Goal: Task Accomplishment & Management: Use online tool/utility

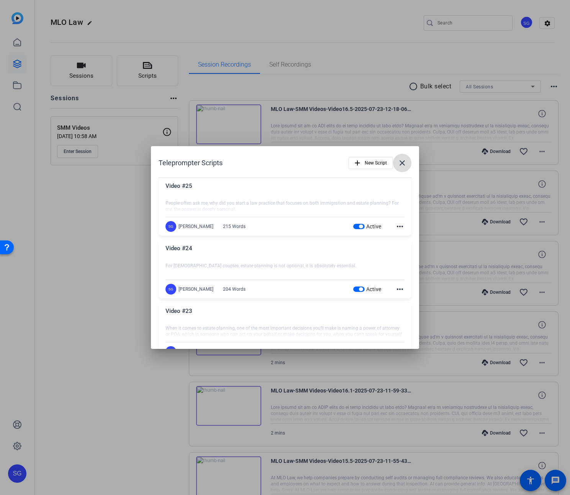
click at [402, 160] on mat-icon "close" at bounding box center [401, 162] width 9 height 9
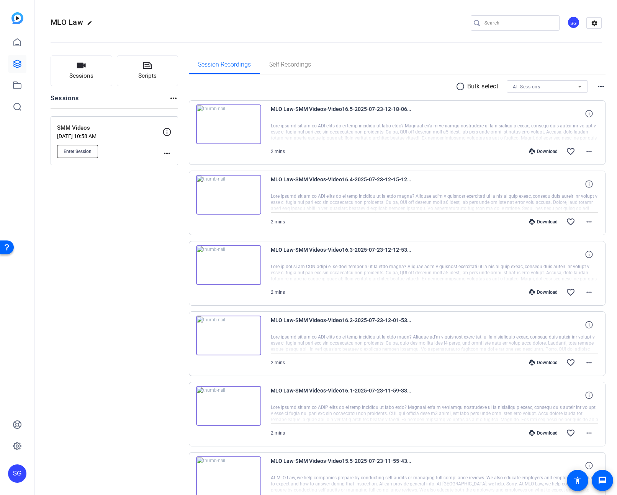
click at [88, 150] on span "Enter Session" at bounding box center [78, 152] width 28 height 6
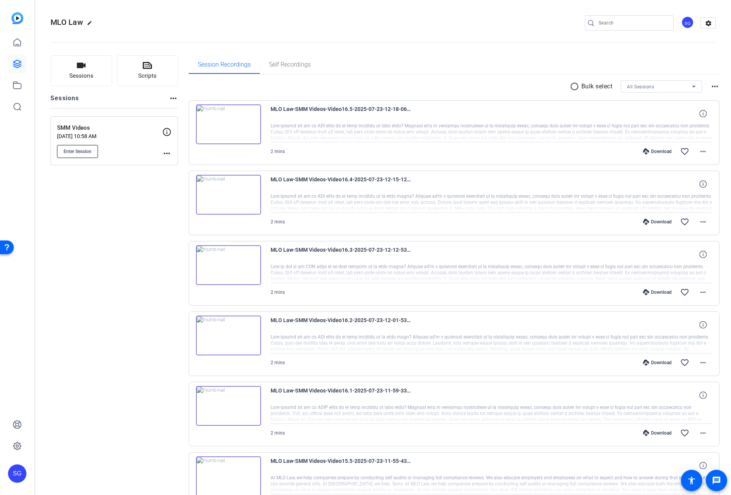
click at [85, 153] on span "Enter Session" at bounding box center [78, 152] width 28 height 6
click at [75, 150] on span "Enter Session" at bounding box center [78, 152] width 28 height 6
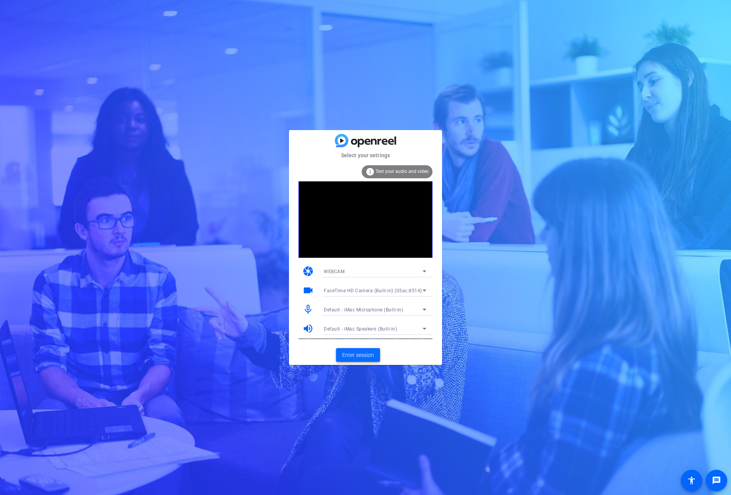
click at [362, 355] on span "Enter session" at bounding box center [358, 355] width 32 height 8
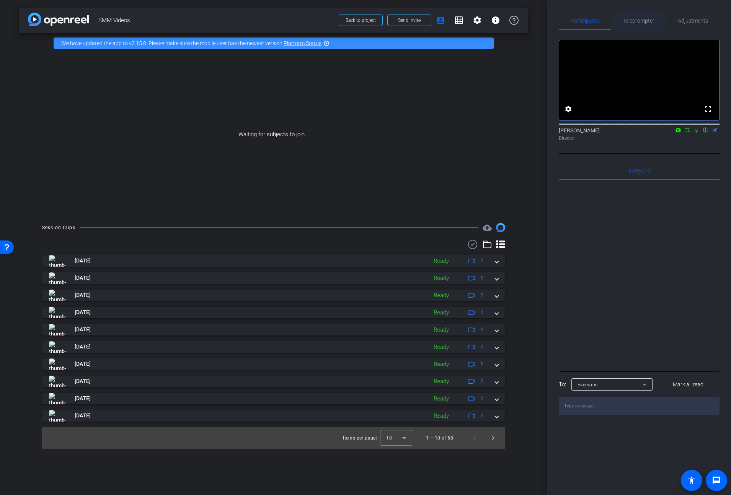
click at [625, 22] on span "Teleprompter" at bounding box center [638, 20] width 31 height 5
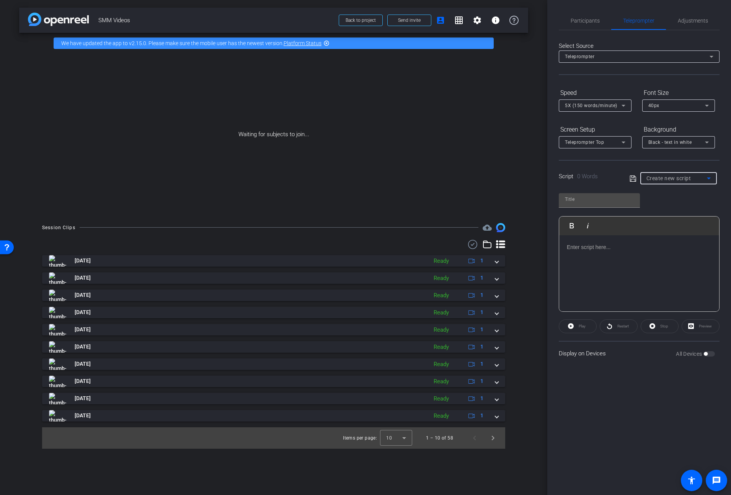
click at [625, 178] on span "Create new script" at bounding box center [669, 178] width 45 height 6
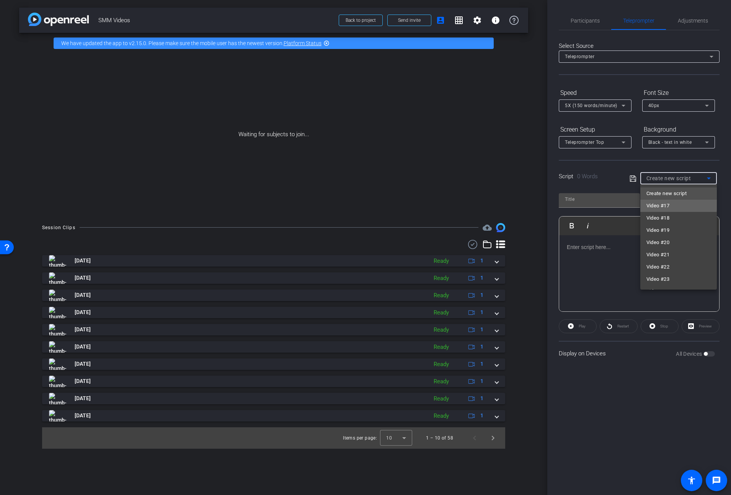
click at [625, 204] on span "Video #17" at bounding box center [658, 205] width 23 height 9
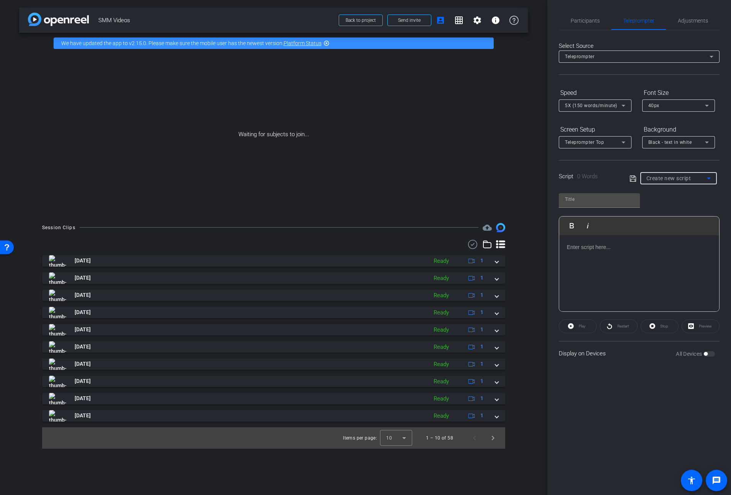
type input "Video #17"
click at [625, 284] on p "Whether you're appearing at a U.S. consulate overseas or attending an immigrati…" at bounding box center [639, 294] width 145 height 34
click at [567, 282] on p "Whether you're appearing at a U.S. consulate overseas or attending an immigrati…" at bounding box center [639, 294] width 145 height 34
click at [625, 177] on icon at bounding box center [633, 178] width 7 height 9
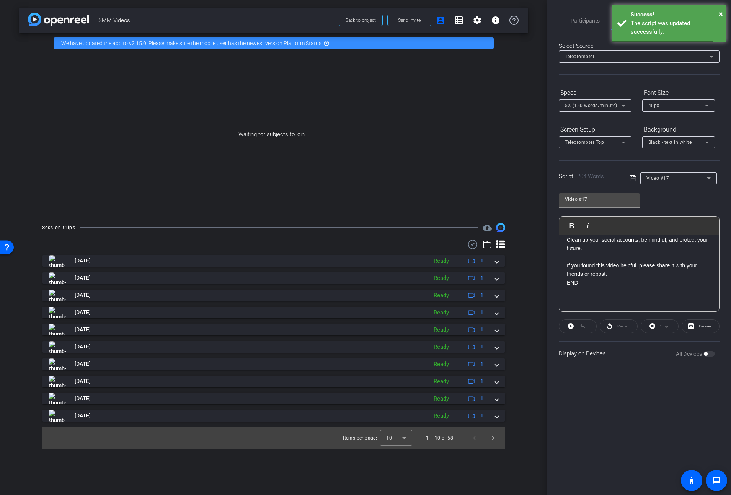
click at [625, 179] on span "Video #17" at bounding box center [658, 178] width 23 height 5
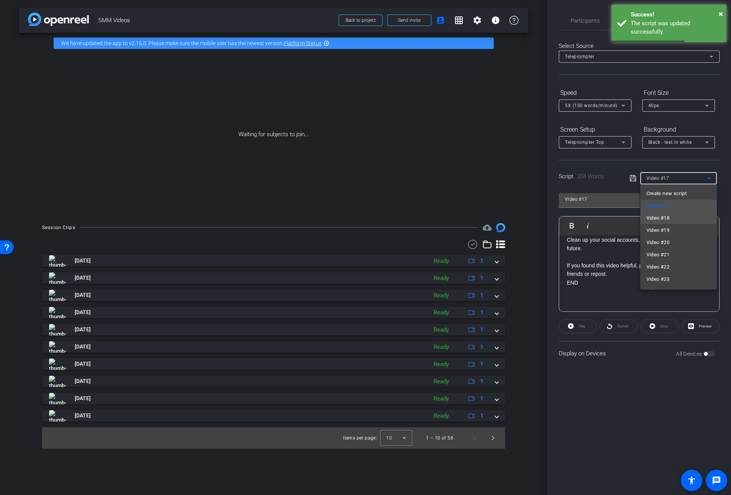
click at [625, 218] on span "Video #18" at bounding box center [658, 218] width 23 height 9
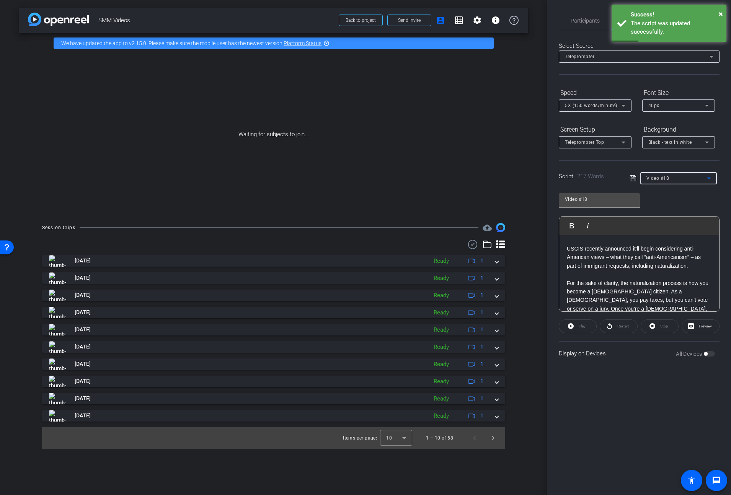
scroll to position [0, 0]
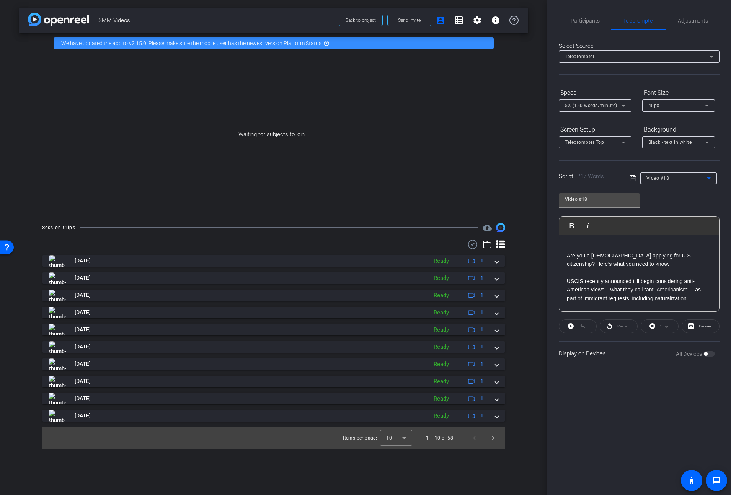
click at [625, 181] on span "Video #18" at bounding box center [658, 178] width 23 height 5
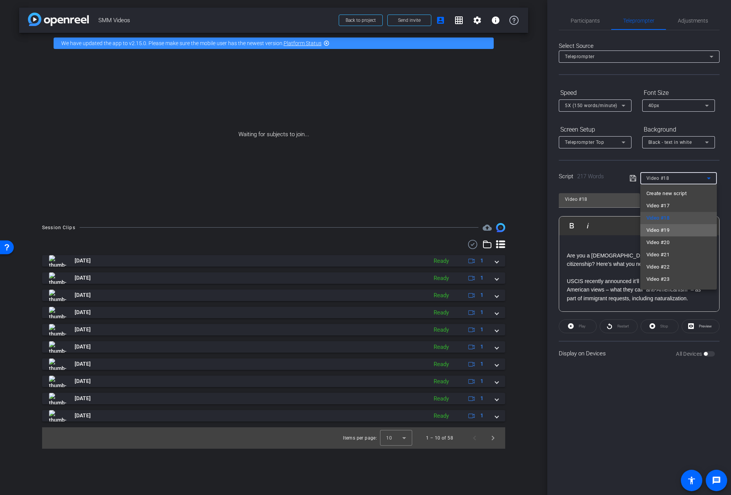
click at [625, 230] on span "Video #19" at bounding box center [658, 230] width 23 height 9
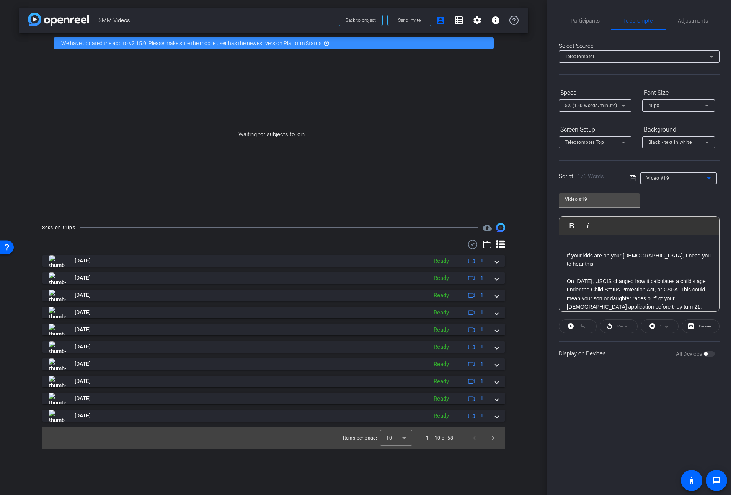
click at [625, 179] on span "Video #19" at bounding box center [658, 178] width 23 height 5
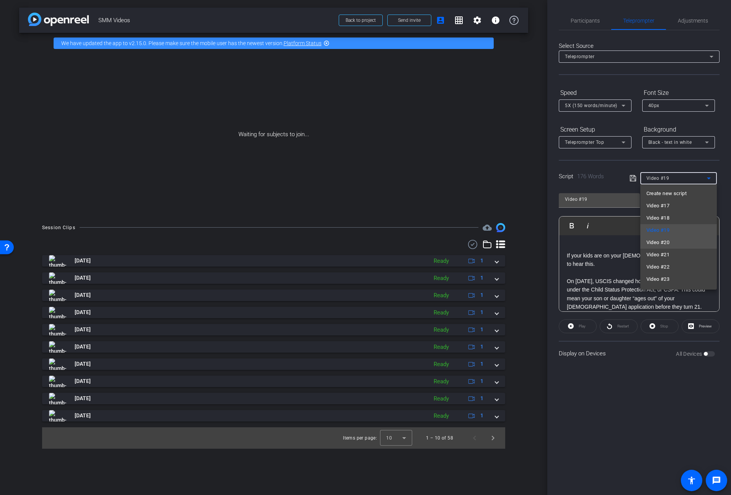
click at [625, 245] on span "Video #20" at bounding box center [658, 242] width 23 height 9
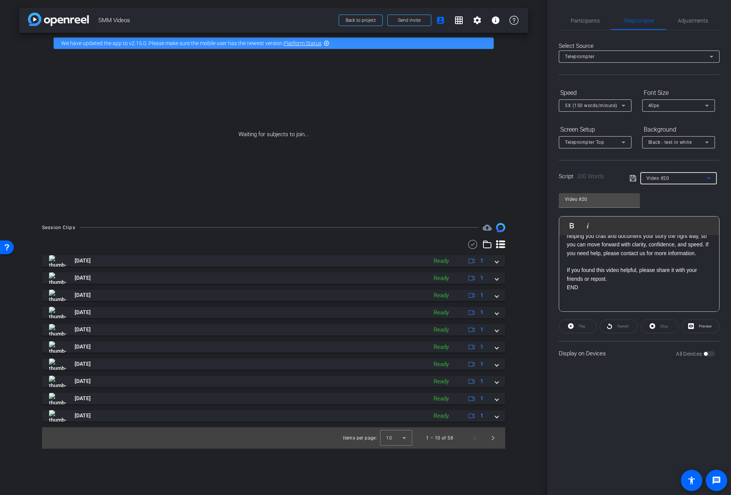
scroll to position [222, 0]
click at [625, 181] on div "Video #20" at bounding box center [677, 178] width 60 height 10
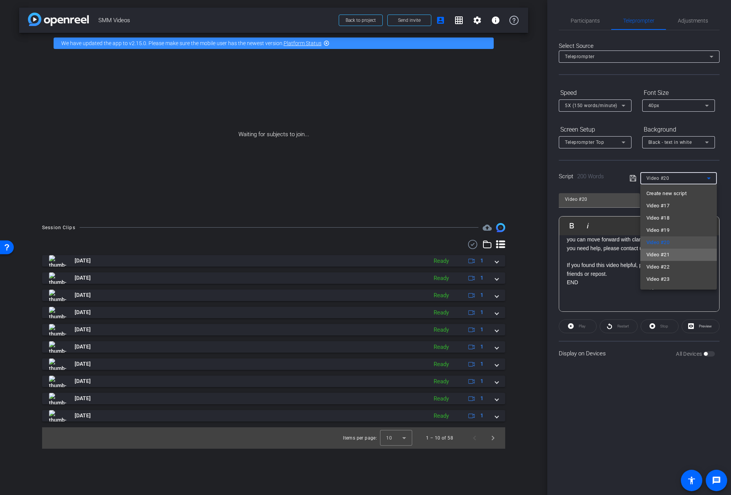
click at [625, 249] on mat-option "Video #21" at bounding box center [678, 255] width 77 height 12
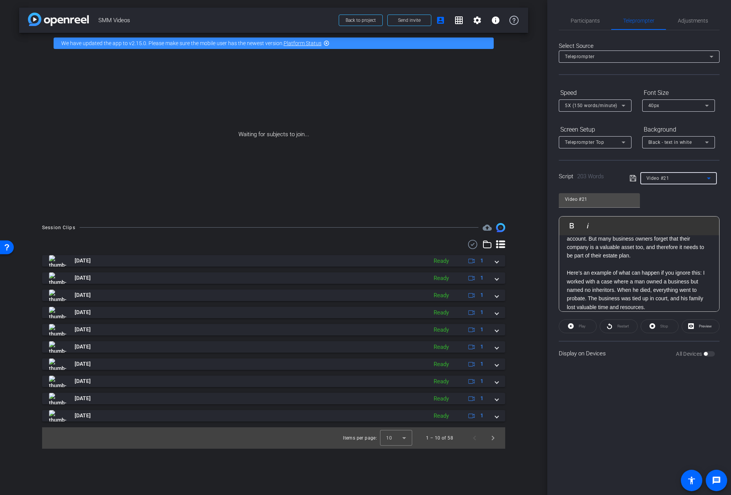
scroll to position [0, 0]
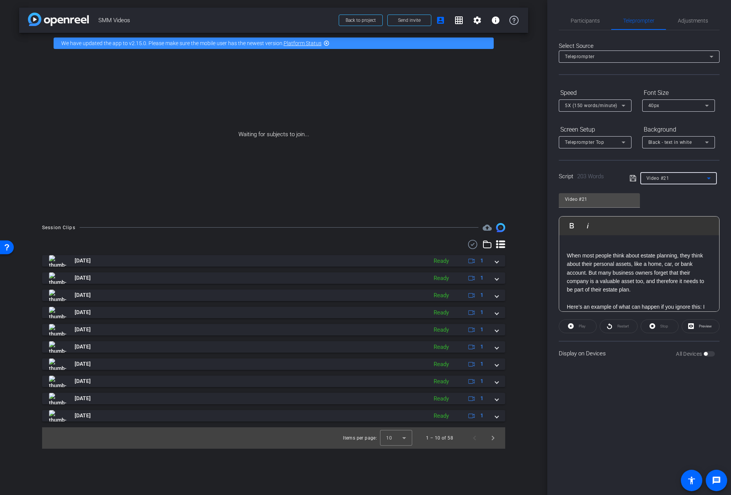
click at [625, 181] on span "Video #21" at bounding box center [658, 178] width 23 height 5
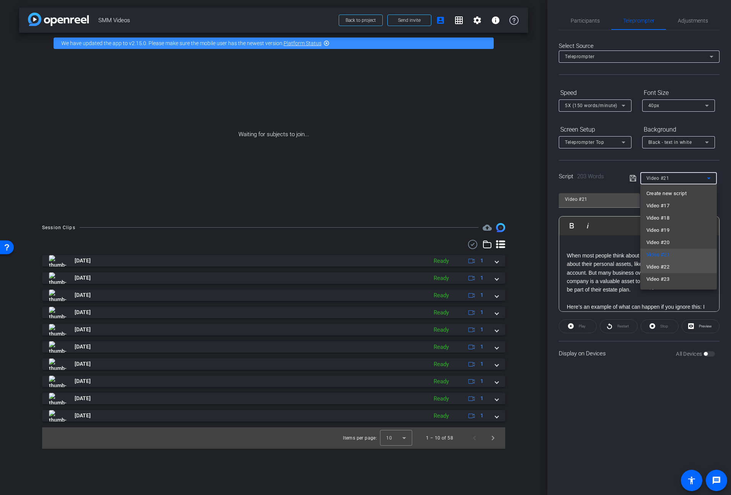
click at [625, 268] on span "Video #22" at bounding box center [658, 267] width 23 height 9
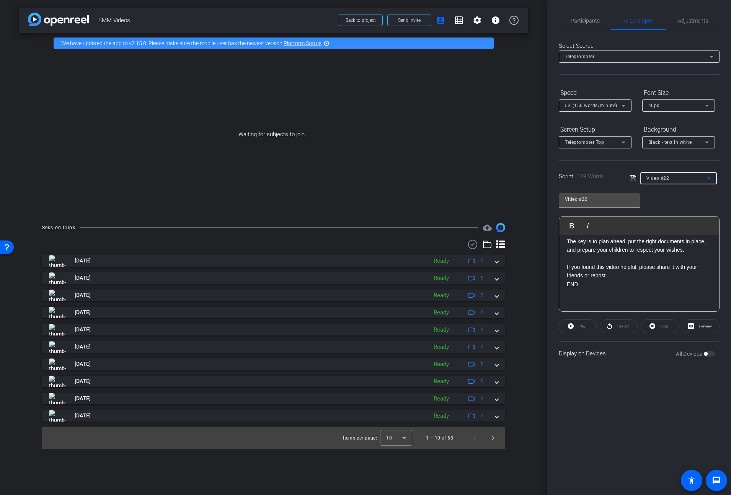
scroll to position [170, 0]
click at [625, 175] on div "Video #22" at bounding box center [677, 178] width 60 height 10
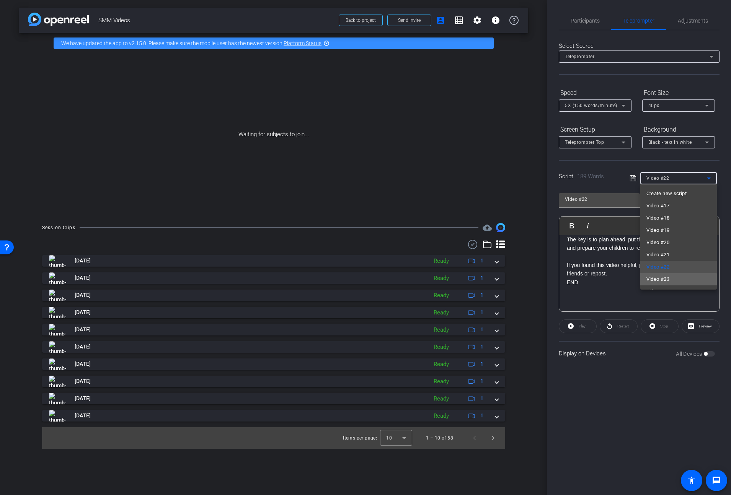
click at [625, 281] on span "Video #23" at bounding box center [658, 279] width 23 height 9
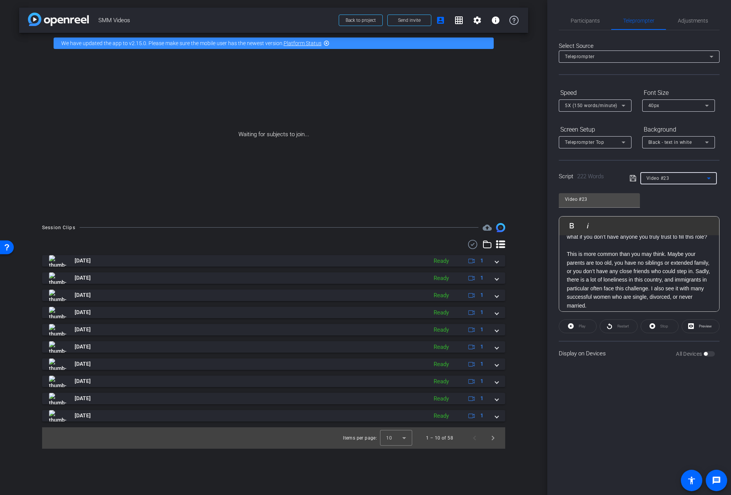
scroll to position [51, 0]
click at [568, 280] on p "This is more common than you may think. Maybe your parents are too old, you hav…" at bounding box center [639, 281] width 145 height 60
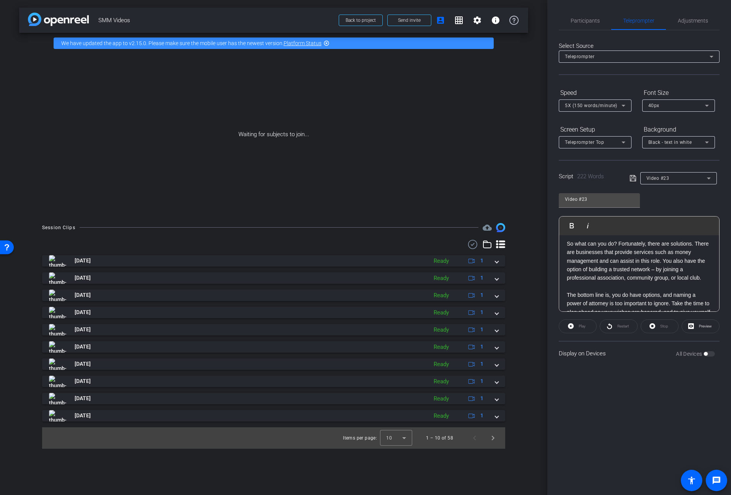
scroll to position [143, 0]
click at [625, 257] on p "So what can you do? Fortunately, there are solutions. There are businesses that…" at bounding box center [639, 258] width 145 height 43
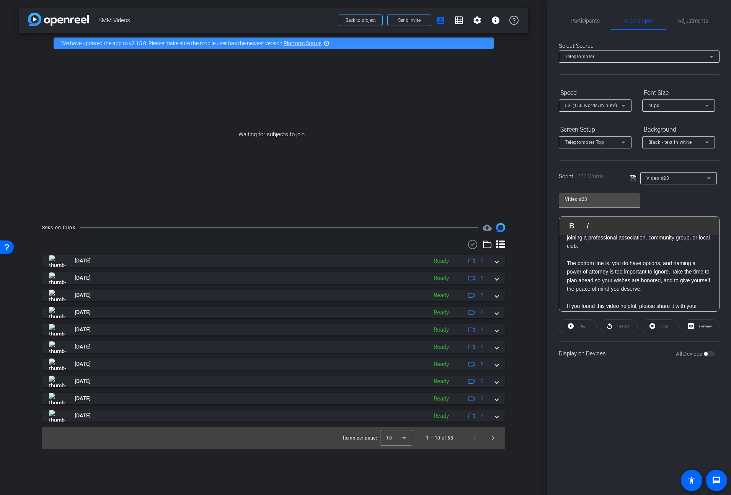
scroll to position [230, 0]
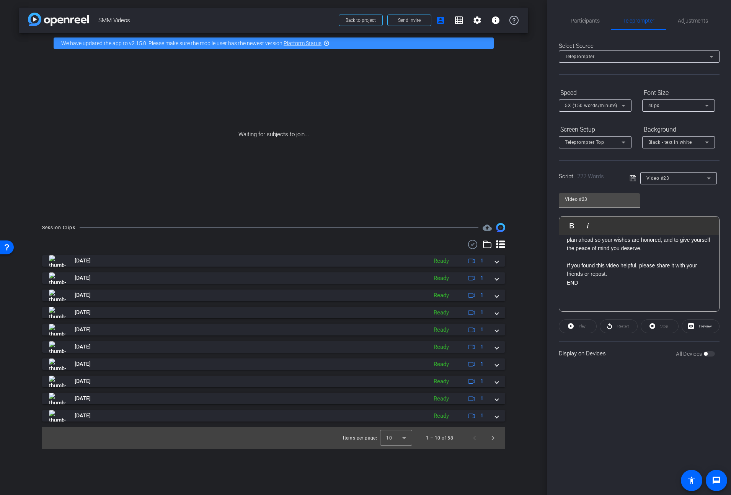
click at [625, 176] on icon at bounding box center [633, 178] width 6 height 6
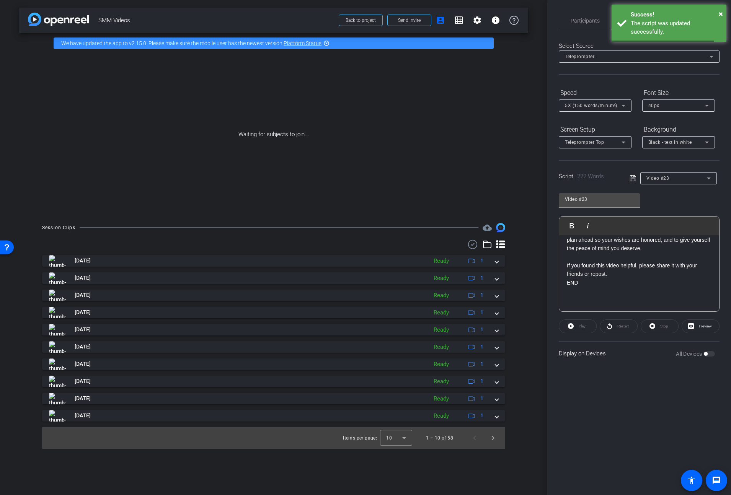
click at [625, 179] on span "Video #23" at bounding box center [658, 178] width 23 height 5
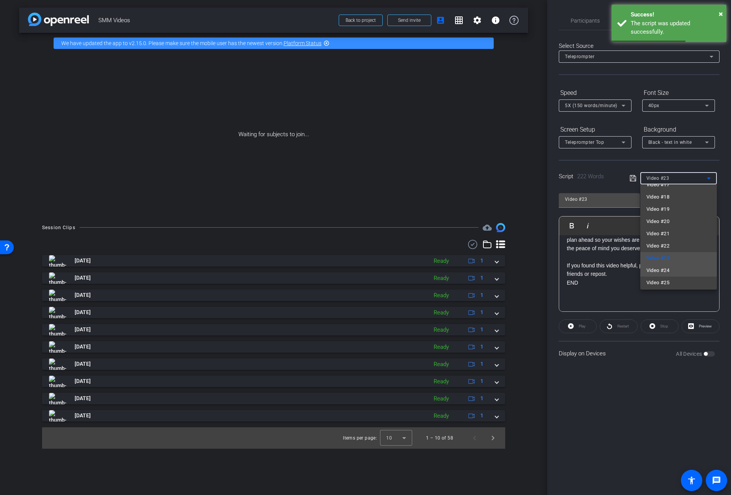
scroll to position [23, 0]
click at [625, 266] on mat-option "Video #24" at bounding box center [678, 269] width 77 height 12
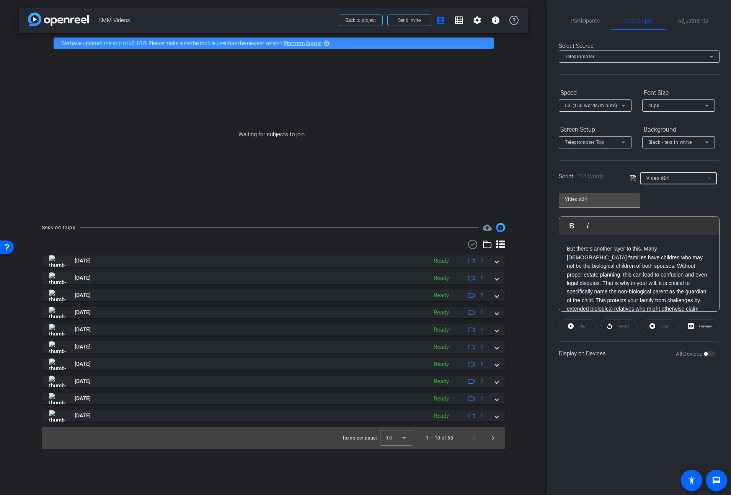
scroll to position [84, 0]
click at [591, 266] on p "But there’s another layer to this. Many LGBTQ+ families have children who may n…" at bounding box center [639, 282] width 145 height 77
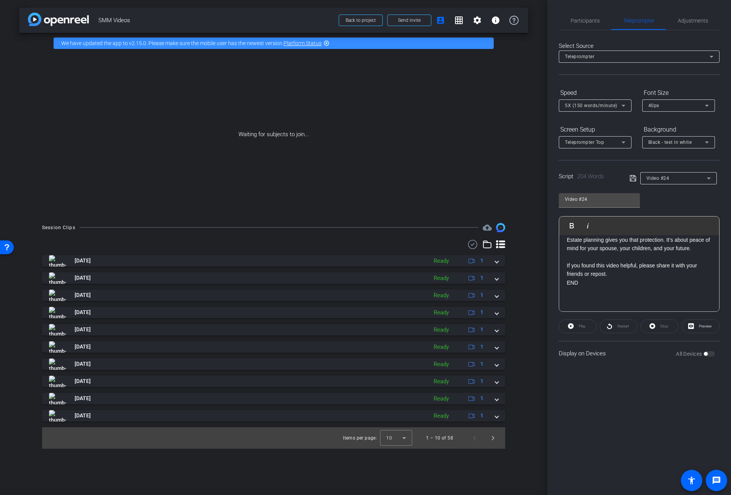
scroll to position [239, 0]
click at [625, 176] on icon at bounding box center [633, 178] width 6 height 6
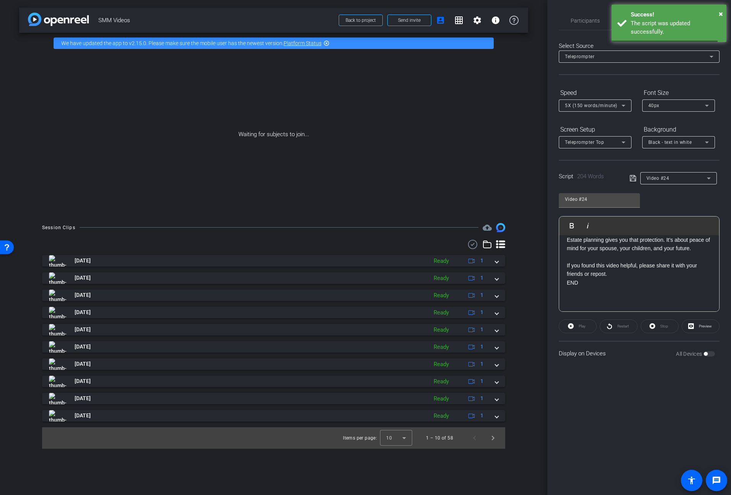
click at [625, 178] on span "Video #24" at bounding box center [658, 178] width 23 height 5
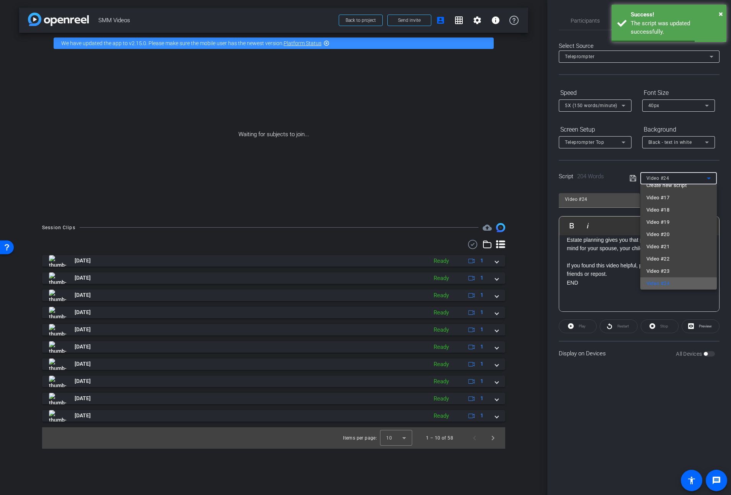
scroll to position [23, 0]
click at [625, 279] on span "Video #25" at bounding box center [658, 280] width 23 height 9
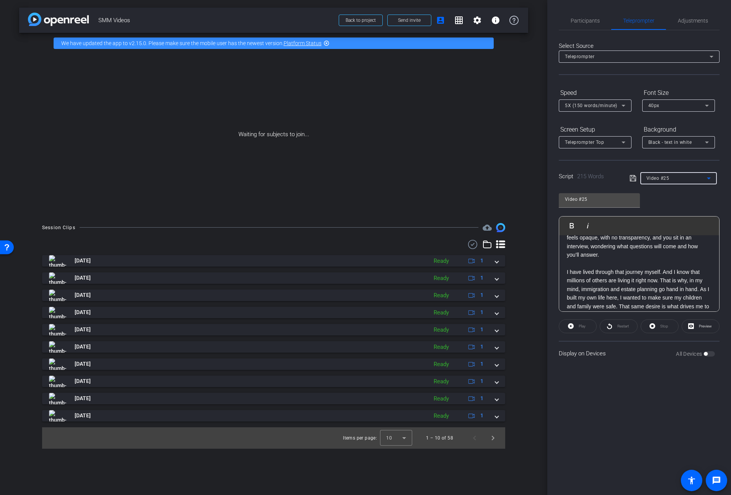
scroll to position [94, 0]
click at [625, 282] on p "I have lived through that journey myself. And I know that millions of others ar…" at bounding box center [639, 299] width 145 height 60
click at [625, 177] on icon at bounding box center [633, 178] width 7 height 9
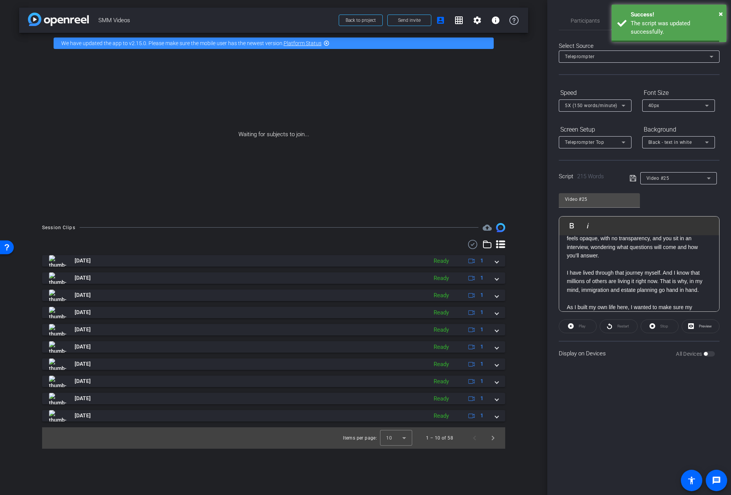
click at [625, 178] on span "Video #25" at bounding box center [658, 178] width 23 height 5
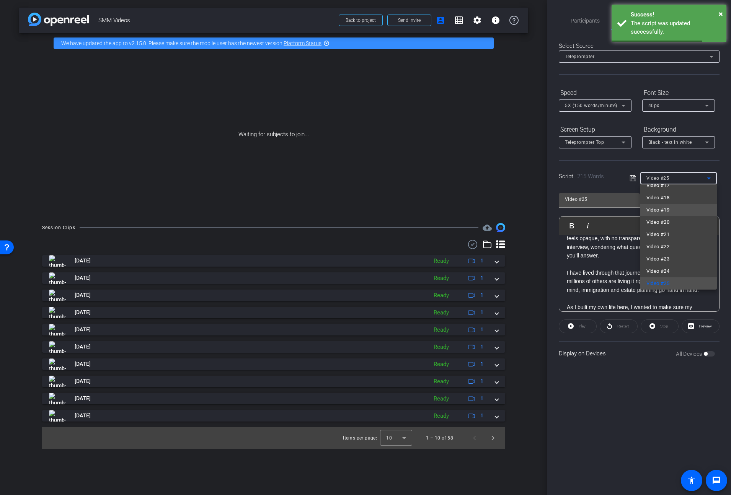
scroll to position [0, 0]
click at [625, 205] on span "Video #17" at bounding box center [658, 205] width 23 height 9
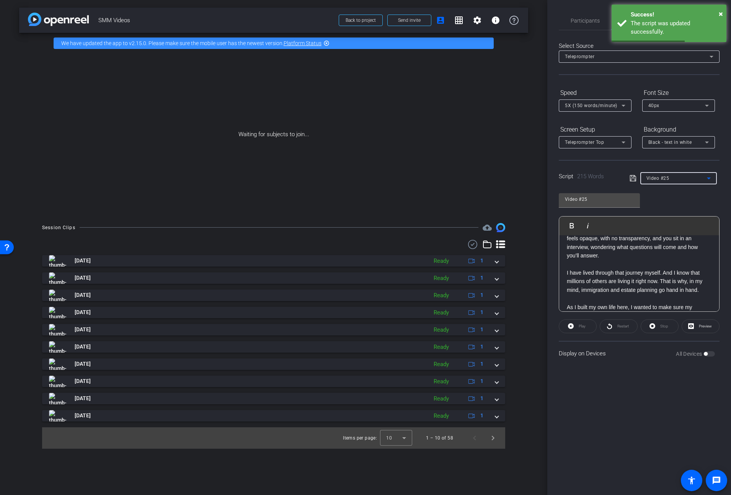
type input "Video #17"
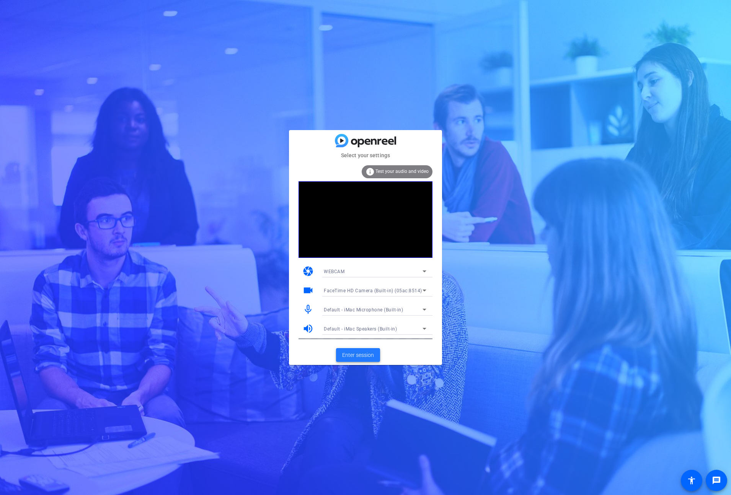
click at [356, 356] on span "Enter session" at bounding box center [358, 355] width 32 height 8
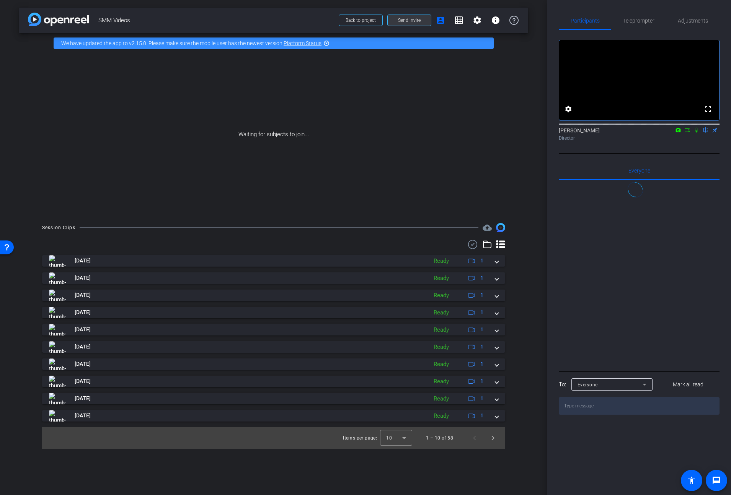
click at [428, 20] on span at bounding box center [409, 20] width 43 height 18
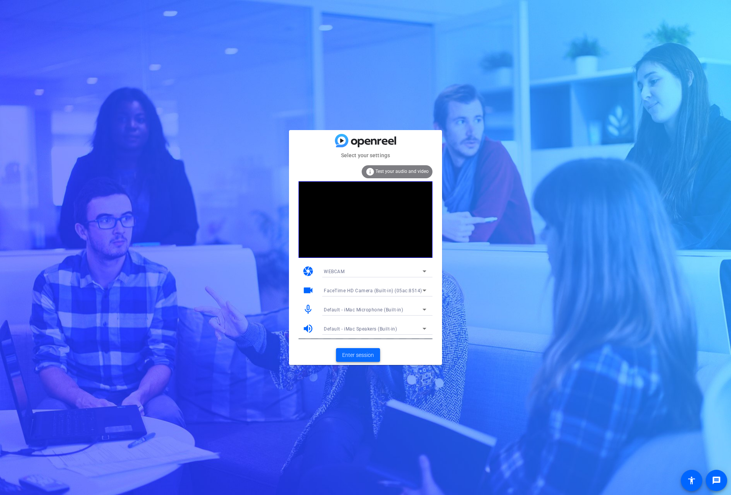
click at [361, 358] on span "Enter session" at bounding box center [358, 355] width 32 height 8
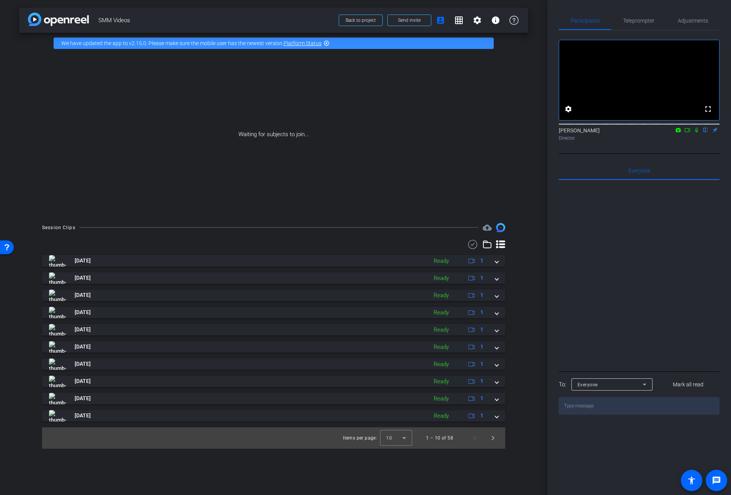
click at [327, 44] on mat-icon "highlight_off" at bounding box center [326, 43] width 6 height 6
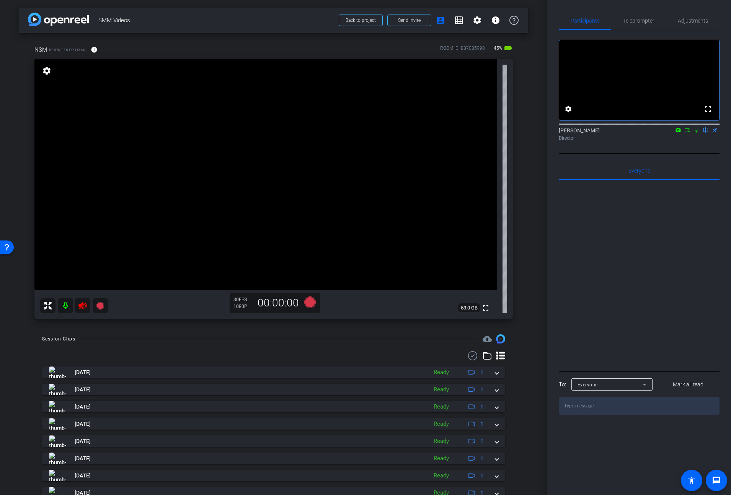
click at [83, 307] on icon at bounding box center [82, 305] width 9 height 9
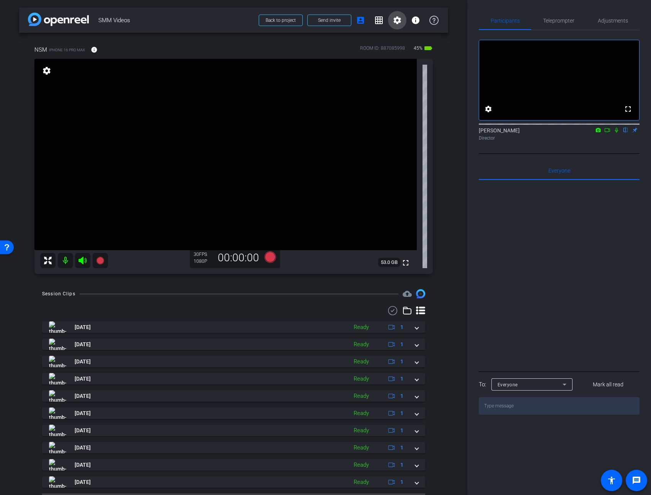
click at [399, 24] on mat-icon "settings" at bounding box center [397, 20] width 9 height 9
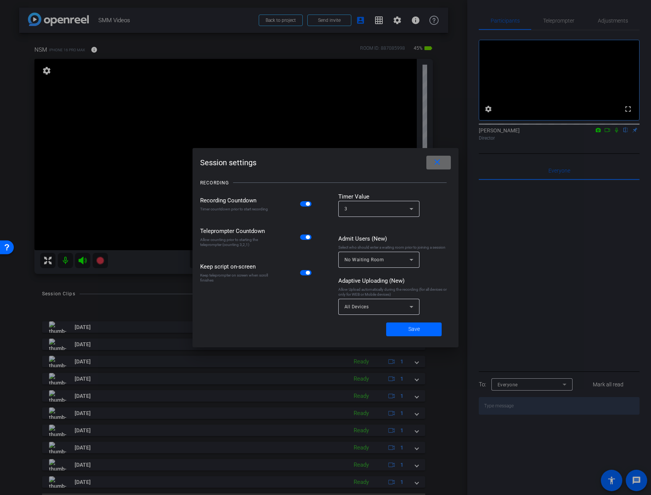
click at [439, 165] on mat-icon "close" at bounding box center [438, 163] width 10 height 10
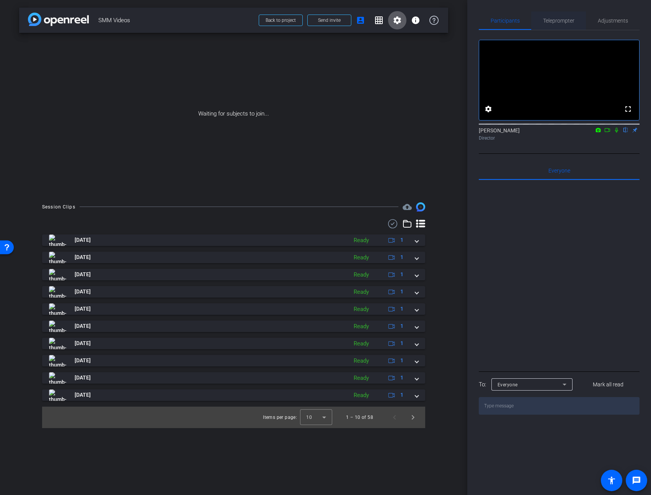
click at [560, 20] on span "Teleprompter" at bounding box center [558, 20] width 31 height 5
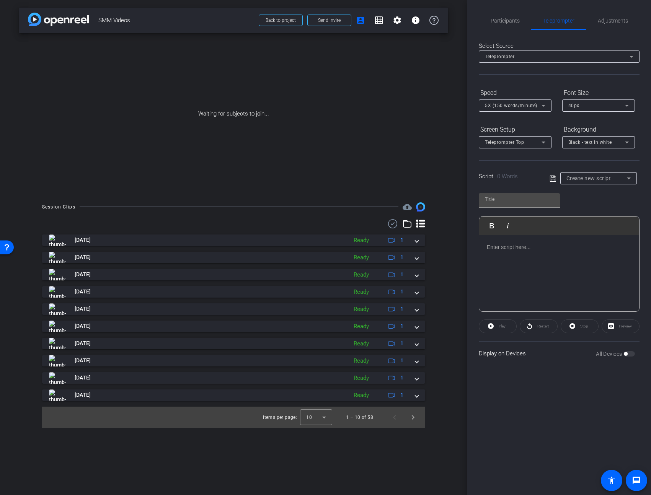
click at [580, 173] on div "Create new script" at bounding box center [599, 178] width 64 height 12
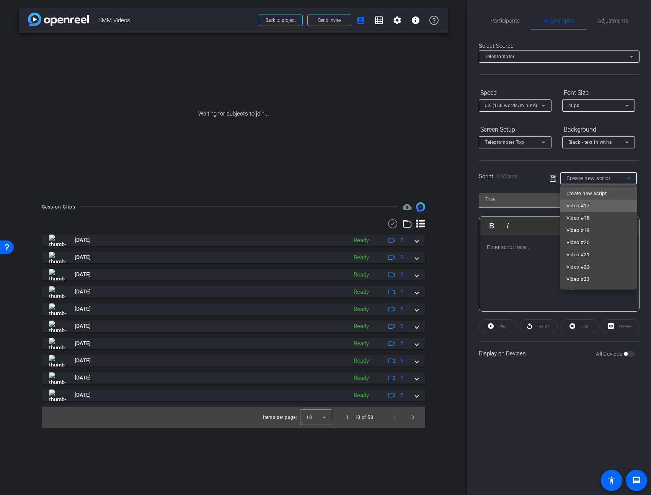
click at [573, 206] on span "Video #17" at bounding box center [578, 205] width 23 height 9
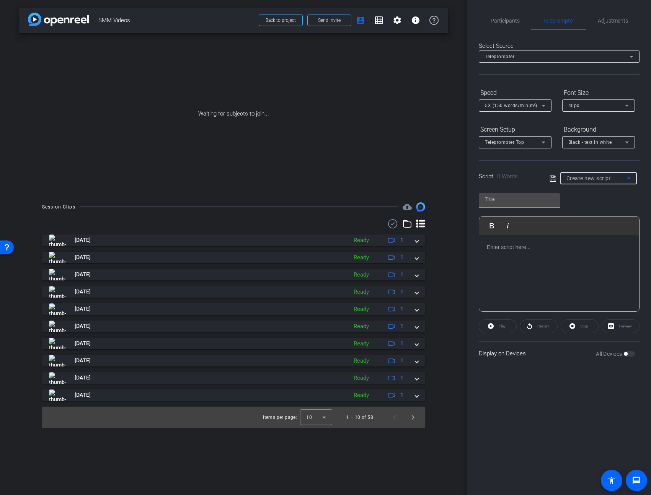
type input "Video #17"
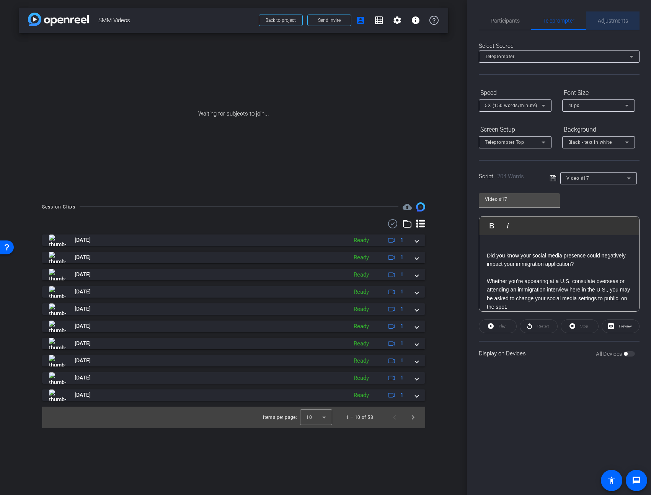
click at [603, 18] on span "Adjustments" at bounding box center [613, 20] width 30 height 5
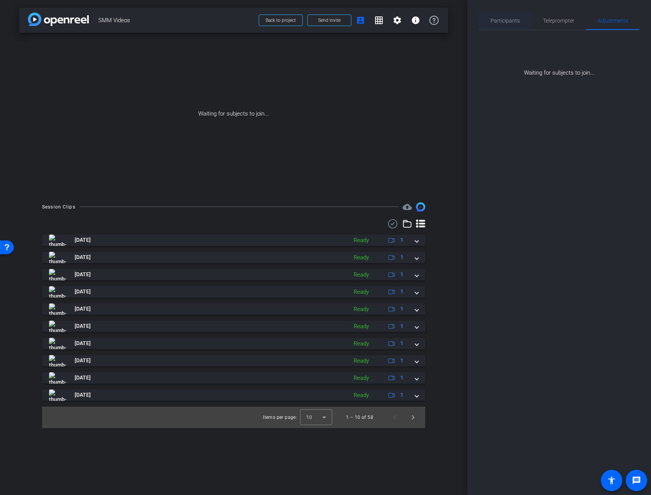
click at [504, 20] on span "Participants" at bounding box center [505, 20] width 29 height 5
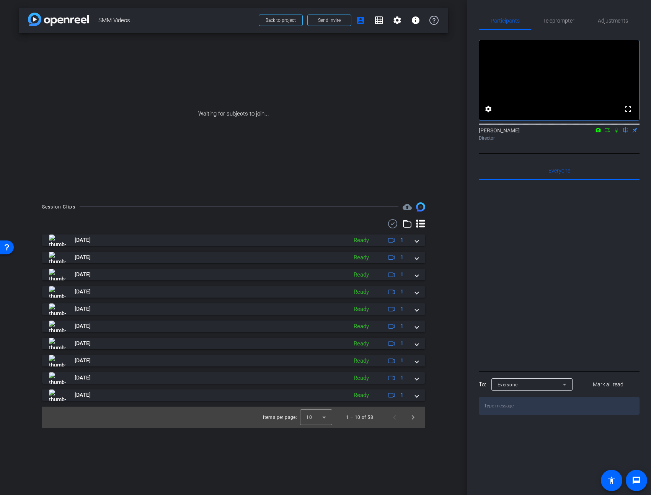
click at [625, 133] on mat-icon "flip" at bounding box center [625, 129] width 9 height 7
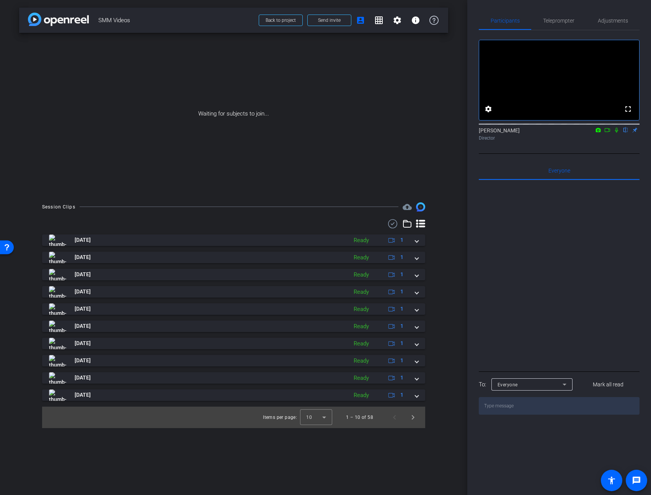
click at [15, 495] on img at bounding box center [7, 502] width 15 height 15
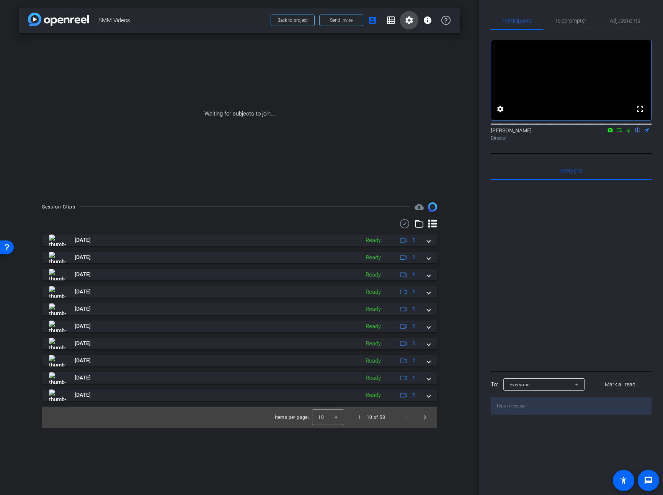
click at [410, 18] on mat-icon "settings" at bounding box center [409, 20] width 9 height 9
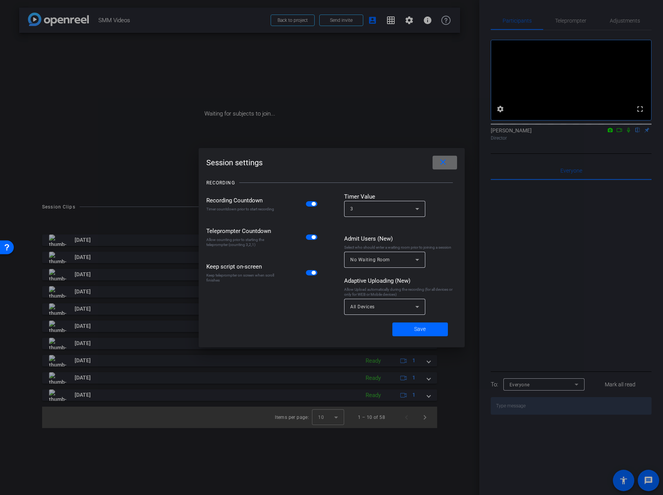
click at [446, 164] on mat-icon "close" at bounding box center [443, 163] width 10 height 10
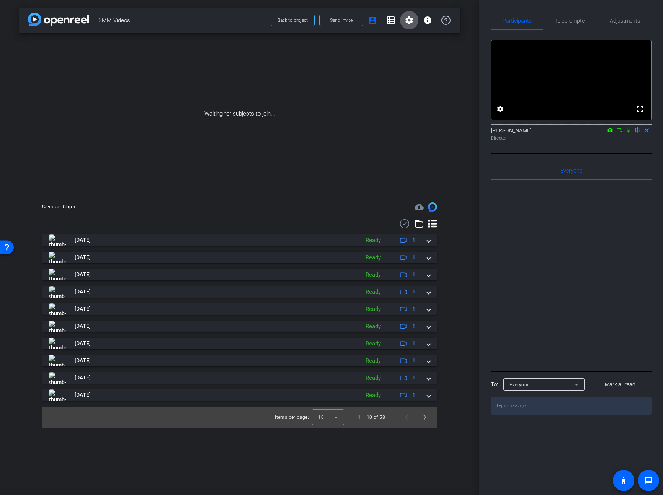
click at [410, 17] on mat-icon "settings" at bounding box center [409, 20] width 9 height 9
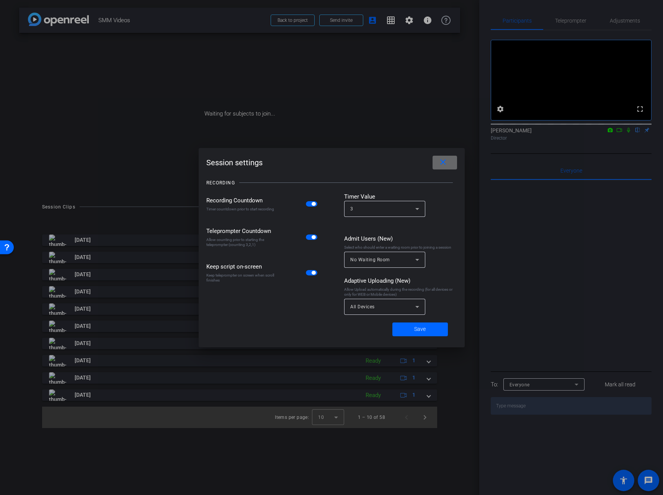
click at [441, 160] on mat-icon "close" at bounding box center [443, 163] width 10 height 10
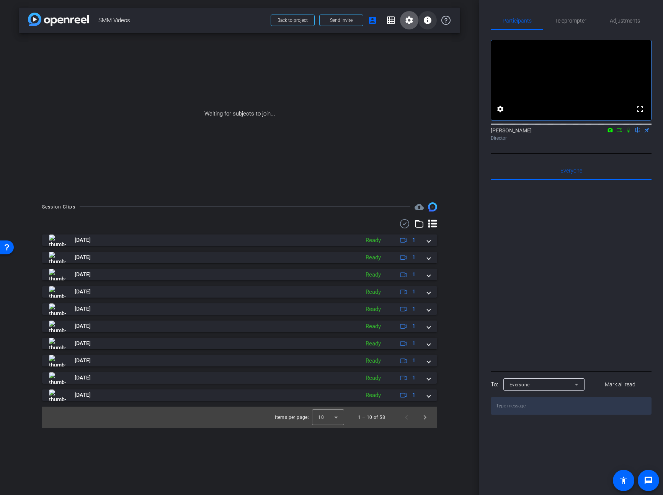
click at [428, 22] on mat-icon "info" at bounding box center [427, 20] width 9 height 9
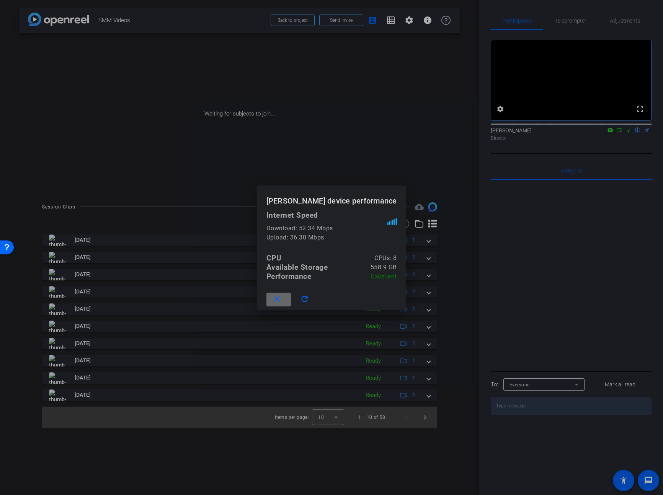
click at [282, 301] on mat-icon "close" at bounding box center [277, 300] width 10 height 10
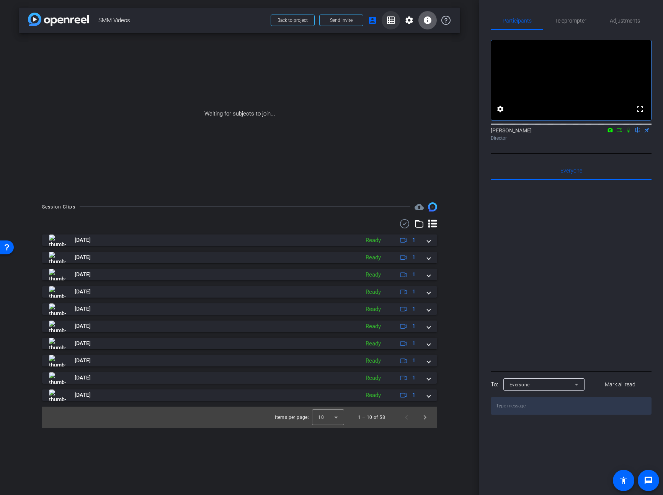
click at [393, 17] on mat-icon "grid_on" at bounding box center [390, 20] width 9 height 9
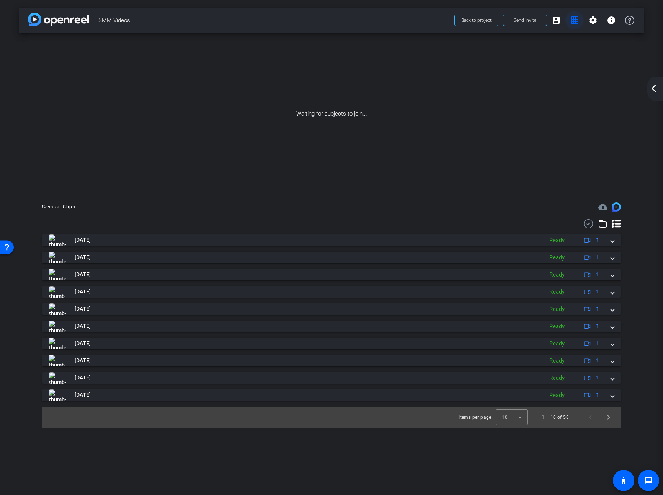
click at [576, 20] on mat-icon "grid_on" at bounding box center [574, 20] width 9 height 9
click at [655, 90] on mat-icon "arrow_back_ios_new" at bounding box center [653, 88] width 9 height 9
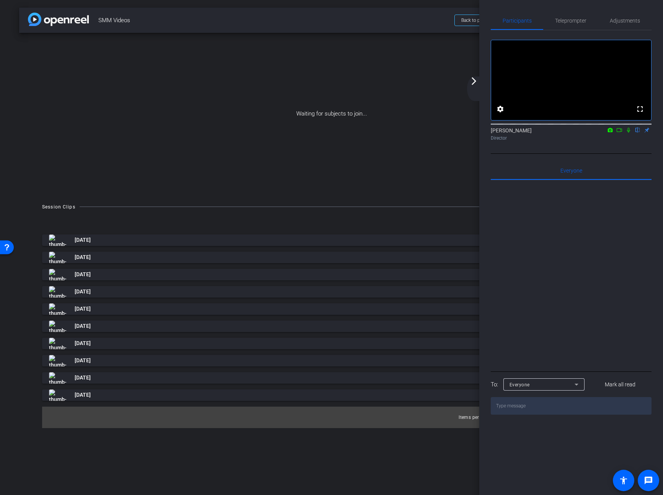
click at [423, 31] on div "arrow_back SMM Videos Back to project Send invite account_box grid_on settings …" at bounding box center [331, 20] width 625 height 25
click at [476, 84] on mat-icon "arrow_forward_ios" at bounding box center [473, 81] width 9 height 9
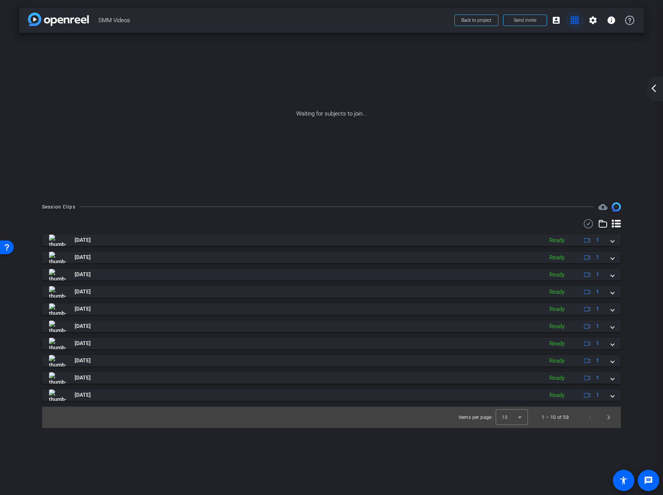
click at [570, 18] on mat-icon "grid_on" at bounding box center [574, 20] width 9 height 9
click at [557, 21] on mat-icon "account_box" at bounding box center [556, 20] width 9 height 9
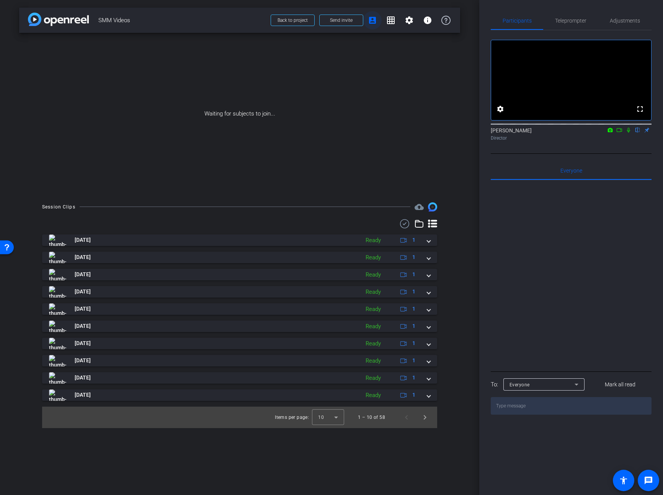
click at [373, 21] on mat-icon "account_box" at bounding box center [372, 20] width 9 height 9
click at [388, 21] on mat-icon "grid_on" at bounding box center [390, 20] width 9 height 9
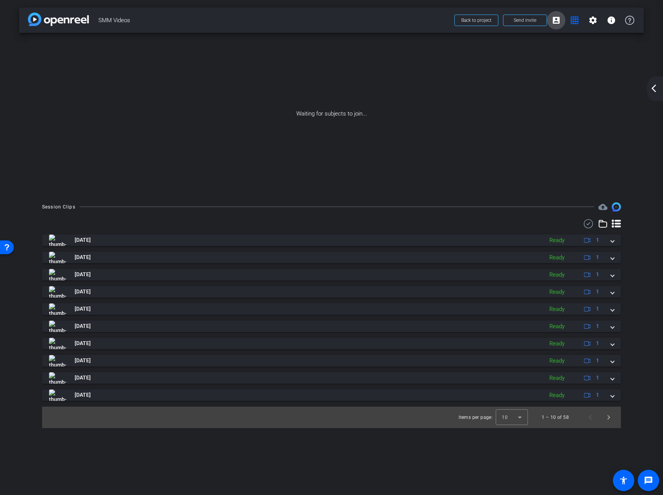
click at [554, 19] on mat-icon "account_box" at bounding box center [556, 20] width 9 height 9
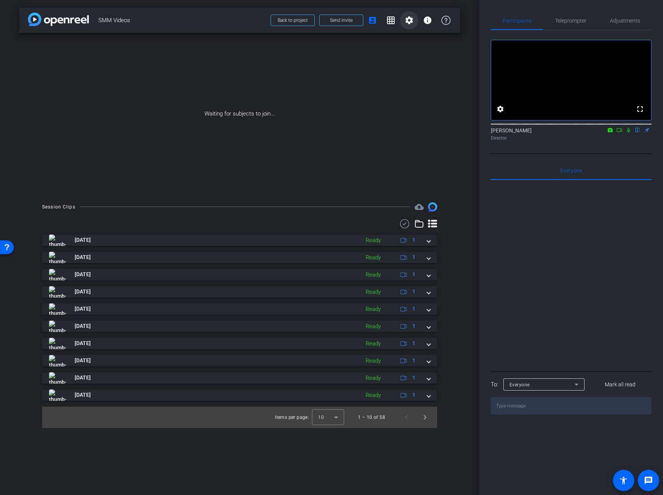
click at [413, 19] on mat-icon "settings" at bounding box center [409, 20] width 9 height 9
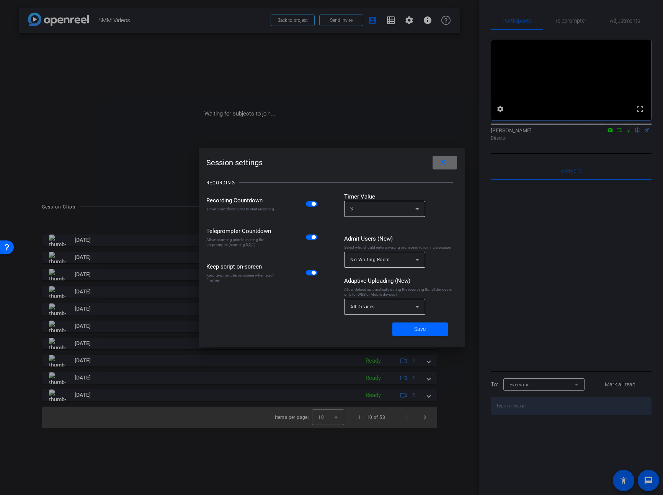
click at [441, 160] on mat-icon "close" at bounding box center [443, 163] width 10 height 10
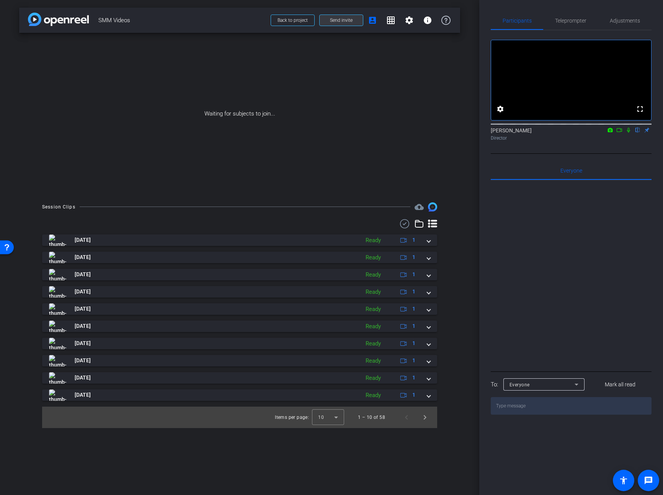
click at [346, 21] on span "Send invite" at bounding box center [341, 20] width 23 height 6
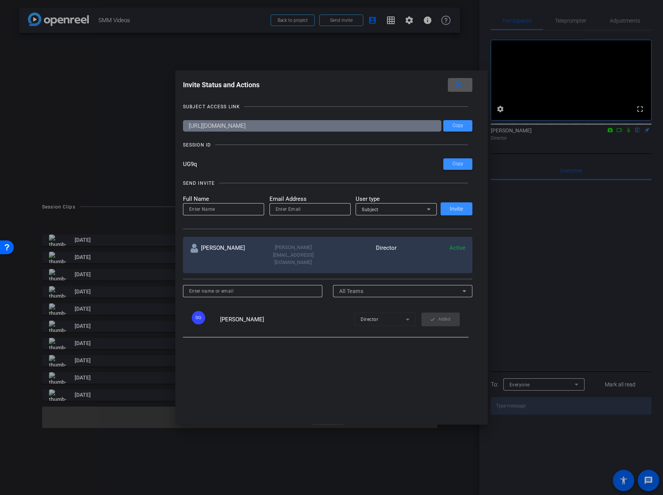
click at [463, 84] on mat-icon "close" at bounding box center [459, 85] width 10 height 10
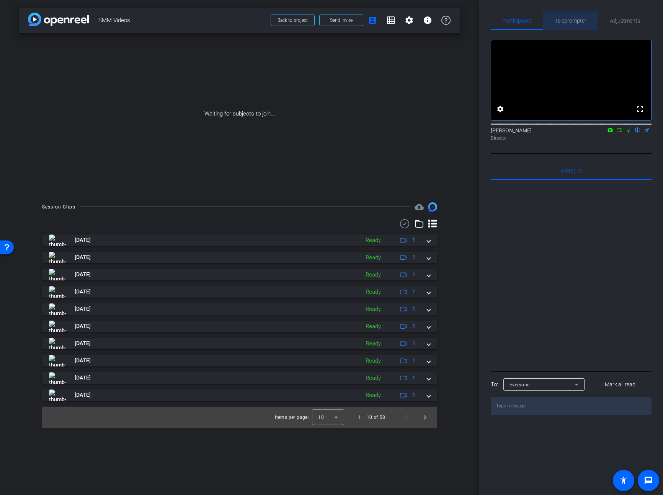
click at [565, 23] on span "Teleprompter" at bounding box center [570, 20] width 31 height 5
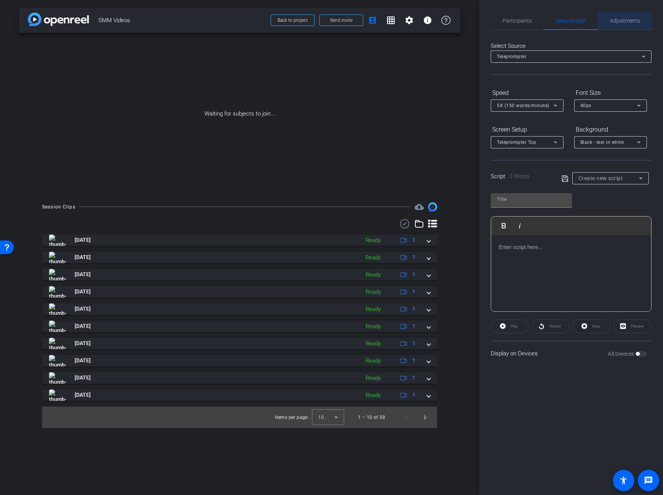
click at [615, 22] on span "Adjustments" at bounding box center [625, 20] width 30 height 5
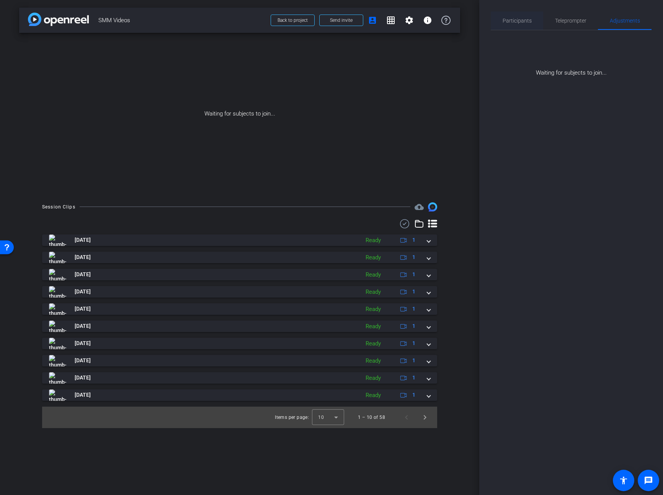
click at [512, 21] on span "Participants" at bounding box center [517, 20] width 29 height 5
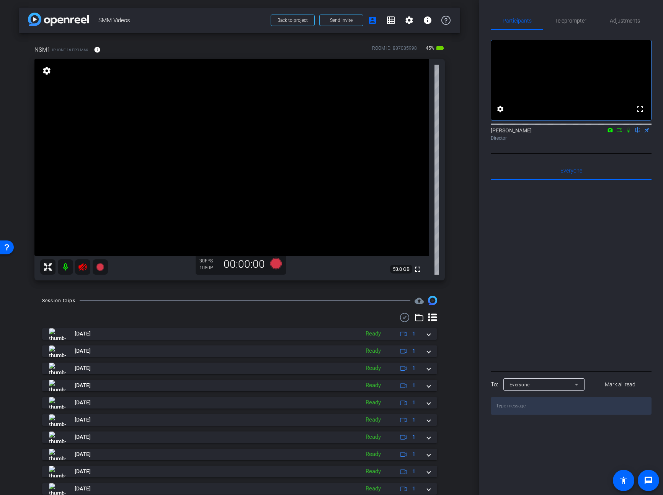
click at [83, 266] on icon at bounding box center [82, 267] width 9 height 9
click at [572, 21] on span "Teleprompter" at bounding box center [570, 20] width 31 height 5
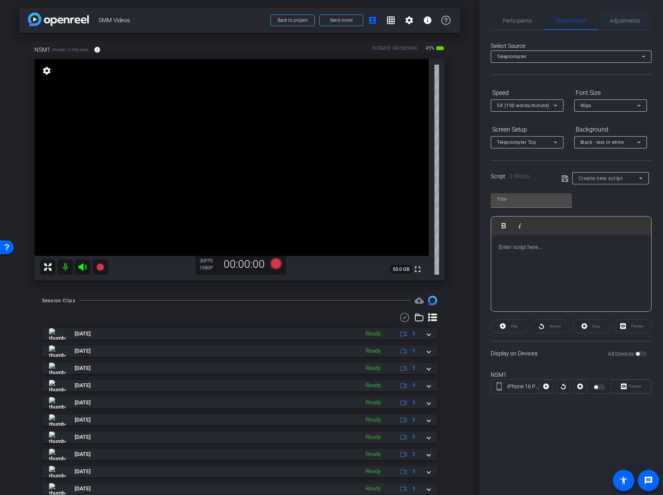
click at [630, 20] on span "Adjustments" at bounding box center [625, 20] width 30 height 5
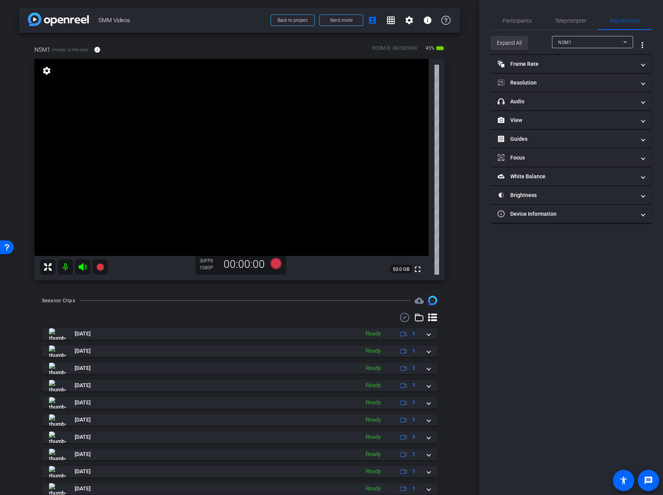
click at [520, 47] on span "Expand All" at bounding box center [509, 43] width 25 height 15
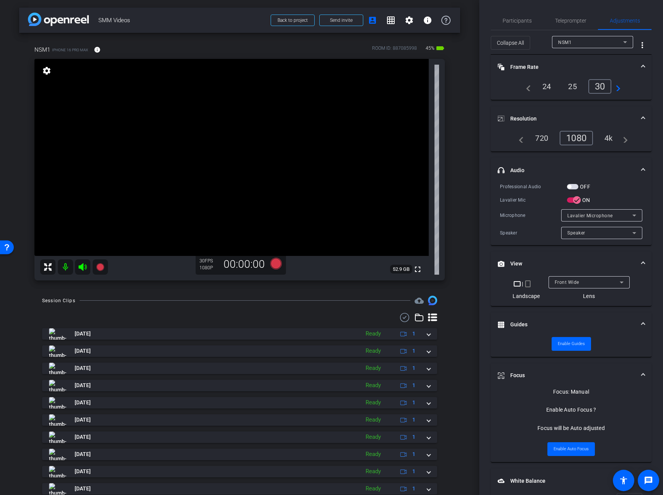
click at [607, 137] on div "4k" at bounding box center [609, 138] width 20 height 13
click at [573, 19] on span "Teleprompter" at bounding box center [570, 20] width 31 height 5
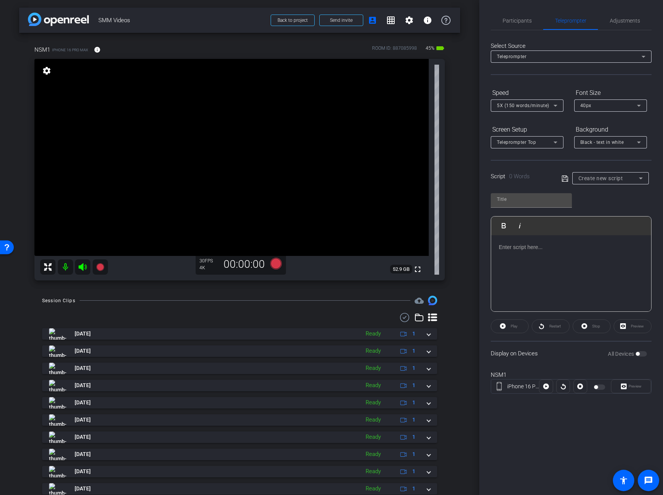
click at [591, 176] on span "Create new script" at bounding box center [600, 178] width 45 height 6
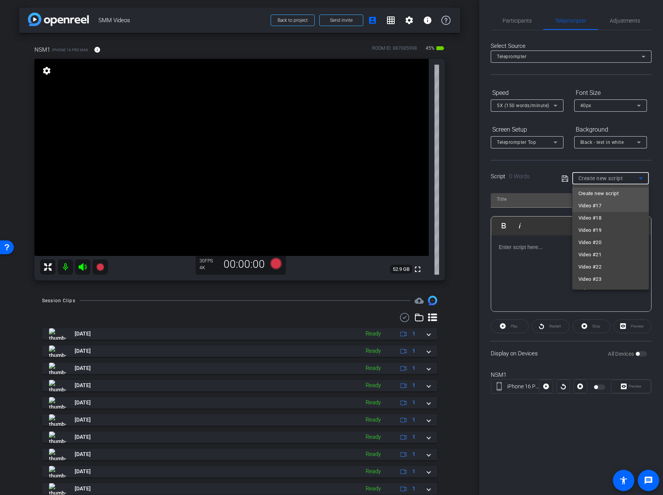
click at [585, 206] on span "Video #17" at bounding box center [589, 205] width 23 height 9
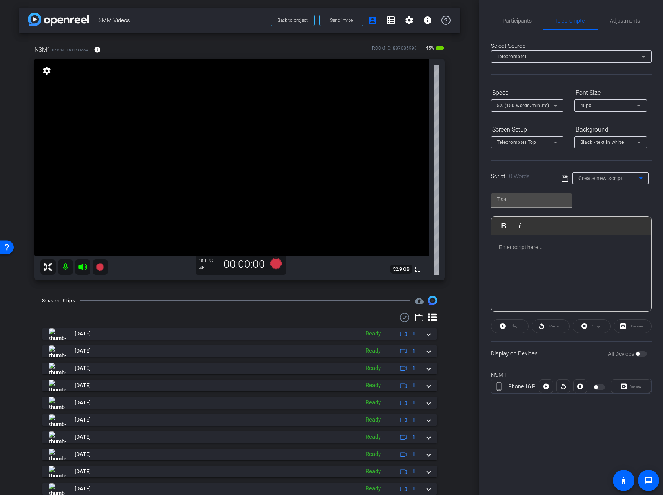
type input "Video #17"
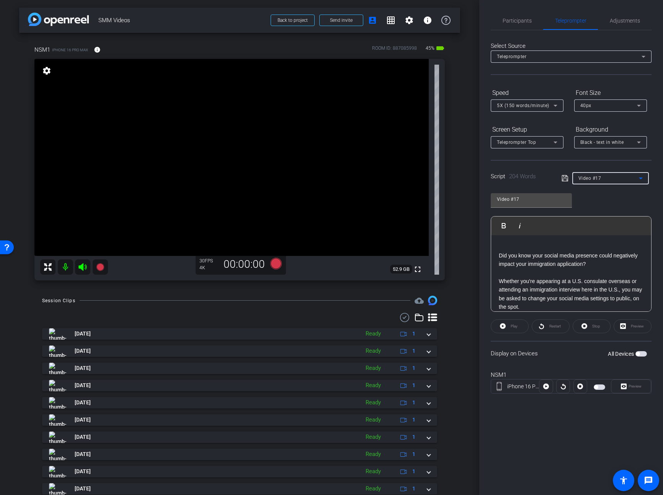
click at [499, 281] on p "Whether you're appearing at a U.S. consulate overseas or attending an immigrati…" at bounding box center [571, 294] width 145 height 34
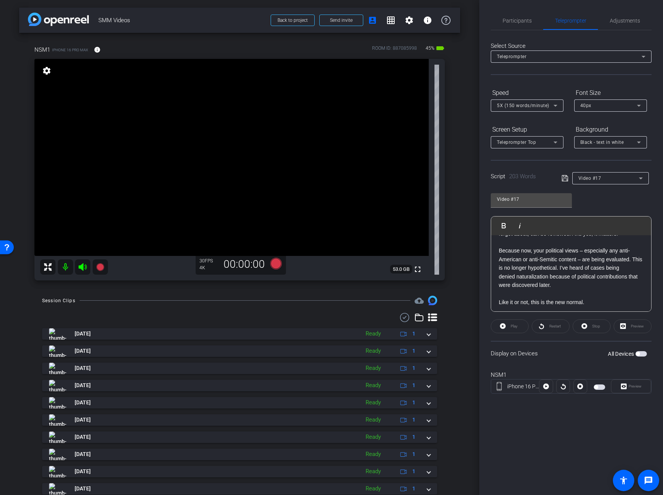
scroll to position [124, 0]
drag, startPoint x: 558, startPoint y: 285, endPoint x: 516, endPoint y: 274, distance: 43.1
click at [516, 274] on p "Because now, your political views – especially any anti-American or anti-Semiti…" at bounding box center [571, 268] width 145 height 43
click at [563, 178] on icon at bounding box center [565, 178] width 7 height 9
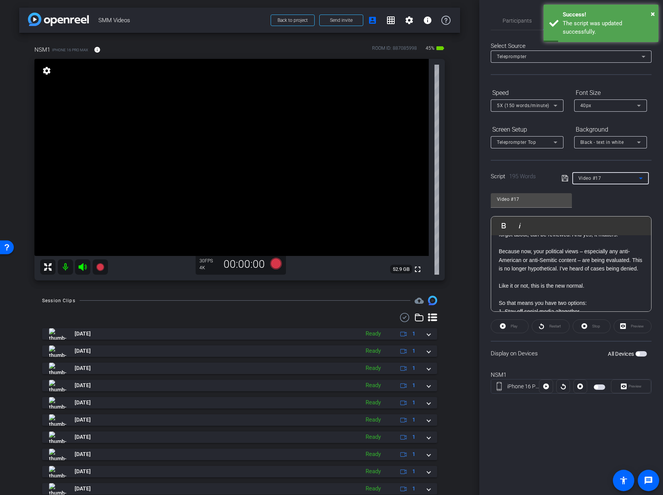
click at [594, 180] on span "Video #17" at bounding box center [589, 178] width 23 height 5
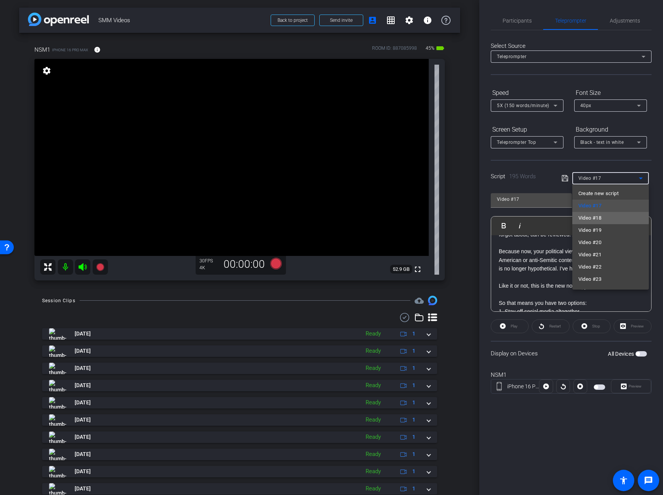
click at [589, 216] on span "Video #18" at bounding box center [589, 218] width 23 height 9
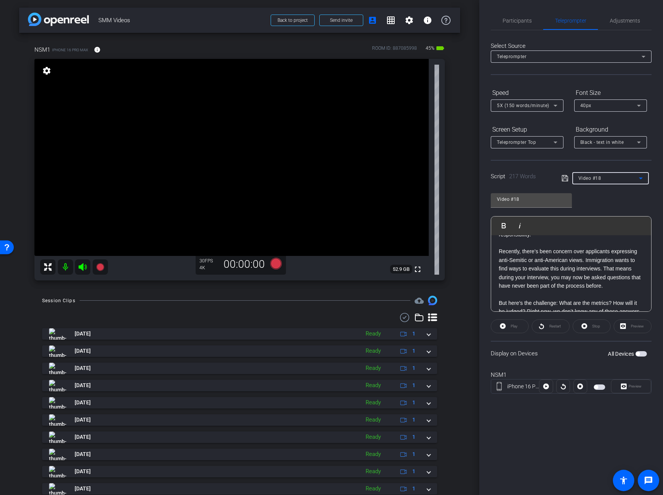
scroll to position [0, 0]
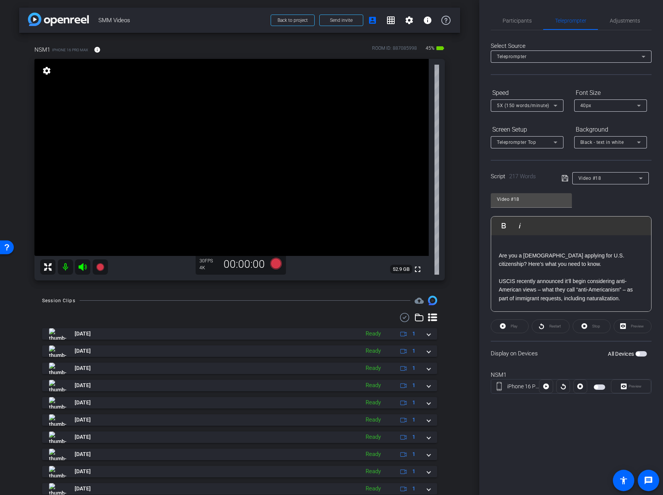
click at [499, 257] on p "Are you a green card holder applying for U.S. citizenship? Here’s what you need…" at bounding box center [571, 259] width 145 height 17
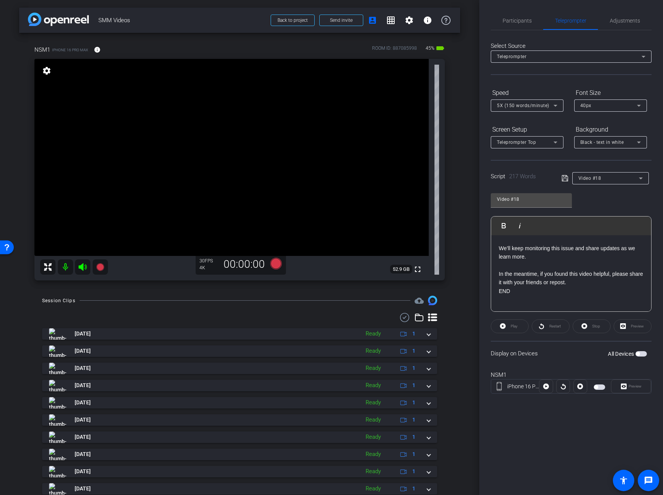
click at [587, 273] on p "In the meantime, if you found this video helpful, please share it with your fri…" at bounding box center [571, 278] width 145 height 17
click at [562, 177] on icon at bounding box center [565, 178] width 7 height 9
click at [592, 179] on span "Video #18" at bounding box center [589, 178] width 23 height 5
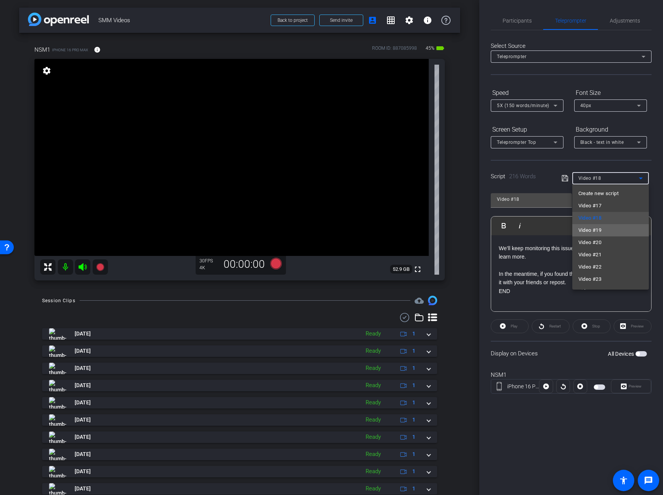
click at [590, 232] on span "Video #19" at bounding box center [589, 230] width 23 height 9
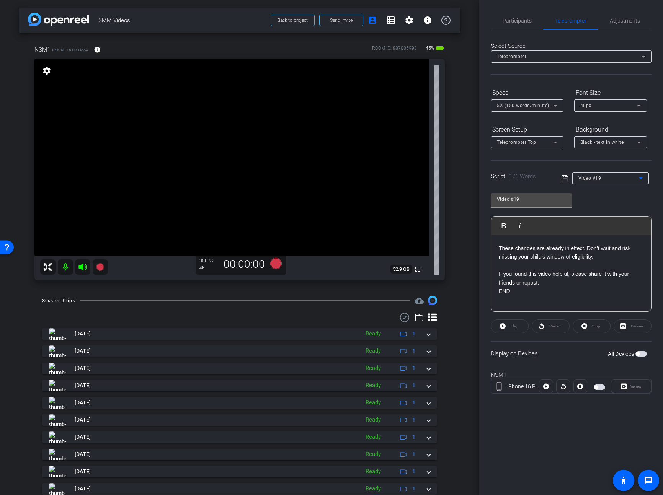
click at [589, 180] on span "Video #19" at bounding box center [589, 178] width 23 height 5
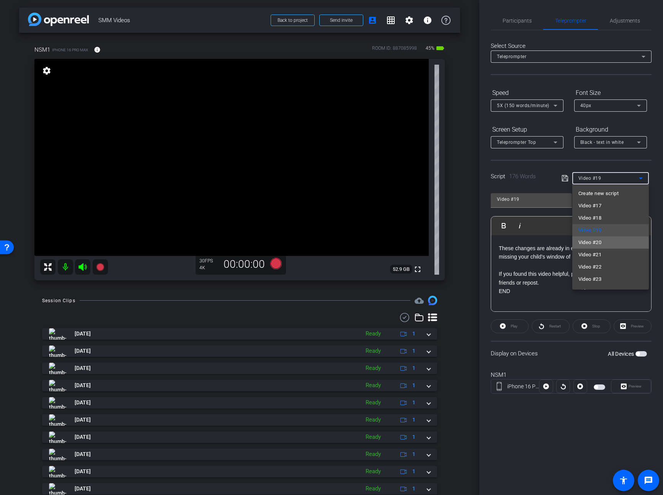
click at [592, 245] on span "Video #20" at bounding box center [589, 242] width 23 height 9
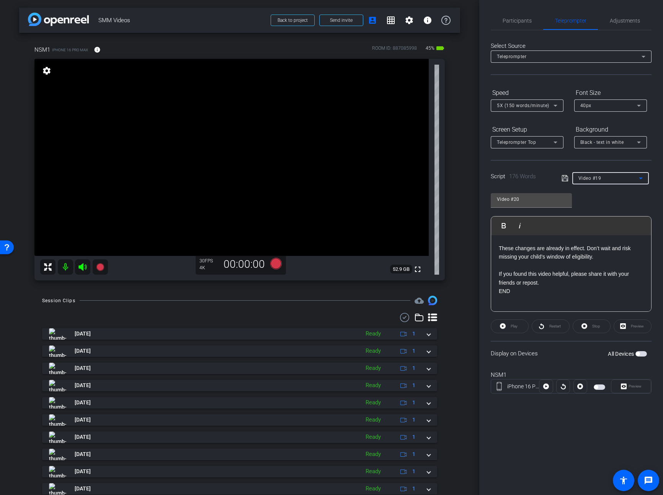
scroll to position [222, 0]
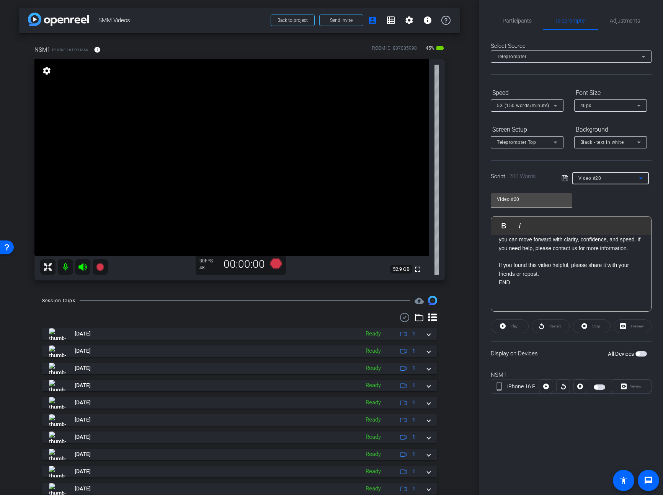
click at [553, 275] on p "If you found this video helpful, please share it with your friends or repost." at bounding box center [571, 269] width 145 height 17
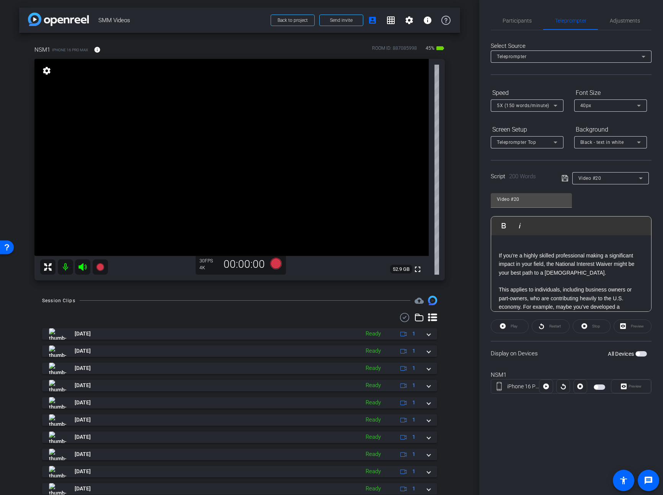
click at [498, 255] on div "If you’re a highly skilled professional making a significant impact in your fie…" at bounding box center [571, 384] width 160 height 298
click at [565, 176] on icon at bounding box center [565, 178] width 6 height 6
click at [584, 180] on span "Video #20" at bounding box center [589, 178] width 23 height 5
click at [584, 180] on body "Accessibility Screen-Reader Guide, Feedback, and Issue Reporting | New window m…" at bounding box center [331, 247] width 663 height 495
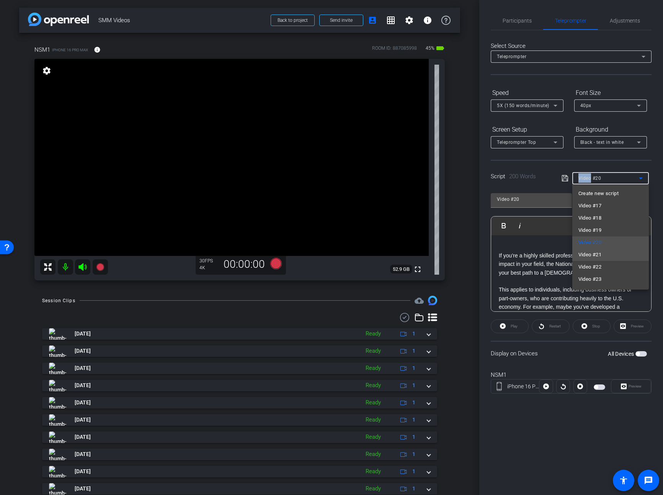
click at [584, 254] on span "Video #21" at bounding box center [589, 254] width 23 height 9
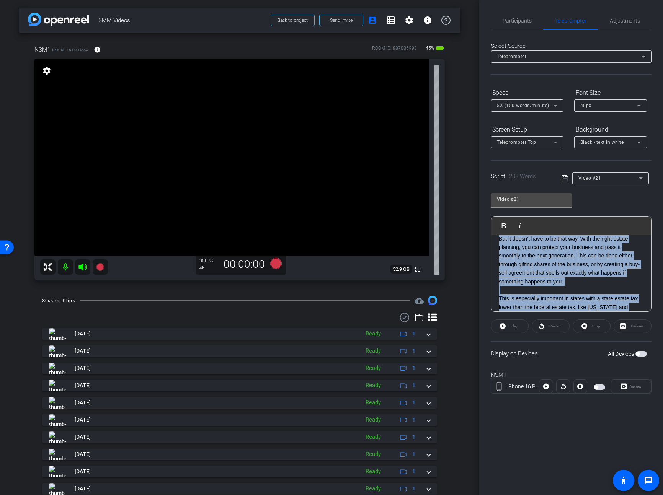
scroll to position [196, 0]
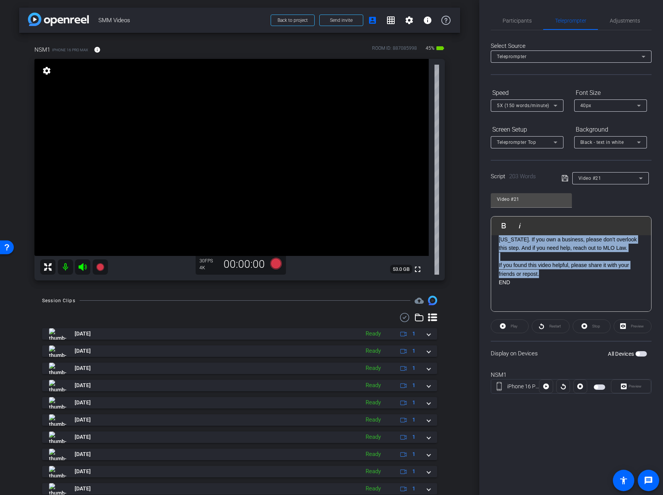
drag, startPoint x: 498, startPoint y: 255, endPoint x: 551, endPoint y: 272, distance: 56.1
click at [551, 272] on div "When most people think about estate planning, they think about their personal a…" at bounding box center [571, 175] width 160 height 273
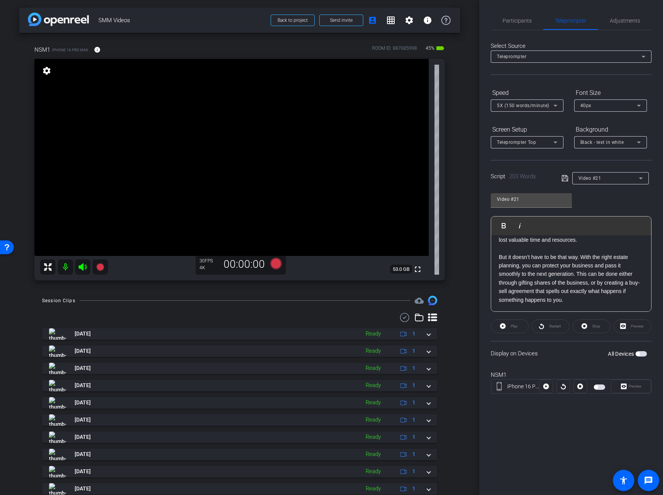
scroll to position [110, 0]
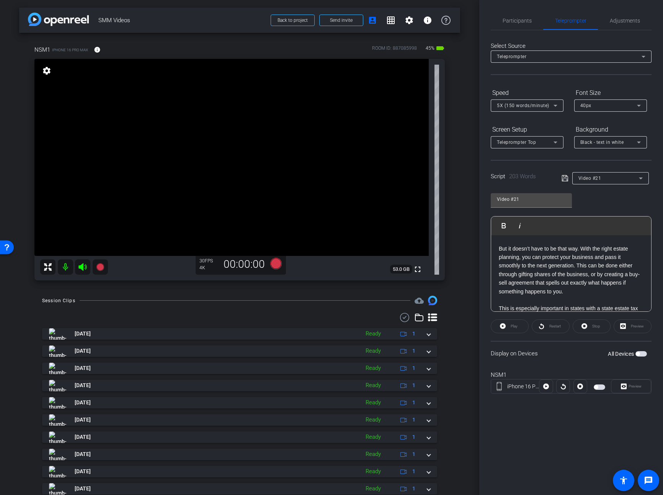
click at [576, 265] on p "But it doesn’t have to be that way. With the right estate planning, you can pro…" at bounding box center [571, 270] width 145 height 51
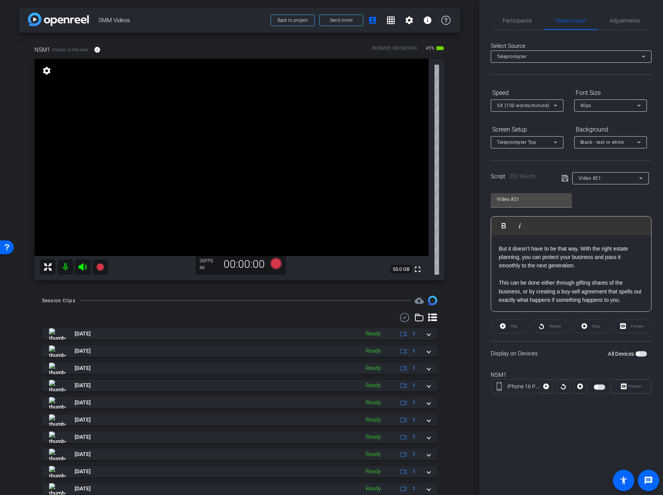
click at [565, 176] on icon at bounding box center [565, 178] width 7 height 9
click at [600, 178] on span "Video #21" at bounding box center [589, 178] width 23 height 5
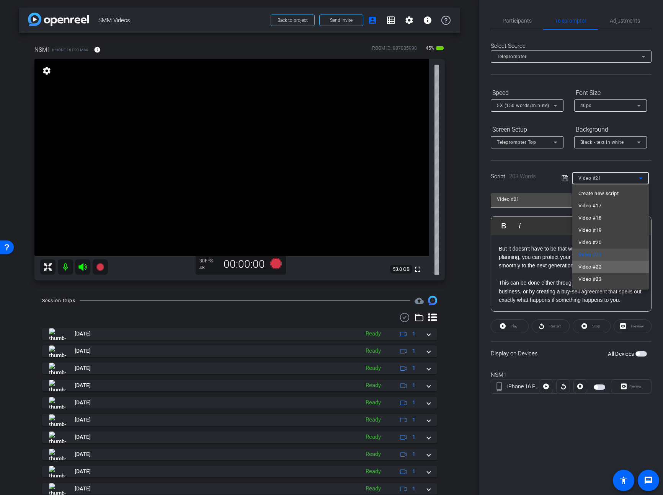
click at [592, 267] on span "Video #22" at bounding box center [589, 267] width 23 height 9
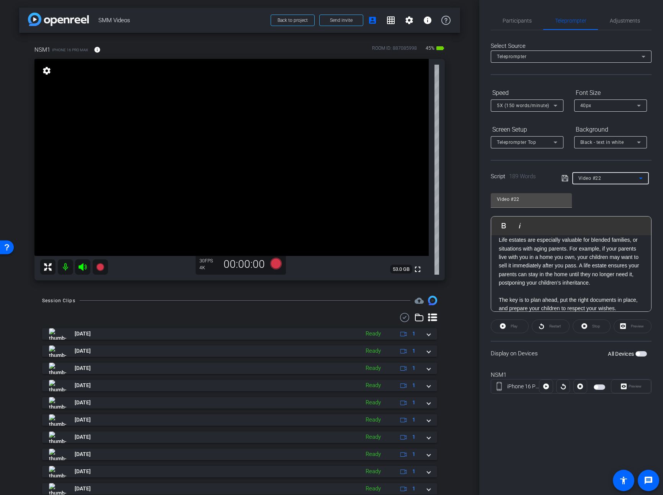
click at [520, 256] on p "Life estates are especially valuable for blended families, or situations with a…" at bounding box center [571, 261] width 145 height 51
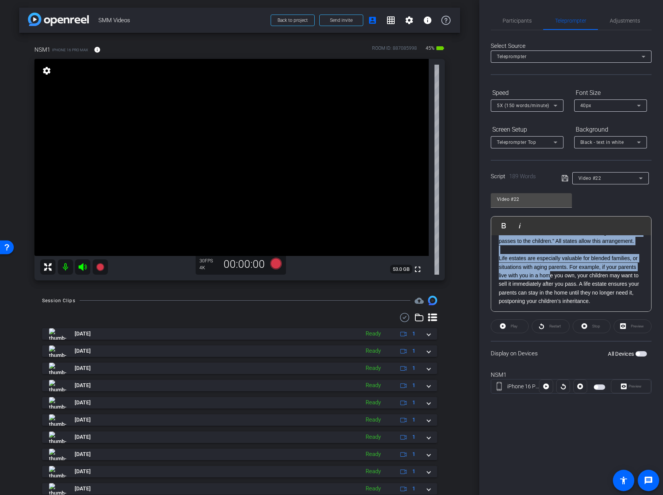
scroll to position [170, 0]
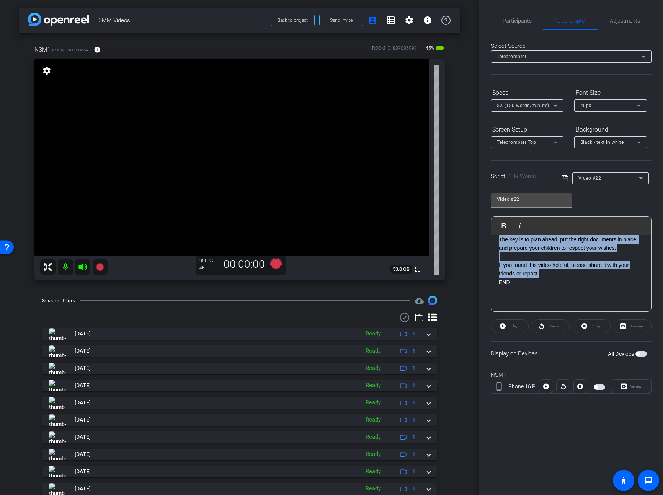
drag, startPoint x: 498, startPoint y: 256, endPoint x: 545, endPoint y: 271, distance: 49.6
click at [545, 271] on div "Here’s a situation many families face. Let’s say A is married to B. B dies or t…" at bounding box center [571, 188] width 160 height 247
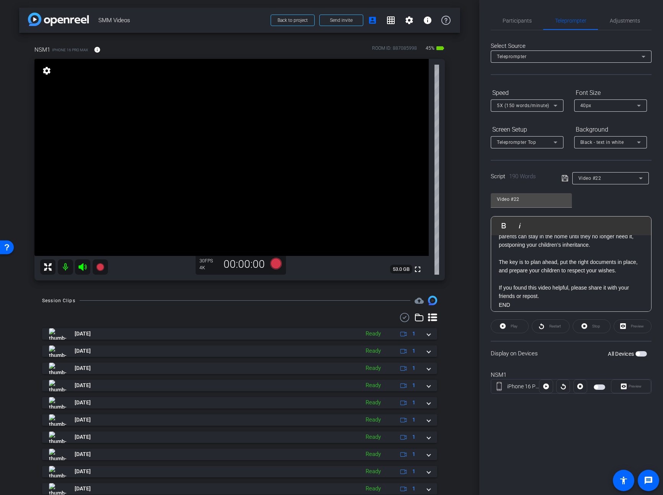
scroll to position [196, 0]
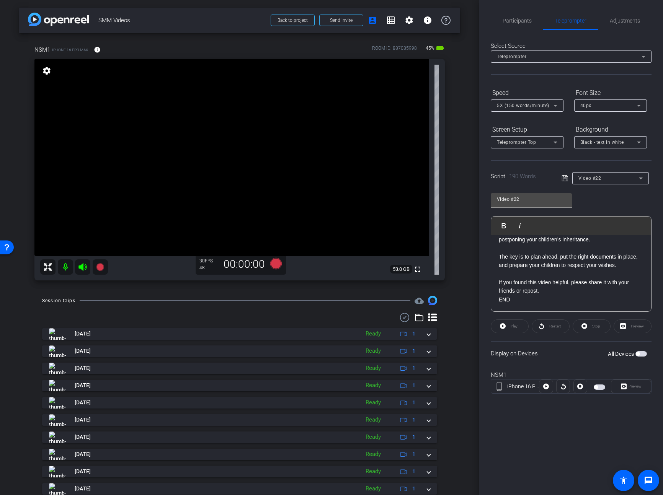
click at [562, 178] on icon at bounding box center [565, 178] width 6 height 6
click at [609, 176] on div "Video #22" at bounding box center [608, 178] width 60 height 10
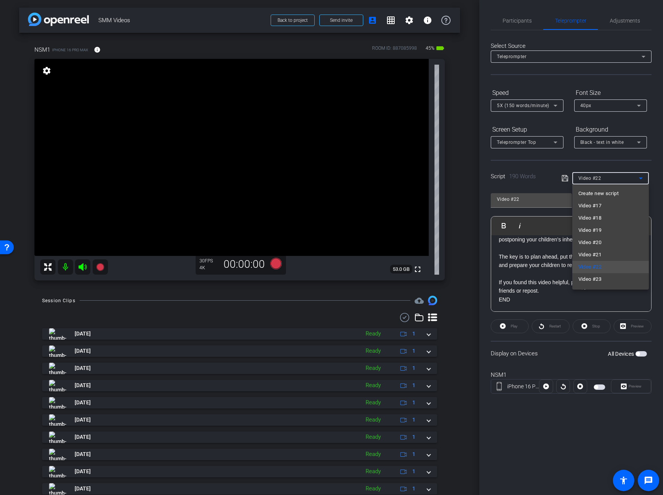
click at [609, 176] on body "Accessibility Screen-Reader Guide, Feedback, and Issue Reporting | New window m…" at bounding box center [331, 247] width 663 height 495
click at [597, 281] on span "Video #23" at bounding box center [589, 279] width 23 height 9
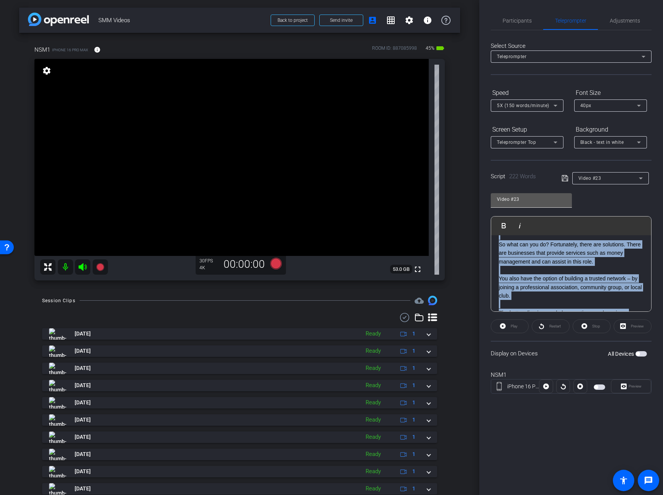
scroll to position [0, 0]
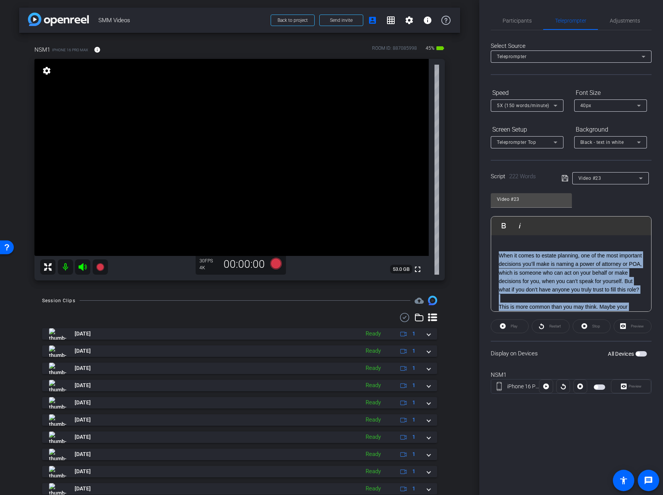
drag, startPoint x: 540, startPoint y: 264, endPoint x: 499, endPoint y: 255, distance: 42.0
click at [499, 255] on div "When it comes to estate planning, one of the most important decisions you’ll ma…" at bounding box center [571, 388] width 160 height 307
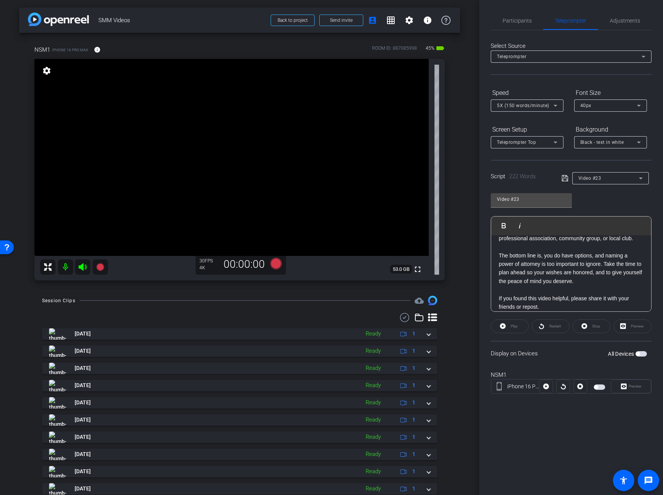
scroll to position [204, 0]
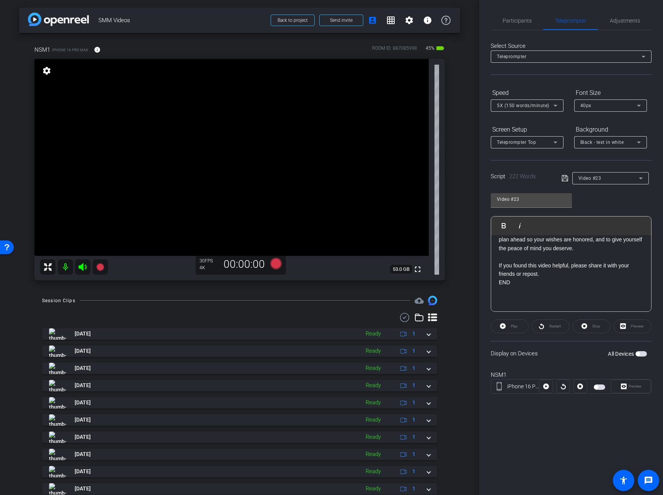
click at [565, 179] on icon at bounding box center [565, 178] width 6 height 6
click at [595, 181] on div "Video #23" at bounding box center [608, 178] width 60 height 10
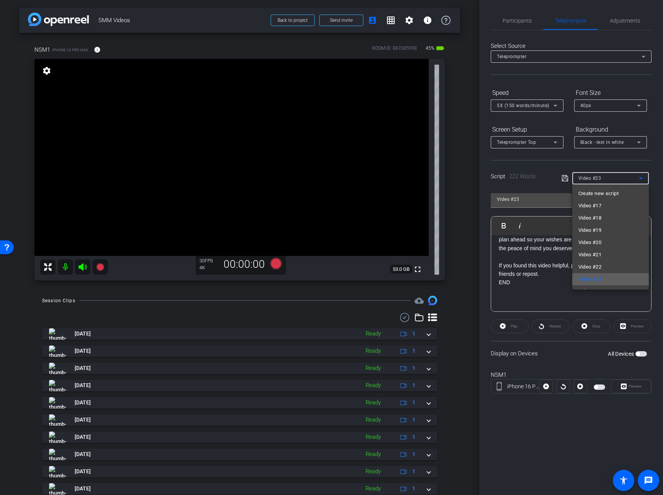
scroll to position [23, 0]
click at [603, 270] on mat-option "Video #24" at bounding box center [610, 268] width 77 height 12
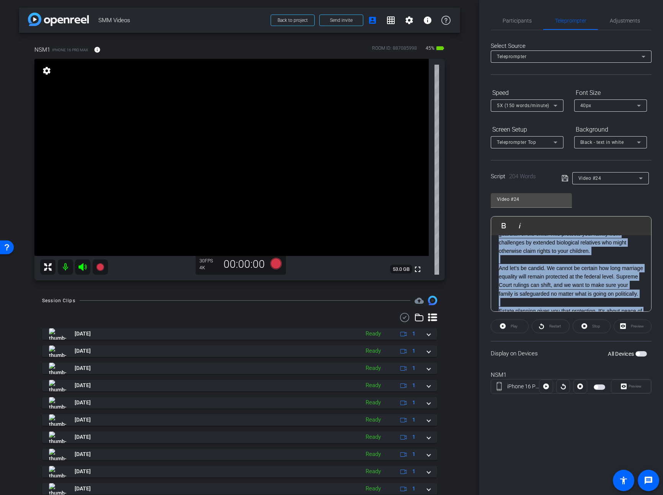
scroll to position [0, 0]
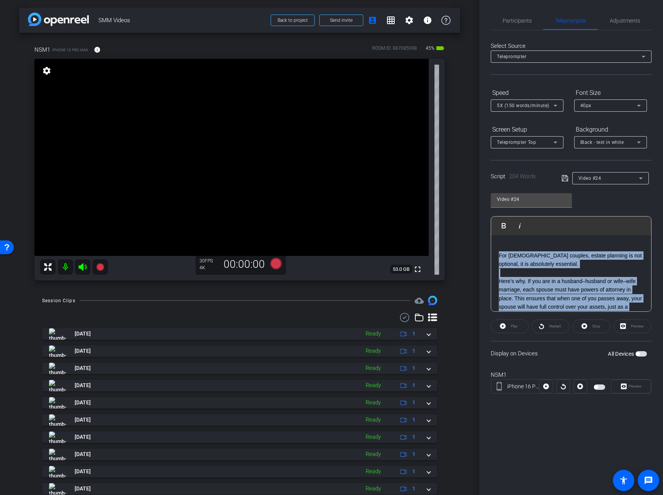
drag, startPoint x: 544, startPoint y: 270, endPoint x: 490, endPoint y: 252, distance: 57.3
click at [490, 252] on div "Participants Teleprompter Adjustments settings Steve Geffner flip Director Ever…" at bounding box center [571, 247] width 184 height 495
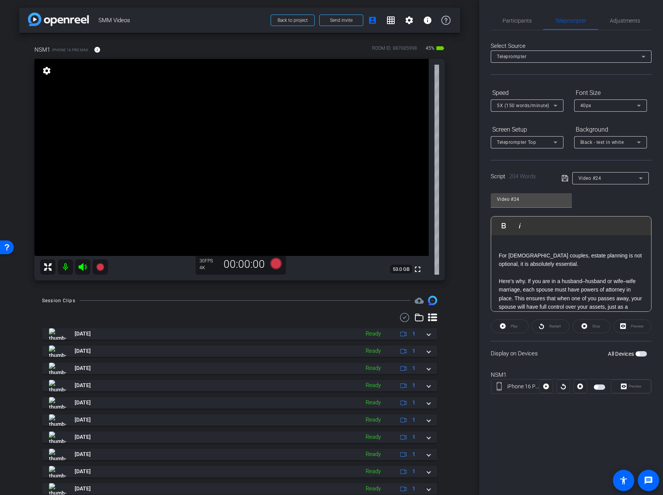
scroll to position [188, 0]
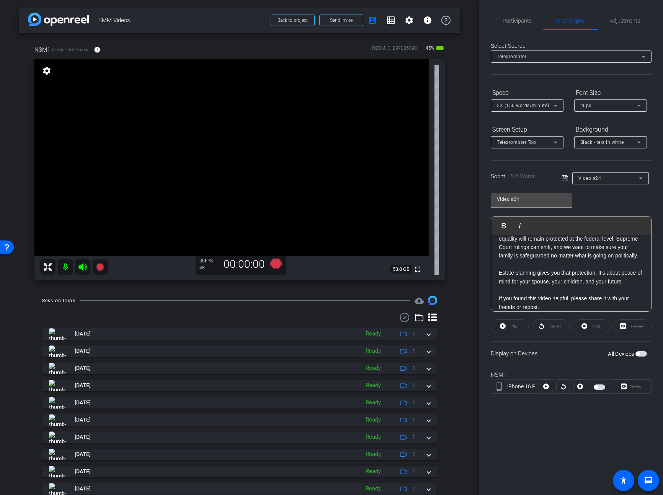
click at [564, 175] on icon at bounding box center [565, 178] width 6 height 6
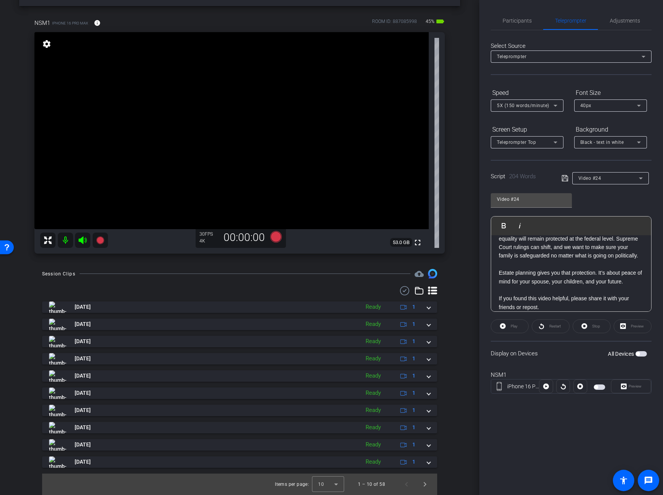
click at [589, 179] on span "Video #24" at bounding box center [589, 178] width 23 height 5
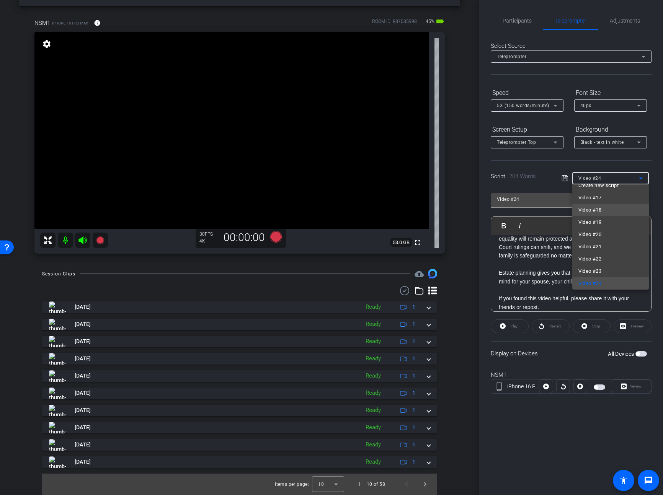
scroll to position [0, 0]
click at [598, 204] on span "Video #17" at bounding box center [589, 205] width 23 height 9
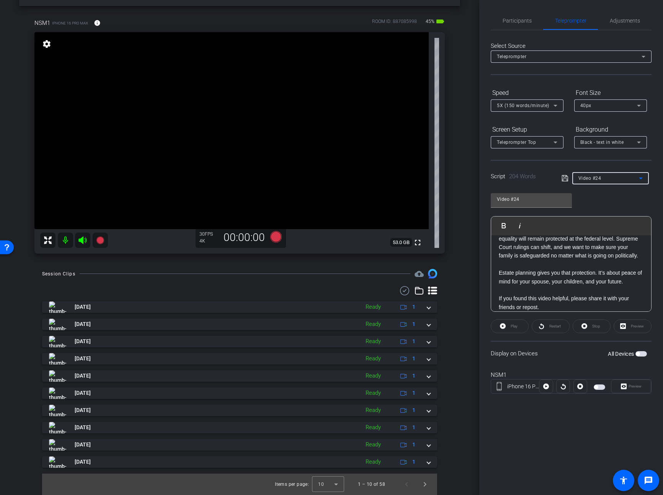
type input "Video #17"
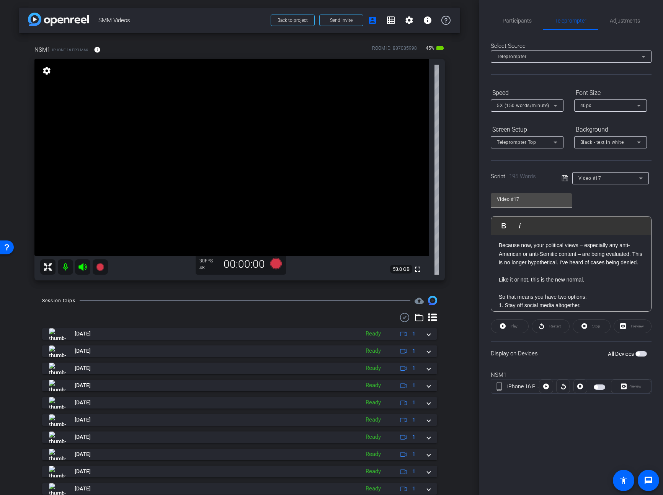
click at [638, 263] on p "Because now, your political views – especially any anti-American or anti-Semiti…" at bounding box center [571, 254] width 145 height 26
click at [564, 177] on icon at bounding box center [565, 178] width 6 height 6
click at [621, 18] on span "Adjustments" at bounding box center [625, 20] width 30 height 5
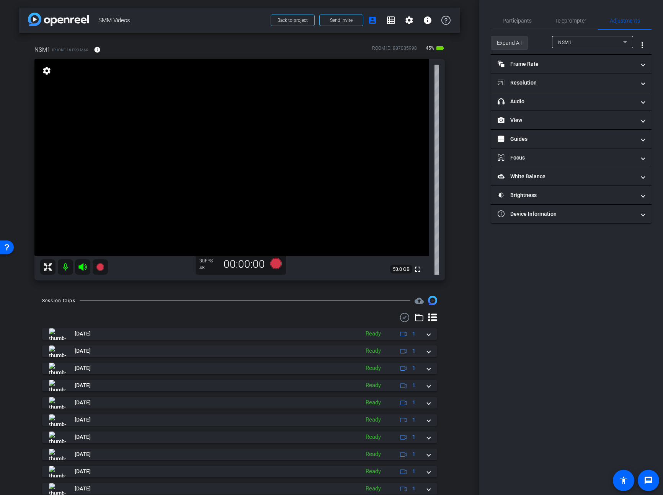
click at [506, 44] on span "Expand All" at bounding box center [509, 43] width 25 height 15
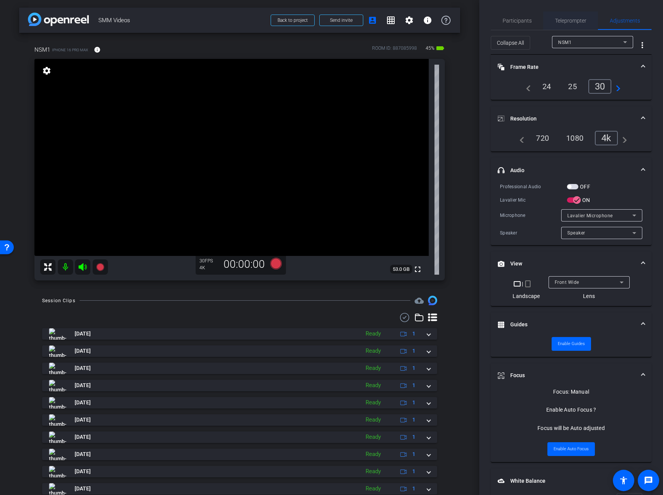
click at [566, 20] on span "Teleprompter" at bounding box center [570, 20] width 31 height 5
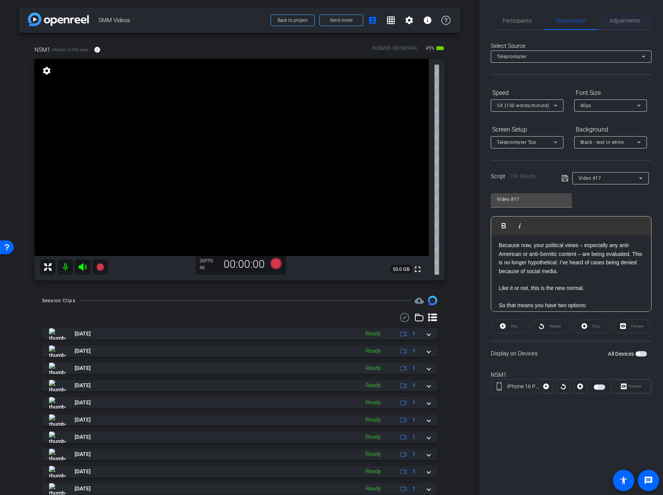
click at [610, 20] on span "Adjustments" at bounding box center [625, 20] width 30 height 5
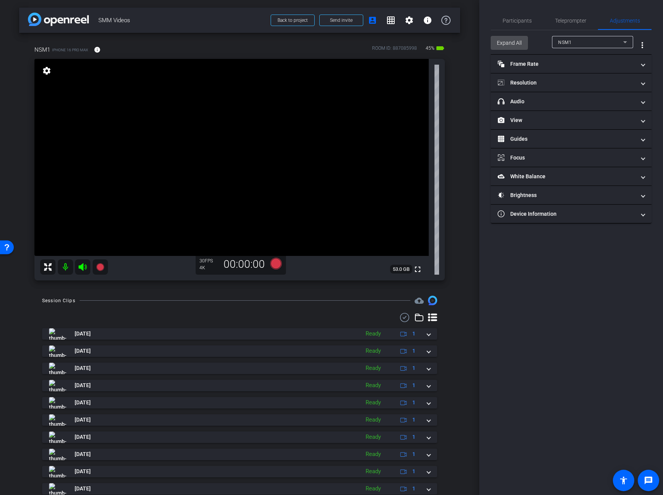
click at [509, 38] on span "Expand All" at bounding box center [509, 43] width 25 height 15
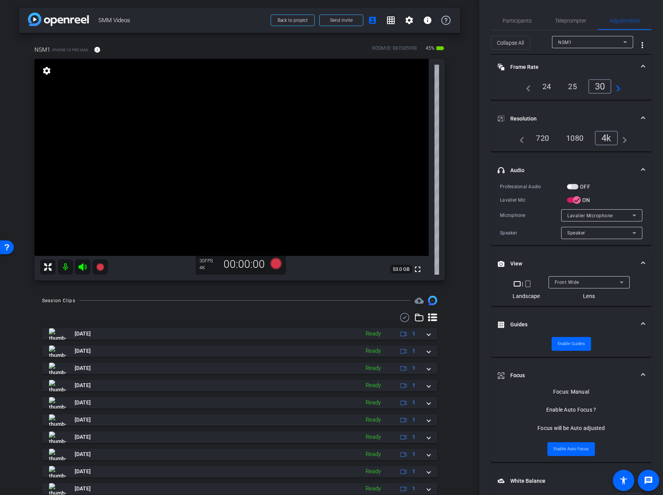
click at [571, 185] on span "button" at bounding box center [572, 186] width 11 height 5
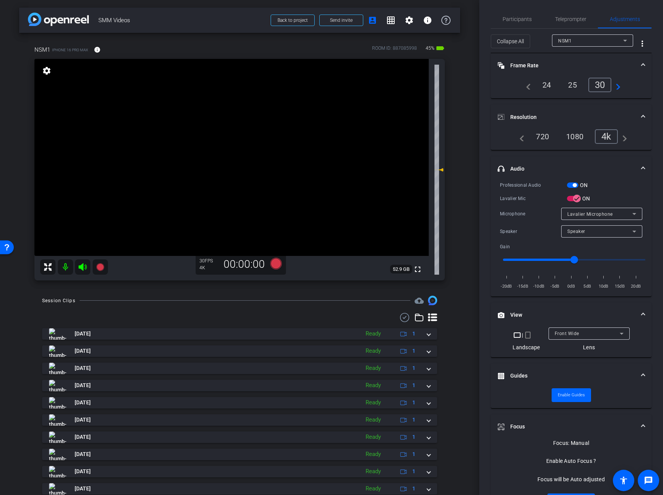
scroll to position [3, 0]
click at [573, 184] on span "button" at bounding box center [575, 184] width 4 height 4
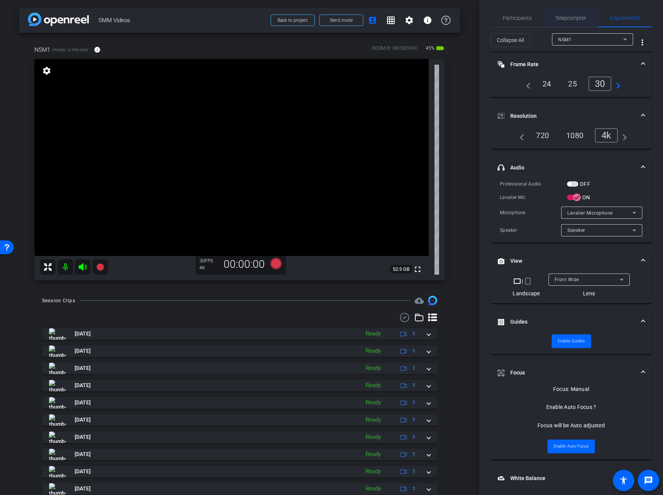
click at [573, 20] on span "Teleprompter" at bounding box center [570, 17] width 31 height 5
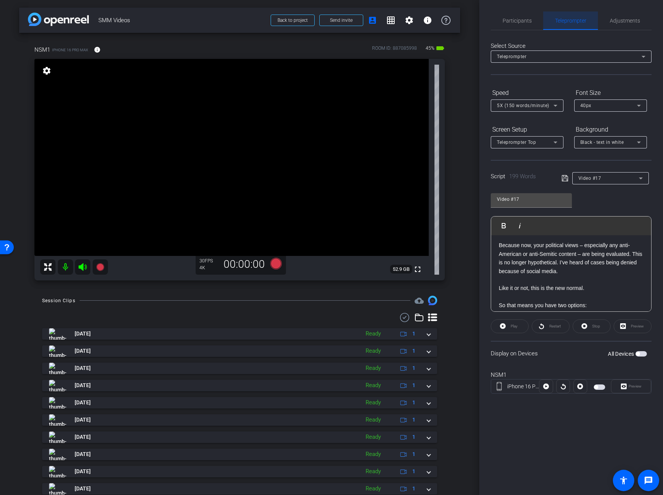
scroll to position [0, 0]
click at [639, 354] on span "button" at bounding box center [638, 354] width 4 height 4
click at [627, 388] on span "Preview" at bounding box center [634, 386] width 15 height 11
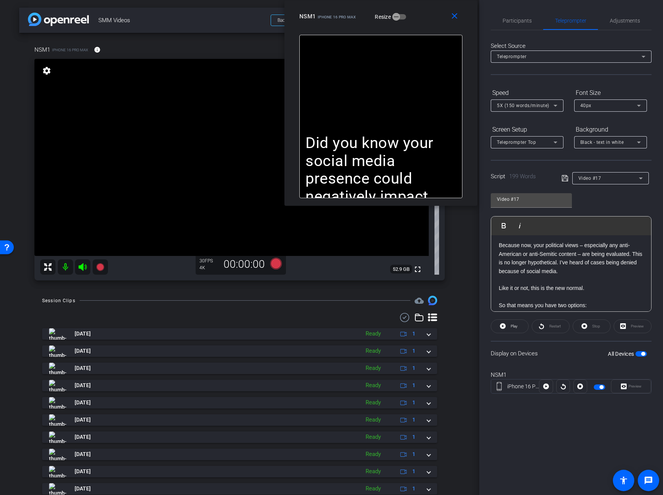
drag, startPoint x: 369, startPoint y: 157, endPoint x: 433, endPoint y: 9, distance: 160.8
click at [429, 4] on div "close NSM1 iPhone 16 Pro Max Resize" at bounding box center [380, 17] width 193 height 34
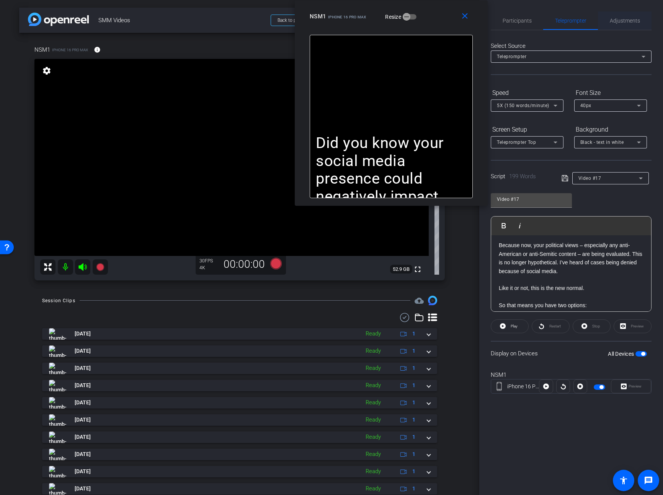
click at [614, 21] on span "Adjustments" at bounding box center [625, 20] width 30 height 5
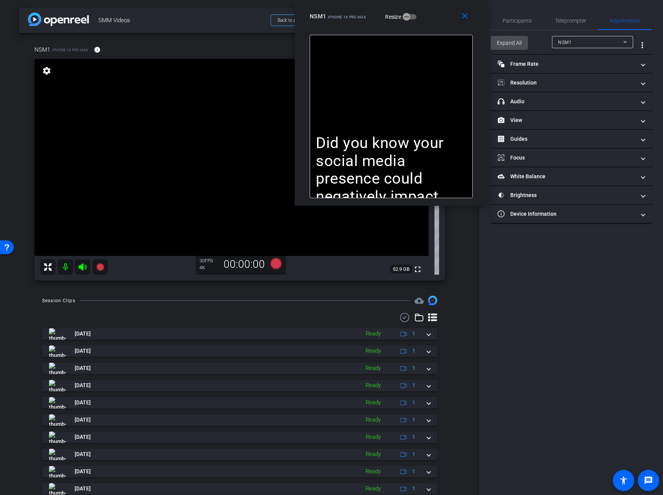
click at [514, 41] on span "Expand All" at bounding box center [509, 43] width 25 height 15
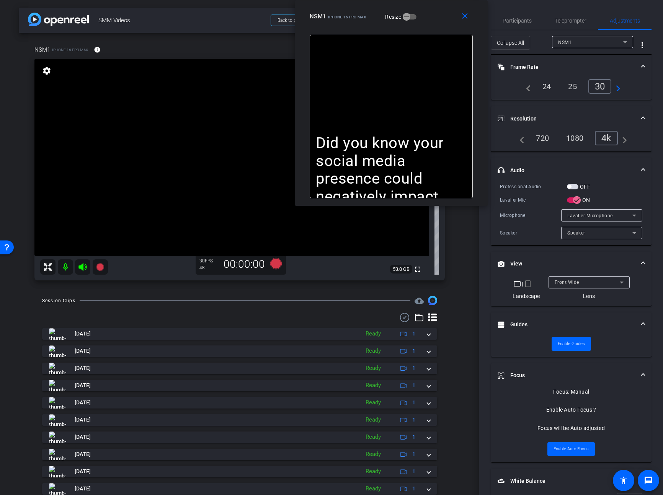
click at [573, 188] on span "button" at bounding box center [572, 186] width 11 height 5
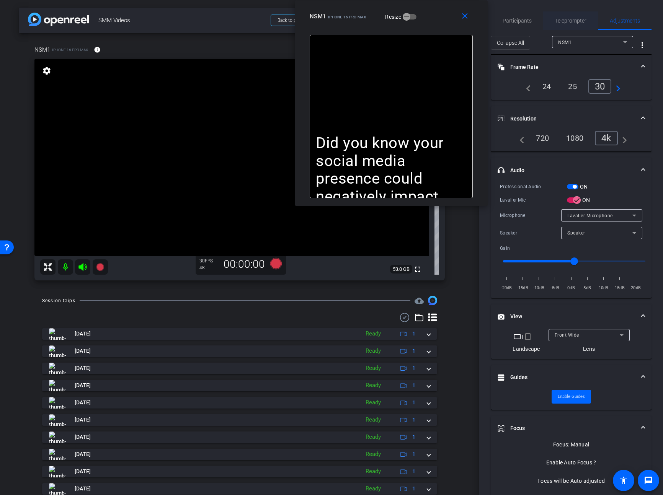
click at [572, 23] on span "Teleprompter" at bounding box center [570, 20] width 31 height 5
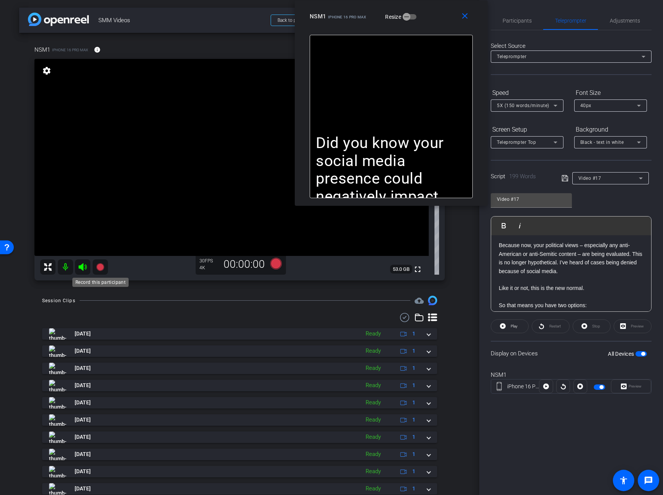
click at [102, 267] on icon at bounding box center [100, 267] width 8 height 8
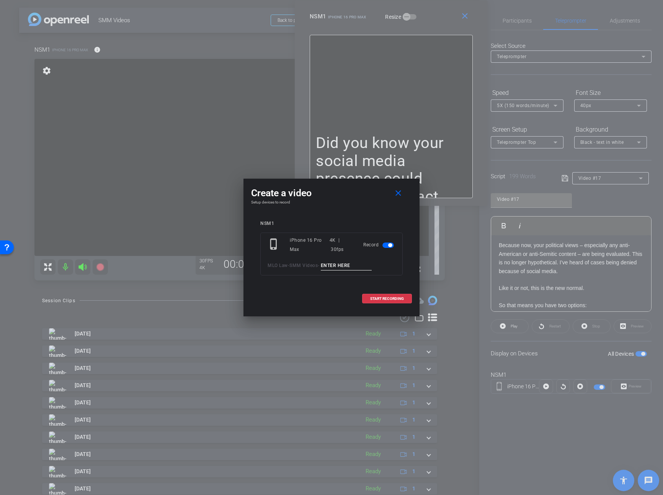
click at [352, 269] on input at bounding box center [346, 266] width 51 height 10
type input "Video17.1"
click at [385, 299] on span "START RECORDING" at bounding box center [387, 299] width 34 height 4
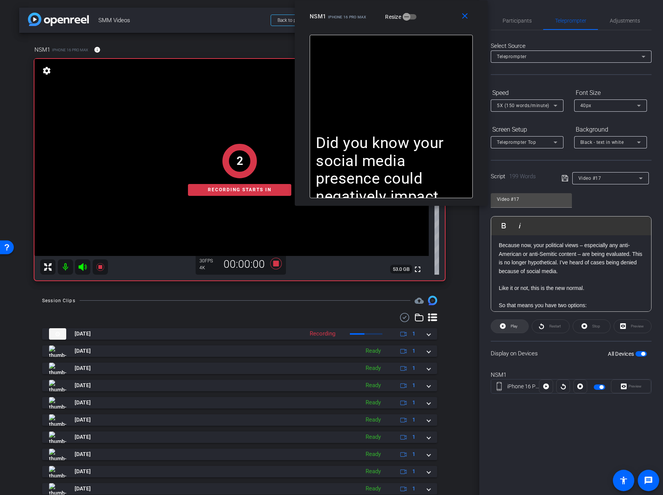
click at [514, 328] on span "Play" at bounding box center [514, 326] width 7 height 4
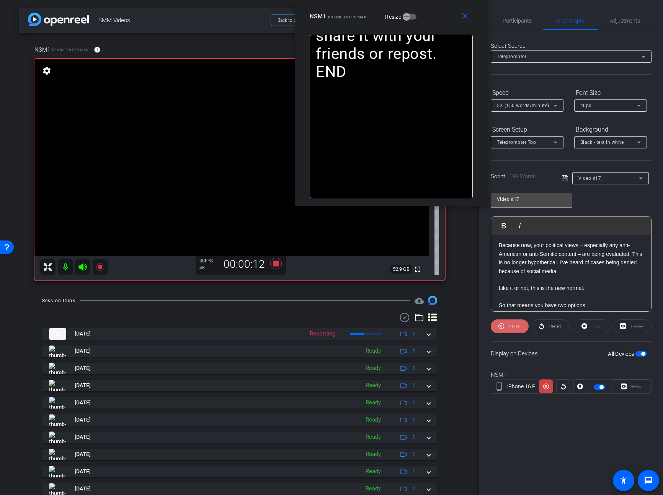
click at [516, 327] on span "Pause" at bounding box center [514, 326] width 10 height 4
click at [516, 327] on span "Play" at bounding box center [514, 326] width 7 height 4
click at [516, 327] on span "Pause" at bounding box center [514, 326] width 10 height 4
click at [516, 327] on span "Play" at bounding box center [514, 326] width 7 height 4
click at [516, 327] on span "Pause" at bounding box center [514, 326] width 10 height 4
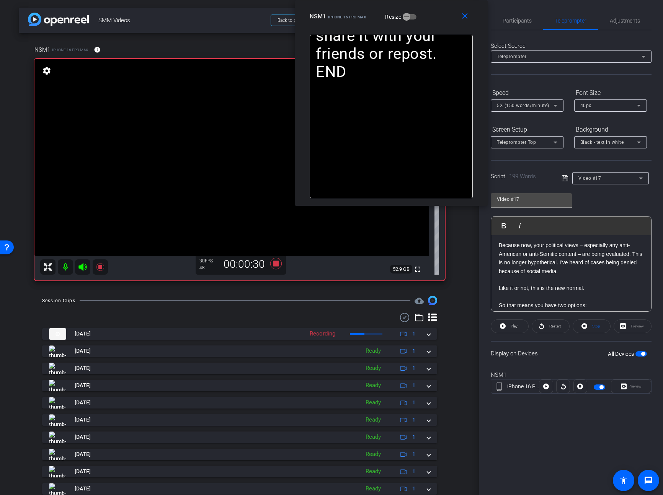
click at [516, 327] on span "Play" at bounding box center [514, 326] width 7 height 4
click at [534, 103] on span "5X (150 words/minute)" at bounding box center [523, 105] width 52 height 5
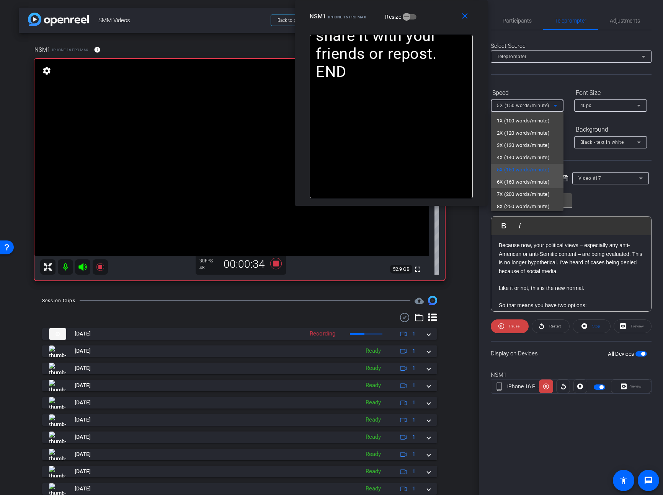
scroll to position [0, 0]
click at [482, 317] on div at bounding box center [331, 247] width 663 height 495
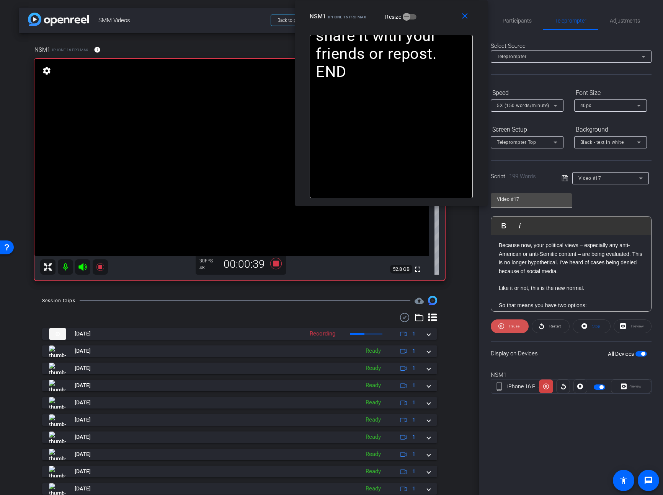
click at [508, 325] on span "Pause" at bounding box center [513, 326] width 12 height 11
click at [508, 325] on span at bounding box center [509, 326] width 37 height 18
click at [508, 325] on span "Pause" at bounding box center [513, 326] width 12 height 11
click at [508, 325] on span at bounding box center [509, 326] width 37 height 18
click at [508, 325] on span "Pause" at bounding box center [513, 326] width 12 height 11
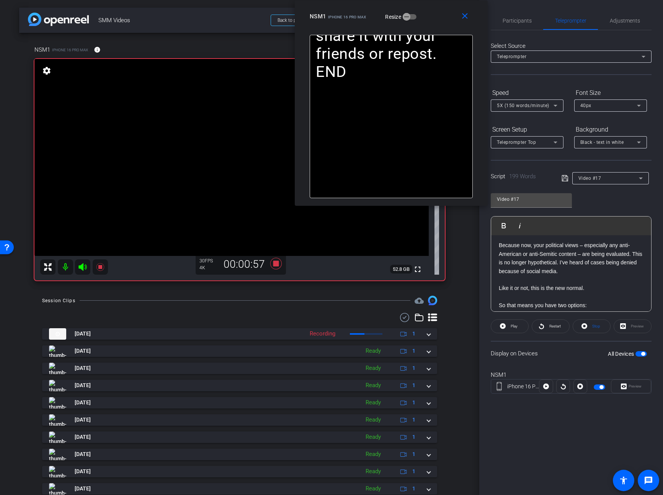
click at [508, 325] on span at bounding box center [509, 326] width 37 height 18
click at [508, 325] on span "Pause" at bounding box center [513, 326] width 12 height 11
click at [508, 325] on span at bounding box center [509, 326] width 37 height 18
click at [508, 325] on span "Pause" at bounding box center [513, 326] width 12 height 11
click at [508, 325] on span at bounding box center [509, 326] width 37 height 18
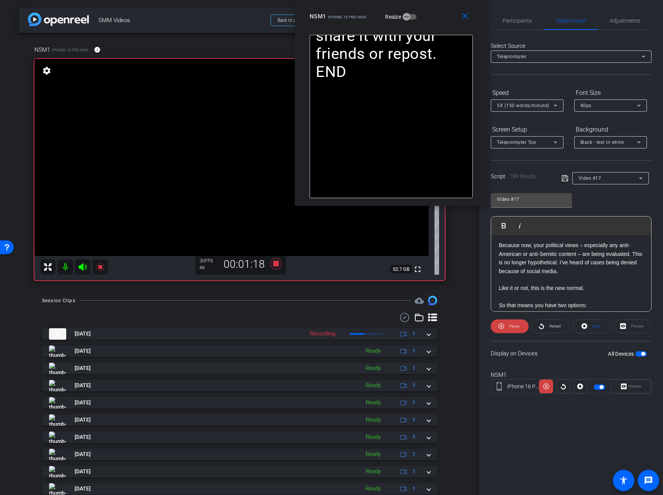
click at [508, 325] on span "Pause" at bounding box center [513, 326] width 12 height 11
click at [508, 325] on span at bounding box center [509, 326] width 37 height 18
click at [508, 325] on span "Pause" at bounding box center [513, 326] width 12 height 11
click at [508, 325] on span at bounding box center [509, 326] width 37 height 18
click at [508, 325] on span "Pause" at bounding box center [513, 326] width 12 height 11
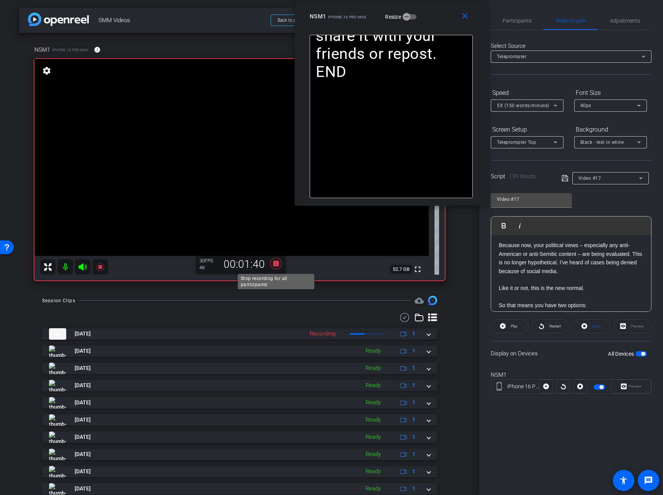
click at [274, 264] on icon at bounding box center [275, 263] width 11 height 11
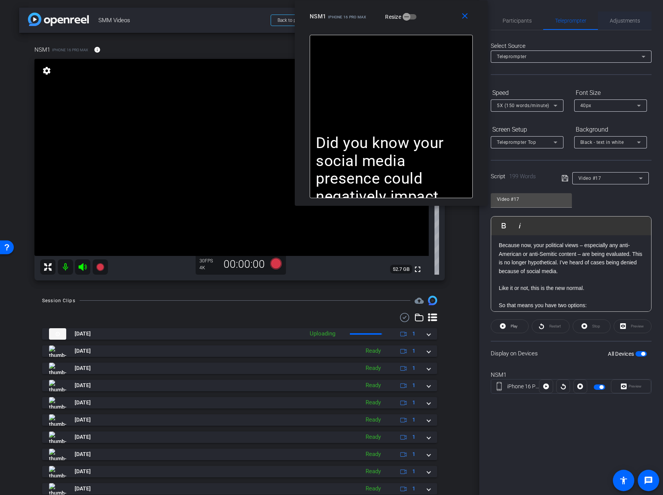
click at [606, 24] on div "Adjustments" at bounding box center [625, 20] width 54 height 18
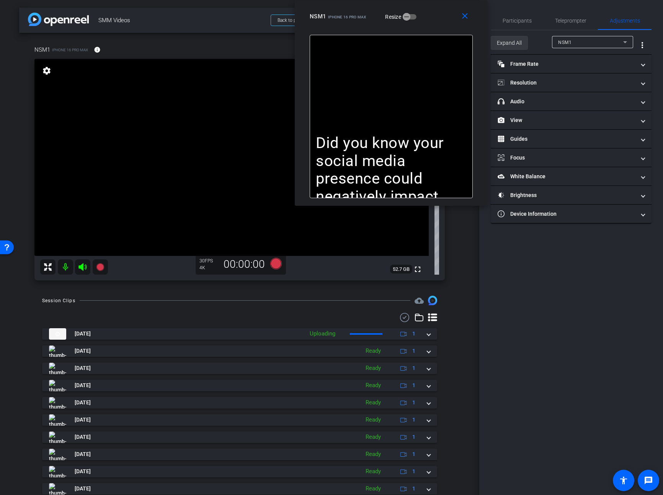
drag, startPoint x: 517, startPoint y: 46, endPoint x: 519, endPoint y: 50, distance: 4.5
click at [517, 46] on span "Expand All" at bounding box center [509, 43] width 25 height 15
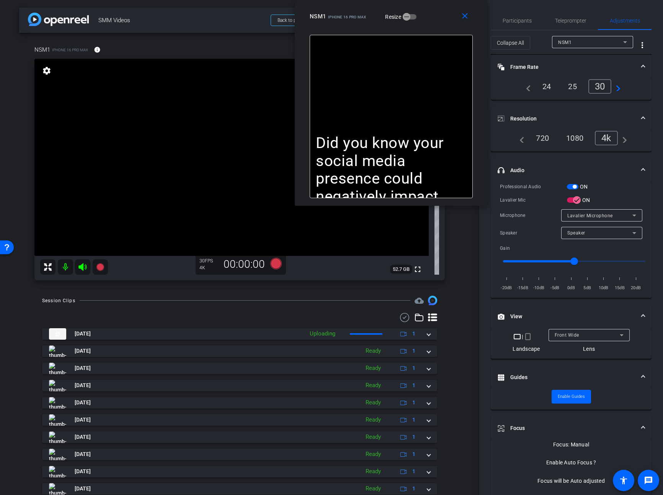
click at [568, 186] on span "button" at bounding box center [572, 186] width 11 height 5
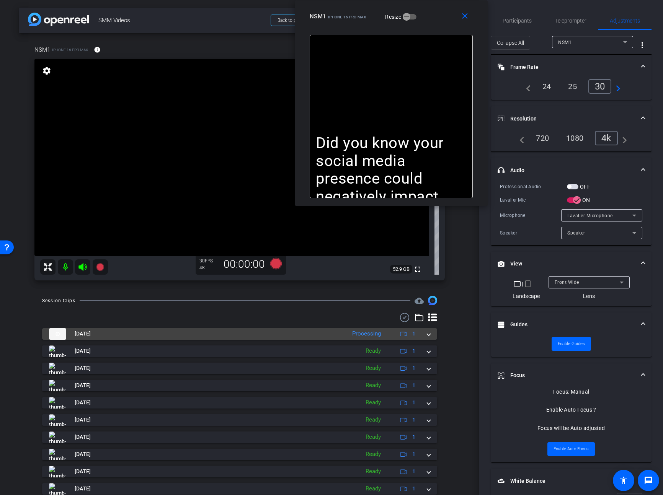
click at [429, 335] on span at bounding box center [428, 334] width 3 height 8
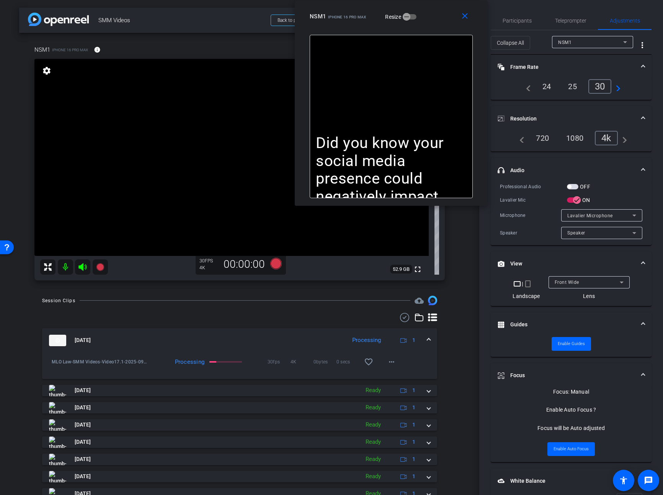
click at [576, 186] on span "button" at bounding box center [572, 186] width 11 height 5
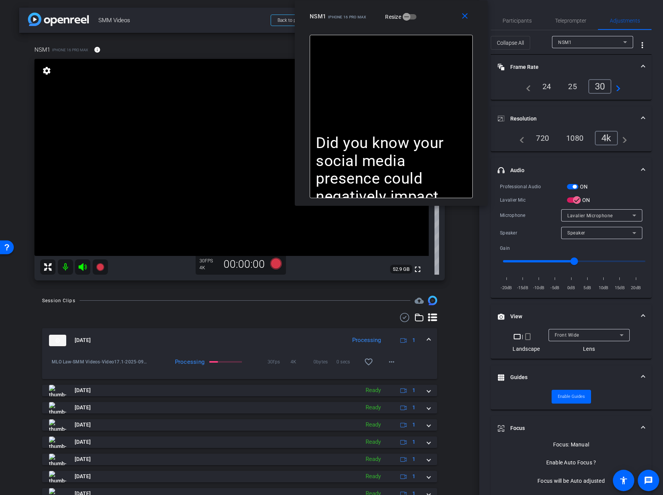
click at [570, 185] on span "button" at bounding box center [572, 186] width 11 height 5
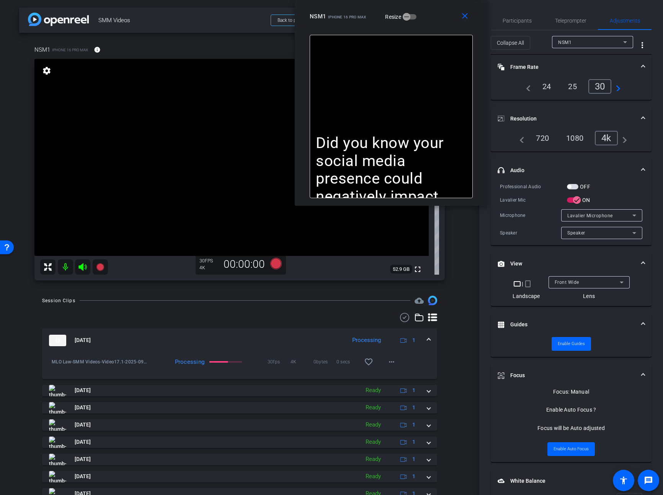
click at [573, 186] on span "button" at bounding box center [572, 186] width 11 height 5
click at [574, 22] on span "Teleprompter" at bounding box center [570, 20] width 31 height 5
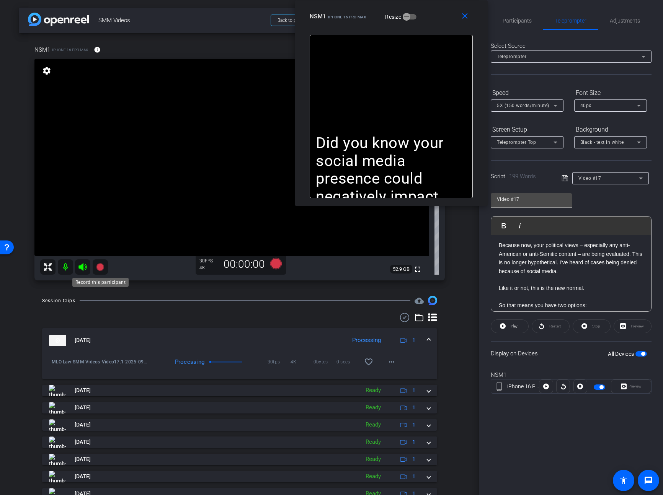
click at [105, 266] on icon at bounding box center [100, 267] width 9 height 9
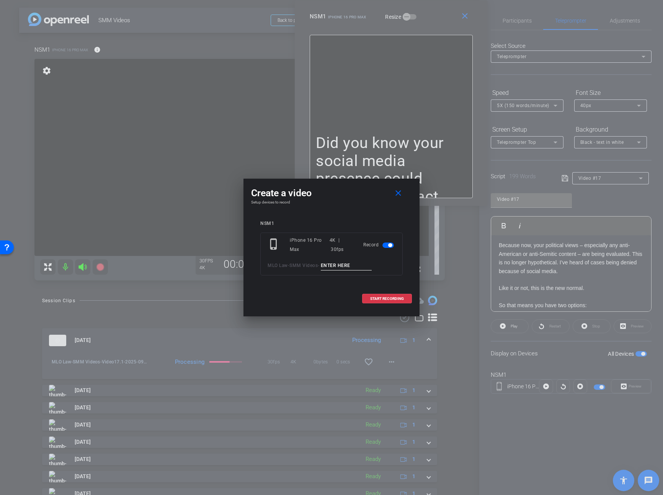
click at [343, 262] on input at bounding box center [346, 266] width 51 height 10
paste input "Video17."
type input "Video17.2"
click at [385, 298] on span "START RECORDING" at bounding box center [387, 299] width 34 height 4
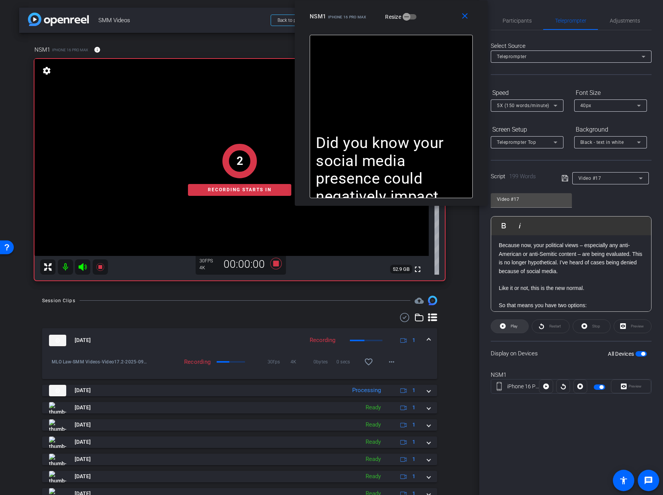
click at [513, 324] on span "Play" at bounding box center [514, 326] width 7 height 4
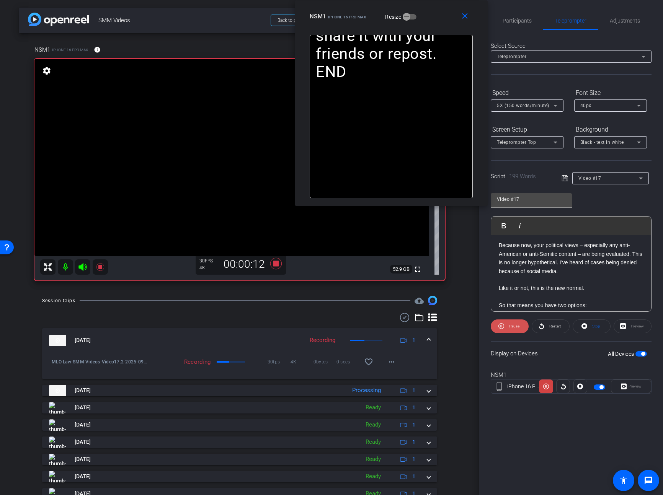
click at [510, 325] on span "Pause" at bounding box center [514, 326] width 10 height 4
click at [510, 325] on span "Play" at bounding box center [513, 326] width 9 height 11
click at [510, 325] on span "Pause" at bounding box center [514, 326] width 10 height 4
click at [510, 325] on span "Play" at bounding box center [513, 326] width 9 height 11
click at [510, 325] on span "Pause" at bounding box center [514, 326] width 10 height 4
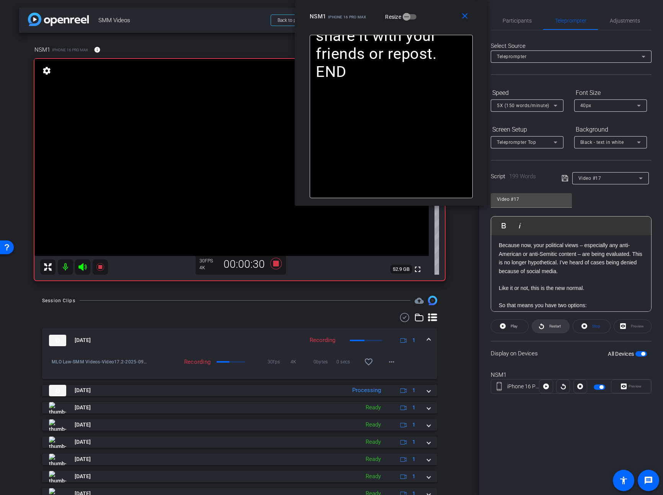
click at [555, 328] on span "Restart" at bounding box center [554, 326] width 11 height 4
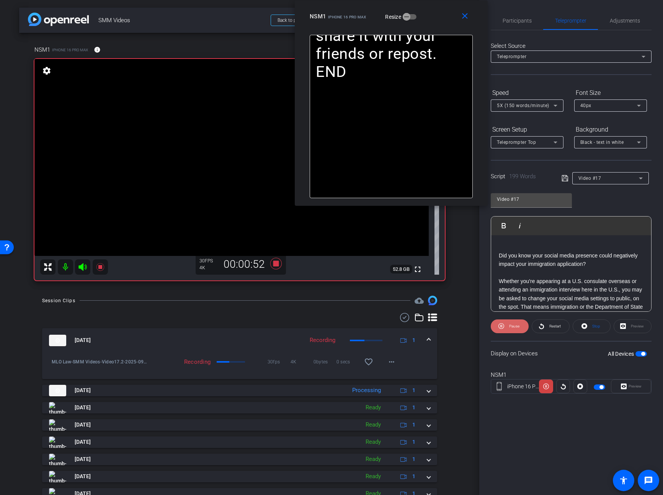
click at [507, 325] on span "Pause" at bounding box center [513, 326] width 12 height 11
click at [507, 325] on span at bounding box center [509, 326] width 37 height 18
click at [507, 325] on span "Pause" at bounding box center [513, 326] width 12 height 11
click at [507, 325] on span at bounding box center [509, 326] width 37 height 18
click at [518, 327] on span "Pause" at bounding box center [514, 326] width 10 height 4
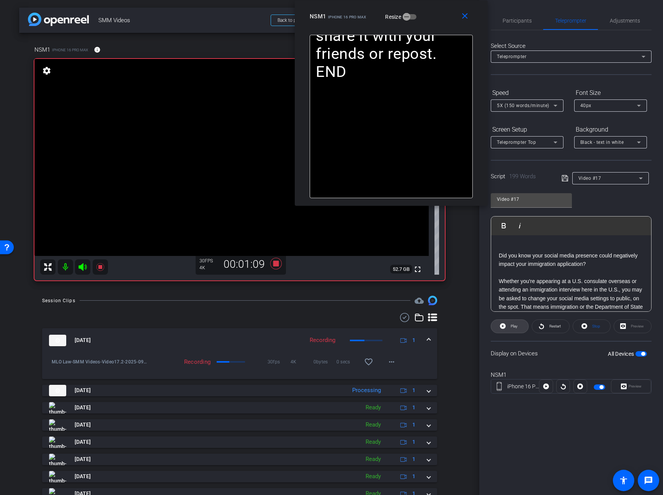
click at [518, 327] on span at bounding box center [509, 326] width 37 height 18
click at [518, 327] on span "Pause" at bounding box center [514, 326] width 10 height 4
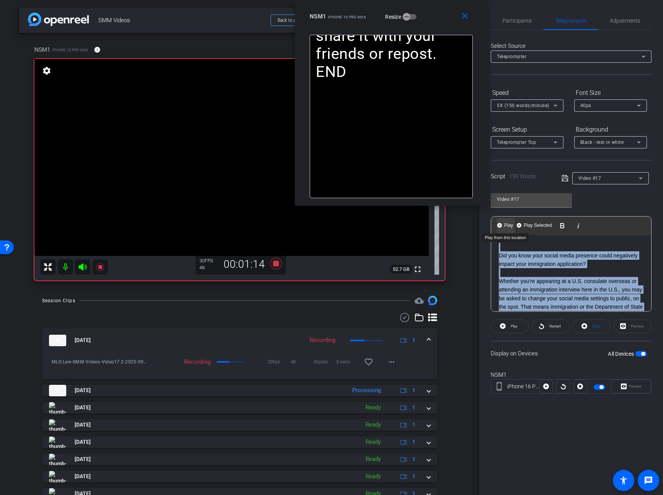
drag, startPoint x: 547, startPoint y: 280, endPoint x: 506, endPoint y: 227, distance: 67.4
click at [506, 227] on div "Play Play from this location Play Selected Play and display the selected text o…" at bounding box center [571, 264] width 161 height 96
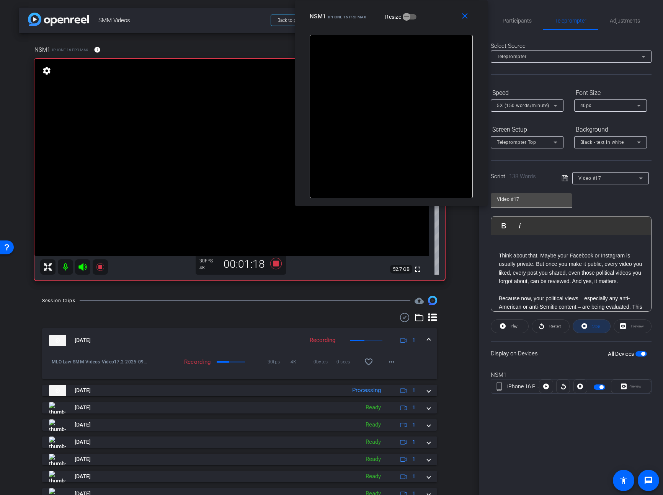
click at [596, 325] on span "Stop" at bounding box center [596, 326] width 8 height 4
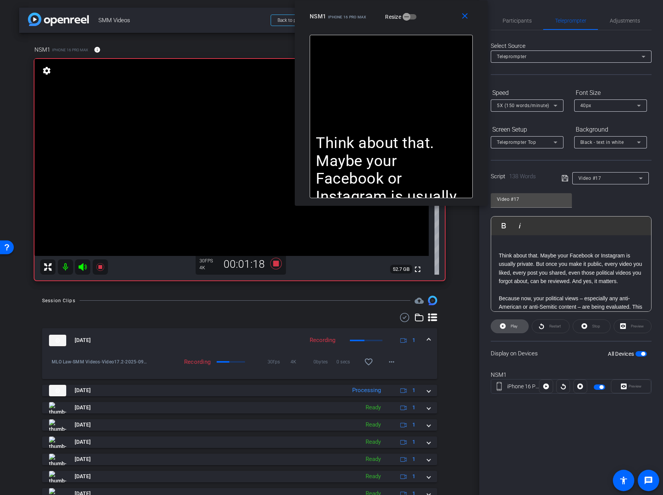
click at [509, 327] on span "Play" at bounding box center [513, 326] width 9 height 11
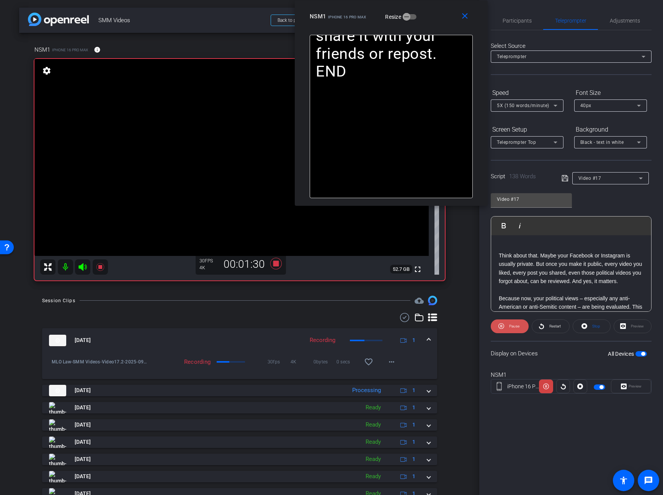
click at [512, 328] on span "Pause" at bounding box center [514, 326] width 10 height 4
click at [512, 328] on span "Play" at bounding box center [514, 326] width 7 height 4
click at [512, 328] on span "Pause" at bounding box center [514, 326] width 10 height 4
click at [512, 328] on span "Play" at bounding box center [514, 326] width 7 height 4
click at [466, 17] on mat-icon "close" at bounding box center [465, 16] width 10 height 10
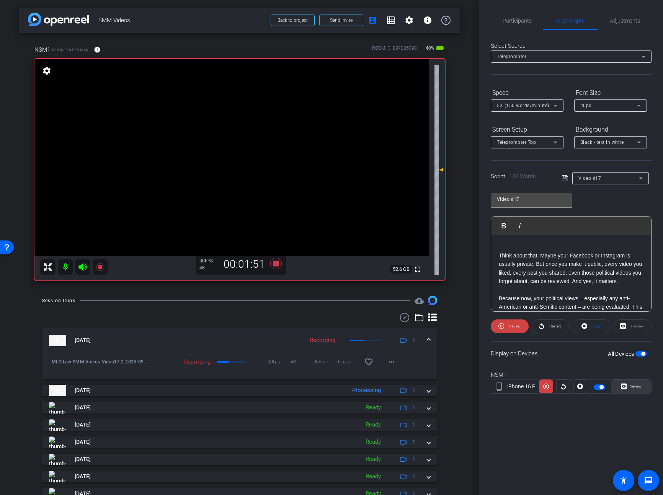
click at [629, 390] on span "Preview" at bounding box center [634, 386] width 15 height 11
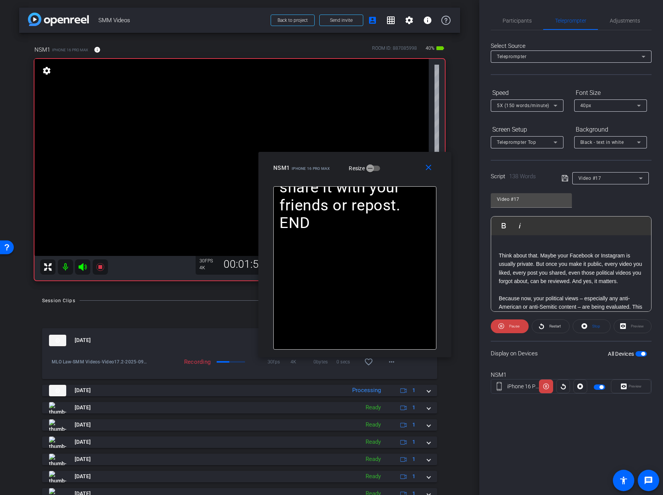
drag, startPoint x: 367, startPoint y: 161, endPoint x: 392, endPoint y: 168, distance: 26.3
click at [392, 168] on div "NSM1 iPhone 16 Pro Max Resize" at bounding box center [357, 168] width 169 height 14
click at [508, 330] on span "Pause" at bounding box center [513, 326] width 12 height 11
click at [508, 330] on span at bounding box center [509, 326] width 37 height 18
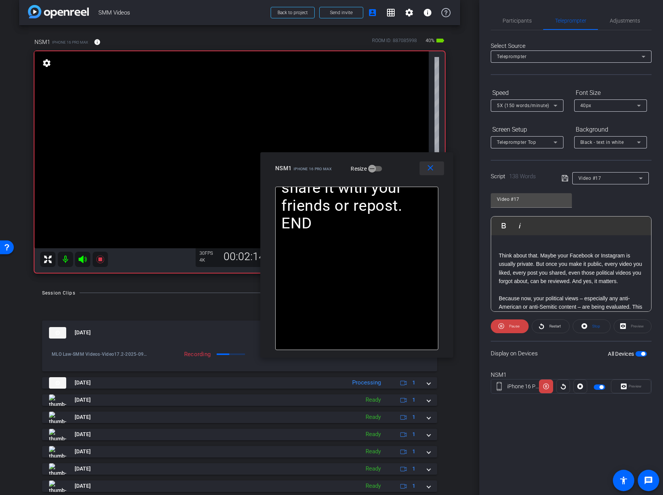
scroll to position [8, 0]
click at [426, 166] on mat-icon "close" at bounding box center [431, 168] width 10 height 10
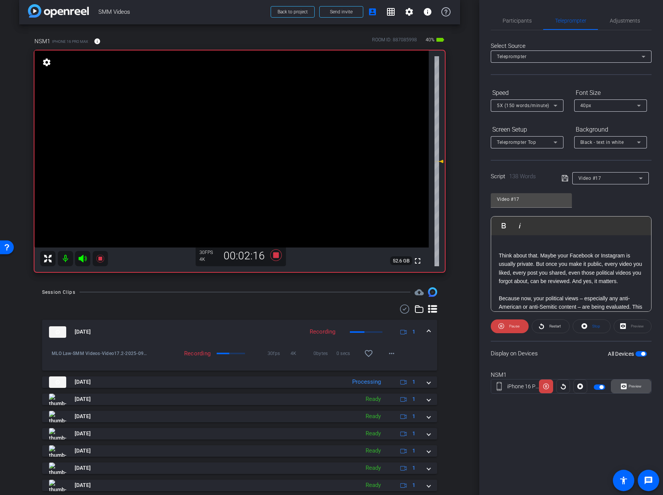
click at [627, 386] on span "Preview" at bounding box center [634, 386] width 15 height 11
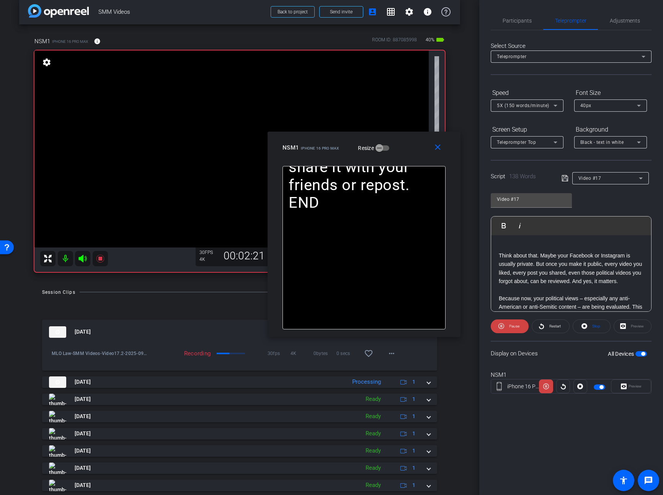
drag, startPoint x: 381, startPoint y: 157, endPoint x: 413, endPoint y: 144, distance: 35.2
click at [413, 144] on div "NSM1 iPhone 16 Pro Max Resize" at bounding box center [366, 148] width 169 height 14
click at [101, 260] on icon at bounding box center [100, 259] width 8 height 8
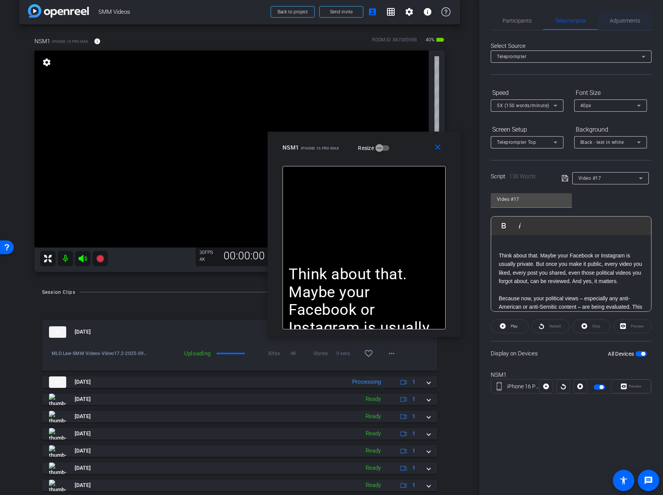
click at [629, 18] on span "Adjustments" at bounding box center [625, 20] width 30 height 5
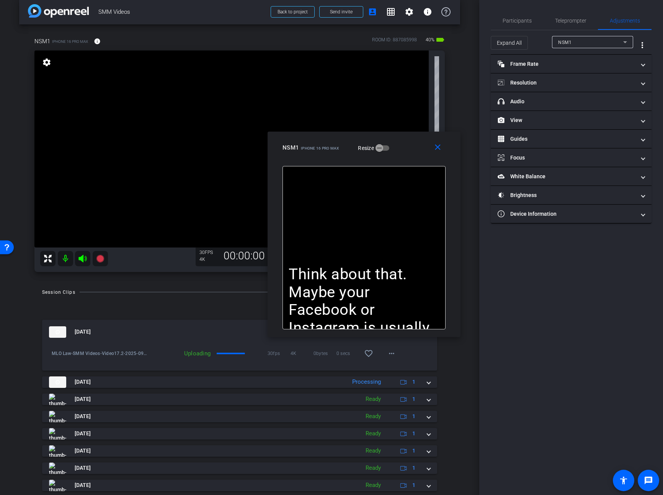
drag, startPoint x: 508, startPoint y: 46, endPoint x: 593, endPoint y: 196, distance: 172.6
click at [508, 46] on span "Expand All" at bounding box center [509, 43] width 25 height 15
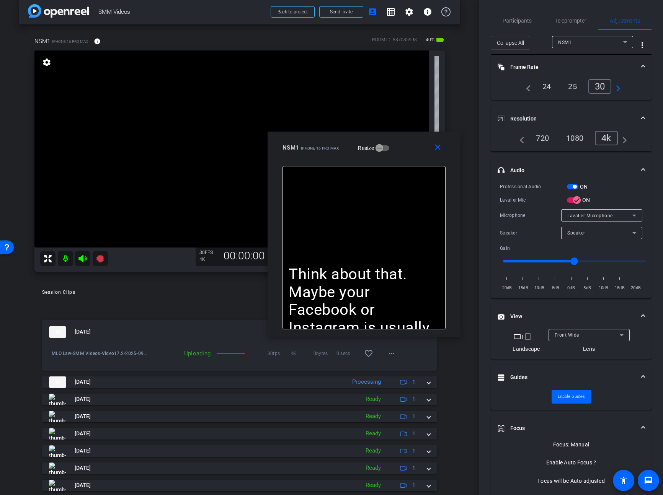
click at [575, 187] on span "button" at bounding box center [575, 187] width 4 height 4
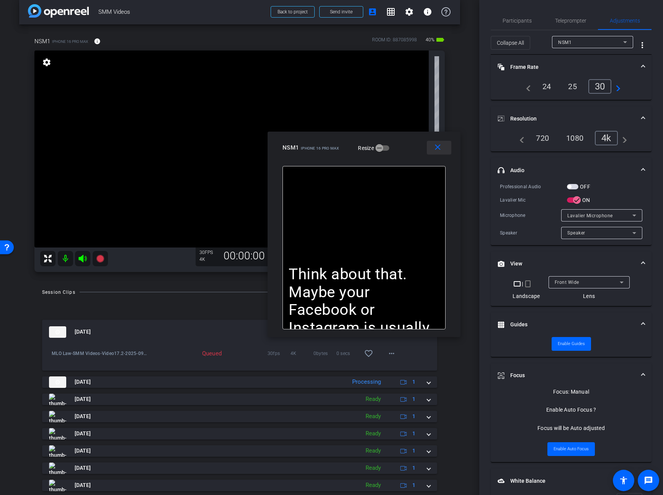
click at [438, 147] on mat-icon "close" at bounding box center [438, 148] width 10 height 10
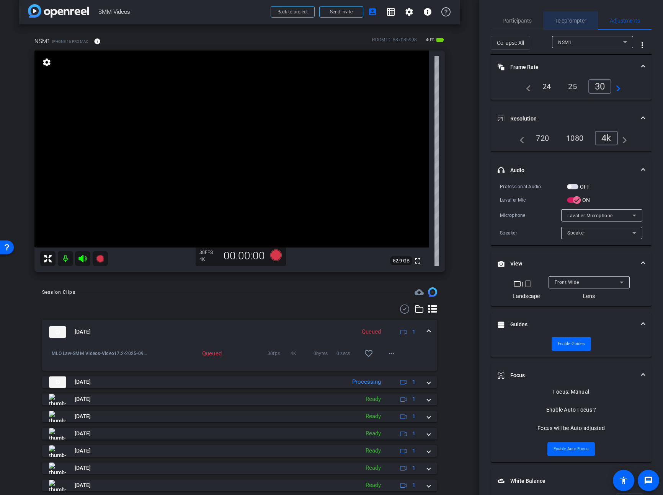
click at [562, 28] on span "Teleprompter" at bounding box center [570, 20] width 31 height 18
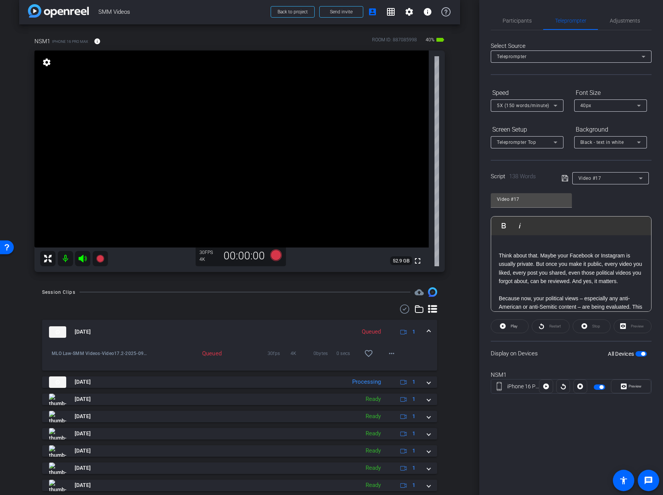
click at [560, 273] on p "Think about that. Maybe your Facebook or Instagram is usually private. But once…" at bounding box center [571, 268] width 145 height 34
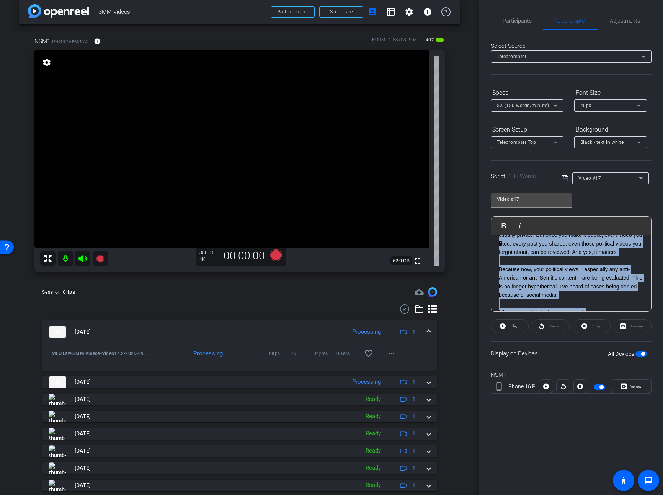
scroll to position [0, 0]
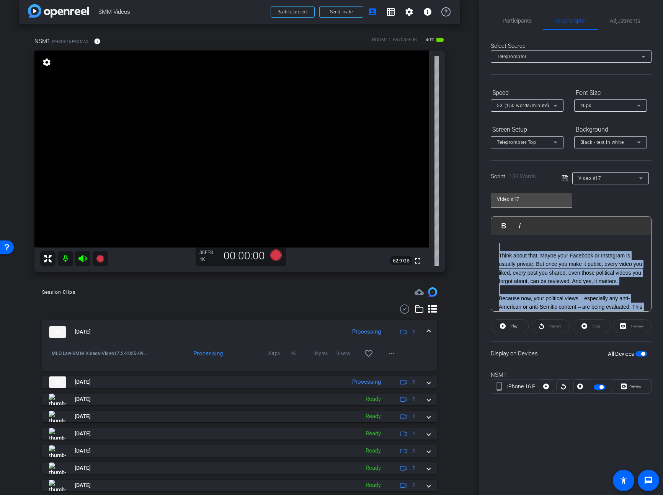
drag, startPoint x: 549, startPoint y: 274, endPoint x: 466, endPoint y: 186, distance: 121.1
click at [466, 186] on div "arrow_back SMM Videos Back to project Send invite account_box grid_on settings …" at bounding box center [331, 247] width 663 height 495
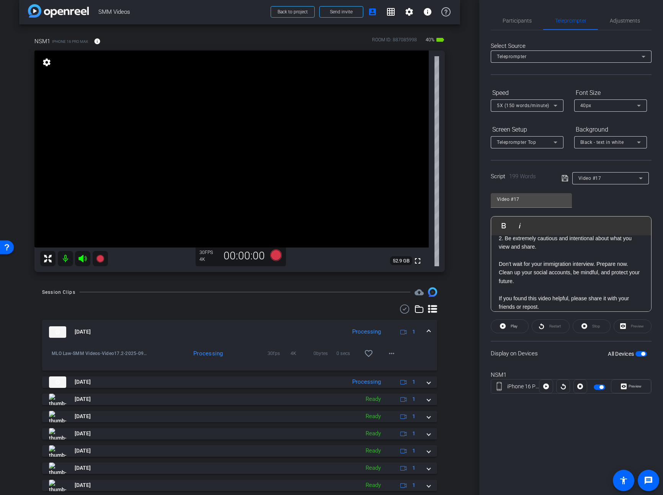
scroll to position [247, 0]
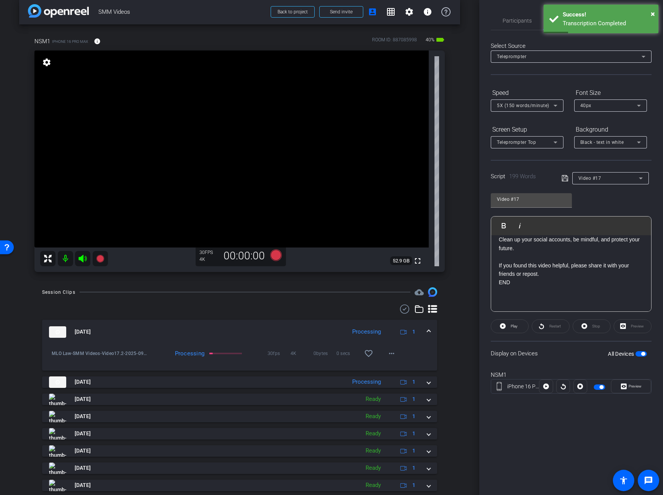
click at [563, 178] on icon at bounding box center [565, 178] width 7 height 9
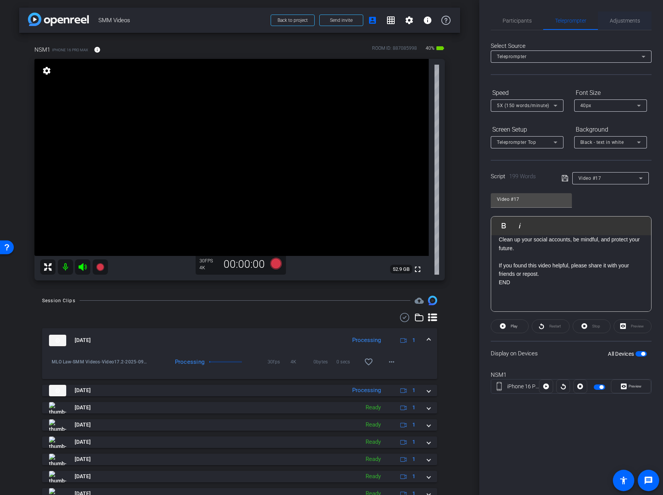
click at [614, 21] on span "Adjustments" at bounding box center [625, 20] width 30 height 5
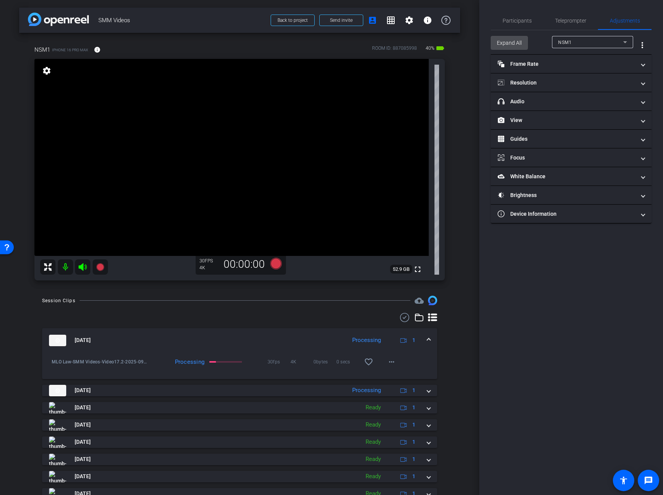
click at [513, 41] on span "Expand All" at bounding box center [509, 43] width 25 height 15
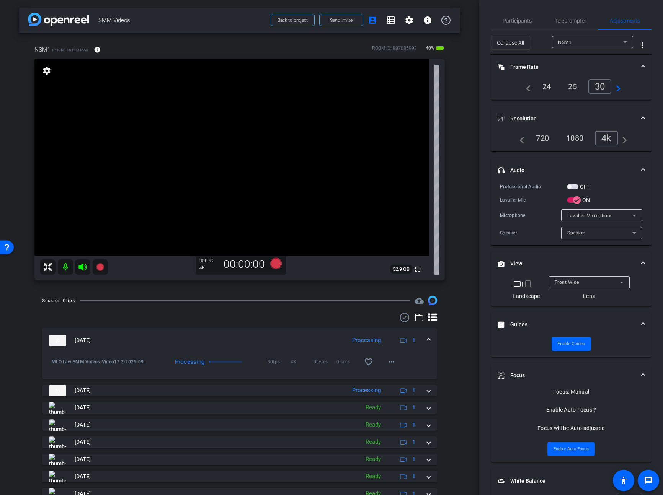
click at [572, 186] on span "button" at bounding box center [572, 186] width 11 height 5
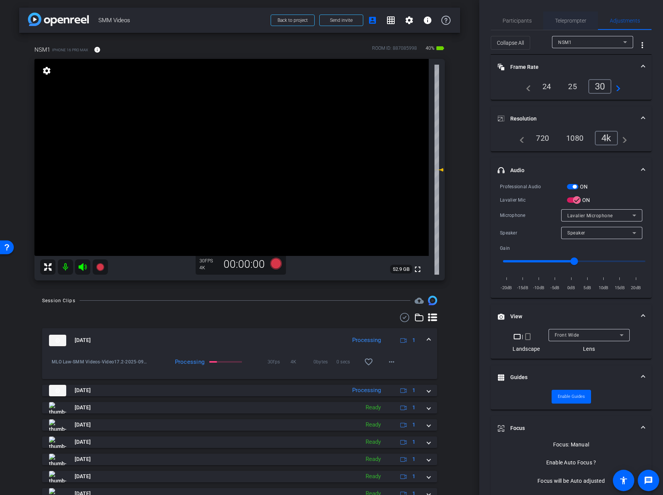
click at [567, 24] on span "Teleprompter" at bounding box center [570, 20] width 31 height 18
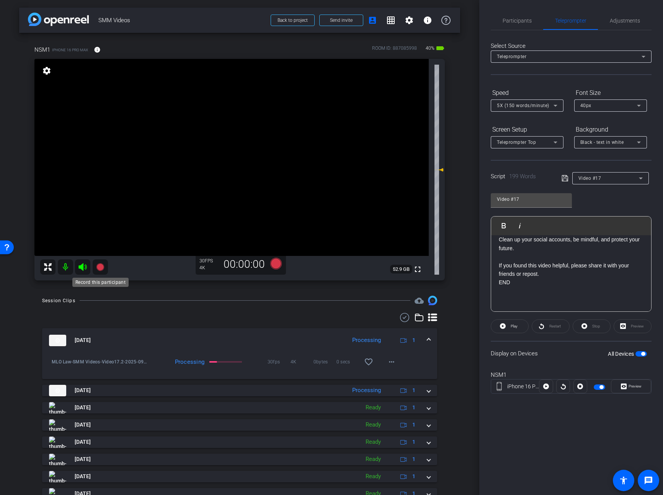
click at [101, 270] on icon at bounding box center [100, 267] width 9 height 9
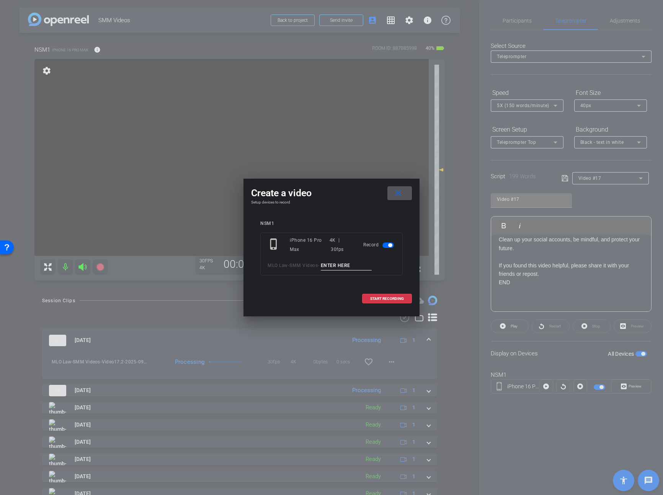
click at [339, 267] on input at bounding box center [346, 266] width 51 height 10
type input "Video17.3"
click at [370, 297] on span "START RECORDING" at bounding box center [387, 299] width 34 height 4
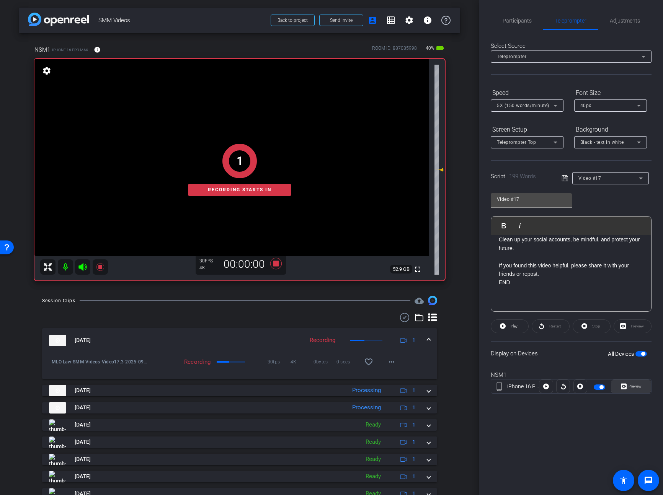
drag, startPoint x: 632, startPoint y: 386, endPoint x: 628, endPoint y: 384, distance: 4.3
click at [632, 386] on span "Preview" at bounding box center [635, 386] width 13 height 4
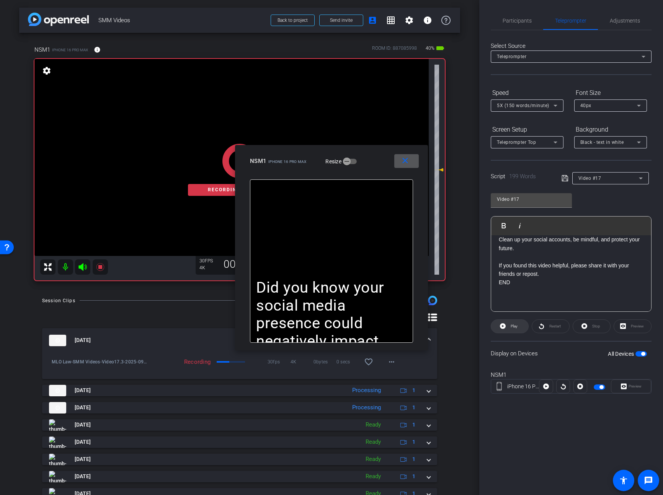
click at [517, 329] on span "Play" at bounding box center [513, 326] width 9 height 11
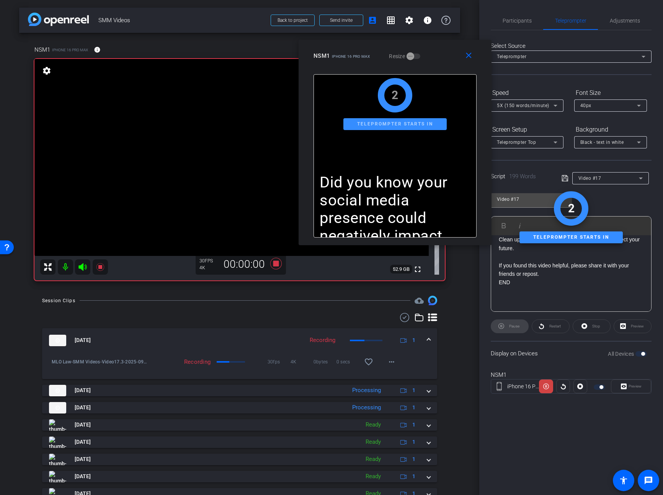
drag, startPoint x: 380, startPoint y: 150, endPoint x: 443, endPoint y: 49, distance: 119.1
click at [443, 49] on div "NSM1 iPhone 16 Pro Max Resize" at bounding box center [398, 56] width 169 height 14
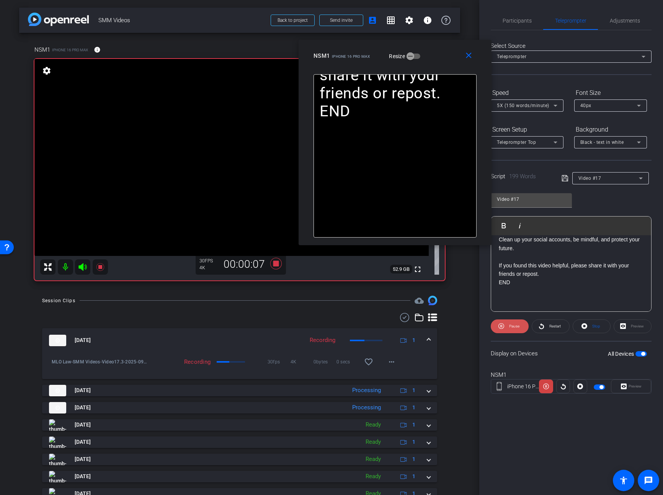
click at [513, 326] on span "Pause" at bounding box center [514, 326] width 10 height 4
click at [640, 354] on span "button" at bounding box center [640, 353] width 11 height 5
click at [632, 385] on div "Preview" at bounding box center [631, 387] width 40 height 14
click at [593, 331] on span "Stop" at bounding box center [595, 326] width 10 height 11
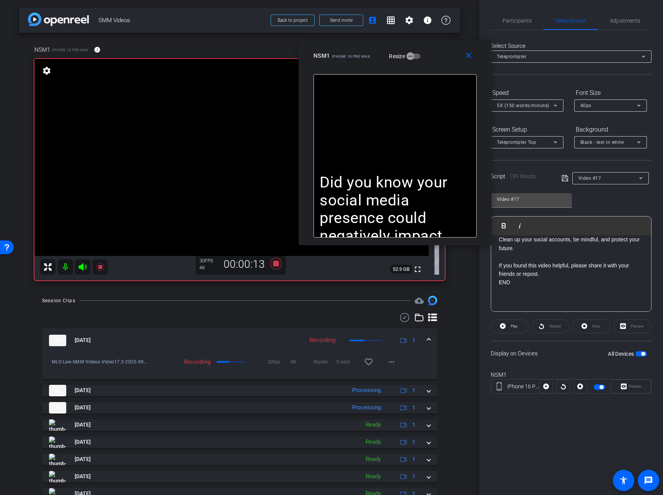
click at [559, 328] on div "Restart" at bounding box center [551, 327] width 38 height 14
click at [514, 325] on span "Play" at bounding box center [514, 326] width 7 height 4
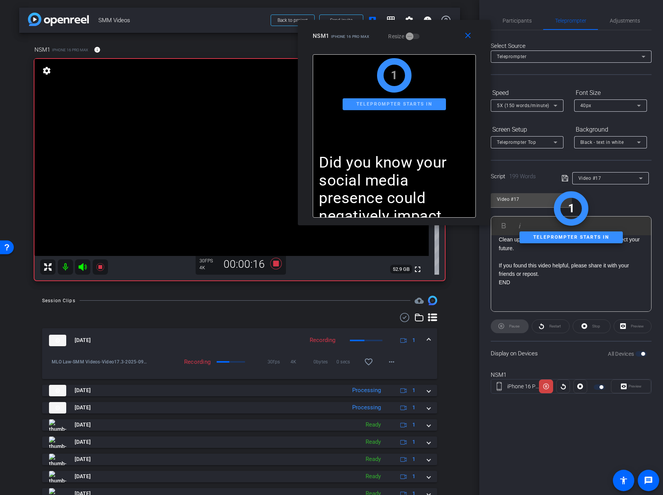
drag, startPoint x: 437, startPoint y: 52, endPoint x: 436, endPoint y: 31, distance: 20.7
click at [436, 32] on div "NSM1 iPhone 16 Pro Max Resize" at bounding box center [397, 36] width 169 height 14
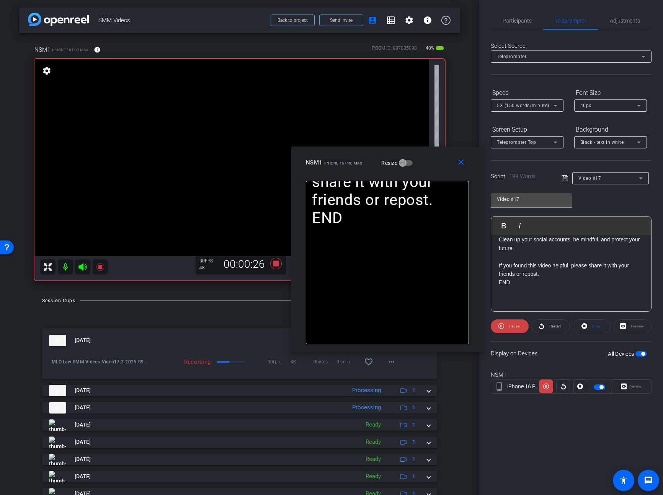
drag, startPoint x: 448, startPoint y: 41, endPoint x: 441, endPoint y: 168, distance: 126.5
click at [441, 168] on div "NSM1 iPhone 16 Pro Max Resize" at bounding box center [390, 163] width 169 height 14
click at [510, 328] on span "Pause" at bounding box center [514, 326] width 10 height 4
click at [510, 328] on span "Play" at bounding box center [513, 326] width 9 height 11
click at [457, 166] on mat-icon "close" at bounding box center [461, 163] width 10 height 10
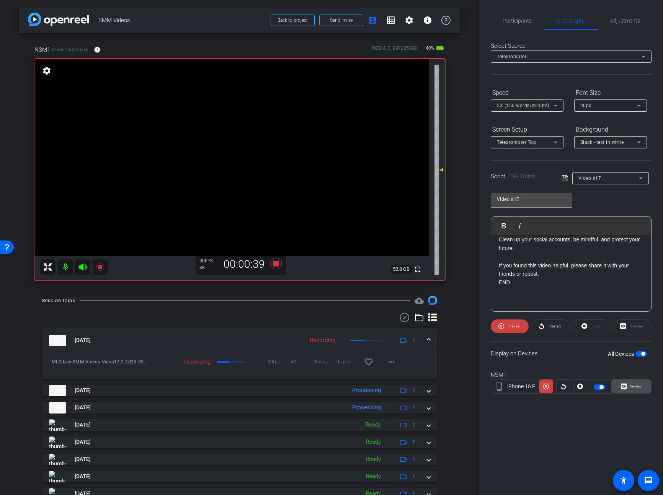
click at [630, 384] on span "Preview" at bounding box center [635, 386] width 13 height 4
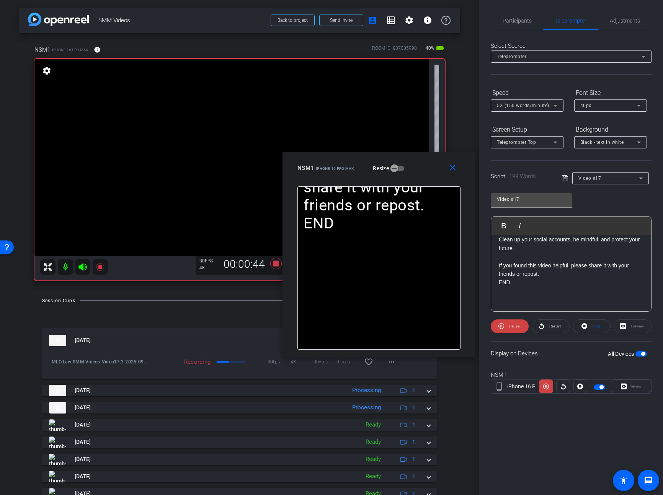
drag, startPoint x: 377, startPoint y: 170, endPoint x: 425, endPoint y: 176, distance: 48.0
click at [425, 176] on div "close NSM1 iPhone 16 Pro Max Resize" at bounding box center [378, 169] width 193 height 34
click at [514, 329] on span "Pause" at bounding box center [513, 326] width 12 height 11
click at [514, 329] on span "Play" at bounding box center [513, 326] width 9 height 11
click at [454, 170] on mat-icon "close" at bounding box center [453, 168] width 10 height 10
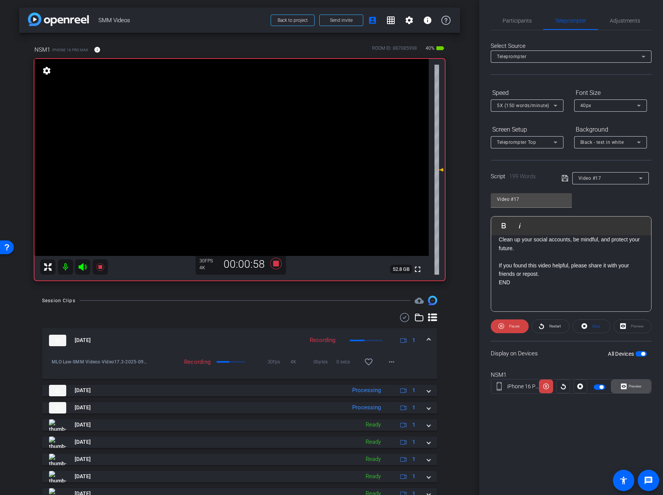
click at [635, 387] on span "Preview" at bounding box center [635, 386] width 13 height 4
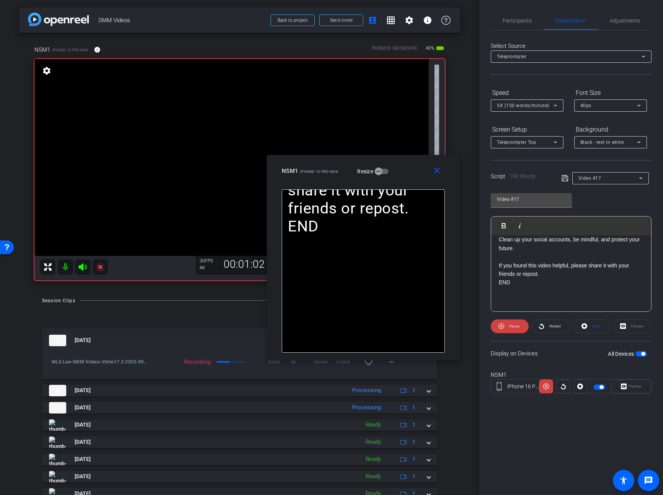
drag, startPoint x: 376, startPoint y: 165, endPoint x: 406, endPoint y: 174, distance: 31.2
click at [406, 174] on div "NSM1 iPhone 16 Pro Max Resize" at bounding box center [366, 171] width 169 height 14
click at [513, 326] on span "Pause" at bounding box center [514, 326] width 10 height 4
click at [513, 326] on span "Play" at bounding box center [514, 326] width 7 height 4
click at [513, 326] on span "Pause" at bounding box center [514, 326] width 10 height 4
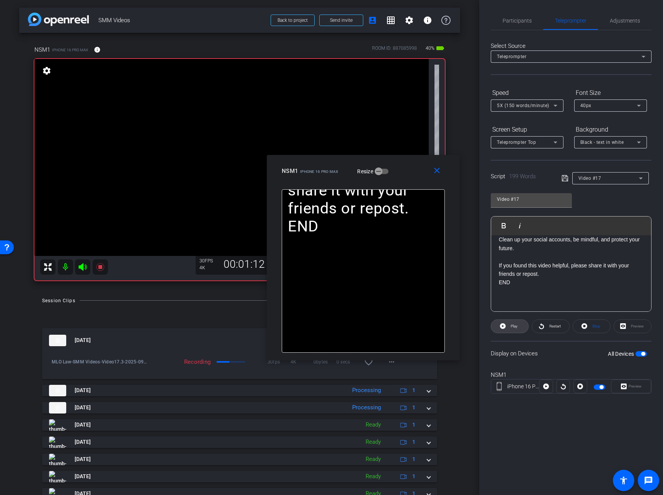
click at [513, 326] on span "Play" at bounding box center [514, 326] width 7 height 4
click at [435, 173] on mat-icon "close" at bounding box center [437, 171] width 10 height 10
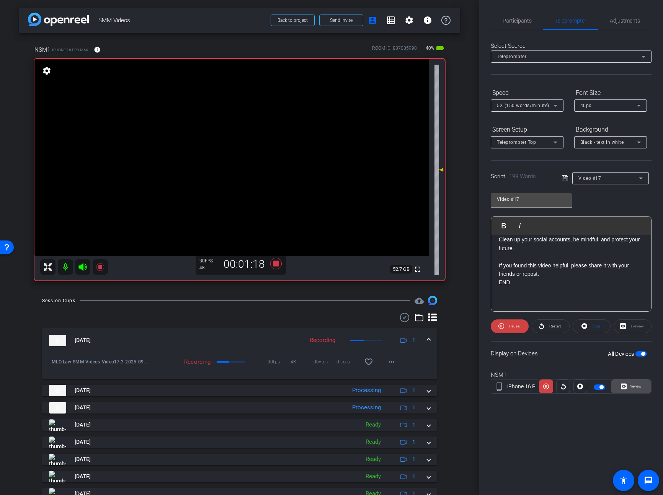
click at [630, 390] on span "Preview" at bounding box center [634, 386] width 15 height 11
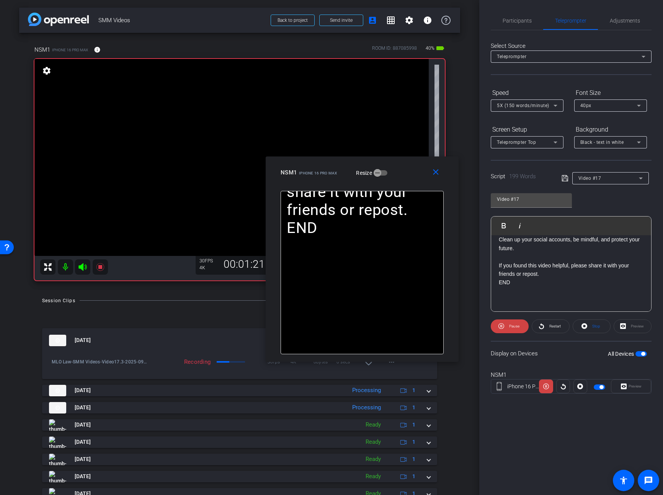
drag, startPoint x: 384, startPoint y: 168, endPoint x: 414, endPoint y: 180, distance: 32.3
click at [414, 180] on div "close NSM1 iPhone 16 Pro Max Resize" at bounding box center [362, 174] width 193 height 34
click at [509, 325] on span "Pause" at bounding box center [514, 326] width 10 height 4
click at [509, 325] on span "Play" at bounding box center [513, 326] width 9 height 11
click at [509, 325] on span "Pause" at bounding box center [514, 326] width 10 height 4
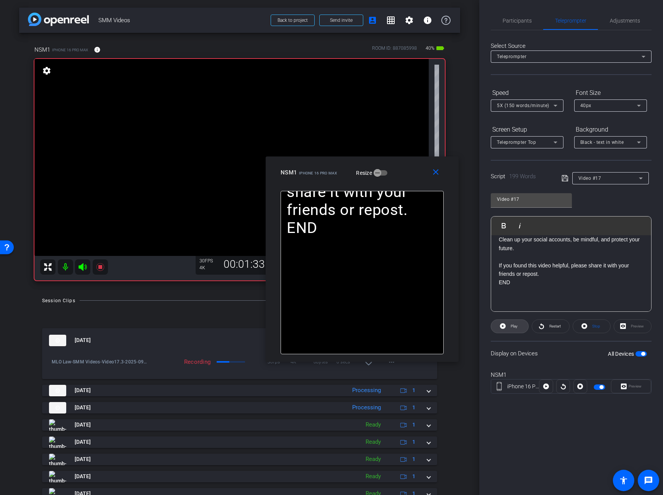
click at [509, 325] on span "Play" at bounding box center [513, 326] width 9 height 11
click at [509, 325] on span "Pause" at bounding box center [514, 326] width 10 height 4
click at [509, 325] on span "Play" at bounding box center [513, 326] width 9 height 11
click at [436, 171] on mat-icon "close" at bounding box center [436, 173] width 10 height 10
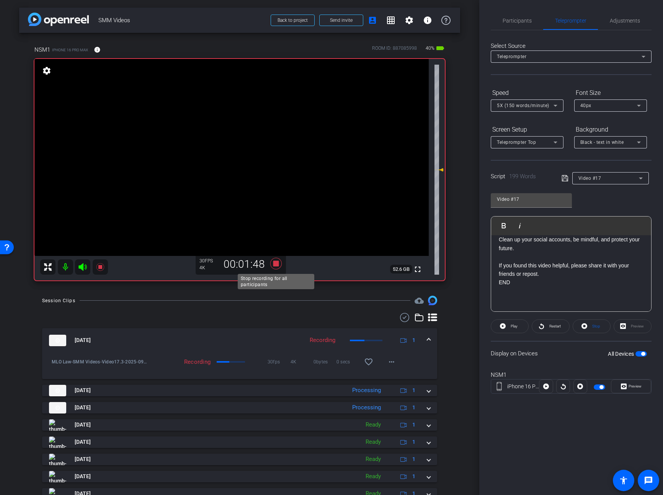
click at [278, 266] on icon at bounding box center [275, 263] width 11 height 11
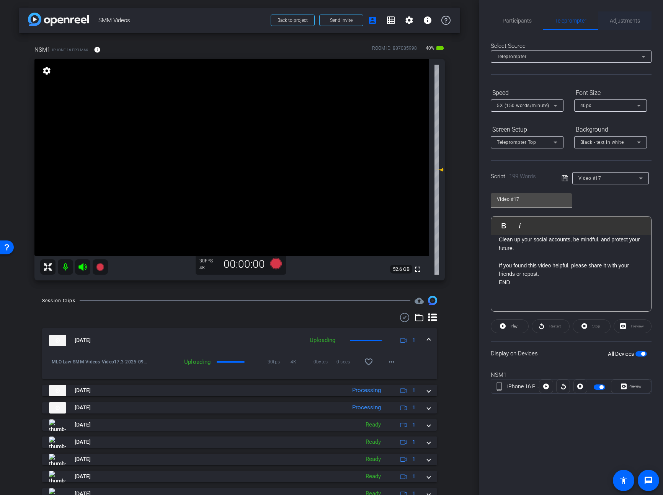
drag, startPoint x: 618, startPoint y: 22, endPoint x: 608, endPoint y: 26, distance: 10.7
click at [618, 22] on span "Adjustments" at bounding box center [625, 20] width 30 height 5
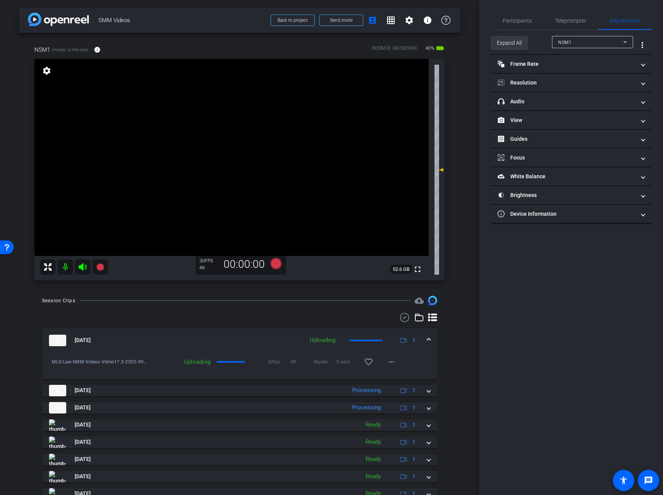
click at [511, 41] on span "Expand All" at bounding box center [509, 43] width 25 height 15
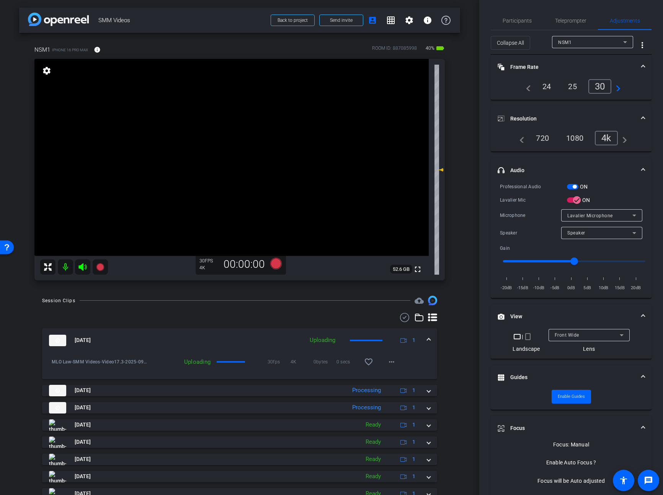
drag, startPoint x: 569, startPoint y: 185, endPoint x: 567, endPoint y: 190, distance: 5.5
click at [569, 185] on span "button" at bounding box center [572, 186] width 11 height 5
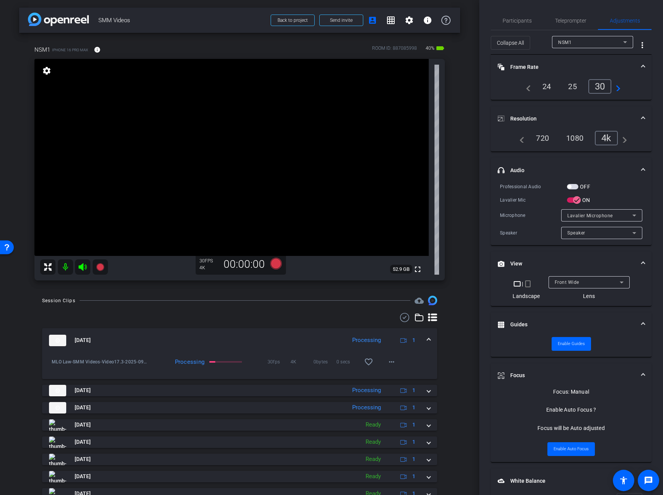
click at [573, 187] on span "button" at bounding box center [572, 186] width 11 height 5
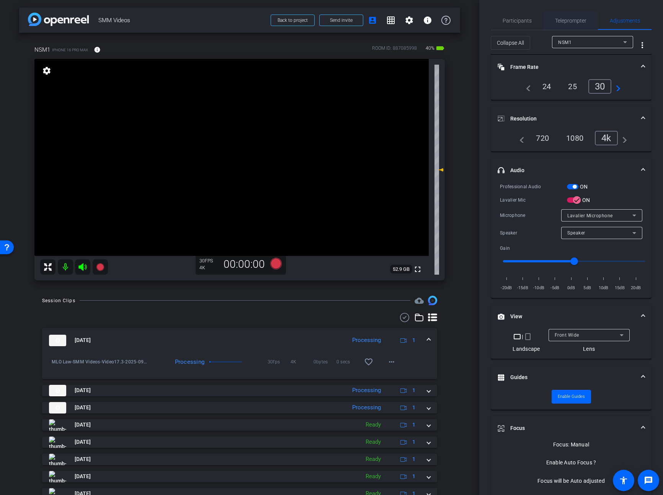
click at [569, 20] on span "Teleprompter" at bounding box center [570, 20] width 31 height 5
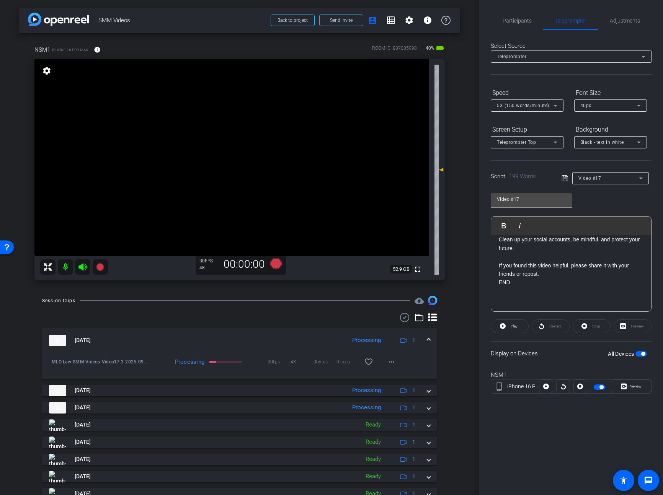
click at [595, 327] on div "Stop" at bounding box center [592, 327] width 38 height 14
click at [96, 267] on icon at bounding box center [100, 267] width 8 height 8
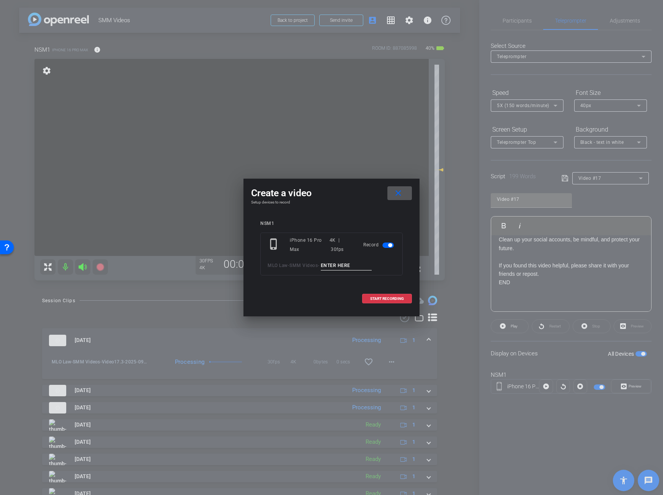
click at [337, 265] on input at bounding box center [346, 266] width 51 height 10
type input "Video17.4"
click at [367, 291] on span at bounding box center [386, 299] width 49 height 18
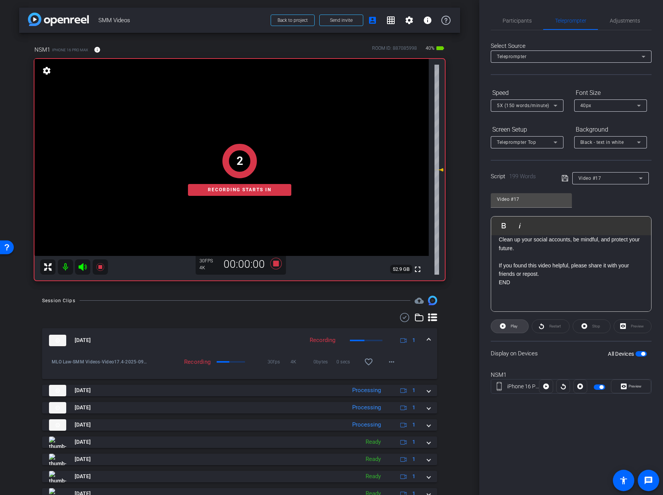
drag, startPoint x: 512, startPoint y: 325, endPoint x: 544, endPoint y: 336, distance: 33.8
click at [512, 325] on span "Play" at bounding box center [514, 326] width 7 height 4
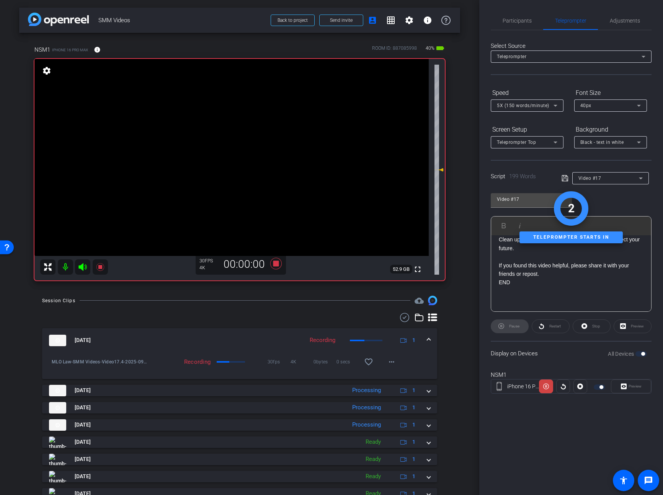
click at [631, 389] on div "Preview" at bounding box center [631, 387] width 40 height 14
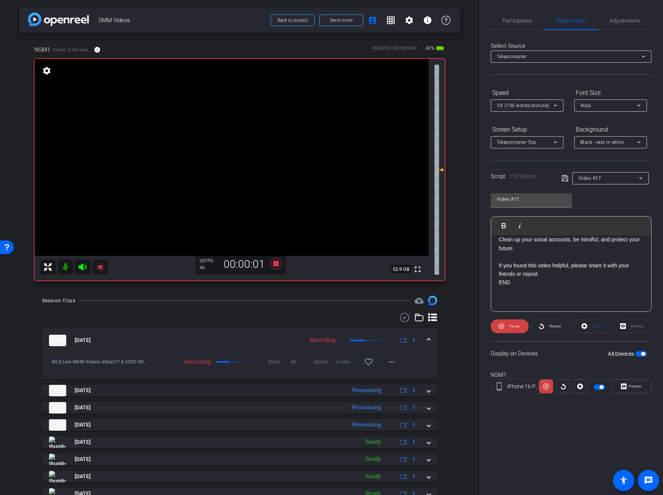
click at [631, 389] on span "Preview" at bounding box center [635, 386] width 13 height 4
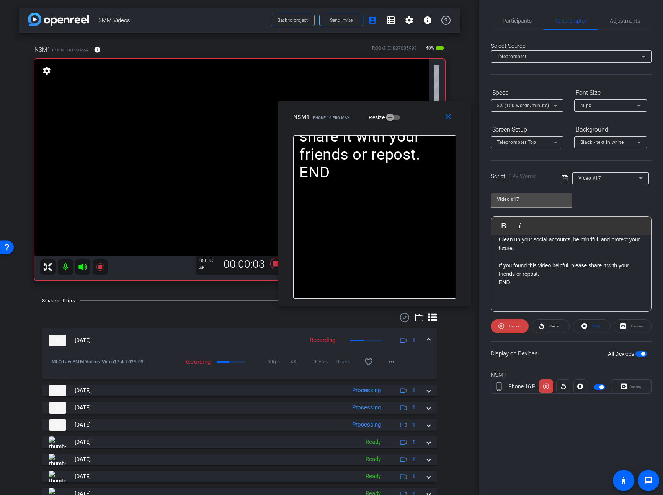
drag, startPoint x: 371, startPoint y: 157, endPoint x: 415, endPoint y: 114, distance: 61.4
click at [415, 114] on div "NSM1 iPhone 16 Pro Max Resize" at bounding box center [377, 117] width 169 height 14
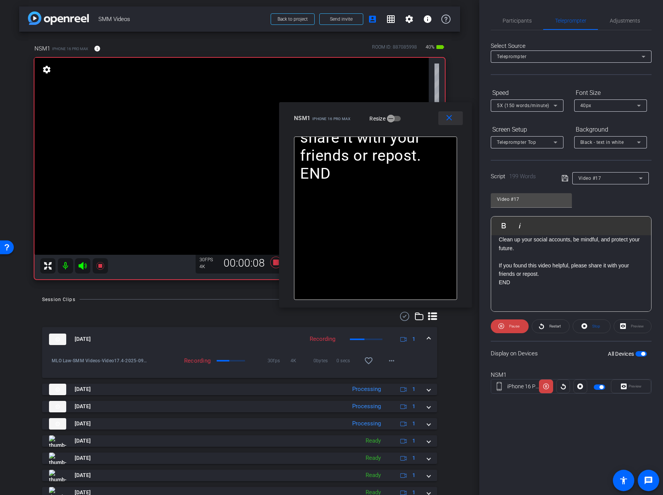
click at [449, 118] on mat-icon "close" at bounding box center [449, 118] width 10 height 10
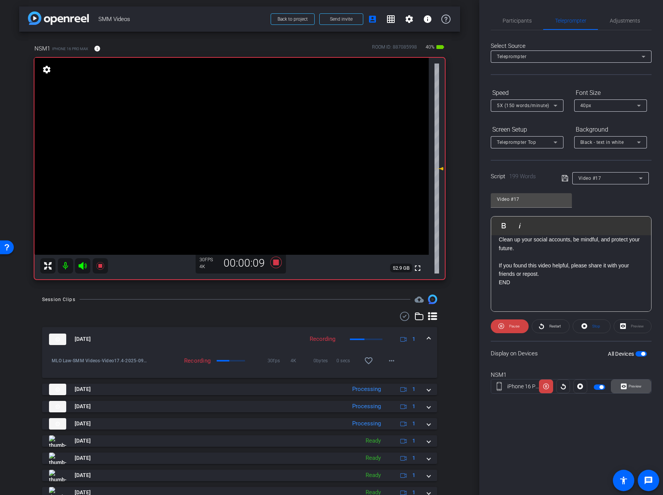
click at [631, 387] on span "Preview" at bounding box center [635, 386] width 13 height 4
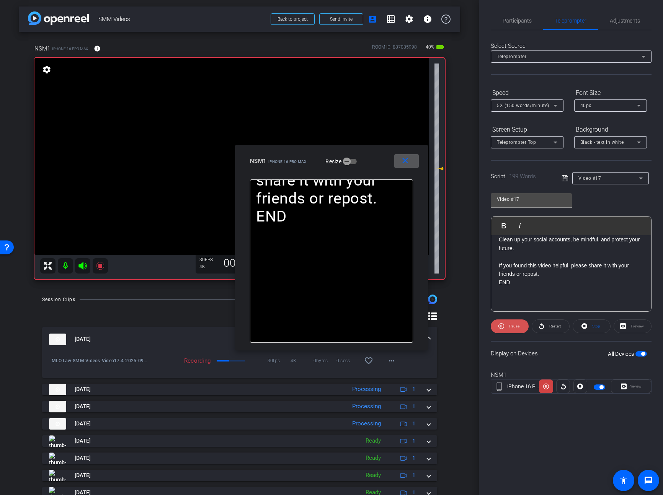
click at [508, 327] on span "Pause" at bounding box center [513, 326] width 12 height 11
click at [508, 327] on span at bounding box center [509, 326] width 37 height 18
click at [508, 327] on span "Pause" at bounding box center [513, 326] width 12 height 11
click at [508, 327] on span at bounding box center [509, 326] width 37 height 18
click at [508, 327] on span "Pause" at bounding box center [513, 326] width 12 height 11
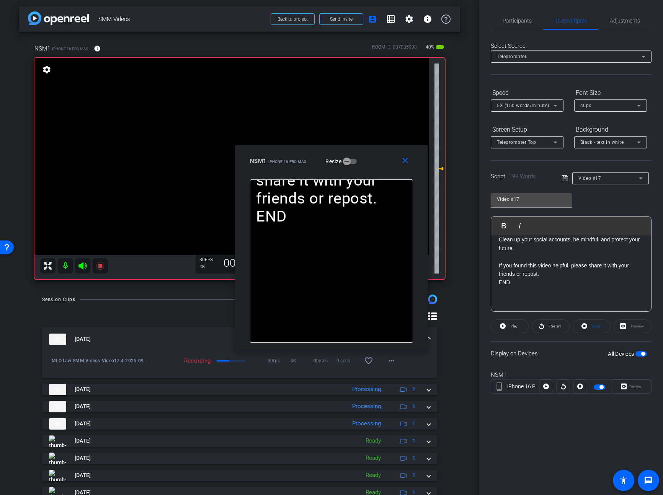
scroll to position [3, 0]
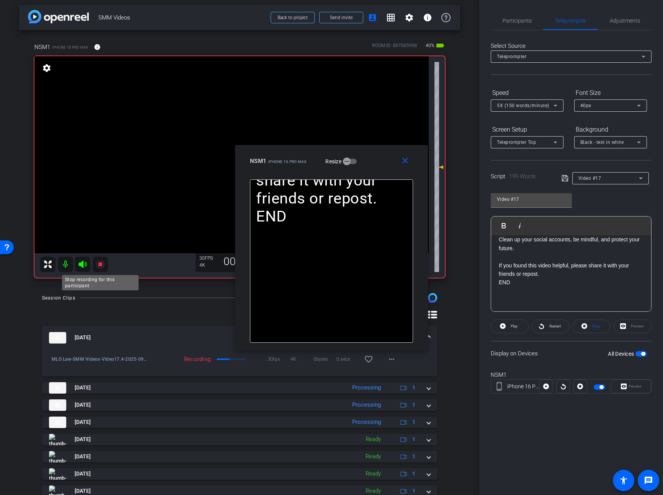
click at [100, 262] on icon at bounding box center [100, 264] width 9 height 9
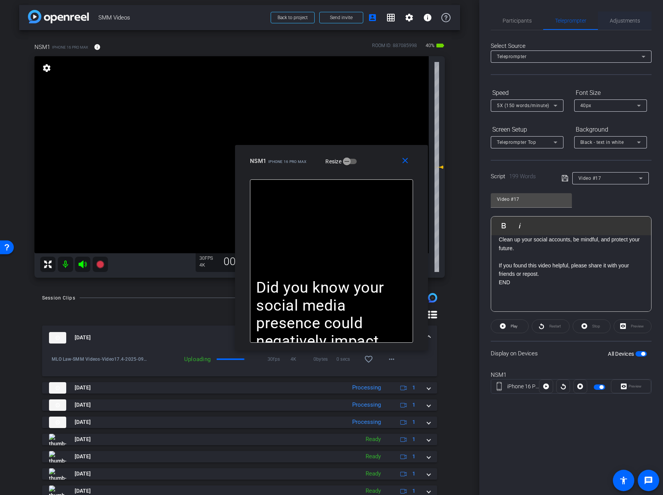
click at [618, 23] on span "Adjustments" at bounding box center [625, 20] width 30 height 5
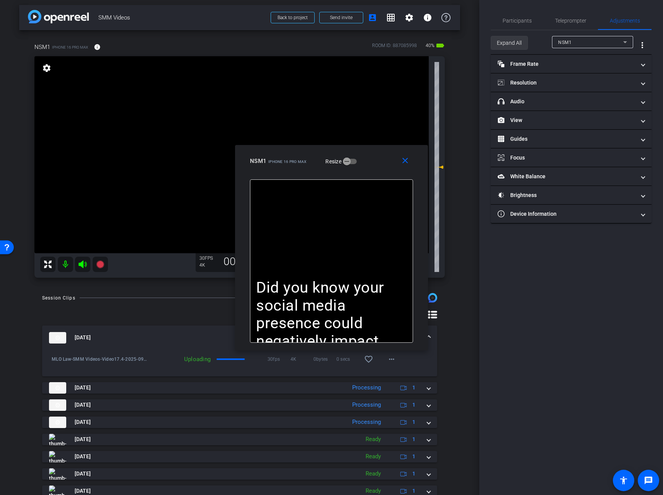
drag, startPoint x: 511, startPoint y: 46, endPoint x: 515, endPoint y: 49, distance: 5.1
click at [511, 46] on span "Expand All" at bounding box center [509, 43] width 25 height 15
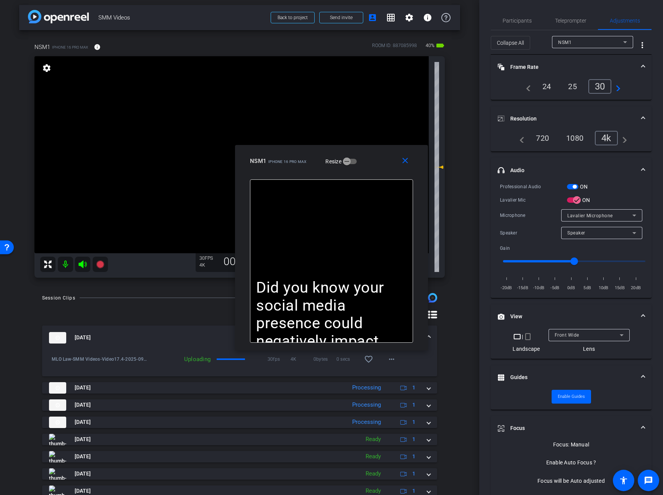
click at [572, 186] on span "button" at bounding box center [572, 186] width 11 height 5
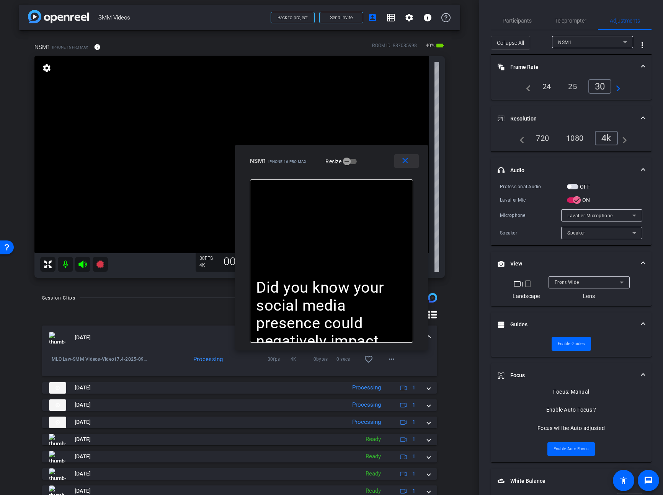
click at [404, 161] on mat-icon "close" at bounding box center [405, 161] width 10 height 10
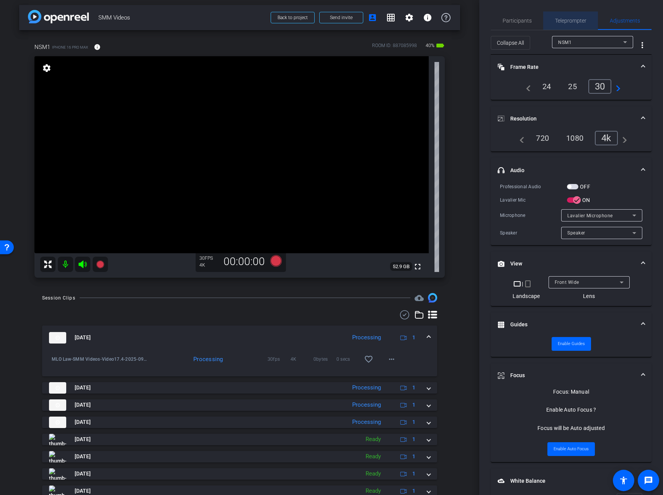
drag, startPoint x: 559, startPoint y: 20, endPoint x: 586, endPoint y: 108, distance: 92.4
click at [559, 20] on span "Teleprompter" at bounding box center [570, 20] width 31 height 5
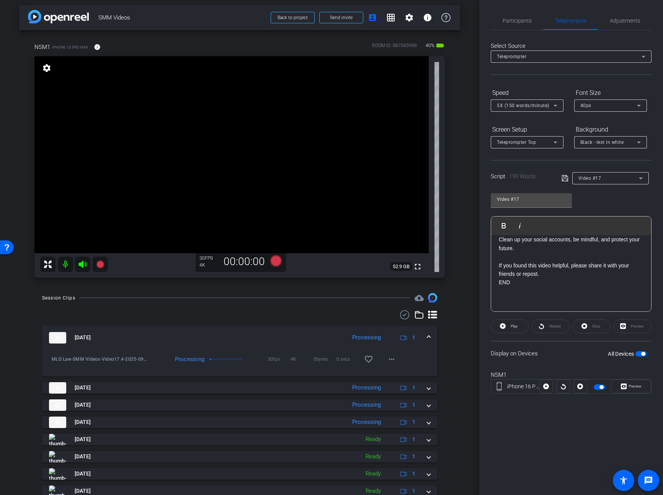
click at [644, 353] on span "button" at bounding box center [643, 354] width 4 height 4
click at [604, 173] on div "Video #17" at bounding box center [608, 178] width 60 height 10
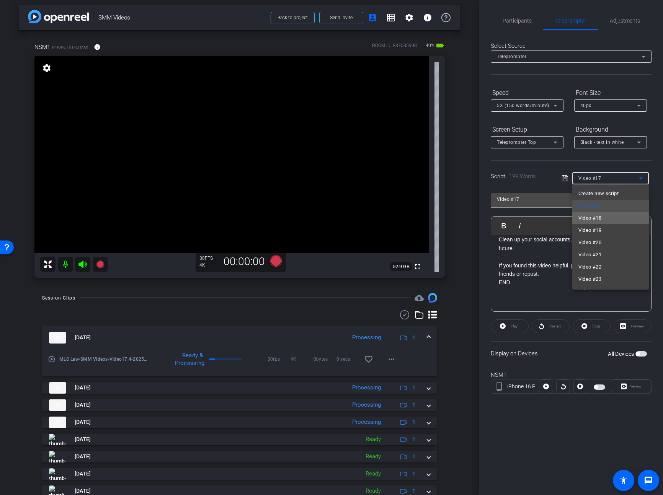
click at [598, 216] on span "Video #18" at bounding box center [589, 218] width 23 height 9
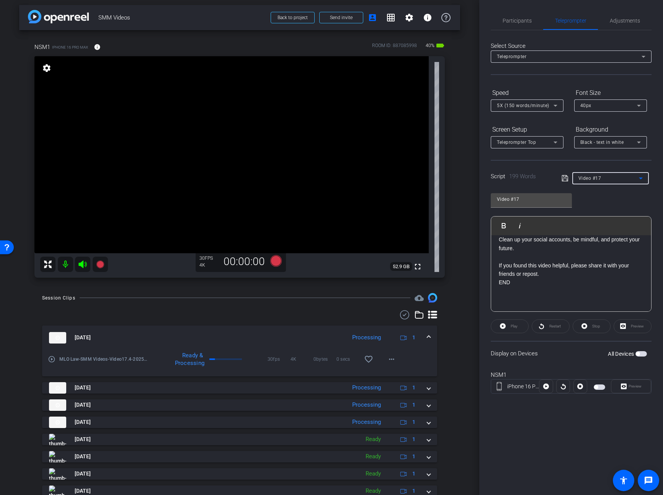
type input "Video #18"
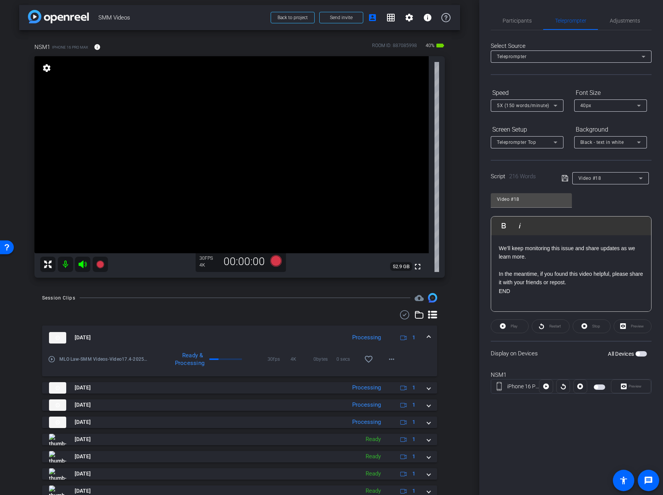
click at [642, 354] on span "button" at bounding box center [640, 353] width 11 height 5
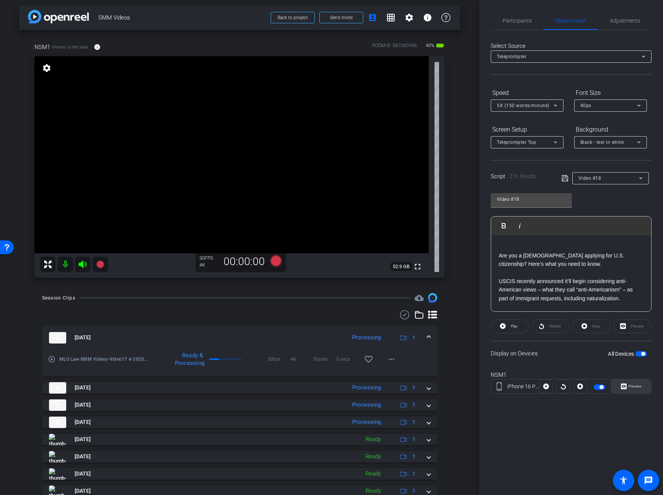
click at [634, 385] on span "Preview" at bounding box center [635, 386] width 13 height 4
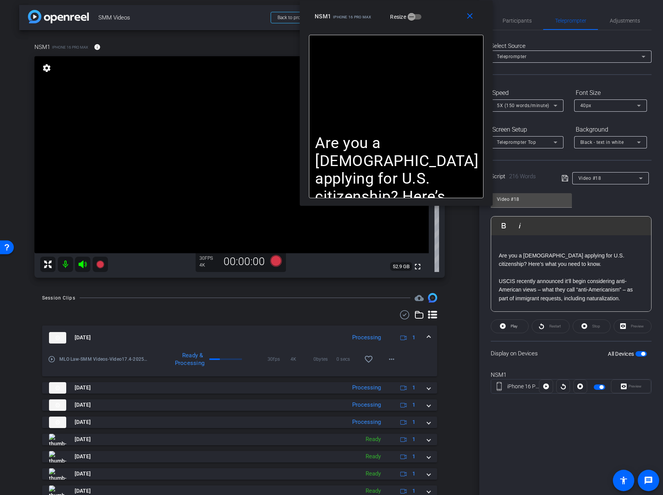
drag, startPoint x: 381, startPoint y: 118, endPoint x: 436, endPoint y: 4, distance: 126.3
click at [436, 4] on div "close NSM1 iPhone 16 Pro Max Resize" at bounding box center [396, 17] width 193 height 34
click at [444, 17] on div "NSM1 iPhone 16 Pro Max Resize" at bounding box center [399, 17] width 169 height 14
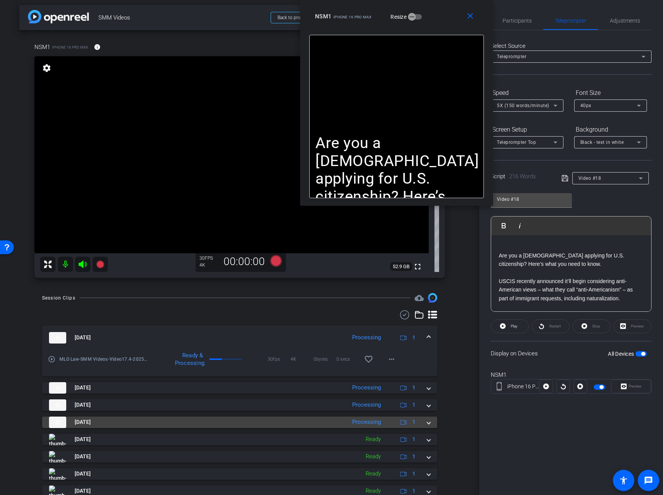
click at [427, 422] on span at bounding box center [428, 422] width 3 height 8
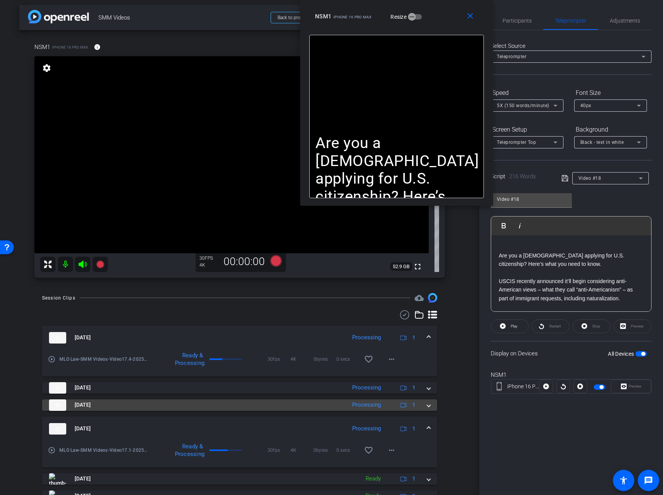
click at [429, 406] on span at bounding box center [428, 405] width 3 height 8
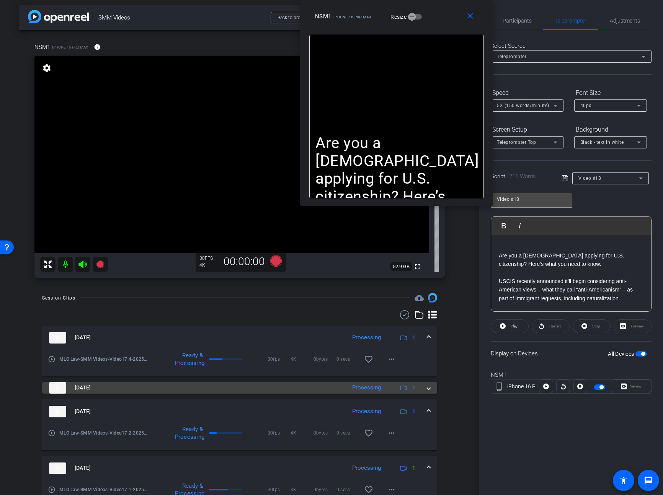
click at [428, 385] on span at bounding box center [428, 388] width 3 height 8
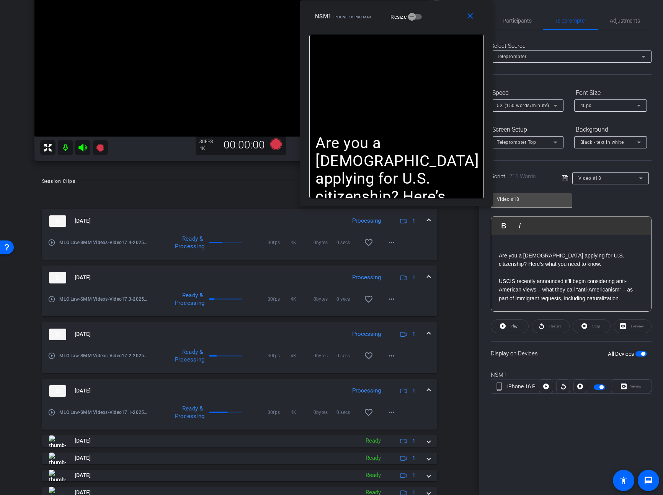
scroll to position [124, 0]
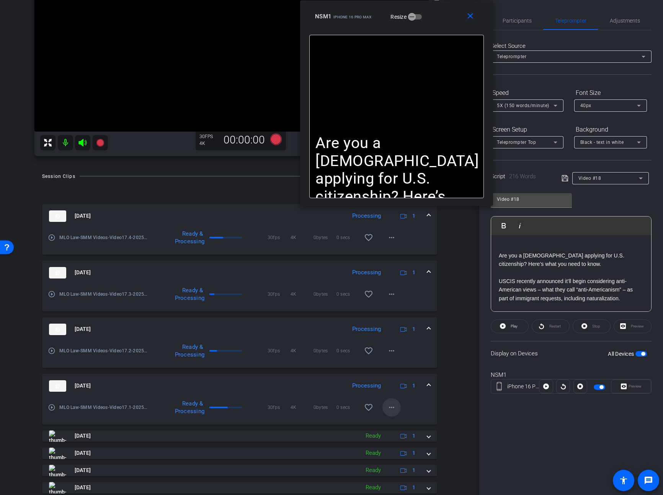
click at [391, 410] on mat-icon "more_horiz" at bounding box center [391, 407] width 9 height 9
click at [395, 422] on span "Download Original" at bounding box center [412, 423] width 46 height 9
click at [390, 353] on mat-icon "more_horiz" at bounding box center [391, 350] width 9 height 9
click at [399, 365] on span "Download Original" at bounding box center [412, 366] width 46 height 9
click at [389, 296] on mat-icon "more_horiz" at bounding box center [391, 294] width 9 height 9
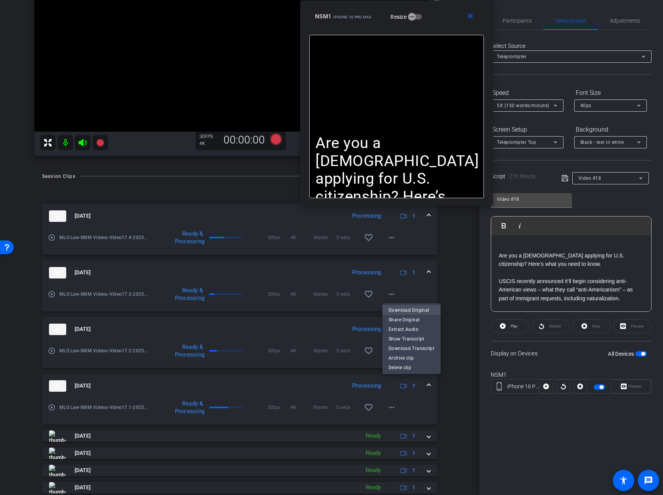
click at [398, 312] on span "Download Original" at bounding box center [412, 309] width 46 height 9
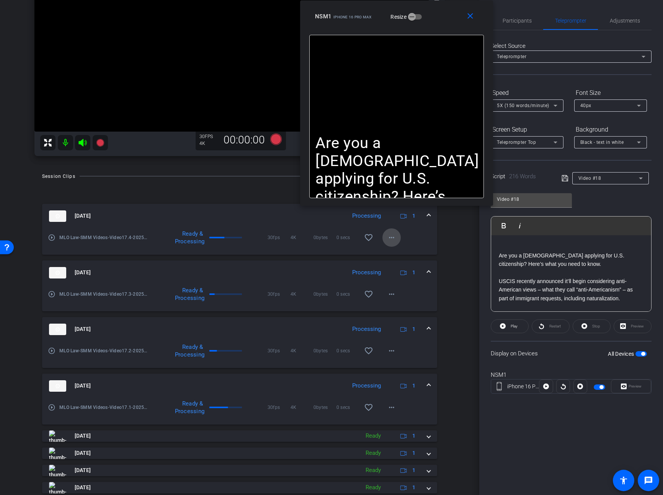
click at [393, 237] on mat-icon "more_horiz" at bounding box center [391, 237] width 9 height 9
click at [397, 251] on span "Download Original" at bounding box center [412, 253] width 46 height 9
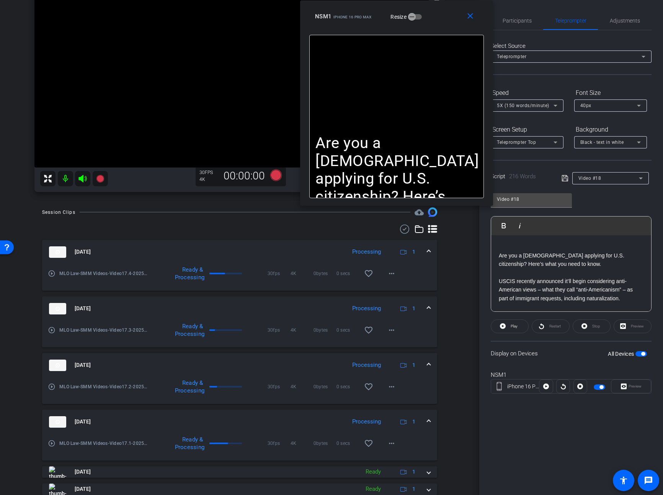
scroll to position [85, 0]
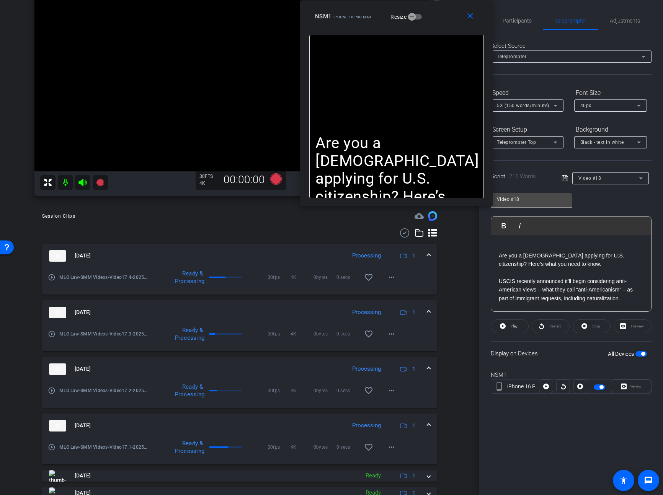
click at [428, 255] on span at bounding box center [428, 256] width 3 height 8
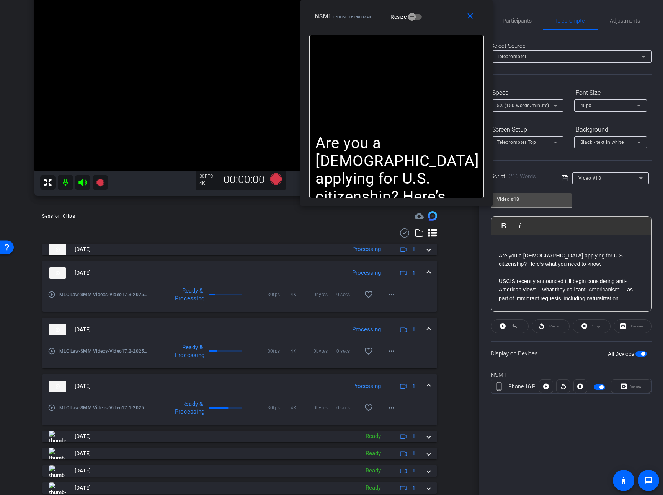
click at [428, 273] on span at bounding box center [428, 273] width 3 height 8
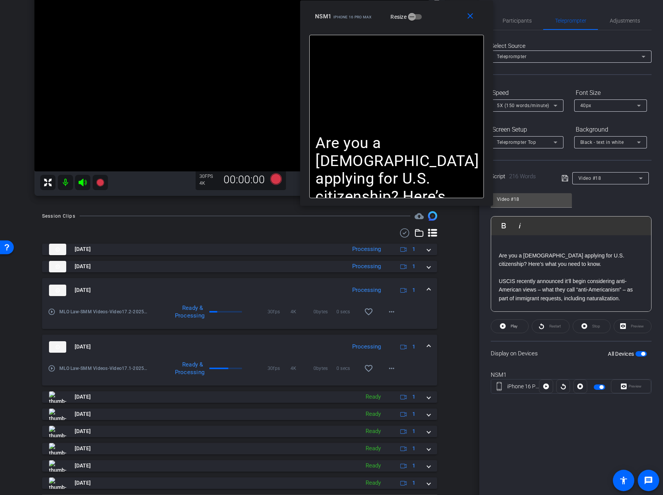
click at [427, 288] on span at bounding box center [428, 290] width 3 height 8
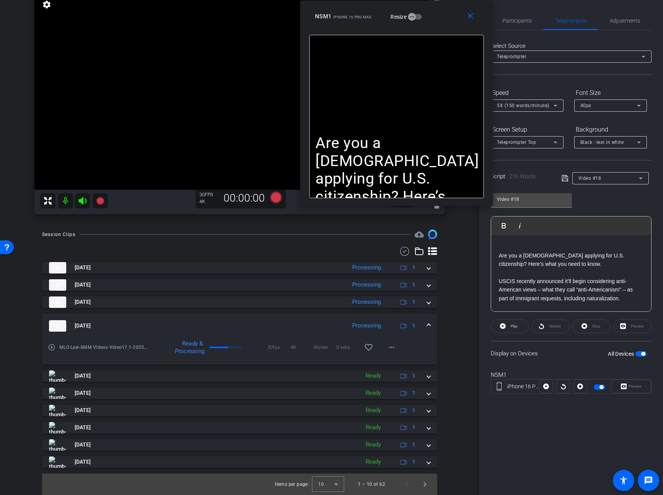
click at [428, 326] on span at bounding box center [428, 326] width 3 height 8
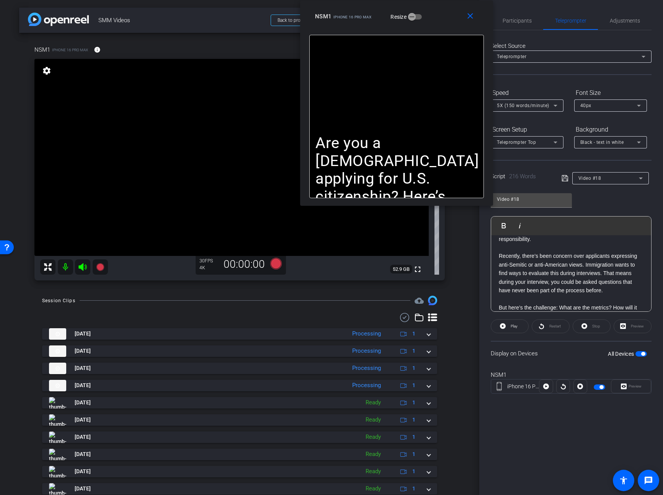
scroll to position [120, 0]
click at [611, 279] on p "Recently, there’s been concern over applicants expressing anti-Semitic or anti-…" at bounding box center [571, 272] width 145 height 43
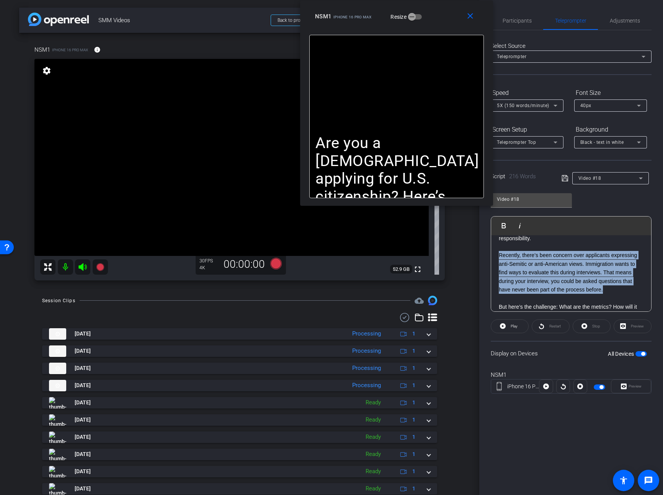
drag, startPoint x: 616, startPoint y: 282, endPoint x: 486, endPoint y: 248, distance: 134.4
click at [487, 248] on div "Participants Teleprompter Adjustments settings Steve Geffner flip Director Ever…" at bounding box center [571, 247] width 184 height 495
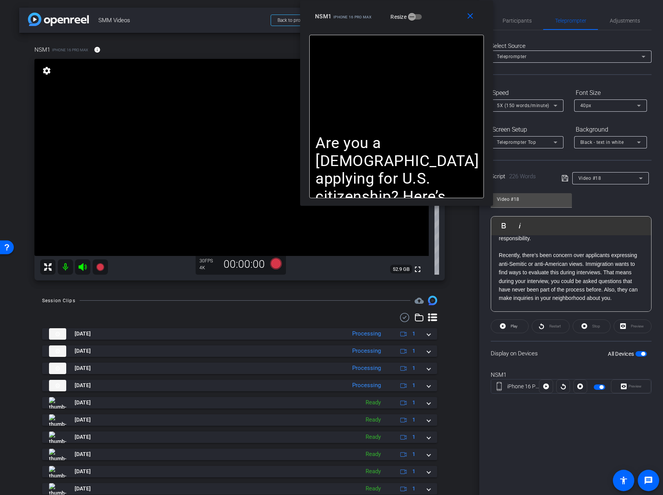
click at [566, 177] on icon at bounding box center [565, 178] width 7 height 9
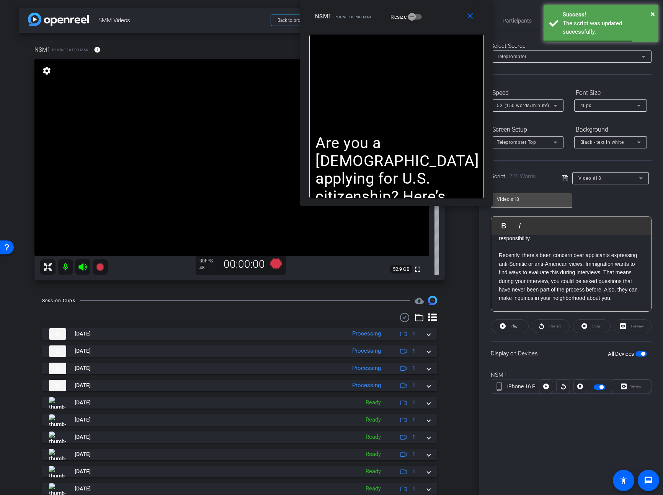
click at [641, 355] on span "button" at bounding box center [643, 354] width 4 height 4
click at [468, 18] on mat-icon "close" at bounding box center [470, 16] width 10 height 10
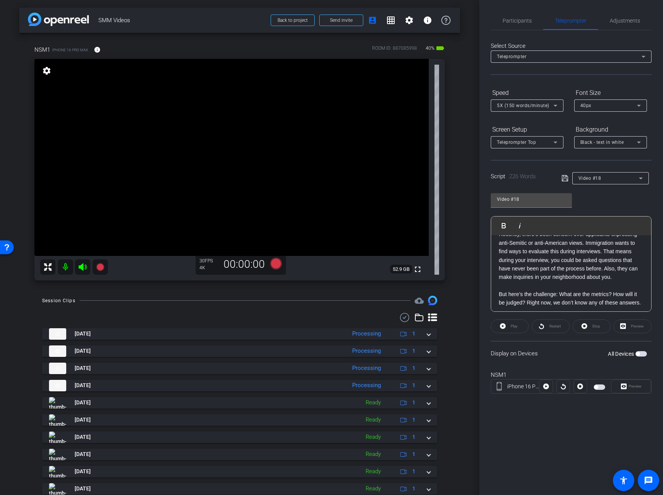
scroll to position [141, 0]
click at [622, 261] on p "Recently, there’s been concern over applicants expressing anti-Semitic or anti-…" at bounding box center [571, 255] width 145 height 51
click at [566, 175] on icon at bounding box center [565, 178] width 7 height 9
click at [643, 354] on span "button" at bounding box center [640, 353] width 11 height 5
click at [639, 388] on span "Preview" at bounding box center [635, 386] width 13 height 4
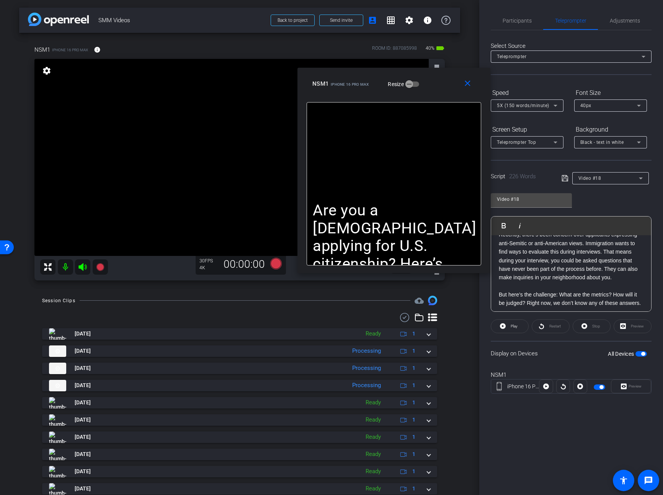
drag, startPoint x: 379, startPoint y: 162, endPoint x: 568, endPoint y: 3, distance: 246.7
click at [442, 84] on div "NSM1 iPhone 16 Pro Max Resize" at bounding box center [396, 84] width 169 height 14
click at [617, 21] on span "Adjustments" at bounding box center [625, 20] width 30 height 5
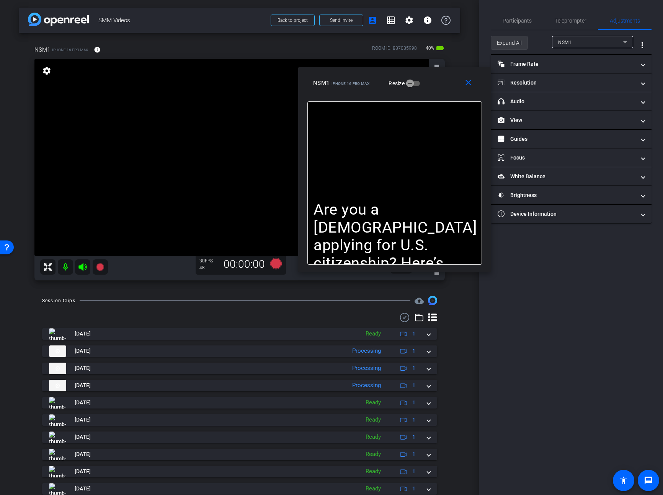
click at [509, 44] on span "Expand All" at bounding box center [509, 43] width 25 height 15
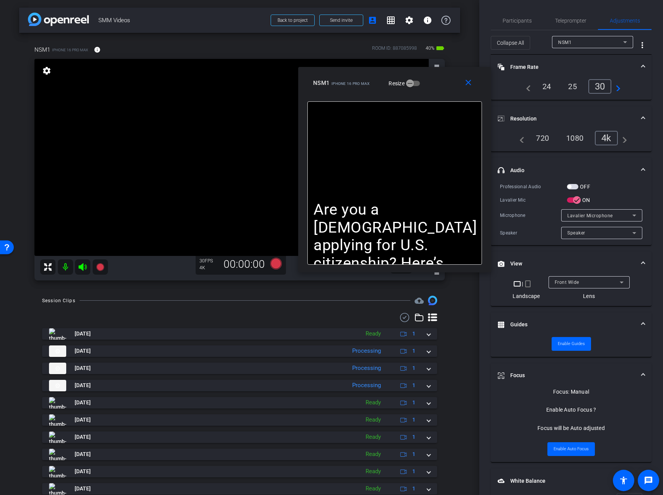
click at [571, 185] on span "button" at bounding box center [572, 186] width 11 height 5
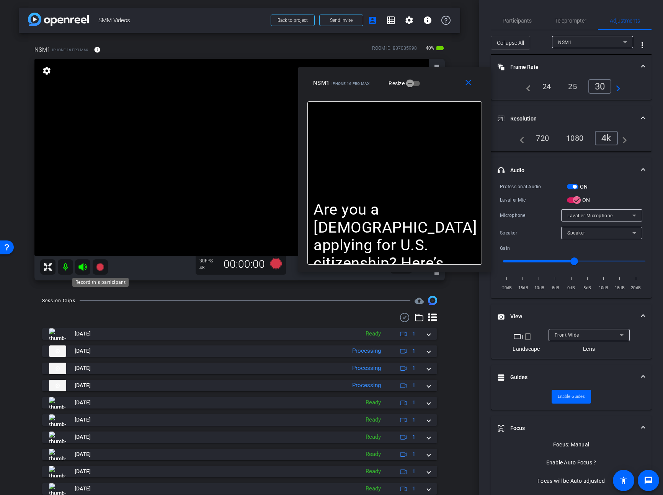
click at [100, 266] on icon at bounding box center [100, 267] width 8 height 8
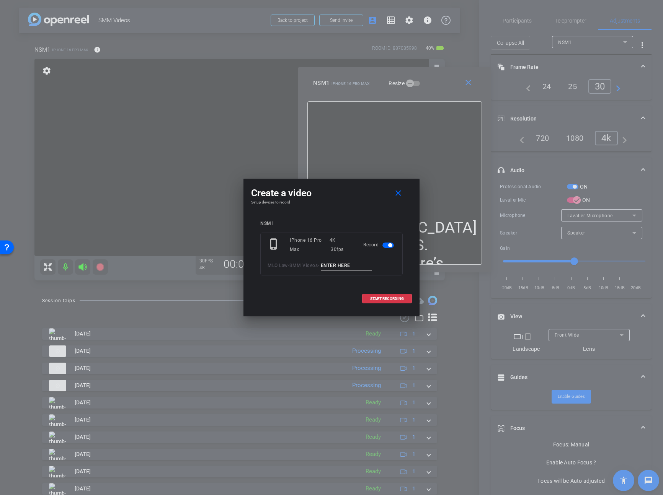
click at [329, 266] on input at bounding box center [346, 266] width 51 height 10
type input "Video18.1"
click at [377, 299] on span "START RECORDING" at bounding box center [387, 299] width 34 height 4
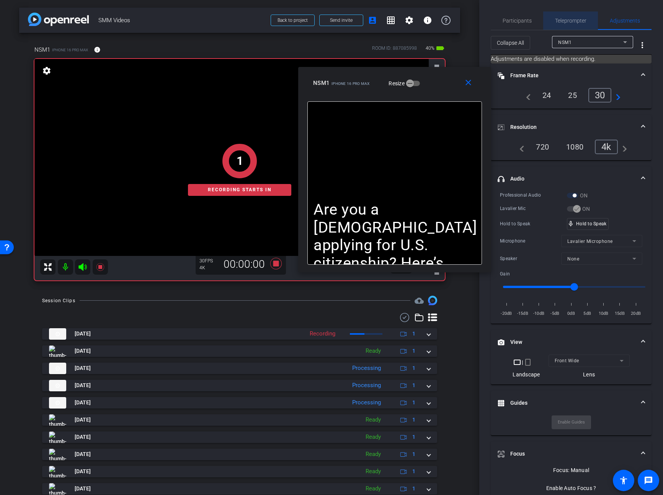
click at [571, 19] on span "Teleprompter" at bounding box center [570, 20] width 31 height 5
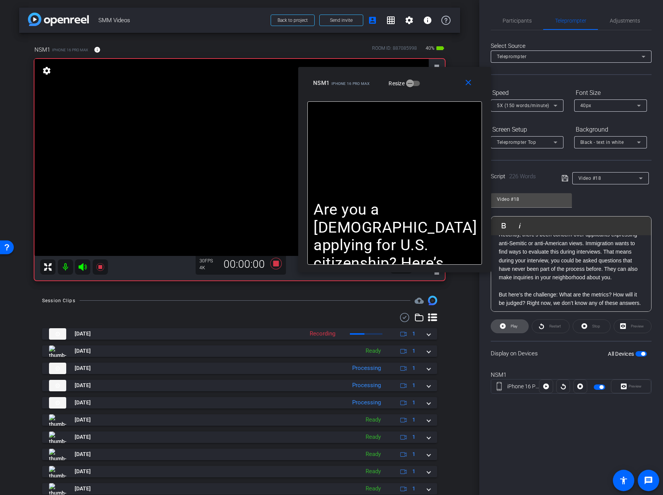
click at [511, 327] on span "Play" at bounding box center [514, 326] width 7 height 4
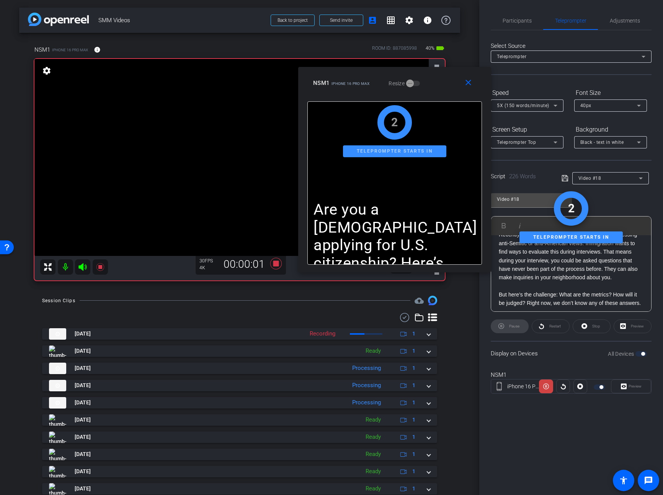
scroll to position [0, 0]
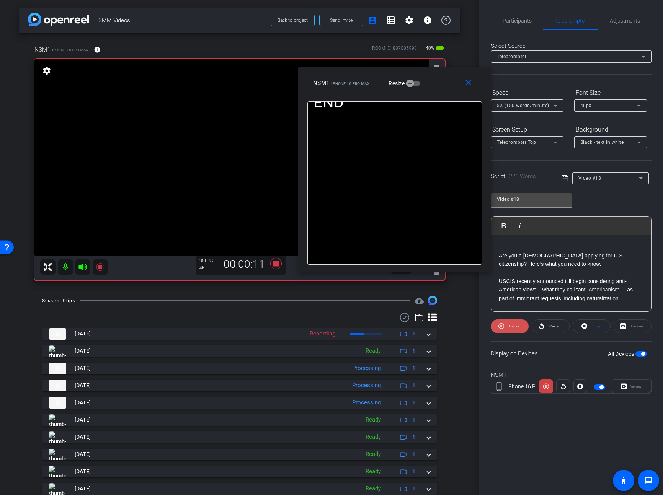
click at [505, 325] on span at bounding box center [510, 326] width 38 height 18
click at [506, 326] on span at bounding box center [509, 326] width 37 height 18
click at [506, 325] on span at bounding box center [510, 326] width 38 height 18
click at [506, 325] on span at bounding box center [509, 326] width 37 height 18
click at [465, 87] on mat-icon "close" at bounding box center [469, 83] width 10 height 10
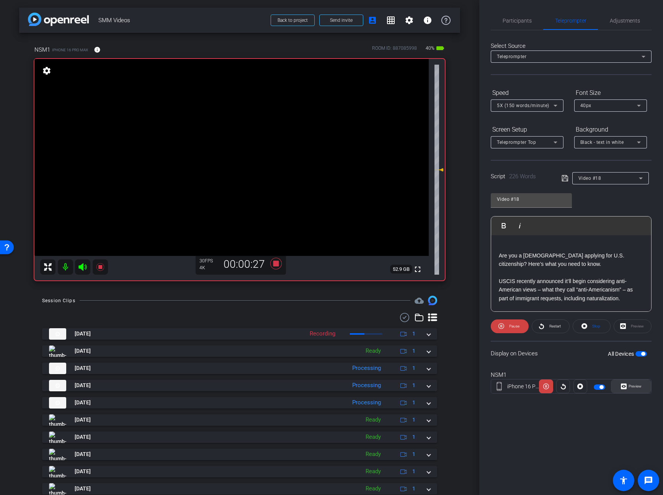
click at [628, 386] on span "Preview" at bounding box center [634, 386] width 15 height 11
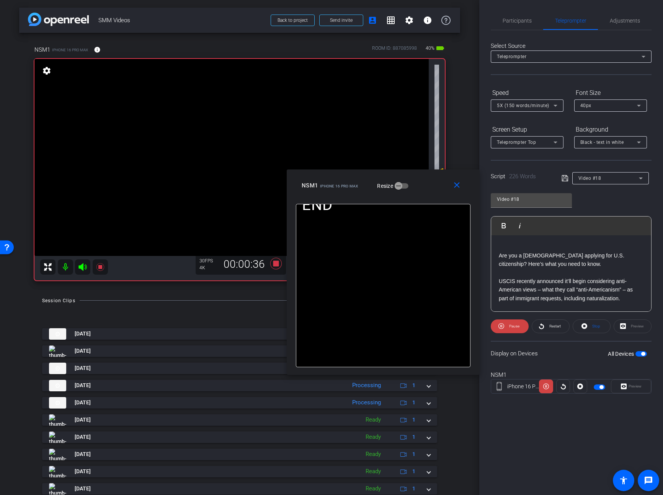
drag, startPoint x: 373, startPoint y: 163, endPoint x: 425, endPoint y: 188, distance: 57.2
click at [425, 188] on div "NSM1 iPhone 16 Pro Max Resize" at bounding box center [386, 186] width 169 height 14
click at [505, 328] on span at bounding box center [510, 326] width 38 height 18
click at [505, 328] on icon at bounding box center [503, 327] width 6 height 10
click at [505, 328] on span at bounding box center [510, 326] width 38 height 18
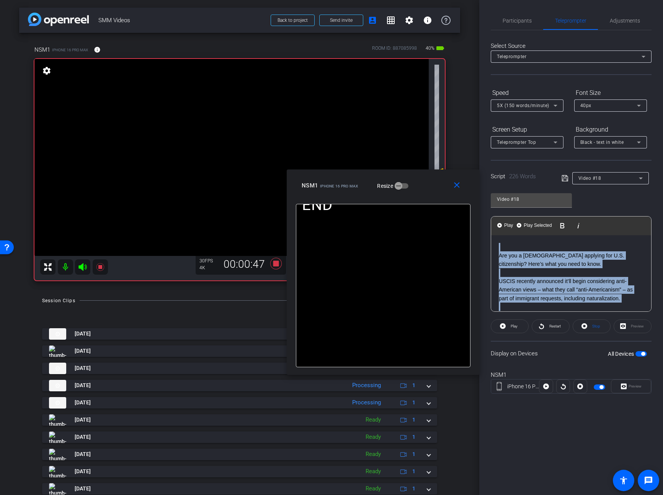
drag, startPoint x: 524, startPoint y: 263, endPoint x: 476, endPoint y: 211, distance: 71.0
click at [476, 211] on body "Accessibility Screen-Reader Guide, Feedback, and Issue Reporting | New window m…" at bounding box center [331, 247] width 663 height 495
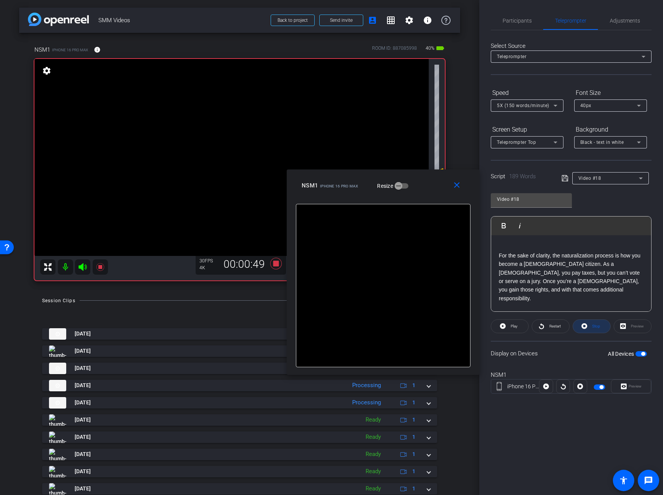
click at [589, 327] on span at bounding box center [591, 326] width 37 height 18
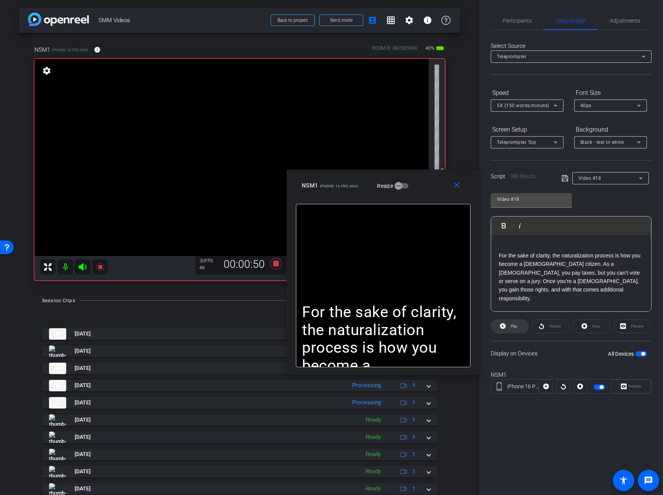
click at [510, 329] on span "Play" at bounding box center [513, 326] width 9 height 11
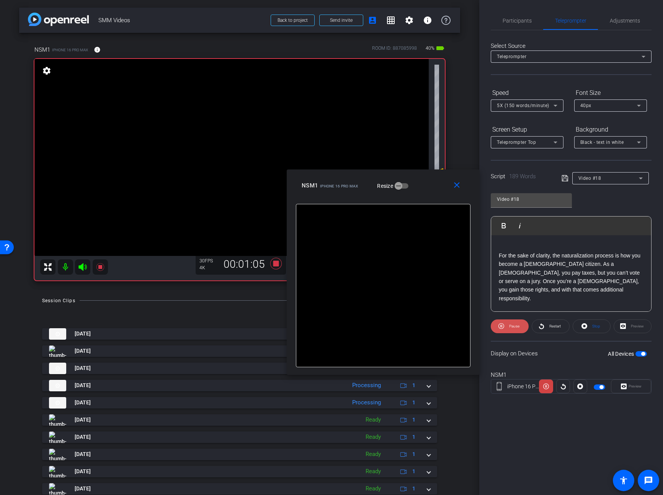
click at [509, 329] on span "Pause" at bounding box center [513, 326] width 12 height 11
click at [509, 329] on span "Play" at bounding box center [513, 326] width 9 height 11
click at [461, 187] on mat-icon "close" at bounding box center [457, 186] width 10 height 10
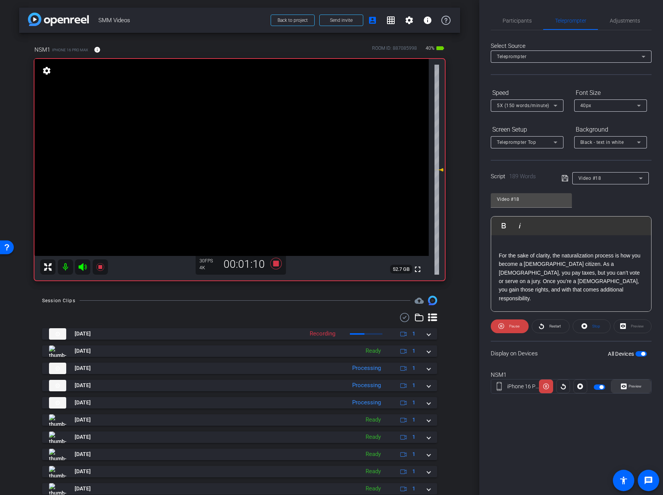
click at [634, 386] on span "Preview" at bounding box center [635, 386] width 13 height 4
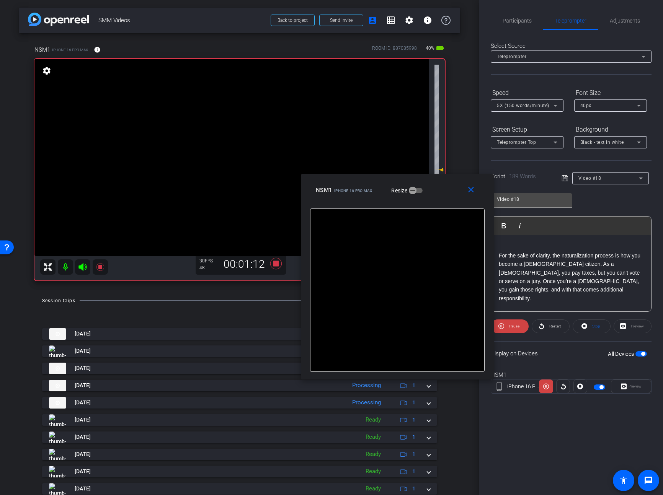
drag, startPoint x: 364, startPoint y: 156, endPoint x: 430, endPoint y: 185, distance: 72.3
click at [430, 185] on div "NSM1 iPhone 16 Pro Max Resize" at bounding box center [400, 190] width 169 height 14
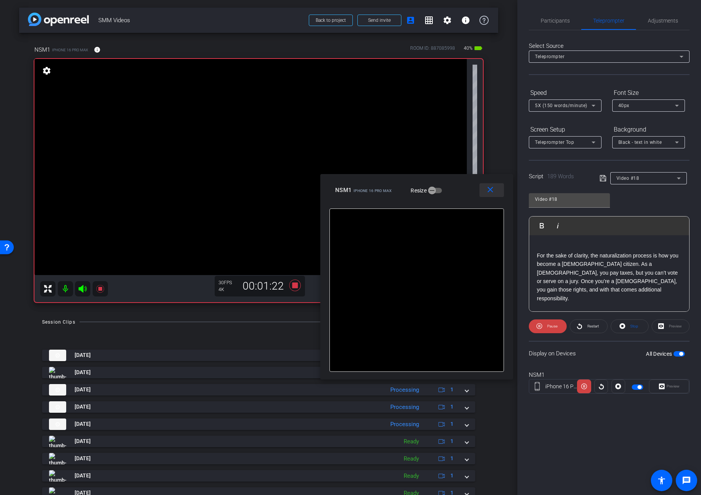
click at [492, 188] on mat-icon "close" at bounding box center [491, 190] width 10 height 10
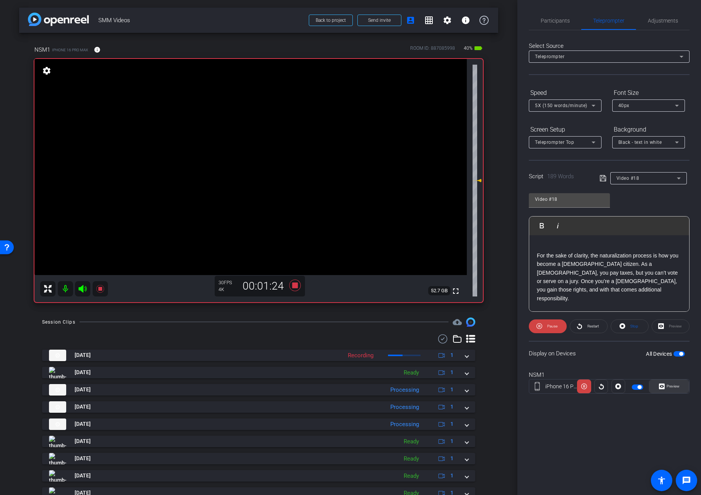
click at [663, 387] on span "Preview" at bounding box center [672, 386] width 15 height 11
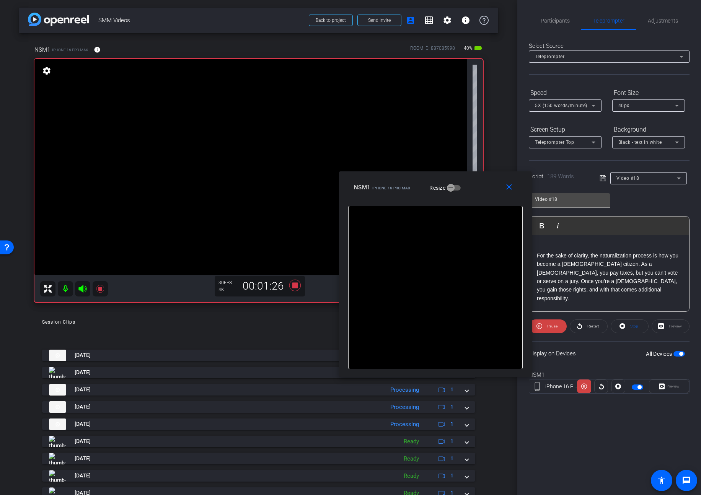
drag, startPoint x: 415, startPoint y: 174, endPoint x: 476, endPoint y: 188, distance: 62.3
click at [476, 188] on div "NSM1 iPhone 16 Pro Max Resize" at bounding box center [438, 188] width 169 height 14
click at [509, 189] on mat-icon "close" at bounding box center [510, 188] width 10 height 10
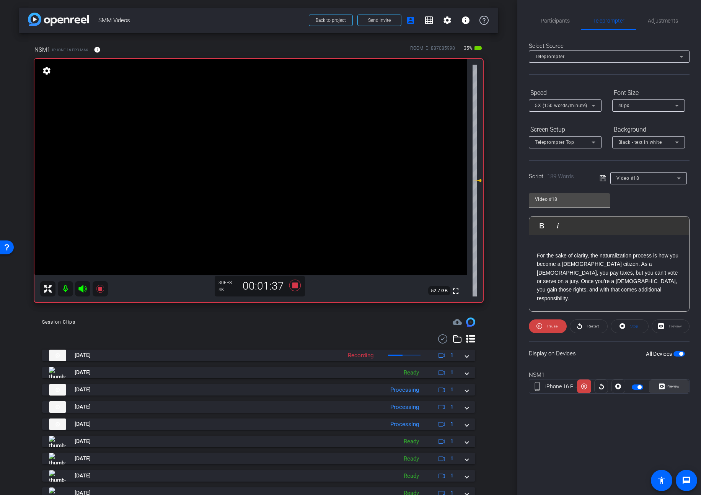
click at [663, 383] on span "Preview" at bounding box center [672, 386] width 15 height 11
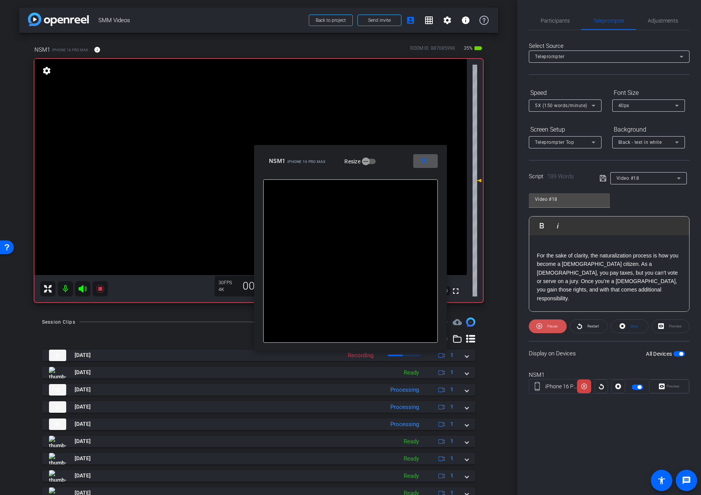
click at [551, 325] on span "Pause" at bounding box center [552, 326] width 10 height 4
click at [551, 325] on span "Play" at bounding box center [552, 326] width 7 height 4
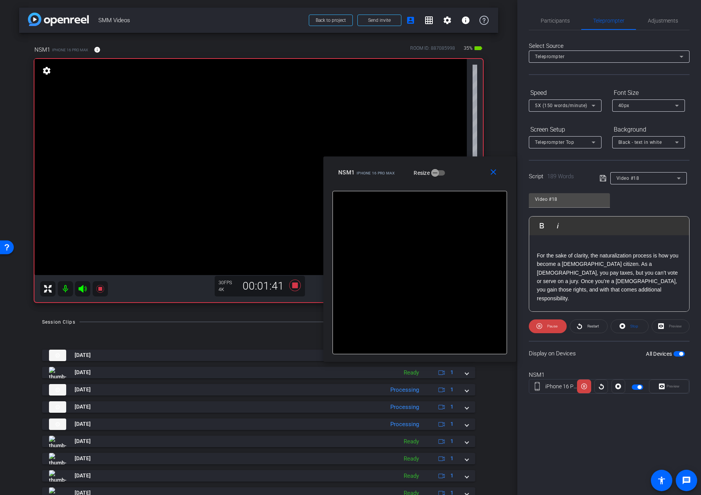
drag, startPoint x: 379, startPoint y: 152, endPoint x: 447, endPoint y: 164, distance: 69.1
click at [447, 164] on div "close NSM1 iPhone 16 Pro Max Resize" at bounding box center [419, 174] width 193 height 34
click at [547, 328] on span "Pause" at bounding box center [551, 326] width 12 height 11
click at [547, 328] on span "Play" at bounding box center [551, 326] width 9 height 11
click at [547, 328] on span "Pause" at bounding box center [551, 326] width 12 height 11
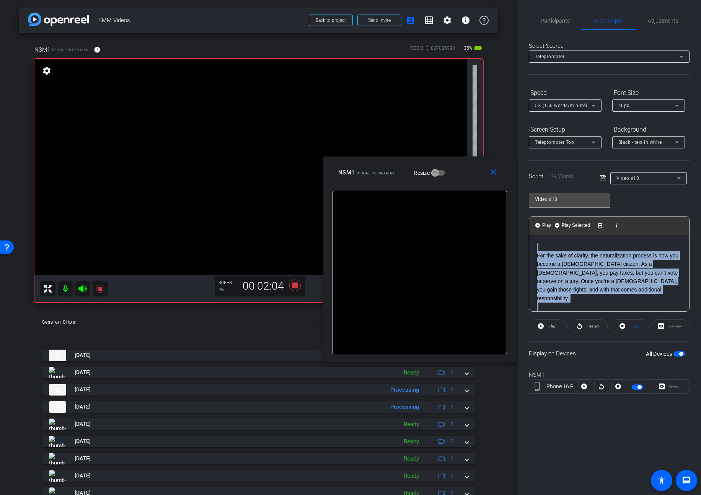
drag, startPoint x: 565, startPoint y: 271, endPoint x: 499, endPoint y: 207, distance: 91.8
click at [499, 207] on body "Accessibility Screen-Reader Guide, Feedback, and Issue Reporting | New window m…" at bounding box center [350, 247] width 701 height 495
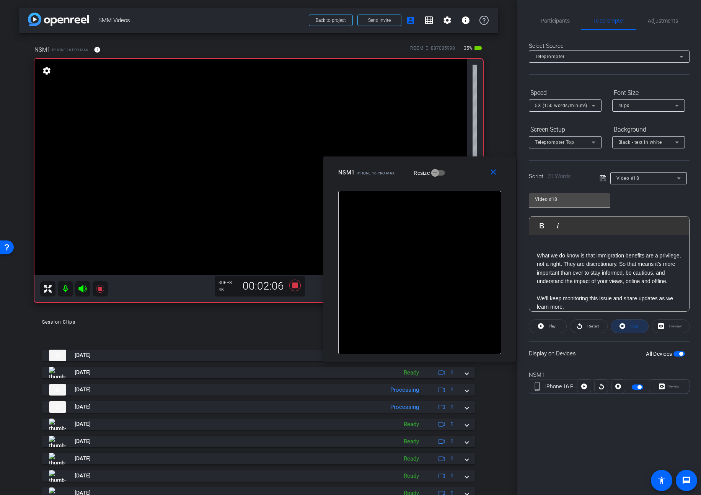
click at [619, 324] on span at bounding box center [629, 326] width 37 height 18
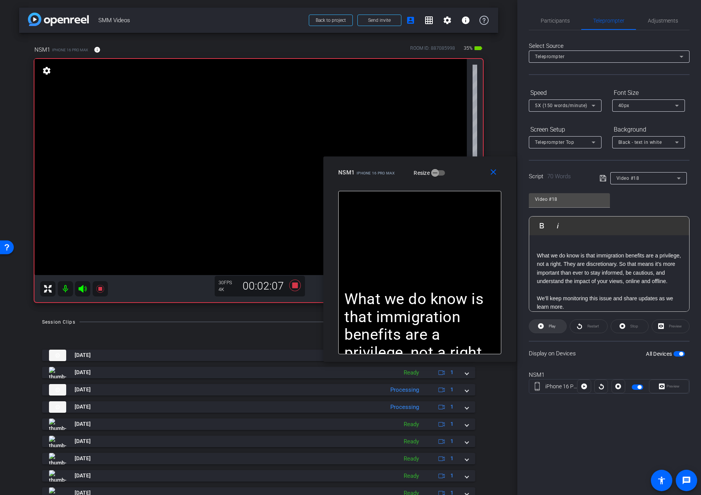
click at [553, 328] on span "Play" at bounding box center [552, 326] width 7 height 4
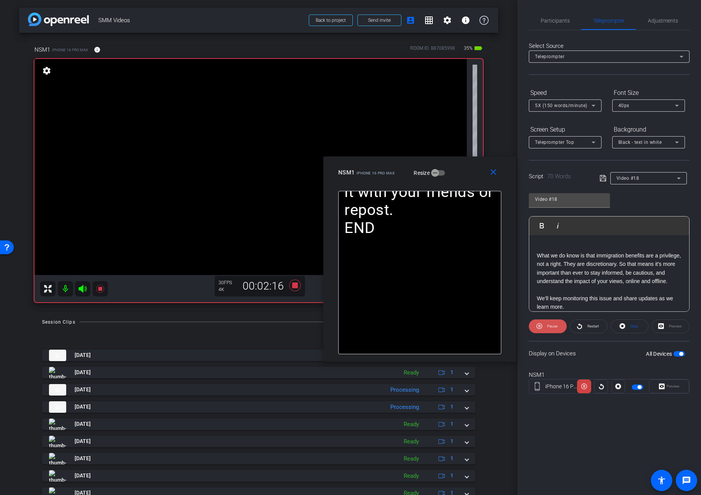
click at [552, 328] on span "Pause" at bounding box center [552, 326] width 10 height 4
click at [552, 328] on span "Play" at bounding box center [552, 326] width 7 height 4
click at [552, 328] on span "Pause" at bounding box center [552, 326] width 10 height 4
click at [552, 328] on span "Play" at bounding box center [552, 326] width 7 height 4
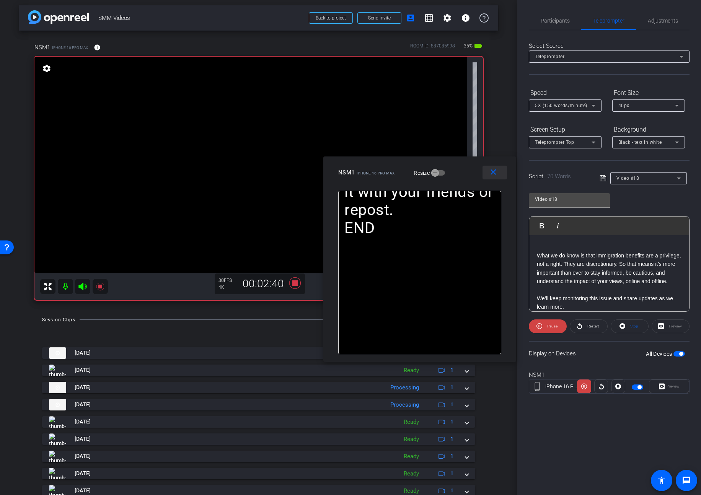
click at [493, 171] on mat-icon "close" at bounding box center [494, 173] width 10 height 10
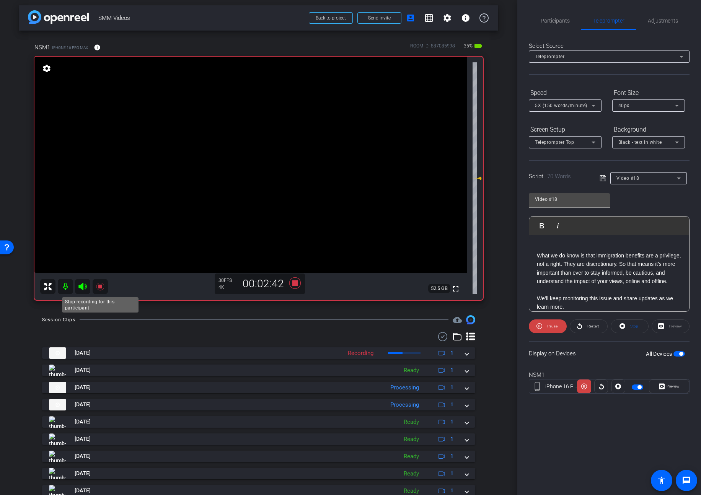
scroll to position [0, 0]
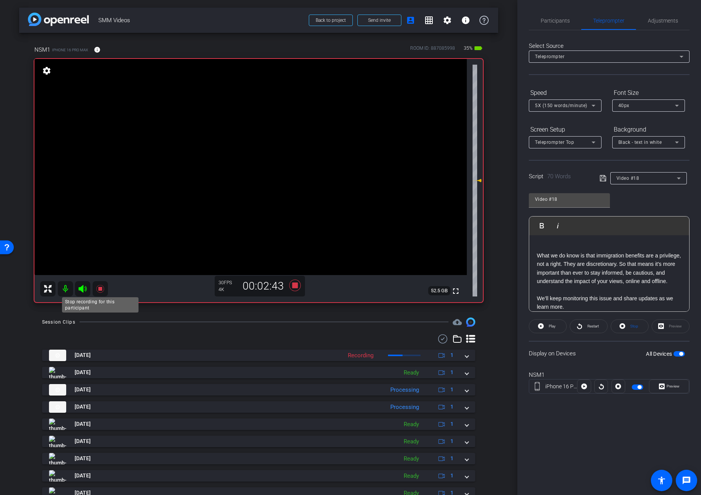
click at [96, 287] on icon at bounding box center [100, 289] width 8 height 8
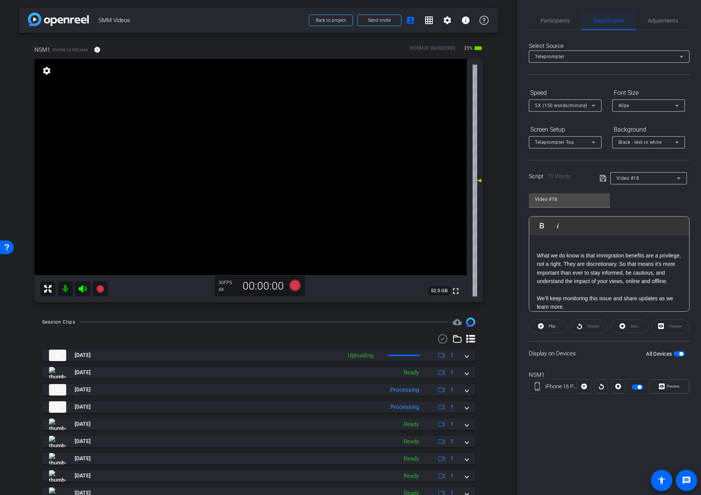
drag, startPoint x: 672, startPoint y: 21, endPoint x: 632, endPoint y: 25, distance: 40.0
click at [663, 21] on span "Adjustments" at bounding box center [663, 20] width 30 height 5
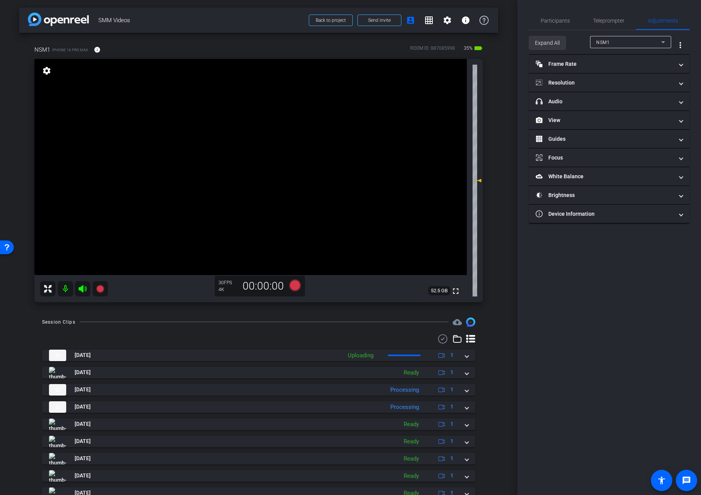
click at [551, 41] on span "Expand All" at bounding box center [547, 43] width 25 height 15
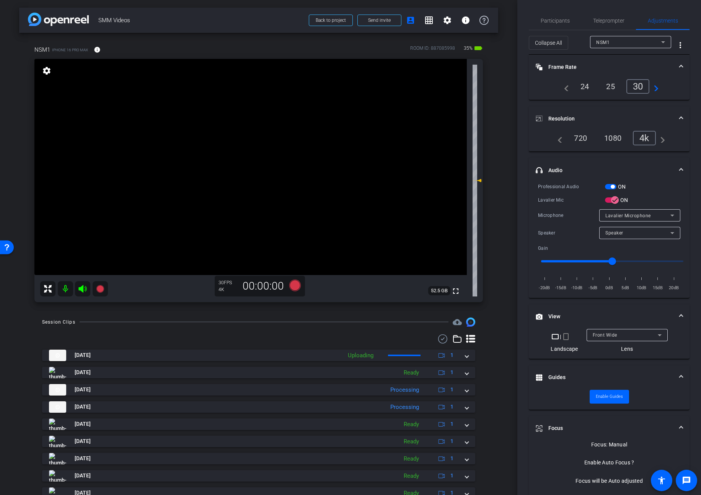
click at [607, 189] on span "button" at bounding box center [610, 186] width 11 height 5
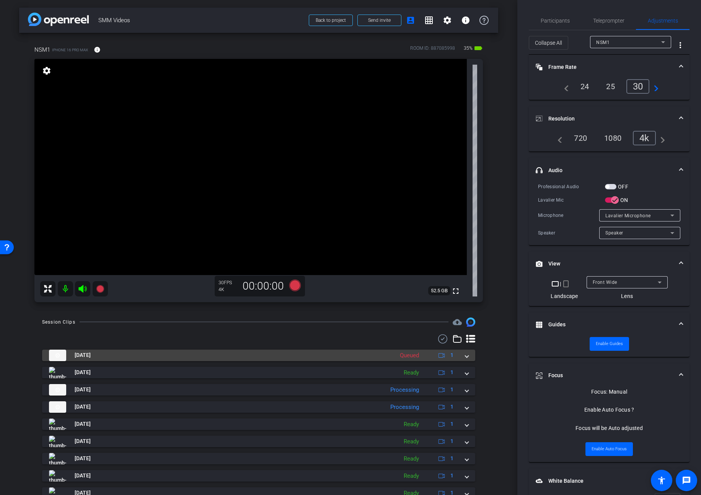
click at [466, 357] on span at bounding box center [466, 355] width 3 height 8
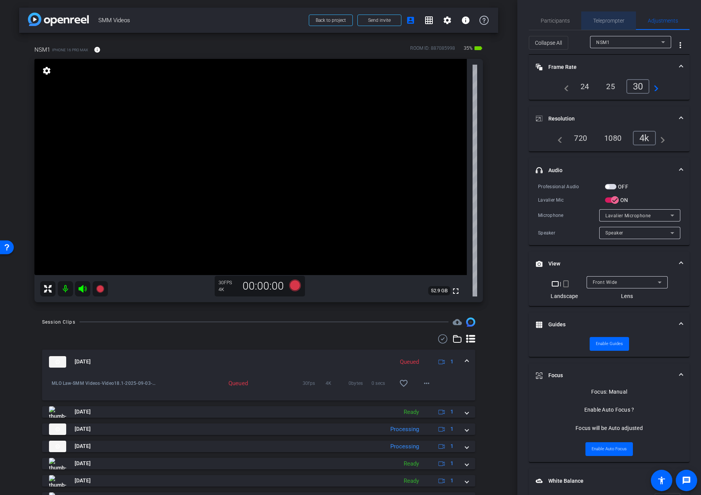
click at [610, 18] on span "Teleprompter" at bounding box center [608, 20] width 31 height 5
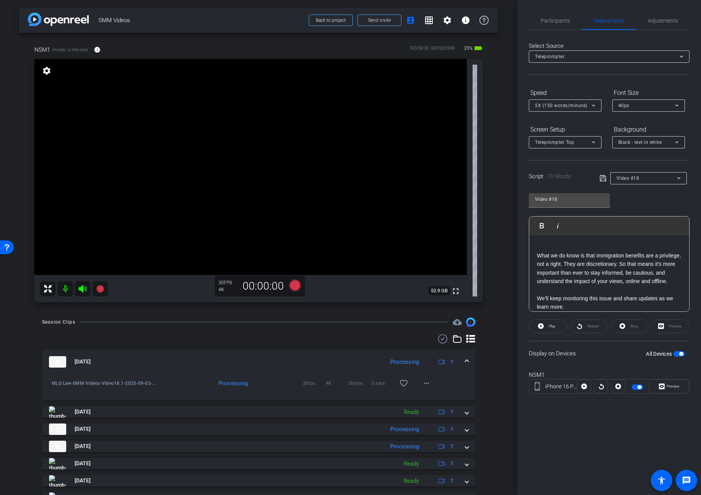
click at [590, 263] on p "What we do know is that immigration benefits are a privilege, not a right. They…" at bounding box center [609, 268] width 145 height 34
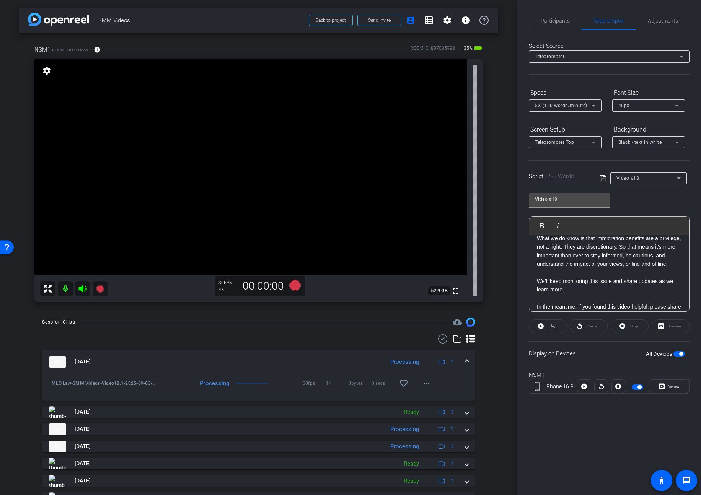
scroll to position [223, 0]
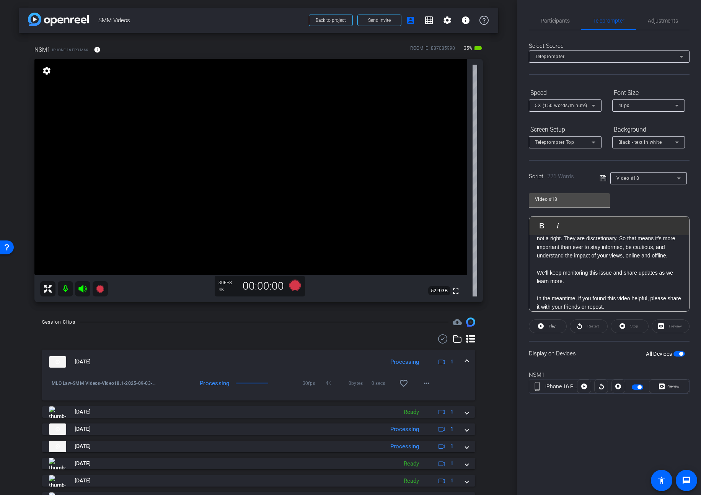
click at [663, 354] on span "button" at bounding box center [679, 353] width 11 height 5
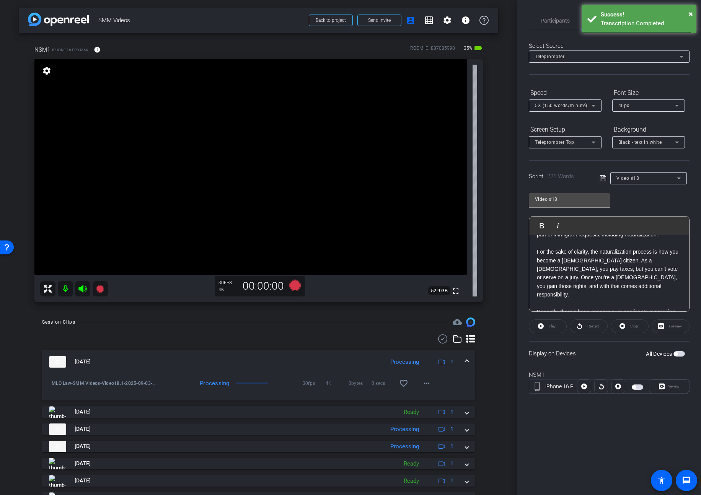
scroll to position [0, 0]
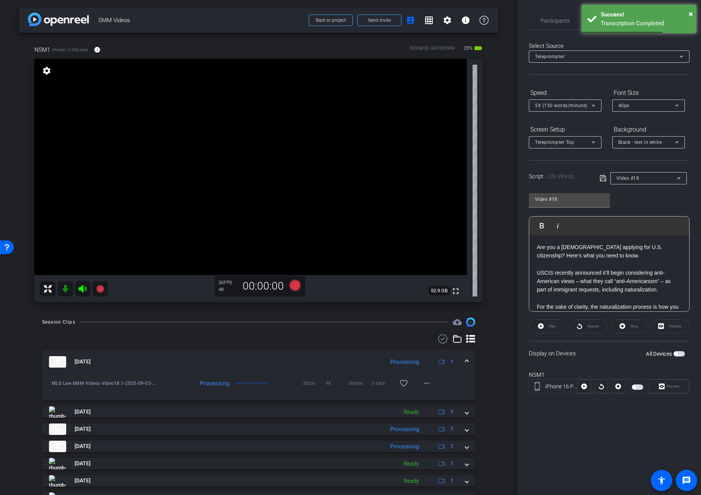
click at [594, 240] on div "Are you a green card holder applying for U.S. citizenship? Here’s what you need…" at bounding box center [609, 397] width 160 height 324
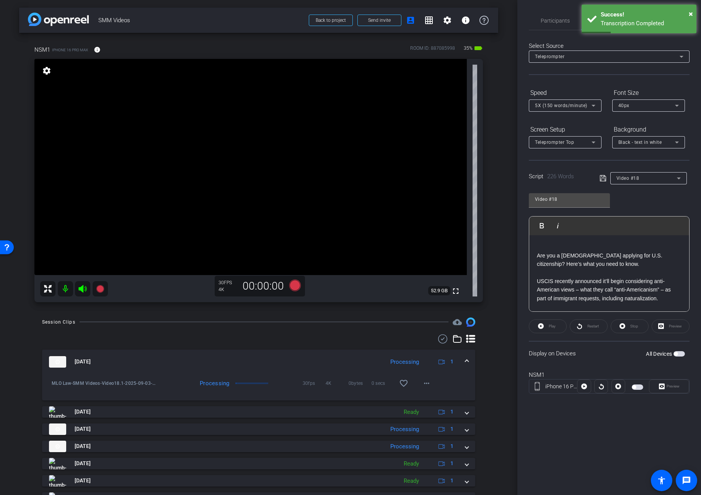
click at [600, 176] on icon at bounding box center [603, 178] width 7 height 9
click at [663, 354] on span "button" at bounding box center [679, 353] width 11 height 5
click at [663, 388] on span "Preview" at bounding box center [673, 386] width 13 height 4
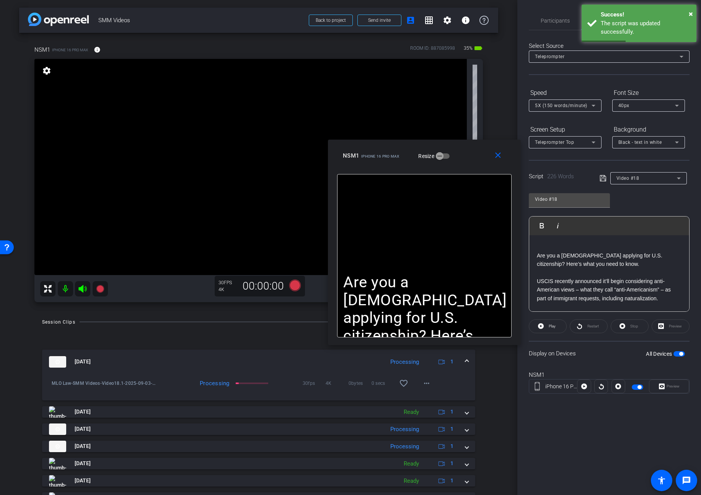
drag, startPoint x: 398, startPoint y: 168, endPoint x: 487, endPoint y: 149, distance: 90.5
click at [472, 163] on div "close NSM1 iPhone 16 Pro Max Resize" at bounding box center [424, 157] width 193 height 34
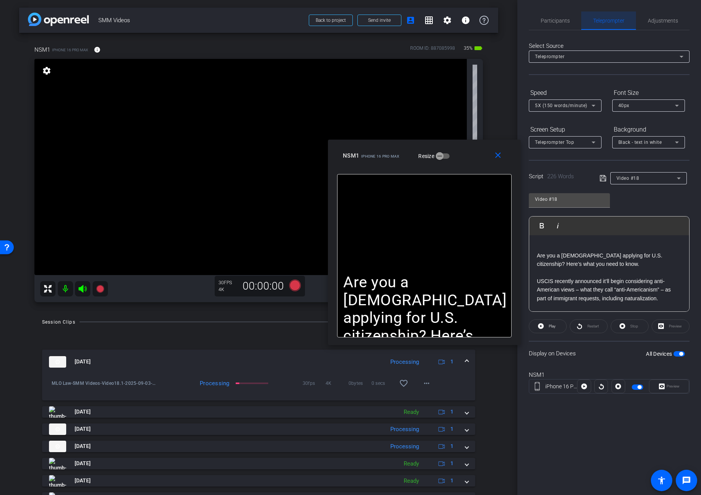
click at [611, 21] on span "Teleprompter" at bounding box center [608, 20] width 31 height 5
click at [653, 21] on span "Adjustments" at bounding box center [663, 20] width 30 height 5
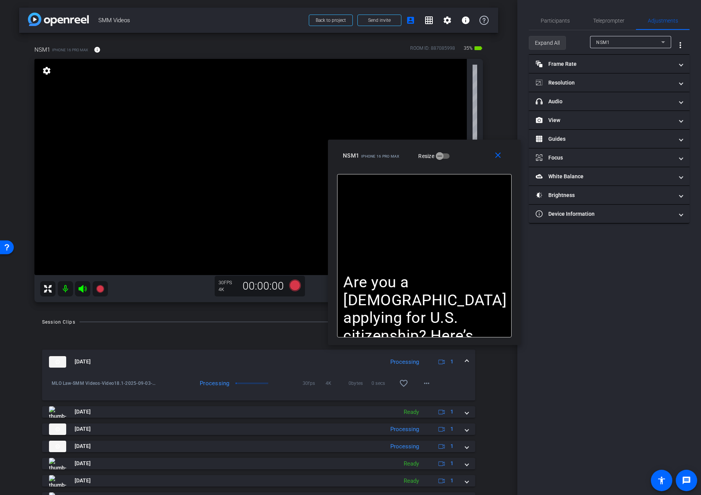
click at [545, 41] on span "Expand All" at bounding box center [547, 43] width 25 height 15
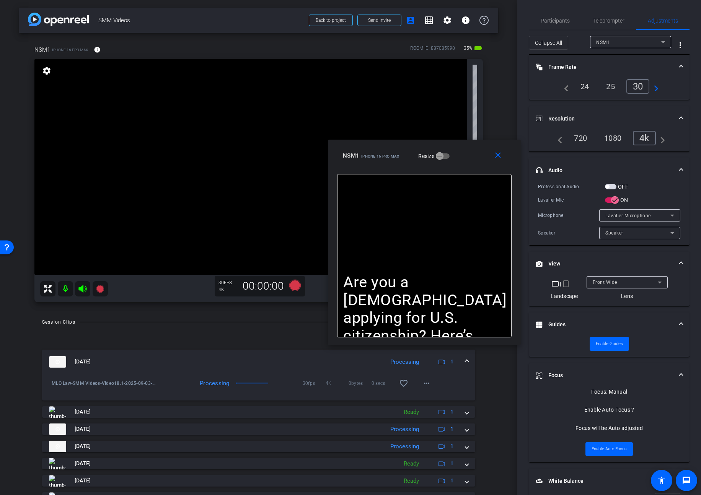
click at [609, 188] on span "button" at bounding box center [610, 186] width 11 height 5
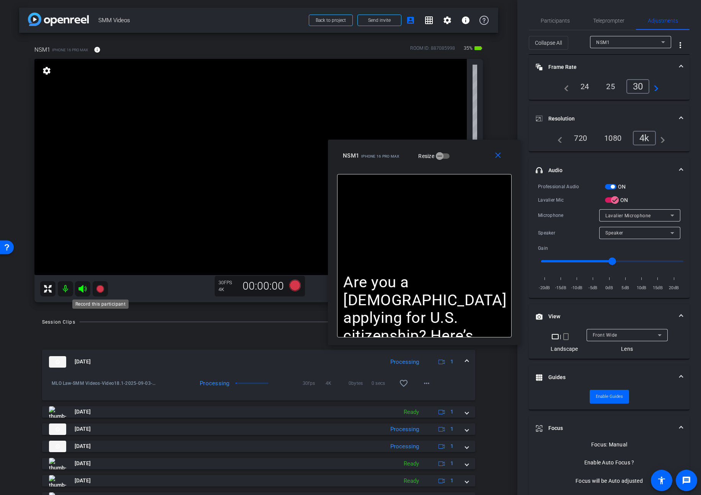
click at [100, 288] on icon at bounding box center [100, 289] width 8 height 8
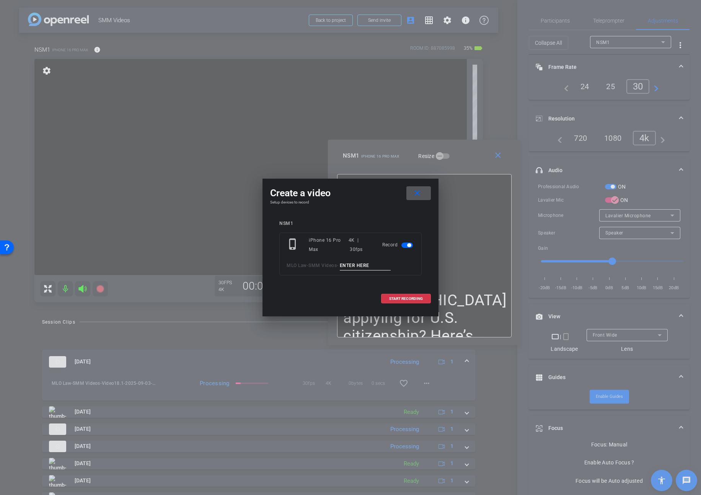
click at [353, 268] on input at bounding box center [365, 266] width 51 height 10
type input "Video18.2"
click at [390, 299] on span "START RECORDING" at bounding box center [406, 299] width 34 height 4
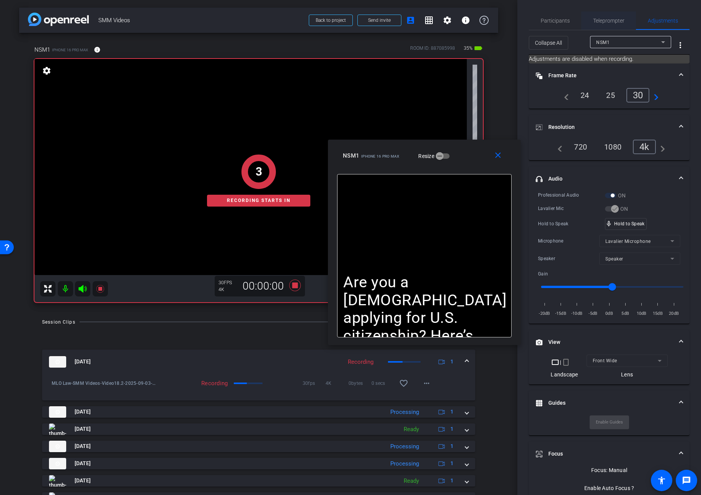
click at [601, 19] on span "Teleprompter" at bounding box center [608, 20] width 31 height 5
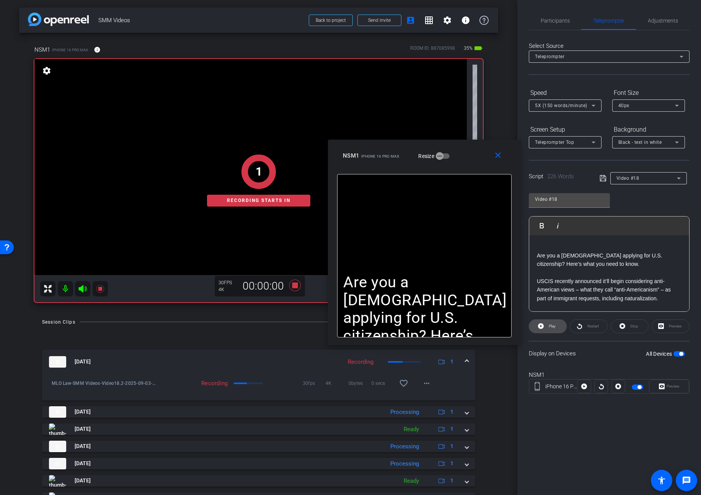
click at [547, 331] on span "Play" at bounding box center [551, 326] width 9 height 11
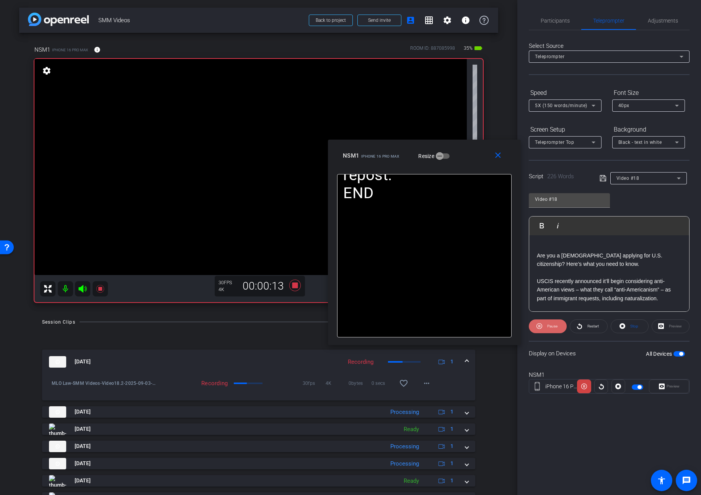
click at [553, 325] on span "Pause" at bounding box center [552, 326] width 10 height 4
click at [553, 325] on span "Play" at bounding box center [552, 326] width 7 height 4
click at [553, 325] on span "Pause" at bounding box center [552, 326] width 10 height 4
click at [553, 325] on span "Play" at bounding box center [552, 326] width 7 height 4
click at [553, 325] on span "Pause" at bounding box center [552, 326] width 10 height 4
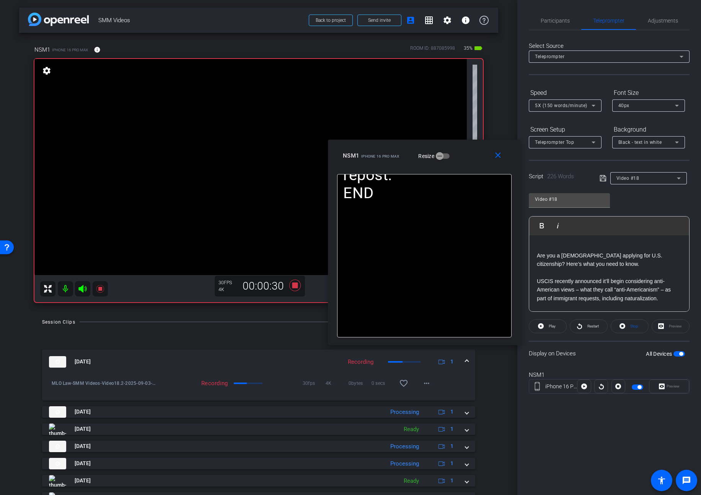
click at [553, 325] on span "Play" at bounding box center [552, 326] width 7 height 4
click at [553, 325] on span "Pause" at bounding box center [552, 326] width 10 height 4
click at [553, 325] on span "Play" at bounding box center [552, 326] width 7 height 4
click at [543, 325] on span at bounding box center [548, 326] width 38 height 18
click at [543, 325] on icon at bounding box center [541, 326] width 6 height 6
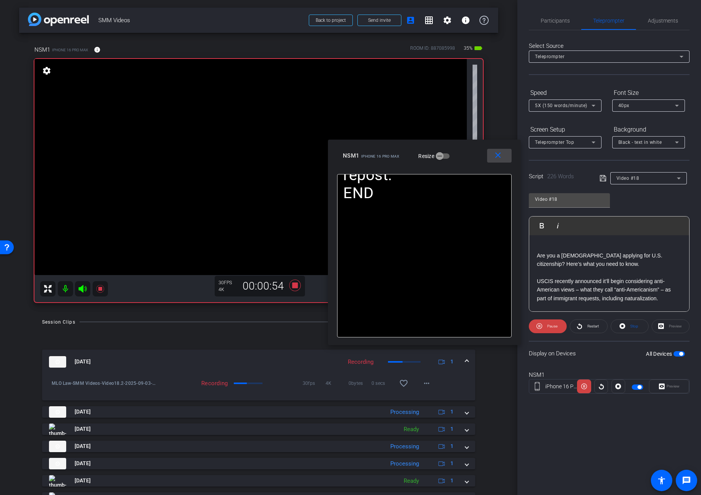
click at [501, 157] on mat-icon "close" at bounding box center [498, 156] width 10 height 10
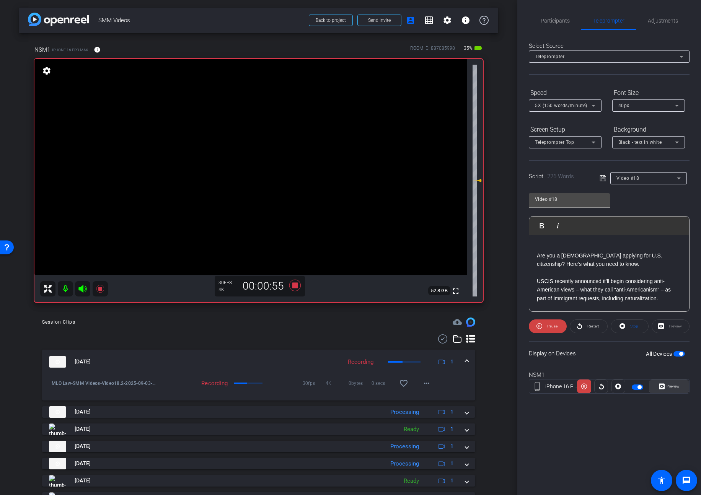
click at [657, 385] on span at bounding box center [669, 386] width 39 height 18
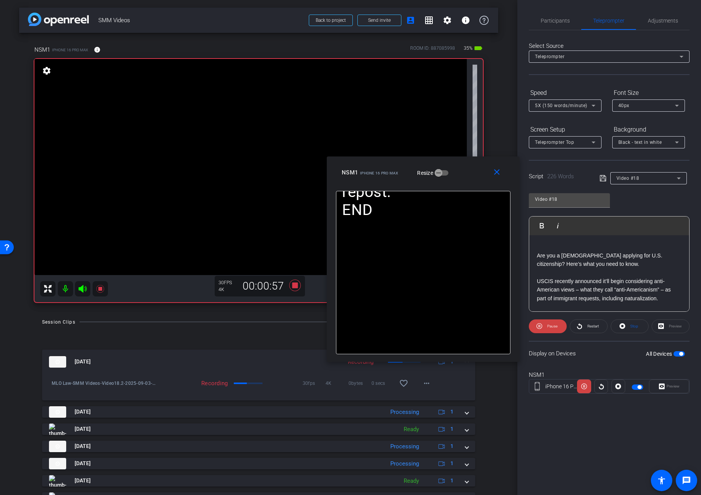
drag, startPoint x: 390, startPoint y: 162, endPoint x: 468, endPoint y: 183, distance: 80.9
click at [463, 173] on div "NSM1 iPhone 16 Pro Max Resize" at bounding box center [426, 173] width 169 height 14
click at [547, 327] on span "Pause" at bounding box center [551, 326] width 12 height 11
click at [547, 327] on span at bounding box center [547, 326] width 37 height 18
click at [547, 327] on span "Pause" at bounding box center [551, 326] width 12 height 11
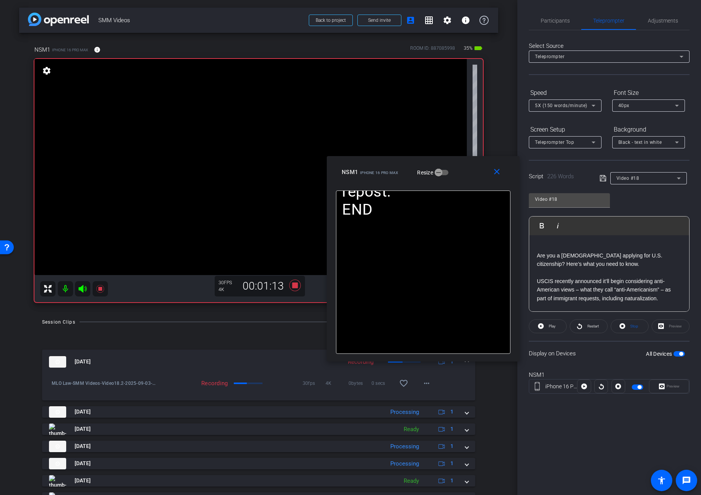
click at [547, 327] on span at bounding box center [547, 326] width 37 height 18
click at [550, 328] on span "Pause" at bounding box center [552, 326] width 10 height 4
click at [550, 328] on span "Play" at bounding box center [552, 326] width 7 height 4
click at [549, 328] on span "Pause" at bounding box center [552, 326] width 10 height 4
click at [550, 328] on span "Play" at bounding box center [552, 326] width 7 height 4
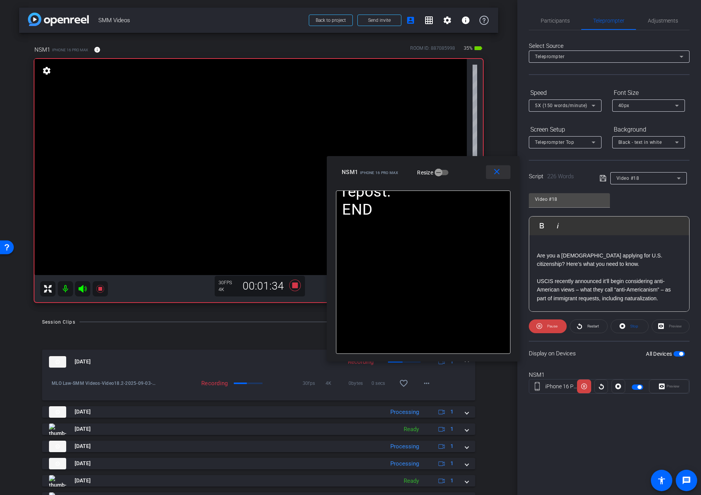
click at [499, 177] on span at bounding box center [498, 172] width 24 height 18
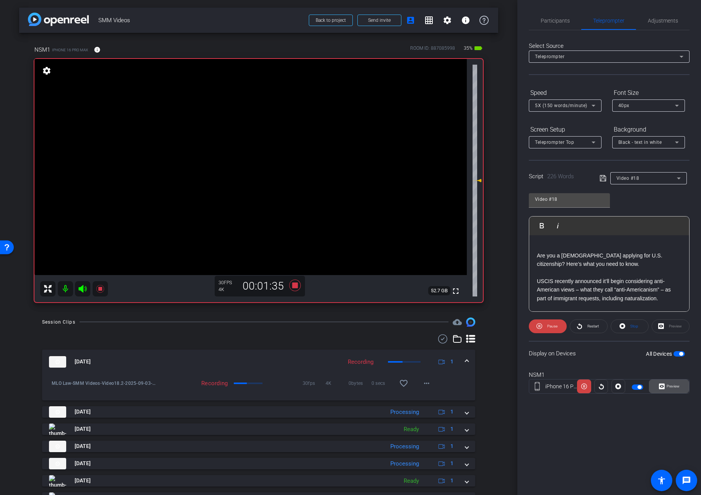
click at [663, 388] on span "Preview" at bounding box center [673, 386] width 13 height 4
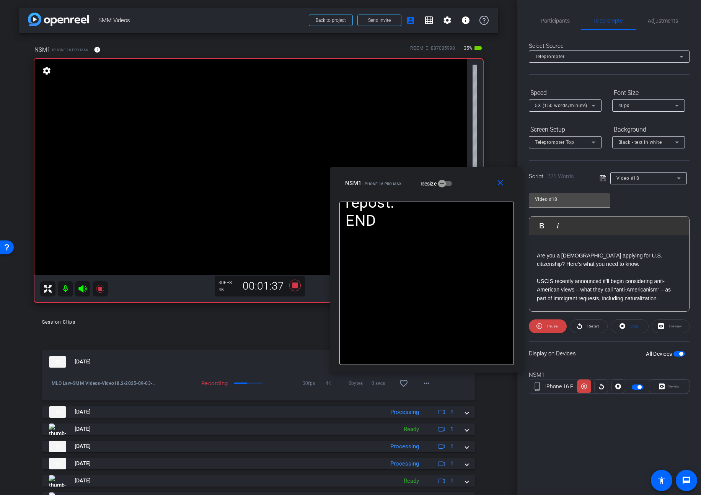
drag, startPoint x: 399, startPoint y: 166, endPoint x: 475, endPoint y: 188, distance: 79.3
click at [475, 188] on div "NSM1 iPhone 16 Pro Max Resize" at bounding box center [429, 183] width 169 height 14
click at [98, 289] on icon at bounding box center [100, 288] width 9 height 9
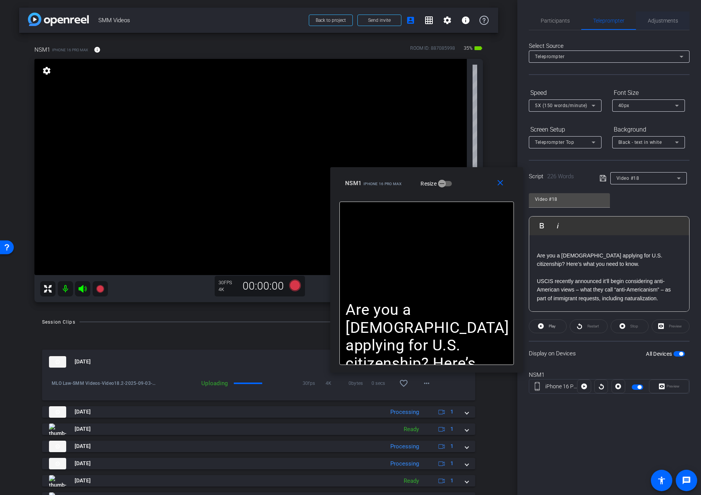
click at [654, 24] on span "Adjustments" at bounding box center [663, 20] width 30 height 18
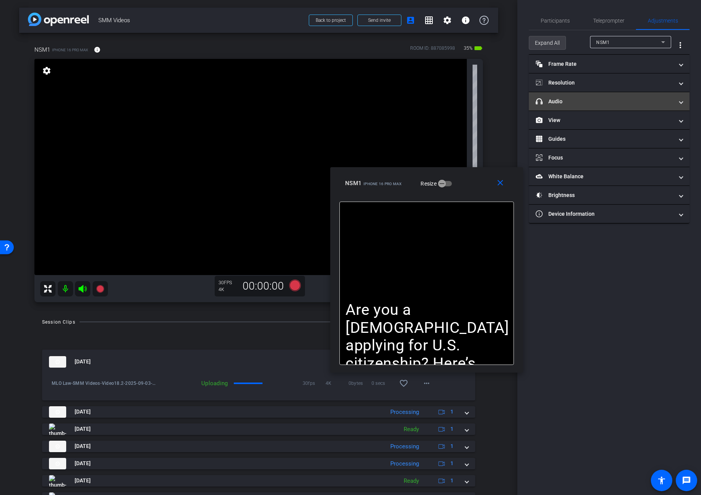
drag, startPoint x: 559, startPoint y: 41, endPoint x: 655, endPoint y: 148, distance: 143.9
click at [559, 42] on span "Expand All" at bounding box center [547, 43] width 25 height 15
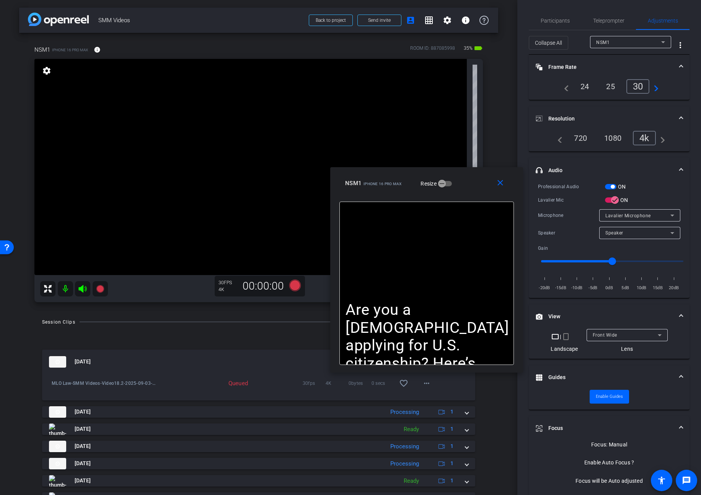
click at [614, 186] on span "button" at bounding box center [613, 187] width 4 height 4
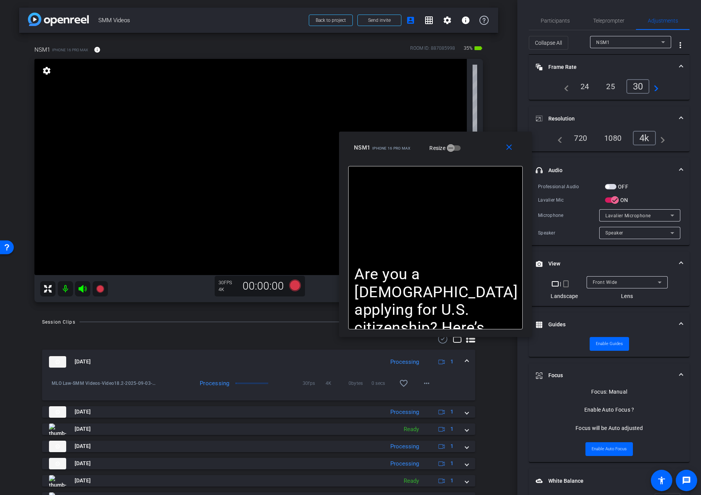
drag, startPoint x: 477, startPoint y: 191, endPoint x: 486, endPoint y: 156, distance: 36.7
click at [486, 156] on div "close NSM1 iPhone 16 Pro Max Resize" at bounding box center [435, 149] width 193 height 34
click at [606, 21] on span "Teleprompter" at bounding box center [608, 20] width 31 height 5
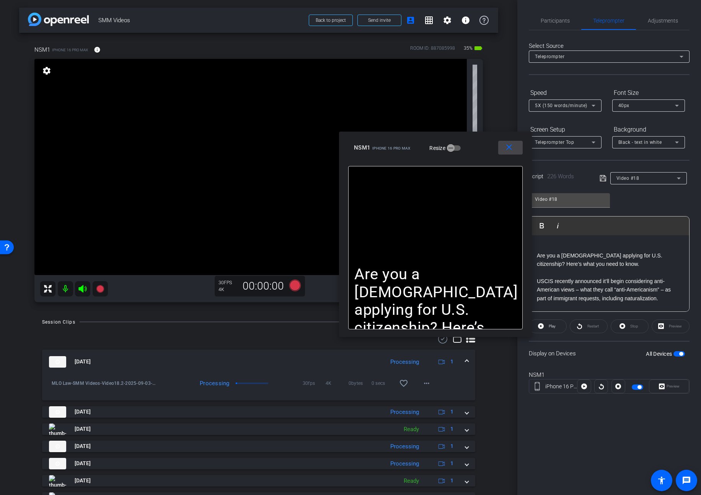
click at [506, 149] on mat-icon "close" at bounding box center [510, 148] width 10 height 10
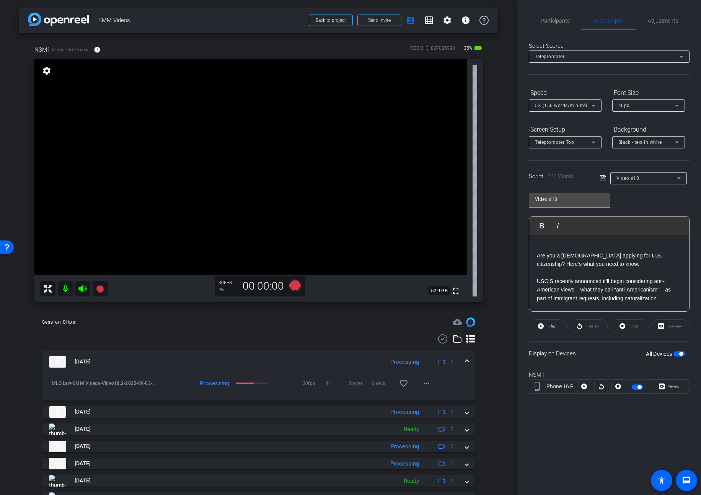
click at [663, 353] on span "button" at bounding box center [679, 353] width 11 height 5
click at [640, 278] on p "For the sake of clarity, the naturalization process is how you become a U.S. ci…" at bounding box center [609, 300] width 145 height 51
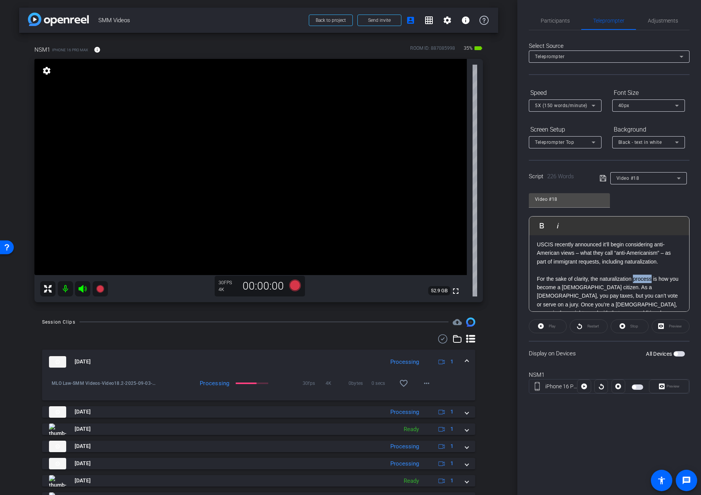
click at [640, 278] on p "For the sake of clarity, the naturalization process is how you become a U.S. ci…" at bounding box center [609, 300] width 145 height 51
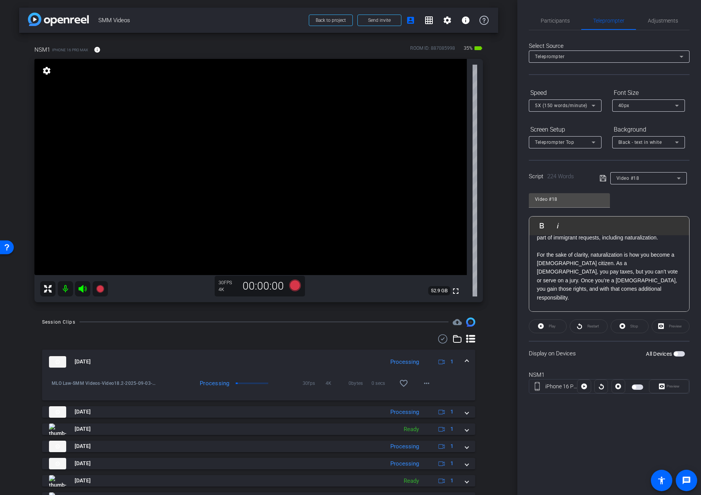
scroll to position [61, 0]
click at [639, 273] on p "For the sake of clarity, naturalization is how you become a U.S. citizen. As a …" at bounding box center [609, 276] width 145 height 51
click at [663, 269] on p "For the sake of clarity, naturalization is how you become a U.S. citizen. As a …" at bounding box center [609, 276] width 145 height 51
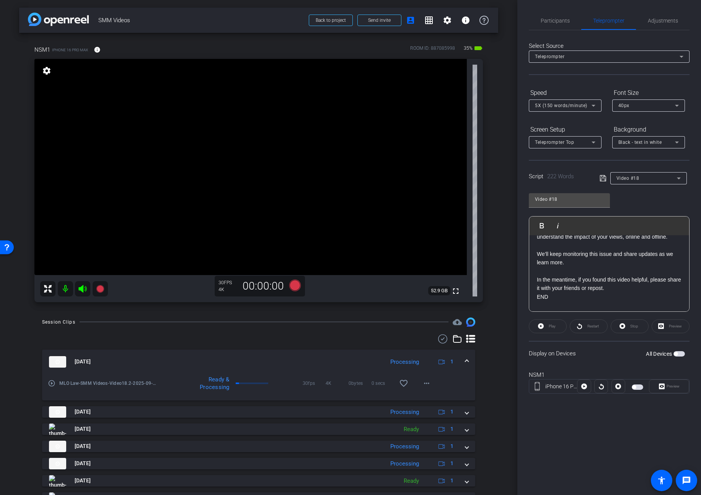
click at [602, 180] on icon at bounding box center [603, 178] width 7 height 9
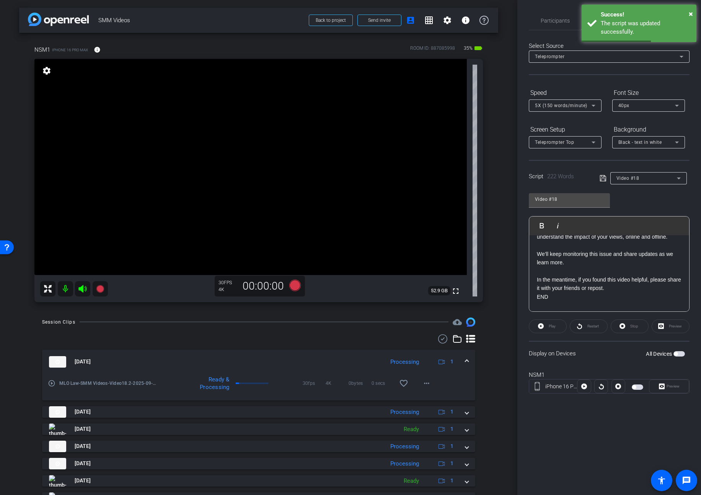
click at [663, 353] on span "button" at bounding box center [679, 353] width 11 height 5
click at [663, 385] on span "Preview" at bounding box center [673, 386] width 13 height 4
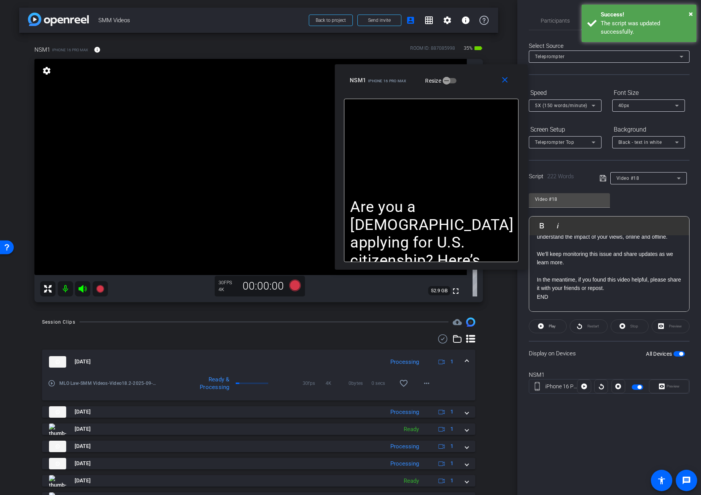
drag, startPoint x: 398, startPoint y: 147, endPoint x: 471, endPoint y: 79, distance: 99.4
click at [471, 79] on div "NSM1 iPhone 16 Pro Max Resize" at bounding box center [434, 80] width 169 height 14
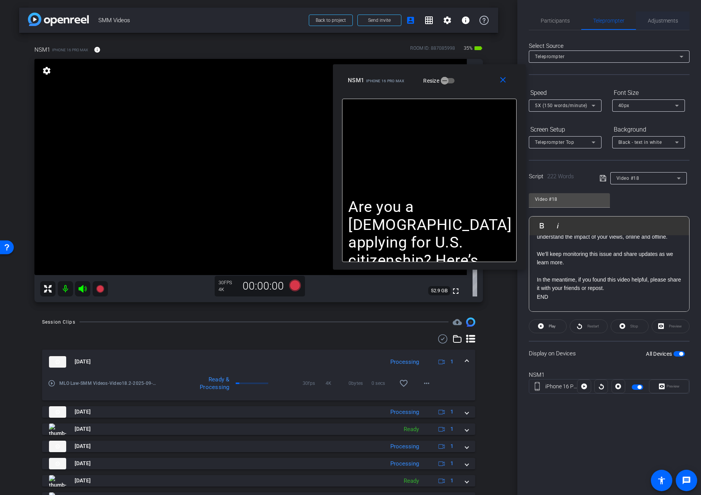
click at [661, 24] on span "Adjustments" at bounding box center [663, 20] width 30 height 18
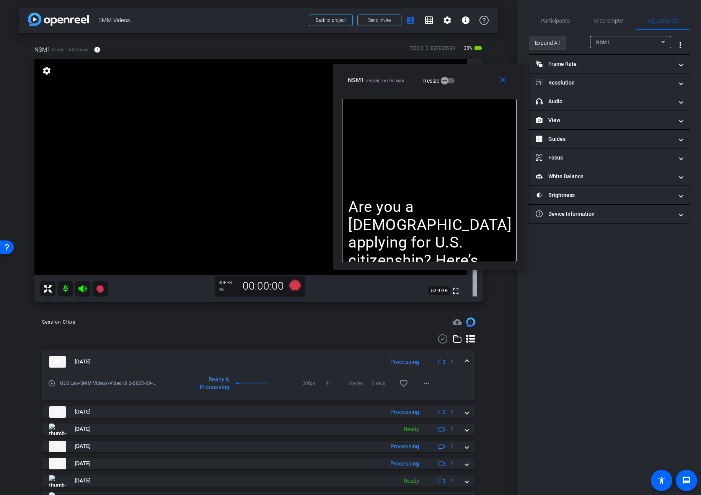
drag, startPoint x: 552, startPoint y: 41, endPoint x: 555, endPoint y: 57, distance: 16.5
click at [551, 41] on span "Expand All" at bounding box center [547, 43] width 25 height 15
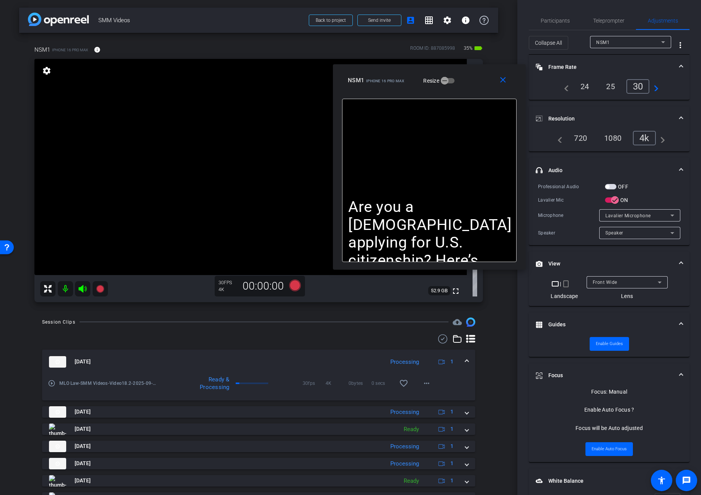
click at [611, 185] on span "button" at bounding box center [610, 186] width 11 height 5
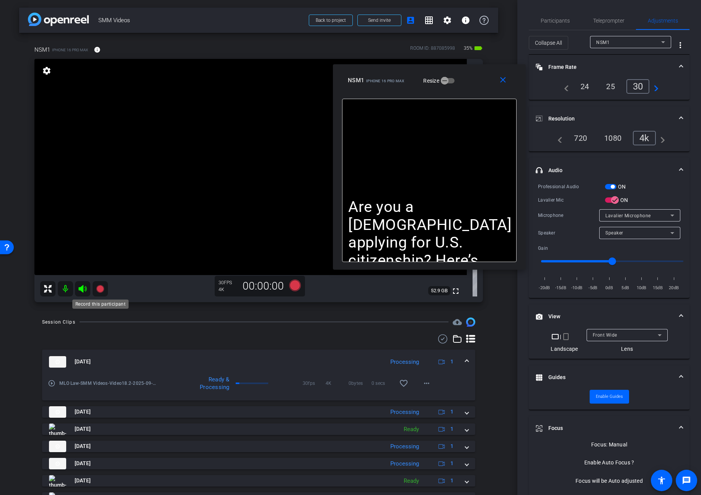
click at [101, 289] on icon at bounding box center [100, 289] width 8 height 8
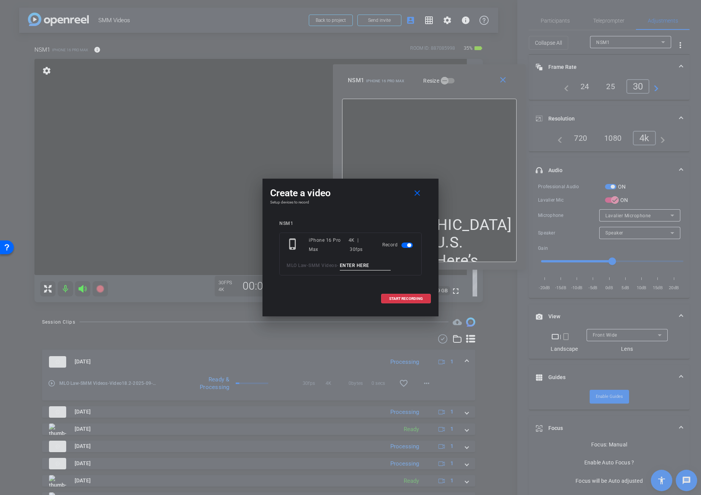
click at [349, 267] on input at bounding box center [365, 266] width 51 height 10
type input "Video18.3"
click at [392, 297] on span "START RECORDING" at bounding box center [406, 299] width 34 height 4
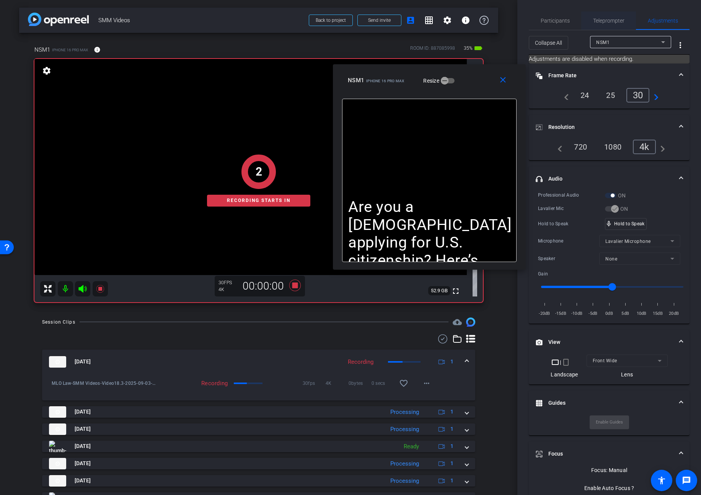
click at [609, 20] on span "Teleprompter" at bounding box center [608, 20] width 31 height 5
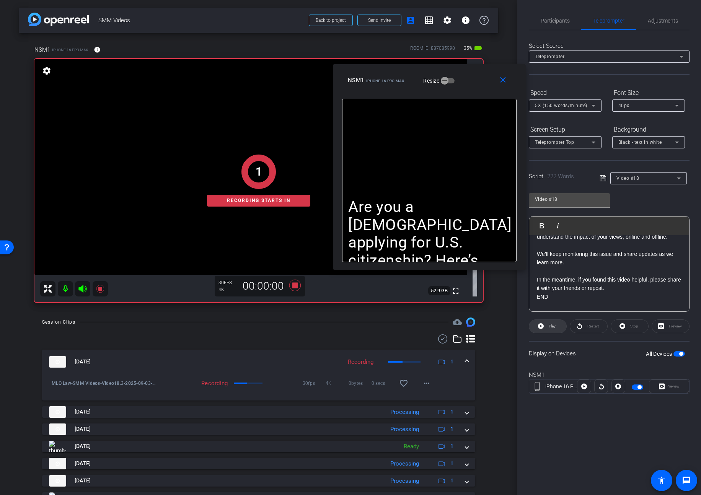
click at [537, 328] on span at bounding box center [547, 326] width 37 height 18
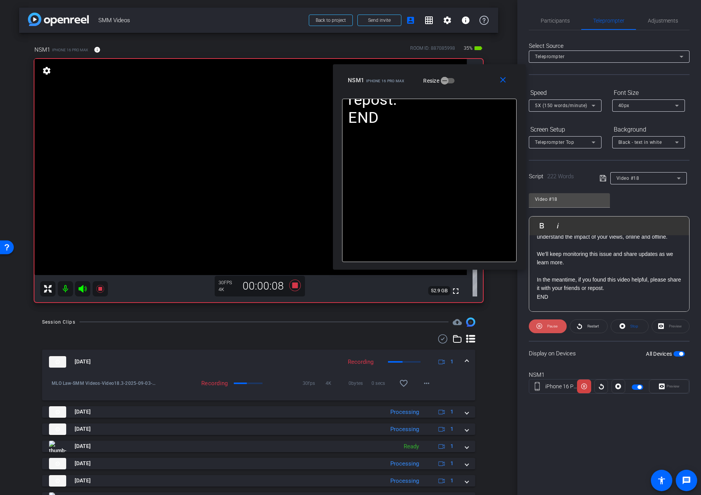
click at [551, 325] on span "Pause" at bounding box center [552, 326] width 10 height 4
click at [551, 325] on span "Play" at bounding box center [552, 326] width 7 height 4
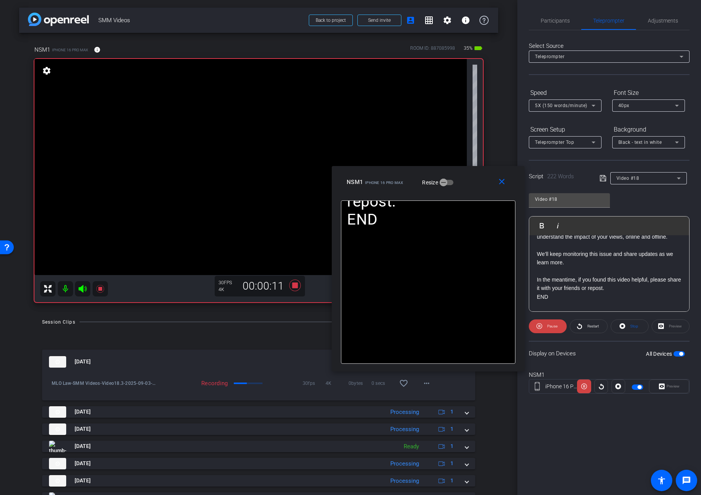
drag, startPoint x: 477, startPoint y: 81, endPoint x: 476, endPoint y: 182, distance: 101.1
click at [476, 183] on div "NSM1 iPhone 16 Pro Max Resize" at bounding box center [431, 182] width 169 height 14
click at [547, 329] on span "Pause" at bounding box center [551, 326] width 12 height 11
click at [547, 329] on span at bounding box center [547, 326] width 37 height 18
click at [547, 329] on span "Pause" at bounding box center [551, 326] width 12 height 11
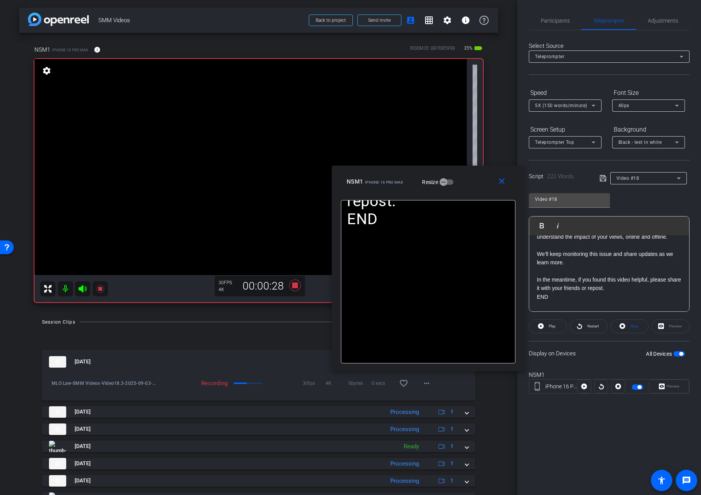
click at [547, 329] on span at bounding box center [547, 326] width 37 height 18
click at [551, 327] on span "Pause" at bounding box center [552, 326] width 10 height 4
click at [551, 327] on span "Play" at bounding box center [552, 326] width 7 height 4
click at [496, 181] on span at bounding box center [503, 182] width 24 height 18
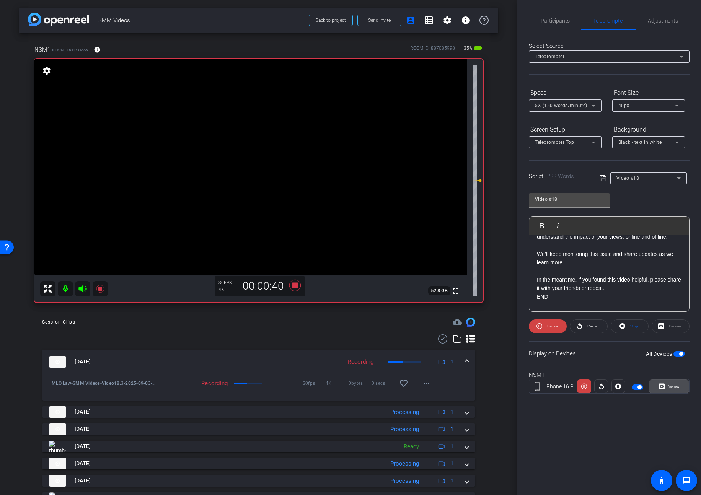
click at [663, 385] on span "Preview" at bounding box center [672, 386] width 15 height 11
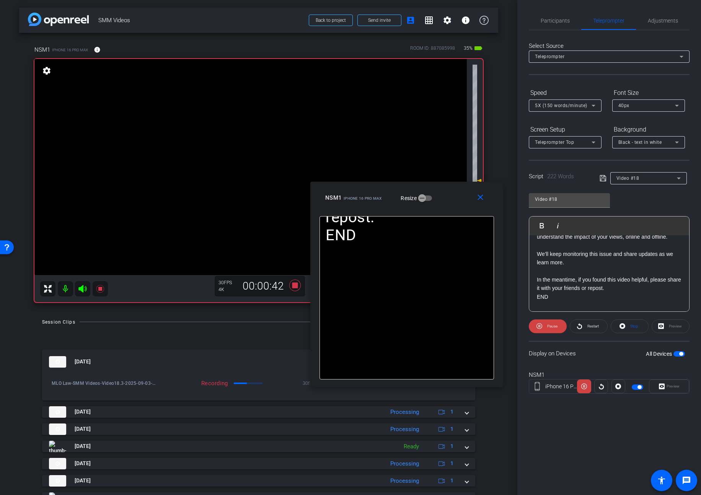
drag, startPoint x: 396, startPoint y: 170, endPoint x: 453, endPoint y: 206, distance: 67.5
click at [453, 206] on div "close NSM1 iPhone 16 Pro Max Resize" at bounding box center [406, 199] width 193 height 34
click at [550, 327] on span "Pause" at bounding box center [552, 326] width 10 height 4
click at [550, 327] on span "Play" at bounding box center [552, 326] width 7 height 4
click at [478, 197] on mat-icon "close" at bounding box center [481, 198] width 10 height 10
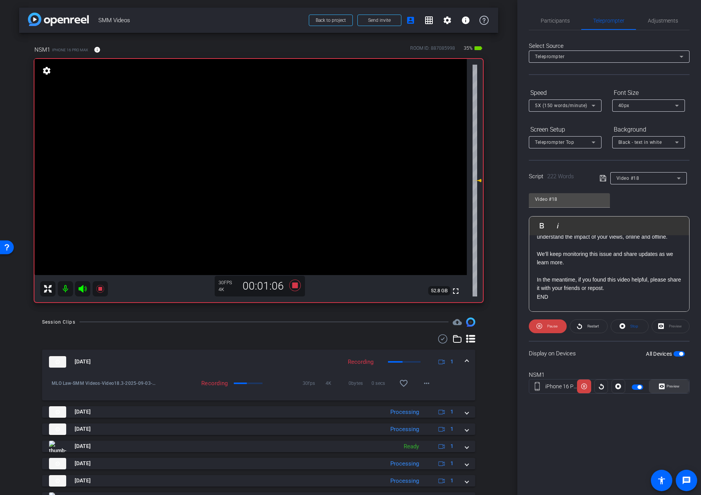
click at [663, 388] on span "Preview" at bounding box center [673, 386] width 13 height 4
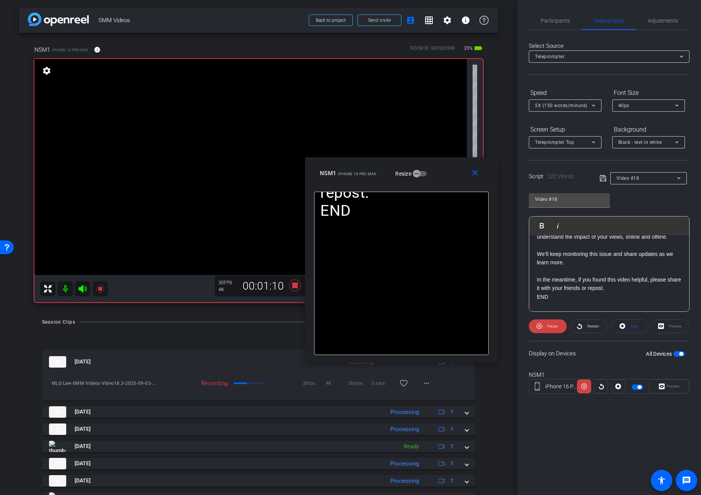
drag, startPoint x: 408, startPoint y: 171, endPoint x: 459, endPoint y: 184, distance: 52.4
click at [459, 184] on div "close NSM1 iPhone 16 Pro Max Resize" at bounding box center [401, 174] width 193 height 34
click at [546, 326] on span "Pause" at bounding box center [551, 326] width 12 height 11
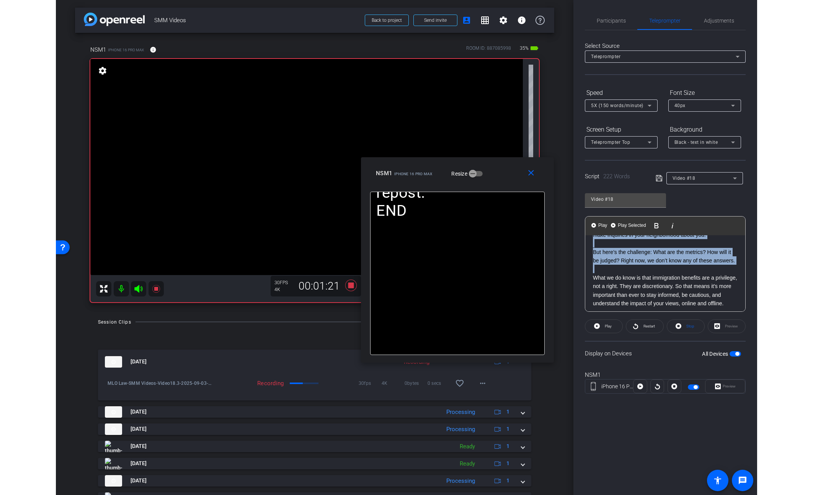
scroll to position [0, 0]
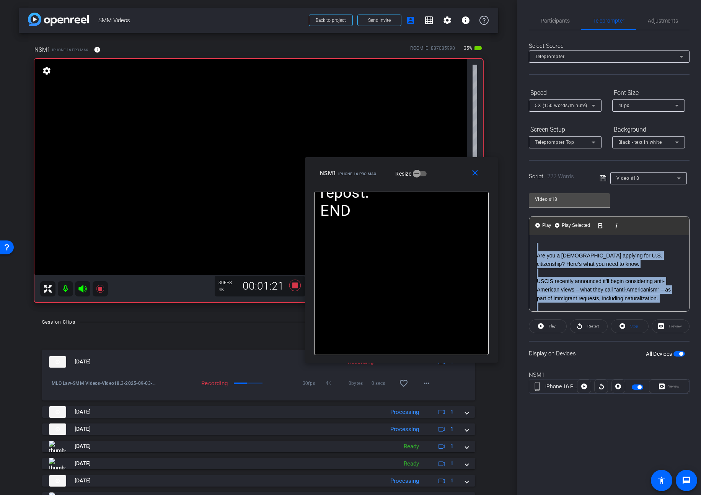
drag, startPoint x: 565, startPoint y: 271, endPoint x: 525, endPoint y: 180, distance: 99.3
click at [525, 180] on div "Participants Teleprompter Adjustments settings Steve Geffner flip Director Ever…" at bounding box center [610, 247] width 184 height 495
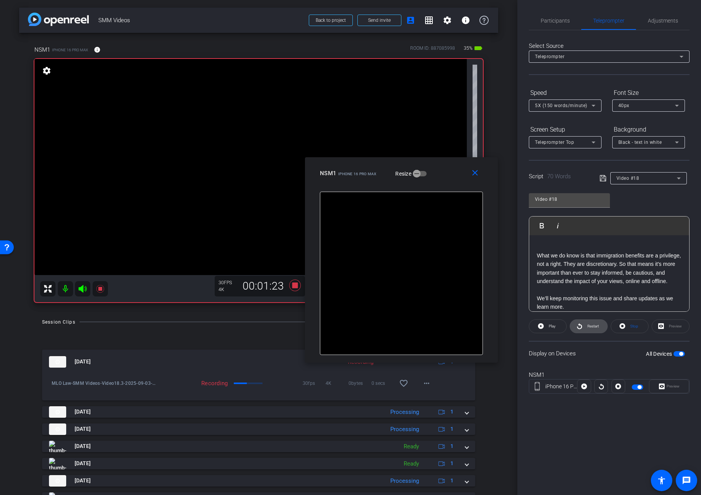
click at [588, 323] on span "Restart" at bounding box center [592, 326] width 13 height 11
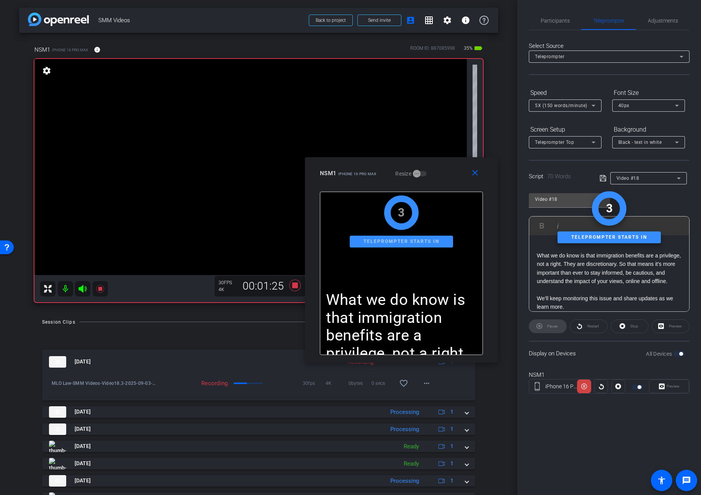
click at [554, 326] on div "Pause" at bounding box center [548, 327] width 38 height 14
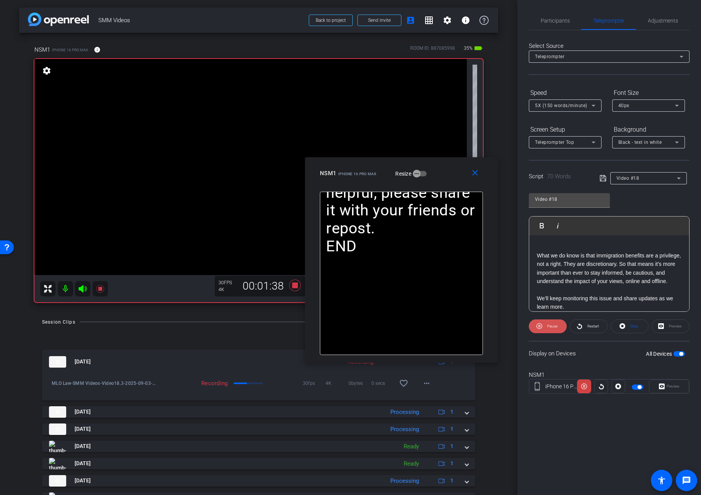
click at [550, 326] on span "Pause" at bounding box center [552, 326] width 10 height 4
click at [550, 326] on span "Play" at bounding box center [552, 326] width 7 height 4
click at [471, 175] on mat-icon "close" at bounding box center [475, 173] width 10 height 10
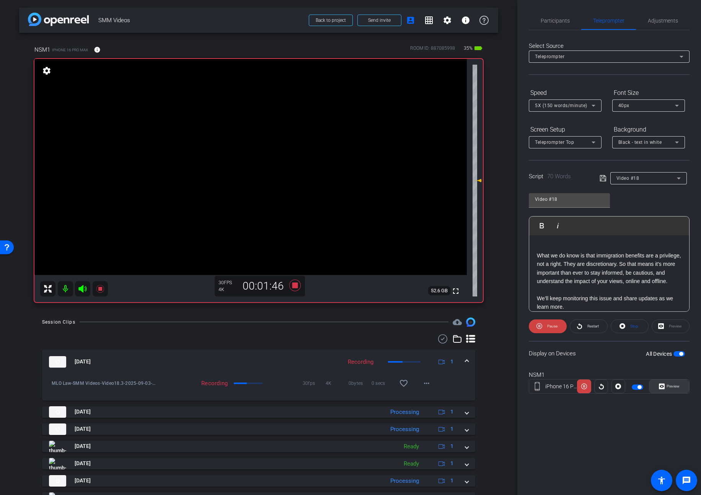
click at [663, 389] on span "Preview" at bounding box center [672, 386] width 15 height 11
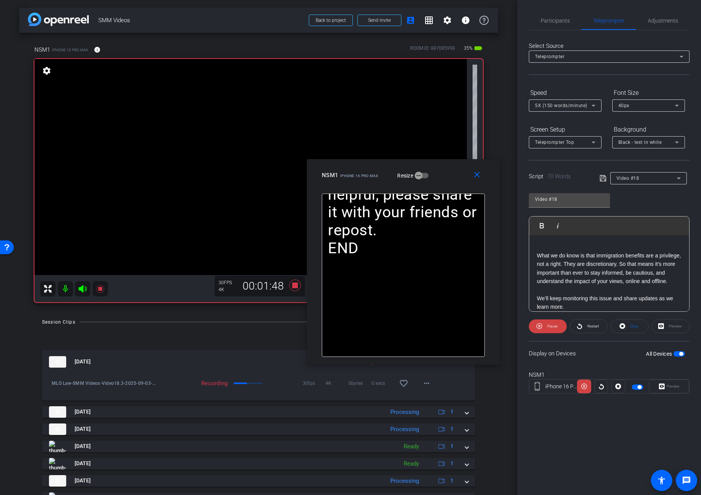
drag, startPoint x: 394, startPoint y: 166, endPoint x: 446, endPoint y: 178, distance: 53.1
click at [446, 178] on div "NSM1 iPhone 16 Pro Max Resize" at bounding box center [406, 175] width 169 height 14
click at [543, 325] on span at bounding box center [548, 326] width 38 height 18
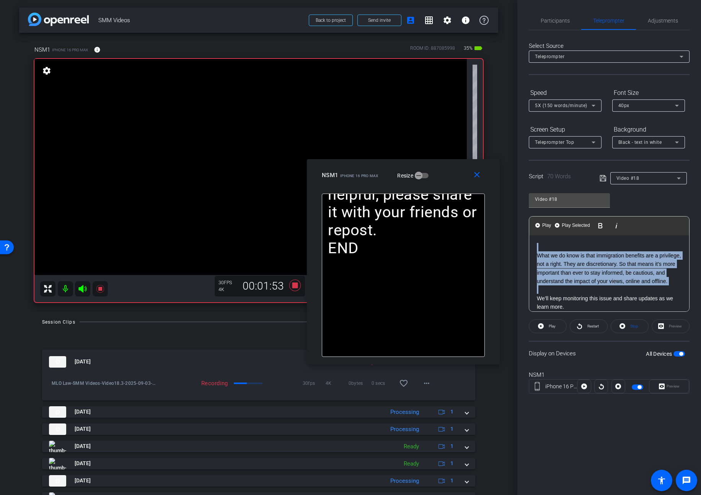
drag, startPoint x: 580, startPoint y: 291, endPoint x: 517, endPoint y: 204, distance: 107.3
click at [516, 204] on div "arrow_back SMM Videos Back to project Send invite account_box grid_on settings …" at bounding box center [350, 247] width 701 height 495
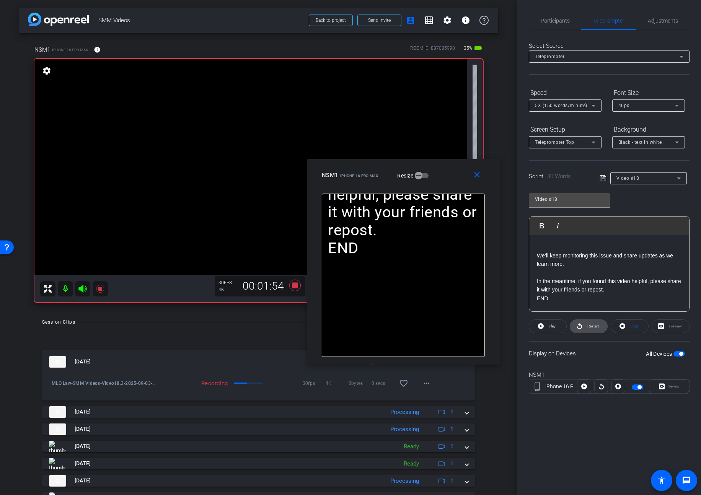
click at [588, 329] on span "Restart" at bounding box center [592, 326] width 13 height 11
click at [548, 324] on span "Pause" at bounding box center [552, 326] width 10 height 4
click at [548, 324] on span "Play" at bounding box center [551, 326] width 9 height 11
click at [102, 291] on icon at bounding box center [100, 288] width 9 height 9
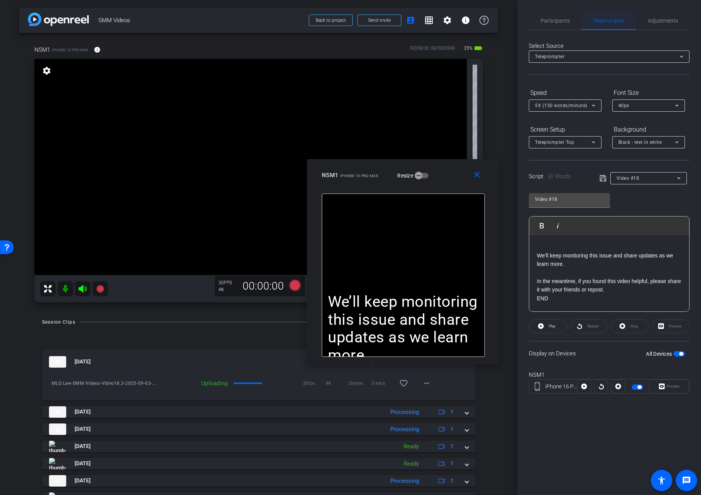
drag, startPoint x: 665, startPoint y: 20, endPoint x: 630, endPoint y: 25, distance: 34.9
click at [663, 20] on span "Adjustments" at bounding box center [663, 20] width 30 height 5
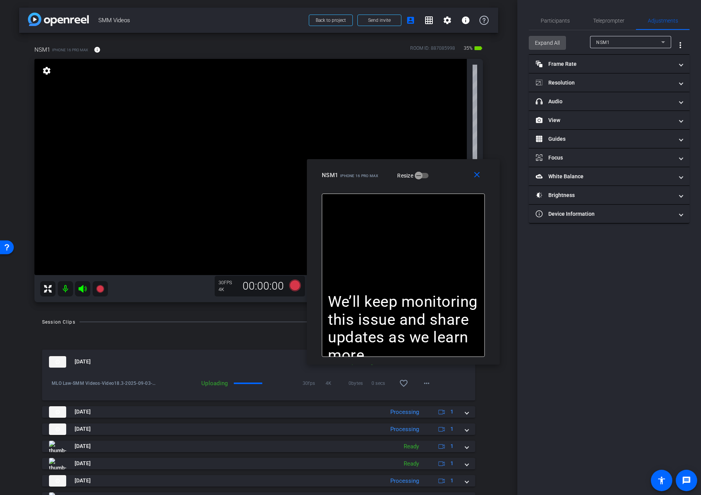
click at [552, 45] on span "Expand All" at bounding box center [547, 43] width 25 height 15
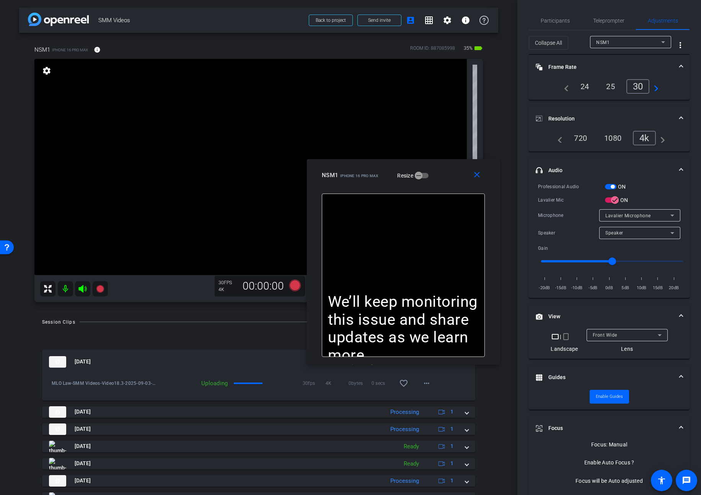
drag, startPoint x: 614, startPoint y: 187, endPoint x: 572, endPoint y: 221, distance: 54.1
click at [614, 187] on span "button" at bounding box center [613, 187] width 4 height 4
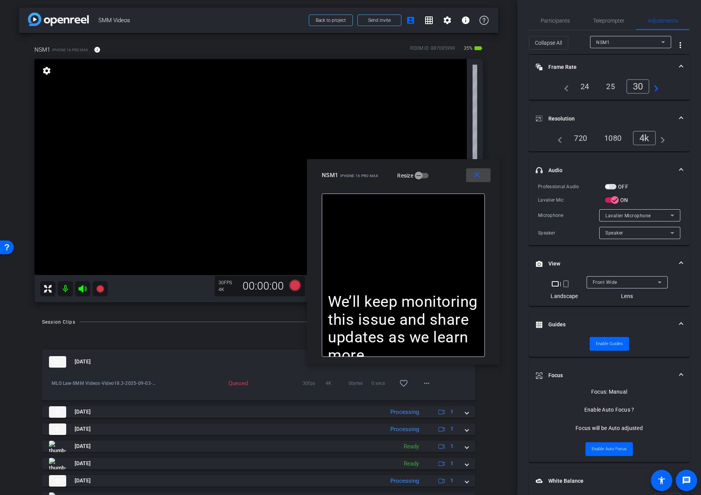
click at [475, 178] on mat-icon "close" at bounding box center [477, 175] width 10 height 10
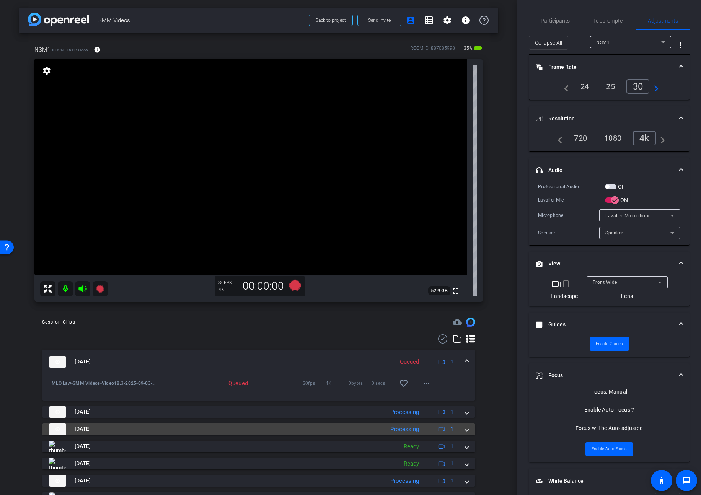
click at [469, 428] on mat-expansion-panel-header "[DATE] Processing 1" at bounding box center [258, 429] width 433 height 11
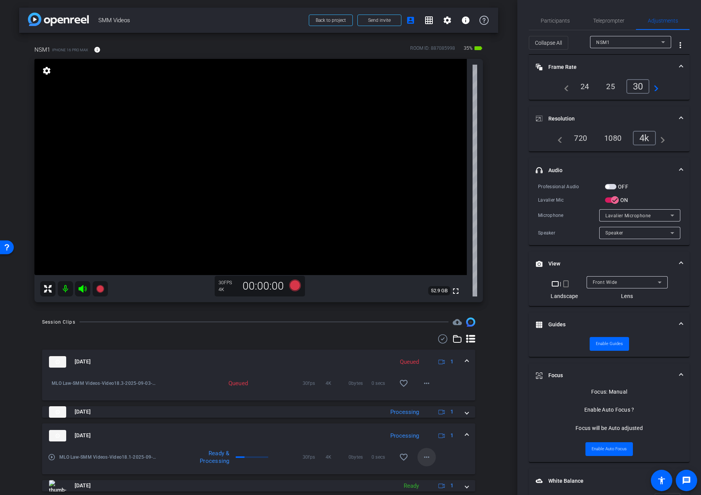
click at [426, 459] on mat-icon "more_horiz" at bounding box center [426, 457] width 9 height 9
click at [431, 384] on span "Download Original" at bounding box center [447, 384] width 46 height 9
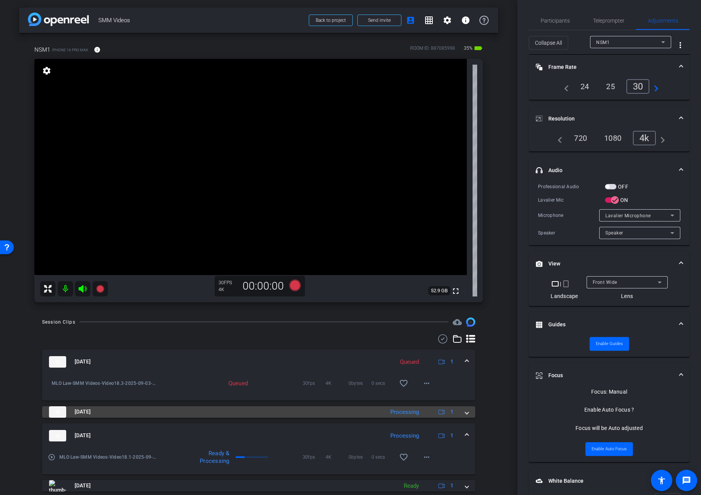
click at [467, 415] on span at bounding box center [466, 412] width 3 height 8
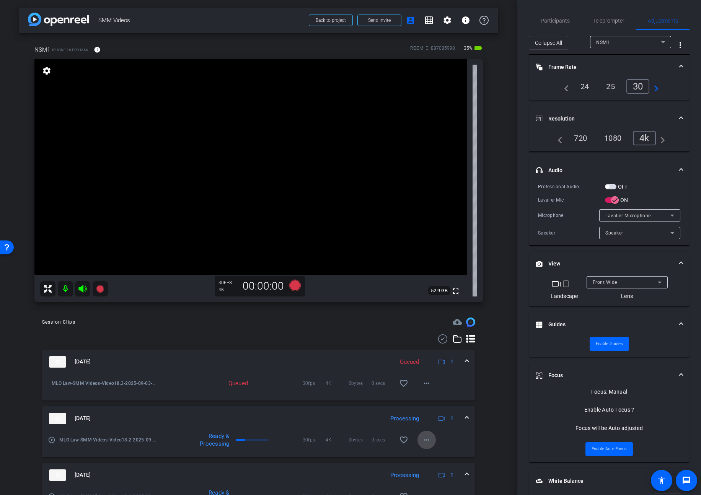
click at [426, 438] on mat-icon "more_horiz" at bounding box center [426, 440] width 9 height 9
click at [434, 367] on span "Download Original" at bounding box center [447, 366] width 46 height 9
click at [608, 21] on span "Teleprompter" at bounding box center [608, 20] width 31 height 5
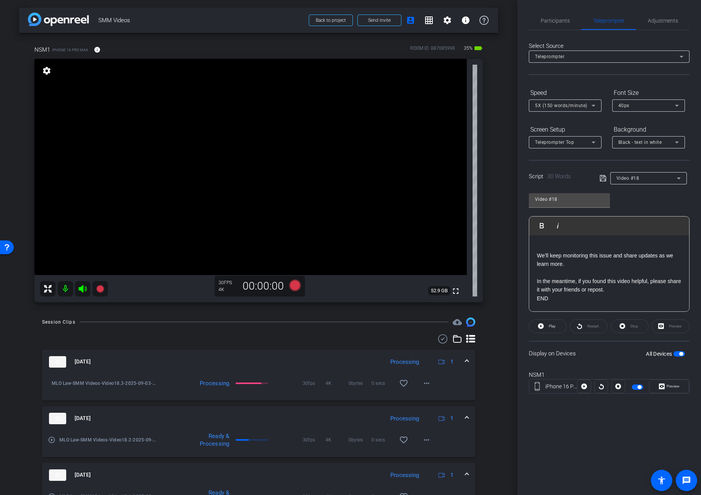
click at [663, 353] on span "button" at bounding box center [679, 353] width 11 height 5
click at [632, 178] on span "Video #18" at bounding box center [628, 178] width 23 height 5
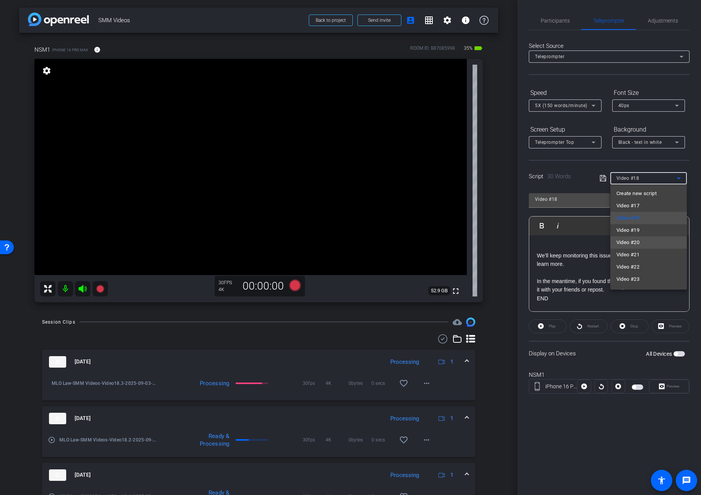
click at [636, 242] on span "Video #20" at bounding box center [628, 242] width 23 height 9
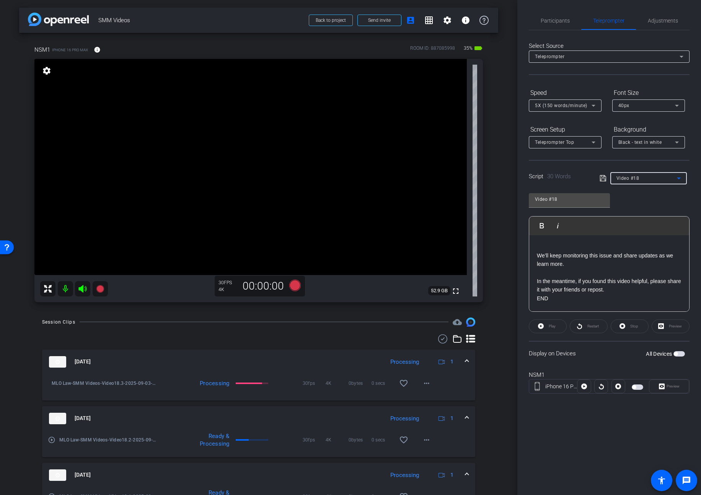
type input "Video #20"
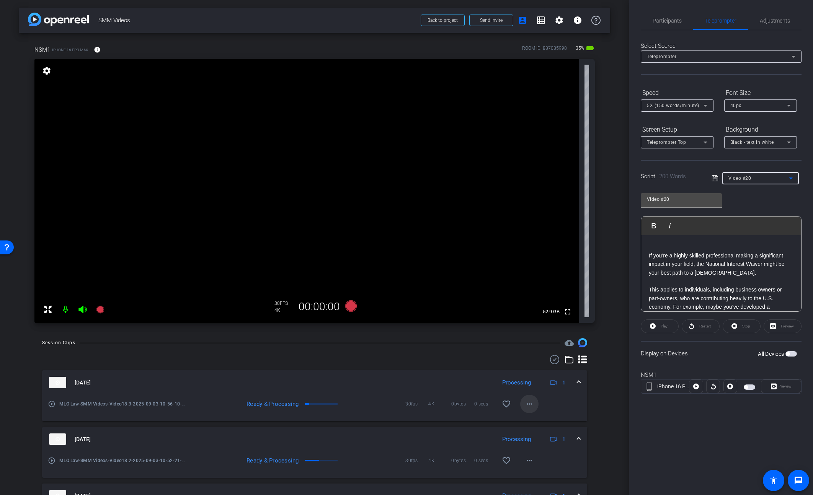
click at [528, 405] on mat-icon "more_horiz" at bounding box center [529, 404] width 9 height 9
click at [535, 421] on span "Download Original" at bounding box center [549, 420] width 46 height 9
drag, startPoint x: 709, startPoint y: 261, endPoint x: 724, endPoint y: 267, distance: 16.1
click at [663, 261] on p "If you’re a highly skilled professional making a significant impact in your fie…" at bounding box center [721, 264] width 145 height 26
drag, startPoint x: 729, startPoint y: 273, endPoint x: 631, endPoint y: 260, distance: 98.9
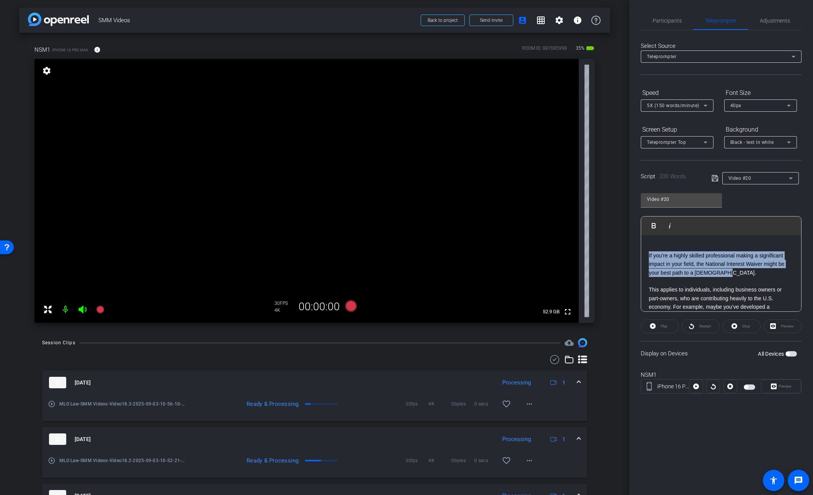
click at [631, 260] on div "Participants Teleprompter Adjustments settings Steve Geffner flip Director Ever…" at bounding box center [721, 247] width 184 height 495
click at [663, 180] on icon at bounding box center [715, 178] width 6 height 6
click at [663, 353] on span "button" at bounding box center [790, 353] width 11 height 5
click at [663, 386] on span "Preview" at bounding box center [785, 386] width 13 height 4
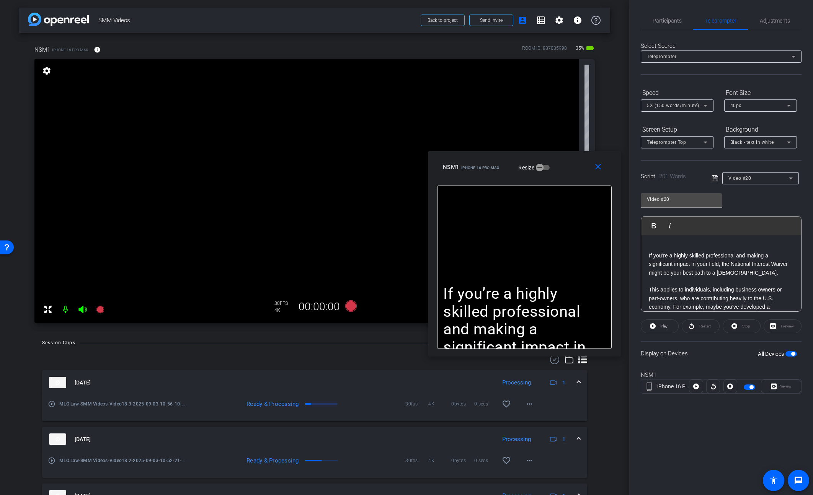
drag, startPoint x: 434, startPoint y: 170, endPoint x: 552, endPoint y: 176, distance: 118.1
click at [552, 176] on div "close NSM1 iPhone 16 Pro Max Resize" at bounding box center [524, 168] width 193 height 34
click at [663, 21] on span "Adjustments" at bounding box center [775, 20] width 30 height 5
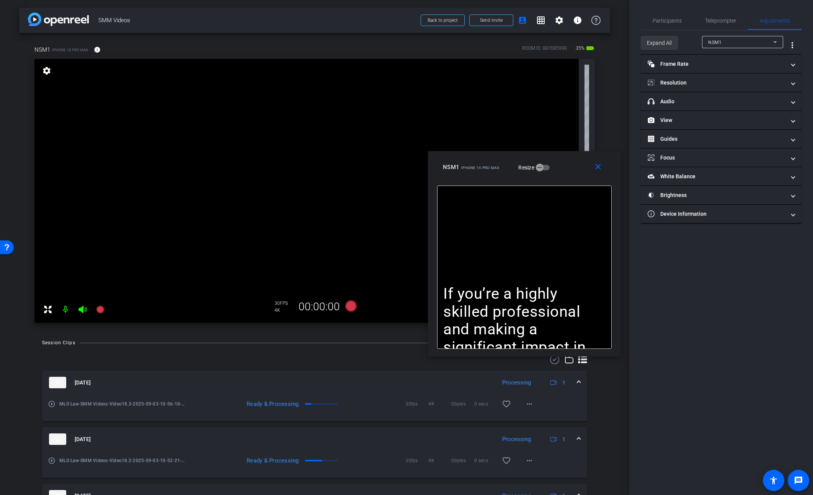
click at [662, 42] on span "Expand All" at bounding box center [659, 43] width 25 height 15
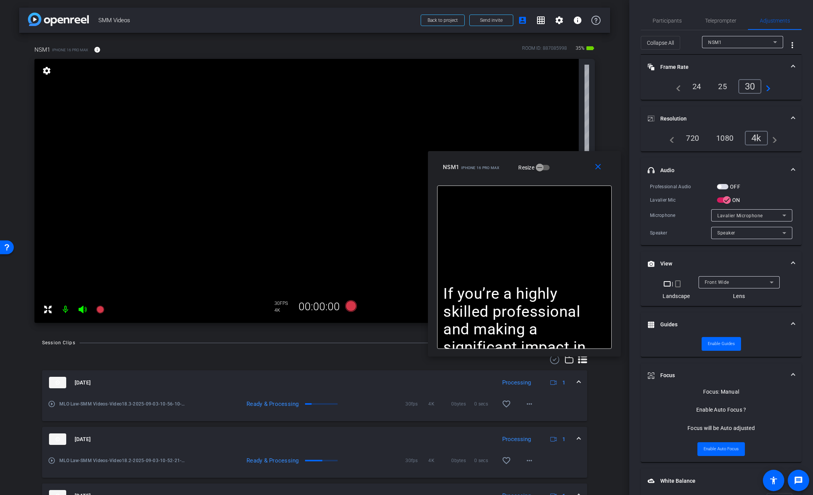
click at [663, 186] on span "button" at bounding box center [722, 186] width 11 height 5
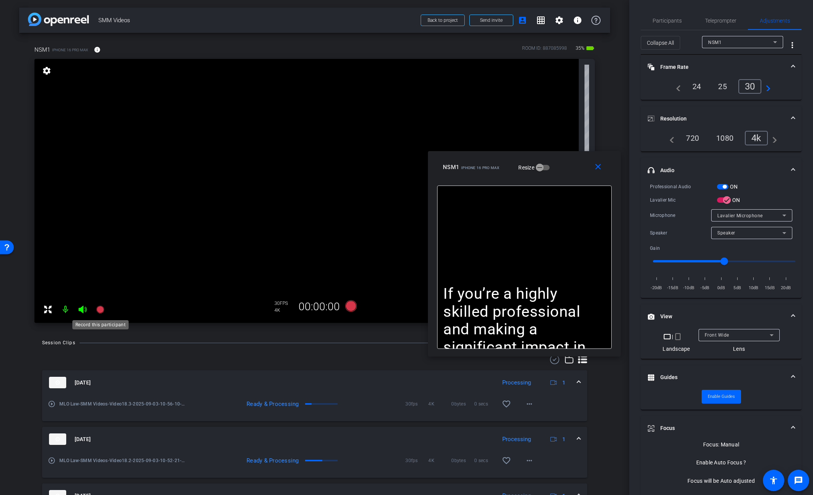
click at [105, 309] on mat-icon at bounding box center [100, 309] width 15 height 15
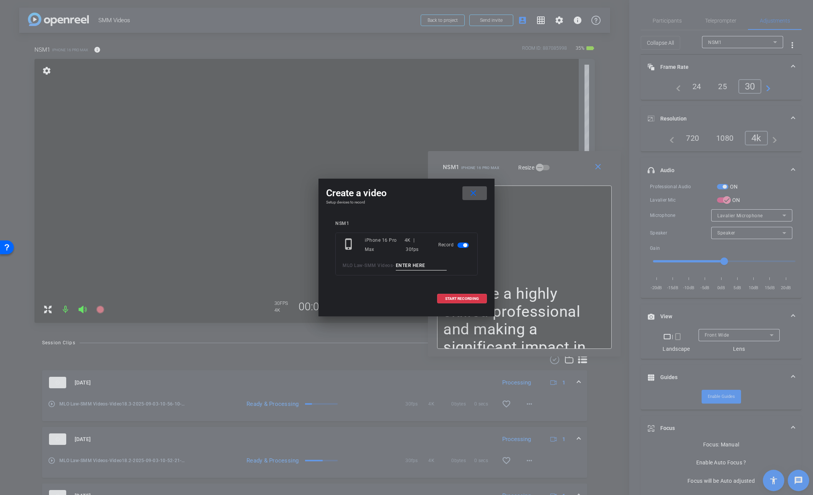
click at [429, 270] on input at bounding box center [421, 266] width 51 height 10
type input "Video20.1"
click at [459, 295] on span at bounding box center [462, 299] width 49 height 18
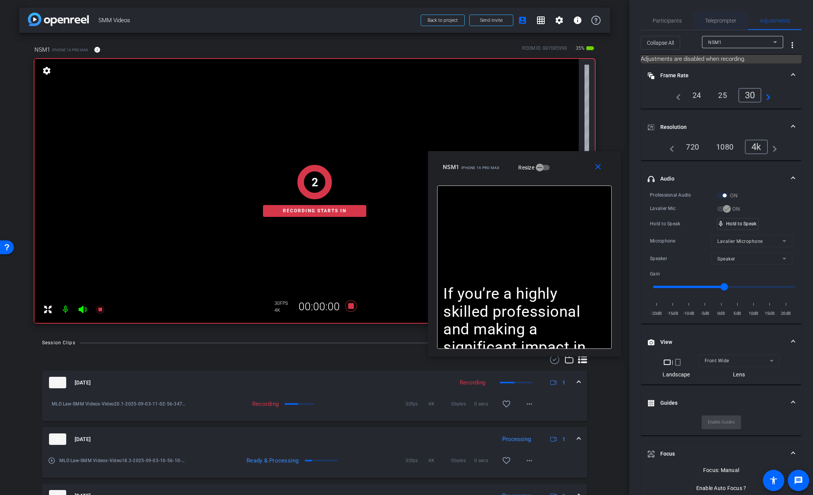
click at [663, 20] on span "Teleprompter" at bounding box center [720, 20] width 31 height 5
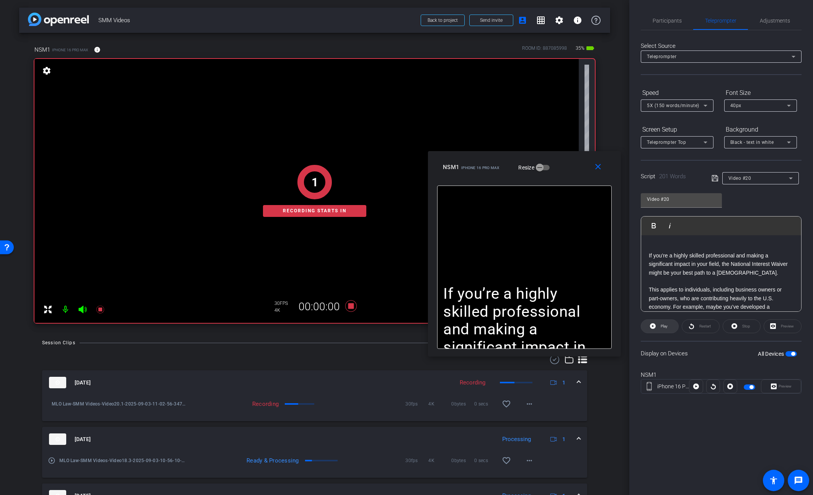
click at [656, 325] on span at bounding box center [659, 326] width 37 height 18
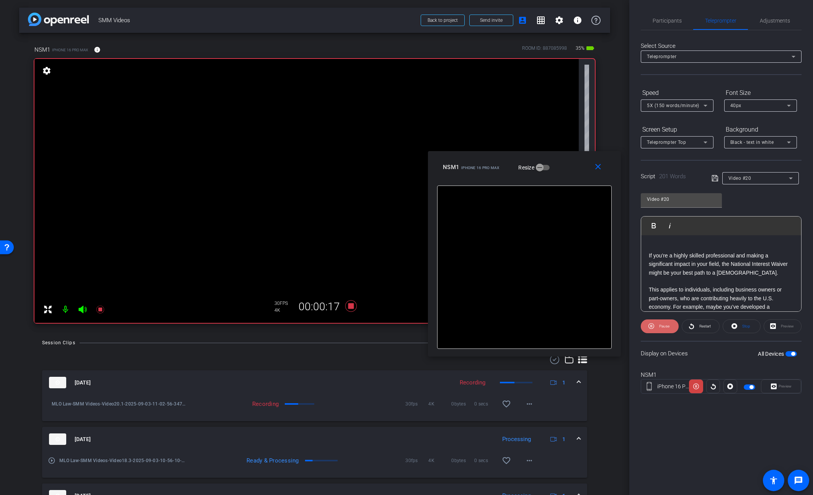
click at [661, 330] on span "Pause" at bounding box center [663, 326] width 12 height 11
click at [661, 330] on span "Play" at bounding box center [663, 326] width 9 height 11
click at [655, 325] on span at bounding box center [660, 326] width 38 height 18
click at [655, 325] on icon at bounding box center [653, 326] width 6 height 6
click at [660, 328] on span "Pause" at bounding box center [664, 326] width 10 height 4
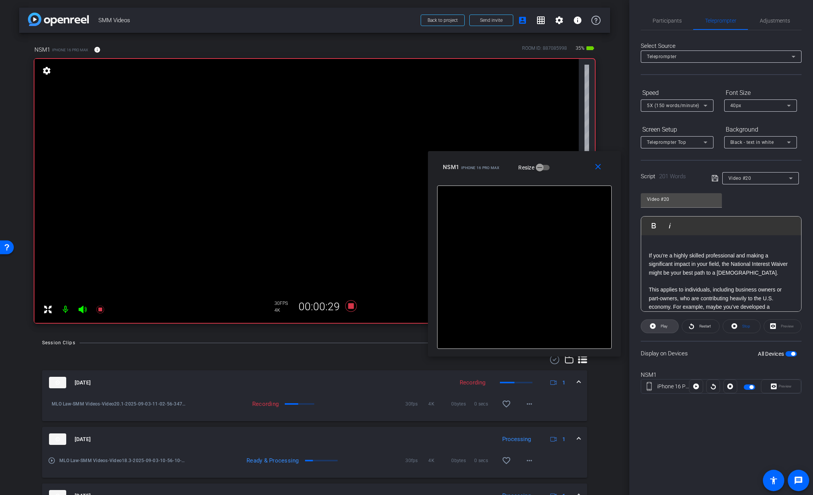
click at [660, 328] on span "Play" at bounding box center [663, 326] width 9 height 11
click at [598, 172] on span at bounding box center [599, 167] width 24 height 18
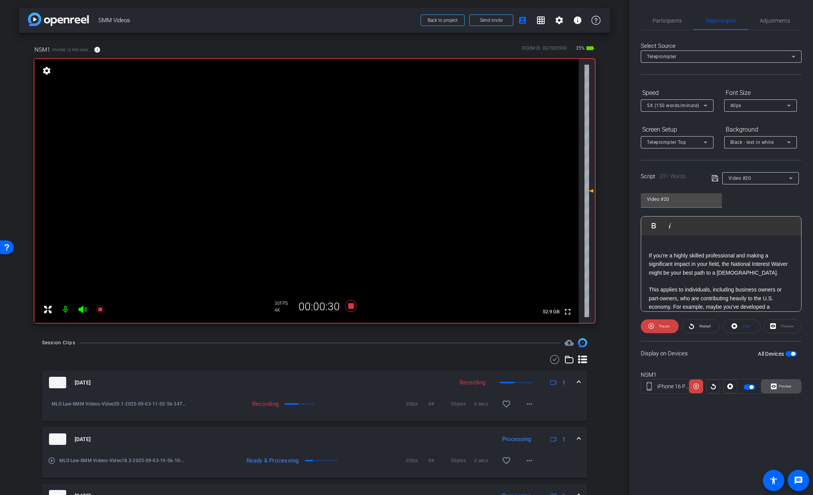
click at [663, 390] on span "Preview" at bounding box center [784, 386] width 15 height 11
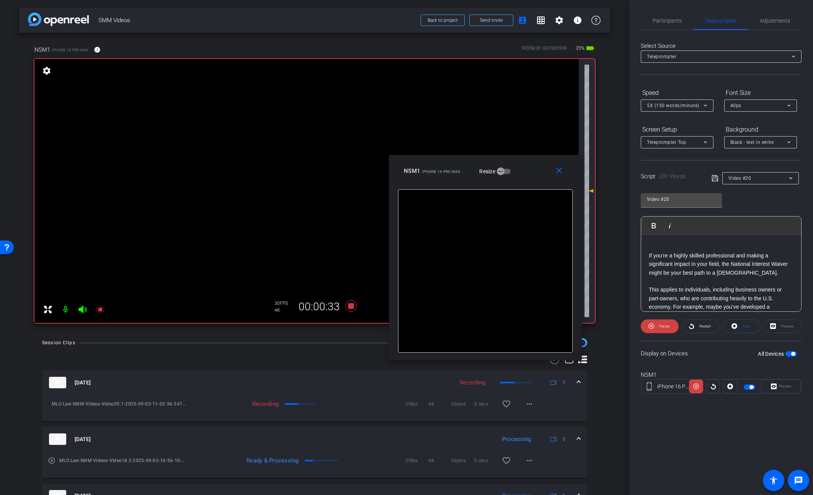
drag, startPoint x: 445, startPoint y: 154, endPoint x: 524, endPoint y: 164, distance: 79.5
click at [524, 164] on div "NSM1 iPhone 16 Pro Max Resize" at bounding box center [488, 171] width 169 height 14
click at [663, 328] on span "Pause" at bounding box center [664, 326] width 10 height 4
click at [663, 328] on span "Play" at bounding box center [664, 326] width 7 height 4
click at [663, 328] on span "Pause" at bounding box center [664, 326] width 10 height 4
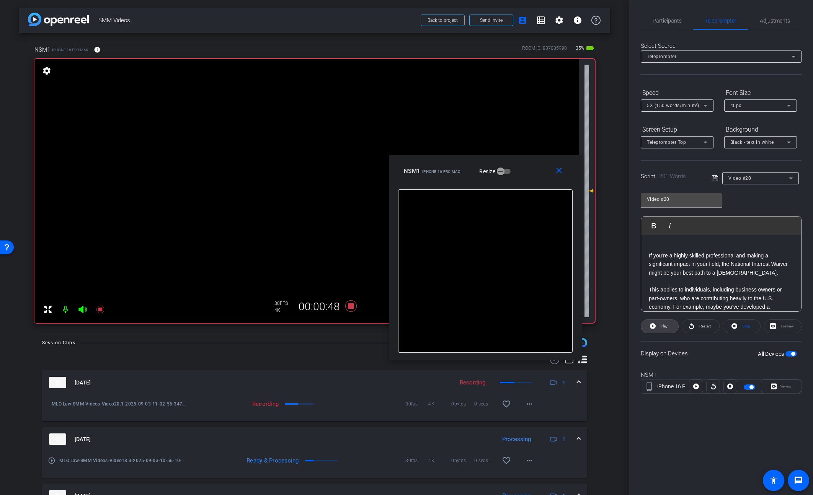
click at [663, 328] on span "Play" at bounding box center [664, 326] width 7 height 4
click at [663, 328] on span "Pause" at bounding box center [664, 326] width 10 height 4
click at [663, 328] on span "Play" at bounding box center [664, 326] width 7 height 4
click at [663, 328] on span "Pause" at bounding box center [664, 326] width 10 height 4
click at [663, 328] on span "Play" at bounding box center [664, 326] width 7 height 4
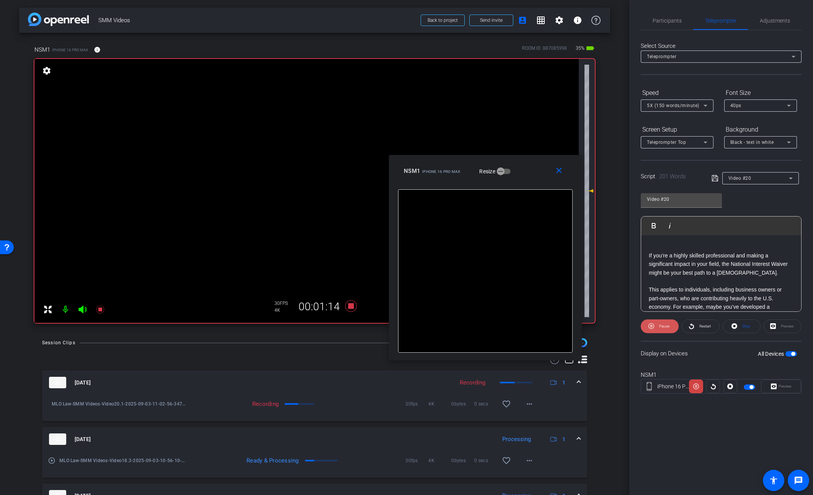
click at [663, 328] on span "Pause" at bounding box center [664, 326] width 10 height 4
click at [663, 328] on span "Play" at bounding box center [664, 326] width 7 height 4
click at [557, 173] on mat-icon "close" at bounding box center [559, 171] width 10 height 10
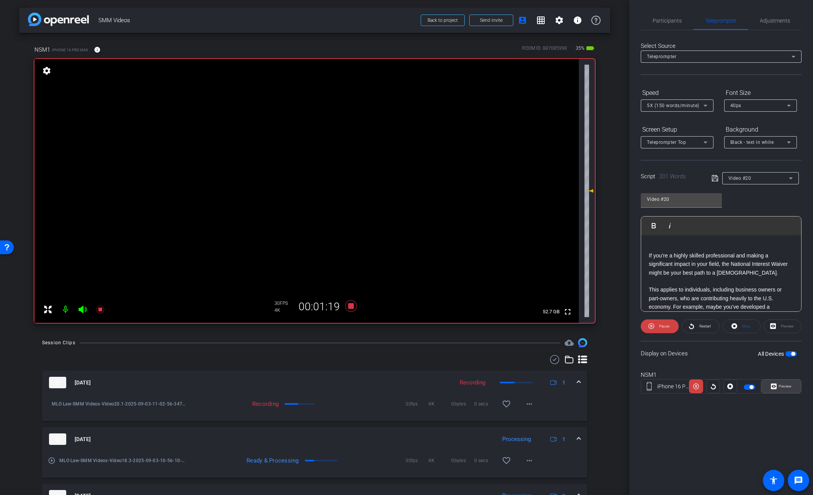
drag, startPoint x: 777, startPoint y: 386, endPoint x: 481, endPoint y: 212, distance: 343.2
click at [663, 386] on span "Preview" at bounding box center [784, 386] width 15 height 11
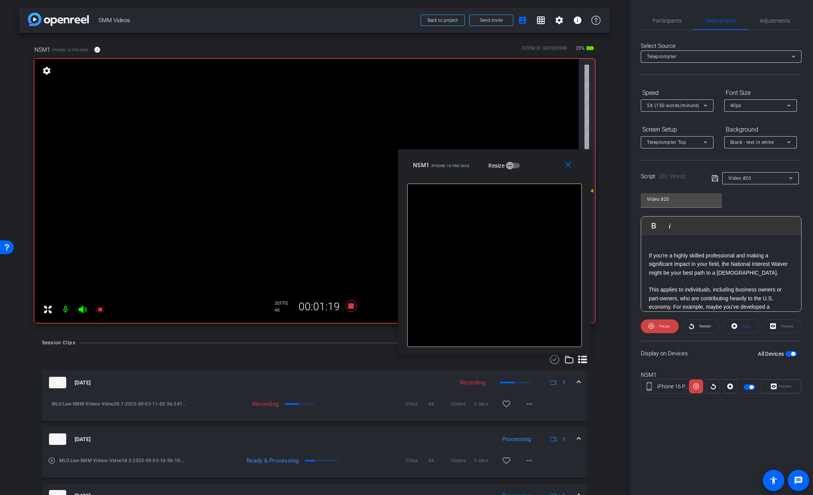
drag, startPoint x: 437, startPoint y: 157, endPoint x: 525, endPoint y: 161, distance: 88.1
click at [525, 161] on div "NSM1 iPhone 16 Pro Max Resize" at bounding box center [497, 165] width 169 height 14
click at [655, 326] on span at bounding box center [660, 326] width 38 height 18
click at [655, 326] on icon at bounding box center [653, 326] width 6 height 6
click at [348, 305] on icon at bounding box center [351, 306] width 18 height 14
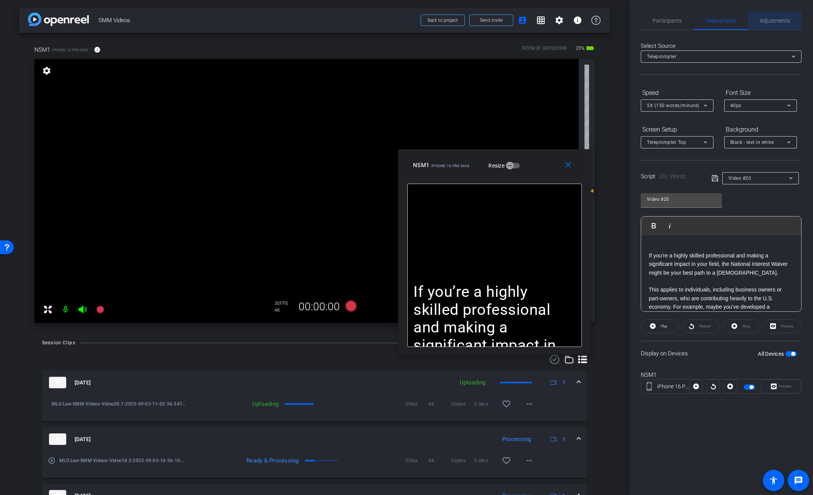
click at [663, 16] on span "Adjustments" at bounding box center [775, 20] width 30 height 18
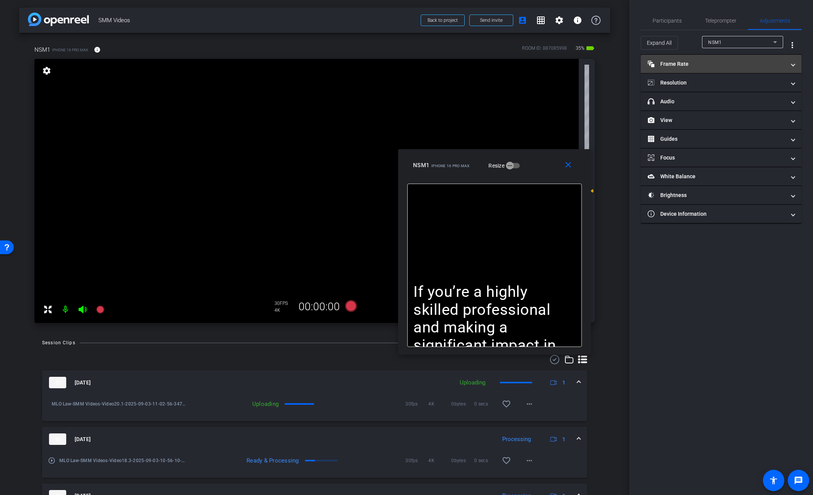
drag, startPoint x: 648, startPoint y: 39, endPoint x: 652, endPoint y: 58, distance: 18.8
click at [648, 39] on span "Expand All" at bounding box center [659, 43] width 25 height 15
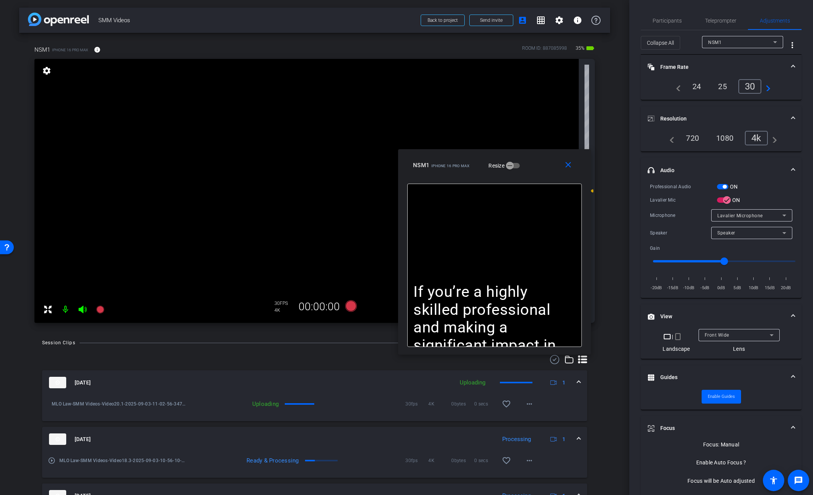
click at [663, 185] on div "Professional Audio" at bounding box center [683, 187] width 67 height 8
click at [663, 185] on span "button" at bounding box center [722, 186] width 11 height 5
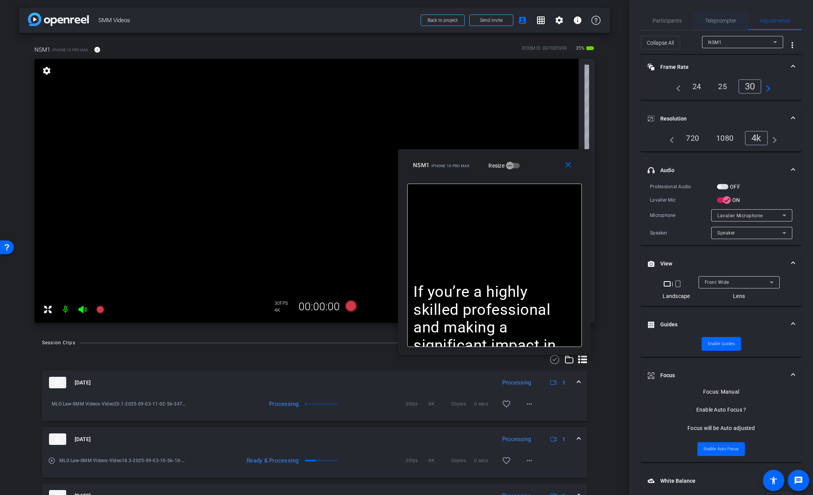
click at [663, 18] on span "Teleprompter" at bounding box center [720, 20] width 31 height 5
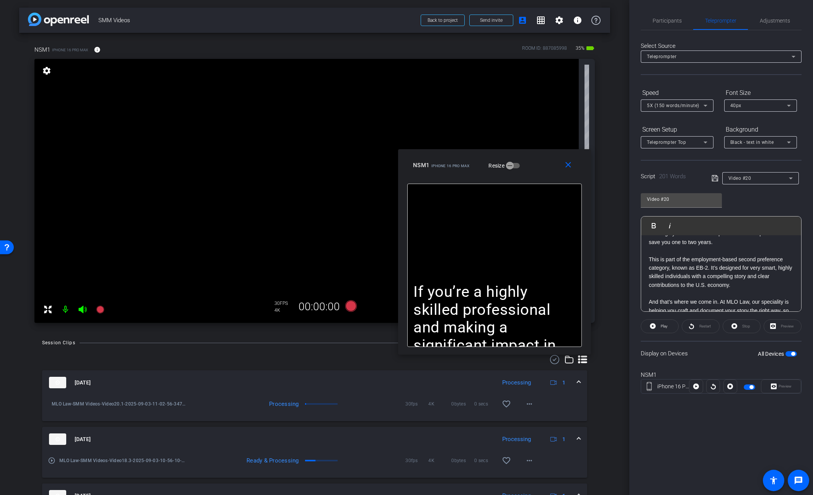
scroll to position [222, 0]
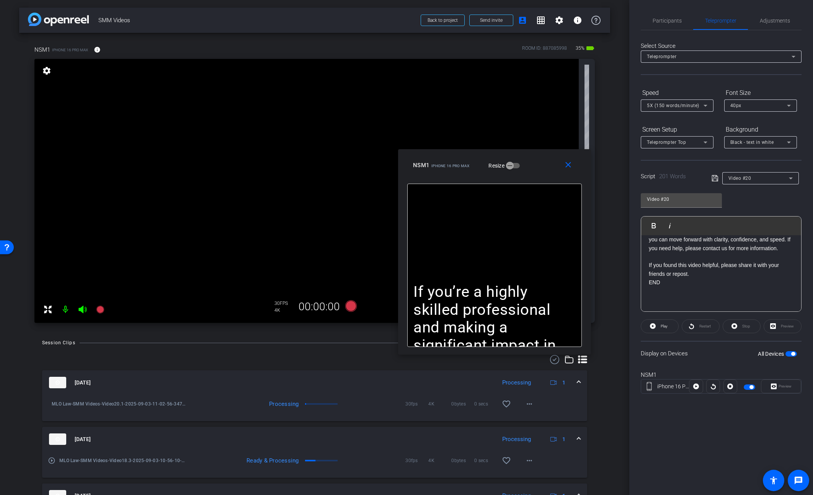
click at [663, 274] on p "If you found this video helpful, please share it with your friends or repost." at bounding box center [721, 269] width 145 height 17
click at [564, 167] on mat-icon "close" at bounding box center [568, 165] width 10 height 10
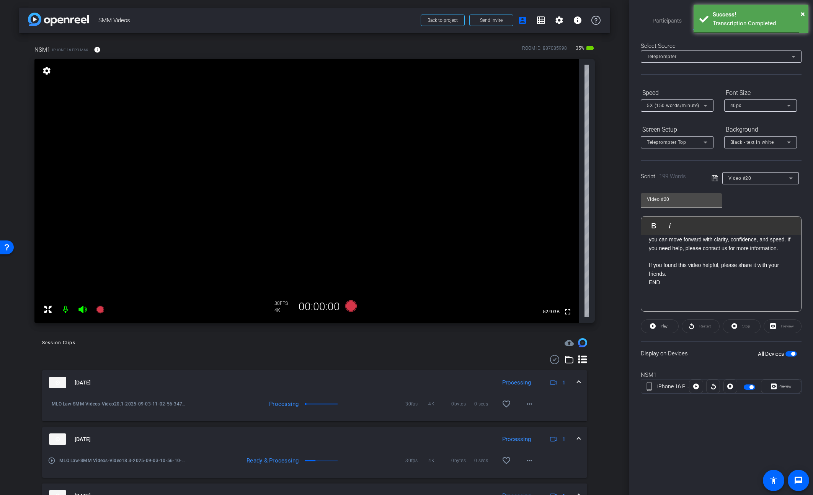
click at [663, 354] on span "button" at bounding box center [793, 354] width 4 height 4
click at [663, 178] on icon at bounding box center [715, 178] width 6 height 6
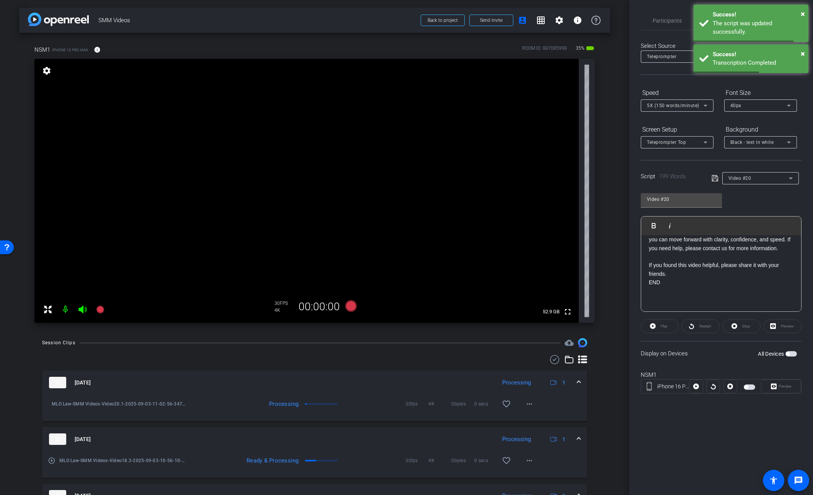
click at [663, 351] on button "All Devices" at bounding box center [790, 353] width 11 height 5
click at [663, 389] on span "Preview" at bounding box center [785, 386] width 13 height 4
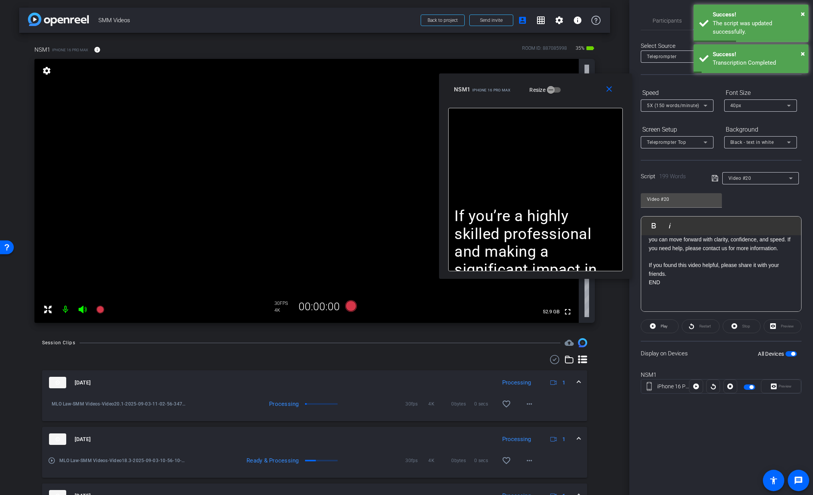
drag, startPoint x: 452, startPoint y: 160, endPoint x: 581, endPoint y: 88, distance: 148.2
click at [581, 88] on div "NSM1 iPhone 16 Pro Max Resize" at bounding box center [538, 90] width 169 height 14
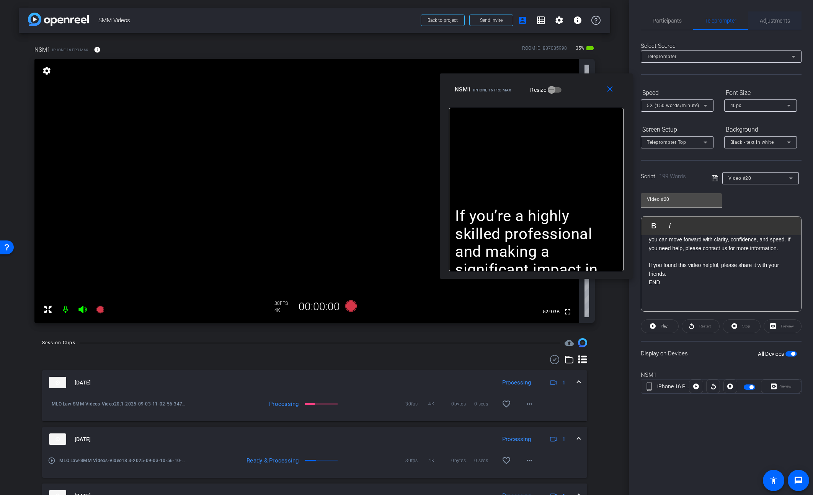
click at [663, 20] on span "Adjustments" at bounding box center [775, 20] width 30 height 5
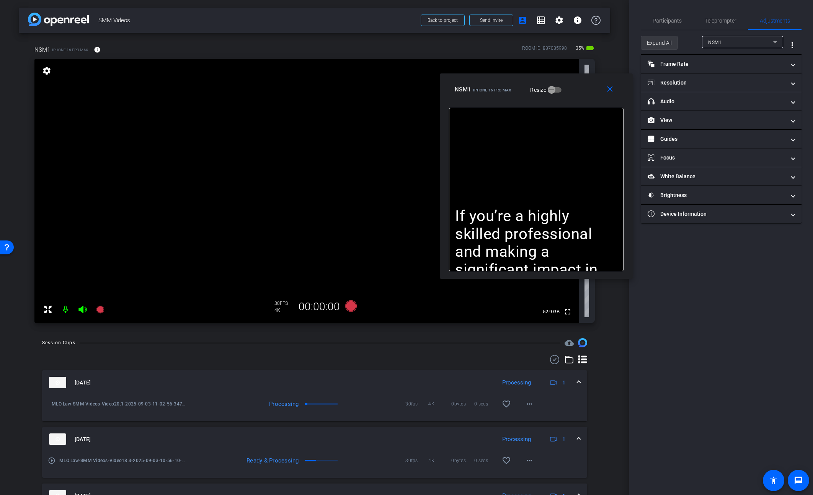
click at [659, 41] on span "Expand All" at bounding box center [659, 43] width 25 height 15
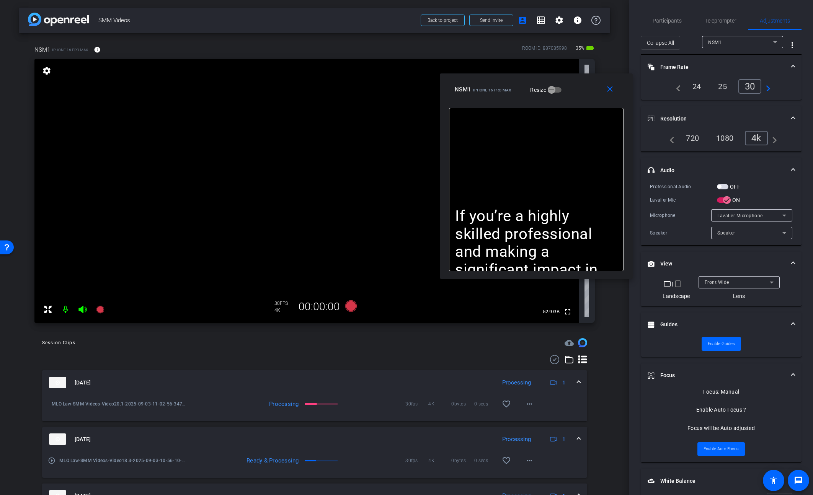
click at [663, 186] on span "button" at bounding box center [722, 186] width 11 height 5
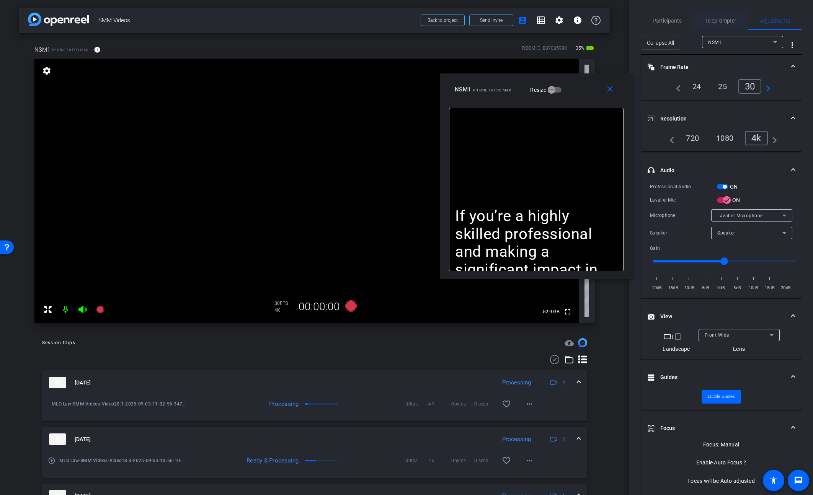
click at [663, 19] on span "Teleprompter" at bounding box center [720, 20] width 31 height 5
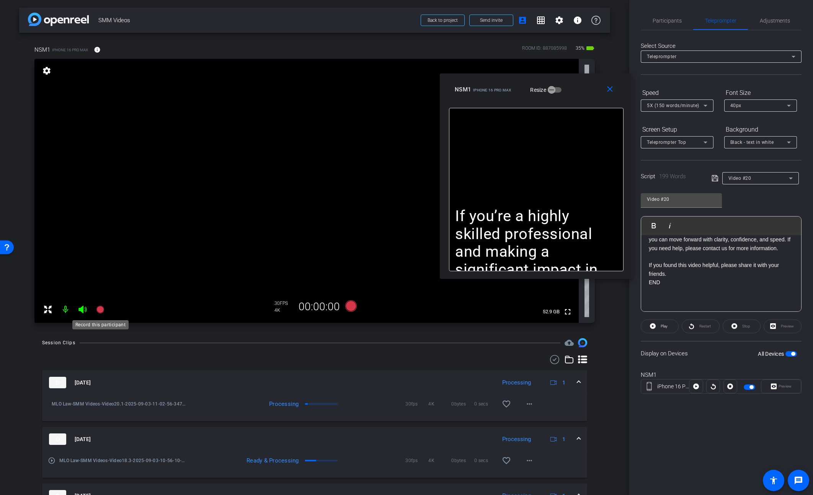
click at [94, 309] on mat-icon at bounding box center [100, 309] width 15 height 15
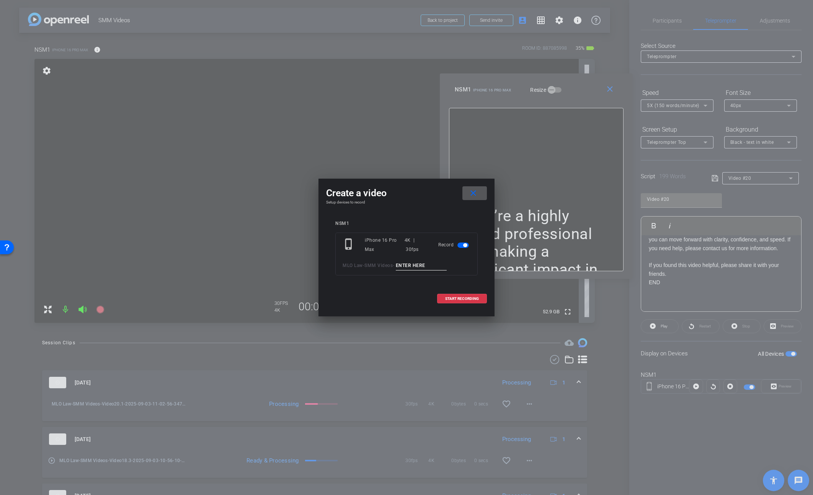
click at [409, 264] on input at bounding box center [421, 266] width 51 height 10
type input "Video20.2"
click at [442, 296] on span at bounding box center [462, 299] width 49 height 18
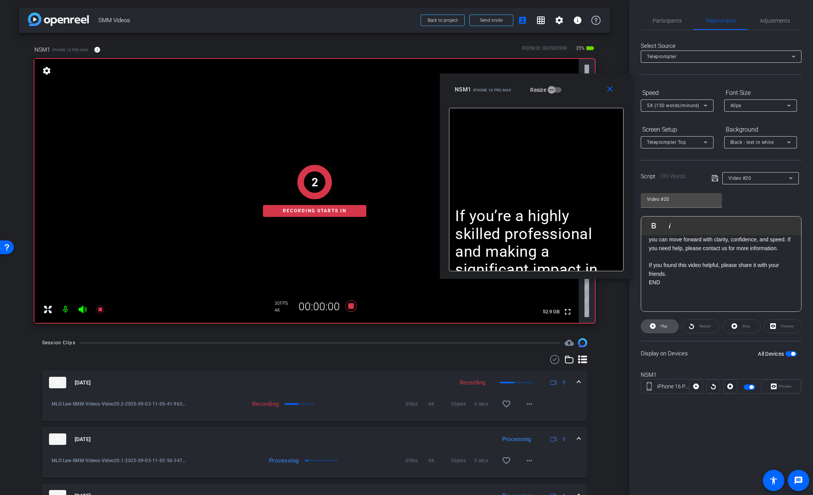
click at [657, 332] on span at bounding box center [659, 326] width 37 height 18
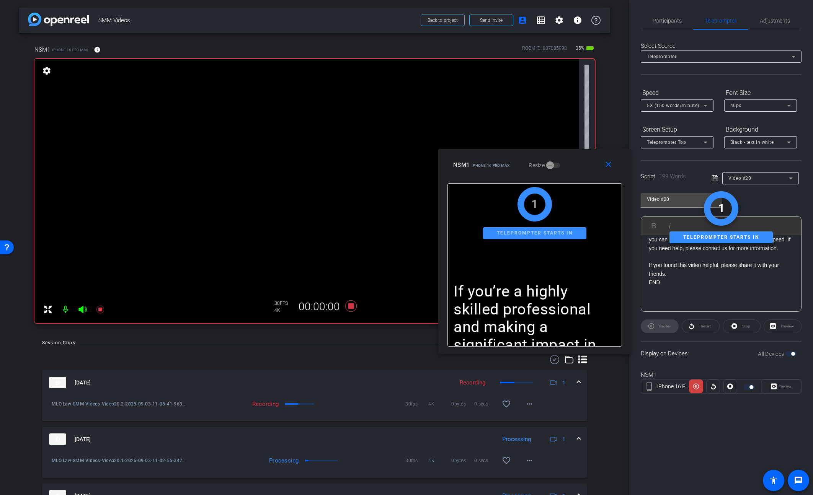
drag, startPoint x: 579, startPoint y: 113, endPoint x: 573, endPoint y: 161, distance: 48.1
click at [573, 161] on div "NSM1 iPhone 16 Pro Max Resize" at bounding box center [537, 165] width 169 height 14
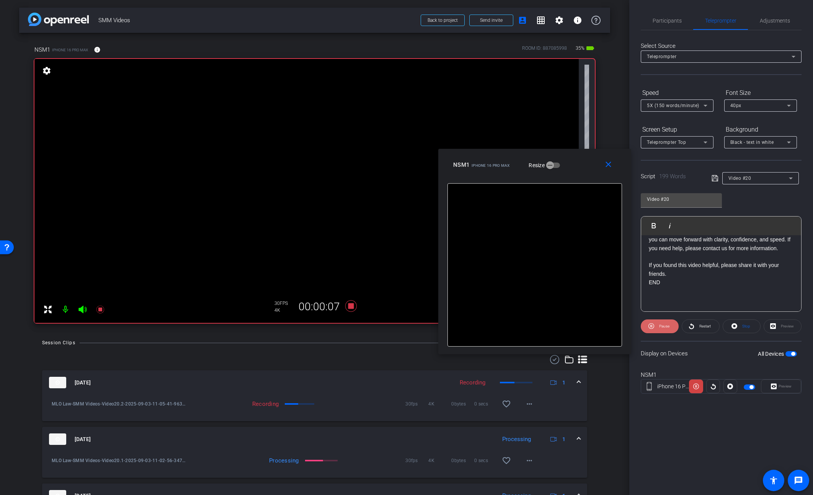
click at [663, 326] on span "Pause" at bounding box center [664, 326] width 10 height 4
click at [663, 327] on span "Restart" at bounding box center [704, 326] width 11 height 4
click at [662, 326] on span "Pause" at bounding box center [664, 326] width 10 height 4
click at [662, 326] on span "Play" at bounding box center [664, 326] width 7 height 4
click at [661, 326] on span "Pause" at bounding box center [664, 326] width 10 height 4
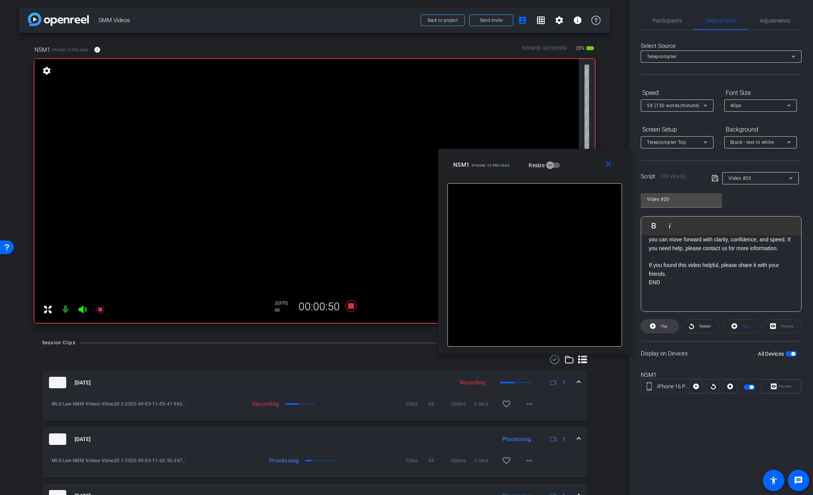
click at [661, 326] on span "Play" at bounding box center [664, 326] width 7 height 4
click at [605, 166] on mat-icon "close" at bounding box center [609, 165] width 10 height 10
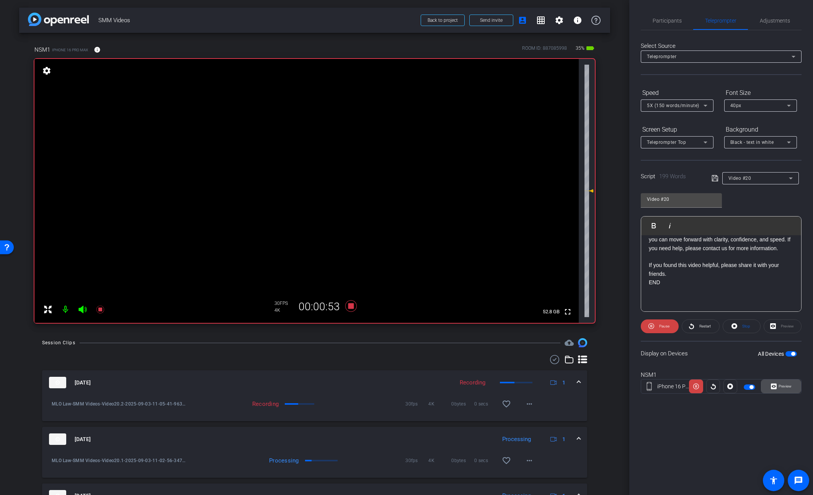
click at [663, 383] on icon at bounding box center [774, 386] width 6 height 11
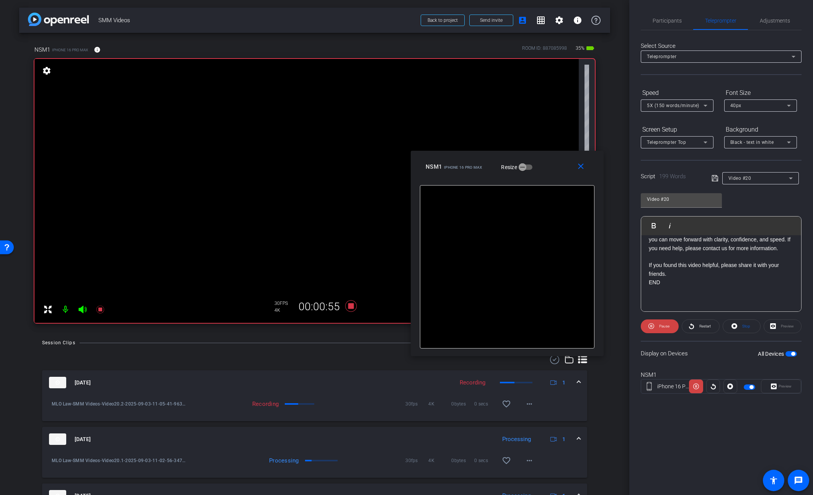
drag, startPoint x: 455, startPoint y: 155, endPoint x: 556, endPoint y: 161, distance: 100.8
click at [556, 161] on div "NSM1 iPhone 16 Pro Max Resize" at bounding box center [510, 167] width 169 height 14
click at [654, 325] on span at bounding box center [660, 326] width 38 height 18
click at [654, 325] on icon at bounding box center [653, 326] width 6 height 6
click at [661, 326] on span "Pause" at bounding box center [664, 326] width 10 height 4
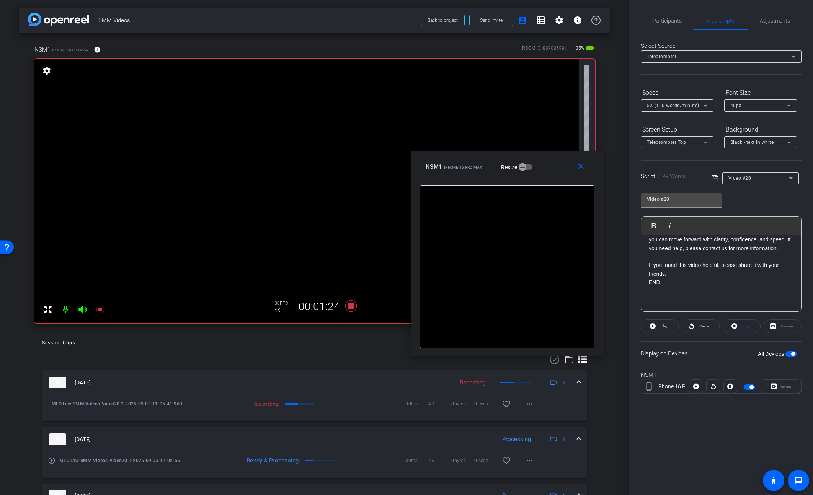
click at [661, 326] on span "Play" at bounding box center [664, 326] width 7 height 4
click at [580, 164] on mat-icon "close" at bounding box center [581, 167] width 10 height 10
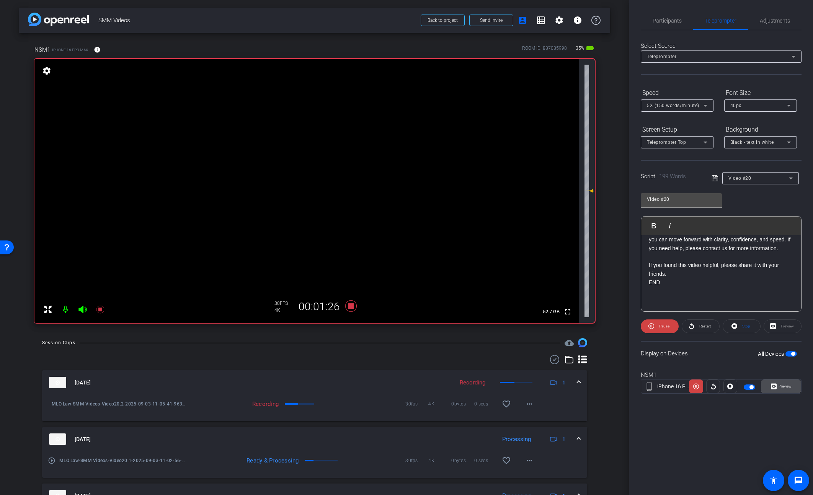
drag, startPoint x: 786, startPoint y: 387, endPoint x: 723, endPoint y: 362, distance: 67.5
click at [663, 387] on span "Preview" at bounding box center [785, 386] width 13 height 4
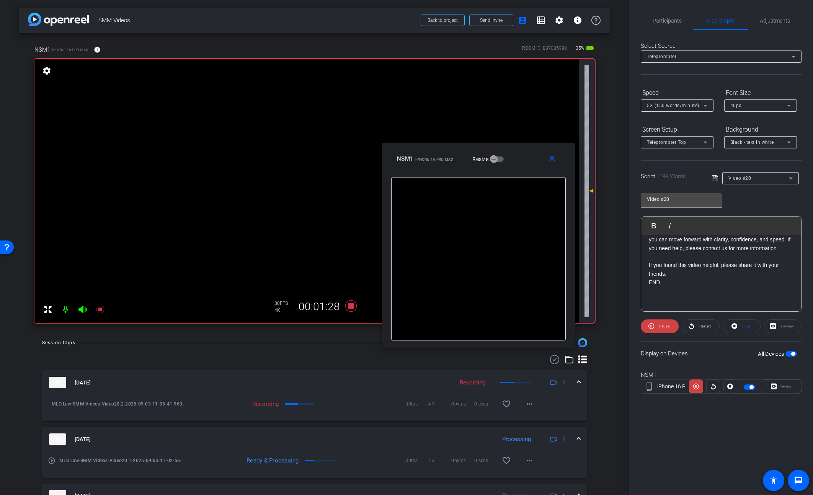
drag, startPoint x: 455, startPoint y: 158, endPoint x: 518, endPoint y: 156, distance: 63.2
click at [518, 156] on div "NSM1 iPhone 16 Pro Max Resize" at bounding box center [481, 159] width 169 height 14
click at [100, 309] on icon at bounding box center [100, 310] width 8 height 8
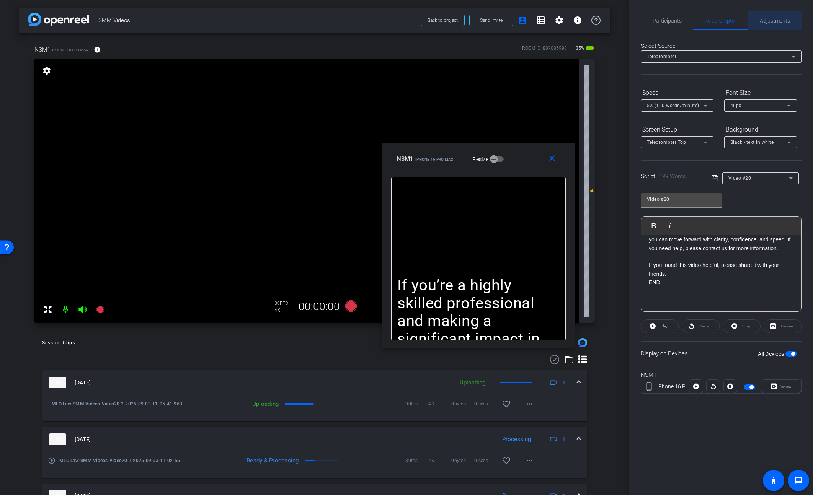
click at [663, 29] on span "Adjustments" at bounding box center [775, 20] width 30 height 18
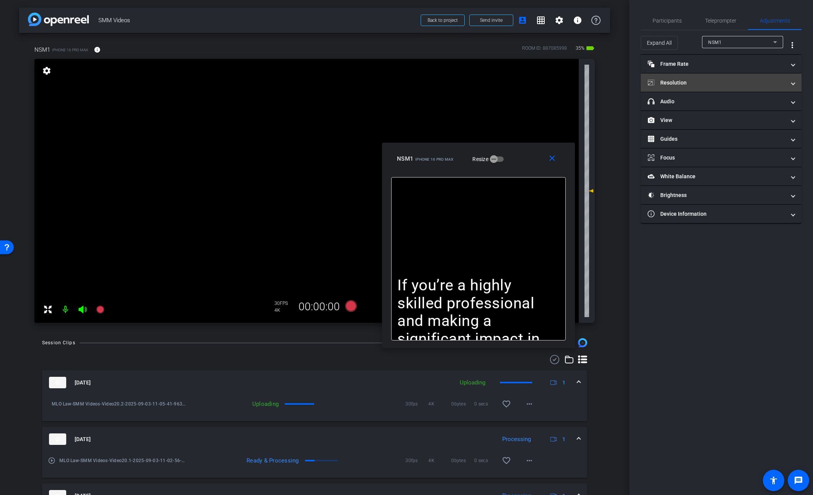
drag, startPoint x: 662, startPoint y: 42, endPoint x: 708, endPoint y: 96, distance: 71.2
click at [662, 42] on span "Expand All" at bounding box center [659, 43] width 25 height 15
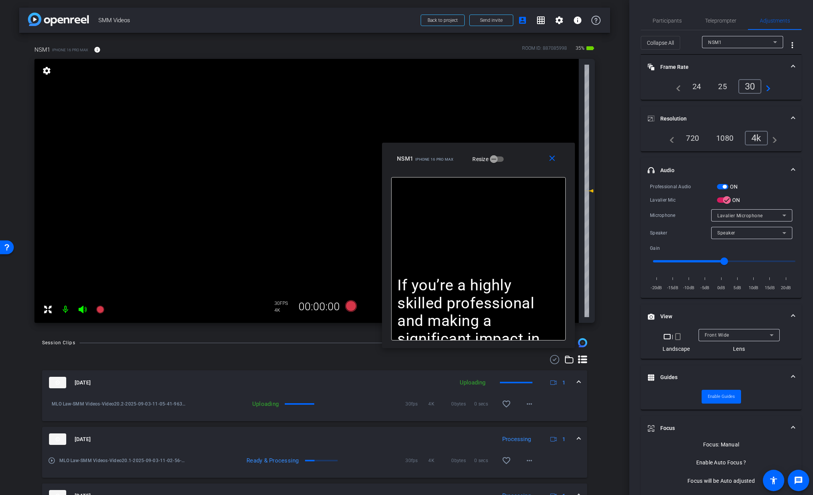
click at [663, 188] on span "button" at bounding box center [722, 186] width 11 height 5
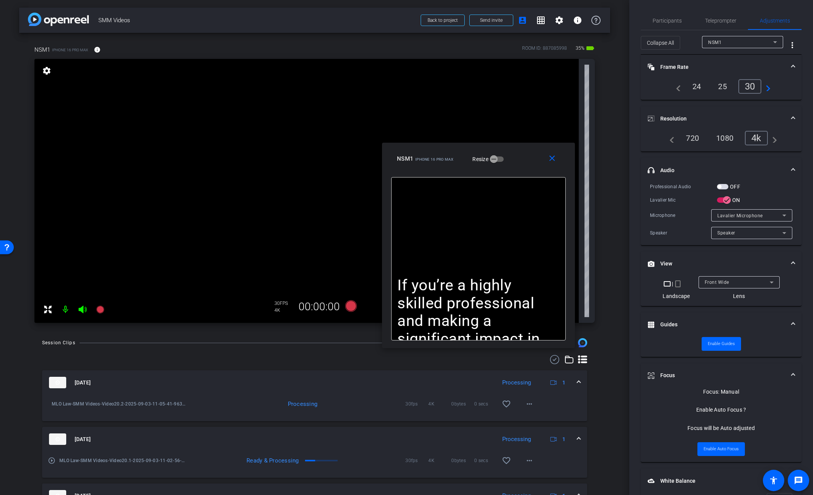
click at [525, 463] on mat-icon "more_horiz" at bounding box center [529, 460] width 9 height 9
click at [537, 391] on span "Download Original" at bounding box center [549, 387] width 46 height 9
click at [552, 163] on span at bounding box center [553, 159] width 24 height 18
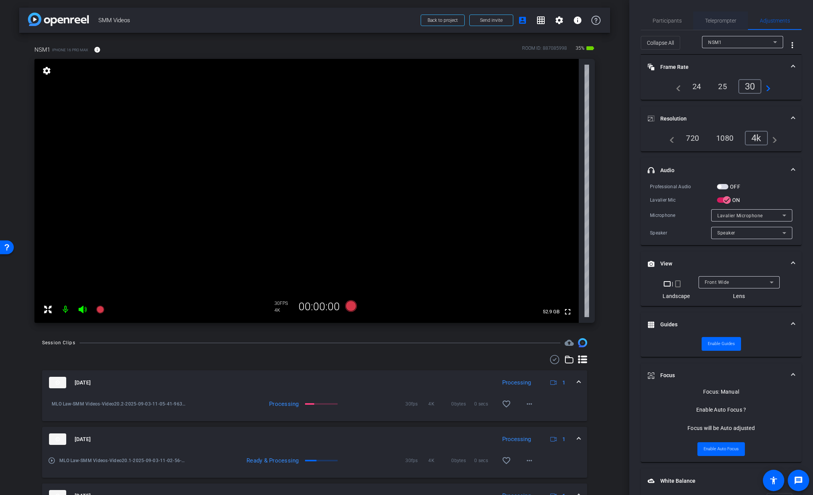
click at [663, 21] on span "Teleprompter" at bounding box center [720, 20] width 31 height 5
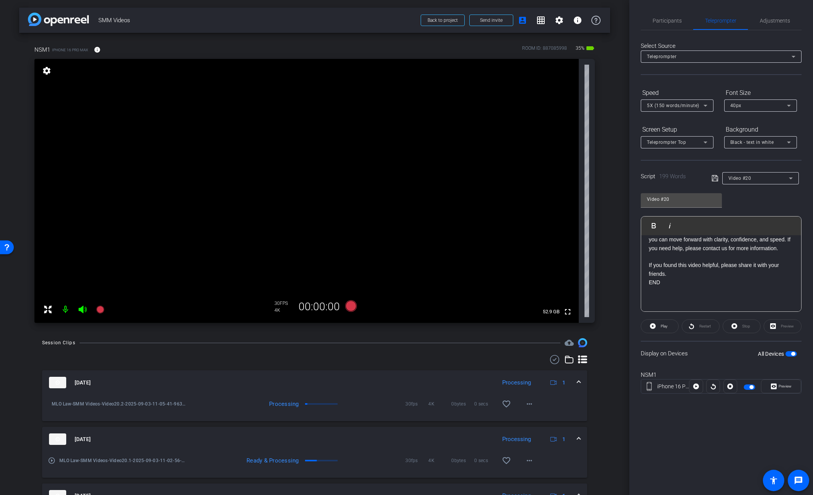
click at [663, 354] on span "button" at bounding box center [793, 354] width 4 height 4
click at [529, 404] on mat-icon "more_horiz" at bounding box center [529, 404] width 9 height 9
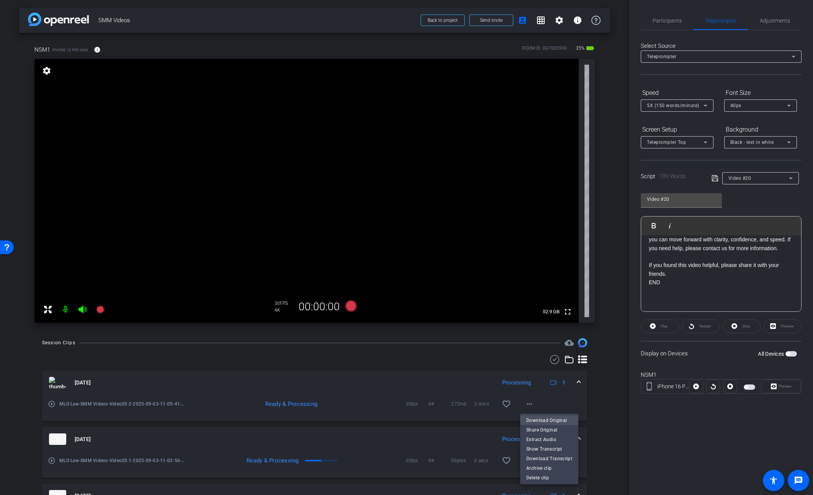
click at [538, 419] on span "Download Original" at bounding box center [549, 420] width 46 height 9
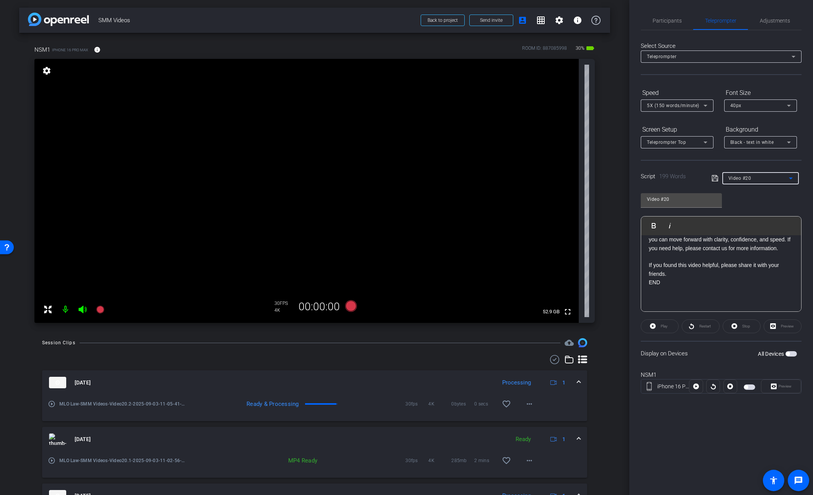
click at [663, 178] on span "Video #20" at bounding box center [739, 178] width 23 height 5
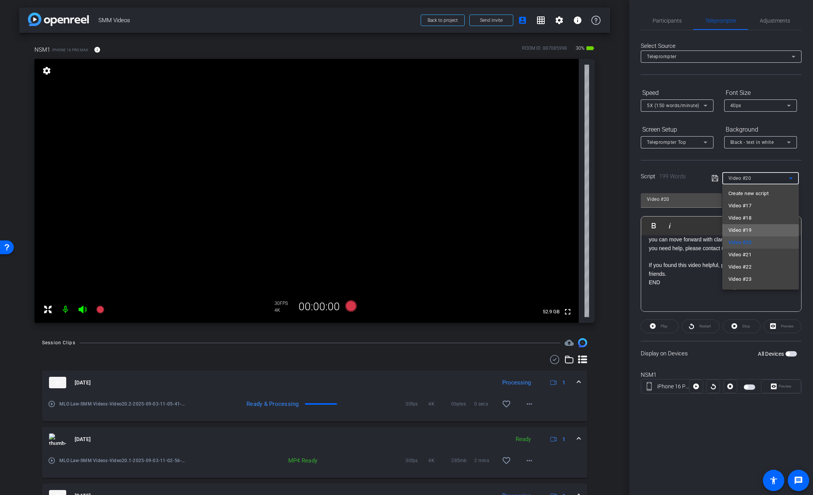
click at [663, 229] on span "Video #19" at bounding box center [739, 230] width 23 height 9
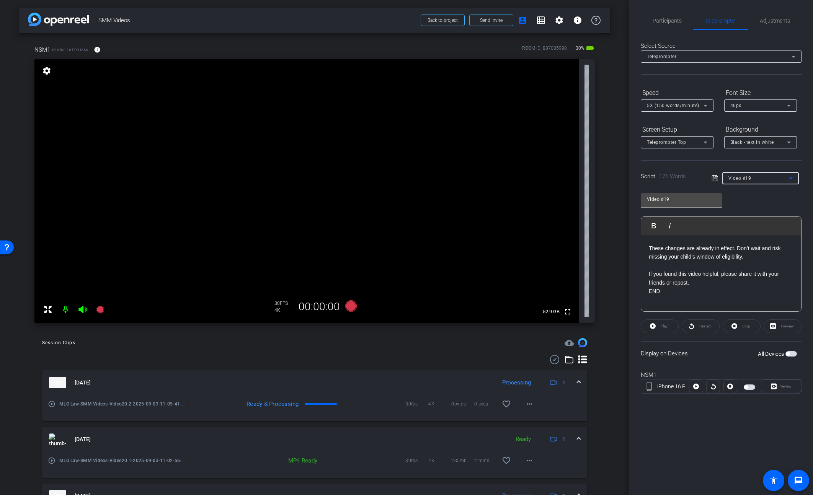
scroll to position [0, 0]
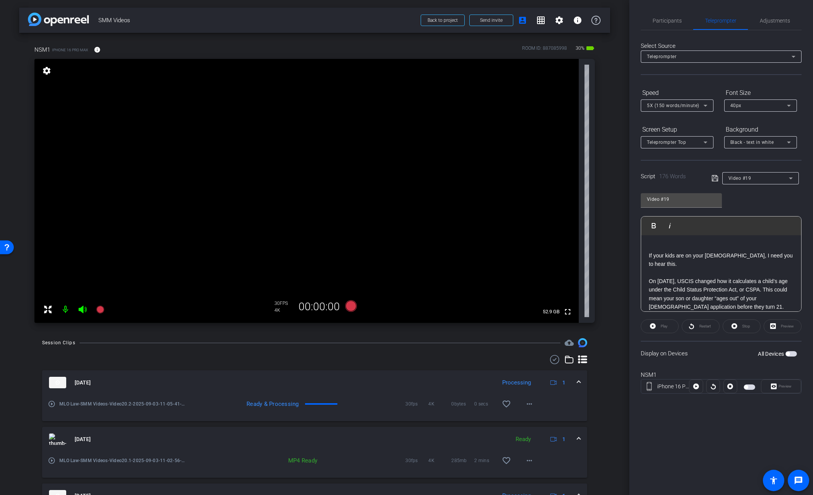
click at [663, 281] on p "On August 15, 2025, USCIS changed how it calculates a child’s age under the Chi…" at bounding box center [721, 294] width 145 height 34
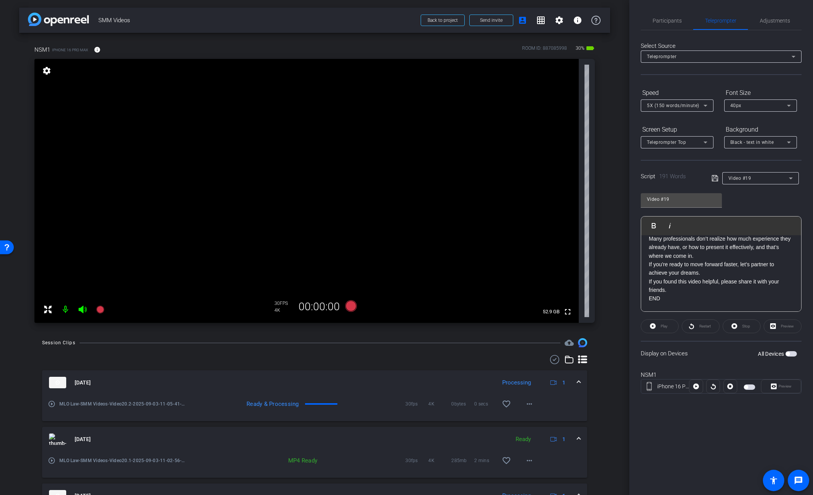
scroll to position [154, 0]
click at [663, 250] on p "At MLO Law, we help clients do exactly that. We can assist you in qualifying fo…" at bounding box center [721, 225] width 145 height 51
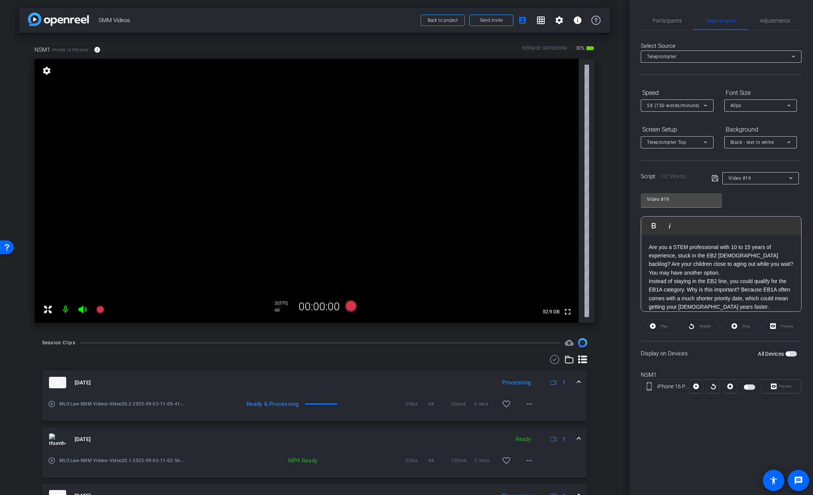
click at [663, 274] on p "Are you a STEM professional with 10 to 15 years of experience, stuck in the EB2…" at bounding box center [721, 260] width 145 height 34
click at [663, 272] on p "Instead of staying in the EB2 line, you could qualify for the EB1A category. Wh…" at bounding box center [721, 259] width 145 height 34
click at [663, 262] on p "The EB1A is designed for people who can prove they are outstanding in their pro…" at bounding box center [721, 244] width 145 height 43
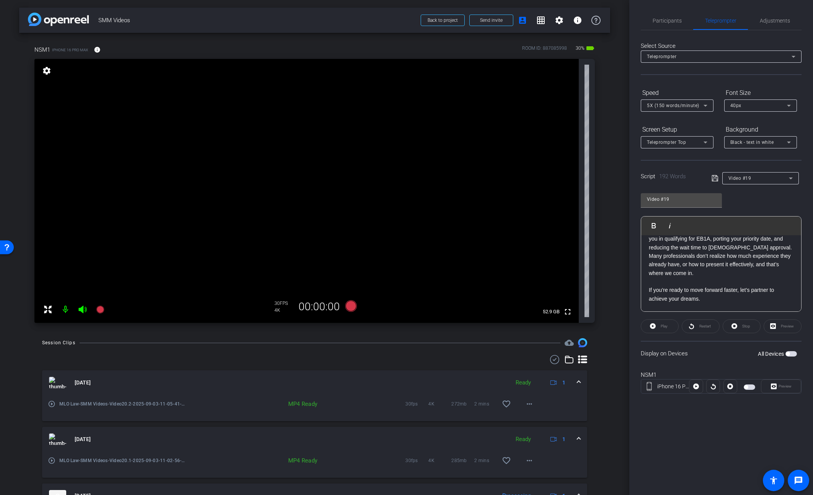
scroll to position [141, 0]
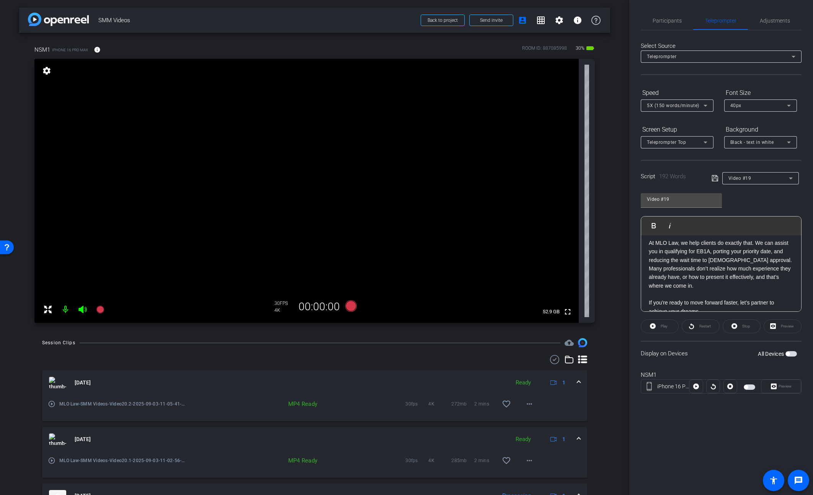
click at [663, 261] on p "At MLO Law, we help clients do exactly that. We can assist you in qualifying fo…" at bounding box center [721, 264] width 145 height 51
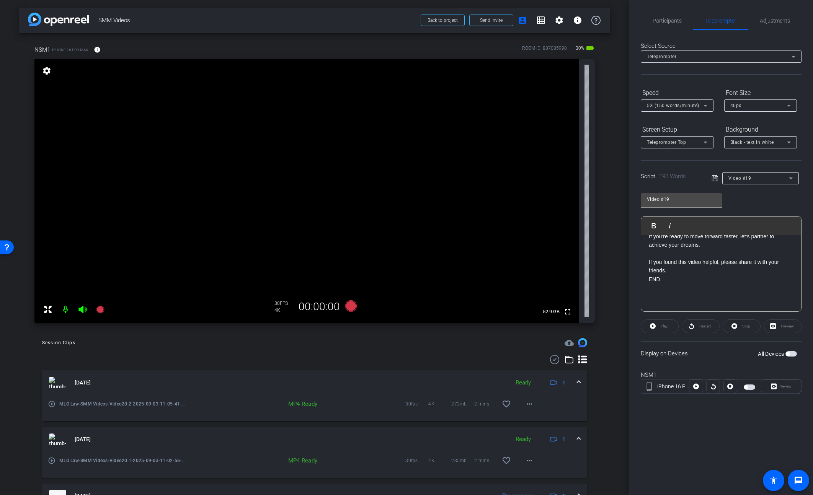
scroll to position [222, 0]
click at [663, 175] on icon at bounding box center [715, 178] width 7 height 9
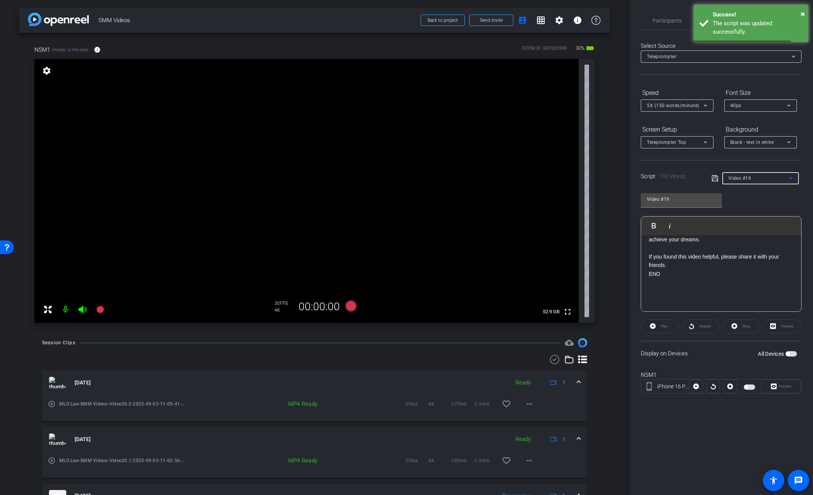
click at [663, 176] on span "Video #19" at bounding box center [739, 178] width 23 height 5
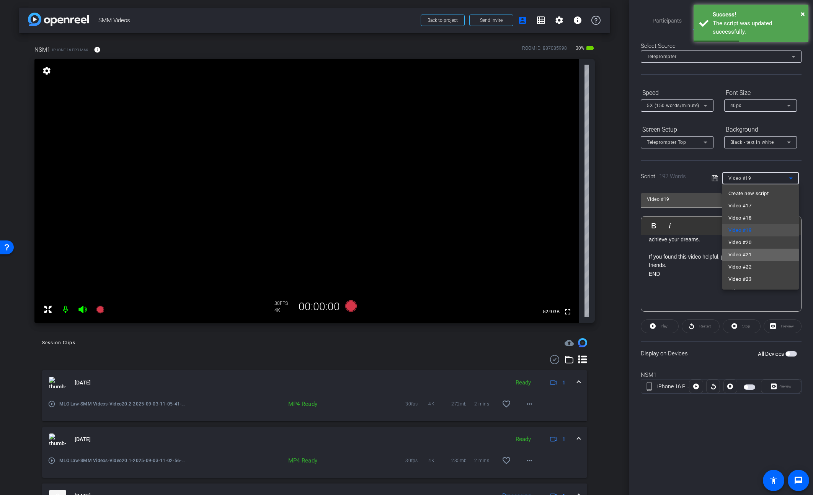
click at [663, 256] on span "Video #21" at bounding box center [739, 254] width 23 height 9
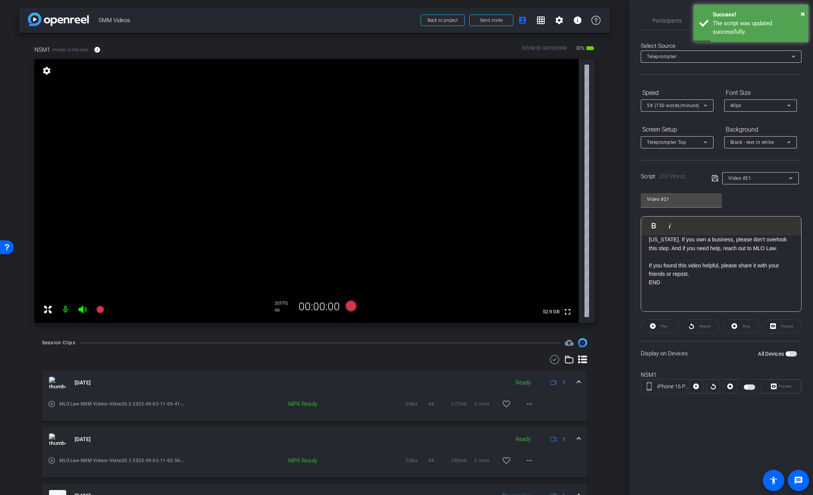
click at [663, 274] on p "If you found this video helpful, please share it with your friends or repost." at bounding box center [721, 269] width 145 height 17
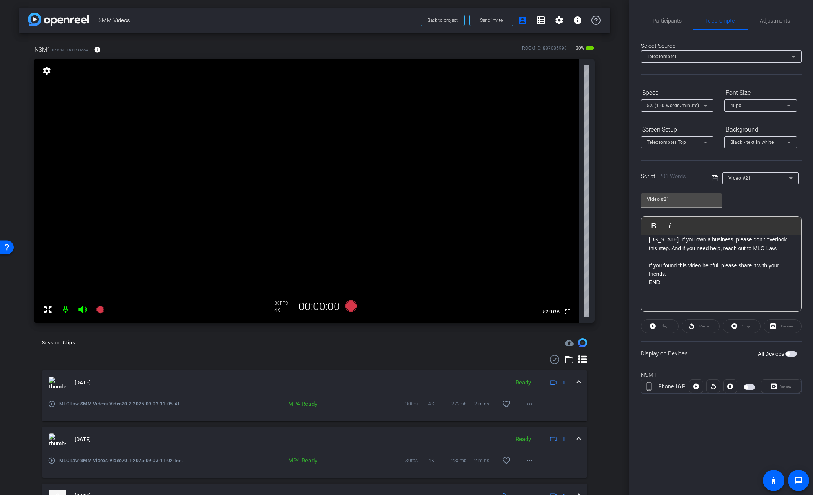
click at [663, 178] on icon at bounding box center [715, 178] width 7 height 9
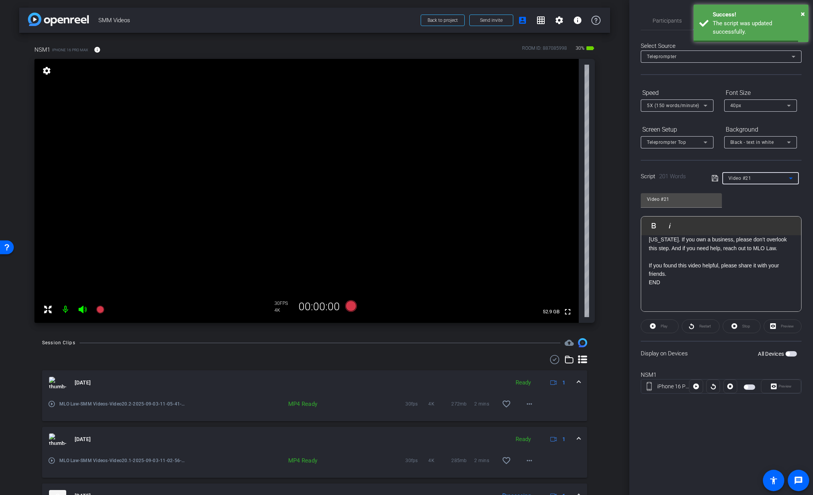
click at [663, 177] on div "Video #21" at bounding box center [758, 178] width 60 height 10
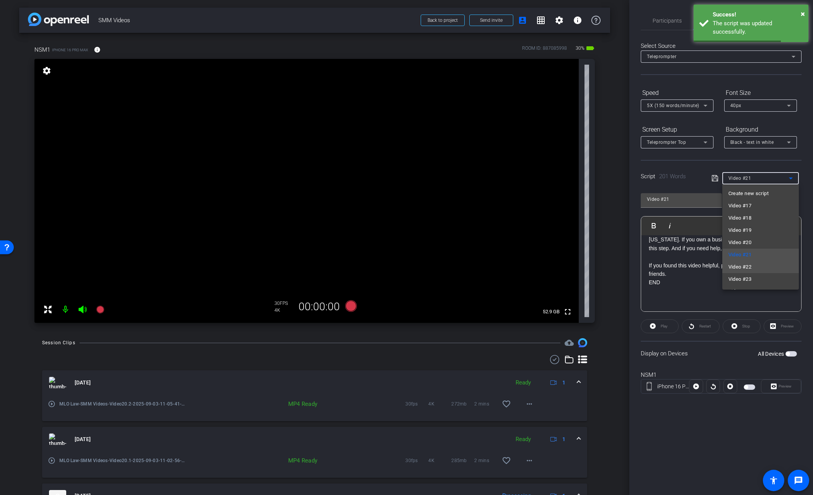
click at [663, 268] on span "Video #22" at bounding box center [739, 267] width 23 height 9
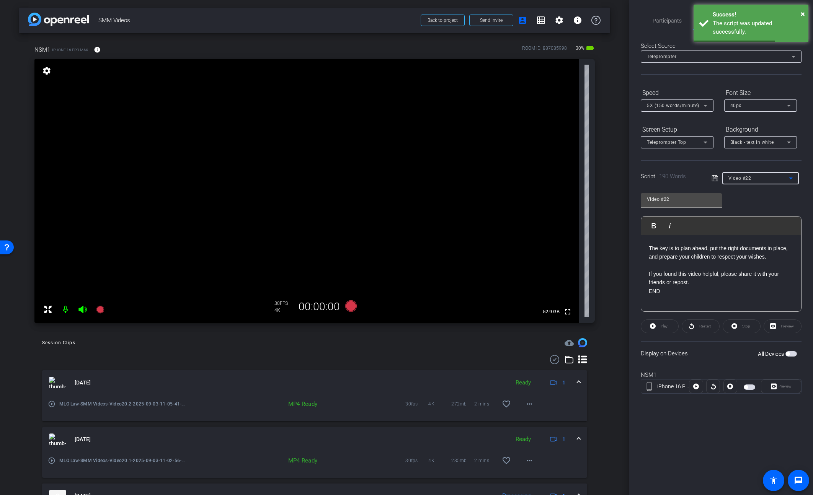
scroll to position [196, 0]
click at [663, 278] on p "If you found this video helpful, please share it with your friends or repost." at bounding box center [721, 286] width 145 height 17
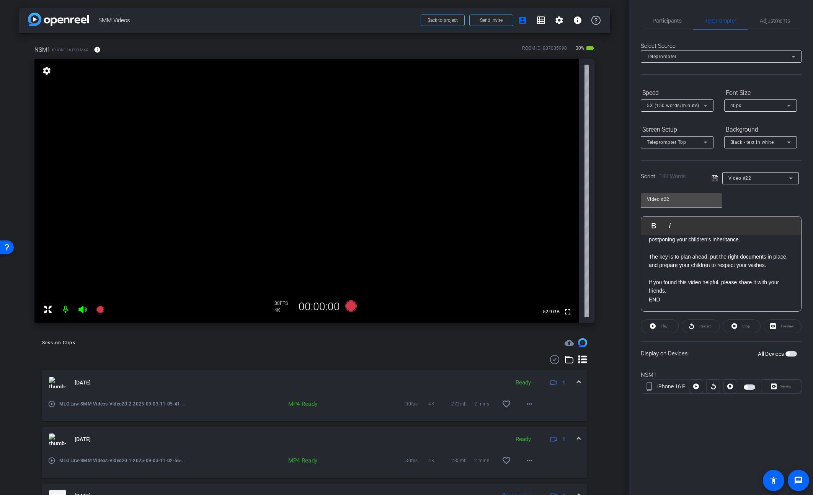
click at [663, 177] on icon at bounding box center [715, 178] width 6 height 6
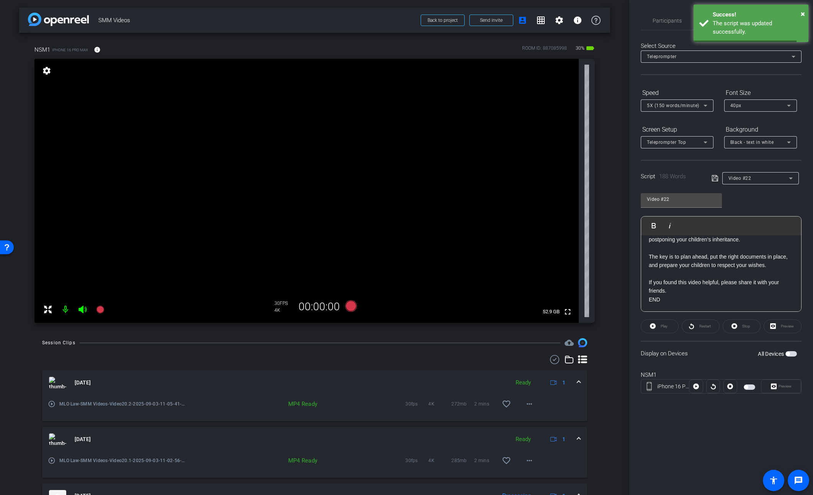
click at [663, 176] on div "Video #22" at bounding box center [758, 178] width 60 height 10
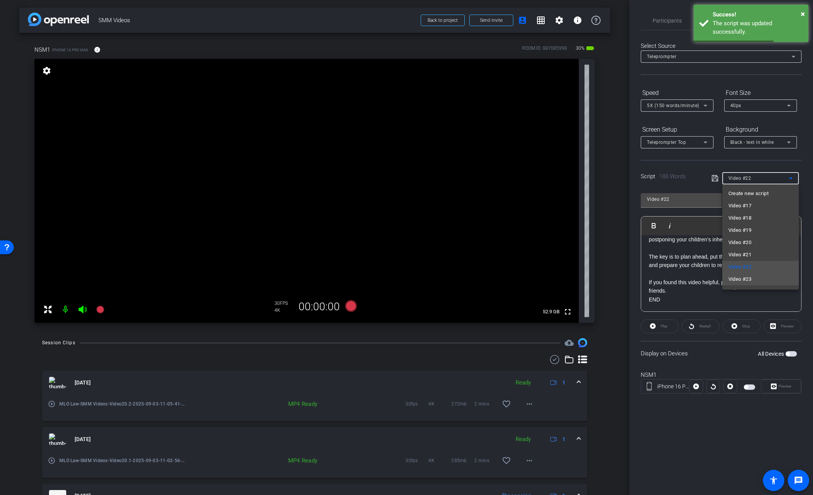
click at [663, 282] on mat-option "Video #23" at bounding box center [760, 279] width 77 height 12
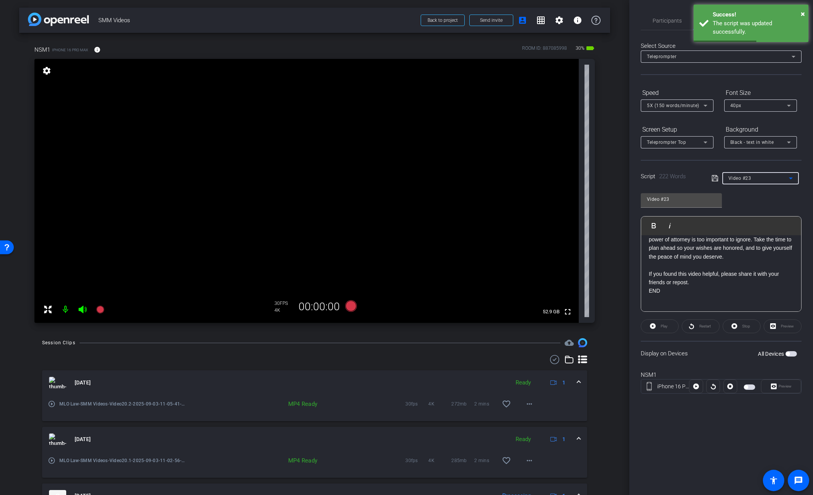
click at [663, 283] on p "If you found this video helpful, please share it with your friends or repost." at bounding box center [721, 278] width 145 height 17
drag, startPoint x: 722, startPoint y: 173, endPoint x: 717, endPoint y: 175, distance: 5.0
click at [663, 173] on div "Video #23" at bounding box center [757, 178] width 90 height 12
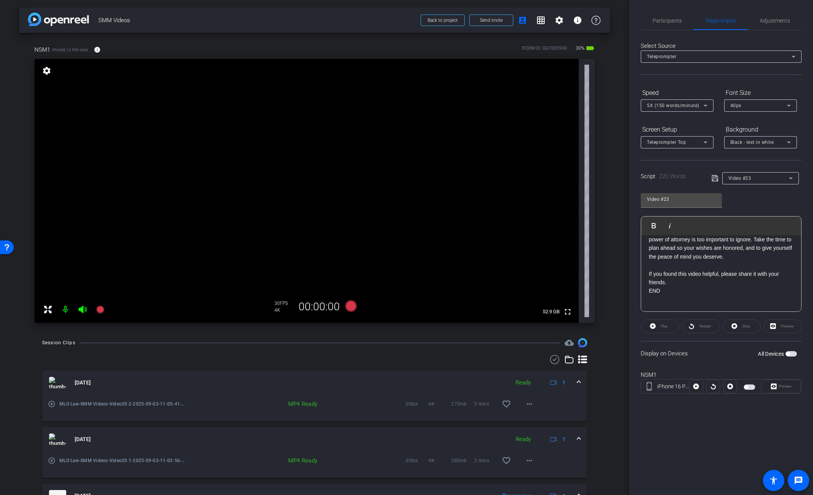
click at [663, 178] on icon at bounding box center [715, 178] width 7 height 9
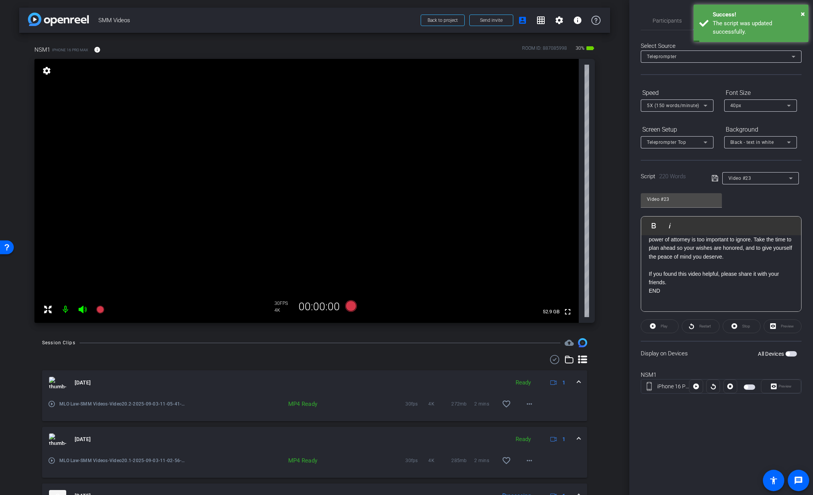
click at [663, 178] on div "Video #23" at bounding box center [758, 178] width 60 height 10
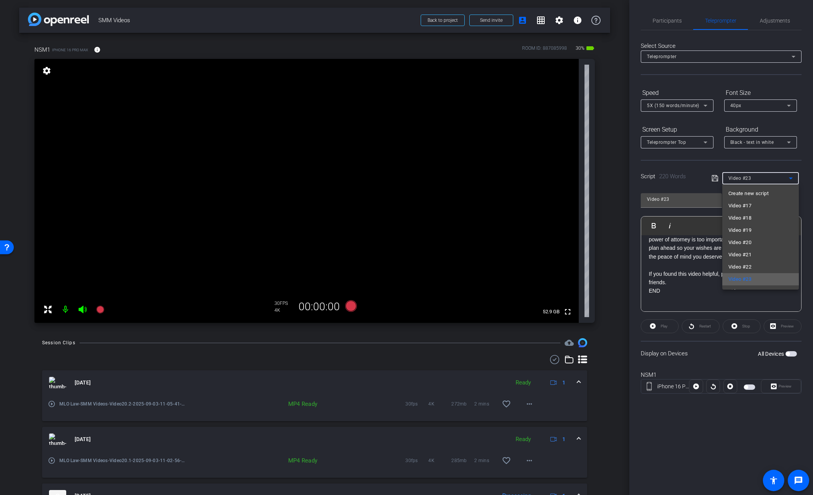
scroll to position [23, 0]
click at [663, 269] on span "Video #24" at bounding box center [739, 268] width 23 height 9
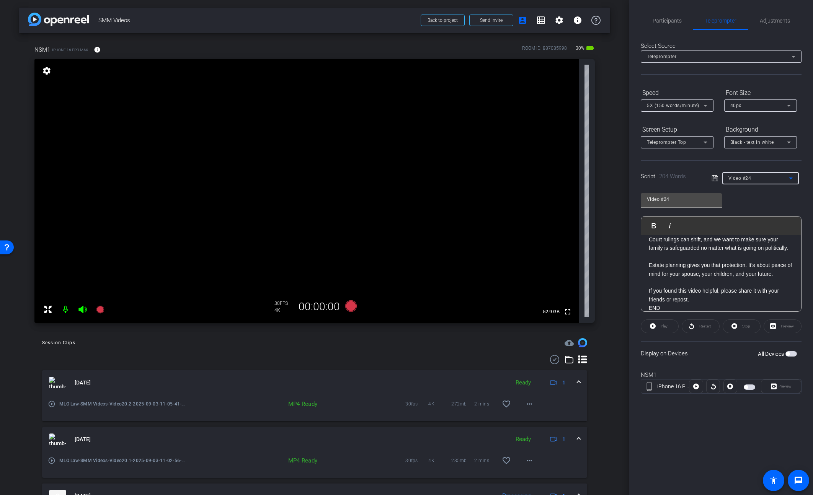
click at [663, 302] on p "If you found this video helpful, please share it with your friends or repost." at bounding box center [721, 295] width 145 height 17
click at [663, 179] on icon at bounding box center [715, 178] width 7 height 9
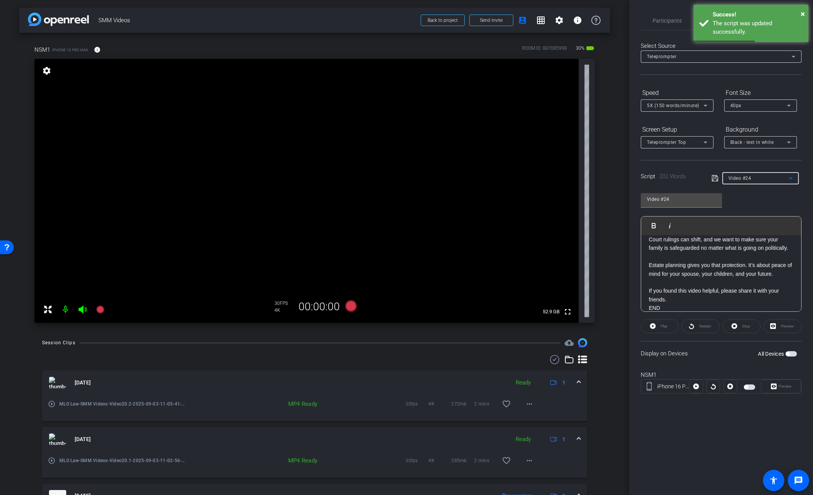
click at [663, 178] on span "Video #24" at bounding box center [739, 178] width 23 height 5
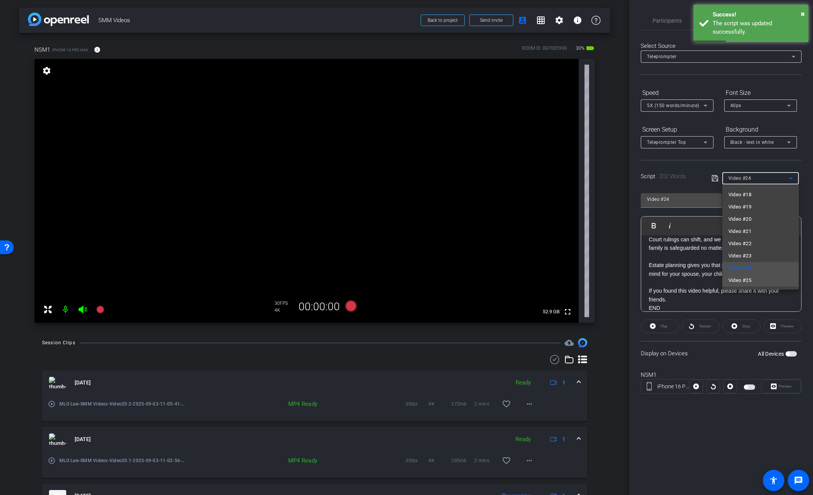
click at [663, 280] on span "Video #25" at bounding box center [739, 280] width 23 height 9
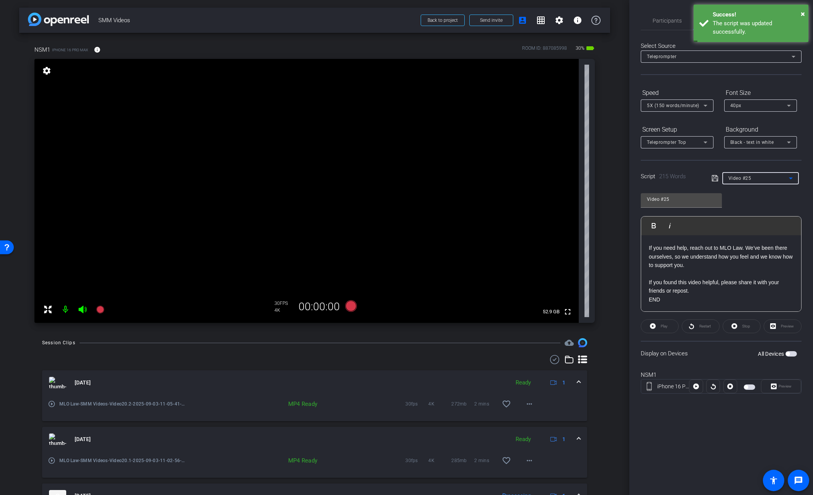
click at [663, 284] on p "If you found this video helpful, please share it with your friends or repost." at bounding box center [721, 286] width 145 height 17
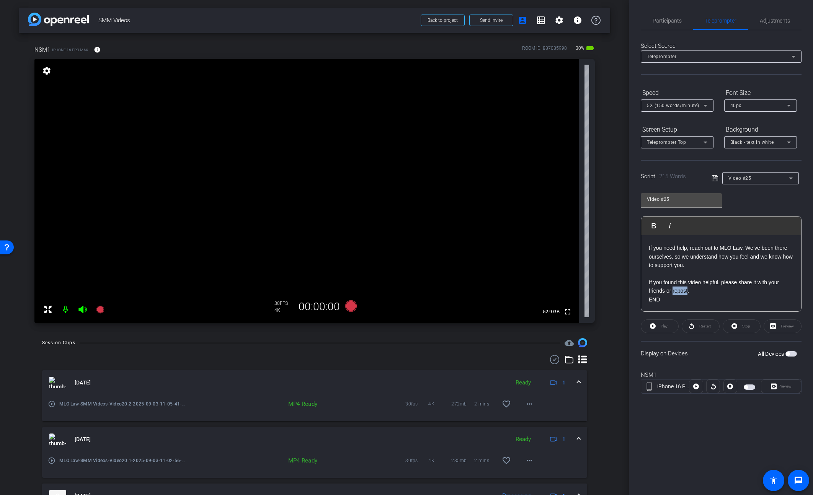
click at [663, 284] on p "If you found this video helpful, please share it with your friends or repost." at bounding box center [721, 286] width 145 height 17
click at [663, 178] on icon at bounding box center [715, 178] width 7 height 9
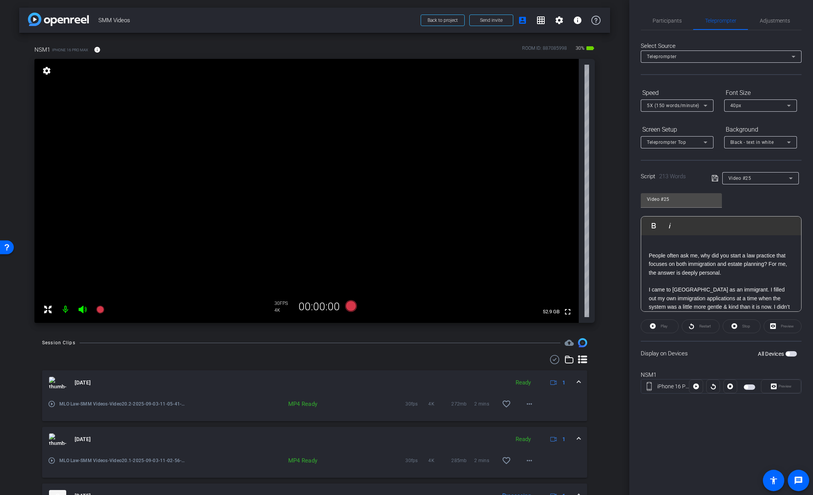
scroll to position [204, 0]
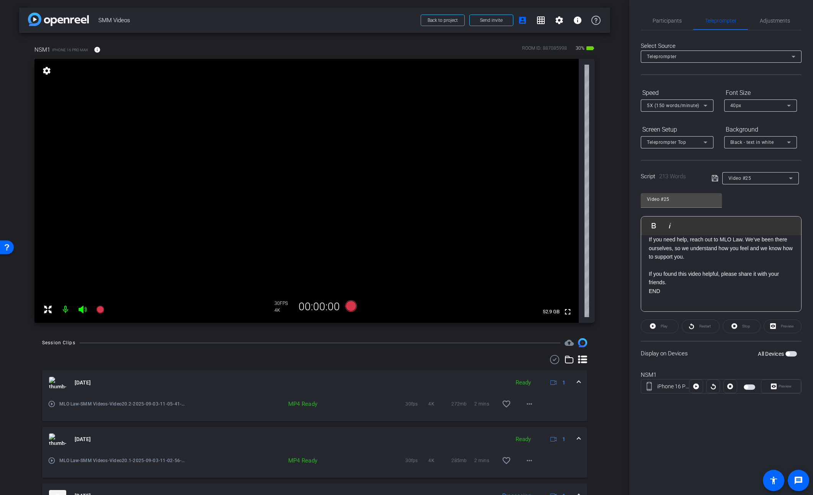
click at [663, 176] on div "Video #25" at bounding box center [758, 178] width 60 height 10
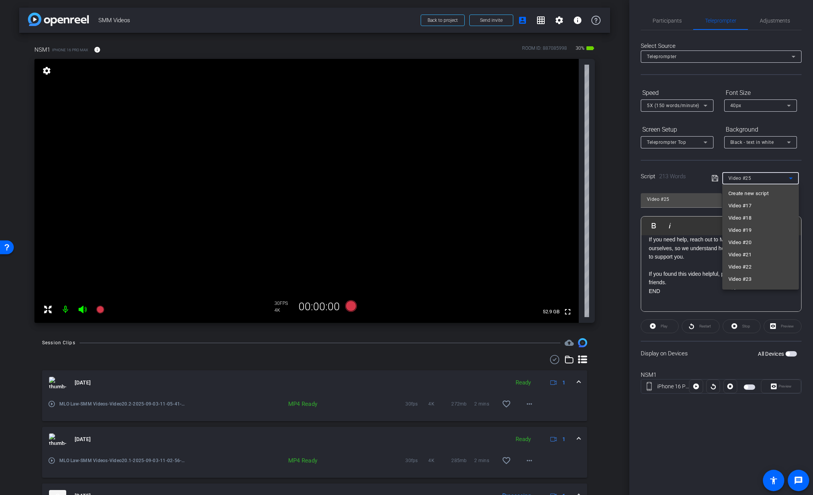
scroll to position [20, 0]
click at [663, 209] on mat-option "Video #19" at bounding box center [760, 210] width 77 height 12
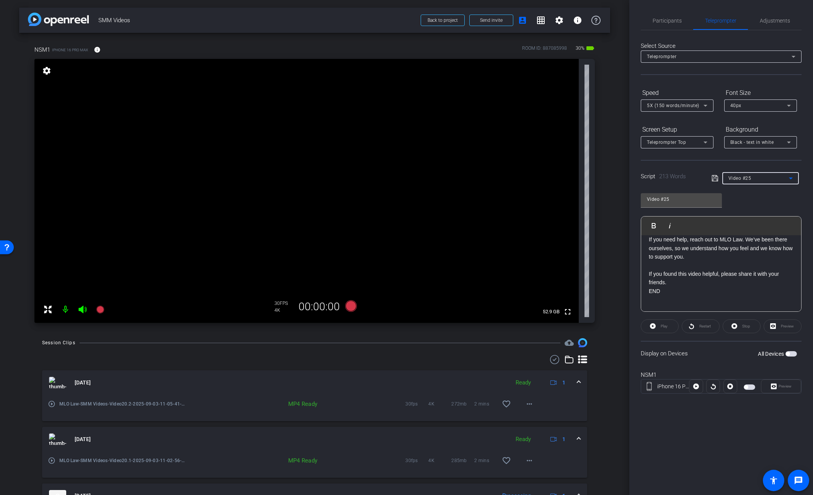
type input "Video #19"
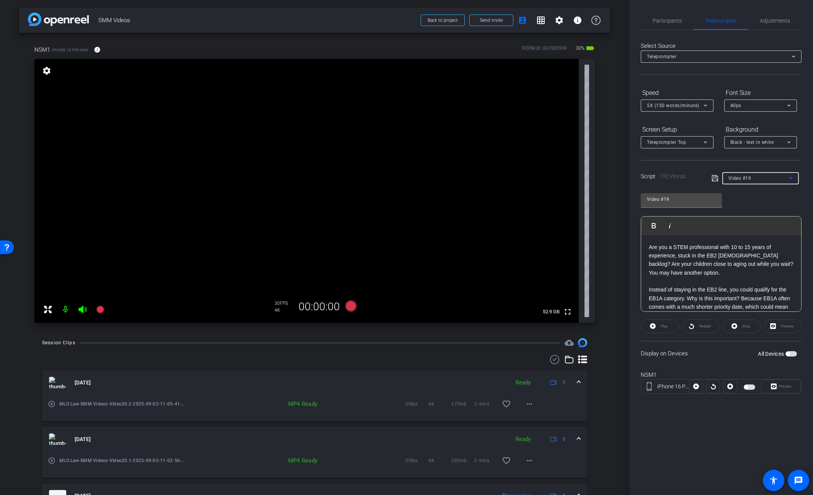
click at [663, 251] on p "Are you a STEM professional with 10 to 15 years of experience, stuck in the EB2…" at bounding box center [721, 260] width 145 height 34
click at [663, 179] on icon at bounding box center [715, 178] width 6 height 6
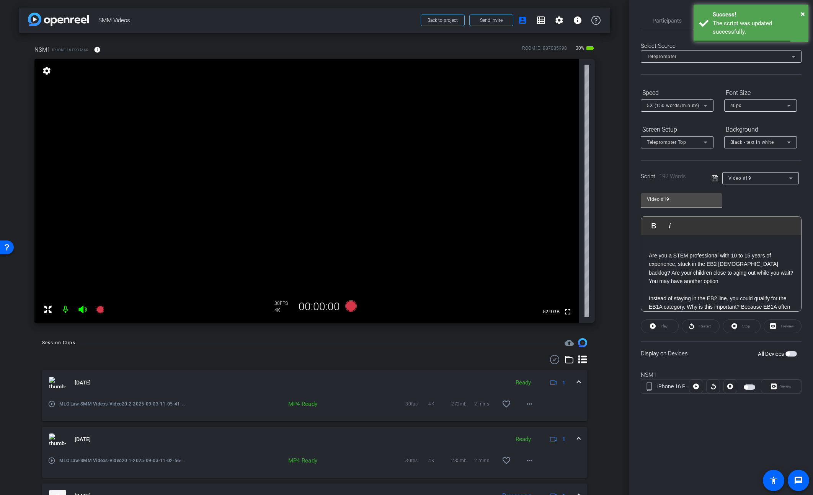
click at [663, 353] on span "button" at bounding box center [790, 353] width 11 height 5
click at [663, 385] on span "Preview" at bounding box center [785, 386] width 13 height 4
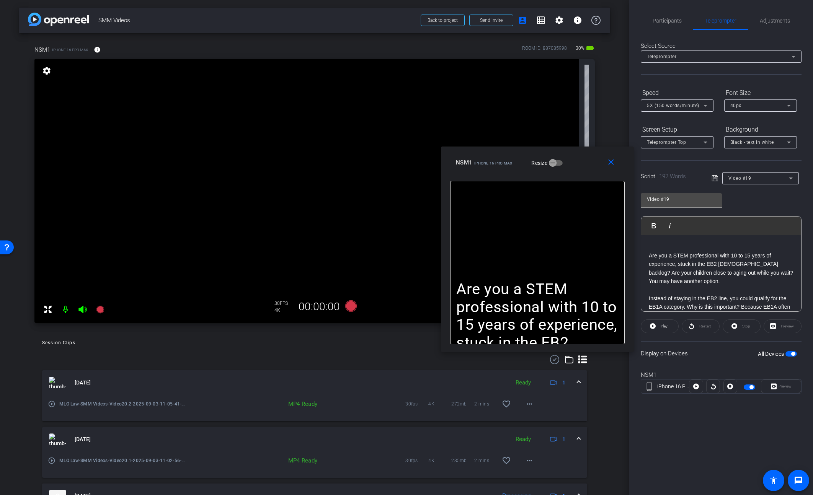
drag, startPoint x: 459, startPoint y: 168, endPoint x: 590, endPoint y: 170, distance: 130.9
click at [590, 170] on div "close NSM1 iPhone 16 Pro Max Resize" at bounding box center [537, 164] width 193 height 34
click at [663, 23] on span "Adjustments" at bounding box center [775, 20] width 30 height 5
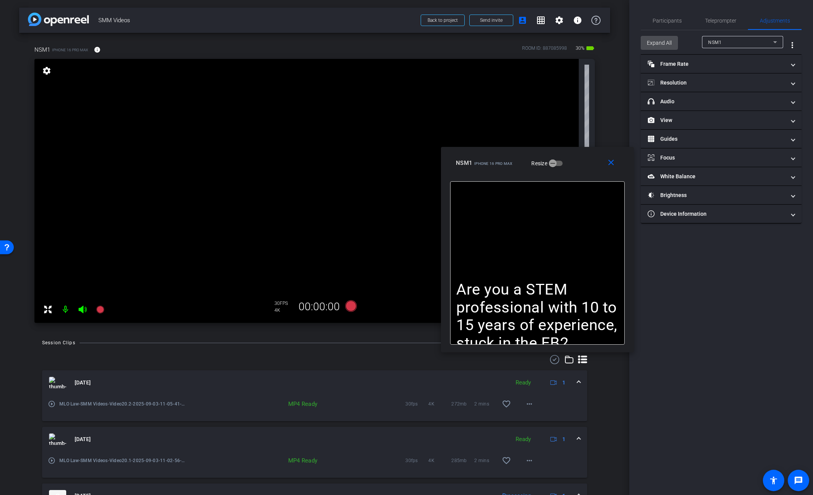
click at [656, 47] on span "Expand All" at bounding box center [659, 43] width 25 height 15
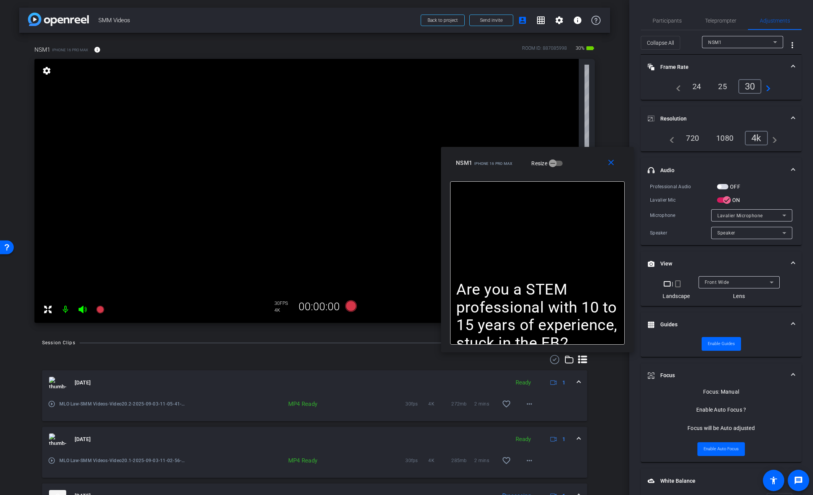
click at [663, 187] on span "button" at bounding box center [722, 186] width 11 height 5
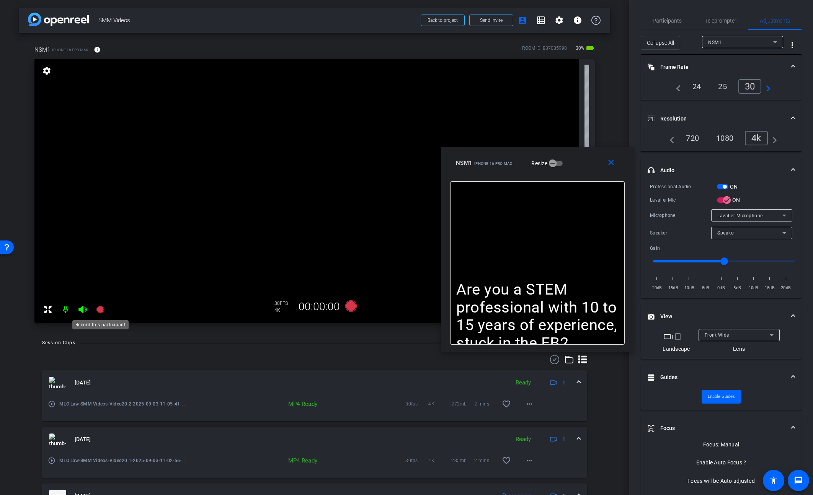
click at [100, 312] on icon at bounding box center [100, 310] width 8 height 8
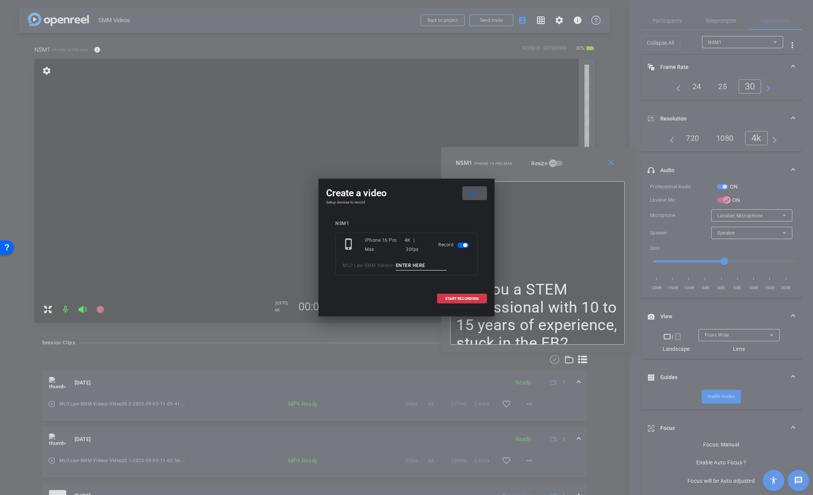
click at [415, 263] on input at bounding box center [421, 266] width 51 height 10
type input "Video19.1"
click at [445, 297] on span "START RECORDING" at bounding box center [462, 299] width 34 height 4
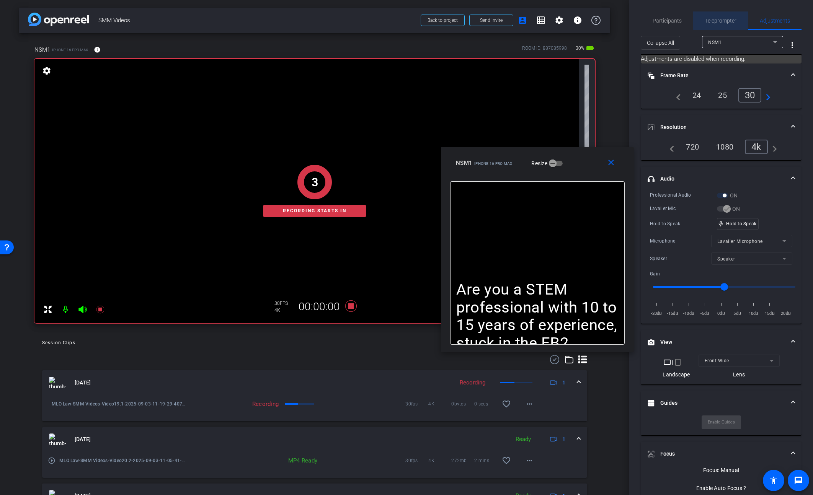
click at [663, 15] on span "Teleprompter" at bounding box center [720, 20] width 31 height 18
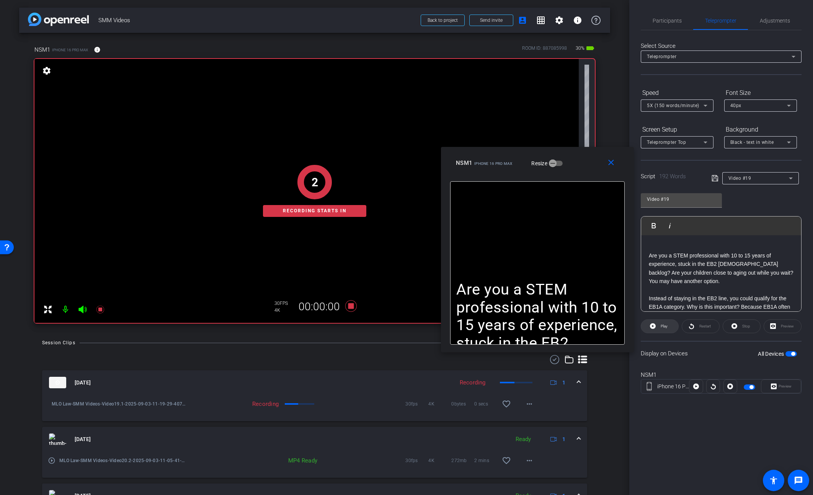
click at [653, 325] on icon at bounding box center [653, 326] width 6 height 6
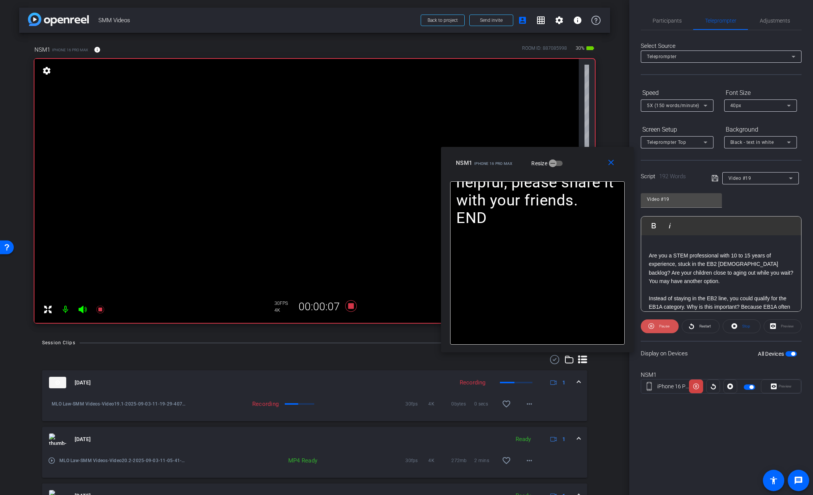
click at [662, 329] on span "Pause" at bounding box center [663, 326] width 12 height 11
click at [662, 329] on span "Play" at bounding box center [663, 326] width 9 height 11
click at [658, 330] on span "Pause" at bounding box center [663, 326] width 12 height 11
click at [658, 330] on span at bounding box center [659, 326] width 37 height 18
click at [659, 330] on span "Pause" at bounding box center [663, 326] width 12 height 11
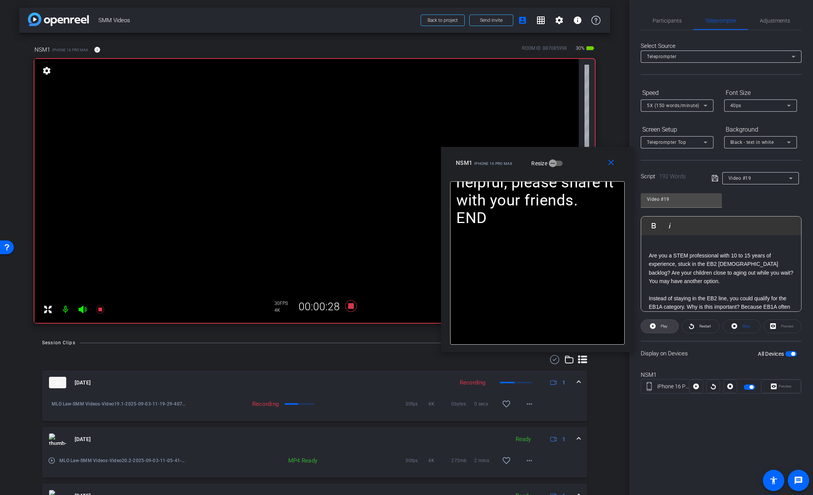
click at [660, 330] on span "Play" at bounding box center [663, 326] width 9 height 11
click at [663, 326] on span "Pause" at bounding box center [664, 326] width 10 height 4
click at [663, 326] on span "Play" at bounding box center [664, 326] width 7 height 4
click at [613, 163] on mat-icon "close" at bounding box center [611, 163] width 10 height 10
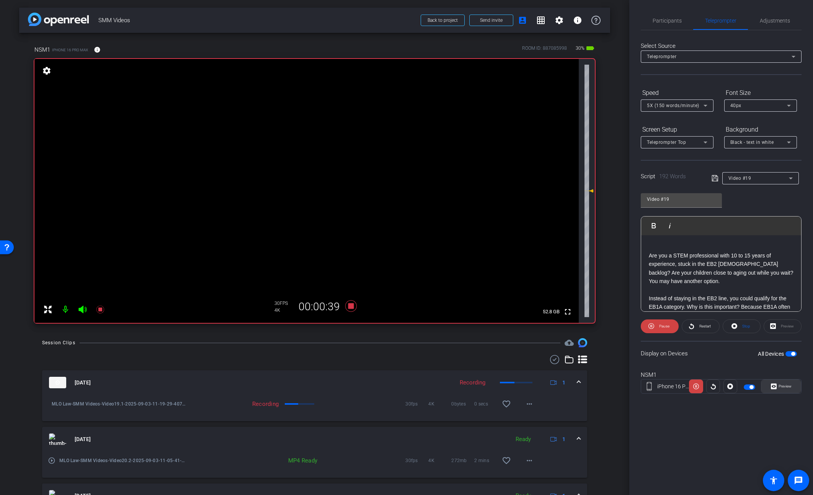
click at [663, 387] on span "Preview" at bounding box center [784, 386] width 15 height 11
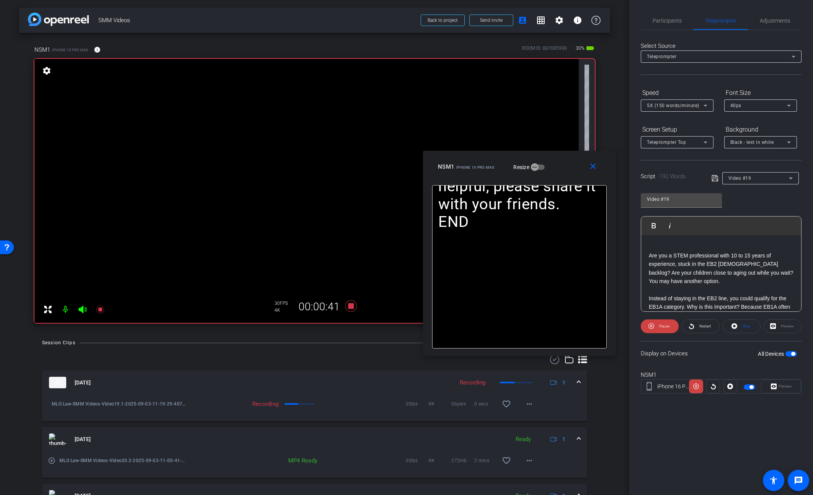
drag, startPoint x: 441, startPoint y: 156, endPoint x: 554, endPoint y: 162, distance: 112.3
click at [554, 162] on div "NSM1 iPhone 16 Pro Max Resize" at bounding box center [522, 167] width 169 height 14
click at [663, 329] on span "Pause" at bounding box center [663, 326] width 12 height 11
click at [663, 329] on span "Play" at bounding box center [663, 326] width 9 height 11
click at [591, 167] on mat-icon "close" at bounding box center [593, 167] width 10 height 10
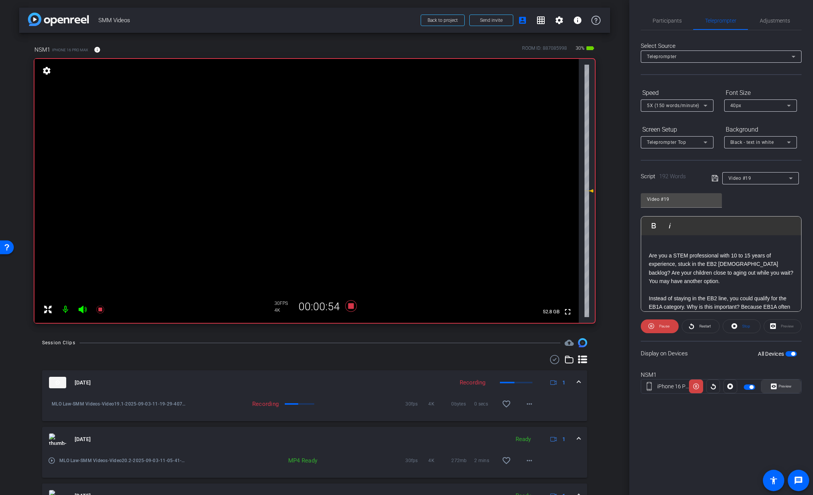
click at [663, 390] on icon at bounding box center [774, 386] width 6 height 11
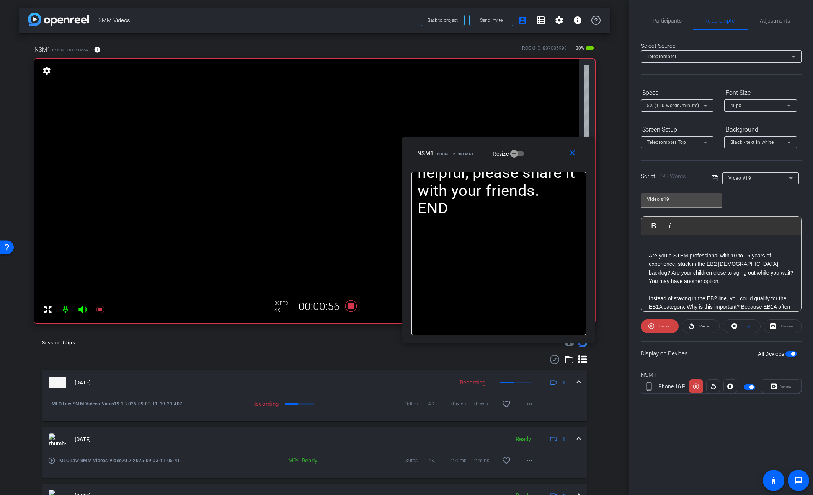
drag, startPoint x: 449, startPoint y: 153, endPoint x: 540, endPoint y: 145, distance: 91.0
click at [540, 145] on div "close NSM1 iPhone 16 Pro Max Resize" at bounding box center [498, 154] width 193 height 34
click at [663, 330] on span "Pause" at bounding box center [663, 326] width 12 height 11
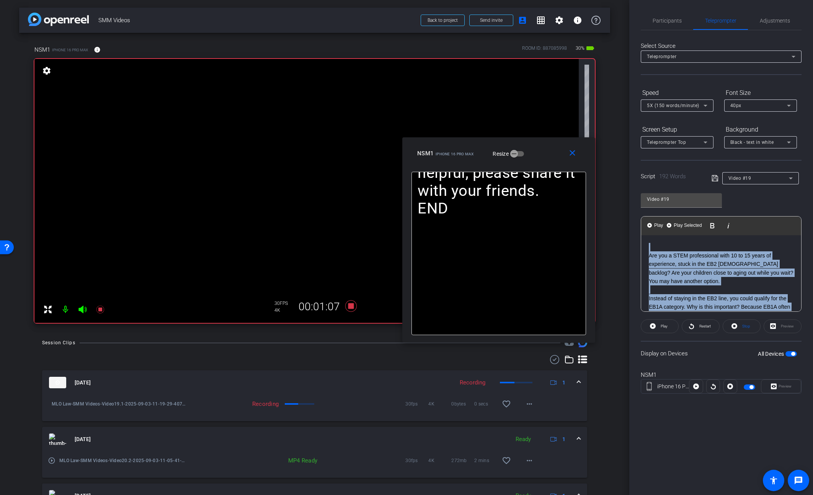
drag, startPoint x: 684, startPoint y: 265, endPoint x: 609, endPoint y: 193, distance: 103.2
click at [609, 193] on div "arrow_back SMM Videos Back to project Send invite account_box grid_on settings …" at bounding box center [406, 247] width 813 height 495
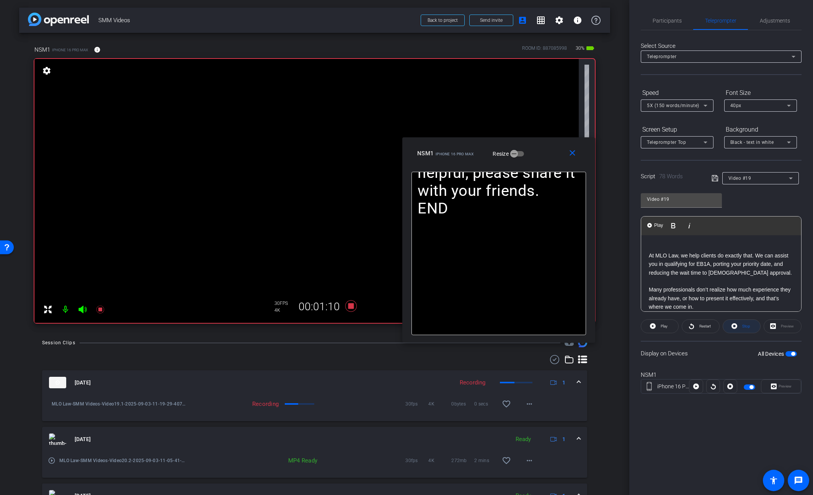
click at [663, 325] on icon at bounding box center [735, 326] width 6 height 6
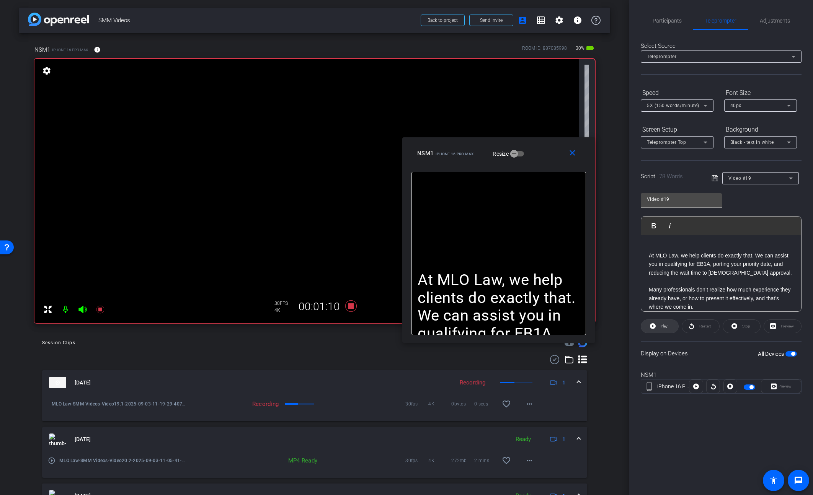
click at [663, 325] on span at bounding box center [659, 326] width 37 height 18
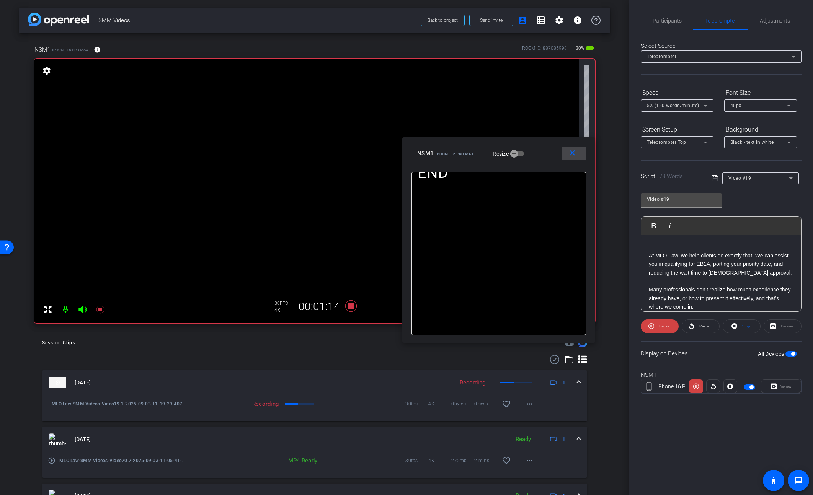
click at [573, 157] on mat-icon "close" at bounding box center [573, 154] width 10 height 10
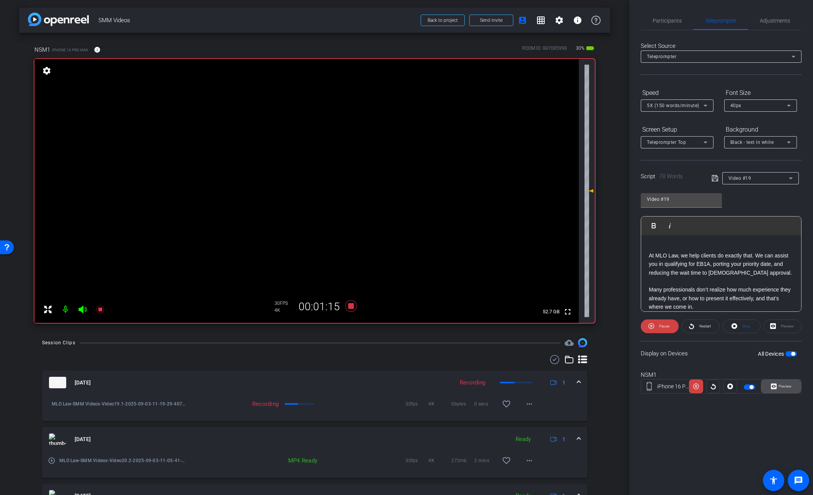
click at [663, 388] on span "Preview" at bounding box center [785, 386] width 13 height 4
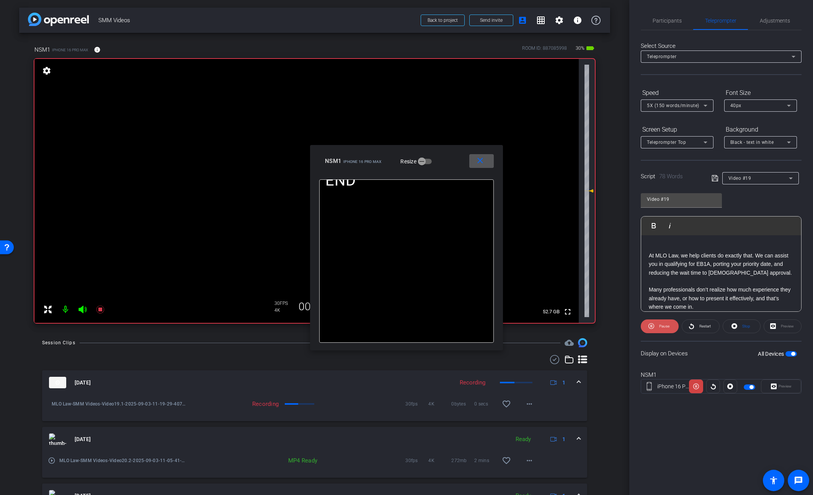
click at [658, 327] on span "Pause" at bounding box center [663, 326] width 12 height 11
click at [659, 327] on span "Play" at bounding box center [663, 326] width 9 height 11
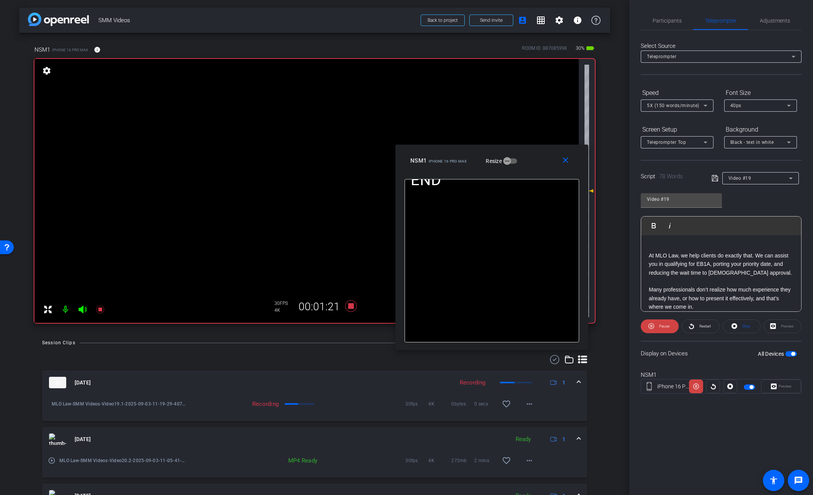
drag, startPoint x: 475, startPoint y: 156, endPoint x: 531, endPoint y: 158, distance: 55.9
click at [531, 158] on div "NSM1 iPhone 16 Pro Max Resize" at bounding box center [494, 161] width 169 height 14
click at [663, 330] on span "Pause" at bounding box center [663, 326] width 12 height 11
click at [663, 330] on span "Play" at bounding box center [663, 326] width 9 height 11
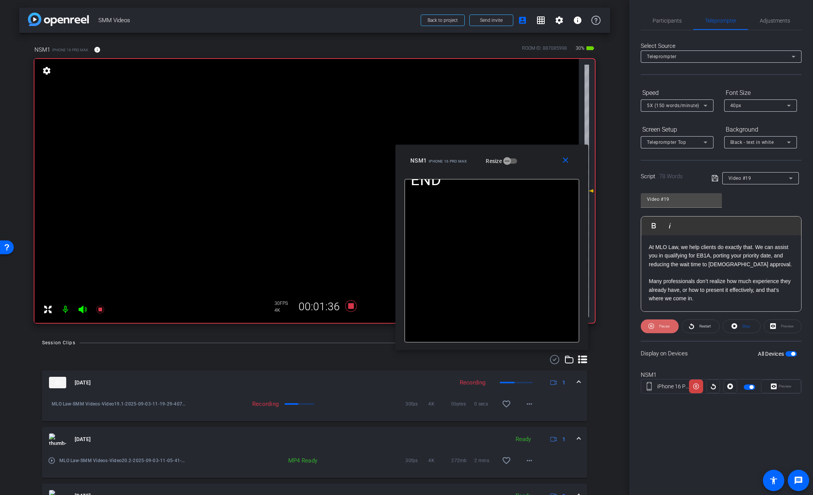
click at [659, 329] on span "Pause" at bounding box center [663, 326] width 12 height 11
click at [659, 329] on span "Play" at bounding box center [663, 326] width 9 height 11
click at [573, 160] on span at bounding box center [567, 161] width 24 height 18
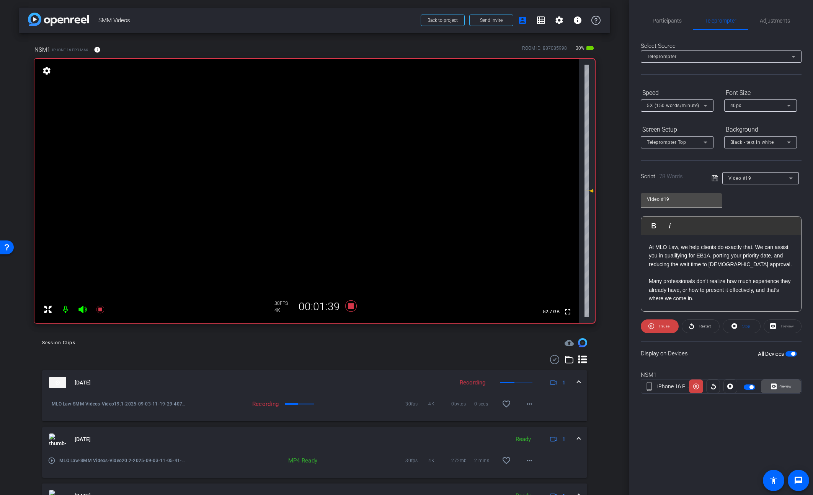
click at [663, 391] on span "Preview" at bounding box center [784, 386] width 15 height 11
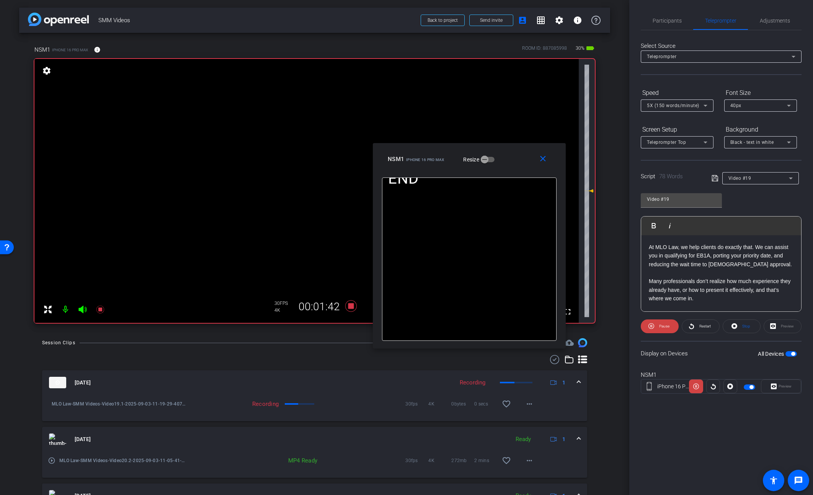
drag, startPoint x: 439, startPoint y: 163, endPoint x: 509, endPoint y: 160, distance: 69.4
click at [508, 160] on div "NSM1 iPhone 16 Pro Max Resize" at bounding box center [472, 159] width 169 height 14
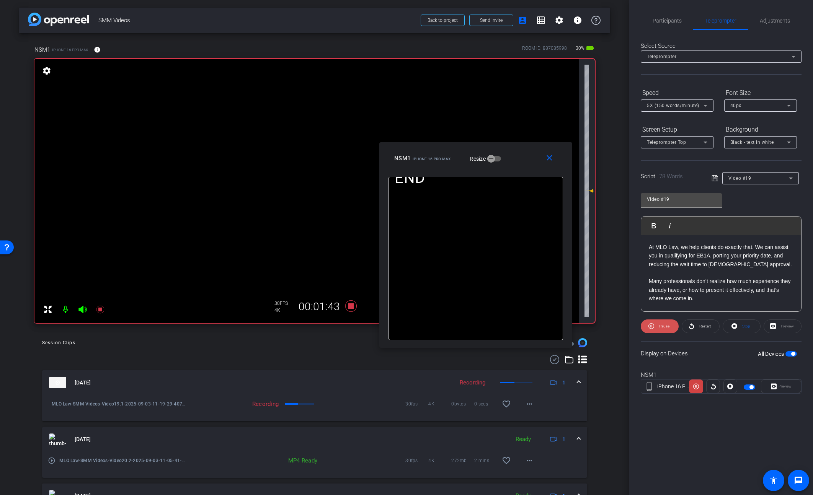
click at [659, 325] on span "Pause" at bounding box center [664, 326] width 10 height 4
click at [659, 325] on span "Play" at bounding box center [663, 326] width 9 height 11
click at [102, 312] on icon at bounding box center [100, 309] width 9 height 9
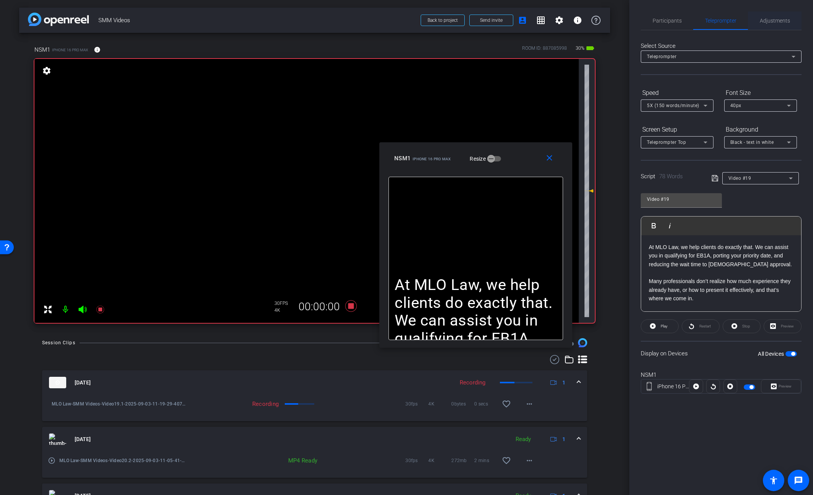
click at [663, 22] on div "Adjustments" at bounding box center [775, 20] width 54 height 18
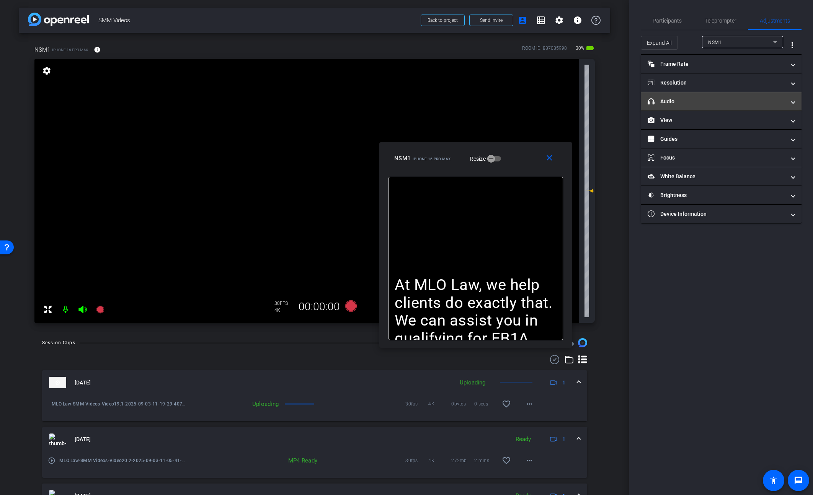
drag, startPoint x: 656, startPoint y: 41, endPoint x: 706, endPoint y: 119, distance: 92.4
click at [656, 41] on span "Expand All" at bounding box center [659, 43] width 25 height 15
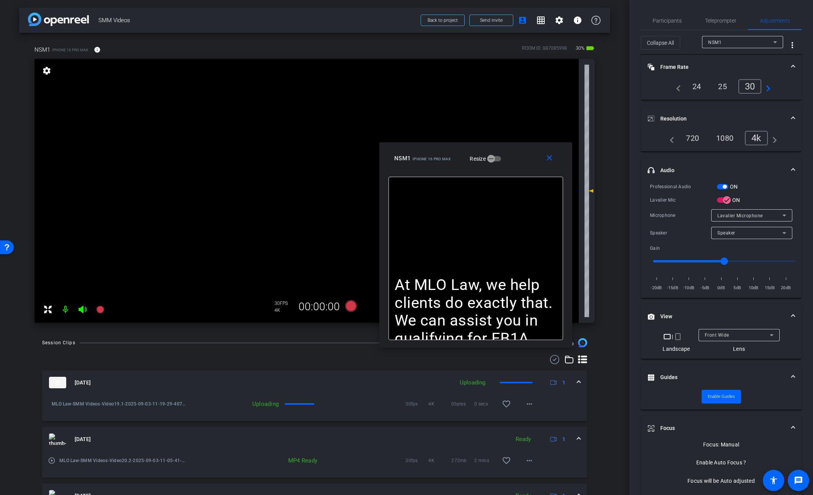
click at [663, 188] on span "button" at bounding box center [722, 186] width 11 height 5
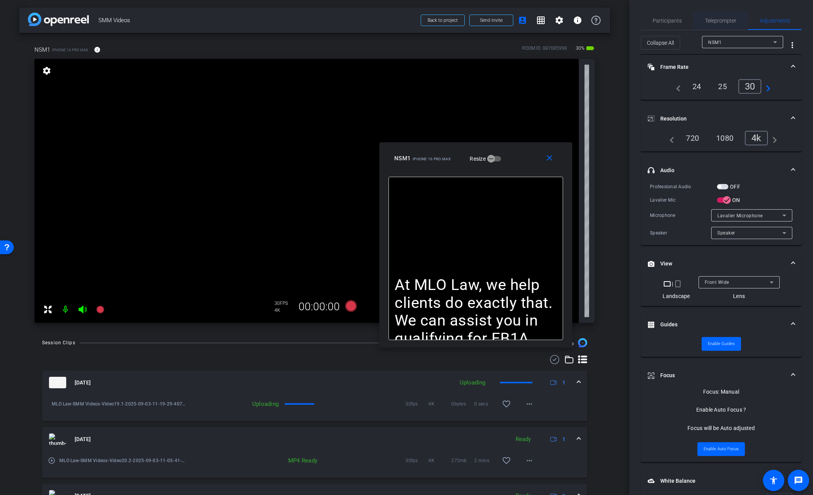
click at [663, 21] on span "Teleprompter" at bounding box center [720, 20] width 31 height 5
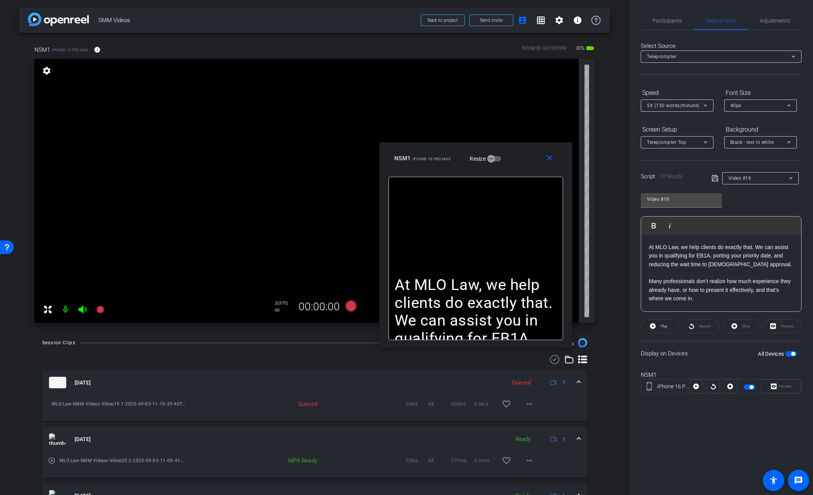
click at [663, 266] on p "At MLO Law, we help clients do exactly that. We can assist you in qualifying fo…" at bounding box center [721, 256] width 145 height 26
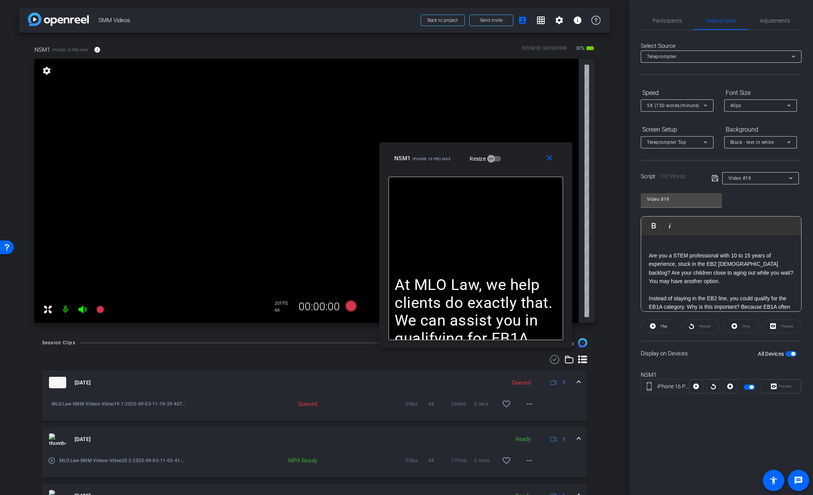
click at [663, 175] on div "Script 192 Words Video #19" at bounding box center [721, 172] width 161 height 24
click at [663, 176] on icon at bounding box center [715, 178] width 7 height 9
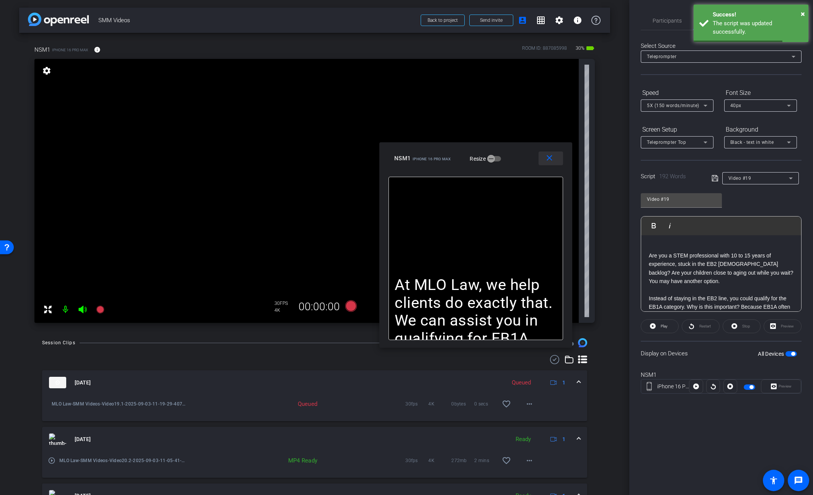
click at [550, 157] on mat-icon "close" at bounding box center [550, 158] width 10 height 10
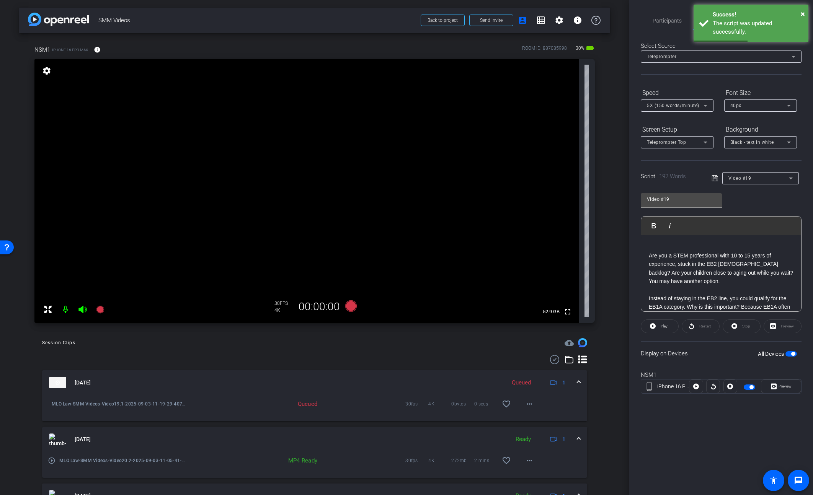
click at [663, 354] on span "button" at bounding box center [790, 353] width 11 height 5
click at [663, 357] on div "All Devices" at bounding box center [777, 354] width 39 height 8
click at [663, 353] on span "button" at bounding box center [790, 353] width 11 height 5
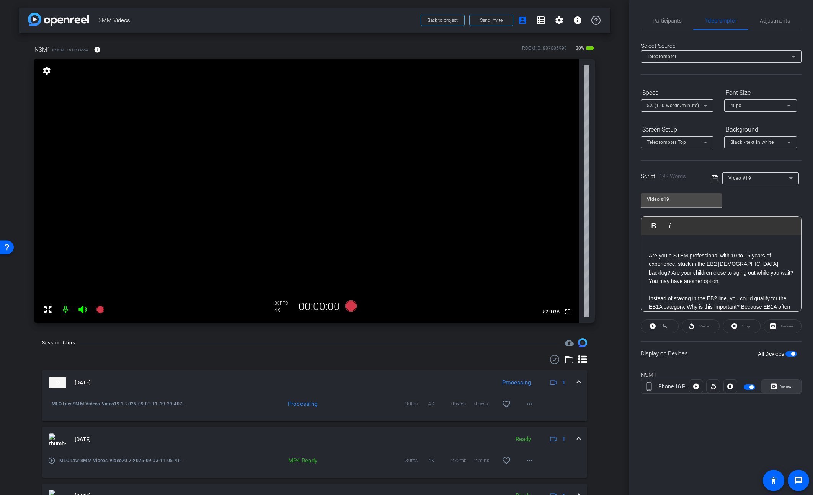
click at [663, 386] on span "Preview" at bounding box center [785, 386] width 13 height 4
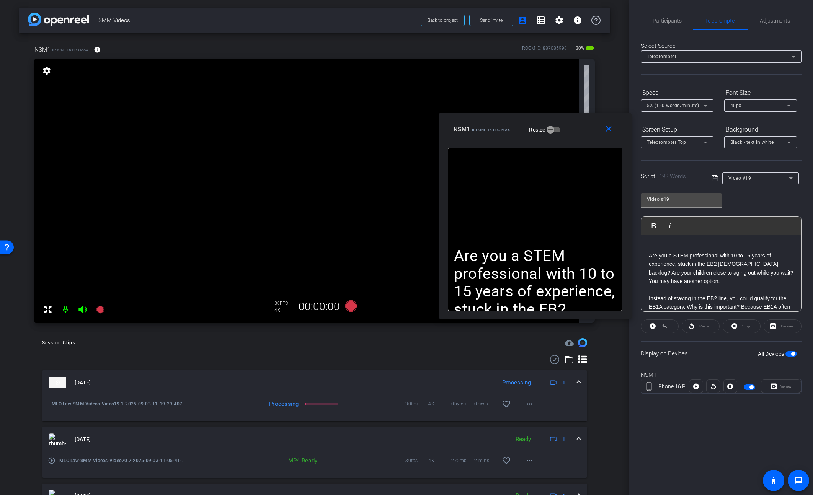
drag, startPoint x: 448, startPoint y: 169, endPoint x: 576, endPoint y: 137, distance: 132.5
click at [576, 137] on div "close NSM1 iPhone 16 Pro Max Resize" at bounding box center [535, 130] width 193 height 34
click at [663, 21] on span "Adjustments" at bounding box center [775, 20] width 30 height 5
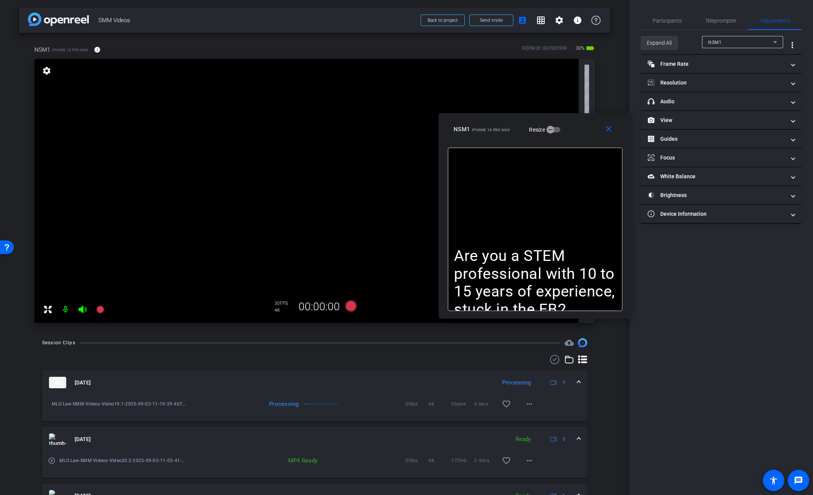
click at [663, 45] on span "Expand All" at bounding box center [659, 43] width 25 height 15
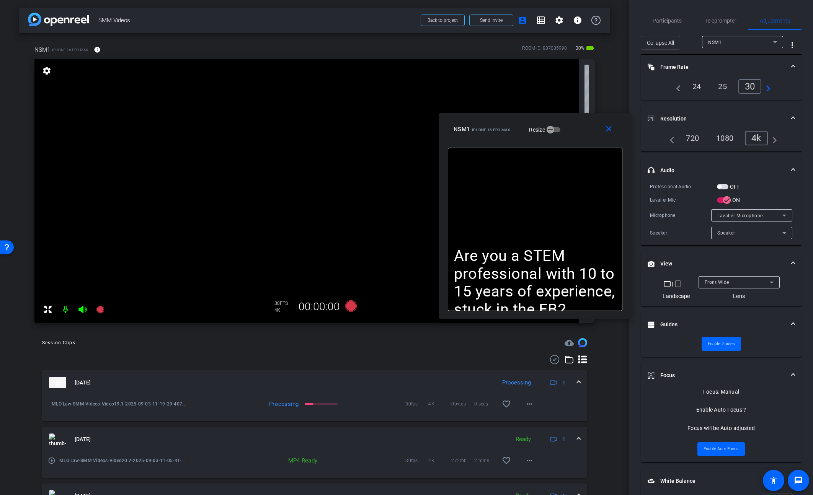
click at [663, 186] on span "button" at bounding box center [722, 186] width 11 height 5
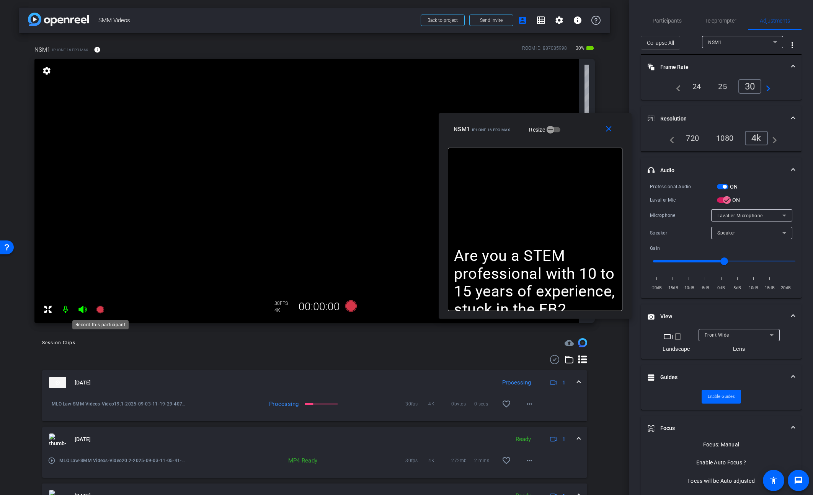
click at [100, 312] on icon at bounding box center [100, 310] width 8 height 8
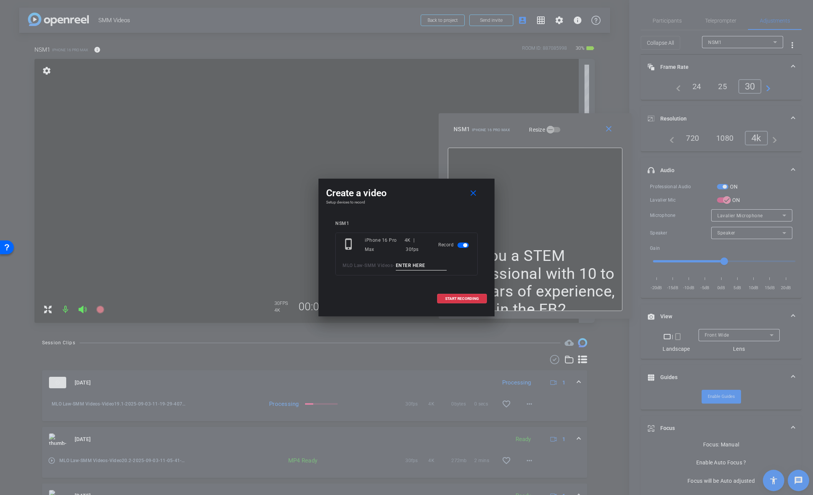
click at [412, 266] on input at bounding box center [421, 266] width 51 height 10
paste input "Video19."
type input "Video19.2"
click at [456, 299] on span "START RECORDING" at bounding box center [462, 299] width 34 height 4
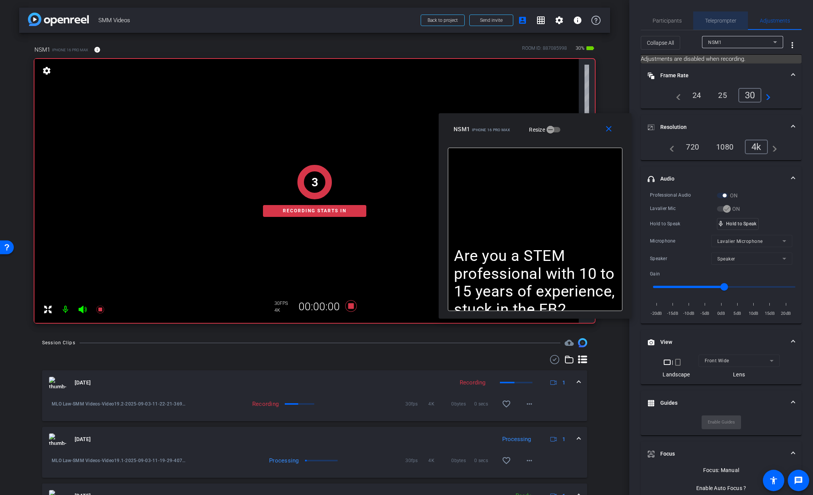
click at [663, 23] on span "Teleprompter" at bounding box center [720, 20] width 31 height 5
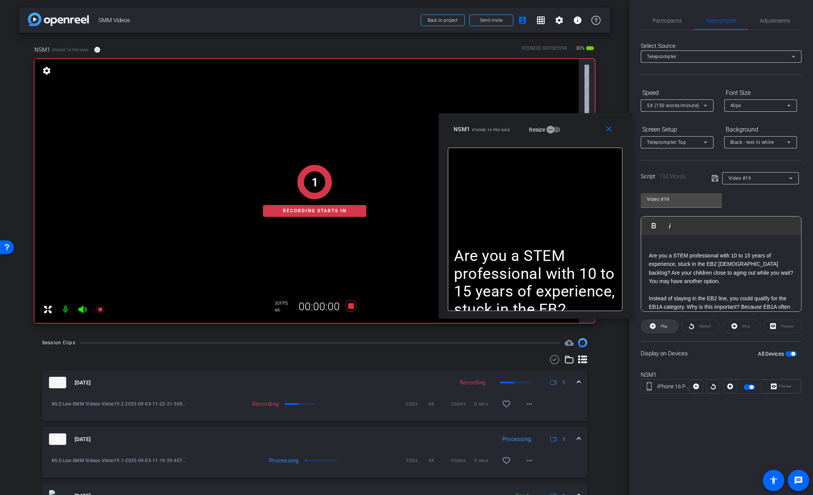
click at [659, 329] on span "Play" at bounding box center [663, 326] width 9 height 11
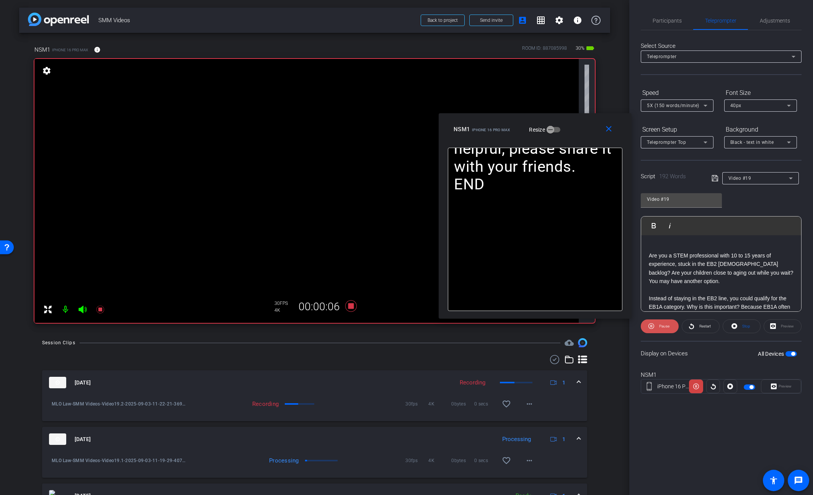
click at [657, 330] on span "Pause" at bounding box center [663, 326] width 12 height 11
click at [663, 328] on span "Restart" at bounding box center [703, 326] width 13 height 11
click at [663, 328] on span "Pause" at bounding box center [664, 326] width 10 height 4
click at [663, 328] on span "Play" at bounding box center [664, 326] width 7 height 4
click at [663, 328] on span "Pause" at bounding box center [664, 326] width 10 height 4
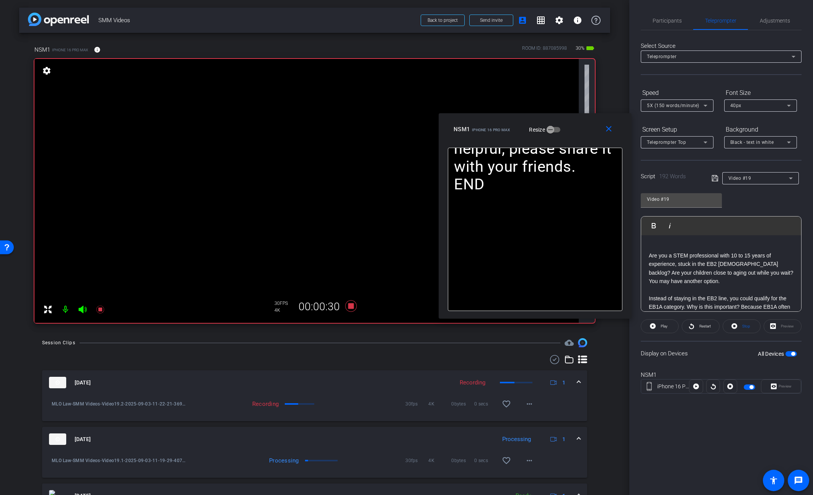
click at [663, 328] on span "Play" at bounding box center [664, 326] width 7 height 4
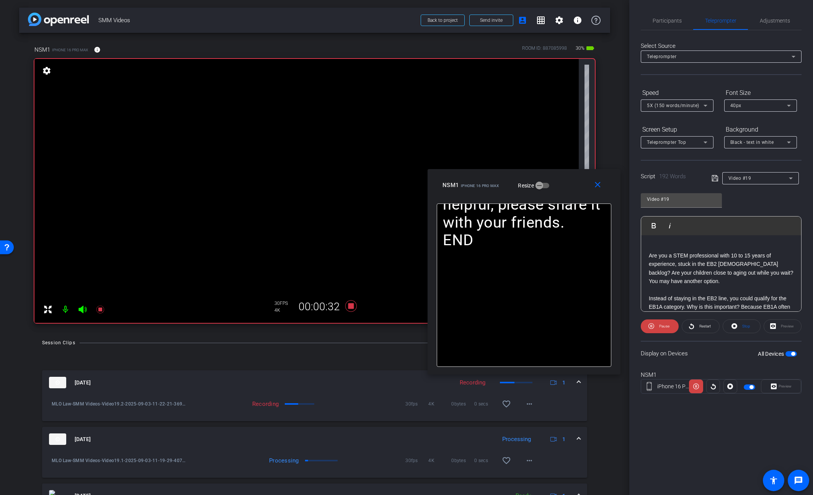
drag, startPoint x: 588, startPoint y: 134, endPoint x: 579, endPoint y: 193, distance: 60.0
click at [576, 192] on div "NSM1 iPhone 16 Pro Max Resize" at bounding box center [526, 185] width 169 height 14
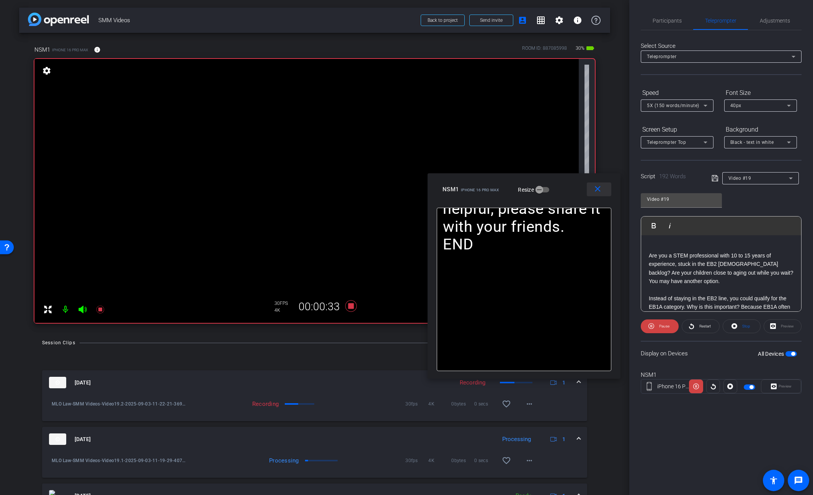
click at [593, 189] on mat-icon "close" at bounding box center [598, 190] width 10 height 10
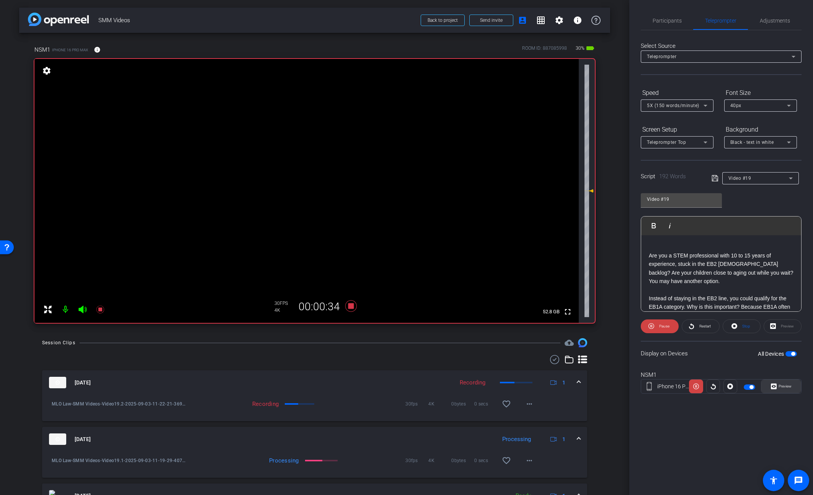
click at [663, 390] on span "Preview" at bounding box center [784, 386] width 15 height 11
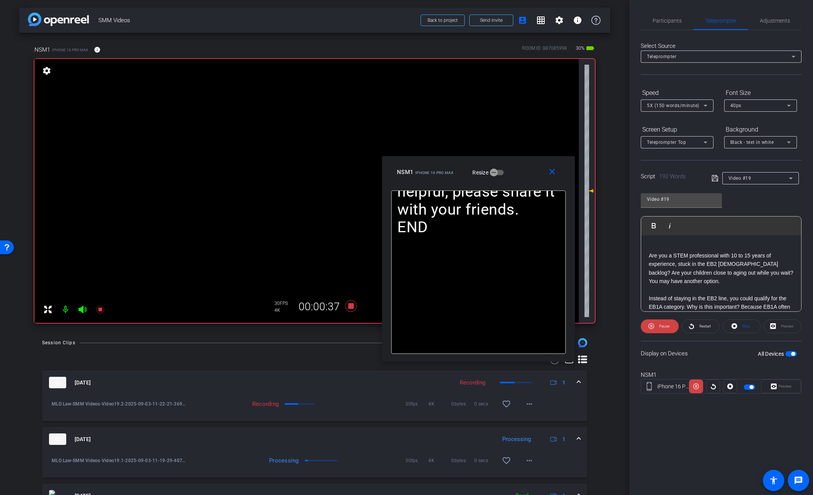
drag, startPoint x: 446, startPoint y: 173, endPoint x: 526, endPoint y: 185, distance: 80.9
click at [526, 185] on div "close NSM1 iPhone 16 Pro Max Resize" at bounding box center [478, 173] width 193 height 34
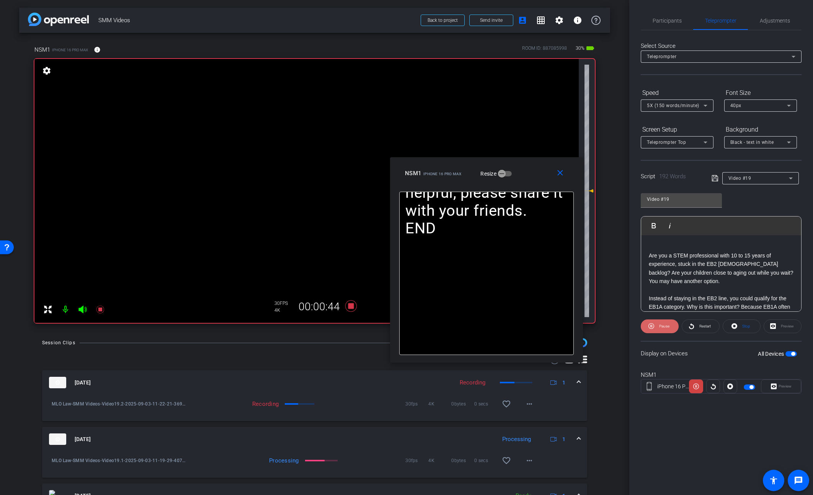
click at [648, 325] on icon at bounding box center [651, 327] width 6 height 10
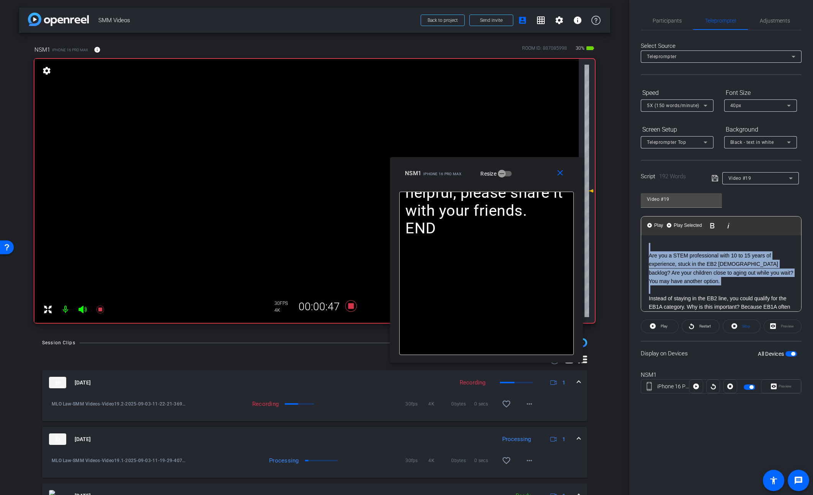
drag, startPoint x: 681, startPoint y: 274, endPoint x: 630, endPoint y: 227, distance: 69.6
click at [630, 227] on div "Participants Teleprompter Adjustments settings Steve Geffner flip Director Ever…" at bounding box center [721, 247] width 184 height 495
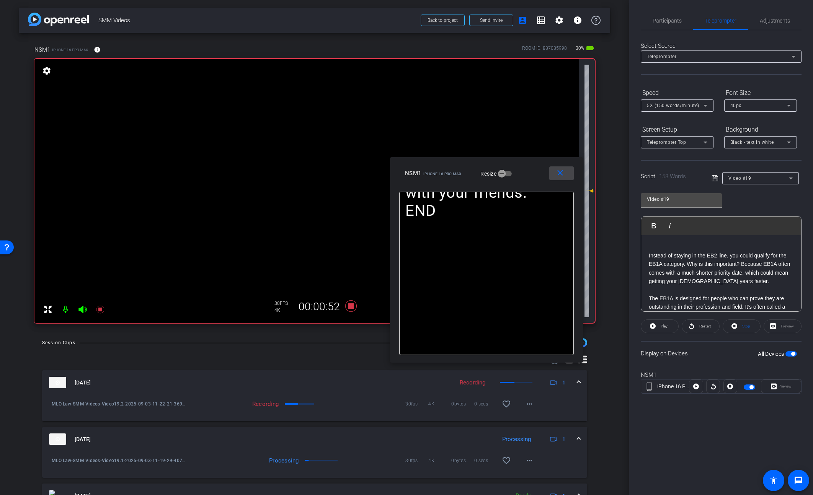
click at [564, 174] on mat-icon "close" at bounding box center [560, 173] width 10 height 10
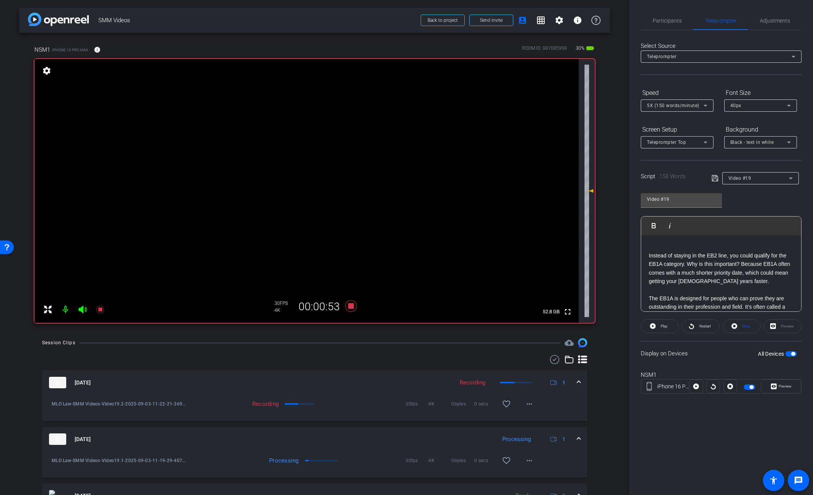
click at [663, 354] on span "button" at bounding box center [793, 354] width 4 height 4
click at [663, 282] on p "Instead of staying in the EB2 line, you could qualify for the EB1A category. Wh…" at bounding box center [721, 268] width 145 height 34
click at [663, 177] on icon at bounding box center [715, 178] width 7 height 9
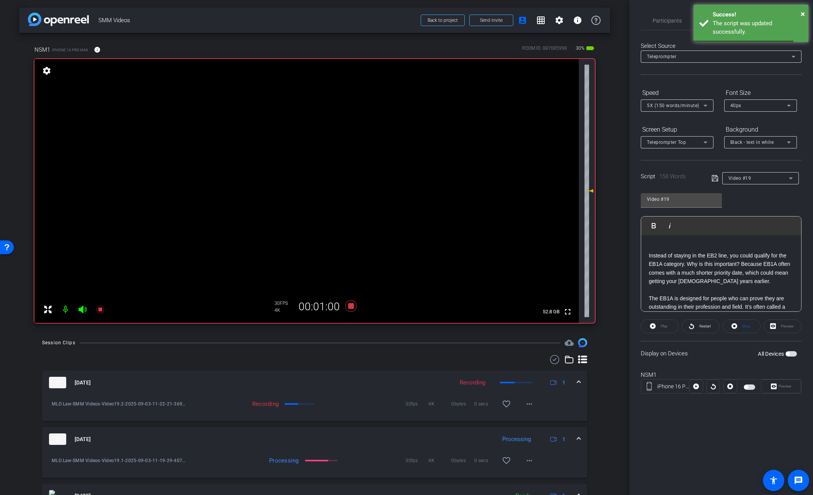
click at [663, 353] on span "button" at bounding box center [790, 353] width 11 height 5
click at [663, 387] on span "Preview" at bounding box center [784, 386] width 15 height 11
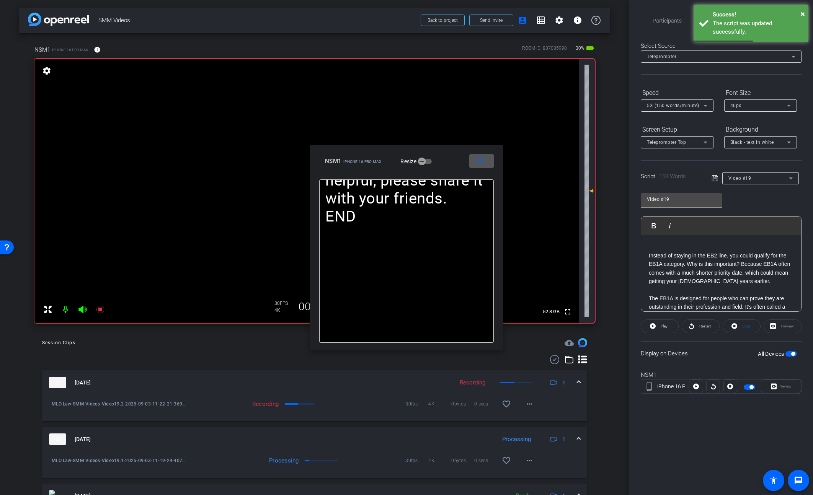
click at [663, 330] on span "Restart" at bounding box center [703, 326] width 13 height 11
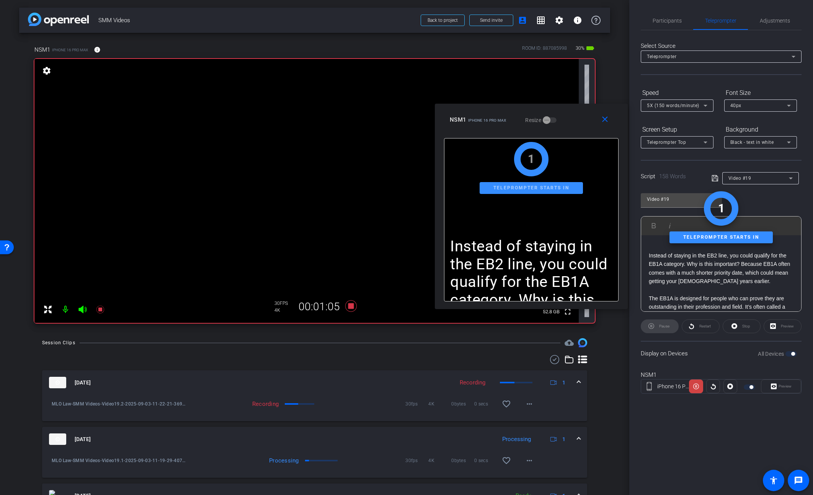
drag, startPoint x: 458, startPoint y: 160, endPoint x: 583, endPoint y: 118, distance: 131.5
click at [583, 118] on div "NSM1 iPhone 16 Pro Max Resize" at bounding box center [534, 120] width 169 height 14
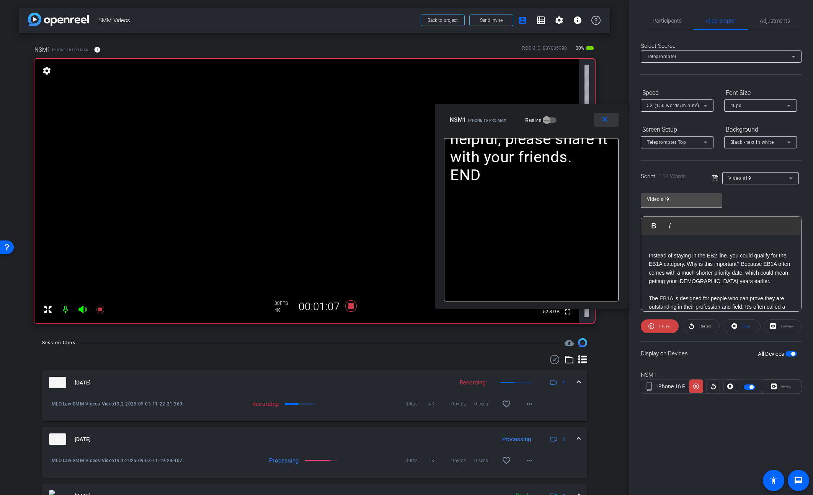
drag, startPoint x: 607, startPoint y: 120, endPoint x: 694, endPoint y: 238, distance: 146.7
click at [607, 120] on mat-icon "close" at bounding box center [605, 120] width 10 height 10
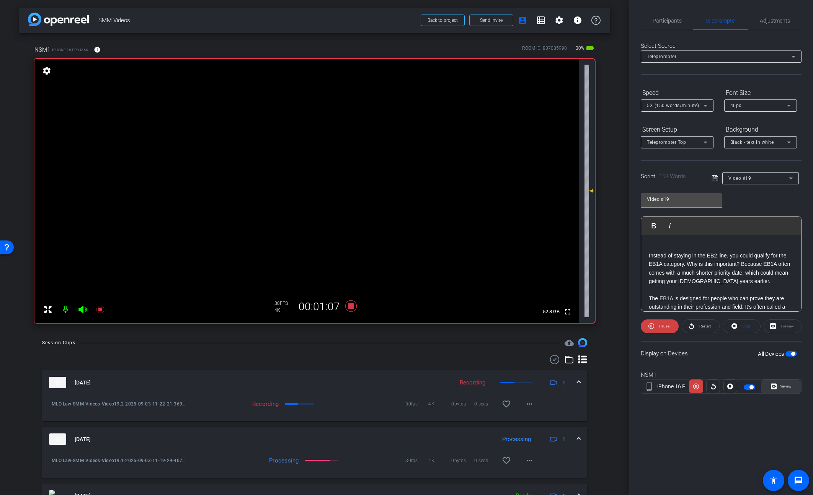
click at [663, 385] on span "Preview" at bounding box center [785, 386] width 13 height 4
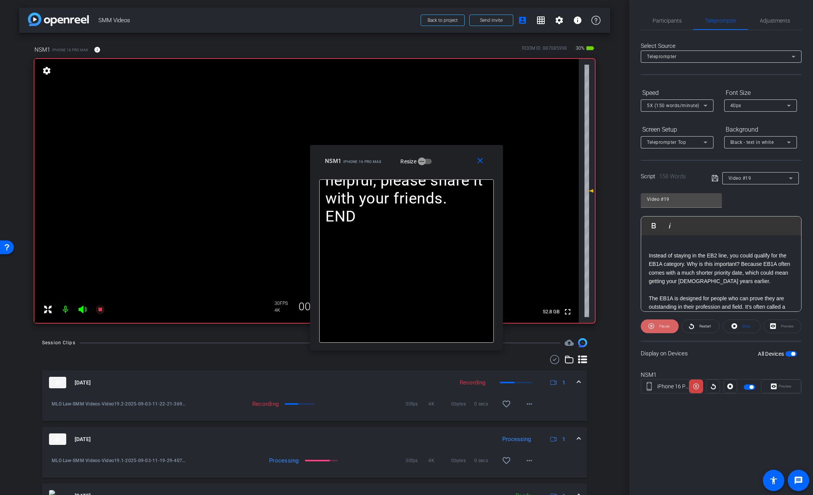
click at [663, 327] on span "Pause" at bounding box center [664, 326] width 10 height 4
click at [704, 325] on span "Restart" at bounding box center [704, 326] width 11 height 4
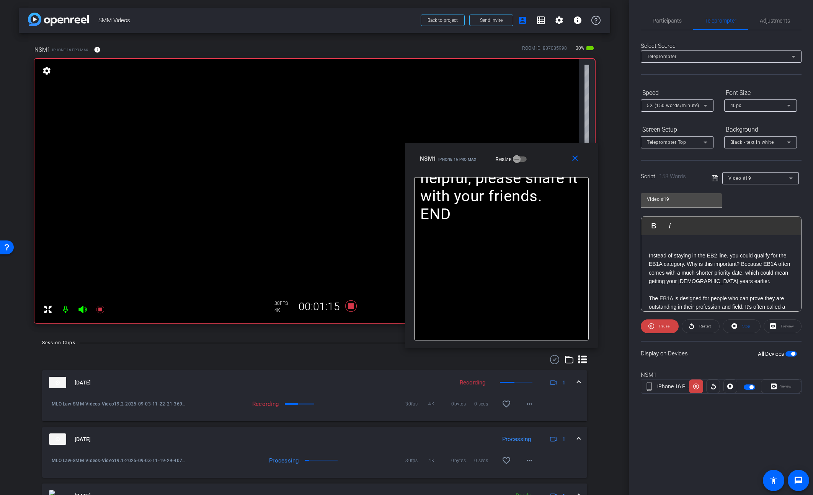
drag, startPoint x: 454, startPoint y: 170, endPoint x: 547, endPoint y: 168, distance: 93.8
click at [547, 168] on div "close NSM1 iPhone 16 Pro Max Resize" at bounding box center [501, 160] width 193 height 34
click at [663, 325] on span "Pause" at bounding box center [664, 326] width 10 height 4
click at [663, 325] on span "Play" at bounding box center [664, 326] width 7 height 4
click at [663, 325] on span "Pause" at bounding box center [664, 326] width 10 height 4
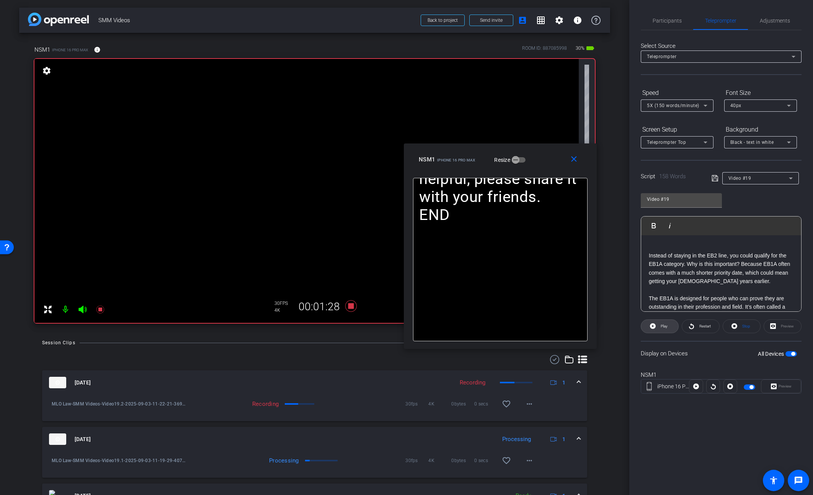
click at [663, 325] on span "Play" at bounding box center [664, 326] width 7 height 4
click at [659, 325] on span "Pause" at bounding box center [664, 326] width 10 height 4
click at [659, 325] on span "Play" at bounding box center [663, 326] width 9 height 11
click at [572, 160] on mat-icon "close" at bounding box center [574, 160] width 10 height 10
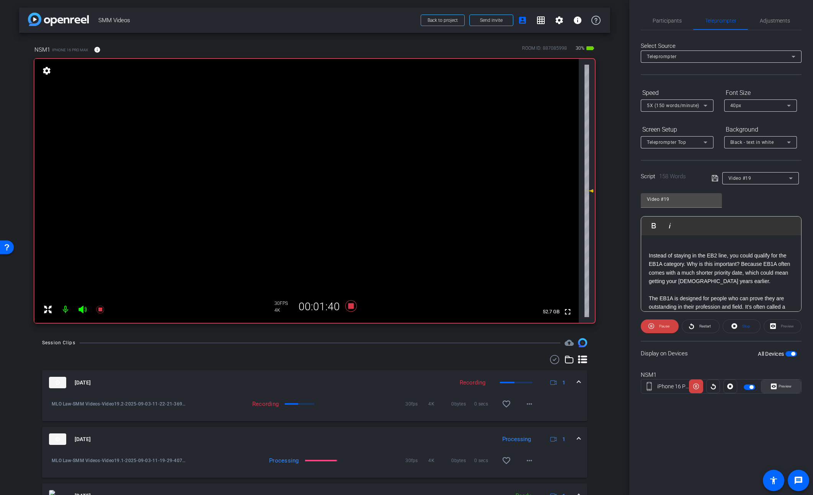
click at [786, 392] on span at bounding box center [780, 386] width 39 height 18
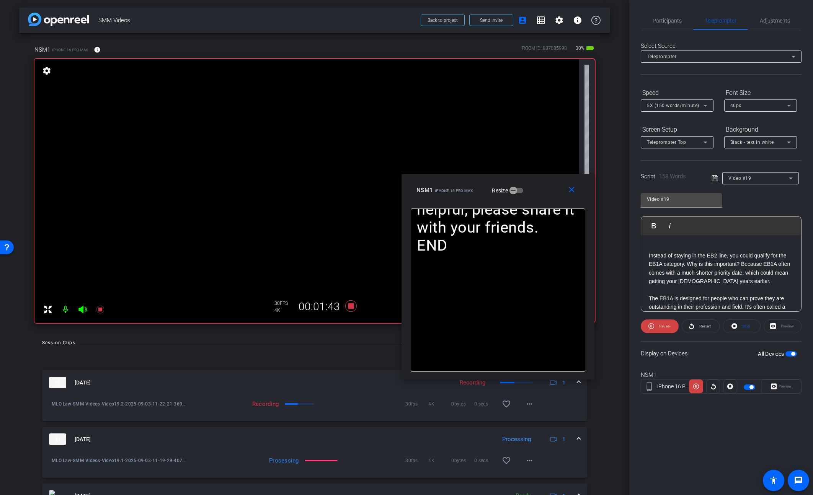
drag, startPoint x: 454, startPoint y: 167, endPoint x: 546, endPoint y: 196, distance: 95.9
click at [546, 196] on div "NSM1 iPhone 16 Pro Max Resize" at bounding box center [500, 190] width 169 height 14
click at [657, 325] on span "Pause" at bounding box center [663, 326] width 12 height 11
click at [657, 325] on span at bounding box center [659, 326] width 37 height 18
click at [662, 325] on span "Pause" at bounding box center [664, 326] width 10 height 4
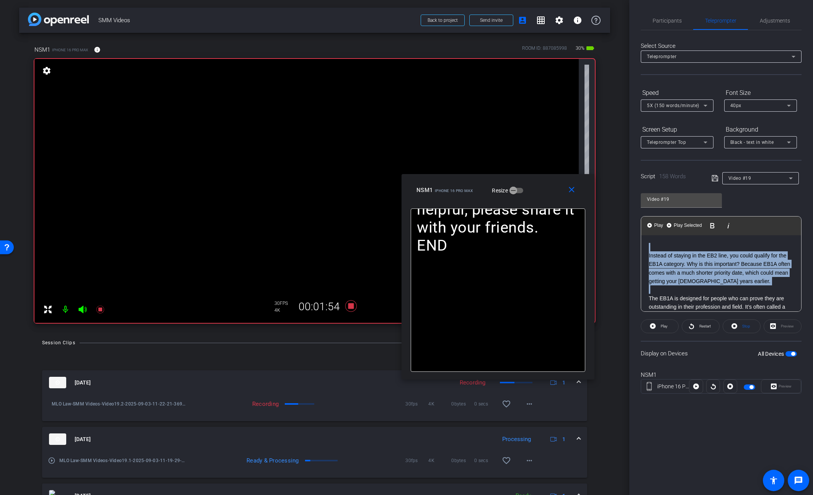
drag, startPoint x: 661, startPoint y: 280, endPoint x: 634, endPoint y: 230, distance: 56.9
click at [634, 230] on div "Participants Teleprompter Adjustments settings [PERSON_NAME] flip Director Ever…" at bounding box center [721, 247] width 184 height 495
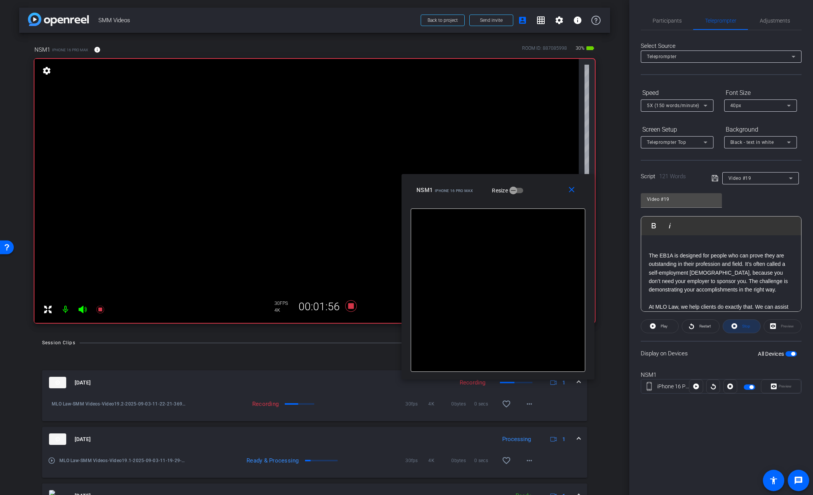
click at [730, 323] on span at bounding box center [741, 326] width 37 height 18
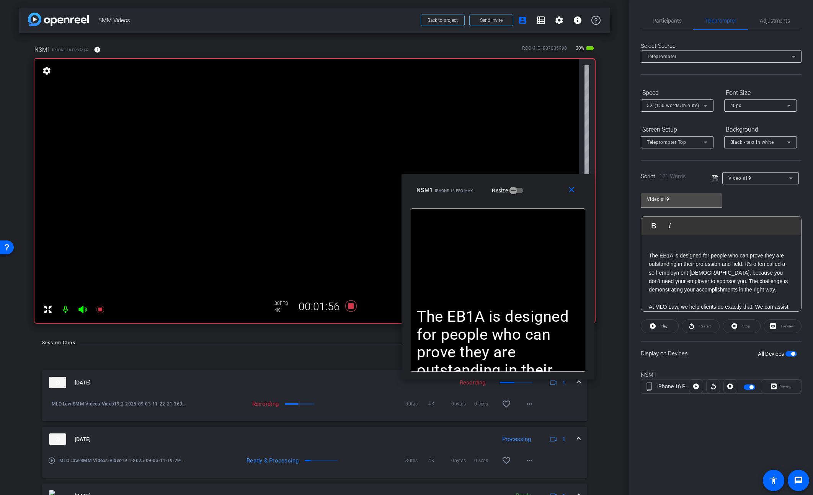
click at [691, 327] on div "Restart" at bounding box center [701, 327] width 38 height 14
click at [664, 328] on span "Play" at bounding box center [664, 326] width 7 height 4
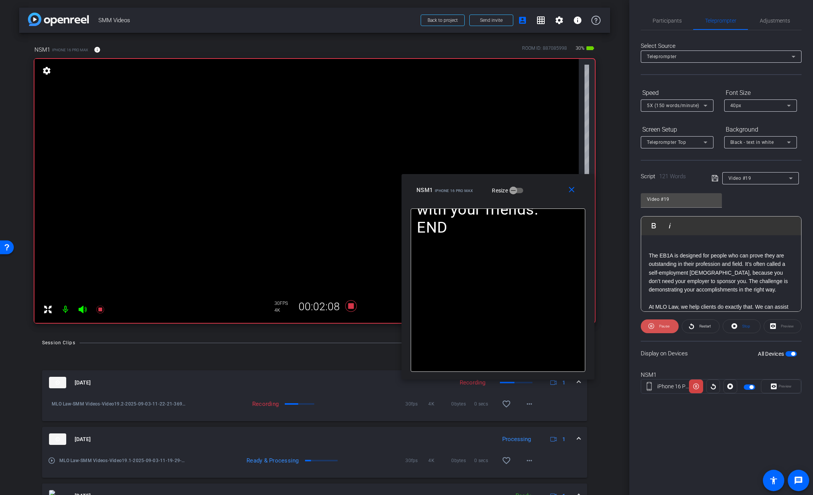
click at [661, 328] on span "Pause" at bounding box center [664, 326] width 10 height 4
click at [661, 328] on span "Play" at bounding box center [664, 326] width 7 height 4
click at [572, 193] on mat-icon "close" at bounding box center [572, 190] width 10 height 10
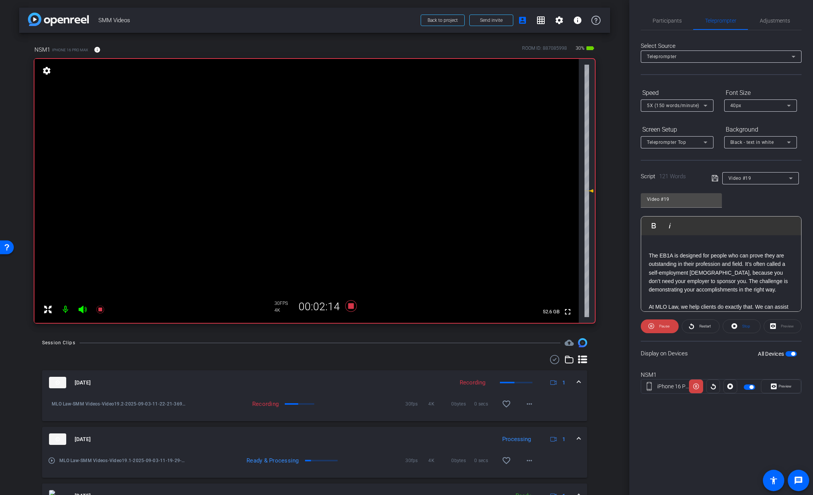
drag, startPoint x: 691, startPoint y: 343, endPoint x: 697, endPoint y: 346, distance: 6.5
click at [694, 345] on div "Display on Devices All Devices" at bounding box center [721, 353] width 161 height 25
click at [780, 385] on span "Preview" at bounding box center [785, 386] width 13 height 4
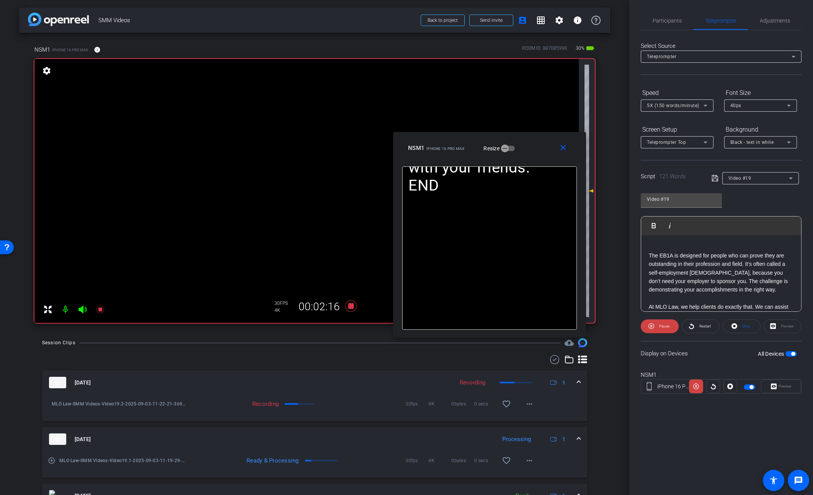
drag, startPoint x: 456, startPoint y: 159, endPoint x: 540, endPoint y: 147, distance: 84.8
click at [540, 147] on div "NSM1 iPhone 16 Pro Max Resize" at bounding box center [492, 148] width 169 height 14
click at [661, 327] on span "Pause" at bounding box center [664, 326] width 10 height 4
click at [661, 327] on span "Play" at bounding box center [664, 326] width 7 height 4
click at [661, 327] on span "Pause" at bounding box center [664, 326] width 10 height 4
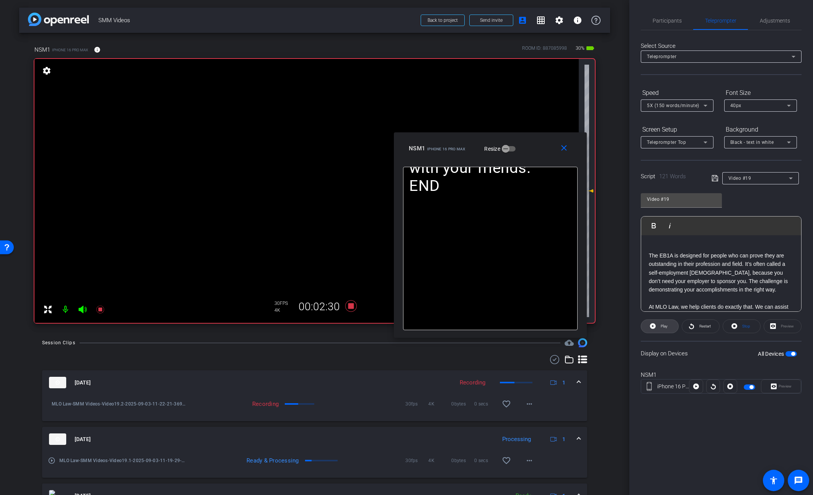
click at [661, 327] on span "Play" at bounding box center [664, 326] width 7 height 4
click at [563, 148] on mat-icon "close" at bounding box center [564, 149] width 10 height 10
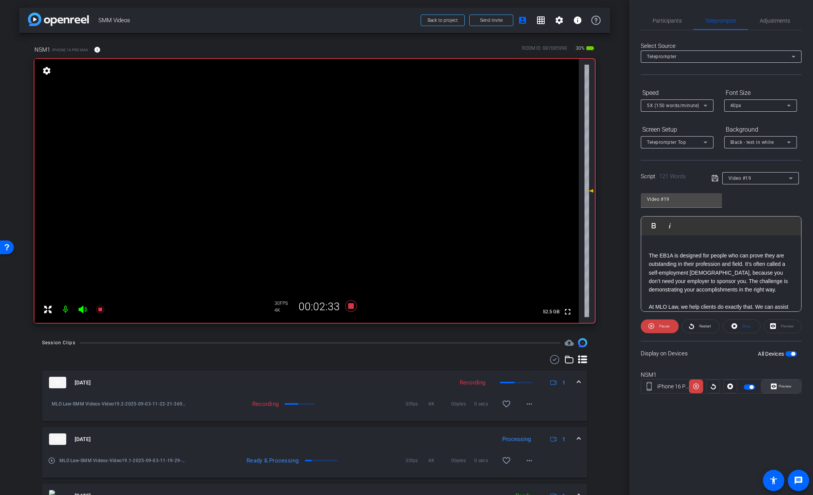
click at [787, 392] on span "Preview" at bounding box center [784, 386] width 15 height 11
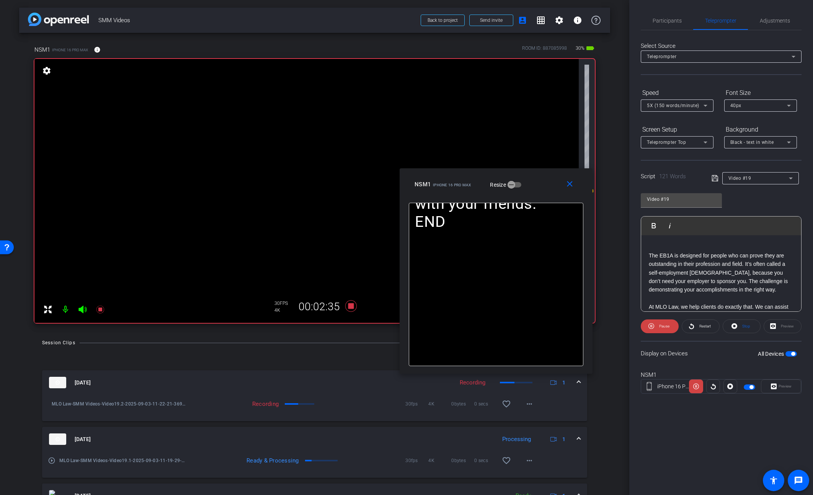
drag, startPoint x: 452, startPoint y: 170, endPoint x: 542, endPoint y: 194, distance: 92.6
click at [542, 194] on div "close NSM1 iPhone 16 Pro Max Resize" at bounding box center [496, 185] width 193 height 34
click at [659, 323] on span "Pause" at bounding box center [663, 326] width 12 height 11
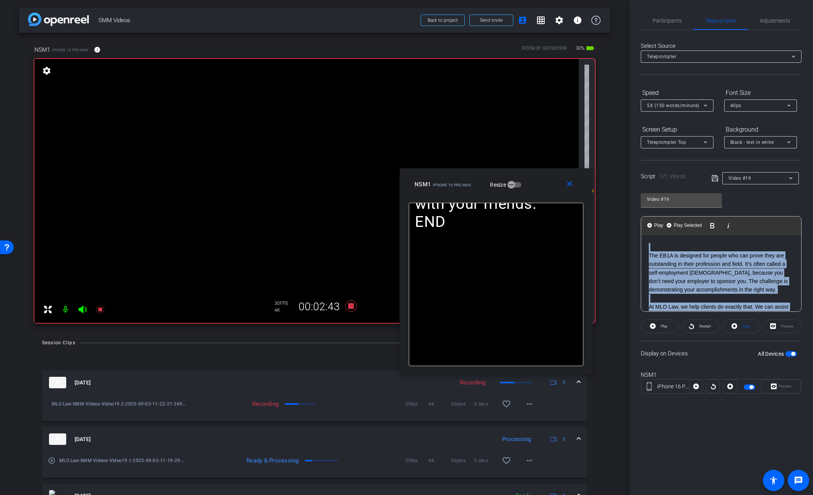
drag, startPoint x: 665, startPoint y: 259, endPoint x: 633, endPoint y: 217, distance: 52.2
click at [633, 217] on div "Participants Teleprompter Adjustments settings Steve Geffner flip Director Ever…" at bounding box center [721, 247] width 184 height 495
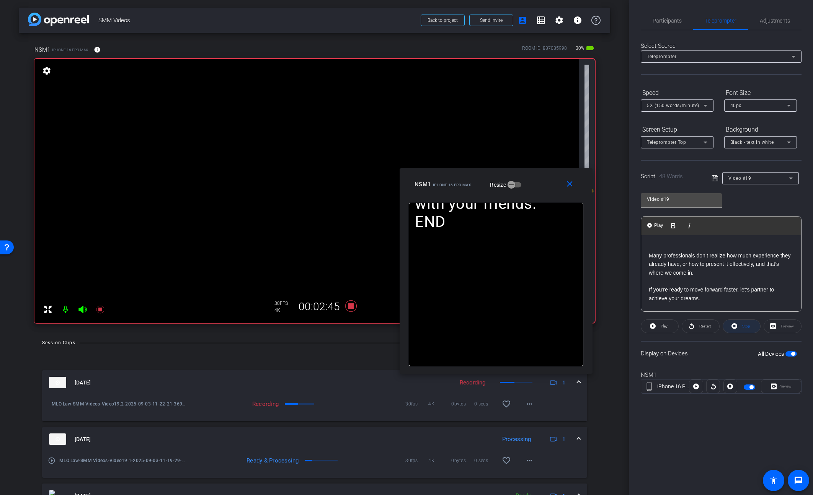
click at [736, 328] on icon at bounding box center [735, 327] width 6 height 10
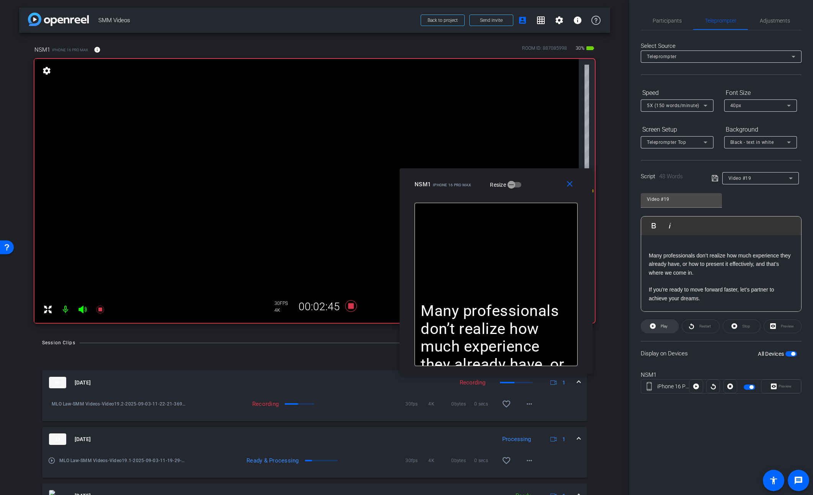
click at [650, 328] on icon at bounding box center [653, 326] width 6 height 6
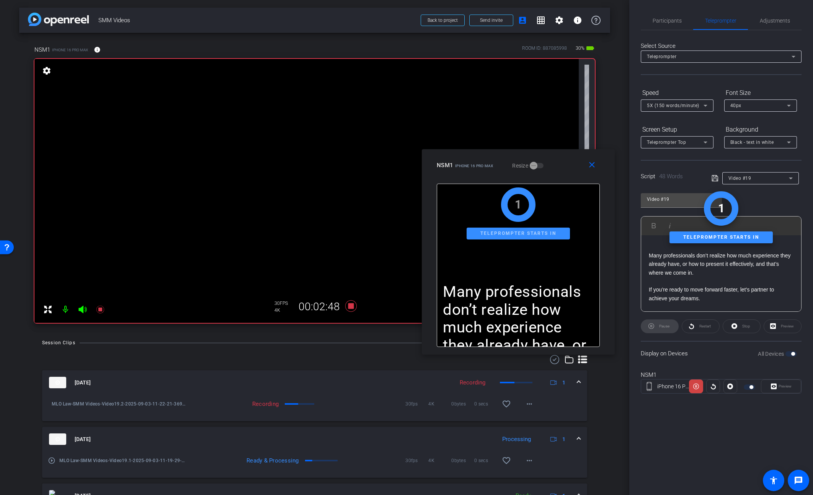
drag, startPoint x: 547, startPoint y: 186, endPoint x: 570, endPoint y: 167, distance: 29.3
click at [570, 167] on div "NSM1 iPhone 16 Pro Max Resize" at bounding box center [521, 165] width 169 height 14
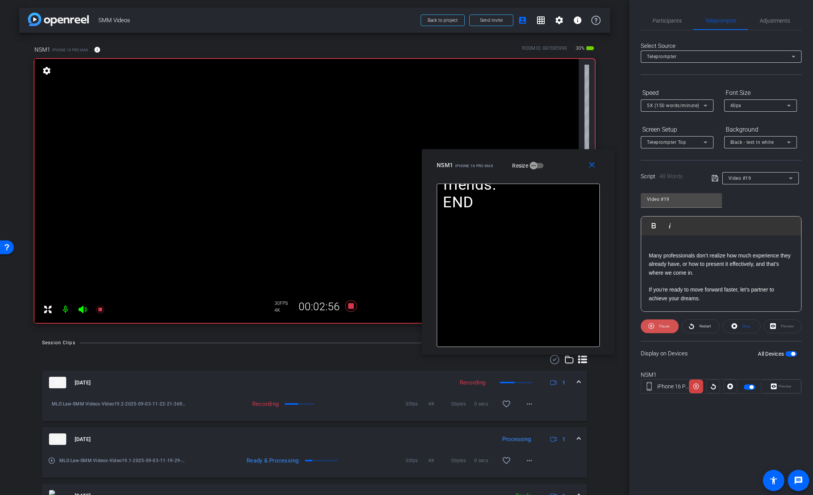
click at [661, 328] on span "Pause" at bounding box center [664, 326] width 10 height 4
click at [661, 328] on span "Play" at bounding box center [664, 326] width 7 height 4
click at [661, 328] on span "Pause" at bounding box center [664, 326] width 10 height 4
click at [661, 328] on span "Play" at bounding box center [664, 326] width 7 height 4
click at [97, 310] on icon at bounding box center [100, 309] width 9 height 9
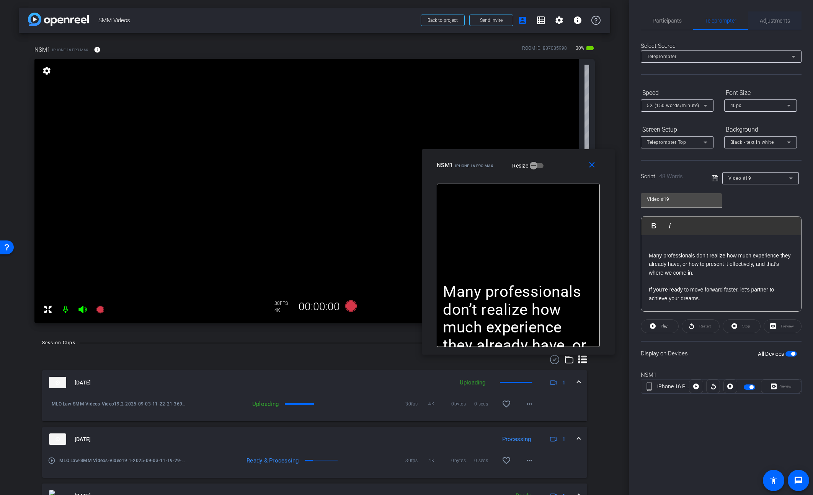
click at [769, 19] on span "Adjustments" at bounding box center [775, 20] width 30 height 5
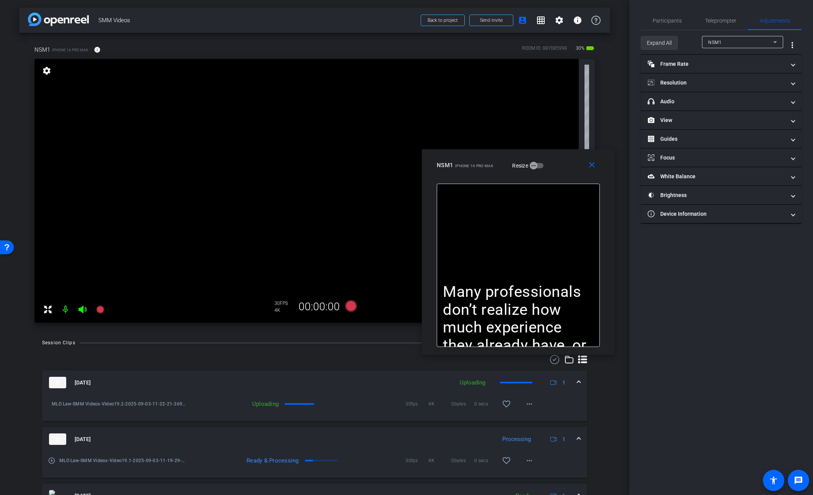
drag, startPoint x: 665, startPoint y: 36, endPoint x: 666, endPoint y: 136, distance: 99.1
click at [665, 37] on span "Expand All" at bounding box center [659, 43] width 25 height 15
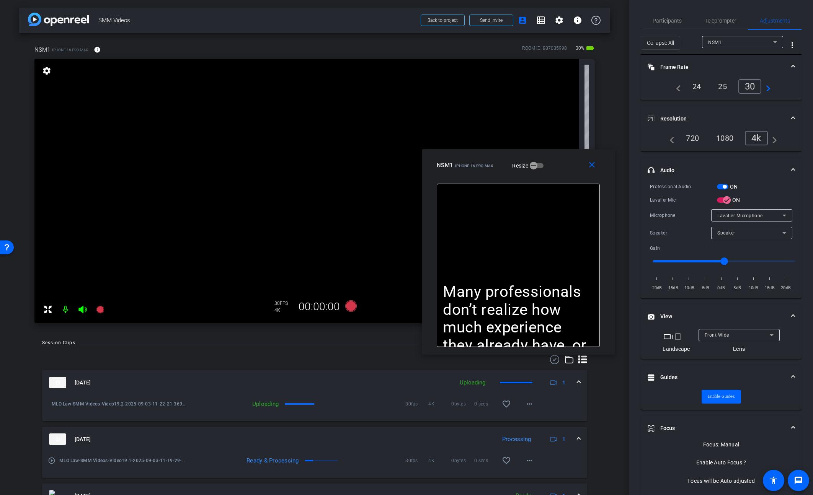
click at [722, 187] on span "button" at bounding box center [722, 186] width 11 height 5
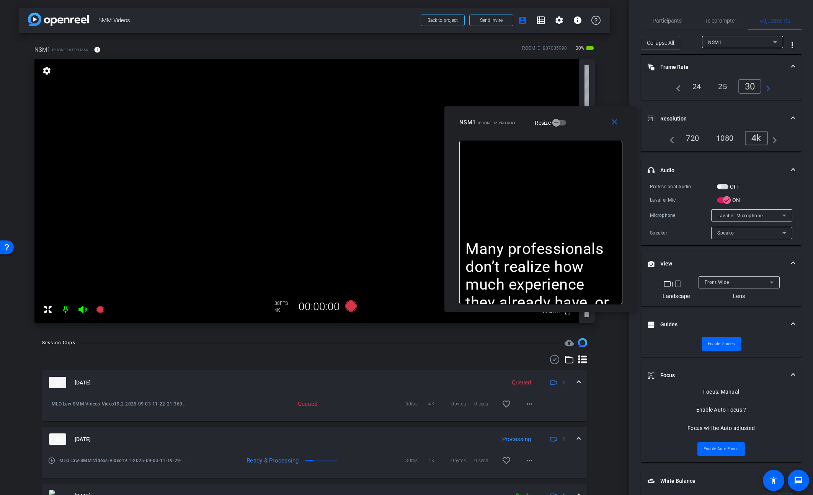
drag, startPoint x: 552, startPoint y: 163, endPoint x: 614, endPoint y: 80, distance: 104.2
click at [575, 120] on div "NSM1 iPhone 16 Pro Max Resize" at bounding box center [543, 123] width 169 height 14
click at [711, 22] on span "Teleprompter" at bounding box center [720, 20] width 31 height 5
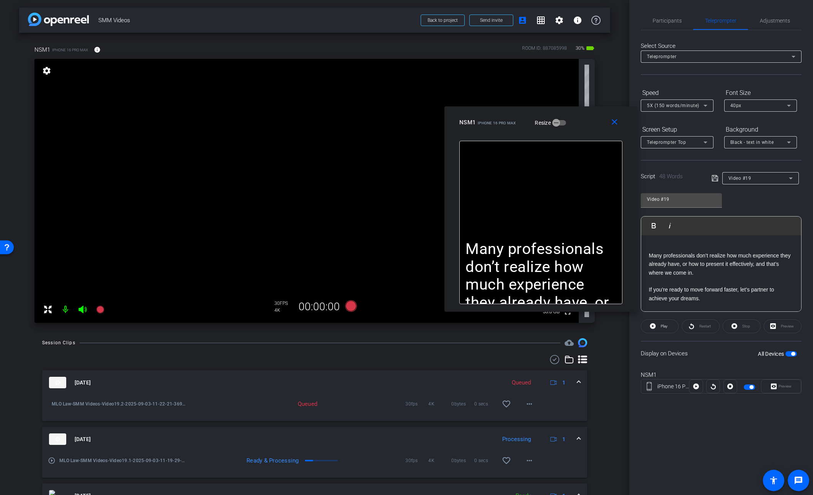
click at [679, 265] on p "Many professionals don’t realize how much experience they already have, or how …" at bounding box center [721, 264] width 145 height 26
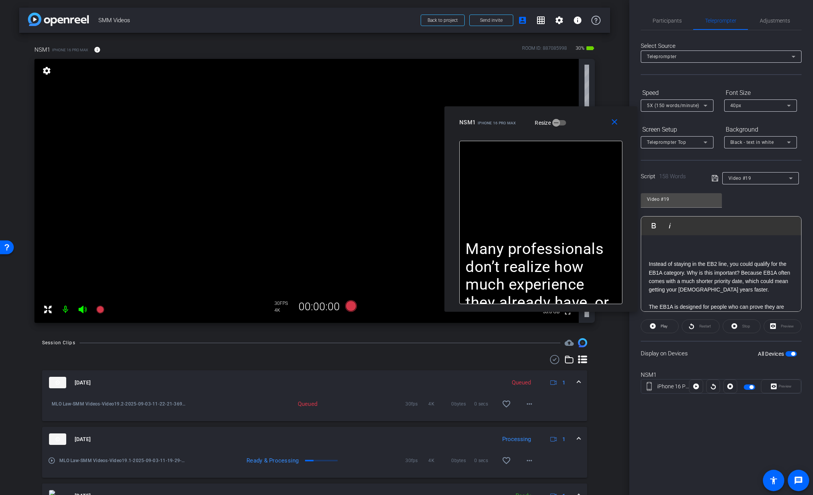
click at [727, 288] on p "Instead of staying in the EB2 line, you could qualify for the EB1A category. Wh…" at bounding box center [721, 277] width 145 height 34
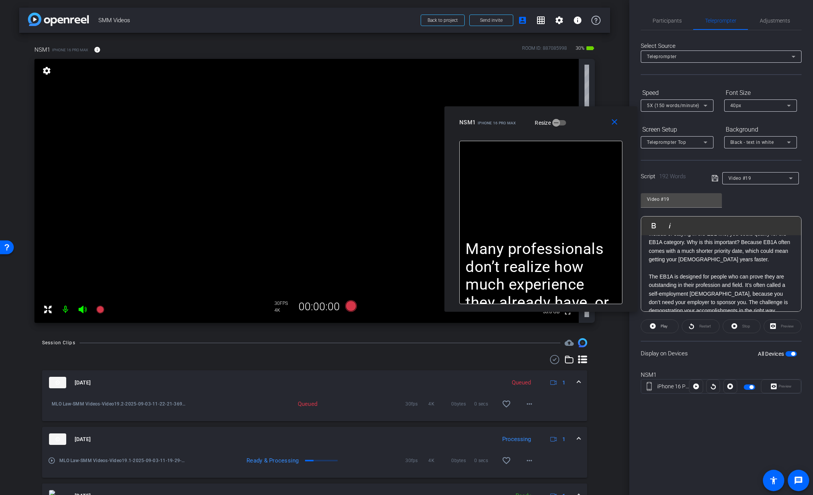
scroll to position [81, 0]
click at [729, 244] on p "Instead of staying in the EB2 line, you could qualify for the EB1A category. Wh…" at bounding box center [721, 231] width 145 height 34
click at [615, 122] on mat-icon "close" at bounding box center [615, 123] width 10 height 10
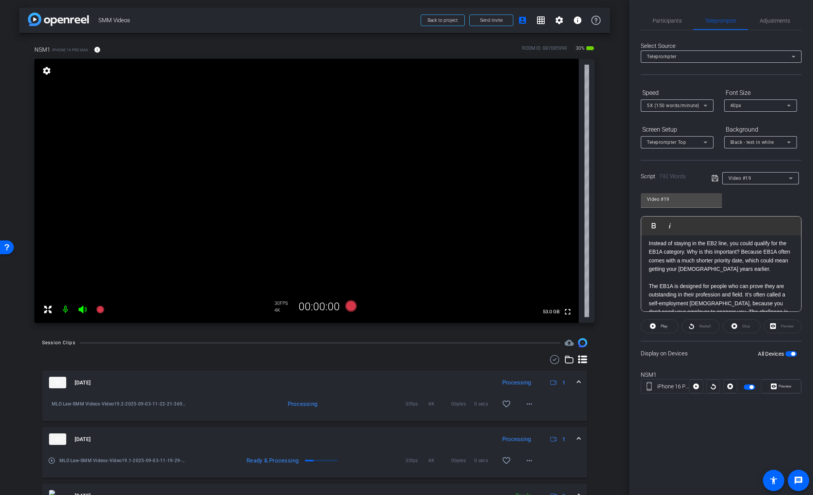
click at [790, 354] on span "button" at bounding box center [790, 353] width 11 height 5
click at [715, 176] on icon at bounding box center [715, 178] width 6 height 6
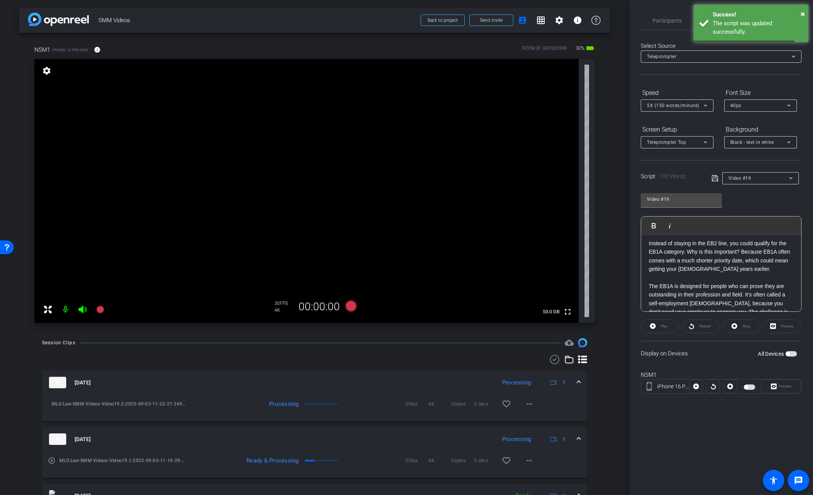
click at [792, 353] on span "button" at bounding box center [790, 353] width 11 height 5
click at [787, 388] on span "Preview" at bounding box center [785, 386] width 13 height 4
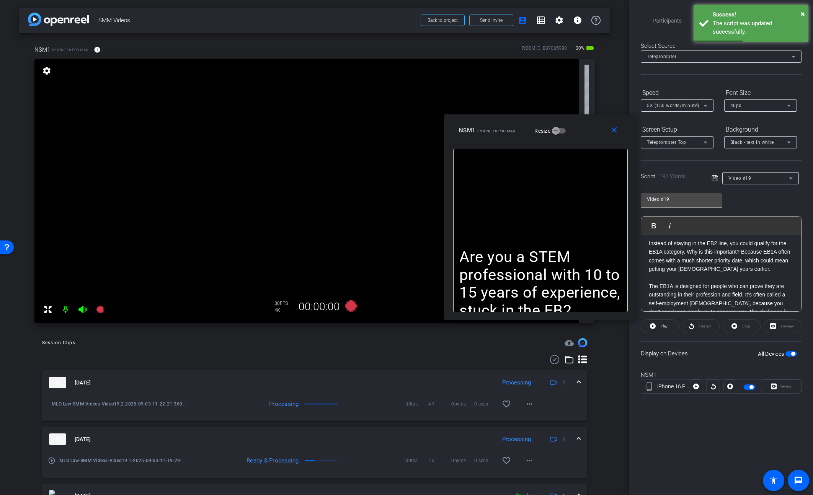
drag, startPoint x: 452, startPoint y: 153, endPoint x: 595, endPoint y: 114, distance: 147.9
click at [590, 124] on div "close NSM1 iPhone 16 Pro Max Resize" at bounding box center [540, 131] width 193 height 34
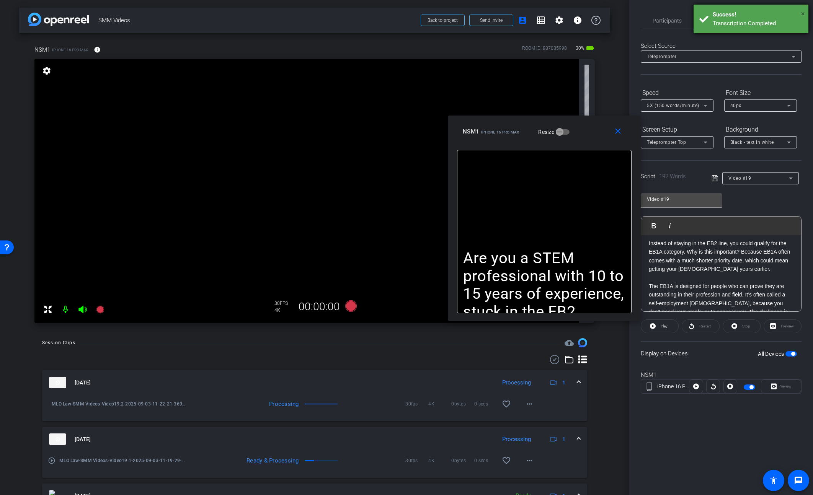
click at [802, 11] on span "×" at bounding box center [803, 13] width 4 height 9
click at [774, 23] on span "Adjustments" at bounding box center [775, 20] width 30 height 5
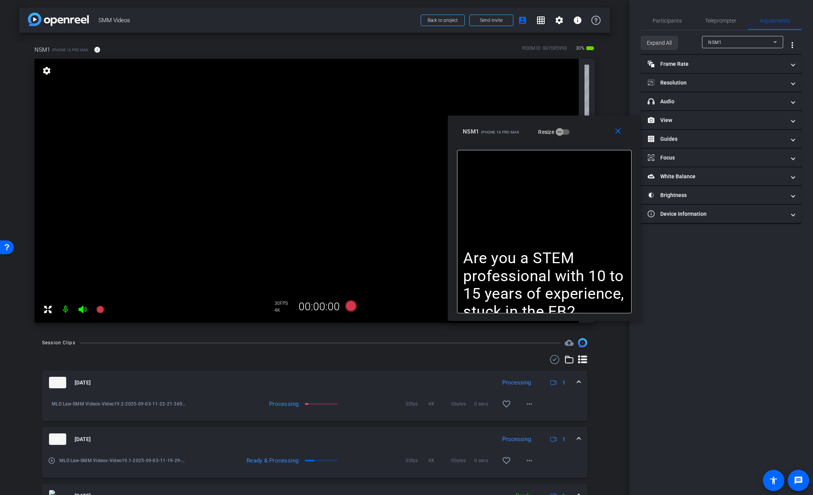
click at [668, 42] on span "Expand All" at bounding box center [659, 43] width 25 height 15
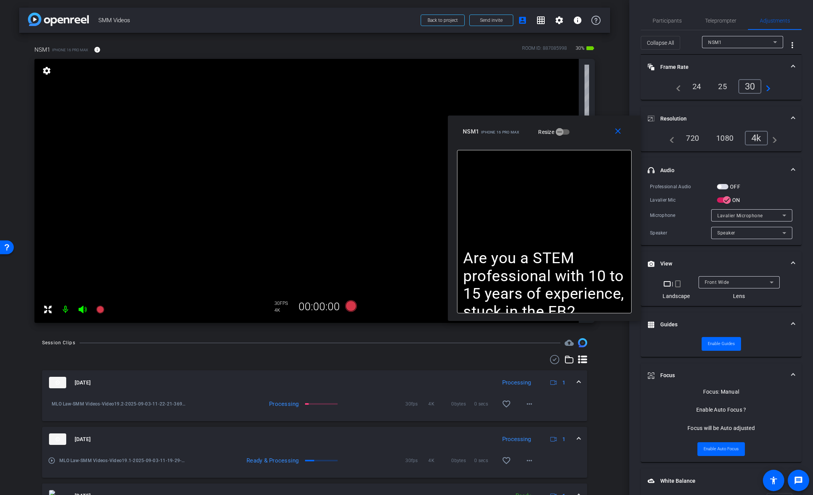
click at [724, 186] on span "button" at bounding box center [722, 186] width 11 height 5
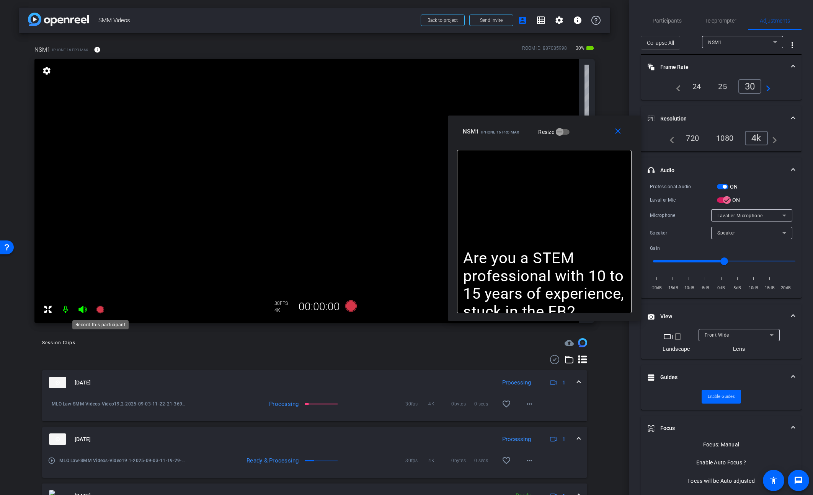
click at [100, 307] on icon at bounding box center [100, 310] width 8 height 8
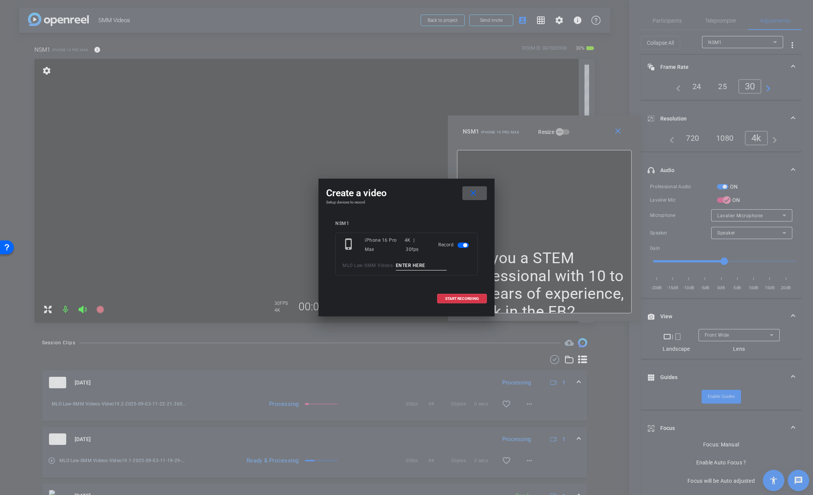
click at [426, 266] on input at bounding box center [421, 266] width 51 height 10
type input "Video19.3"
click at [439, 297] on span at bounding box center [462, 299] width 49 height 18
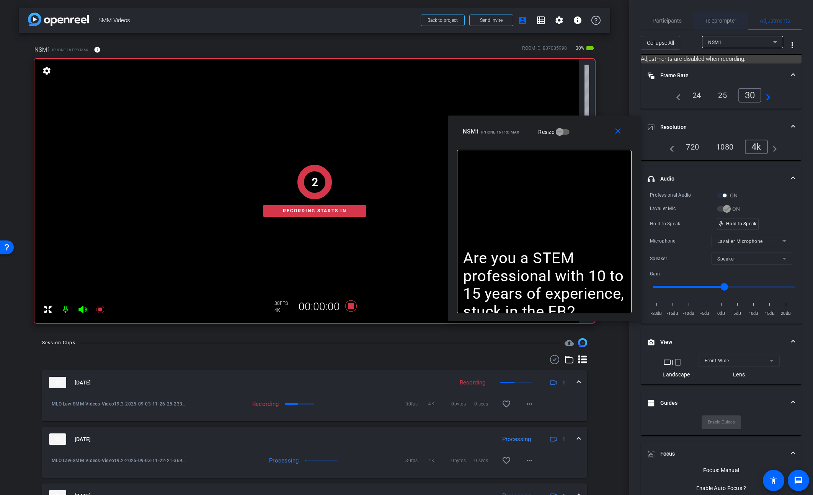
click at [722, 21] on span "Teleprompter" at bounding box center [720, 20] width 31 height 5
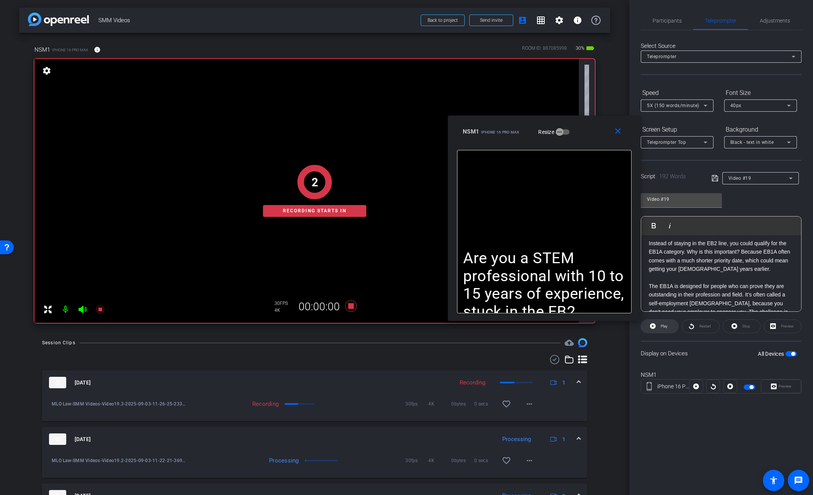
click at [667, 327] on span "Play" at bounding box center [664, 326] width 7 height 4
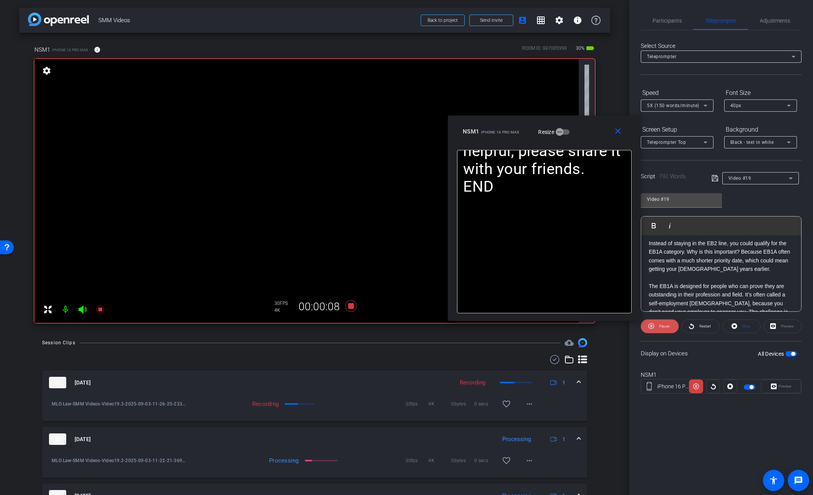
click at [657, 327] on span "Pause" at bounding box center [663, 326] width 12 height 11
click at [657, 327] on span at bounding box center [659, 326] width 37 height 18
click at [657, 327] on span "Pause" at bounding box center [663, 326] width 12 height 11
click at [697, 327] on span "Restart" at bounding box center [703, 326] width 13 height 11
click at [660, 327] on span "Pause" at bounding box center [664, 326] width 10 height 4
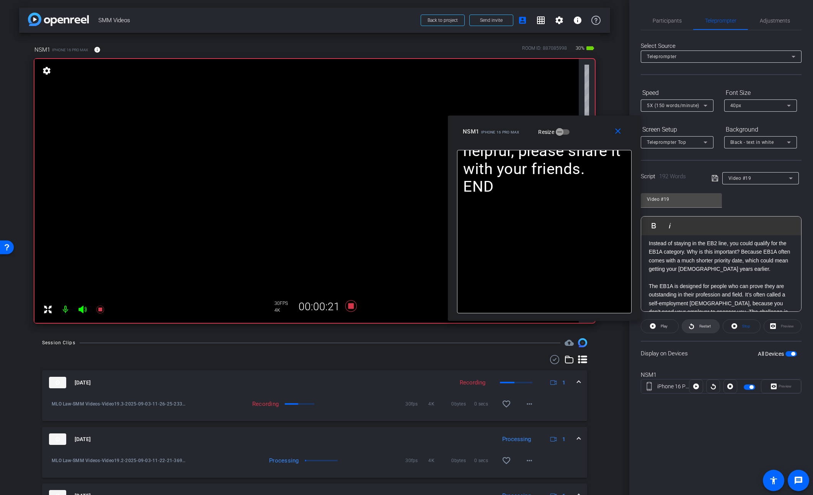
click at [692, 327] on icon at bounding box center [692, 327] width 6 height 10
click at [665, 328] on span "Pause" at bounding box center [664, 326] width 10 height 4
click at [665, 328] on span "Play" at bounding box center [664, 326] width 7 height 4
click at [667, 325] on span "Pause" at bounding box center [664, 326] width 10 height 4
click at [667, 325] on span "Play" at bounding box center [664, 326] width 7 height 4
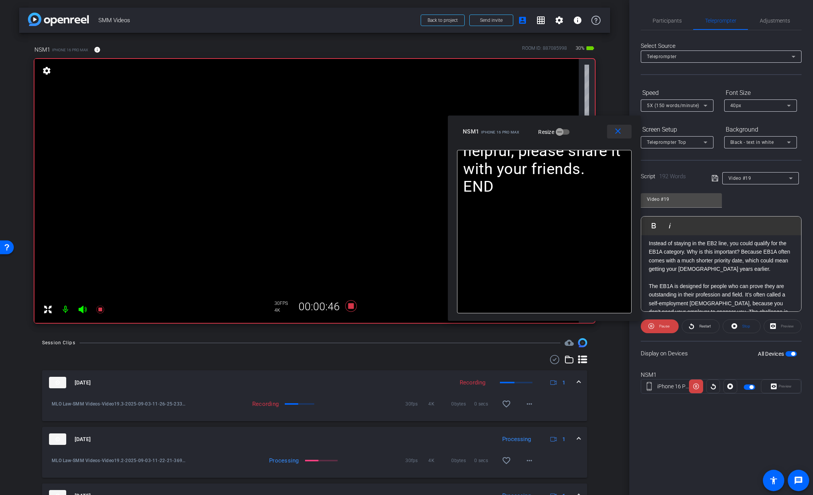
click at [616, 132] on mat-icon "close" at bounding box center [618, 132] width 10 height 10
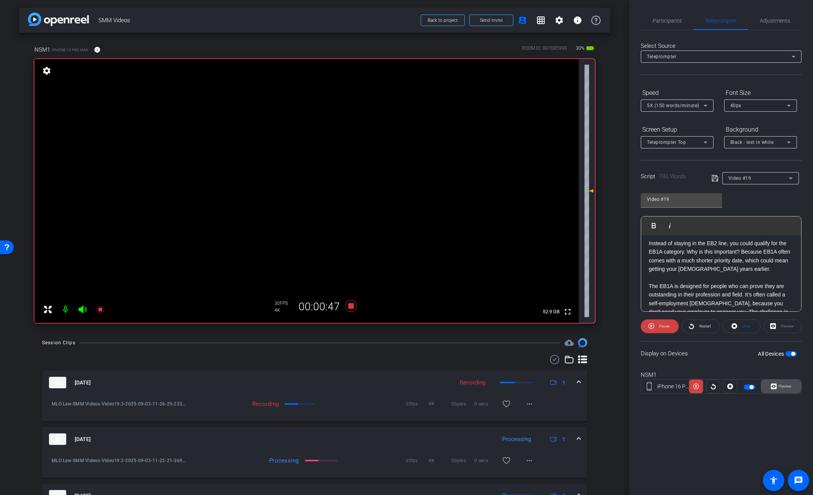
click at [783, 386] on span "Preview" at bounding box center [785, 386] width 13 height 4
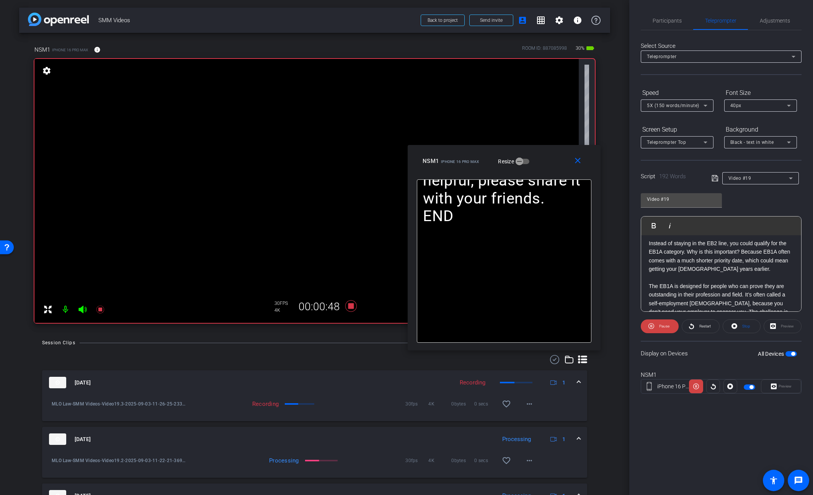
drag, startPoint x: 456, startPoint y: 157, endPoint x: 554, endPoint y: 157, distance: 97.6
click at [554, 157] on div "NSM1 iPhone 16 Pro Max Resize" at bounding box center [507, 161] width 169 height 14
click at [662, 327] on span "Pause" at bounding box center [664, 326] width 10 height 4
click at [662, 327] on span "Play" at bounding box center [664, 326] width 7 height 4
click at [662, 327] on span "Pause" at bounding box center [664, 326] width 10 height 4
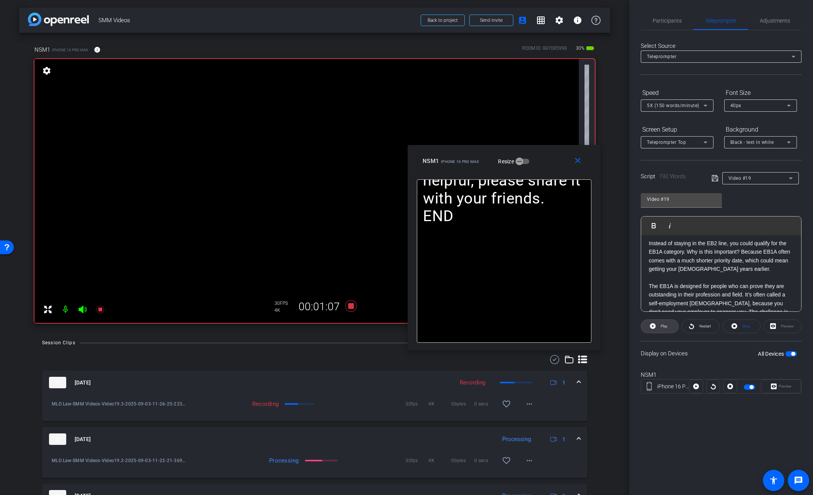
click at [662, 327] on span "Play" at bounding box center [664, 326] width 7 height 4
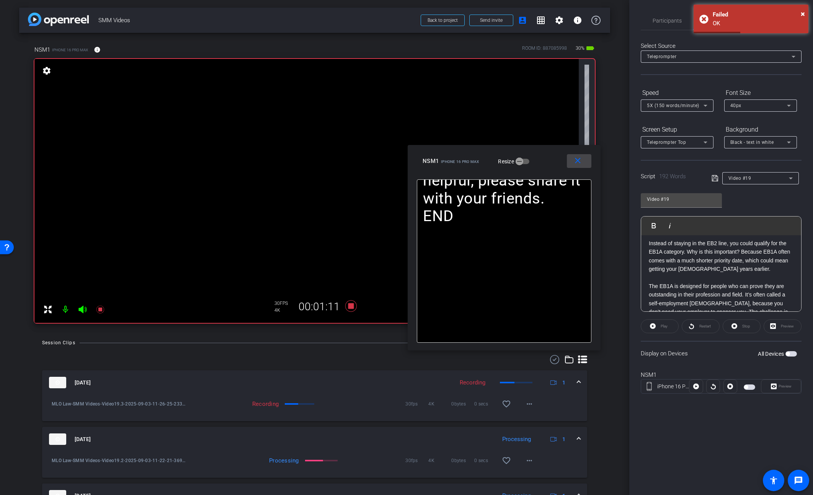
click at [575, 162] on mat-icon "close" at bounding box center [578, 161] width 10 height 10
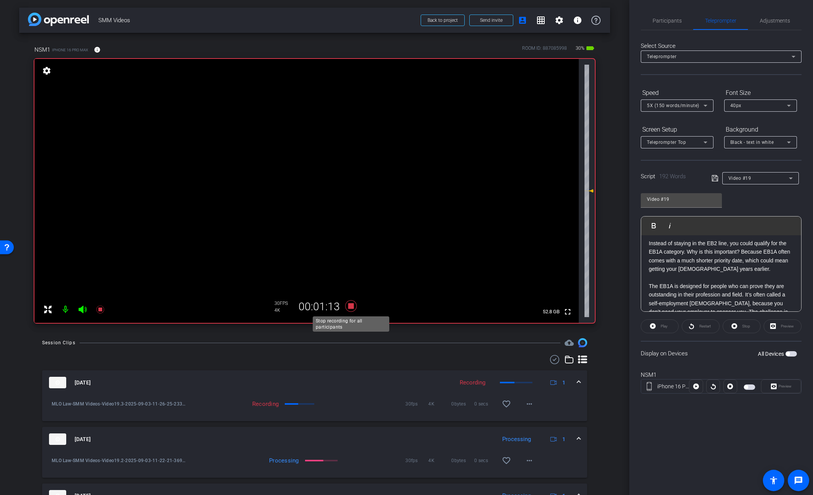
click at [353, 308] on icon at bounding box center [350, 305] width 11 height 11
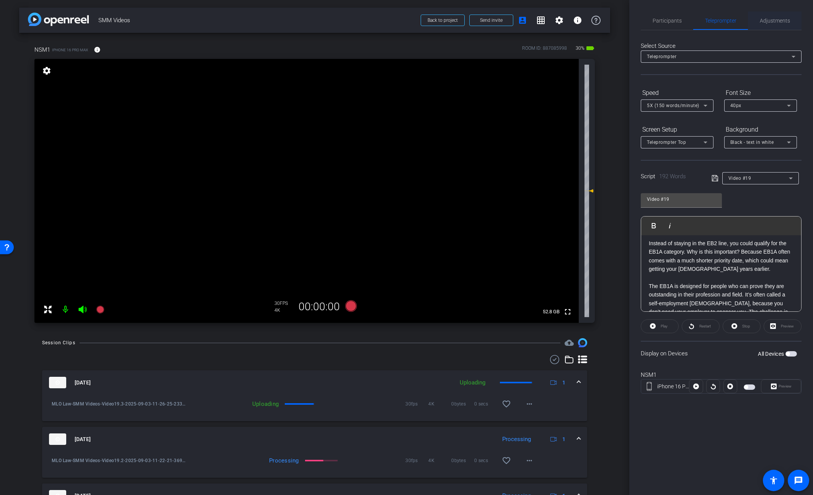
click at [782, 22] on span "Adjustments" at bounding box center [775, 20] width 30 height 5
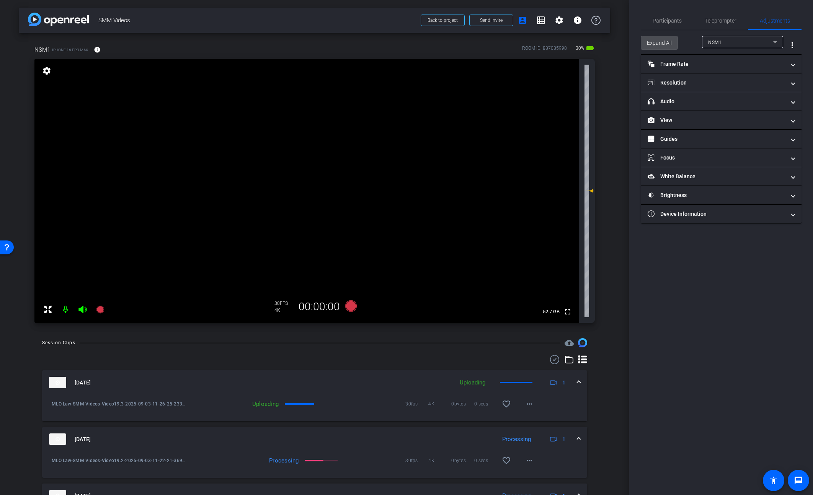
click at [654, 40] on span "Expand All" at bounding box center [659, 43] width 25 height 15
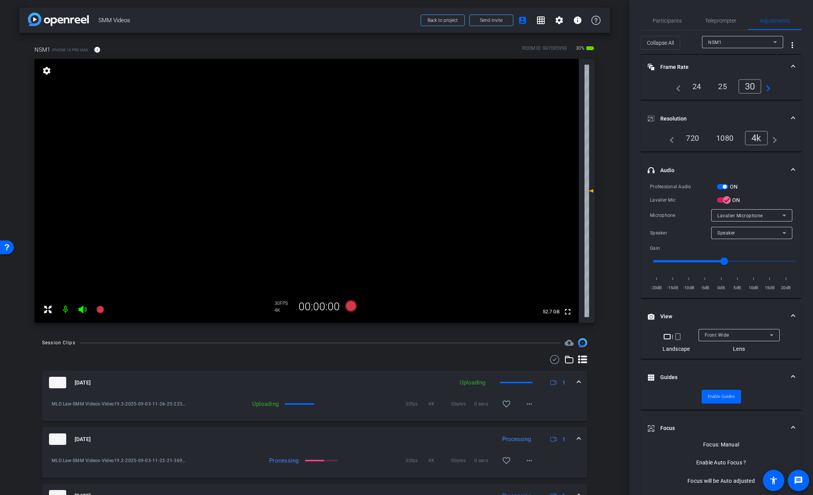
click at [722, 187] on span "button" at bounding box center [722, 186] width 11 height 5
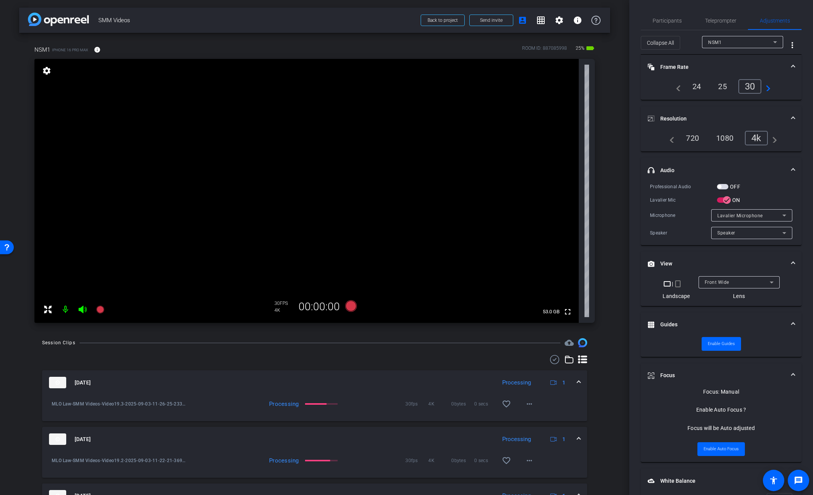
click at [724, 187] on span "button" at bounding box center [722, 186] width 11 height 5
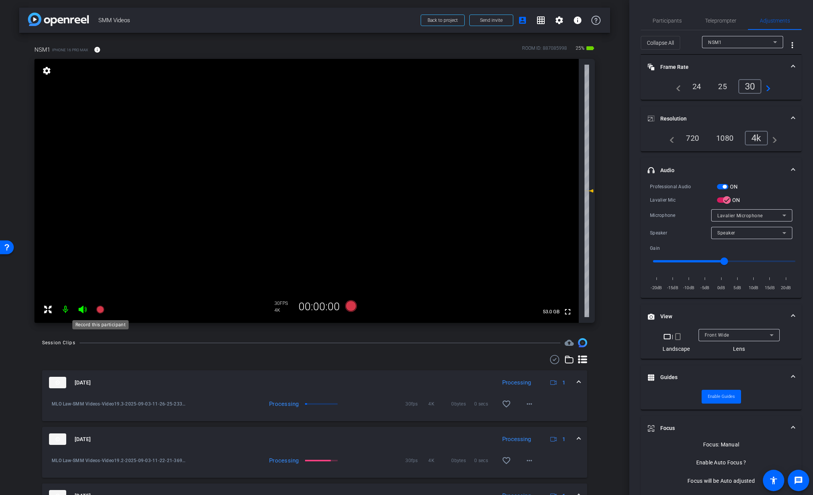
click at [104, 307] on icon at bounding box center [100, 309] width 9 height 9
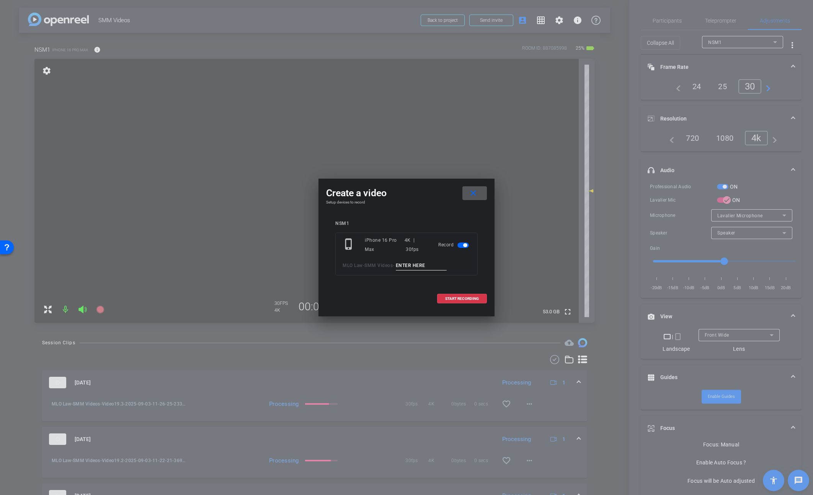
click at [409, 266] on input at bounding box center [421, 266] width 51 height 10
type input "Video19.4"
click at [450, 298] on span "START RECORDING" at bounding box center [462, 299] width 34 height 4
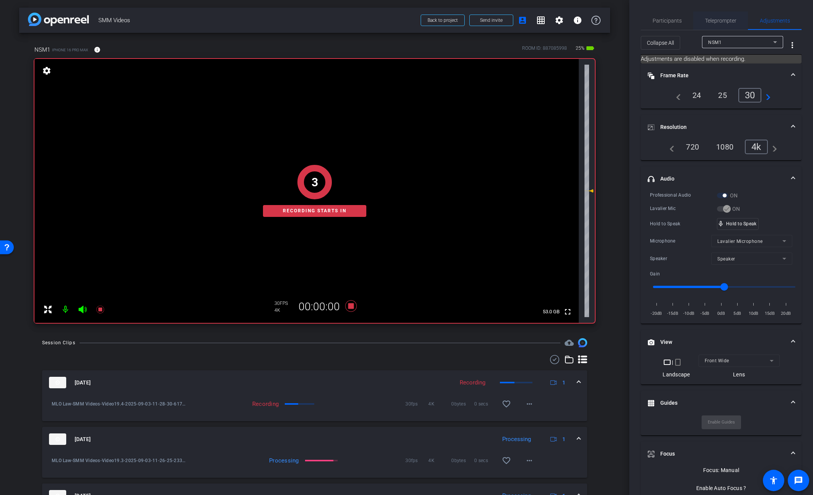
click at [710, 22] on span "Teleprompter" at bounding box center [720, 20] width 31 height 5
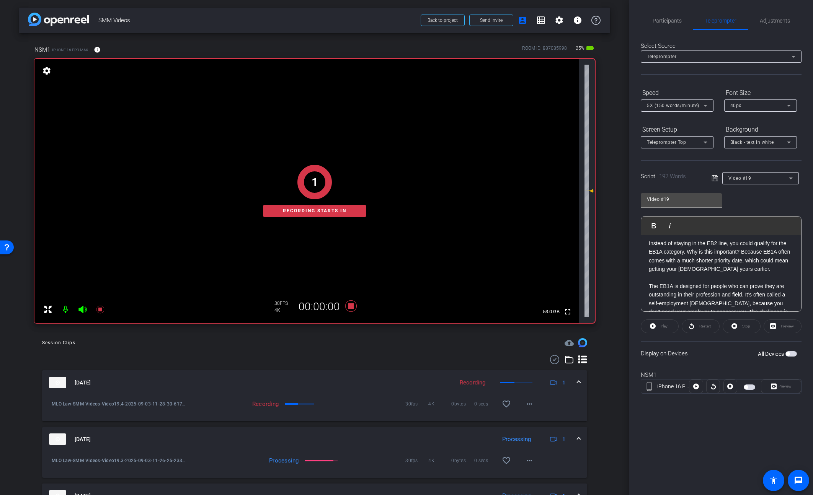
click at [790, 354] on span "button" at bounding box center [790, 353] width 11 height 5
click at [779, 387] on span "Preview" at bounding box center [785, 386] width 13 height 4
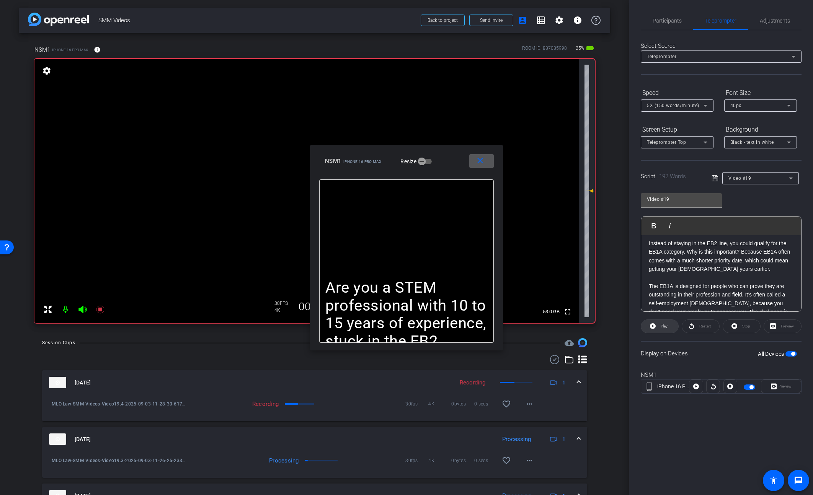
click at [669, 328] on span at bounding box center [659, 326] width 37 height 18
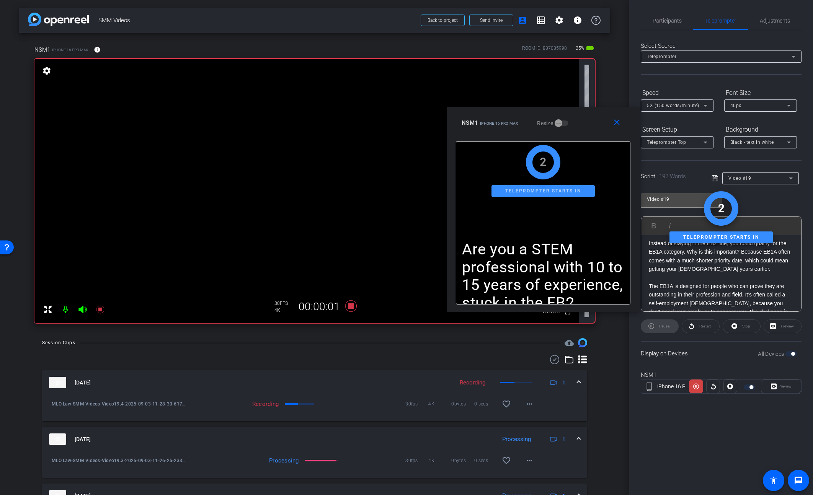
drag, startPoint x: 457, startPoint y: 155, endPoint x: 594, endPoint y: 116, distance: 141.9
click at [594, 116] on div "NSM1 iPhone 16 Pro Max Resize" at bounding box center [546, 123] width 169 height 14
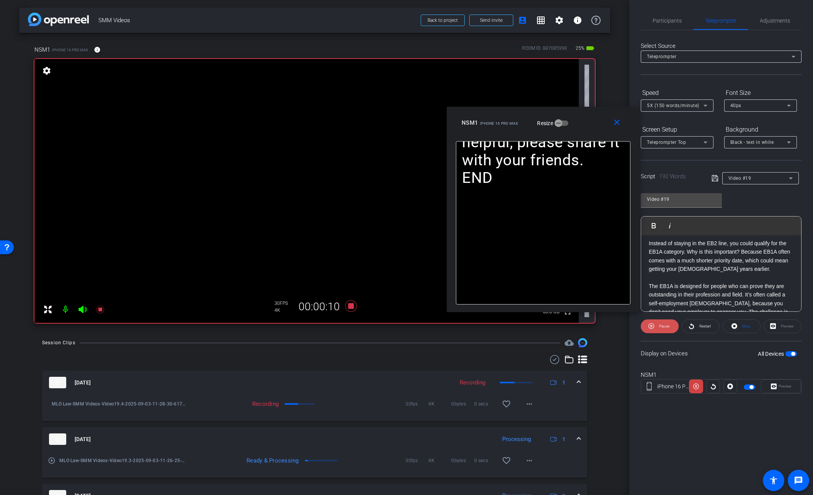
click at [664, 327] on span "Pause" at bounding box center [664, 326] width 10 height 4
click at [664, 327] on span "Play" at bounding box center [664, 326] width 7 height 4
click at [664, 327] on span "Pause" at bounding box center [664, 326] width 10 height 4
click at [704, 329] on span "Restart" at bounding box center [703, 326] width 13 height 11
click at [659, 328] on span "Pause" at bounding box center [664, 326] width 10 height 4
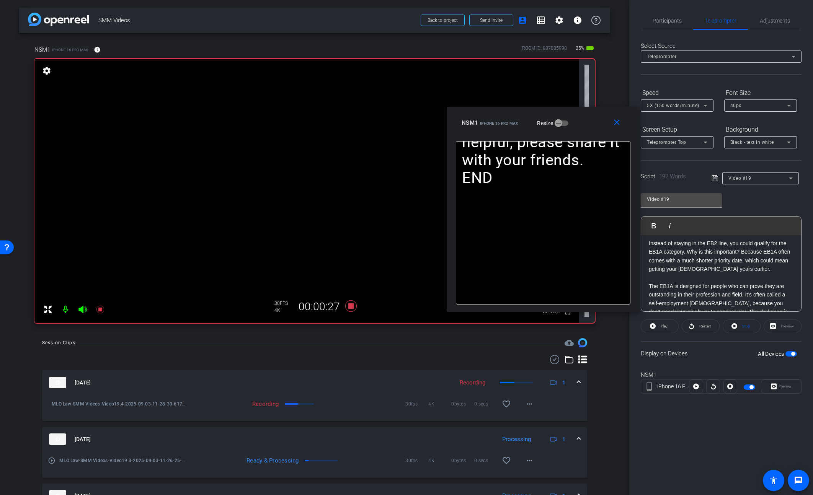
click at [659, 328] on span "Play" at bounding box center [663, 326] width 9 height 11
click at [659, 328] on span "Pause" at bounding box center [664, 326] width 10 height 4
click at [660, 328] on span "Play" at bounding box center [663, 326] width 9 height 11
click at [611, 123] on span at bounding box center [618, 123] width 24 height 18
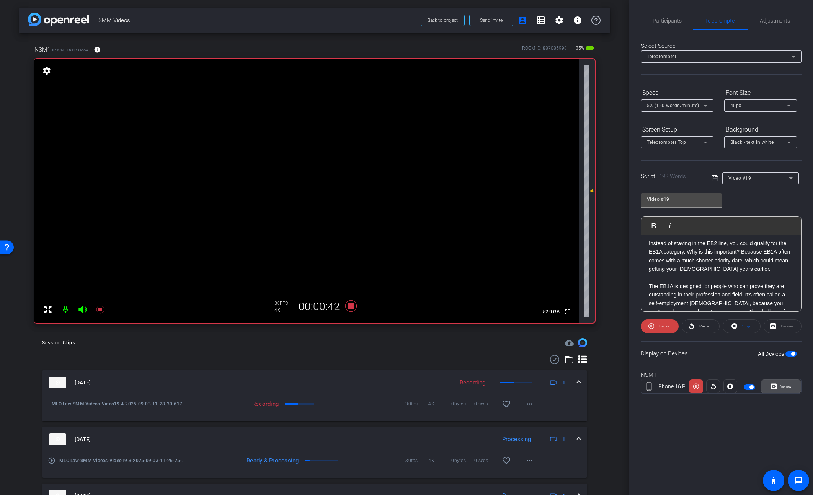
click at [789, 387] on span "Preview" at bounding box center [785, 386] width 13 height 4
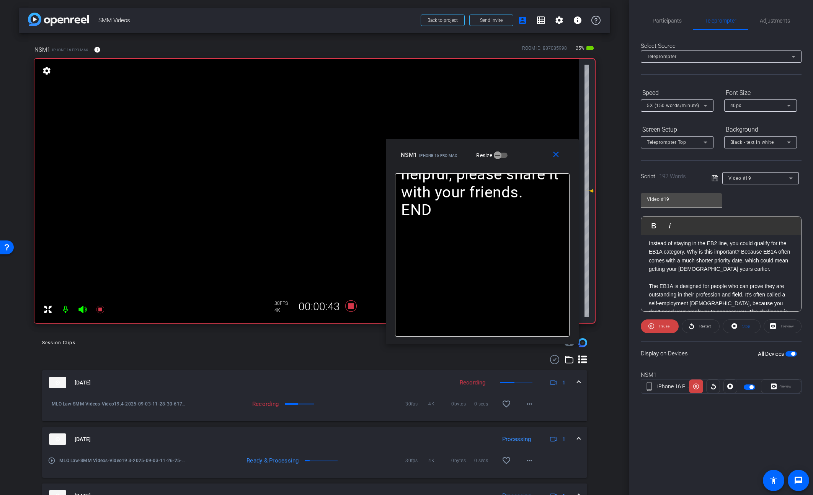
drag, startPoint x: 453, startPoint y: 166, endPoint x: 529, endPoint y: 160, distance: 76.0
click at [529, 160] on div "NSM1 iPhone 16 Pro Max Resize" at bounding box center [485, 155] width 169 height 14
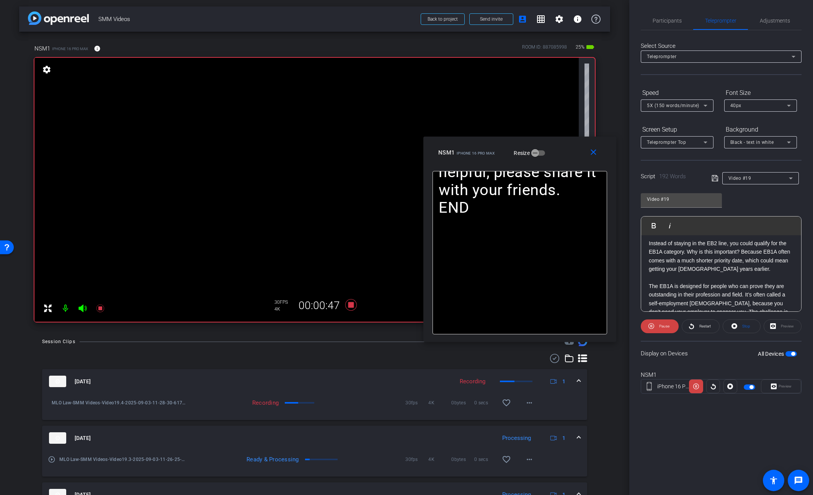
drag, startPoint x: 536, startPoint y: 163, endPoint x: 575, endPoint y: 160, distance: 39.1
click at [575, 160] on div "close NSM1 iPhone 16 Pro Max Resize" at bounding box center [519, 154] width 193 height 34
click at [593, 156] on mat-icon "close" at bounding box center [595, 152] width 10 height 10
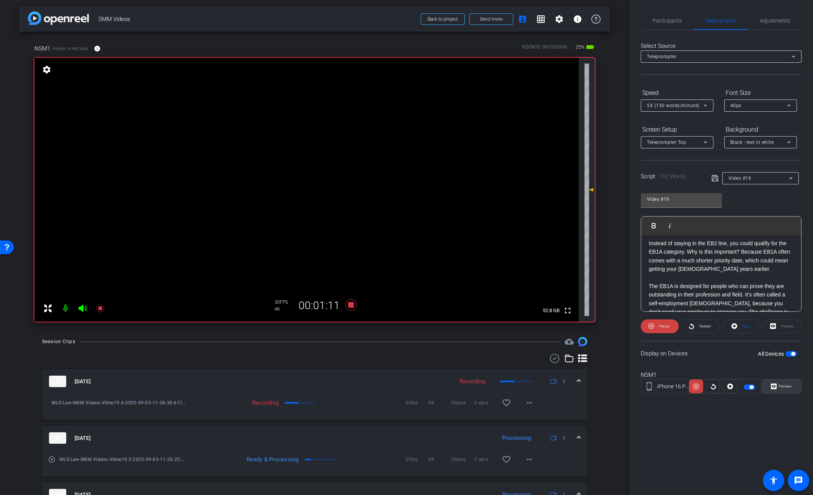
click at [786, 393] on span at bounding box center [780, 386] width 39 height 18
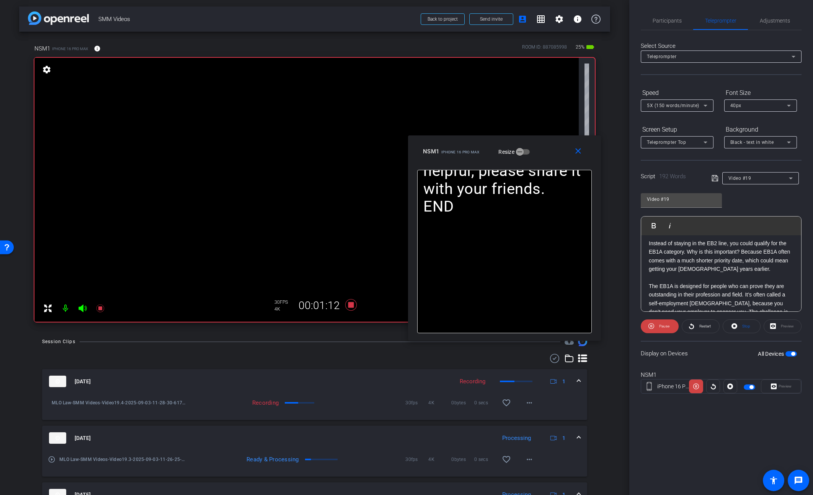
drag, startPoint x: 452, startPoint y: 167, endPoint x: 573, endPoint y: 157, distance: 121.0
click at [571, 157] on div "NSM1 iPhone 16 Pro Max Resize" at bounding box center [507, 152] width 169 height 14
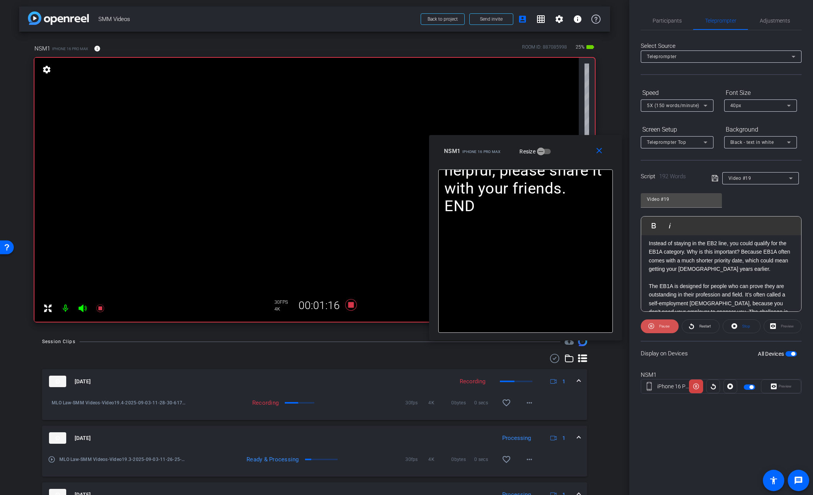
click at [663, 329] on span "Pause" at bounding box center [663, 326] width 12 height 11
click at [663, 329] on span "Play" at bounding box center [663, 326] width 9 height 11
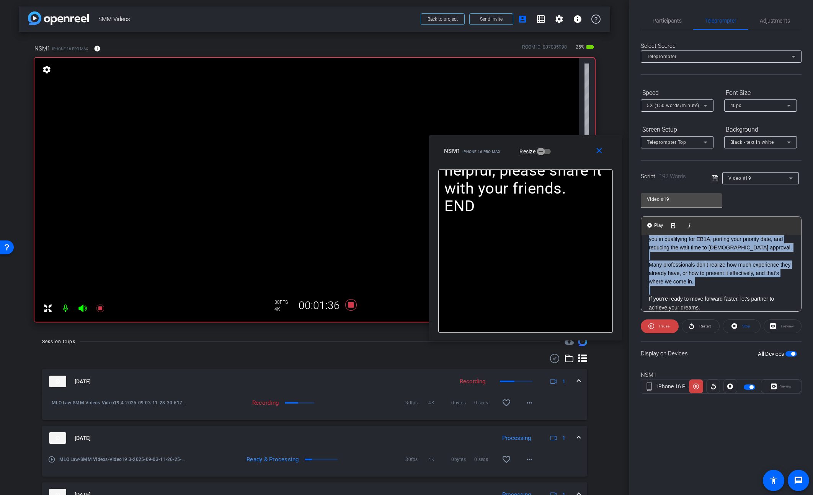
scroll to position [0, 0]
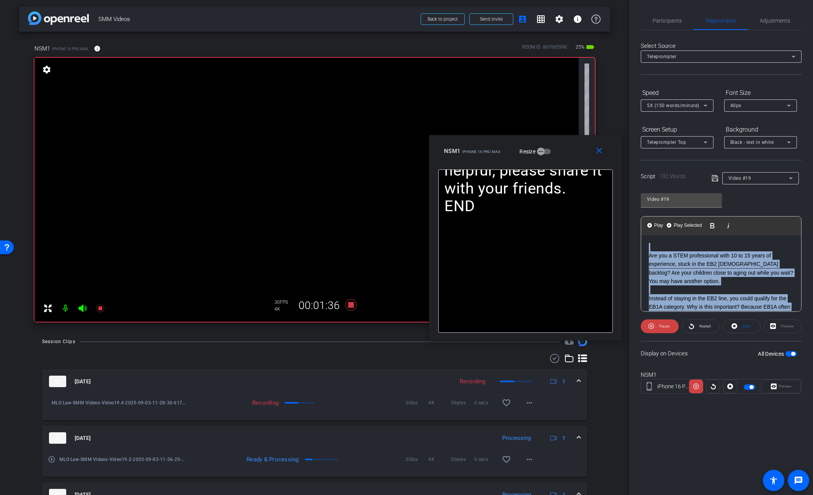
drag, startPoint x: 660, startPoint y: 287, endPoint x: 637, endPoint y: 211, distance: 79.6
click at [637, 211] on div "Participants Teleprompter Adjustments settings Steve Geffner flip Director Ever…" at bounding box center [721, 247] width 184 height 495
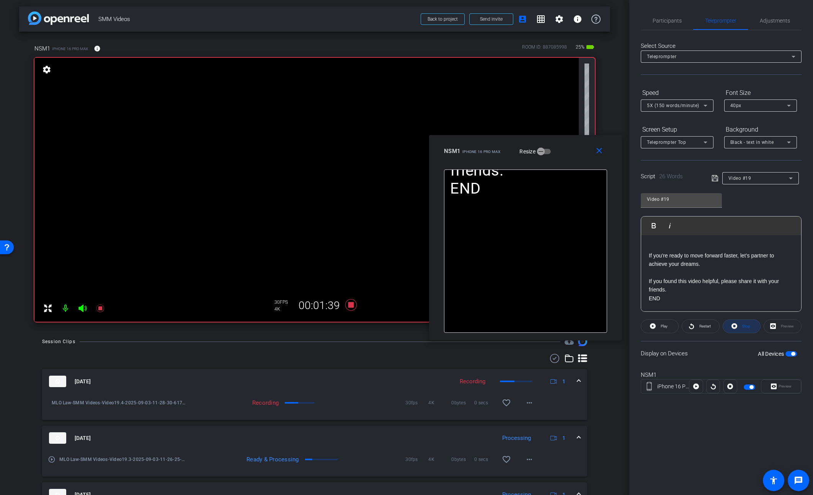
click at [743, 328] on span "Stop" at bounding box center [746, 326] width 8 height 4
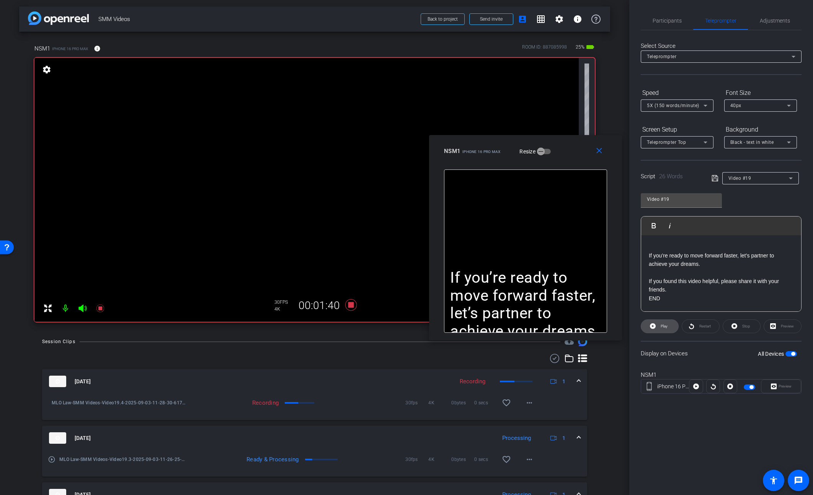
click at [655, 328] on icon at bounding box center [653, 327] width 6 height 10
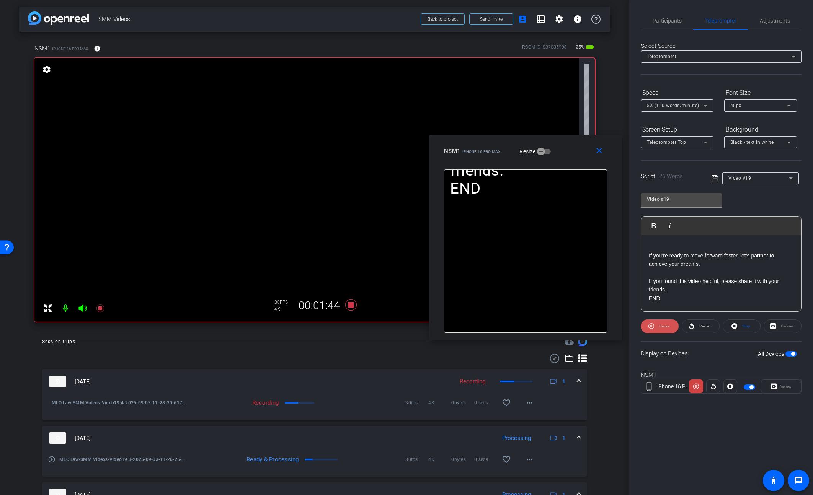
click at [663, 328] on span "Pause" at bounding box center [664, 326] width 10 height 4
click at [663, 328] on span "Play" at bounding box center [664, 326] width 7 height 4
click at [663, 328] on span "Pause" at bounding box center [664, 326] width 10 height 4
click at [663, 328] on span "Play" at bounding box center [664, 326] width 7 height 4
click at [100, 310] on icon at bounding box center [100, 308] width 9 height 9
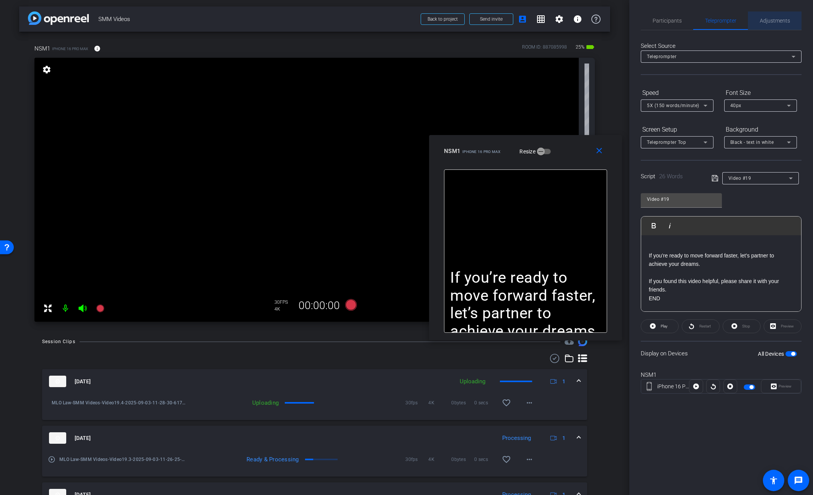
click at [769, 24] on span "Adjustments" at bounding box center [775, 20] width 30 height 18
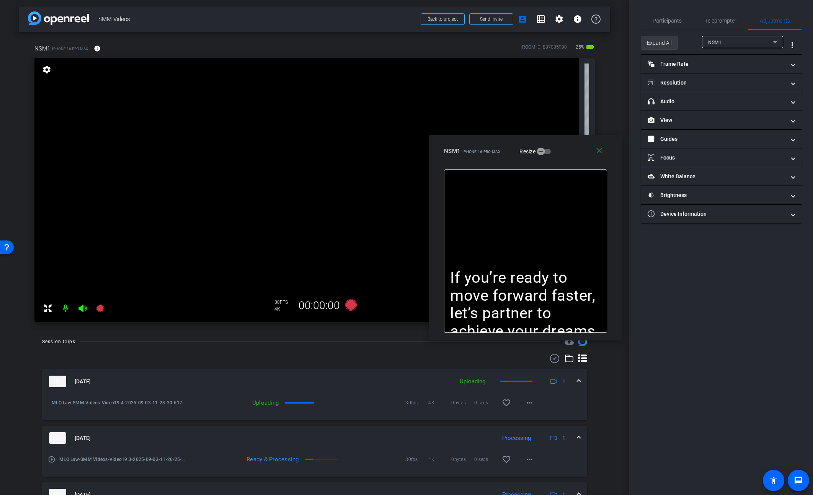
click at [658, 42] on span "Expand All" at bounding box center [659, 43] width 25 height 15
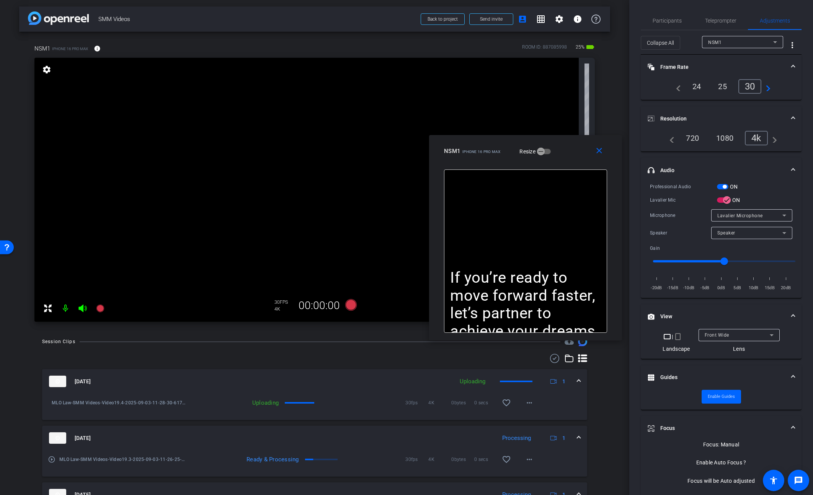
click at [722, 185] on span "button" at bounding box center [722, 186] width 11 height 5
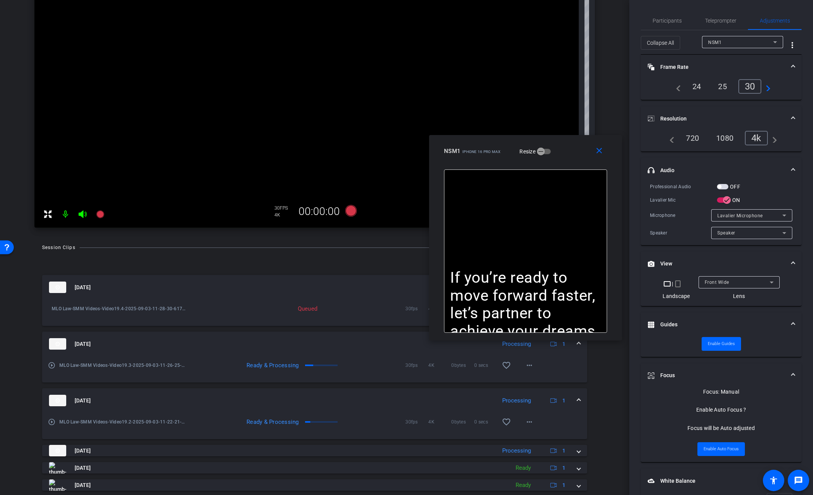
scroll to position [98, 0]
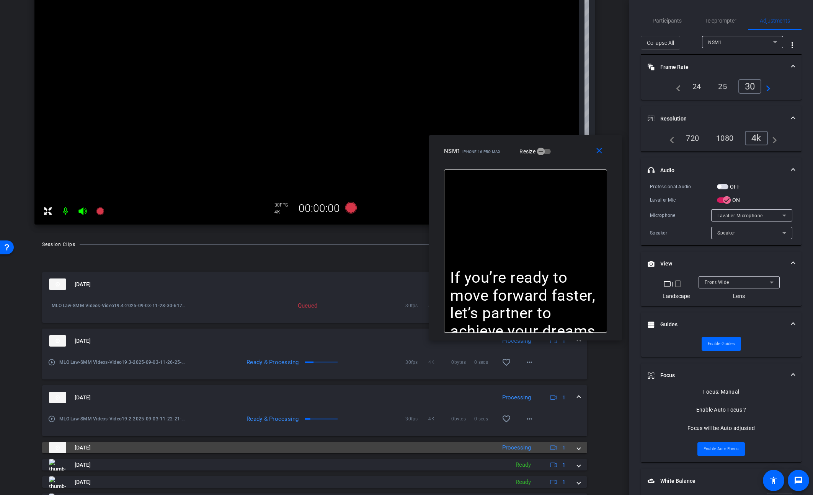
click at [580, 449] on mat-expansion-panel-header "[DATE] Processing 1" at bounding box center [314, 447] width 545 height 11
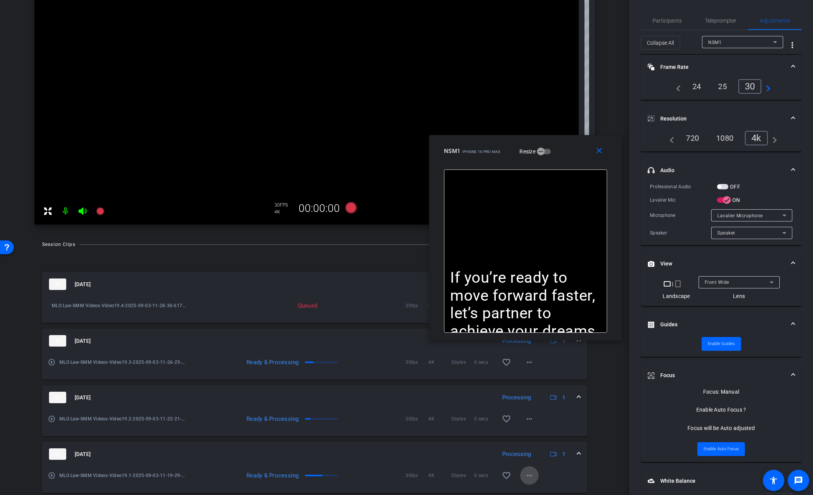
click at [527, 475] on mat-icon "more_horiz" at bounding box center [529, 475] width 9 height 9
click at [540, 402] on span "Download Original" at bounding box center [549, 402] width 46 height 9
click at [531, 420] on mat-icon "more_horiz" at bounding box center [529, 419] width 9 height 9
click at [543, 347] on span "Download Original" at bounding box center [549, 345] width 46 height 9
click at [593, 150] on span at bounding box center [600, 151] width 24 height 18
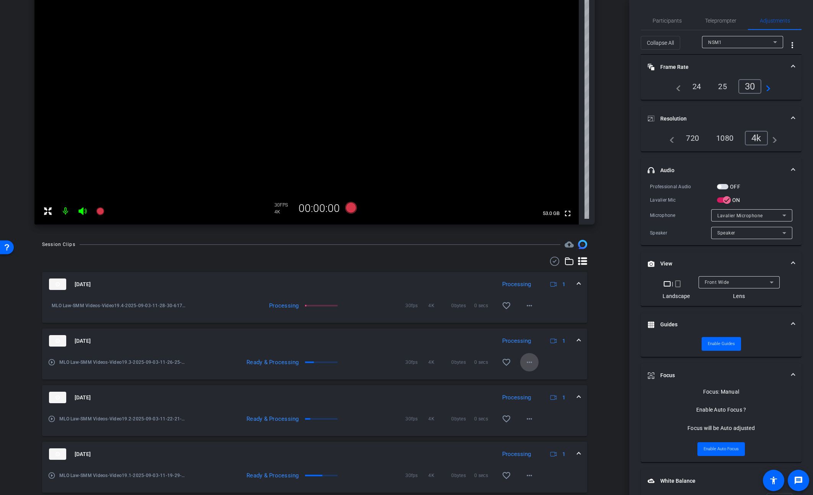
click at [534, 365] on mat-icon "more_horiz" at bounding box center [529, 362] width 9 height 9
click at [542, 379] on span "Download Original" at bounding box center [549, 378] width 46 height 9
click at [532, 307] on mat-icon "more_horiz" at bounding box center [529, 305] width 9 height 9
click at [548, 325] on span "Download Original" at bounding box center [549, 321] width 46 height 9
click at [723, 18] on span "Teleprompter" at bounding box center [720, 20] width 31 height 5
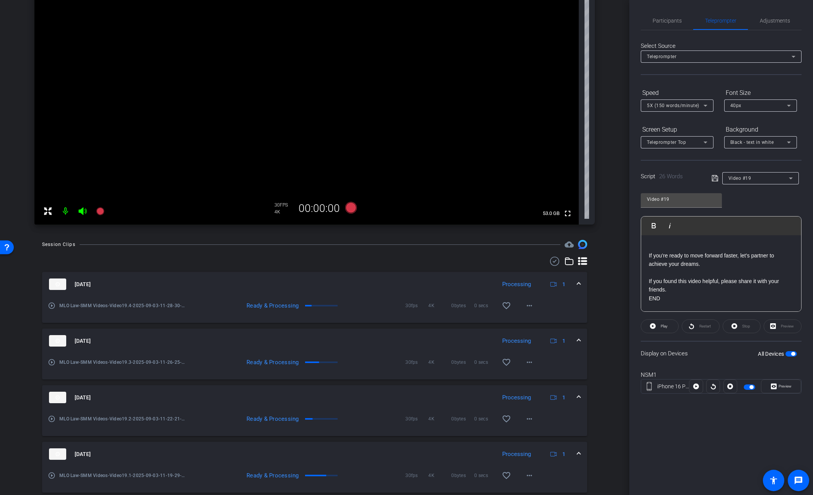
click at [789, 353] on span "button" at bounding box center [790, 353] width 11 height 5
click at [740, 178] on span "Video #19" at bounding box center [739, 178] width 23 height 5
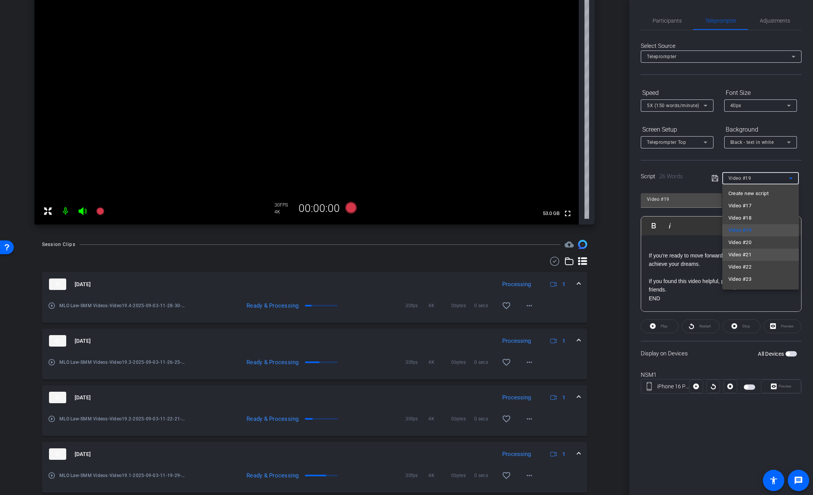
click at [746, 251] on span "Video #21" at bounding box center [739, 254] width 23 height 9
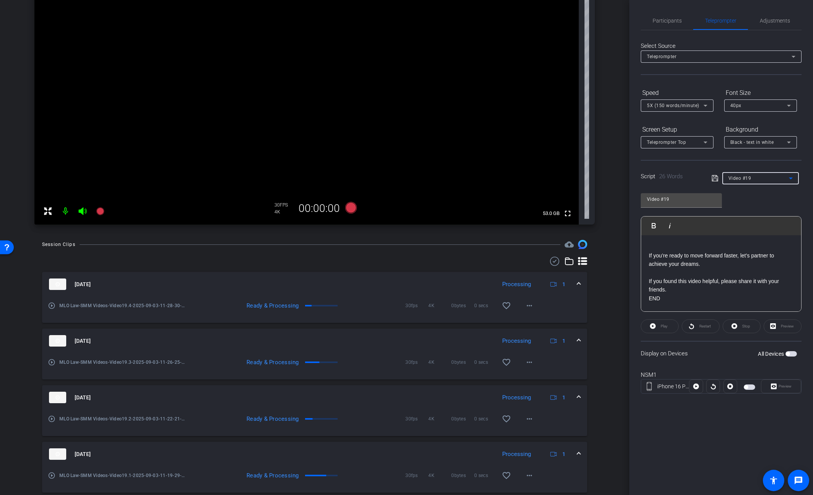
type input "Video #21"
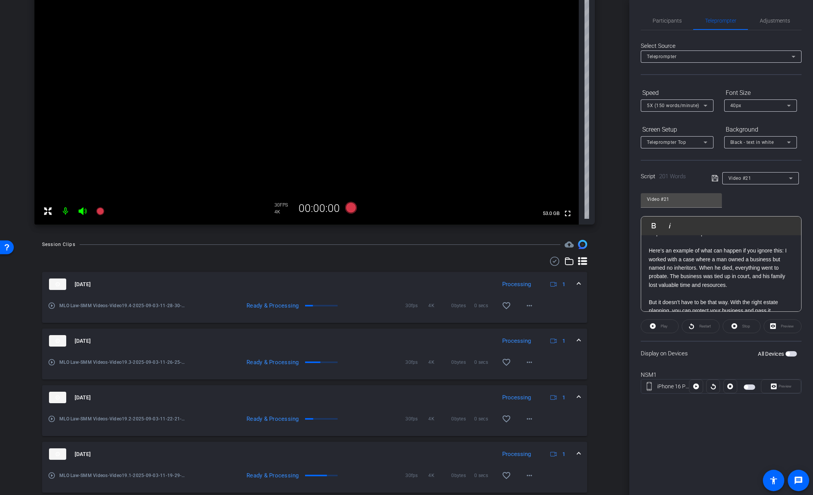
click at [732, 267] on p "Here’s an example of what can happen if you ignore this: I worked with a case w…" at bounding box center [721, 268] width 145 height 43
click at [774, 285] on p "Here’s an example of what can happen if you ignore this: I worked with a case w…" at bounding box center [721, 268] width 145 height 43
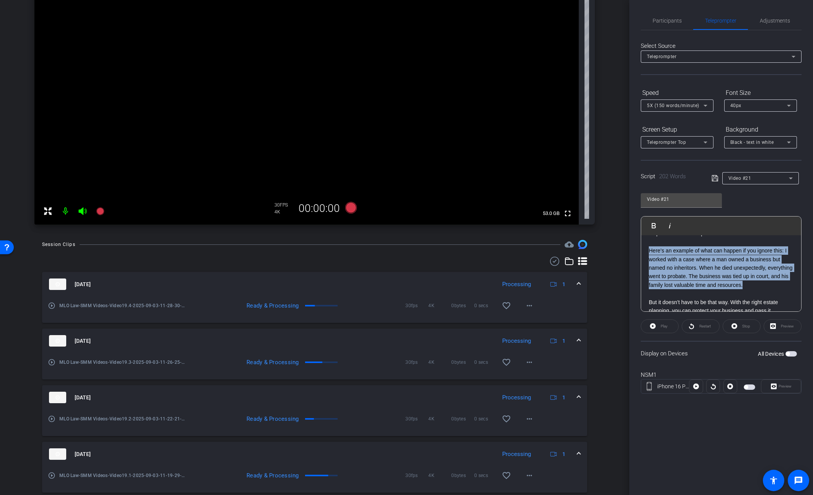
drag, startPoint x: 786, startPoint y: 287, endPoint x: 623, endPoint y: 253, distance: 166.5
click at [623, 253] on div "arrow_back SMM Videos Back to project Send invite account_box grid_on settings …" at bounding box center [406, 247] width 813 height 495
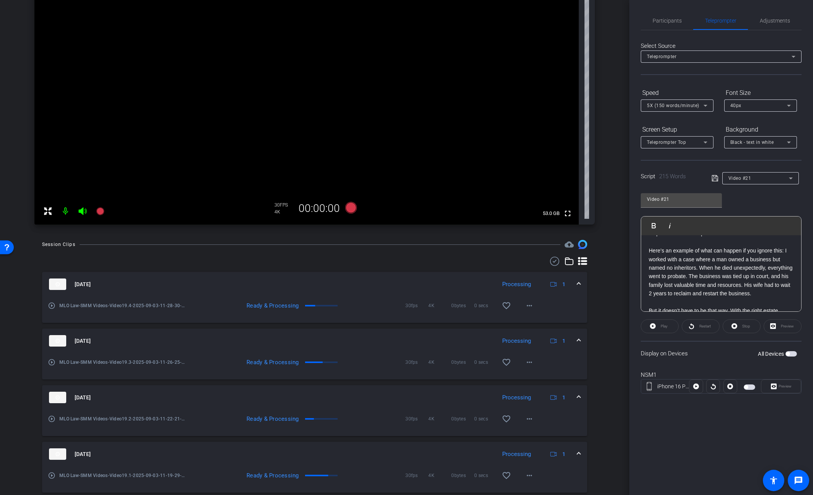
click at [712, 177] on icon at bounding box center [715, 178] width 7 height 9
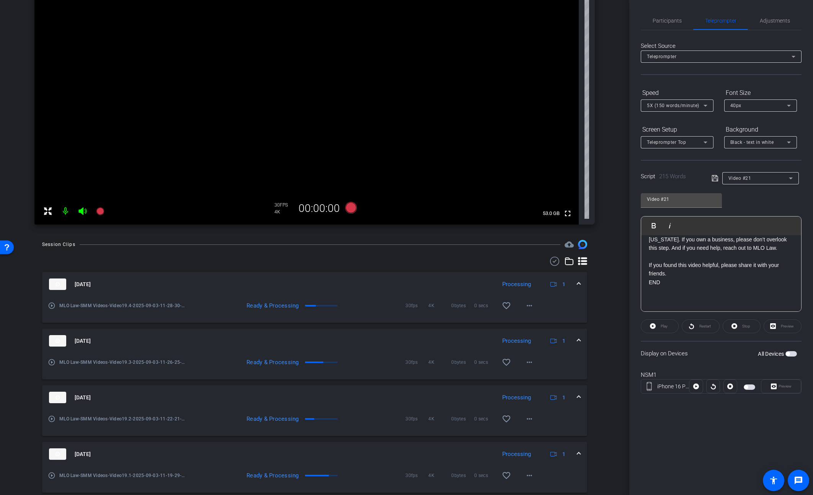
scroll to position [0, 0]
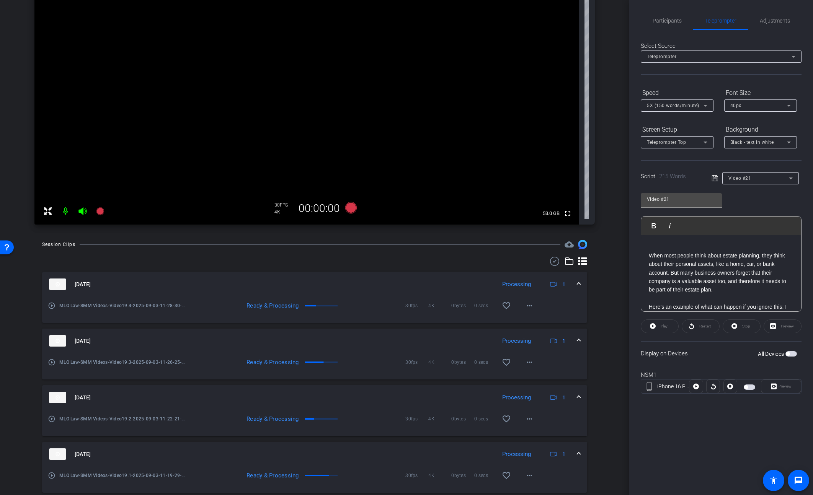
click at [580, 340] on mat-expansion-panel-header "[DATE] Processing 1" at bounding box center [314, 341] width 545 height 24
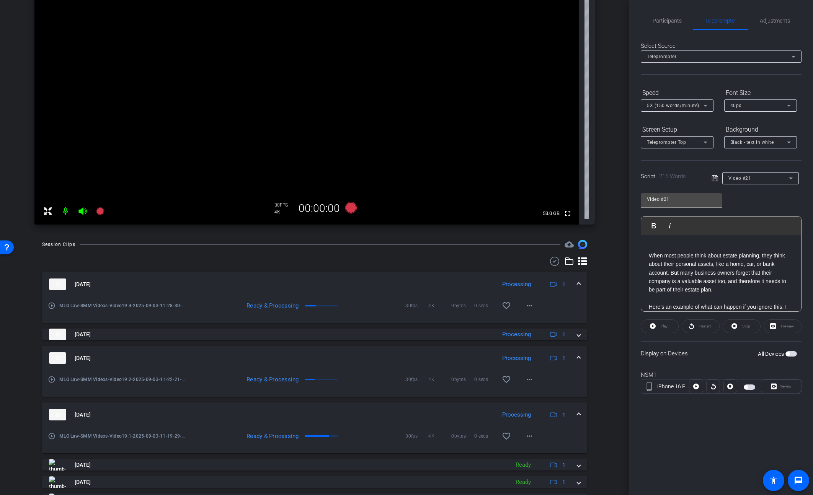
click at [579, 354] on span at bounding box center [578, 358] width 3 height 8
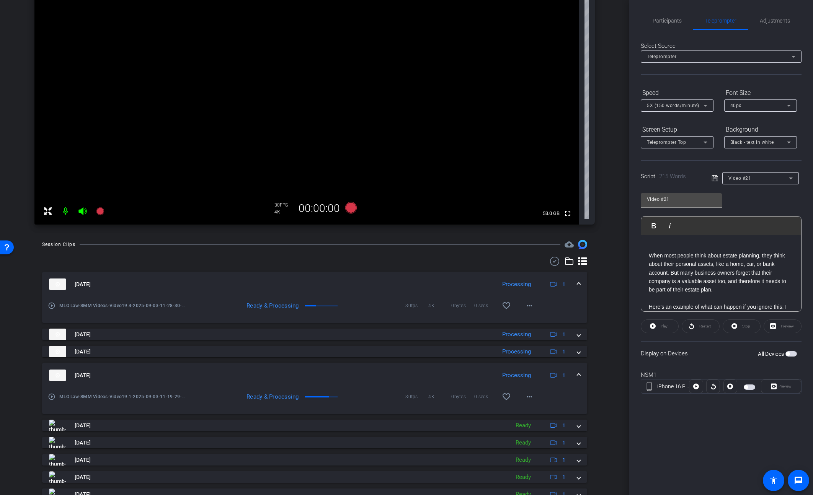
click at [579, 374] on span at bounding box center [578, 376] width 3 height 8
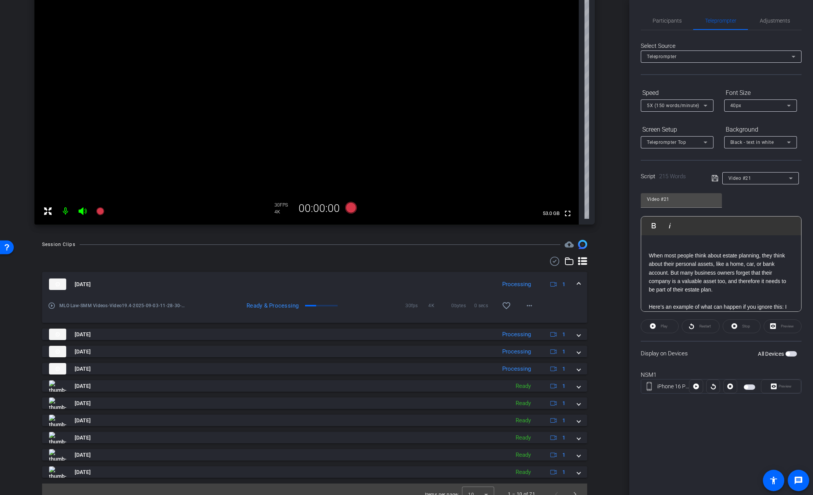
click at [576, 282] on div "[DATE] Processing 1" at bounding box center [313, 284] width 528 height 11
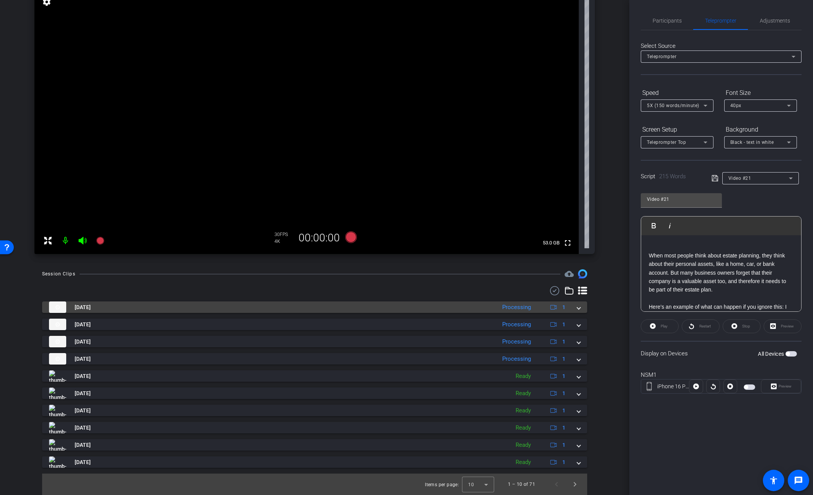
scroll to position [69, 0]
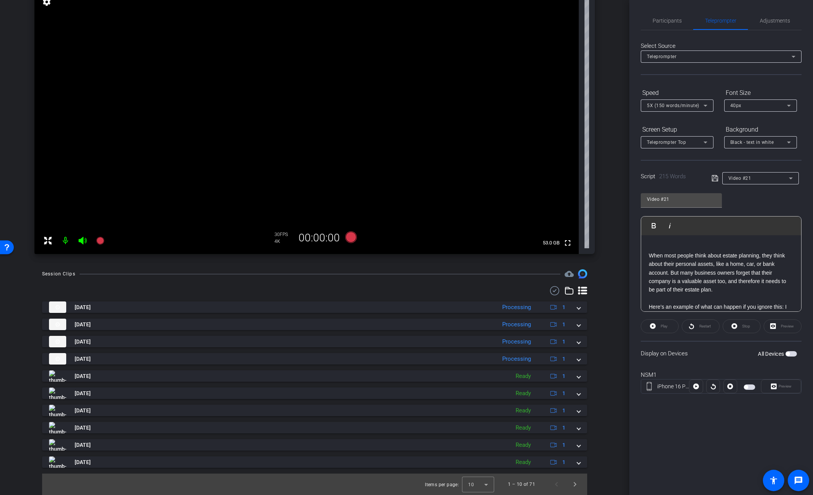
click at [727, 282] on p "When most people think about estate planning, they think about their personal a…" at bounding box center [721, 272] width 145 height 43
click at [717, 178] on icon at bounding box center [715, 178] width 7 height 9
click at [723, 278] on p "When most people think about estate planning, they think about their personal a…" at bounding box center [721, 272] width 145 height 43
click at [722, 177] on div "Video #21" at bounding box center [760, 178] width 77 height 12
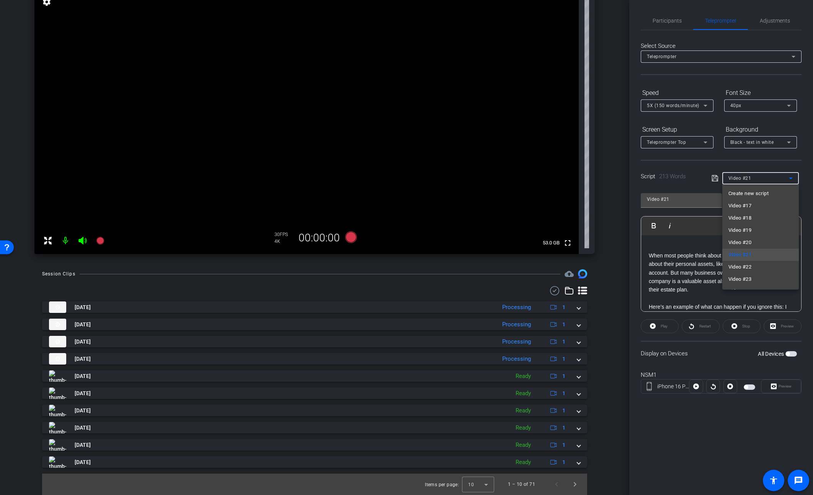
click at [715, 179] on div at bounding box center [406, 247] width 813 height 495
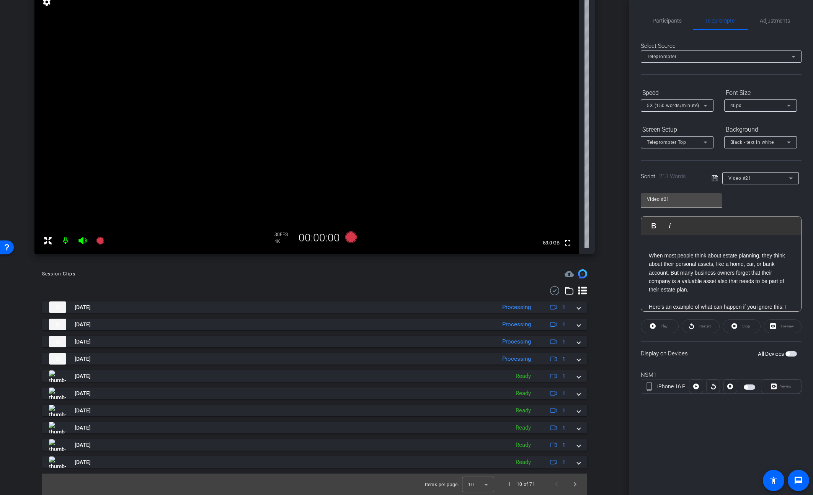
click at [712, 179] on icon at bounding box center [715, 178] width 7 height 9
click at [790, 354] on span "button" at bounding box center [790, 353] width 11 height 5
click at [785, 390] on span "Preview" at bounding box center [784, 386] width 15 height 11
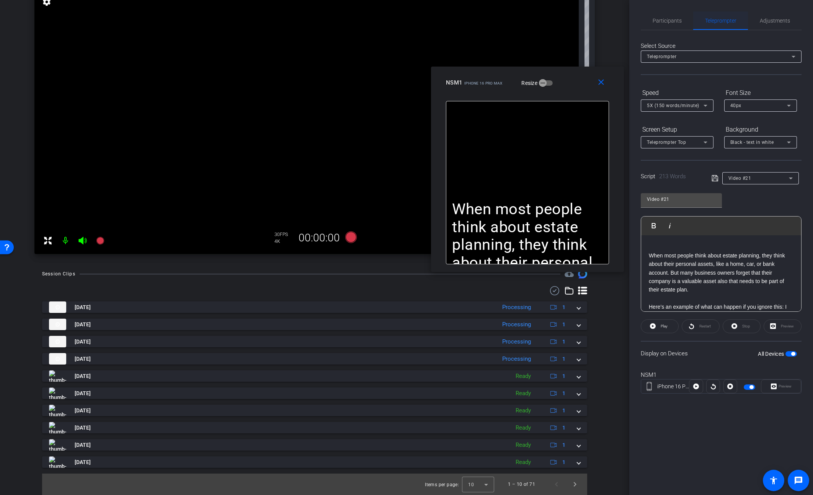
drag, startPoint x: 449, startPoint y: 156, endPoint x: 718, endPoint y: 28, distance: 298.3
click at [576, 78] on div "NSM1 iPhone 16 Pro Max Resize" at bounding box center [530, 83] width 169 height 14
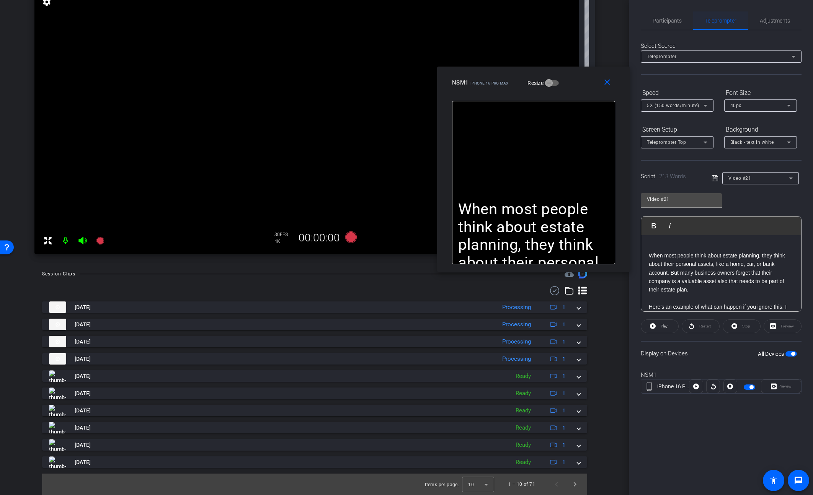
drag, startPoint x: 771, startPoint y: 20, endPoint x: 705, endPoint y: 29, distance: 67.2
click at [769, 21] on span "Adjustments" at bounding box center [775, 20] width 30 height 5
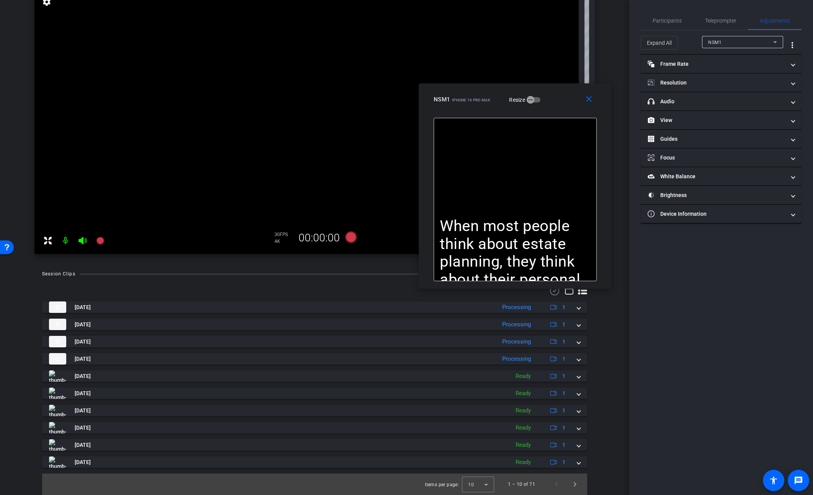
drag, startPoint x: 580, startPoint y: 86, endPoint x: 558, endPoint y: 96, distance: 24.0
click at [558, 96] on div "NSM1 iPhone 16 Pro Max Resize" at bounding box center [518, 100] width 169 height 14
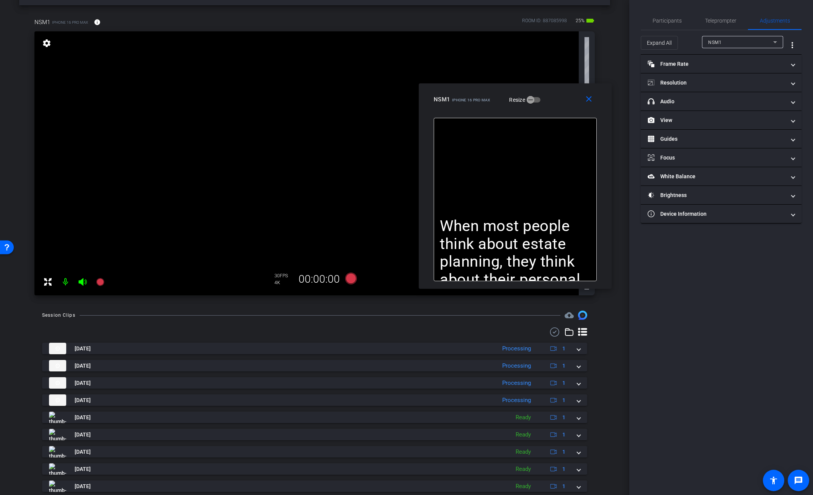
scroll to position [27, 0]
click at [653, 45] on span "Expand All" at bounding box center [659, 43] width 25 height 15
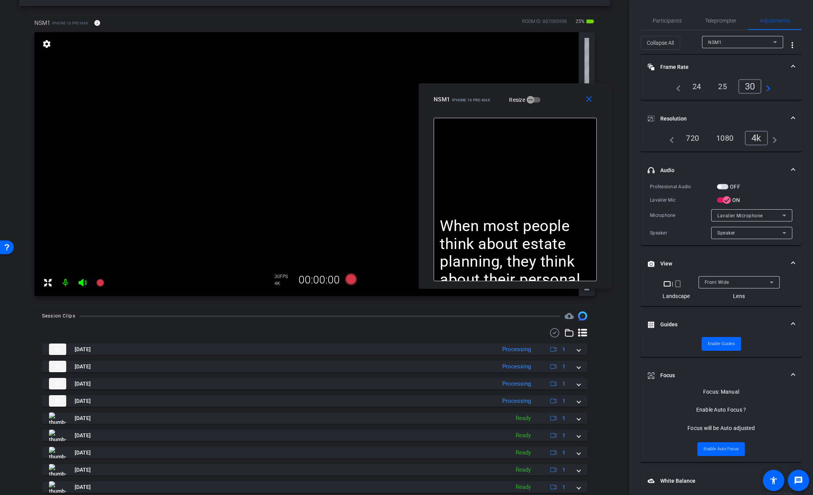
click at [723, 186] on span "button" at bounding box center [722, 186] width 11 height 5
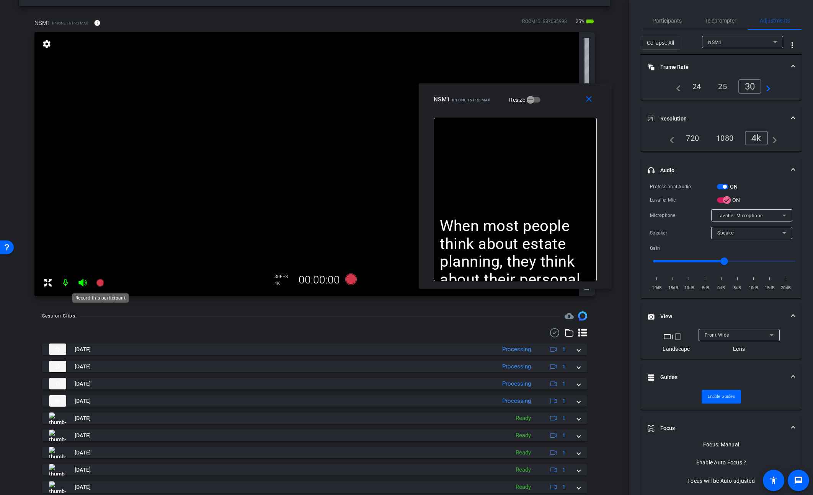
click at [94, 280] on mat-icon at bounding box center [100, 282] width 15 height 15
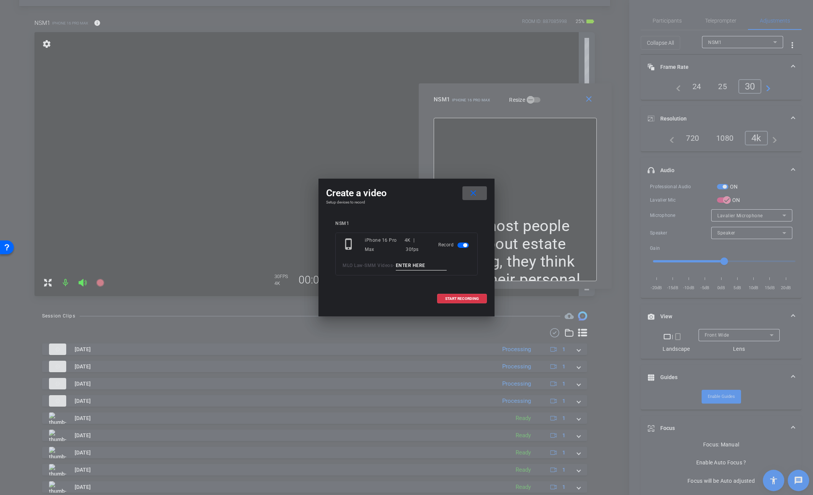
click at [409, 266] on input at bounding box center [421, 266] width 51 height 10
type input "Video21.1"
click at [449, 304] on span at bounding box center [462, 299] width 49 height 18
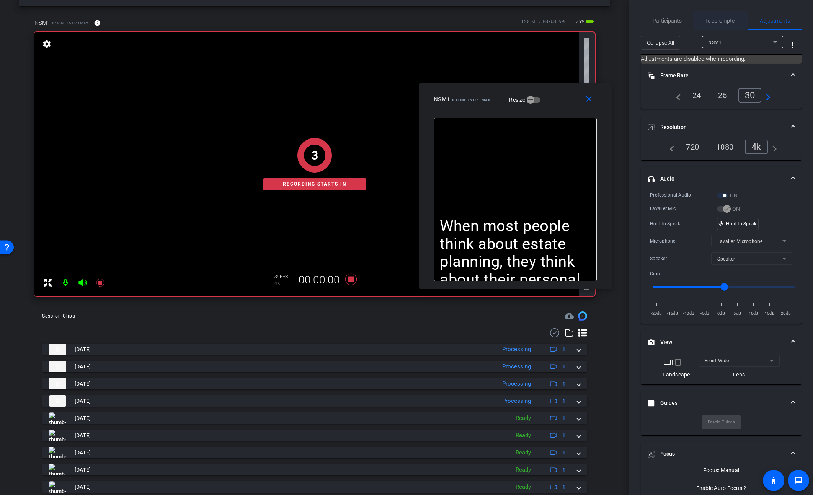
click at [717, 20] on span "Teleprompter" at bounding box center [720, 20] width 31 height 5
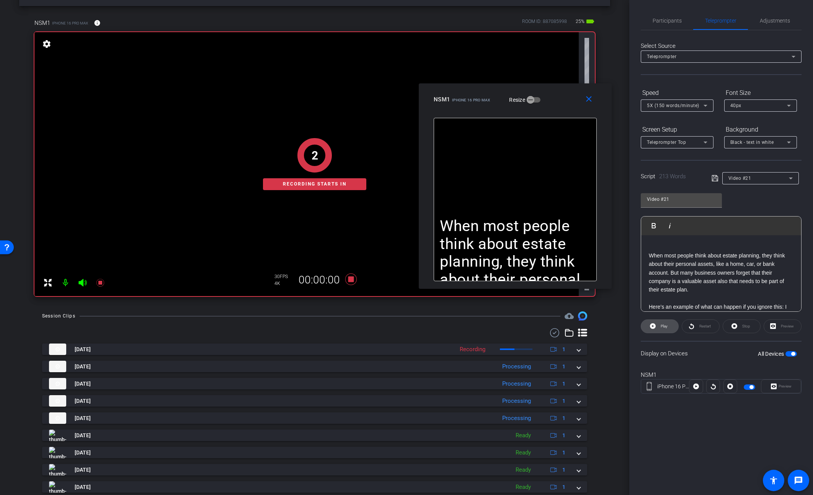
click at [664, 328] on span "Play" at bounding box center [664, 326] width 7 height 4
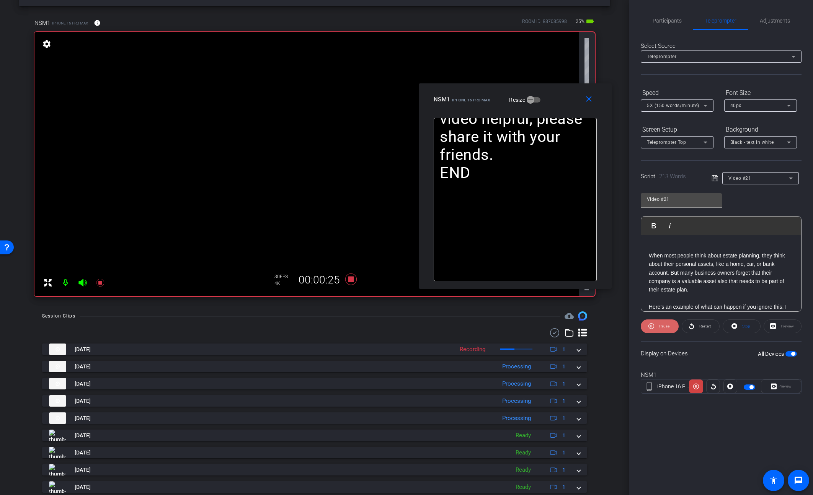
click at [663, 325] on span "Pause" at bounding box center [664, 326] width 10 height 4
click at [663, 325] on span "Play" at bounding box center [664, 326] width 7 height 4
click at [593, 101] on mat-icon "close" at bounding box center [589, 100] width 10 height 10
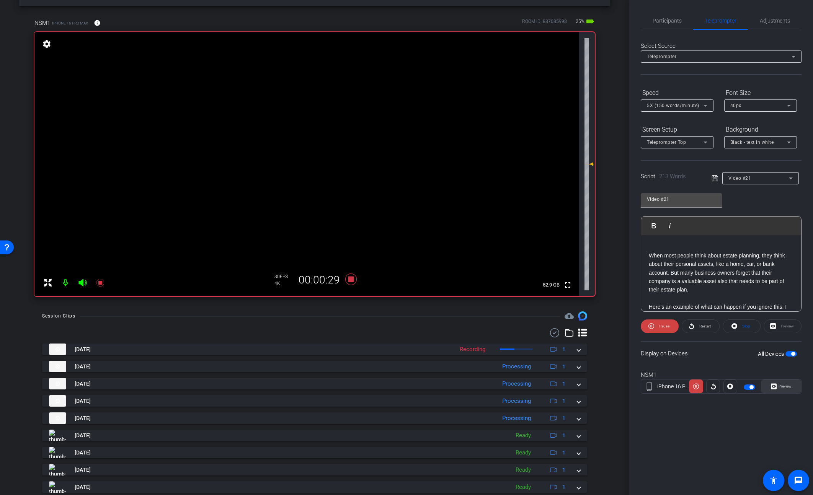
click at [795, 382] on span at bounding box center [780, 386] width 39 height 18
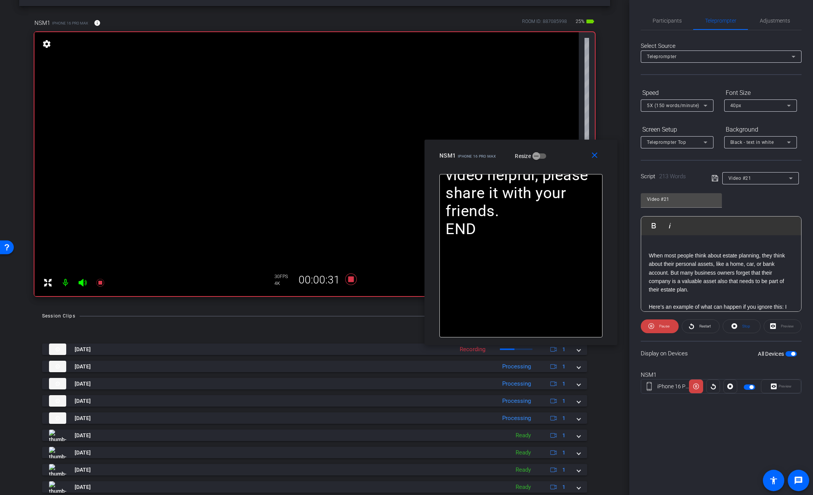
drag, startPoint x: 461, startPoint y: 161, endPoint x: 575, endPoint y: 155, distance: 114.6
click at [575, 155] on div "NSM1 iPhone 16 Pro Max Resize" at bounding box center [523, 156] width 169 height 14
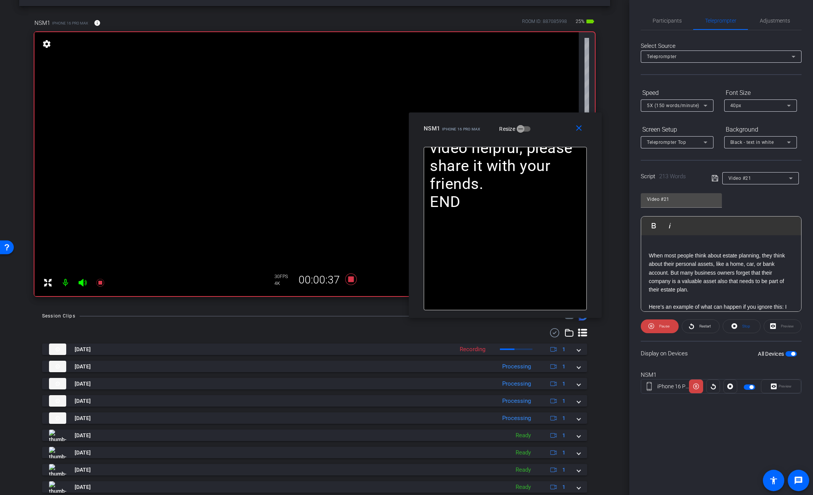
drag, startPoint x: 570, startPoint y: 159, endPoint x: 553, endPoint y: 130, distance: 33.8
click at [553, 130] on div "NSM1 iPhone 16 Pro Max Resize" at bounding box center [508, 129] width 169 height 14
click at [580, 126] on mat-icon "close" at bounding box center [578, 126] width 10 height 10
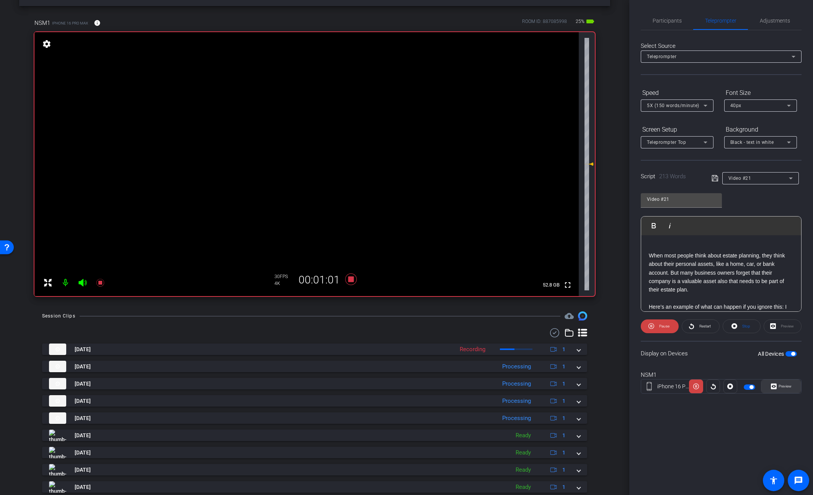
click at [791, 384] on span "Preview" at bounding box center [785, 386] width 13 height 4
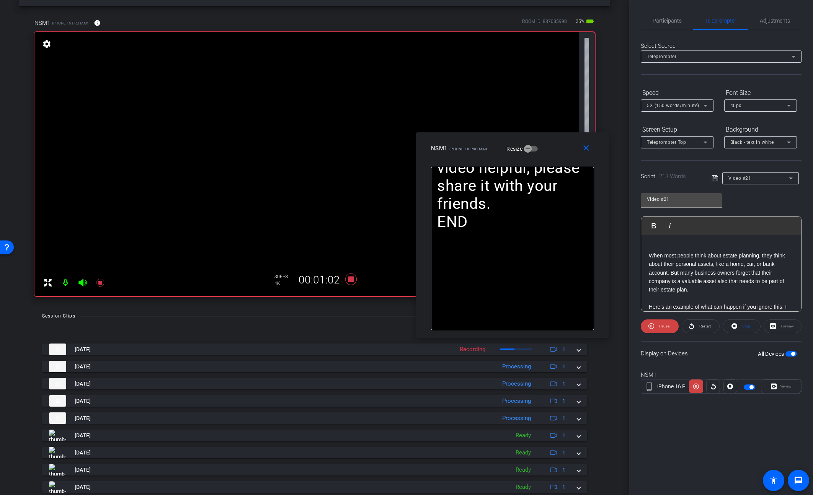
drag, startPoint x: 451, startPoint y: 153, endPoint x: 558, endPoint y: 140, distance: 107.5
click at [558, 140] on div "close NSM1 iPhone 16 Pro Max Resize" at bounding box center [512, 149] width 193 height 34
click at [660, 327] on span "Pause" at bounding box center [664, 326] width 10 height 4
click at [660, 327] on span "Play" at bounding box center [663, 326] width 9 height 11
click at [352, 280] on icon at bounding box center [350, 279] width 11 height 11
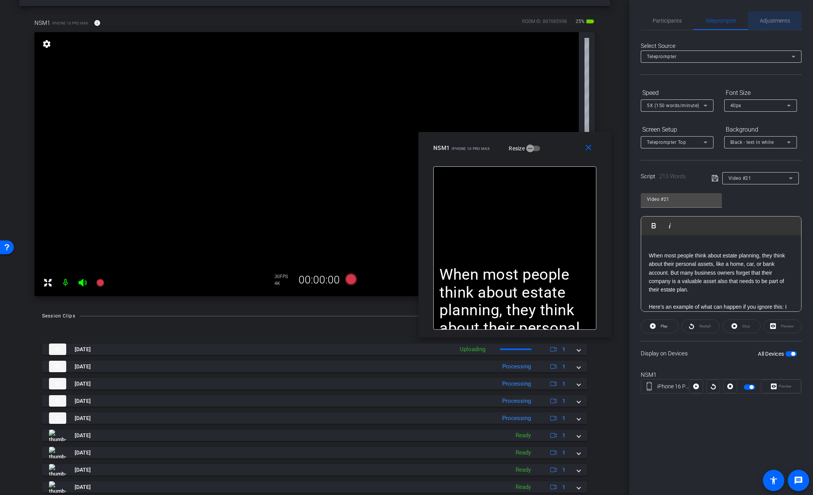
click at [779, 27] on span "Adjustments" at bounding box center [775, 20] width 30 height 18
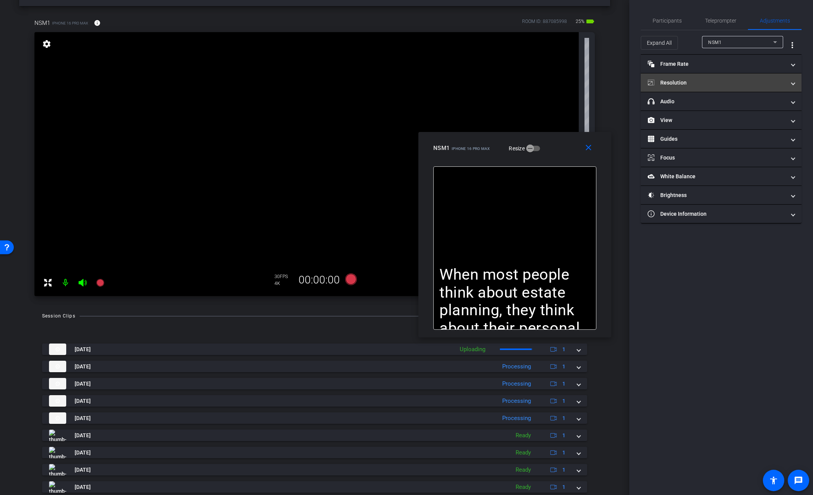
drag, startPoint x: 658, startPoint y: 43, endPoint x: 721, endPoint y: 101, distance: 85.1
click at [659, 43] on span "Expand All" at bounding box center [659, 43] width 25 height 15
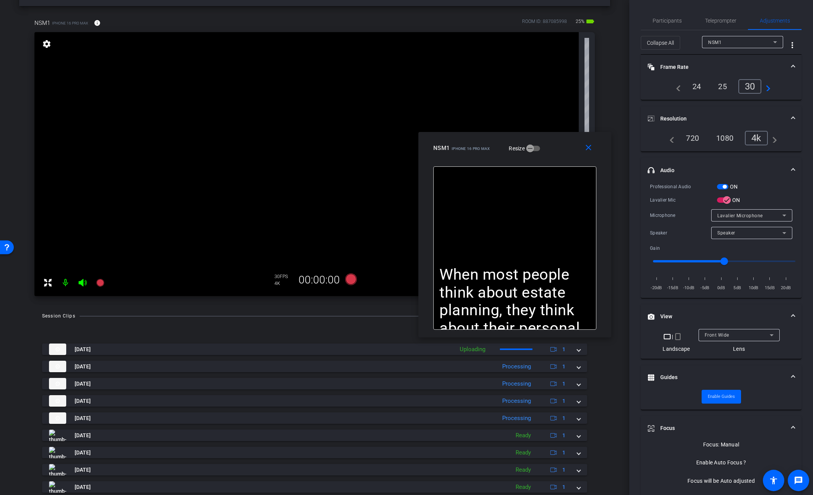
click at [720, 186] on span "button" at bounding box center [722, 186] width 11 height 5
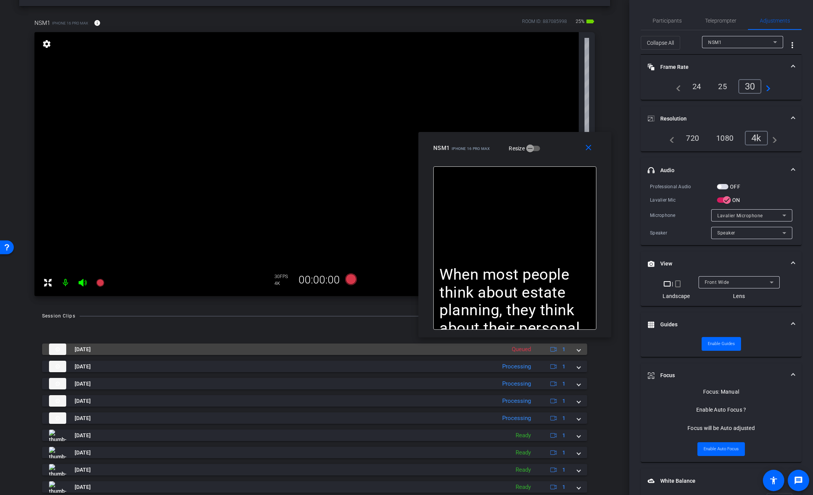
click at [583, 352] on mat-expansion-panel-header "Sep 3, 2025 Queued 1" at bounding box center [314, 349] width 545 height 11
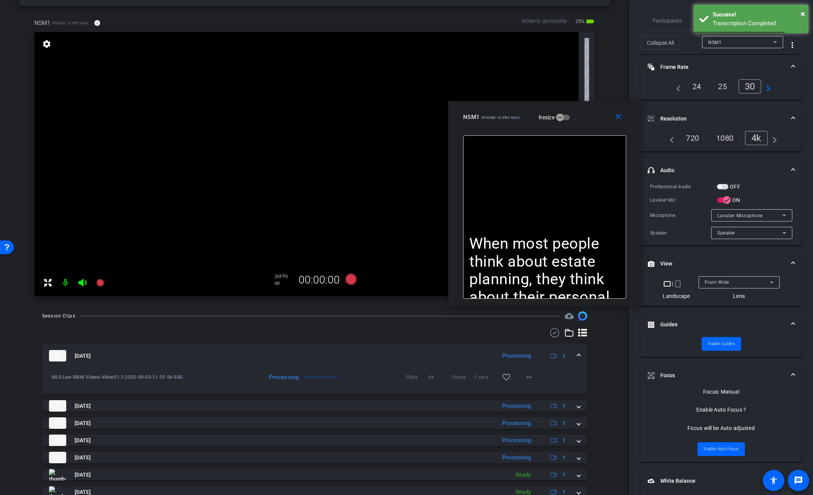
drag, startPoint x: 566, startPoint y: 151, endPoint x: 596, endPoint y: 120, distance: 43.0
click at [596, 120] on div "NSM1 iPhone 16 Pro Max Resize" at bounding box center [547, 117] width 169 height 14
click at [801, 13] on span "×" at bounding box center [803, 13] width 4 height 9
drag, startPoint x: 725, startPoint y: 19, endPoint x: 718, endPoint y: 33, distance: 15.2
click at [725, 19] on span "Teleprompter" at bounding box center [720, 20] width 31 height 5
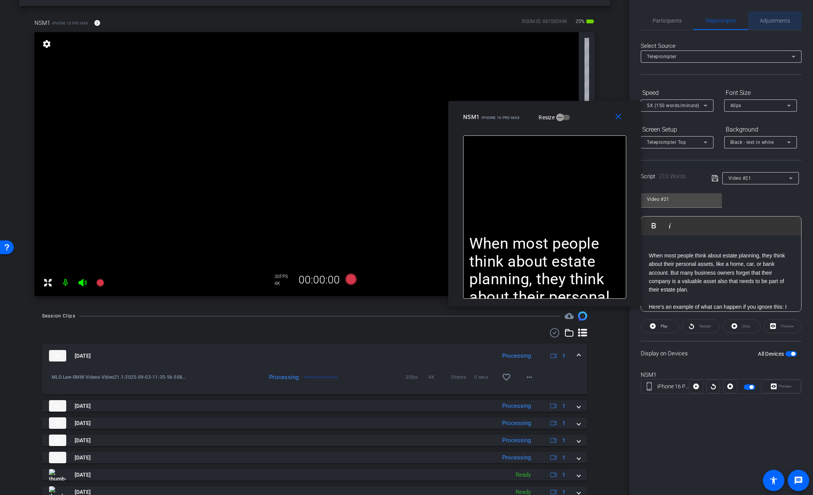
drag, startPoint x: 777, startPoint y: 12, endPoint x: 771, endPoint y: 16, distance: 7.4
click at [777, 13] on span "Adjustments" at bounding box center [775, 20] width 30 height 18
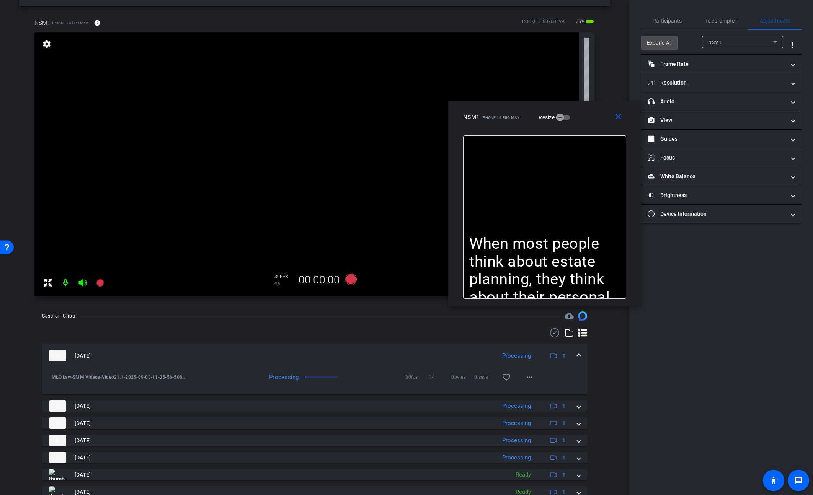
click at [652, 45] on span "Expand All" at bounding box center [659, 43] width 25 height 15
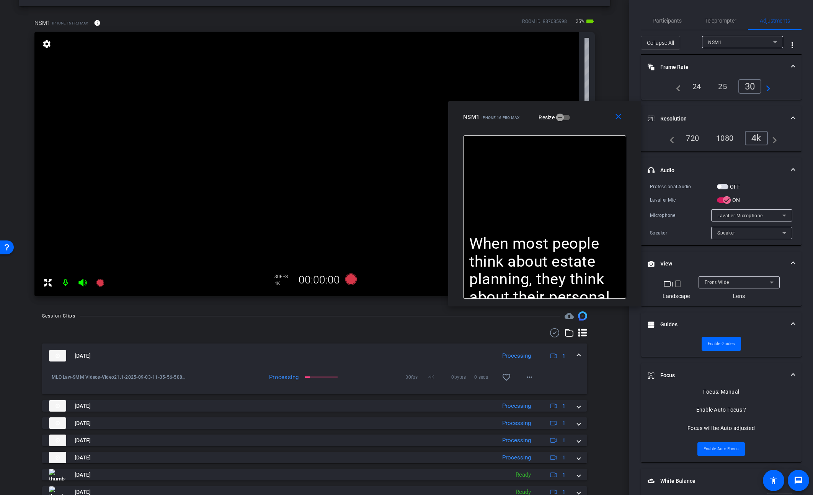
click at [722, 187] on span "button" at bounding box center [722, 186] width 11 height 5
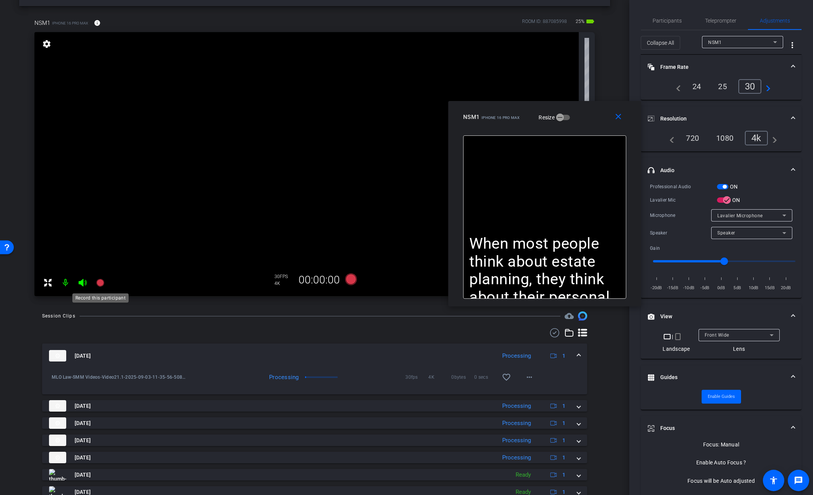
click at [100, 284] on icon at bounding box center [100, 283] width 8 height 8
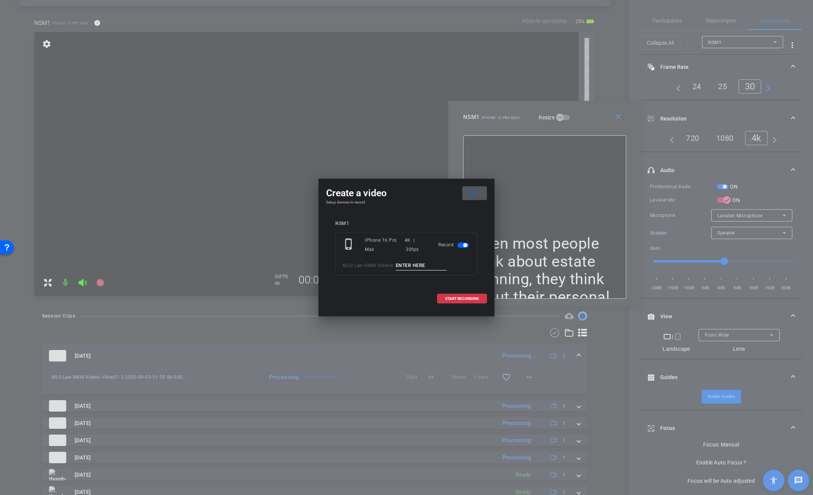
click at [411, 266] on input at bounding box center [421, 266] width 51 height 10
paste input "Video21."
type input "Video21.2"
click at [472, 299] on span "START RECORDING" at bounding box center [462, 299] width 34 height 4
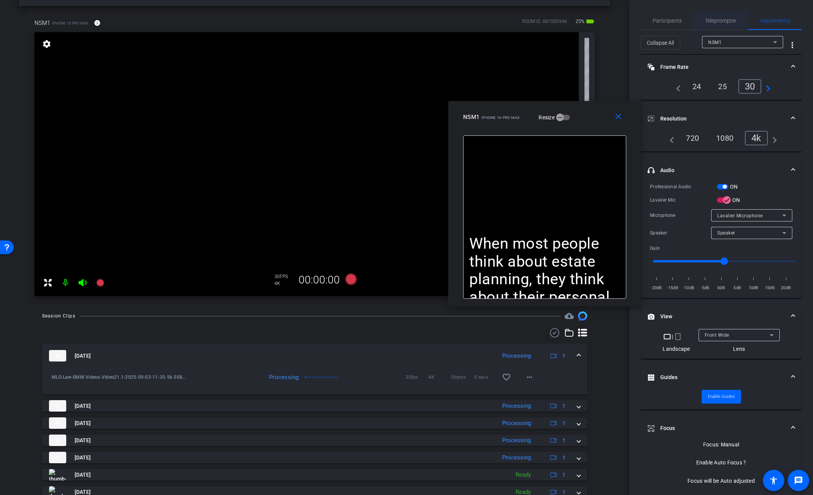
click at [730, 18] on span "Teleprompter" at bounding box center [720, 20] width 31 height 5
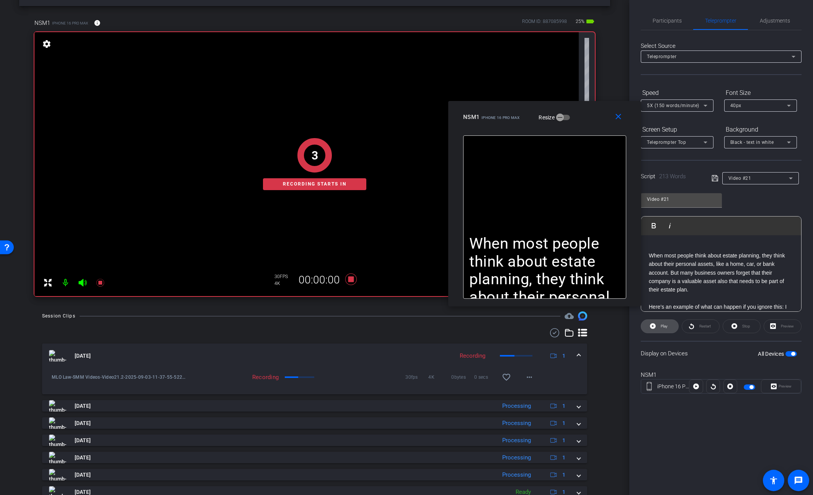
click at [658, 323] on span at bounding box center [659, 326] width 37 height 18
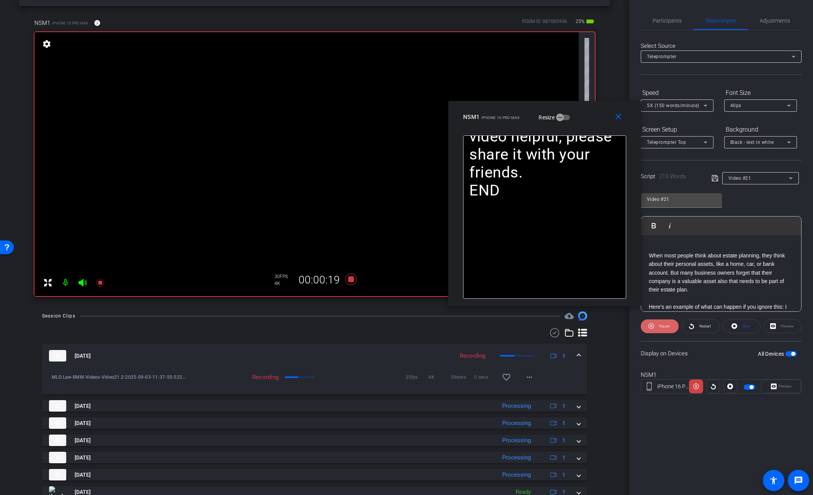
click at [660, 328] on span "Pause" at bounding box center [664, 326] width 10 height 4
click at [661, 328] on span "Play" at bounding box center [664, 326] width 7 height 4
click at [620, 122] on span at bounding box center [619, 117] width 24 height 18
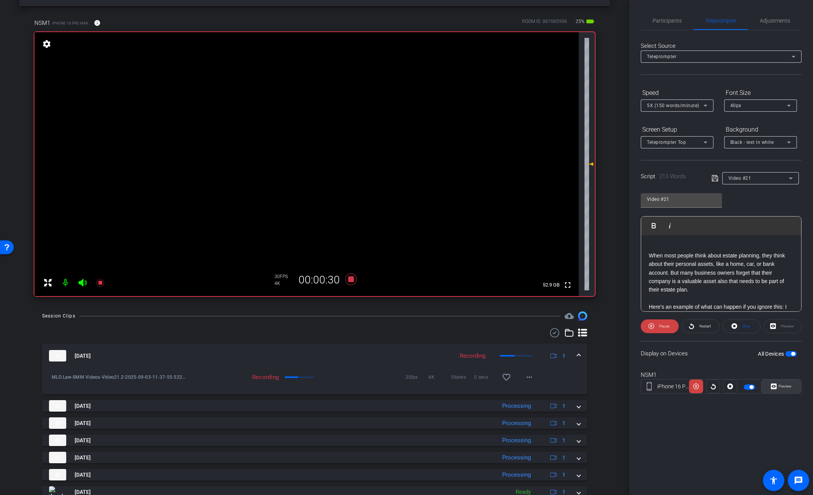
drag, startPoint x: 777, startPoint y: 388, endPoint x: 643, endPoint y: 314, distance: 153.5
click at [777, 388] on span "Preview" at bounding box center [784, 386] width 15 height 11
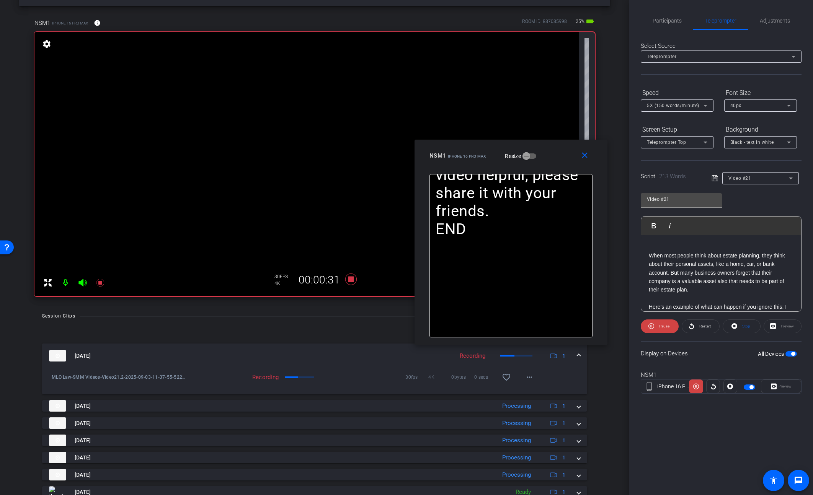
drag, startPoint x: 444, startPoint y: 170, endPoint x: 549, endPoint y: 165, distance: 104.6
click at [549, 165] on div "close NSM1 iPhone 16 Pro Max Resize" at bounding box center [511, 157] width 193 height 34
click at [680, 106] on span "5X (150 words/minute)" at bounding box center [673, 105] width 52 height 5
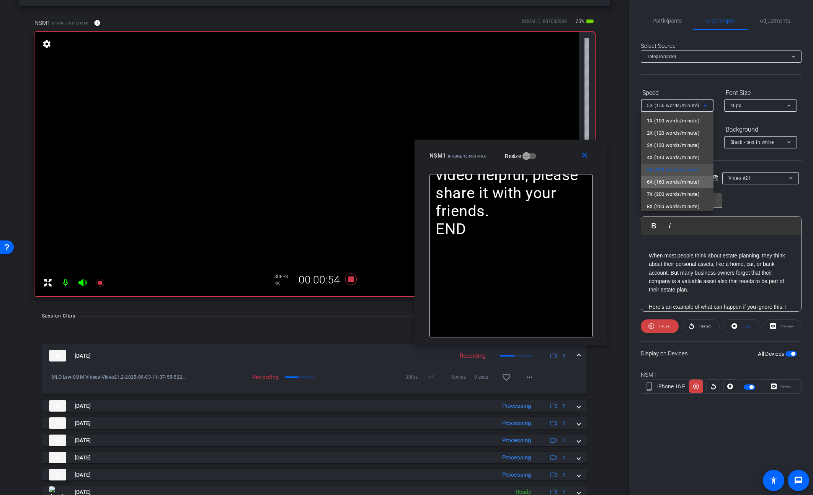
click at [668, 184] on span "6X (160 words/minute)" at bounding box center [673, 182] width 53 height 9
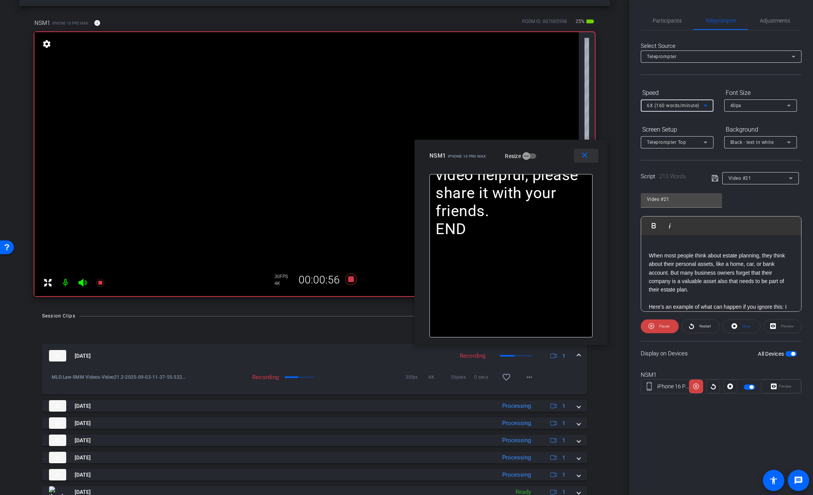
click at [589, 159] on mat-icon "close" at bounding box center [585, 156] width 10 height 10
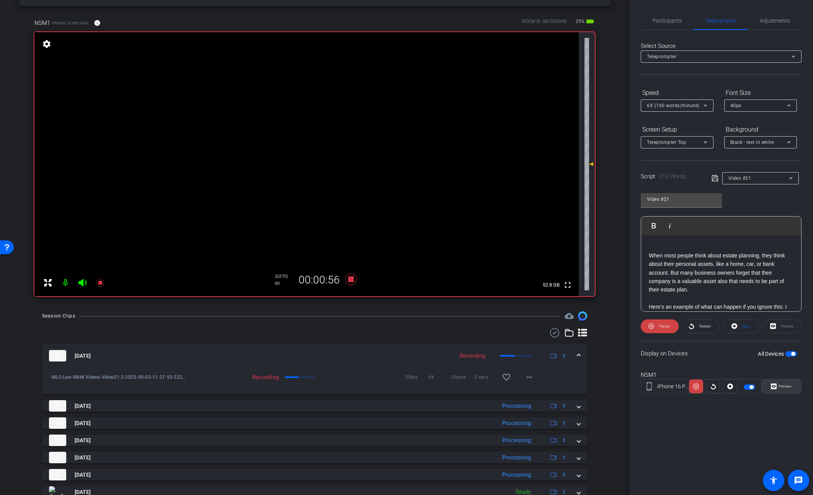
click at [779, 389] on span "Preview" at bounding box center [785, 386] width 13 height 4
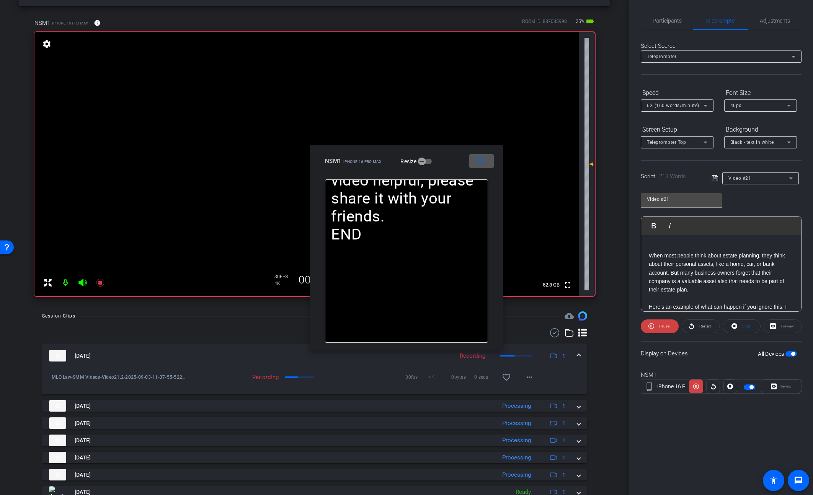
click at [477, 159] on mat-icon "close" at bounding box center [480, 161] width 10 height 10
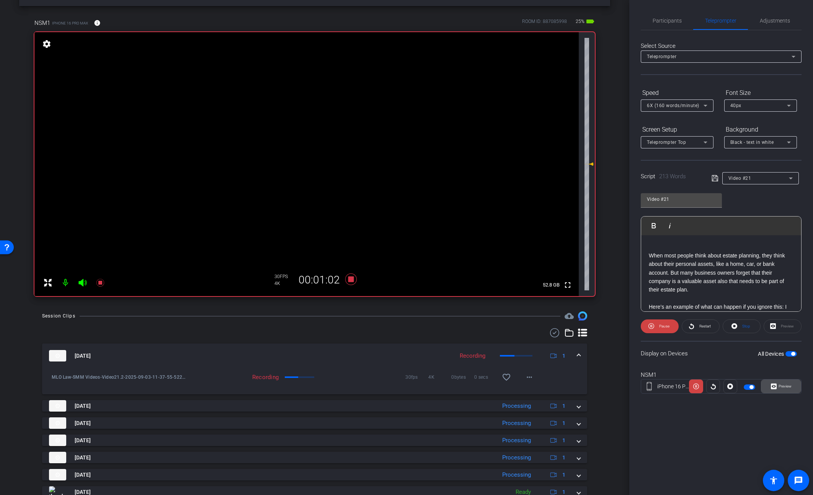
click at [779, 386] on span "Preview" at bounding box center [785, 386] width 13 height 4
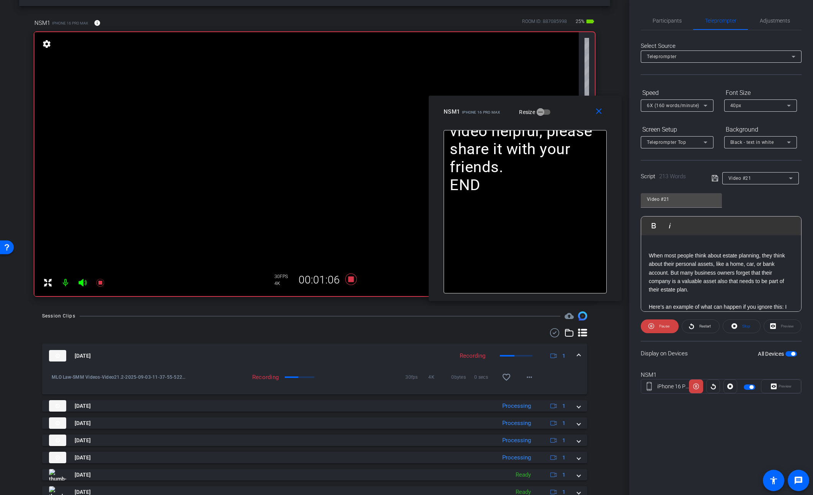
drag, startPoint x: 462, startPoint y: 149, endPoint x: 563, endPoint y: 108, distance: 109.5
click at [563, 108] on div "NSM1 iPhone 16 Pro Max Resize" at bounding box center [528, 112] width 169 height 14
click at [599, 115] on mat-icon "close" at bounding box center [599, 112] width 10 height 10
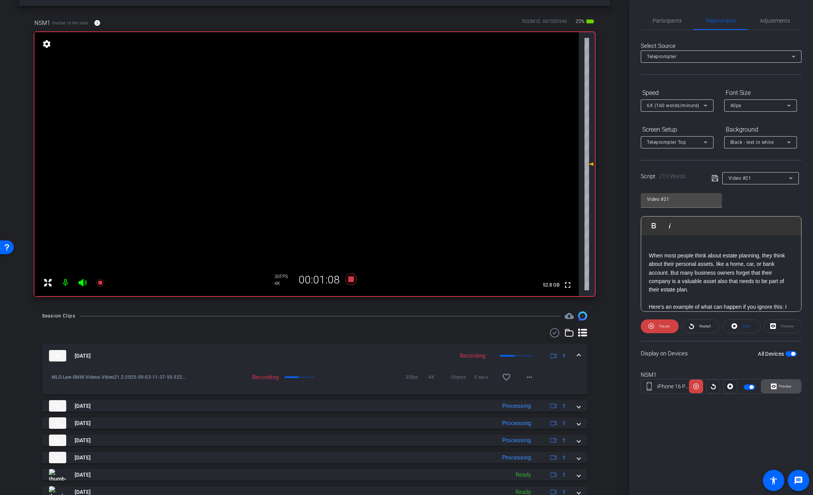
click at [790, 388] on span "Preview" at bounding box center [785, 386] width 13 height 4
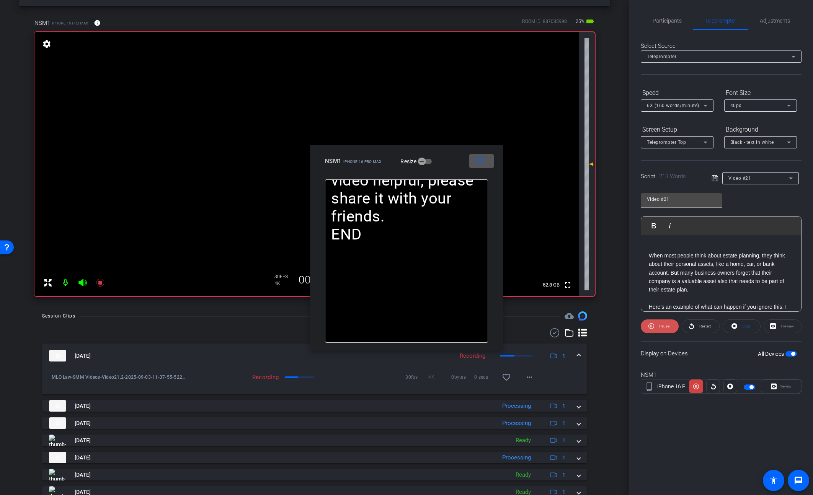
click at [662, 327] on span "Pause" at bounding box center [664, 326] width 10 height 4
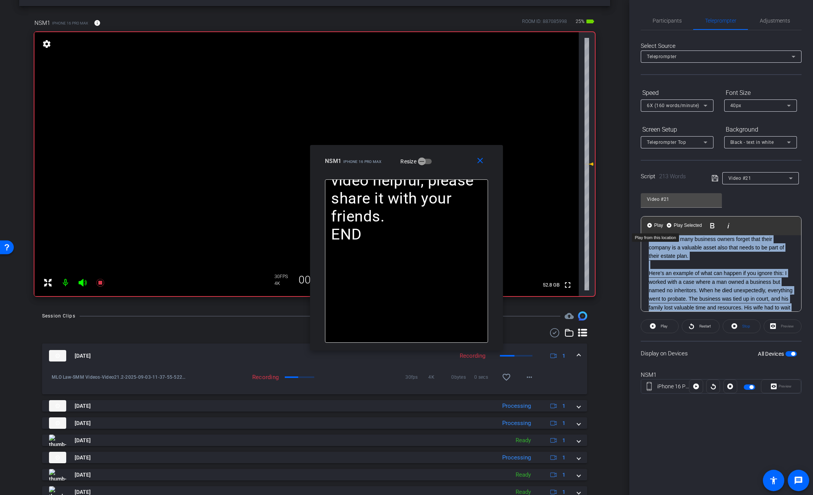
scroll to position [0, 0]
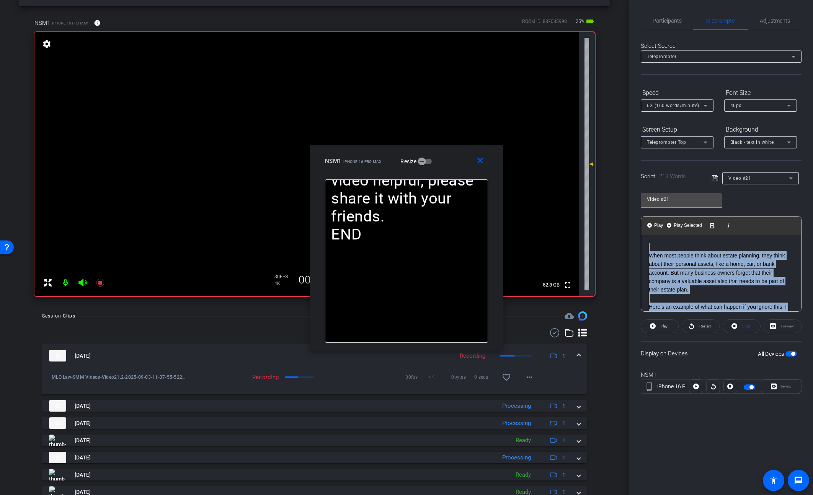
drag, startPoint x: 692, startPoint y: 270, endPoint x: 649, endPoint y: 217, distance: 67.5
click at [649, 217] on div "Play Play from this location Play Selected Play and display the selected text o…" at bounding box center [721, 264] width 161 height 96
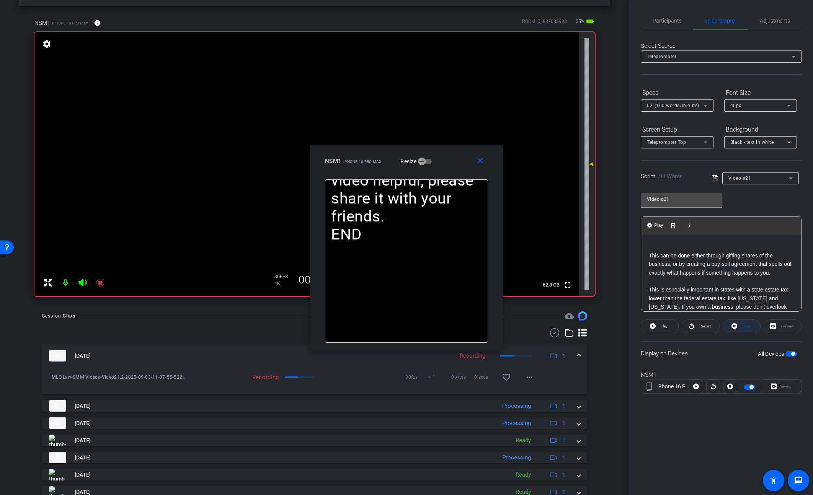
click at [740, 326] on span at bounding box center [741, 326] width 37 height 18
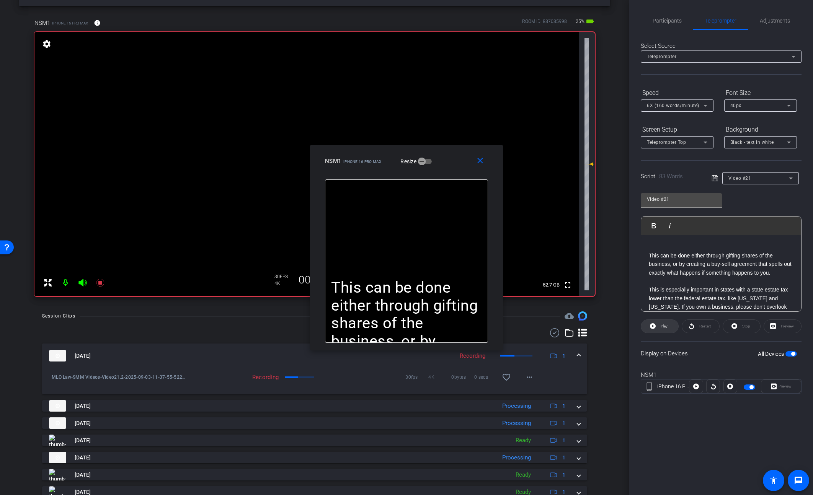
click at [659, 327] on span "Play" at bounding box center [663, 326] width 9 height 11
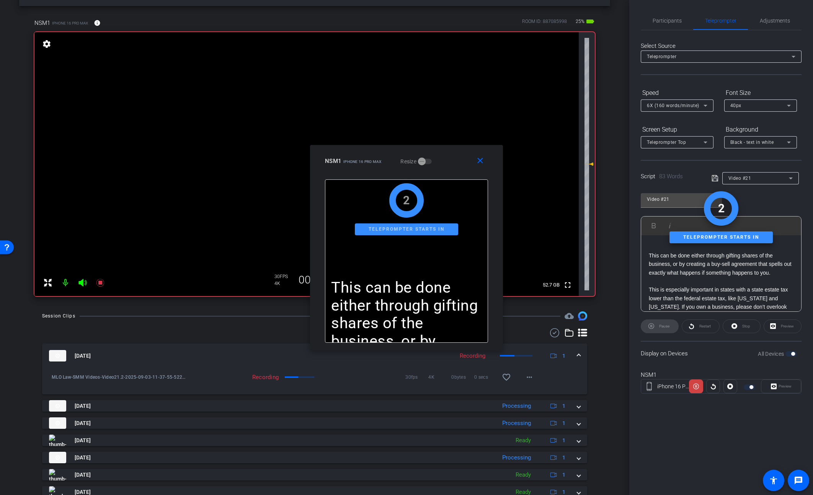
click at [669, 104] on span "6X (160 words/minute)" at bounding box center [673, 105] width 52 height 5
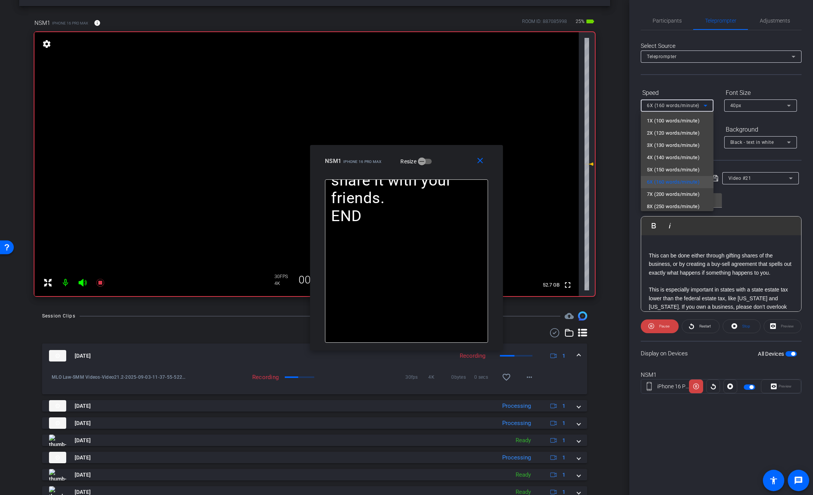
click at [671, 90] on div at bounding box center [406, 247] width 813 height 495
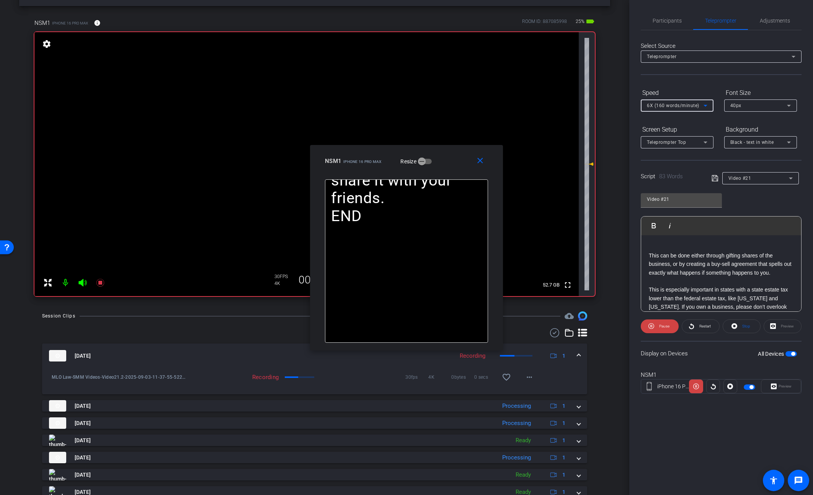
click at [669, 109] on div "6X (160 words/minute)" at bounding box center [675, 106] width 57 height 10
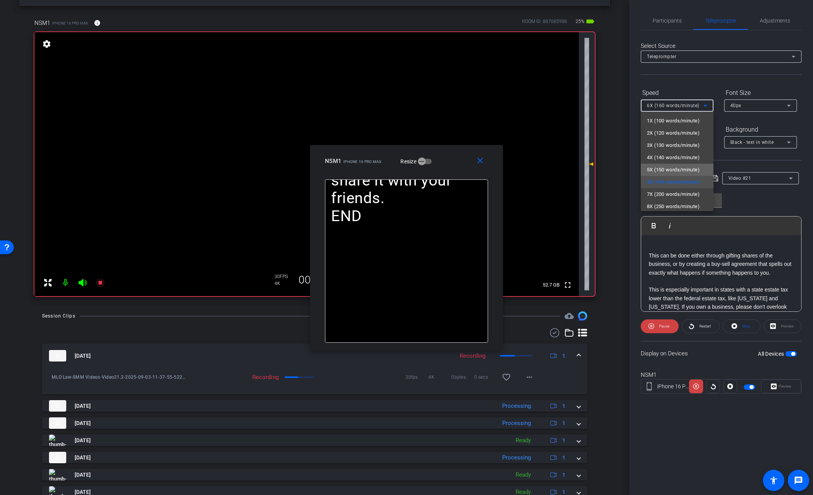
click at [661, 169] on span "5X (150 words/minute)" at bounding box center [673, 169] width 53 height 9
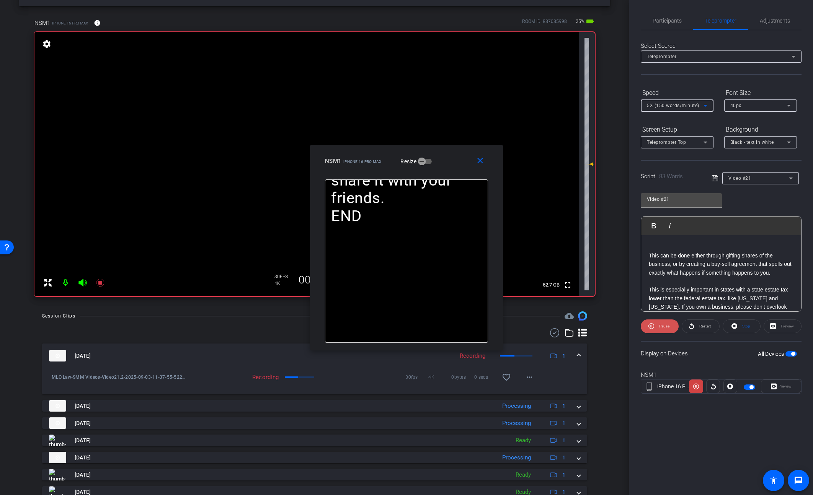
click at [661, 326] on span "Pause" at bounding box center [664, 326] width 10 height 4
click at [699, 328] on span "Restart" at bounding box center [704, 326] width 11 height 4
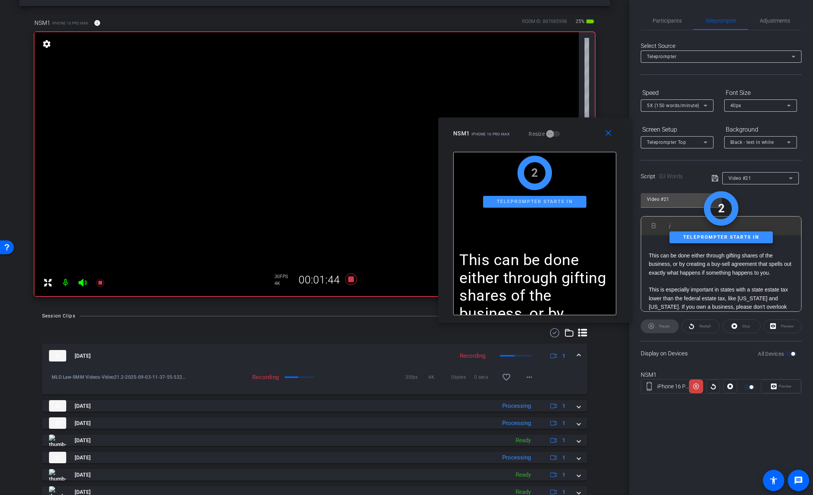
drag, startPoint x: 461, startPoint y: 167, endPoint x: 589, endPoint y: 139, distance: 131.2
click at [589, 139] on div "NSM1 iPhone 16 Pro Max Resize" at bounding box center [537, 134] width 169 height 14
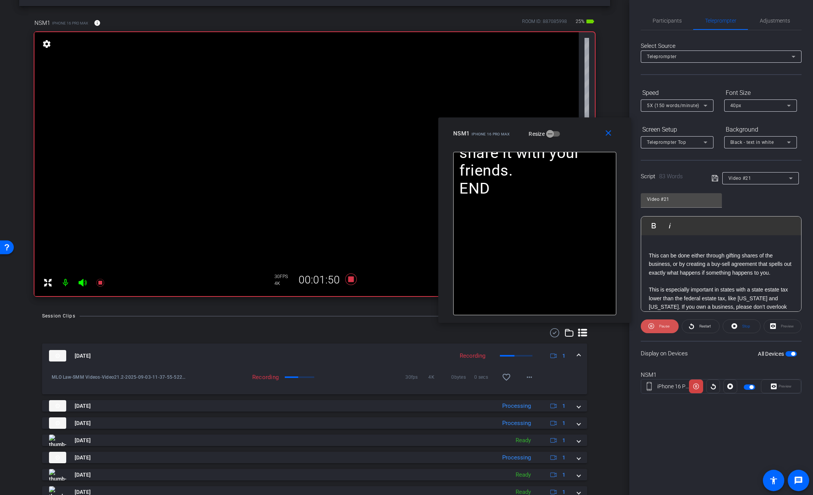
click at [666, 326] on span "Pause" at bounding box center [664, 326] width 10 height 4
click at [666, 326] on span "Play" at bounding box center [664, 326] width 7 height 4
click at [661, 326] on span "Pause" at bounding box center [664, 326] width 10 height 4
click at [661, 326] on span "Play" at bounding box center [664, 326] width 7 height 4
click at [609, 137] on mat-icon "close" at bounding box center [609, 134] width 10 height 10
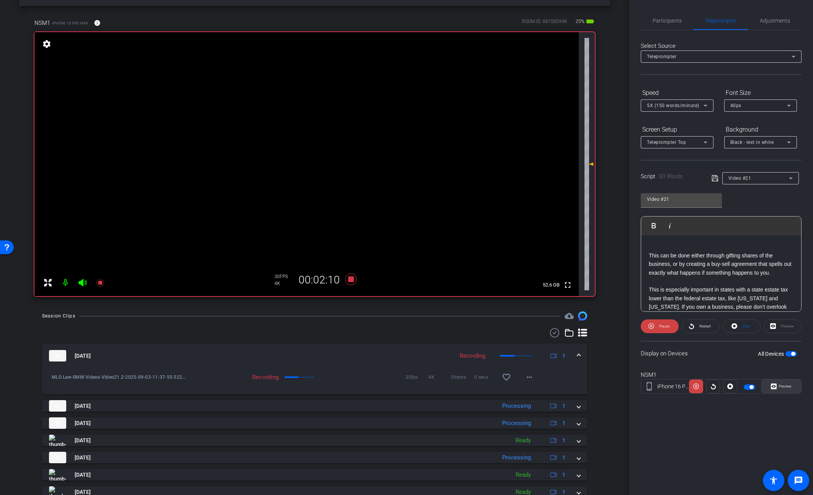
click at [778, 384] on span "Preview" at bounding box center [784, 386] width 15 height 11
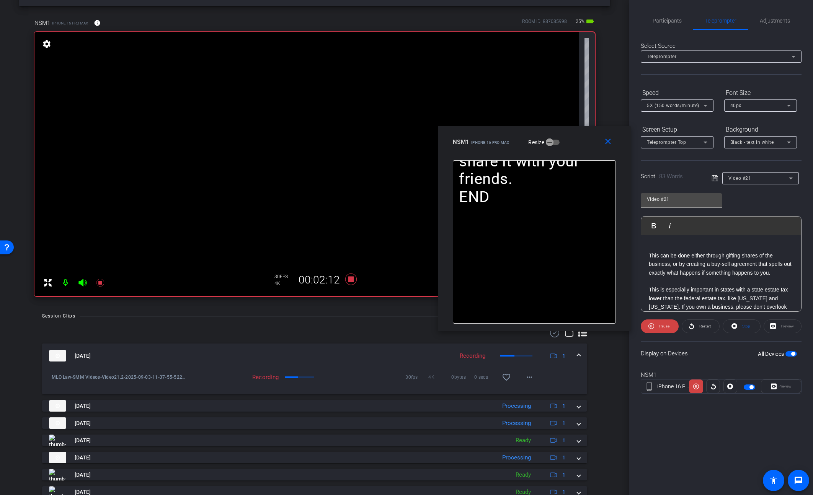
drag, startPoint x: 451, startPoint y: 157, endPoint x: 579, endPoint y: 137, distance: 129.3
click at [579, 137] on div "NSM1 iPhone 16 Pro Max Resize" at bounding box center [537, 142] width 169 height 14
click at [103, 284] on icon at bounding box center [100, 283] width 8 height 8
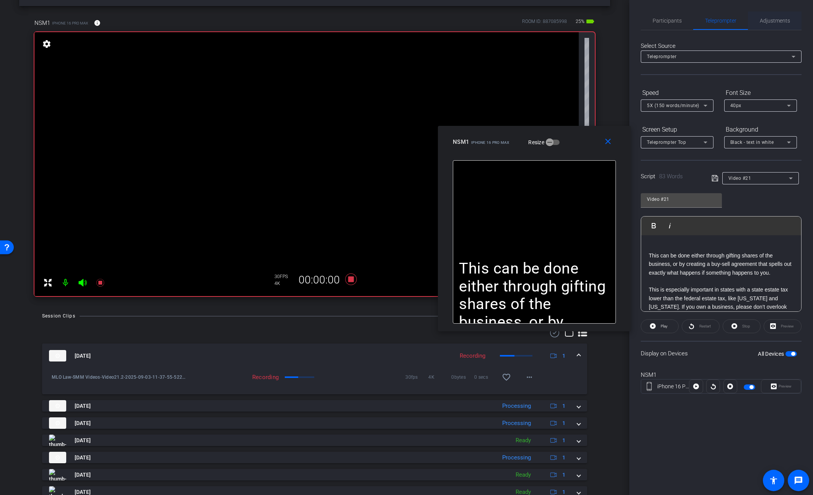
click at [762, 24] on span "Adjustments" at bounding box center [775, 20] width 30 height 18
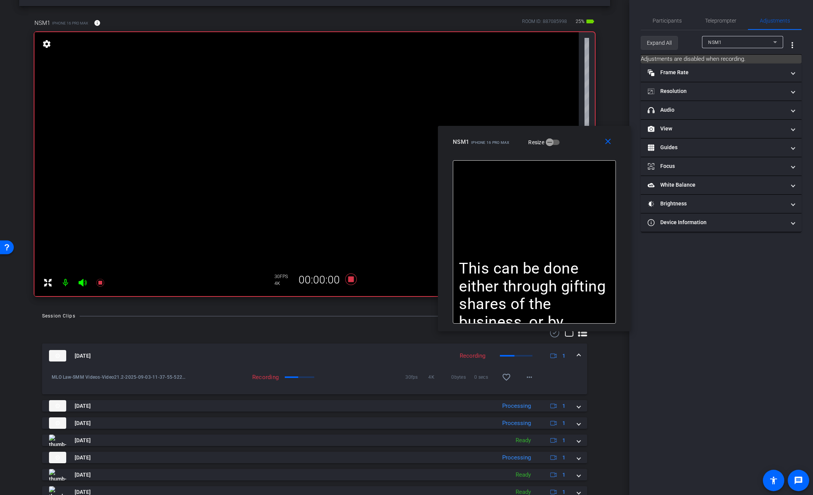
click at [667, 46] on span "Expand All" at bounding box center [659, 43] width 25 height 15
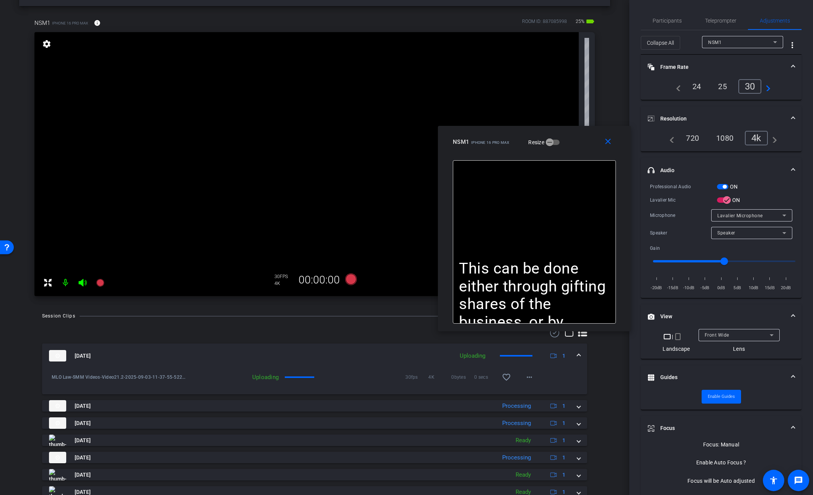
click at [722, 186] on span "button" at bounding box center [722, 186] width 11 height 5
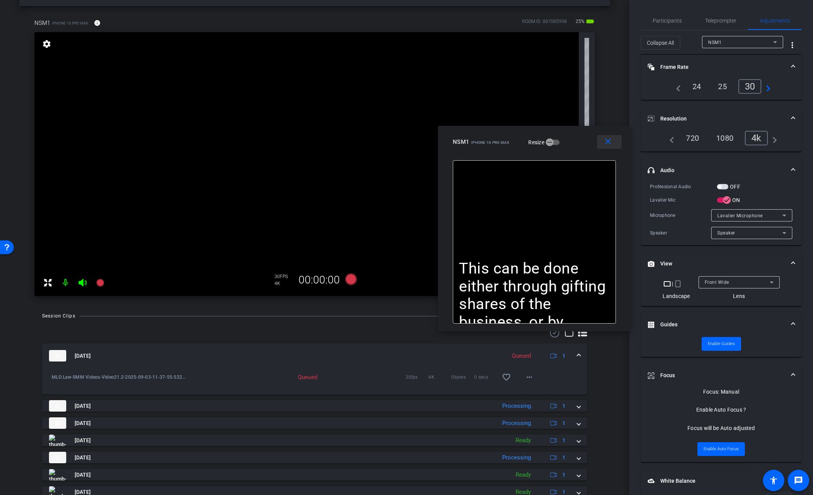
click at [608, 143] on mat-icon "close" at bounding box center [608, 142] width 10 height 10
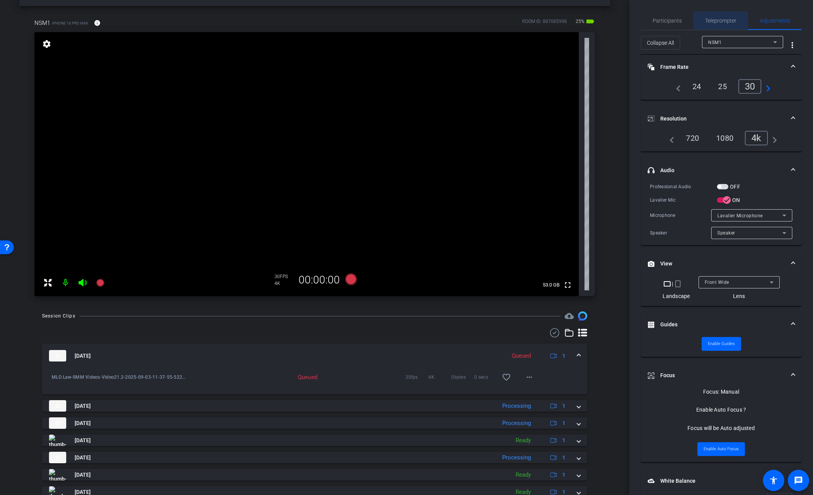
click at [717, 21] on span "Teleprompter" at bounding box center [720, 20] width 31 height 5
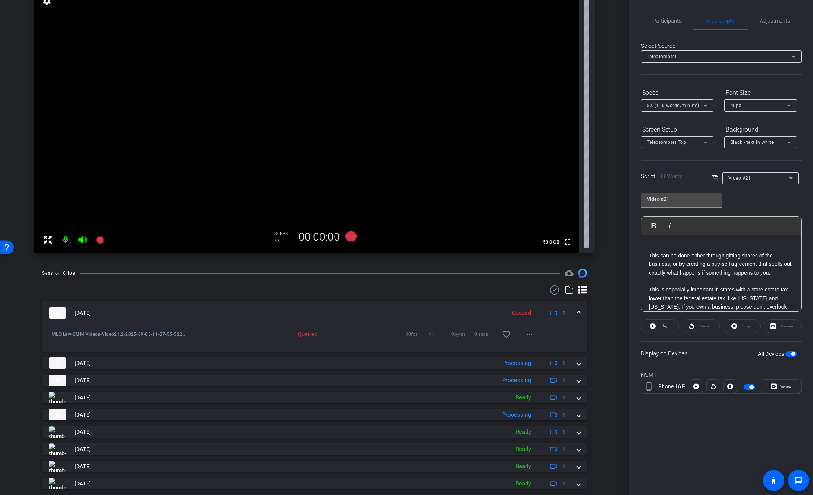
scroll to position [72, 0]
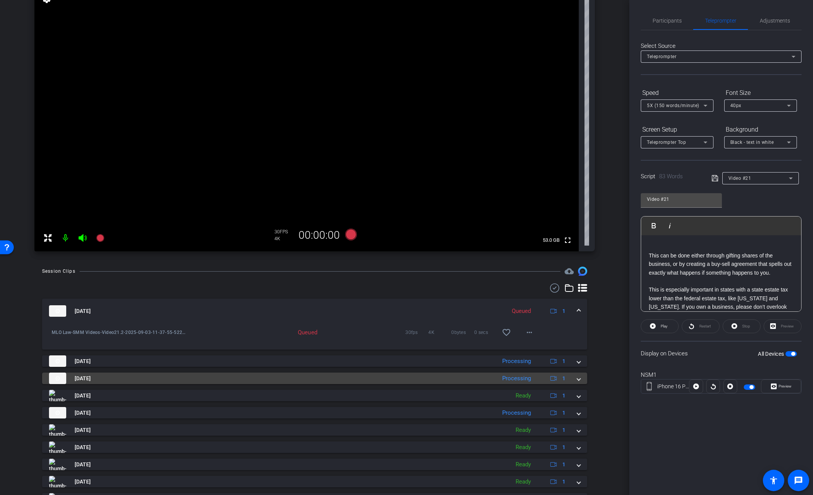
click at [575, 377] on div "[DATE] Processing 1" at bounding box center [313, 378] width 528 height 11
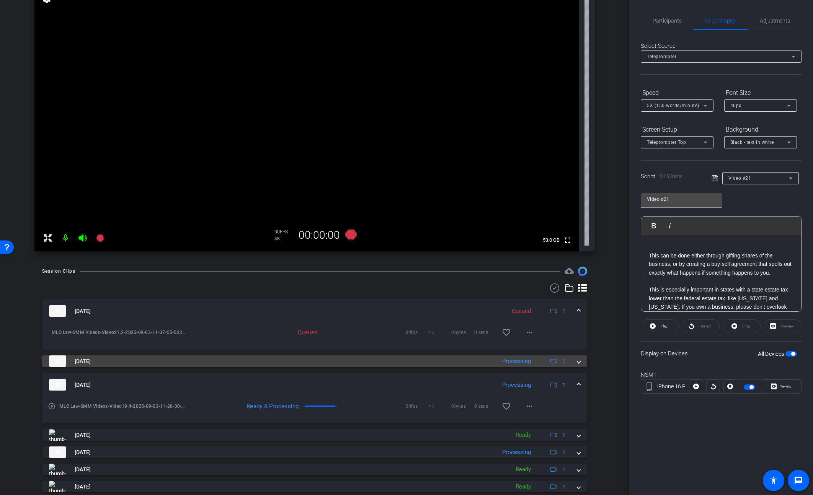
click at [582, 362] on mat-expansion-panel-header "[DATE] Processing 1" at bounding box center [314, 361] width 545 height 11
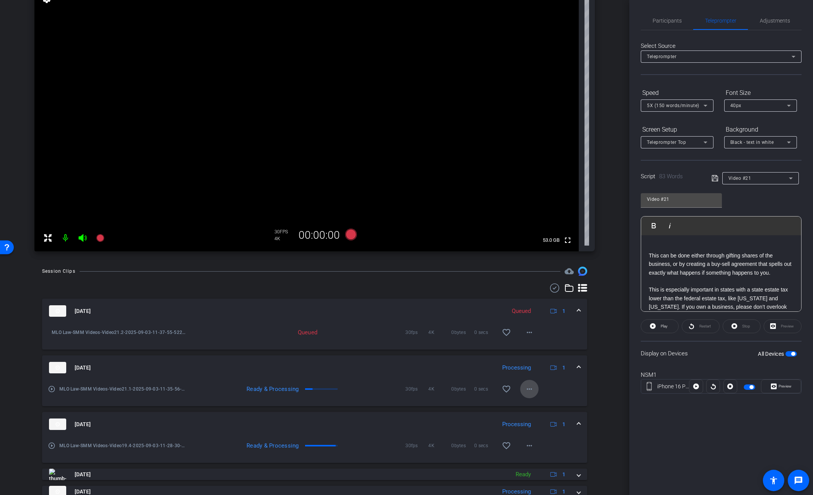
click at [527, 389] on mat-icon "more_horiz" at bounding box center [529, 389] width 9 height 9
click at [538, 405] on span "Download Original" at bounding box center [549, 405] width 46 height 9
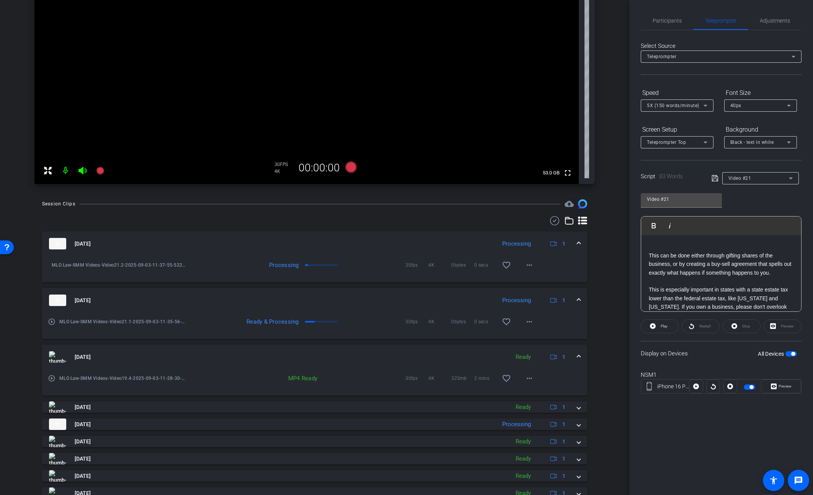
scroll to position [187, 0]
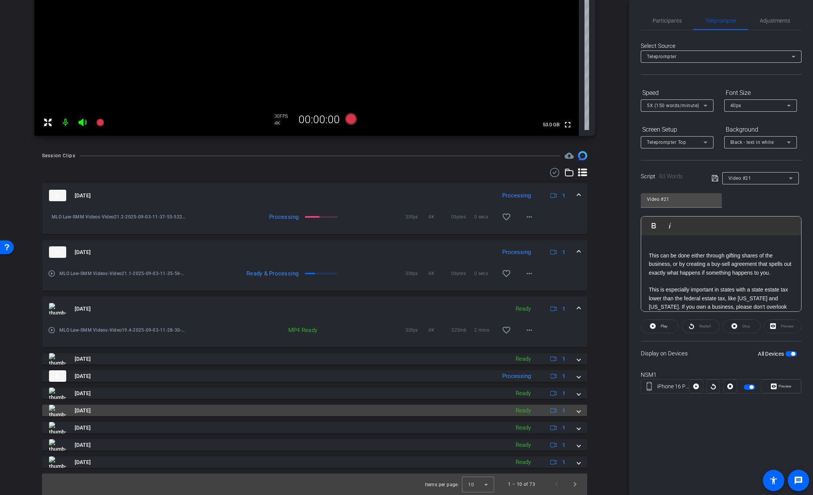
click at [429, 409] on mat-panel-title "[DATE]" at bounding box center [277, 410] width 457 height 11
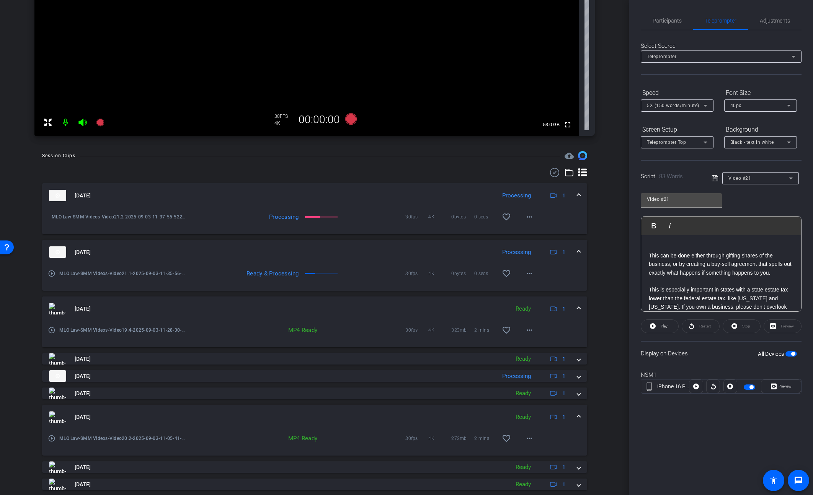
click at [402, 411] on mat-expansion-panel-header "[DATE] Ready 1" at bounding box center [314, 417] width 545 height 24
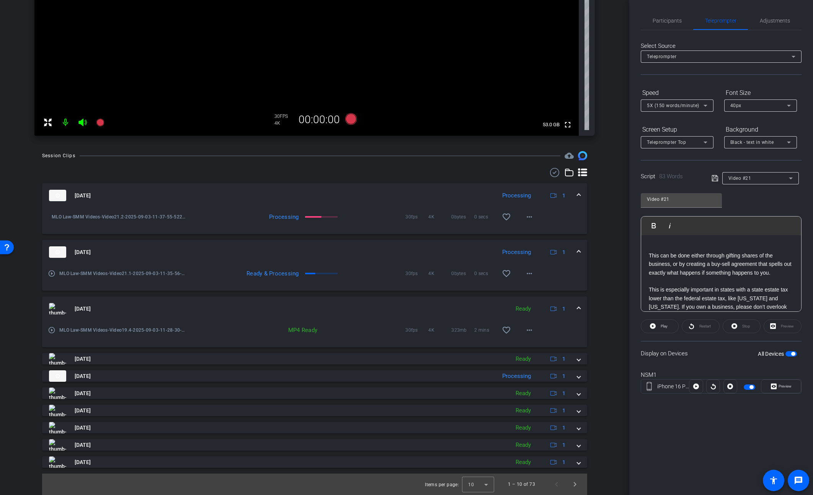
click at [352, 309] on mat-panel-title "[DATE]" at bounding box center [277, 308] width 457 height 11
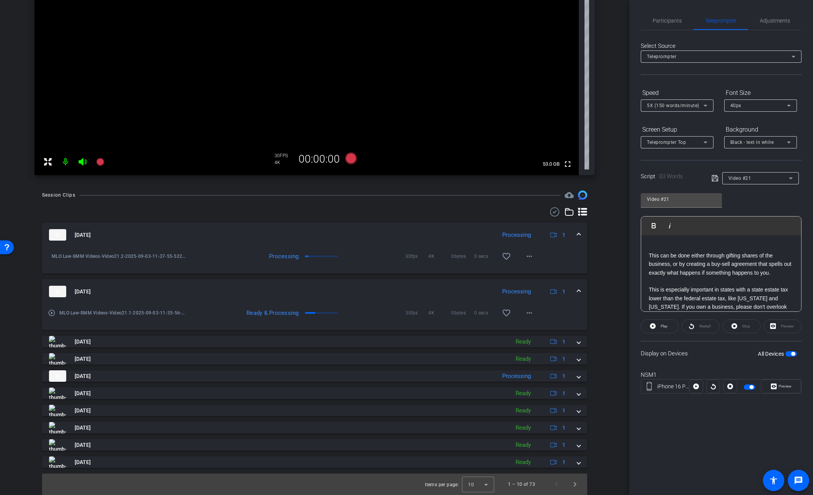
scroll to position [148, 0]
click at [358, 286] on mat-panel-title "[DATE]" at bounding box center [270, 291] width 443 height 11
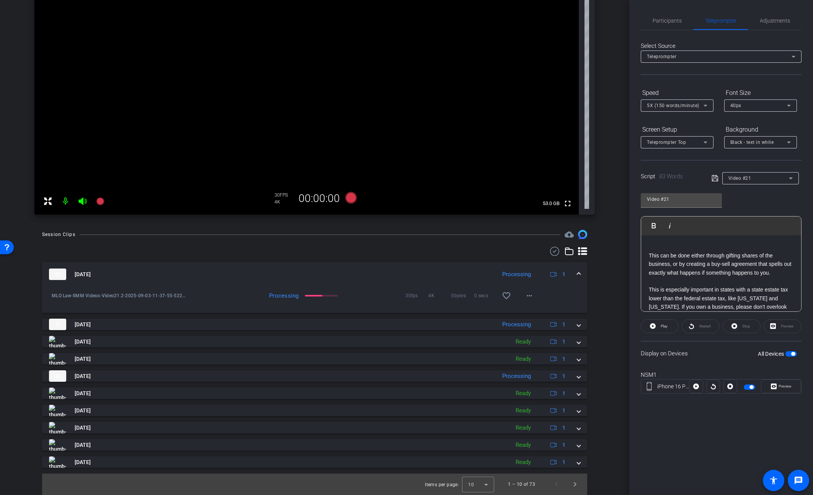
scroll to position [108, 0]
click at [286, 251] on div at bounding box center [314, 251] width 545 height 9
click at [793, 354] on span "button" at bounding box center [793, 354] width 4 height 4
click at [751, 178] on div "Video #21" at bounding box center [758, 178] width 60 height 10
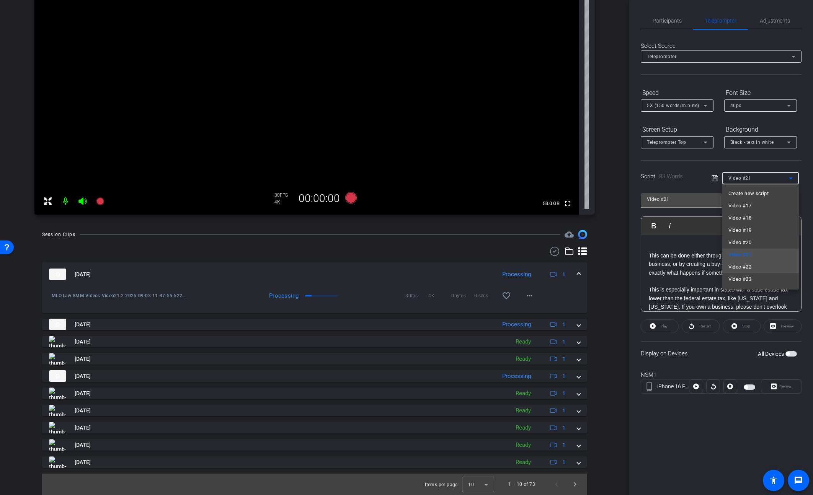
click at [748, 265] on span "Video #22" at bounding box center [739, 267] width 23 height 9
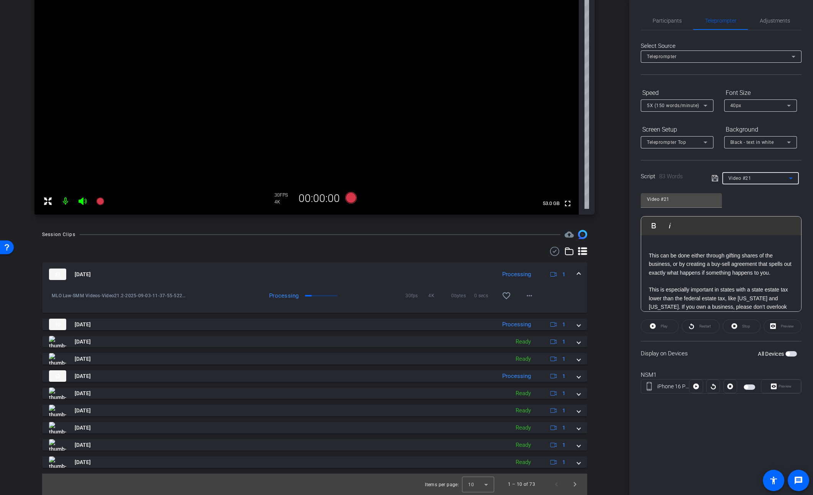
type input "Video #22"
click at [527, 298] on mat-icon "more_horiz" at bounding box center [529, 295] width 9 height 9
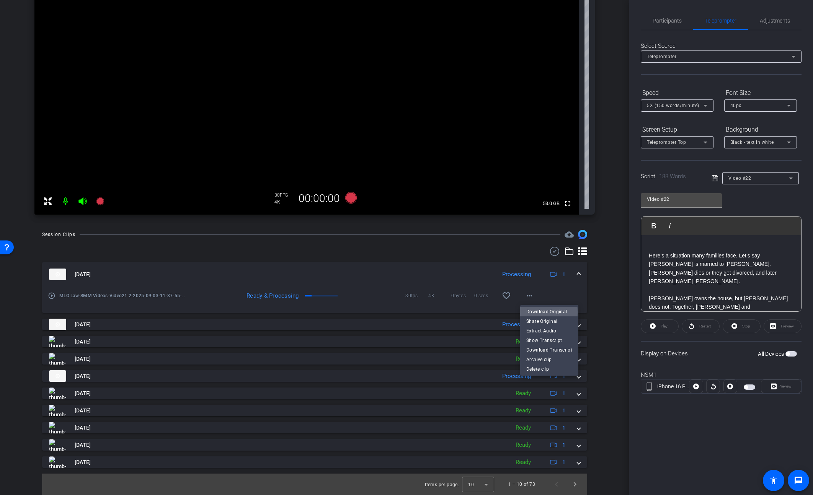
click at [546, 312] on span "Download Original" at bounding box center [549, 311] width 46 height 9
click at [578, 276] on span at bounding box center [578, 275] width 3 height 8
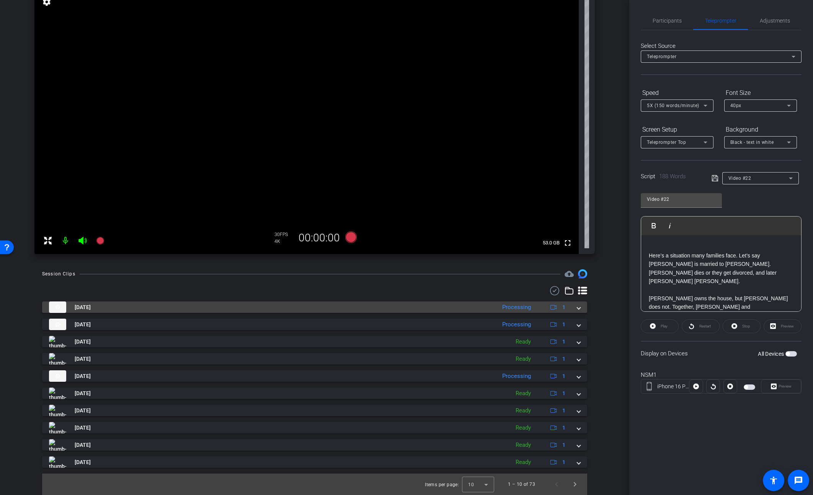
scroll to position [69, 0]
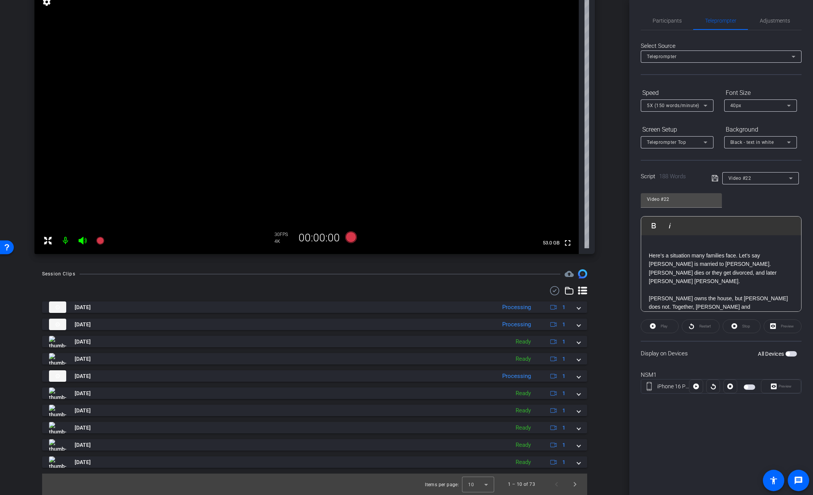
click at [641, 167] on div "Script 188 Words Video #22" at bounding box center [721, 172] width 161 height 24
click at [692, 286] on p at bounding box center [721, 290] width 145 height 8
click at [651, 254] on p "Here’s a situation many families face. Let’s say Alex is married to Beth. Beth …" at bounding box center [721, 268] width 145 height 34
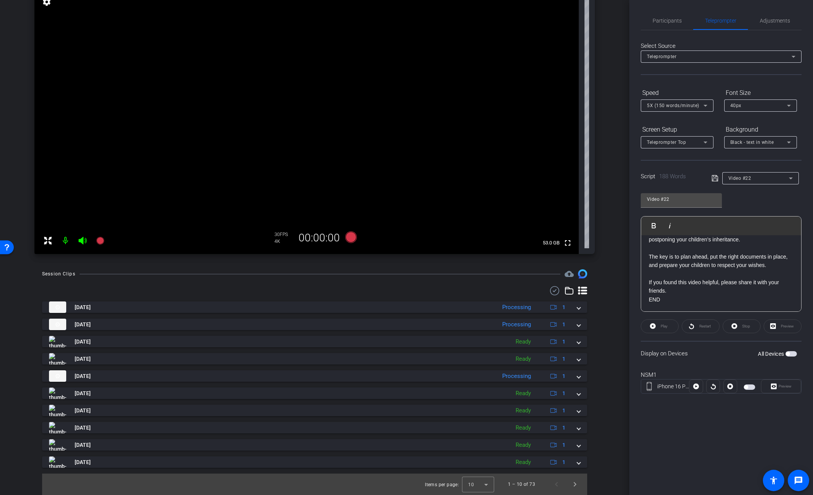
scroll to position [195, 0]
click at [684, 279] on p "If you found this video helpful, please share it with your friends." at bounding box center [721, 287] width 145 height 17
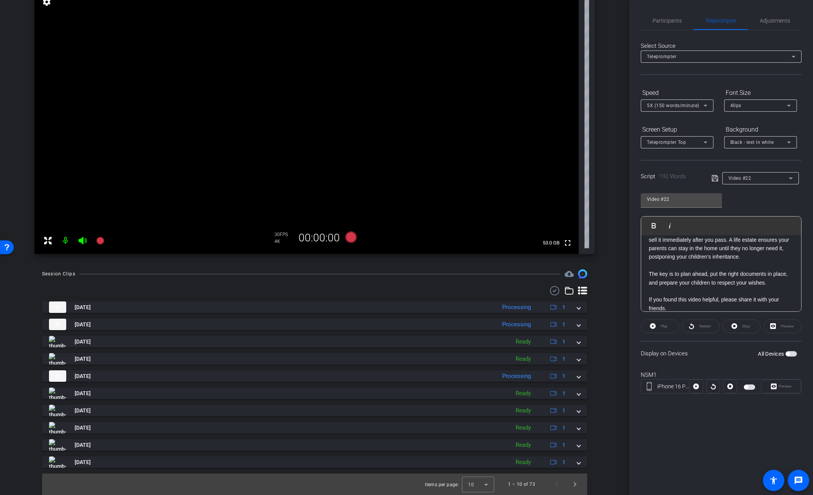
click at [713, 178] on icon at bounding box center [715, 178] width 7 height 9
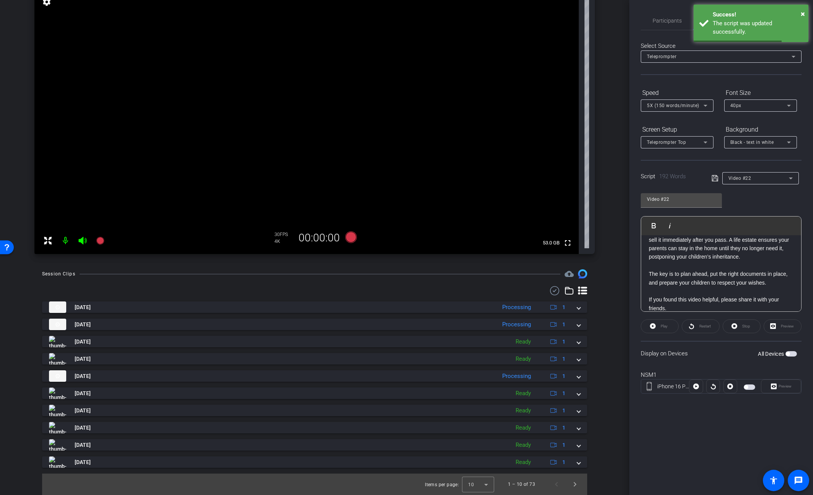
click at [792, 353] on span "button" at bounding box center [790, 353] width 11 height 5
click at [780, 386] on span "Preview" at bounding box center [785, 386] width 13 height 4
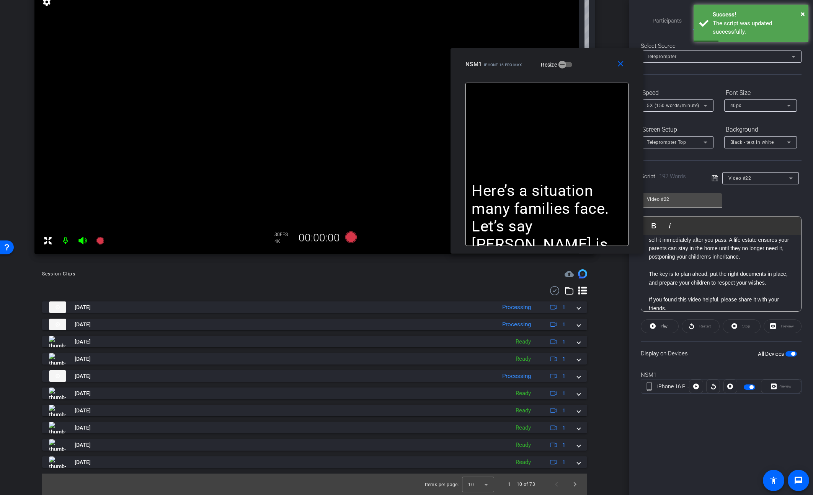
drag, startPoint x: 447, startPoint y: 160, endPoint x: 754, endPoint y: 70, distance: 320.3
click at [587, 63] on div "NSM1 iPhone 16 Pro Max Resize" at bounding box center [549, 64] width 169 height 14
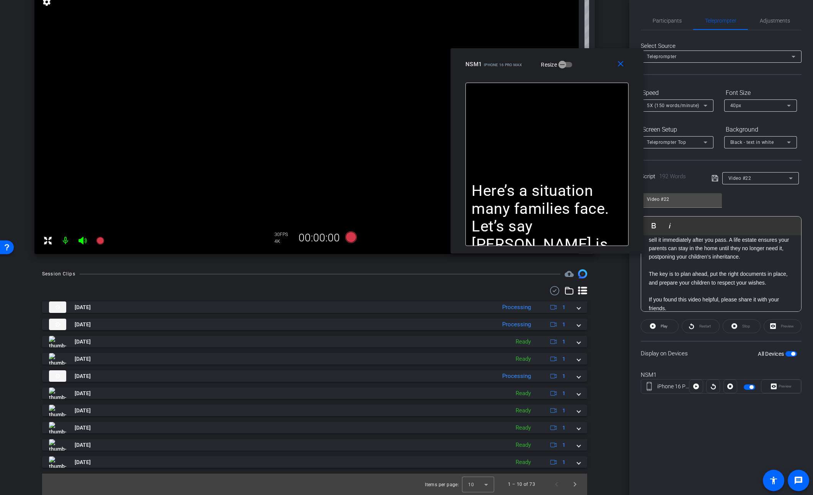
scroll to position [0, 0]
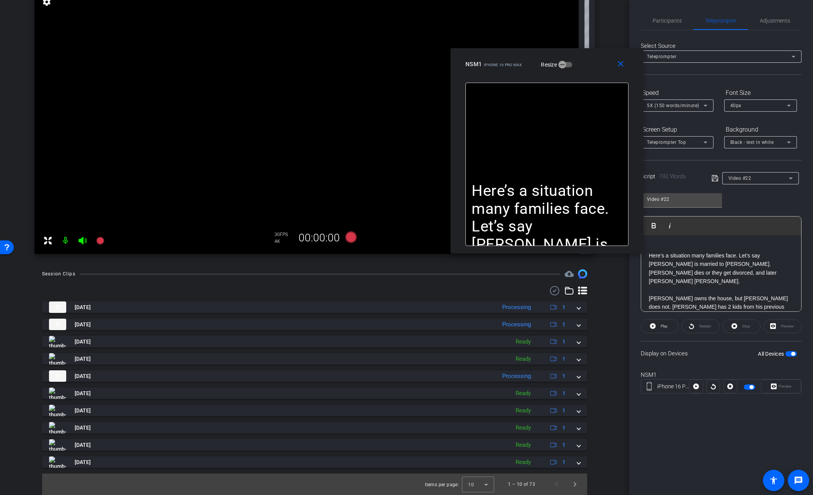
click at [688, 248] on p at bounding box center [721, 247] width 145 height 8
click at [768, 19] on span "Adjustments" at bounding box center [775, 20] width 30 height 5
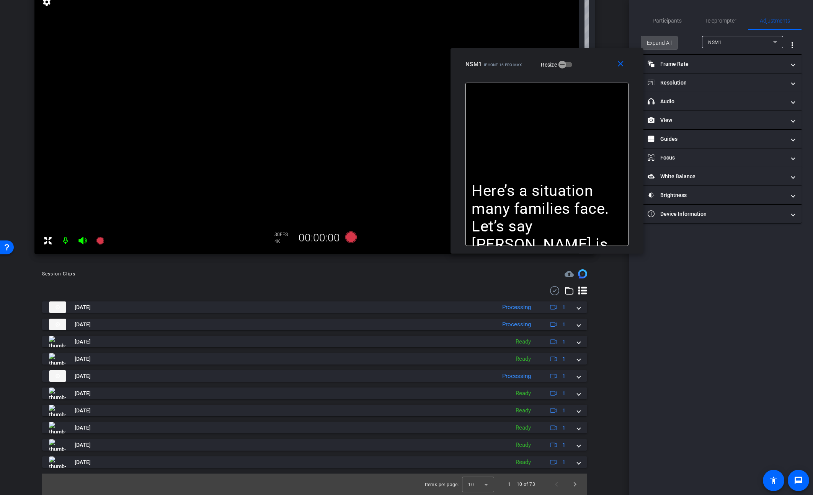
click at [663, 41] on span "Expand All" at bounding box center [659, 43] width 25 height 15
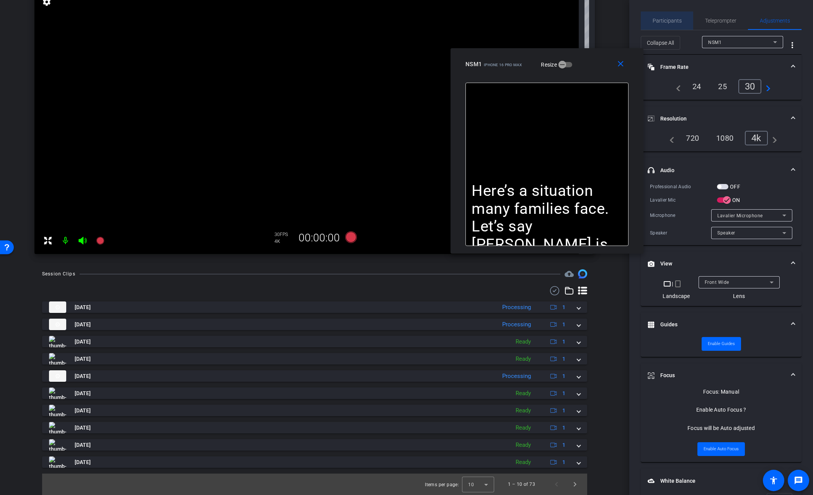
click at [674, 18] on span "Participants" at bounding box center [667, 20] width 29 height 5
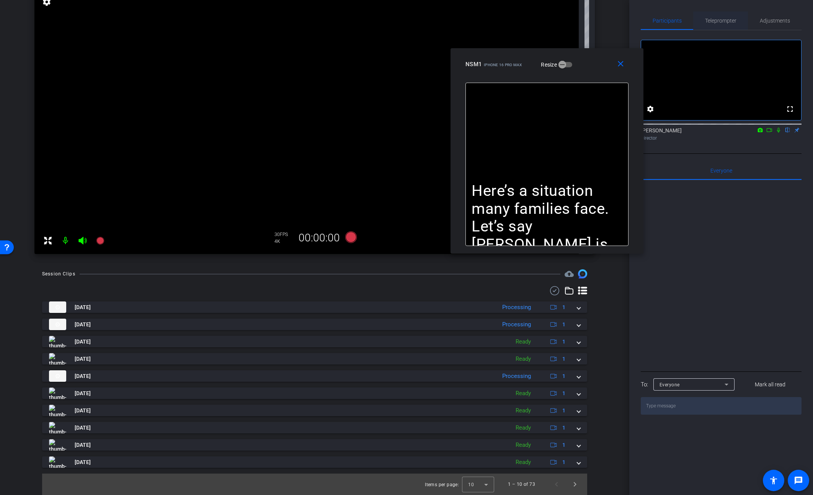
click at [717, 21] on span "Teleprompter" at bounding box center [720, 20] width 31 height 5
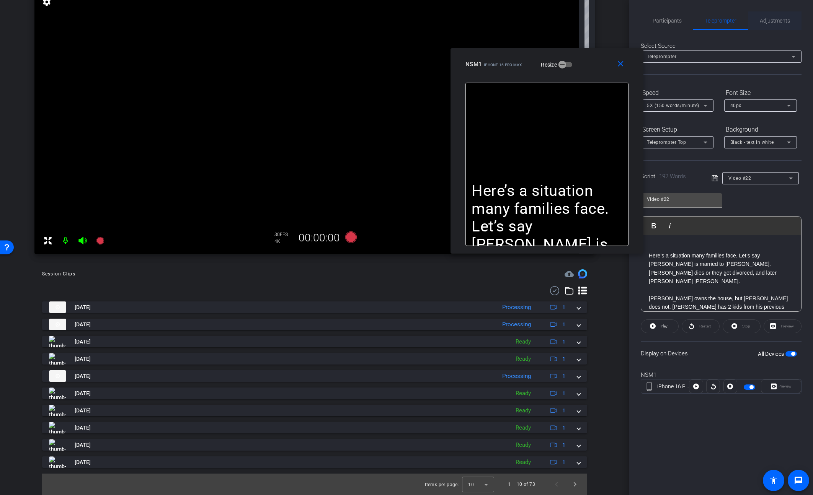
click at [779, 21] on span "Adjustments" at bounding box center [775, 20] width 30 height 5
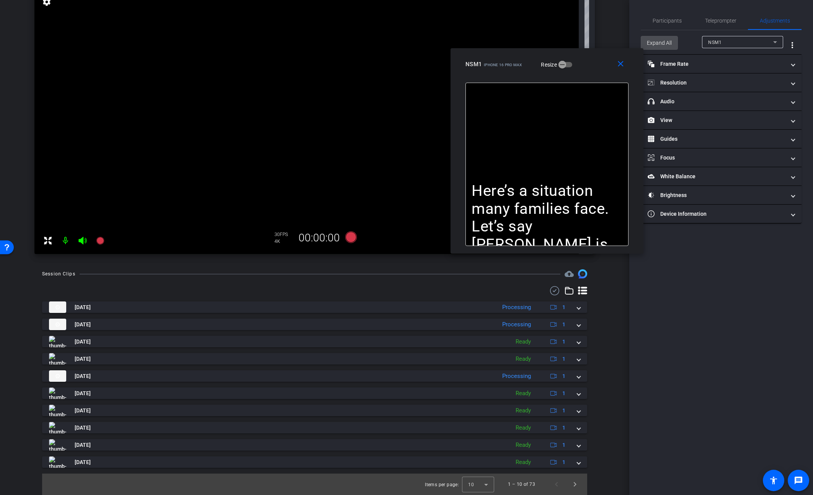
click at [658, 39] on span "Expand All" at bounding box center [659, 43] width 25 height 15
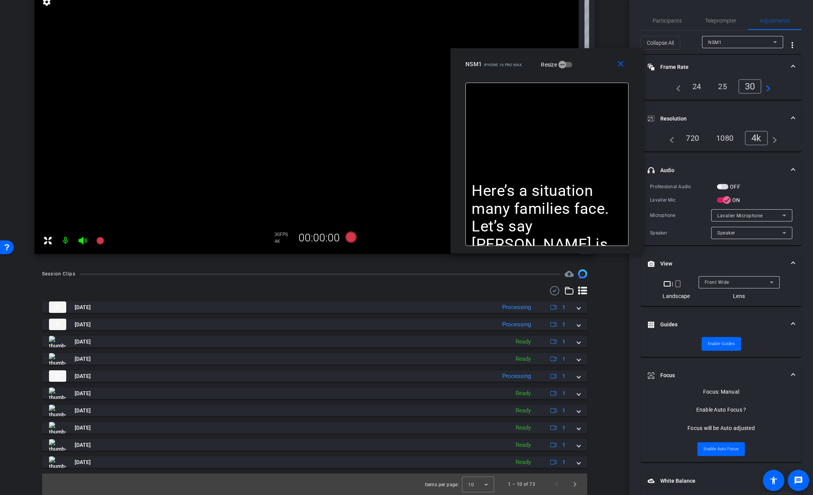
click at [722, 187] on span "button" at bounding box center [722, 186] width 11 height 5
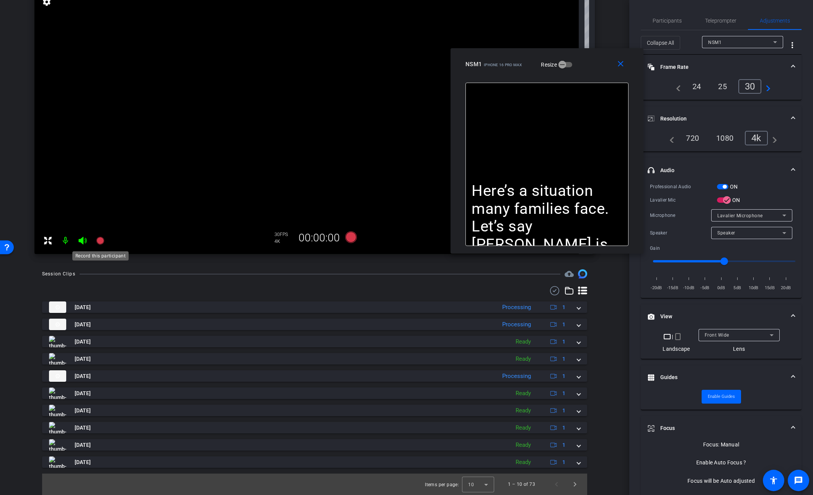
click at [100, 241] on icon at bounding box center [100, 241] width 8 height 8
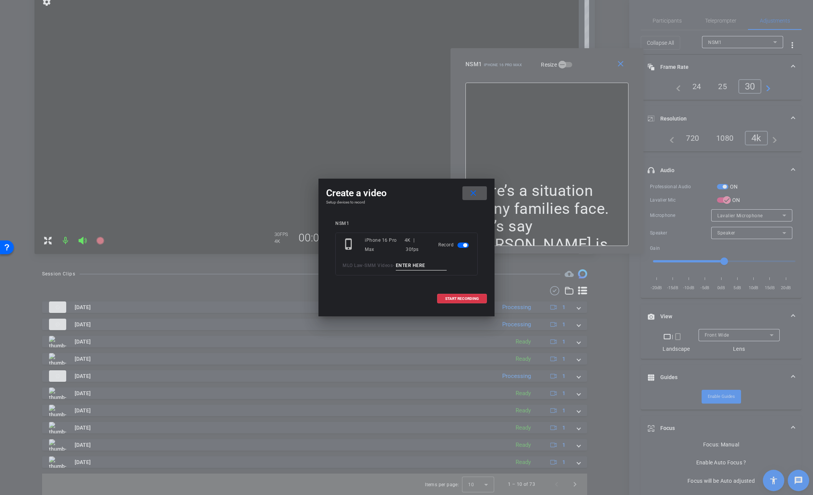
click at [404, 264] on input at bounding box center [421, 266] width 51 height 10
type input "Video22.1"
click at [445, 297] on span "START RECORDING" at bounding box center [462, 299] width 34 height 4
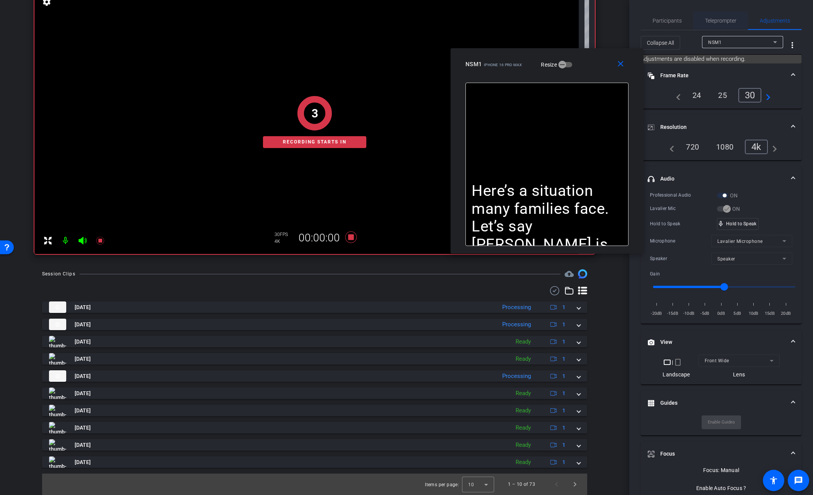
click at [713, 13] on span "Teleprompter" at bounding box center [720, 20] width 31 height 18
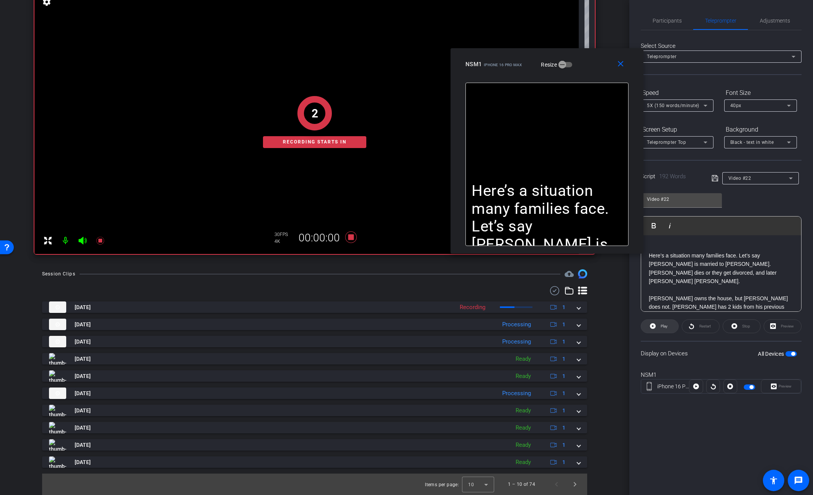
click at [657, 328] on span at bounding box center [659, 326] width 37 height 18
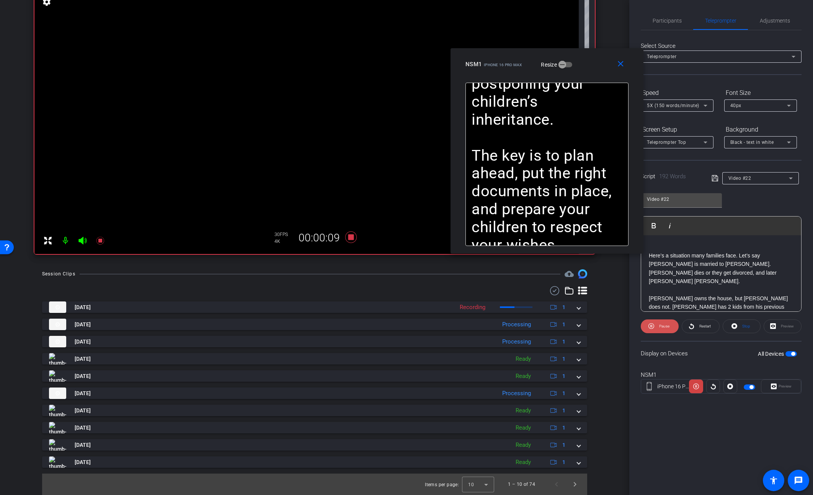
click at [660, 328] on span "Pause" at bounding box center [663, 326] width 12 height 11
click at [660, 328] on span "Play" at bounding box center [663, 326] width 9 height 11
click at [662, 328] on span "Pause" at bounding box center [664, 326] width 10 height 4
click at [662, 328] on span "Play" at bounding box center [664, 326] width 7 height 4
click at [617, 65] on mat-icon "close" at bounding box center [621, 64] width 10 height 10
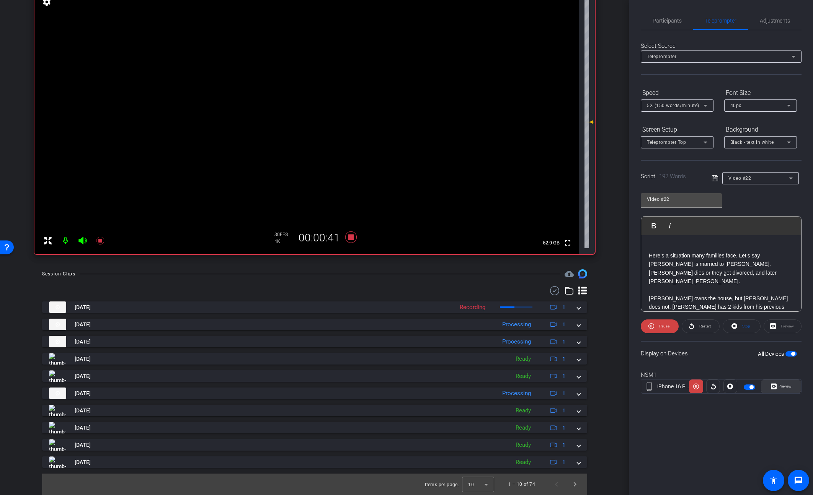
click at [779, 389] on span "Preview" at bounding box center [785, 386] width 13 height 4
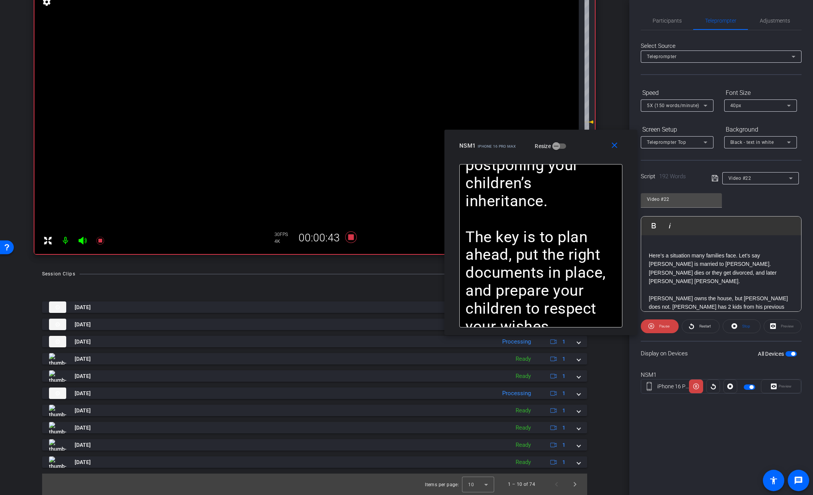
drag, startPoint x: 453, startPoint y: 154, endPoint x: 585, endPoint y: 140, distance: 132.8
click at [585, 140] on div "NSM1 iPhone 16 Pro Max Resize" at bounding box center [543, 146] width 169 height 14
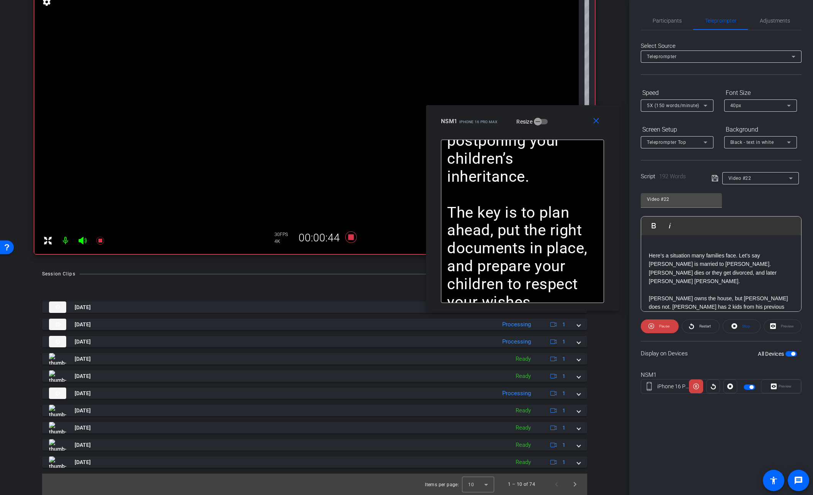
drag, startPoint x: 569, startPoint y: 130, endPoint x: 564, endPoint y: 122, distance: 9.1
click at [564, 122] on div "NSM1 iPhone 16 Pro Max Resize" at bounding box center [525, 121] width 169 height 14
click at [658, 327] on span "Pause" at bounding box center [663, 326] width 12 height 11
click at [658, 327] on span at bounding box center [659, 326] width 37 height 18
click at [659, 326] on span "Pause" at bounding box center [664, 326] width 10 height 4
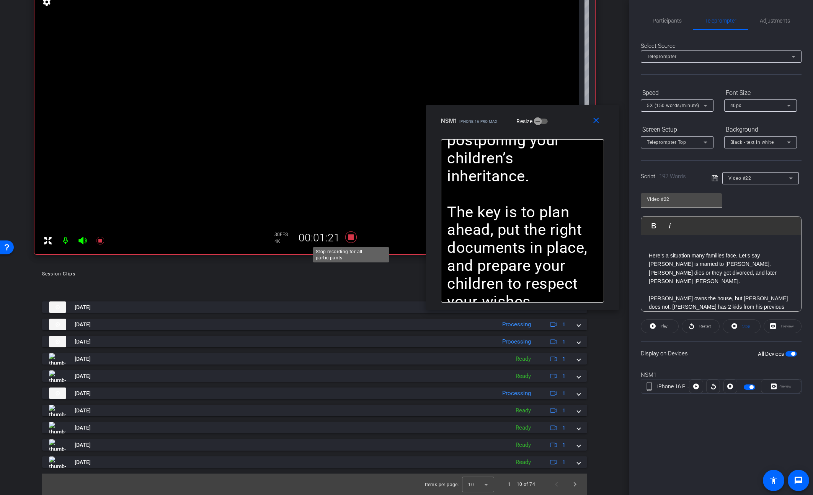
click at [352, 238] on icon at bounding box center [350, 237] width 11 height 11
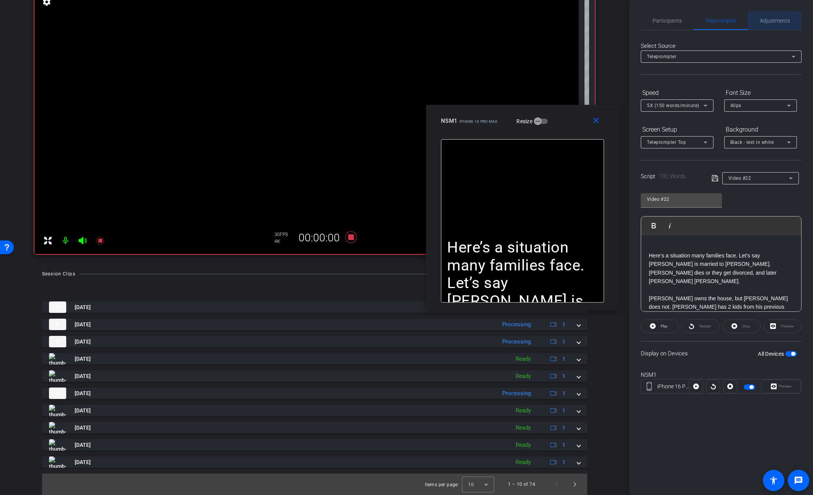
click at [772, 23] on span "Adjustments" at bounding box center [775, 20] width 30 height 5
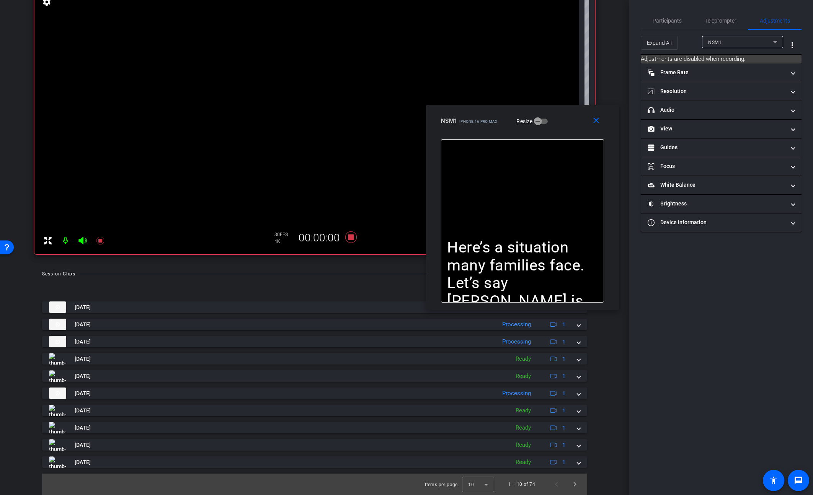
drag, startPoint x: 666, startPoint y: 49, endPoint x: 681, endPoint y: 111, distance: 64.4
click at [666, 49] on span "Expand All" at bounding box center [659, 43] width 25 height 15
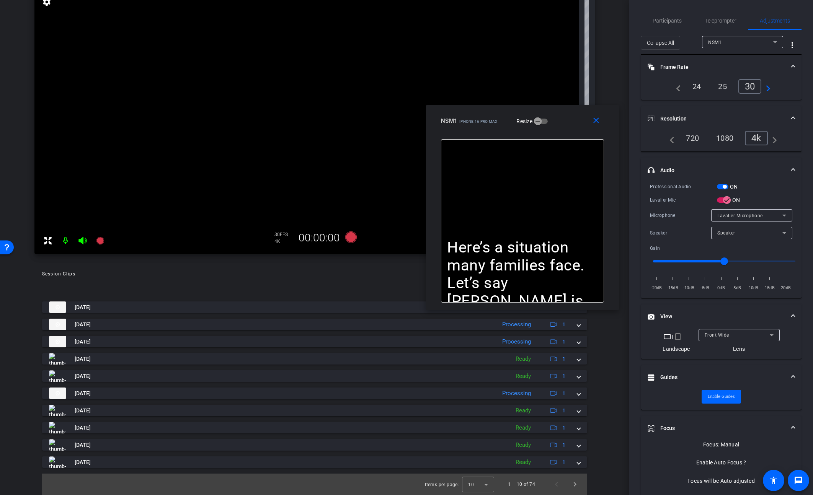
click at [720, 184] on span "button" at bounding box center [722, 186] width 11 height 5
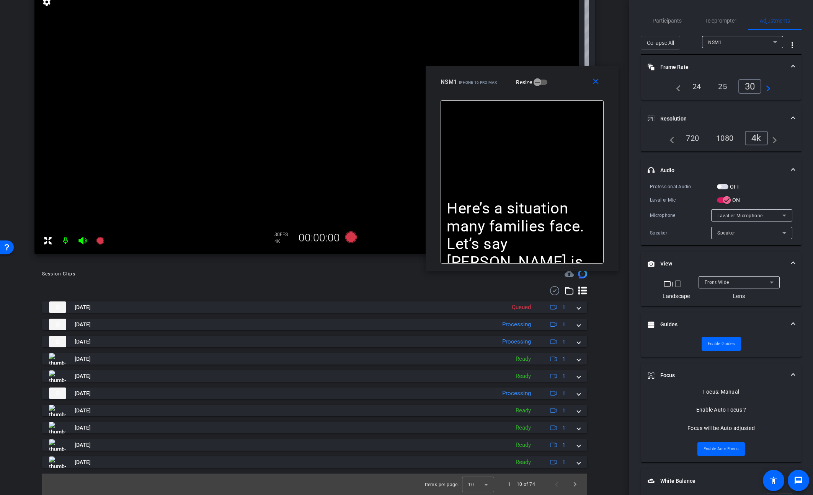
drag, startPoint x: 568, startPoint y: 119, endPoint x: 576, endPoint y: 76, distance: 44.3
click at [569, 79] on div "NSM1 iPhone 16 Pro Max Resize" at bounding box center [525, 82] width 169 height 14
click at [718, 23] on span "Teleprompter" at bounding box center [720, 20] width 31 height 5
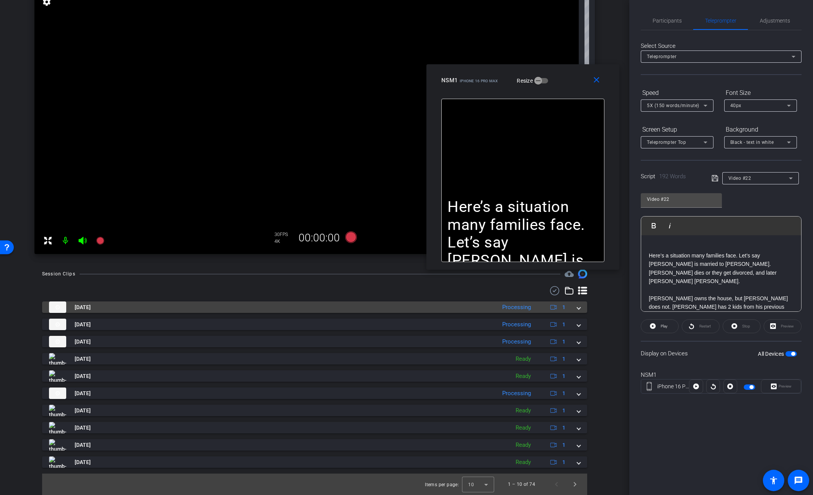
click at [578, 309] on span at bounding box center [578, 308] width 3 height 8
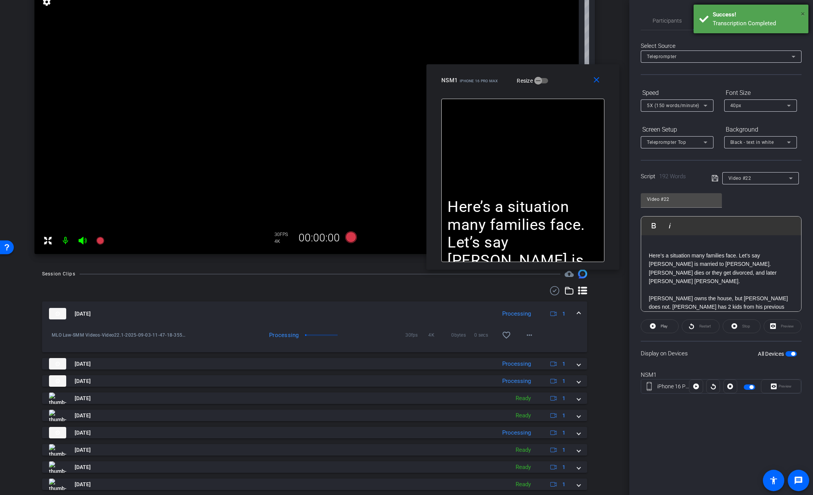
click at [802, 13] on span "×" at bounding box center [803, 13] width 4 height 9
click at [734, 18] on span "Teleprompter" at bounding box center [720, 20] width 31 height 5
click at [769, 21] on span "Adjustments" at bounding box center [775, 20] width 30 height 5
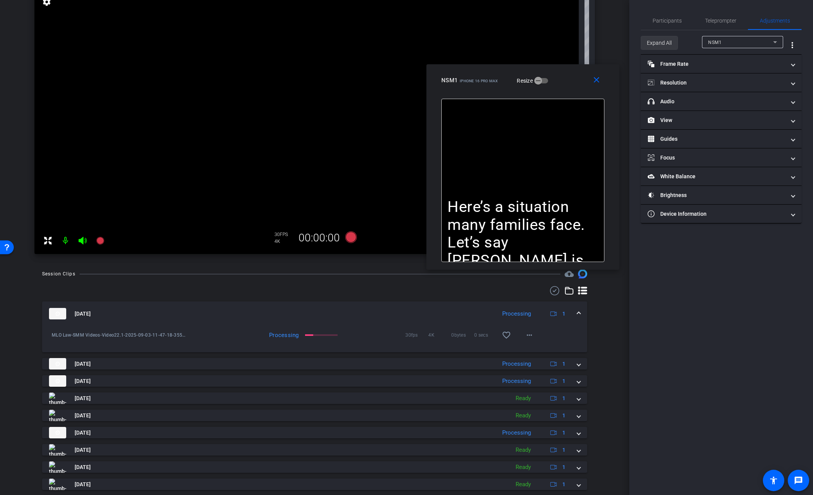
click at [667, 42] on span "Expand All" at bounding box center [659, 43] width 25 height 15
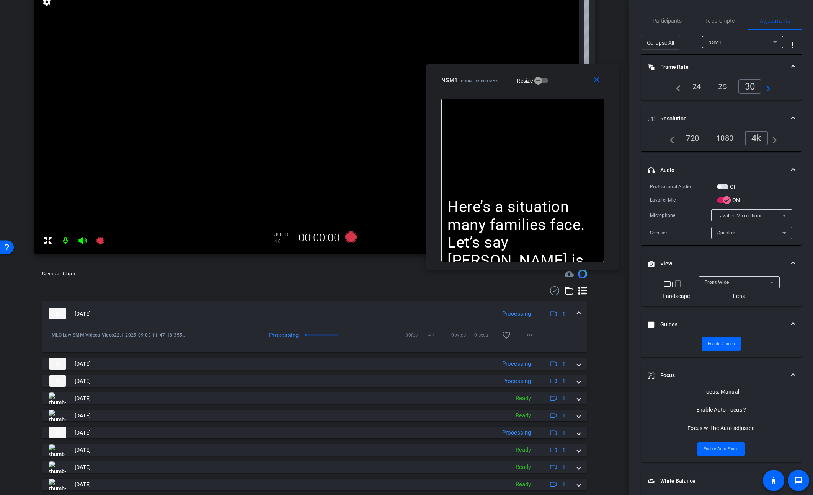
click at [723, 185] on span "button" at bounding box center [722, 186] width 11 height 5
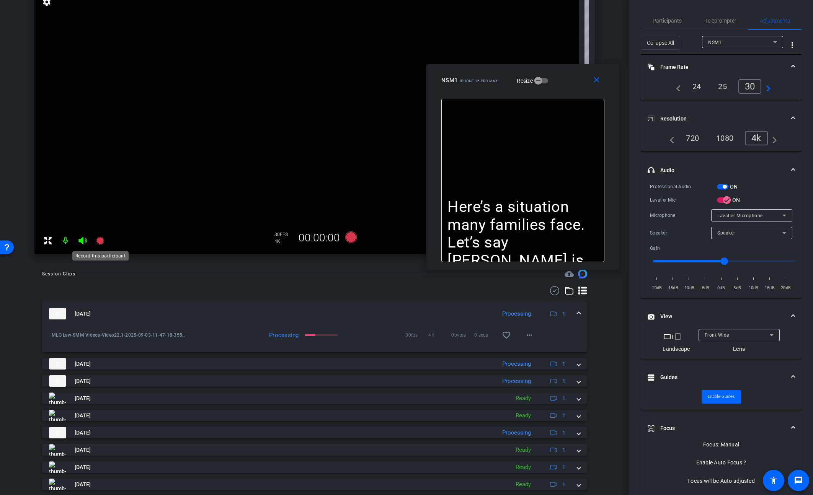
click at [102, 241] on icon at bounding box center [100, 241] width 8 height 8
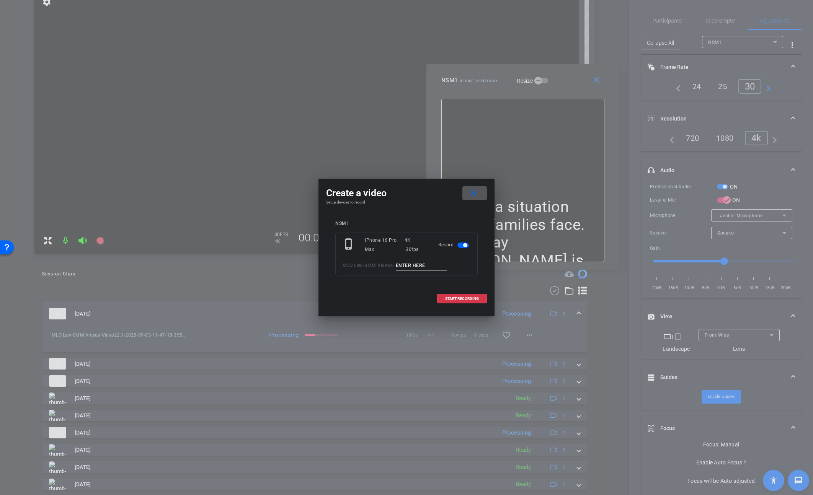
click at [420, 263] on input at bounding box center [421, 266] width 51 height 10
paste input "Video22."
type input "Video22.2"
click at [467, 301] on span at bounding box center [462, 299] width 49 height 18
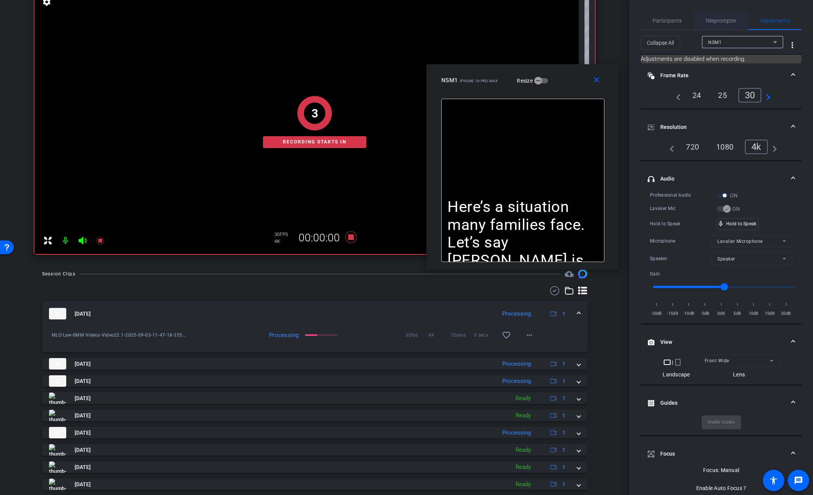
click at [707, 20] on span "Teleprompter" at bounding box center [720, 20] width 31 height 5
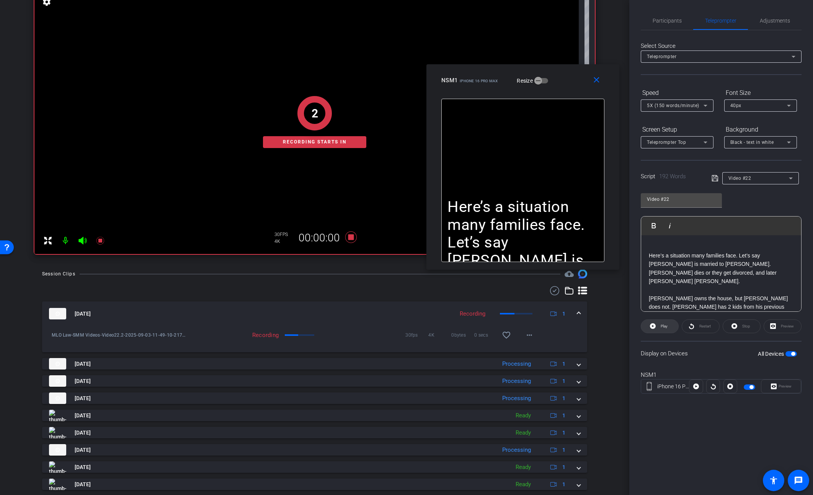
click at [661, 322] on span "Play" at bounding box center [663, 326] width 9 height 11
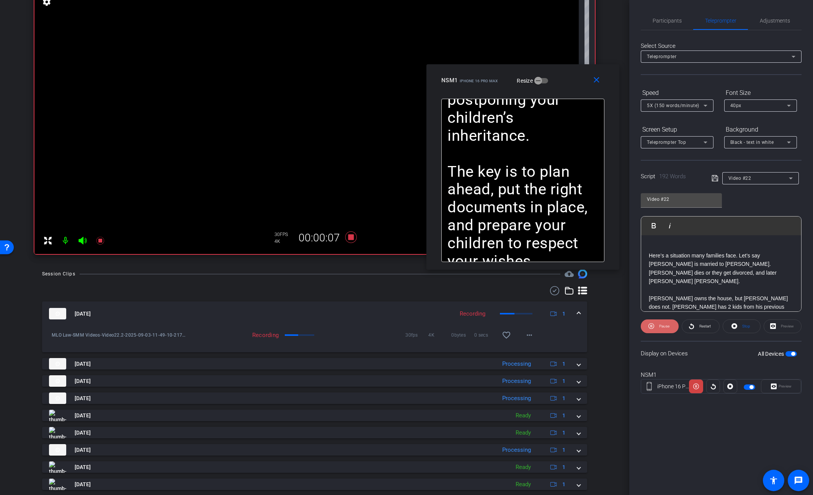
click at [663, 327] on span "Pause" at bounding box center [664, 326] width 10 height 4
click at [663, 327] on span "Play" at bounding box center [664, 326] width 7 height 4
click at [663, 327] on span "Pause" at bounding box center [664, 326] width 10 height 4
click at [702, 330] on span "Restart" at bounding box center [703, 326] width 13 height 11
click at [658, 327] on span "Pause" at bounding box center [663, 326] width 12 height 11
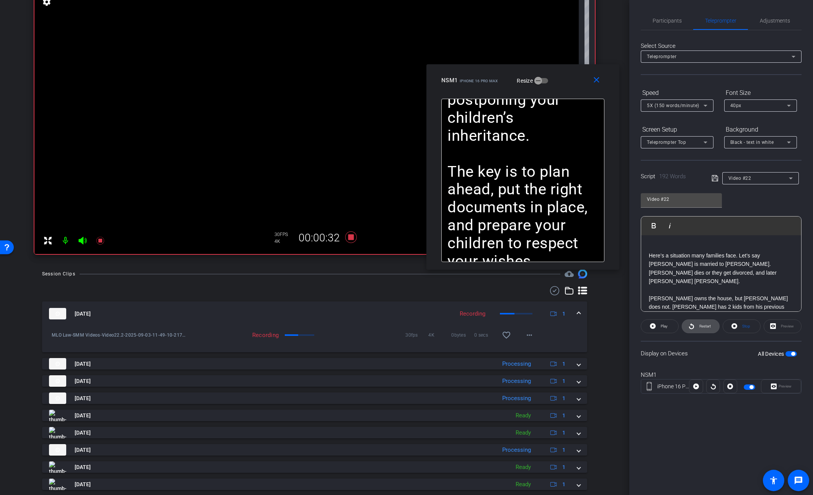
click at [698, 327] on span "Restart" at bounding box center [703, 326] width 13 height 11
click at [657, 327] on span "Pause" at bounding box center [663, 326] width 12 height 11
click at [353, 239] on icon at bounding box center [350, 237] width 11 height 11
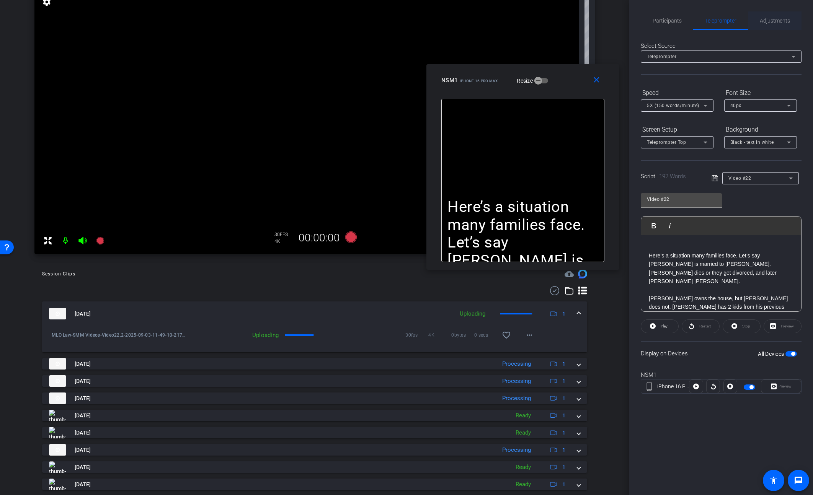
click at [764, 21] on span "Adjustments" at bounding box center [775, 20] width 30 height 5
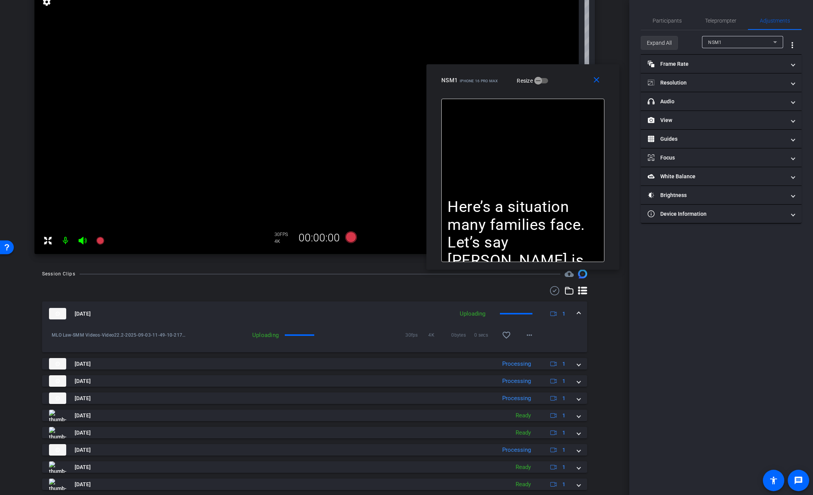
click at [660, 44] on span "Expand All" at bounding box center [659, 43] width 25 height 15
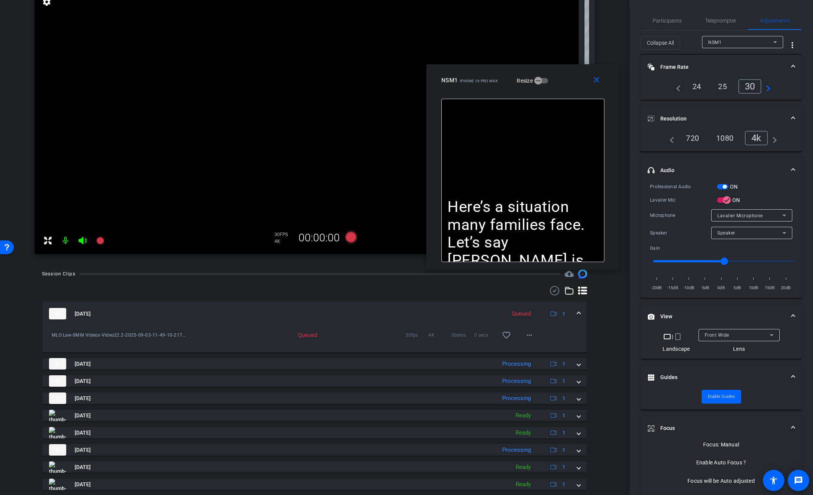
click at [726, 188] on span "button" at bounding box center [725, 187] width 4 height 4
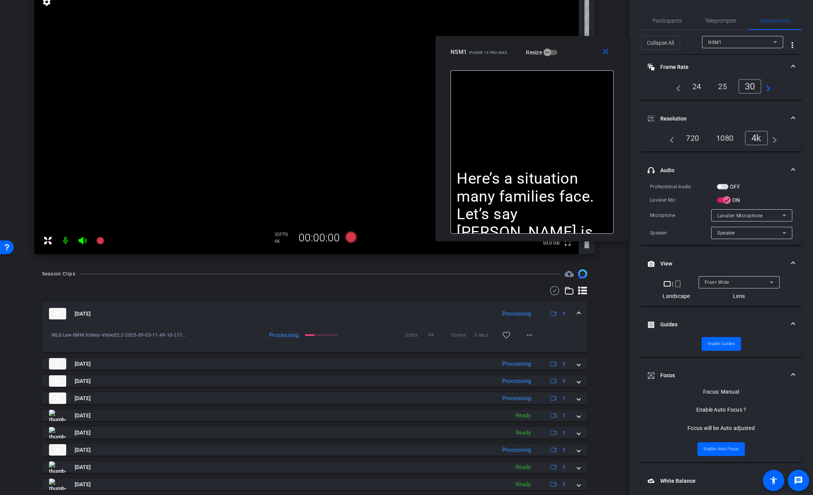
drag, startPoint x: 574, startPoint y: 78, endPoint x: 583, endPoint y: 49, distance: 29.8
click at [583, 49] on div "NSM1 iPhone 16 Pro Max Resize" at bounding box center [535, 52] width 169 height 14
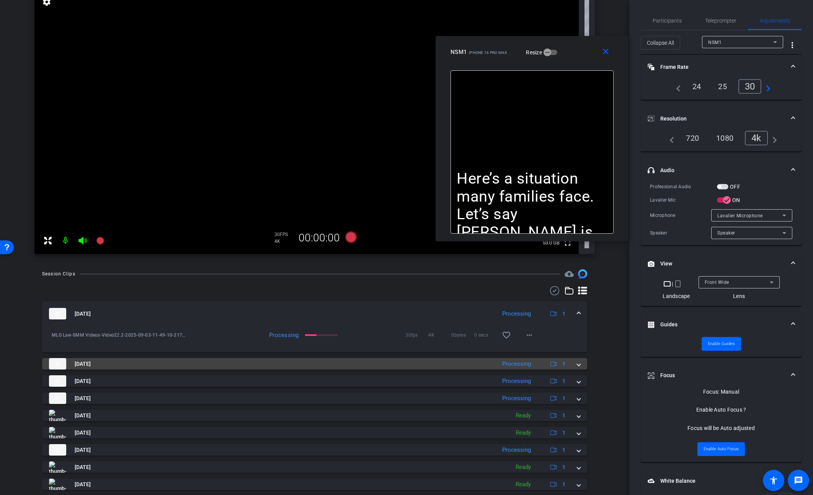
click at [579, 363] on span at bounding box center [578, 364] width 3 height 8
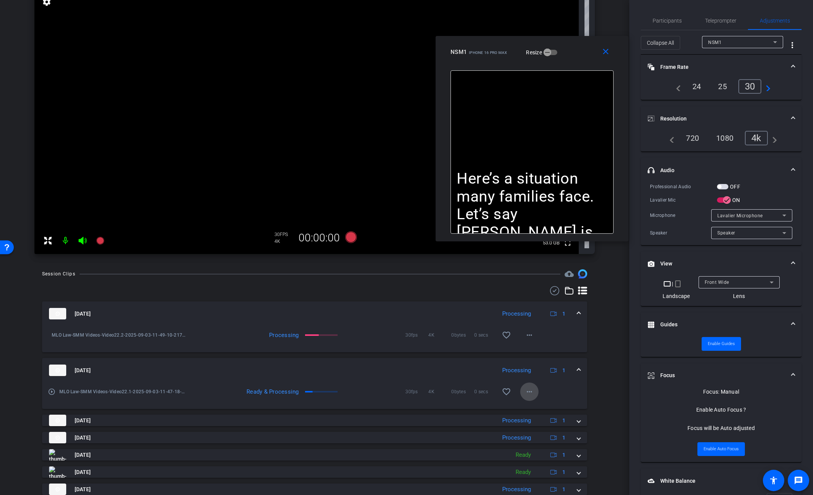
click at [531, 390] on mat-icon "more_horiz" at bounding box center [529, 391] width 9 height 9
click at [539, 405] on span "Download Original" at bounding box center [549, 407] width 46 height 9
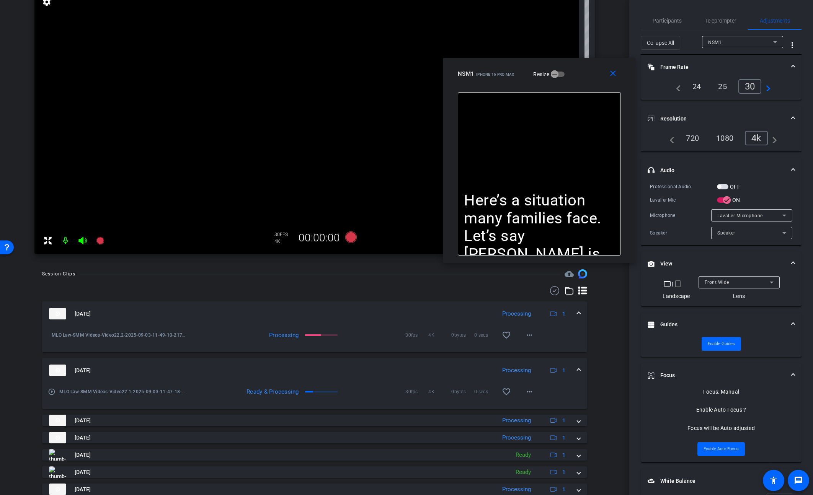
drag, startPoint x: 579, startPoint y: 77, endPoint x: 589, endPoint y: 82, distance: 10.8
click at [589, 82] on div "close NSM1 iPhone 16 Pro Max Resize" at bounding box center [539, 75] width 193 height 34
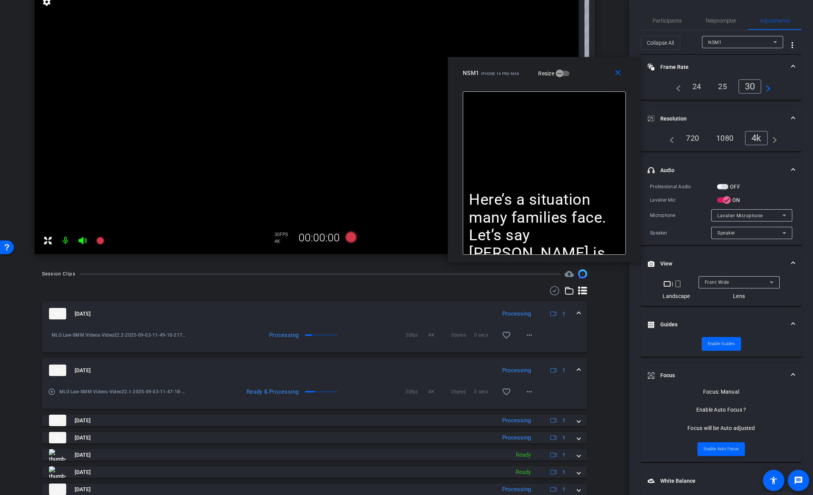
drag, startPoint x: 583, startPoint y: 70, endPoint x: 588, endPoint y: 70, distance: 5.0
click at [588, 70] on div "NSM1 iPhone 16 Pro Max Resize" at bounding box center [547, 73] width 169 height 14
click at [531, 339] on mat-icon "more_horiz" at bounding box center [529, 335] width 9 height 9
click at [540, 350] on span "Download Original" at bounding box center [549, 351] width 46 height 9
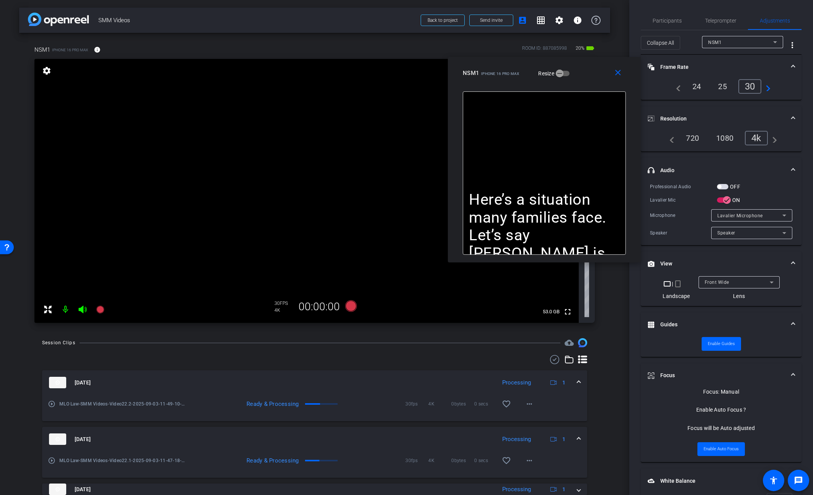
click at [722, 186] on span "button" at bounding box center [722, 186] width 11 height 5
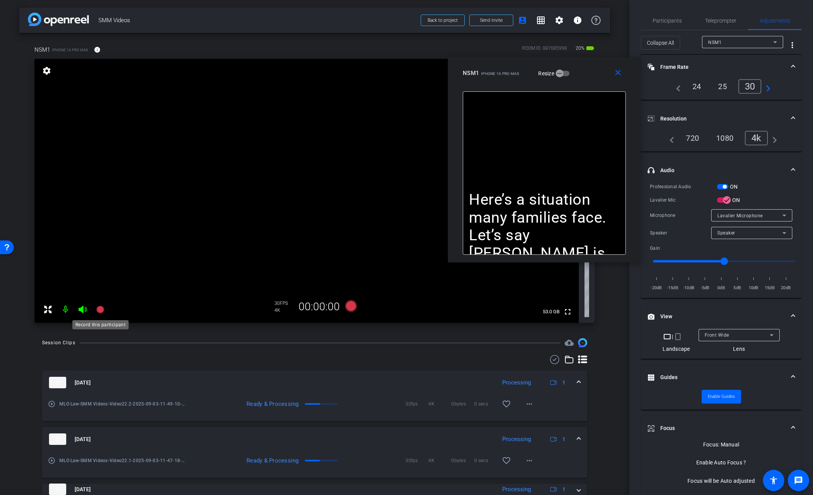
click at [96, 309] on icon at bounding box center [100, 309] width 9 height 9
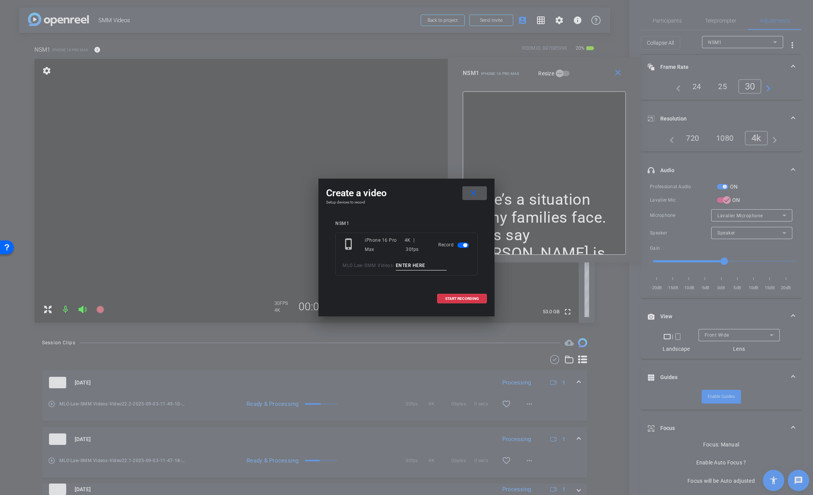
click at [405, 265] on input at bounding box center [421, 266] width 51 height 10
paste input "Video22."
type input "Video22.3"
click at [456, 297] on span "START RECORDING" at bounding box center [462, 299] width 34 height 4
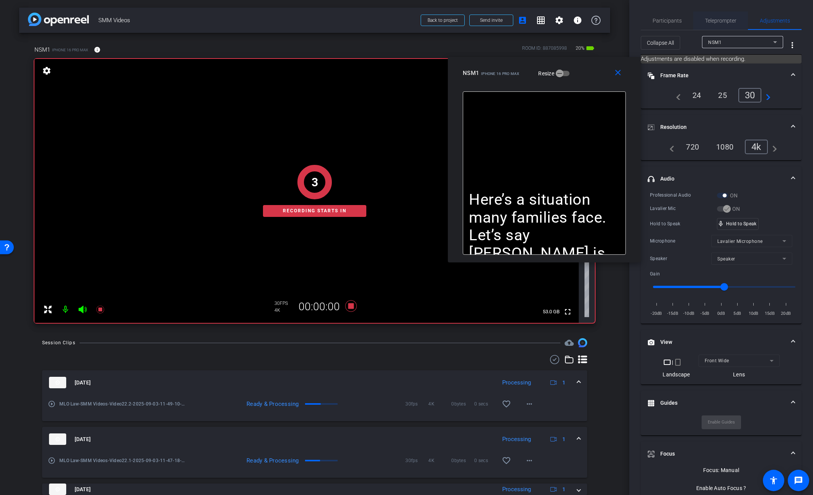
click at [712, 21] on span "Teleprompter" at bounding box center [720, 20] width 31 height 5
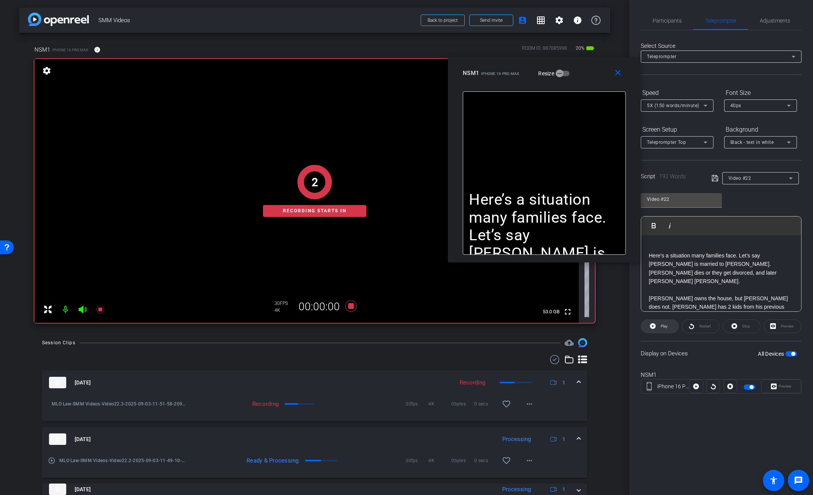
click at [668, 327] on span at bounding box center [659, 326] width 37 height 18
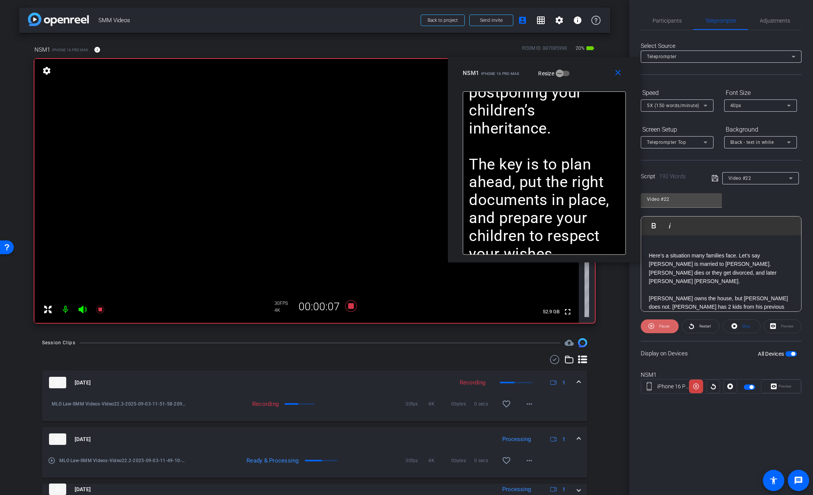
click at [653, 326] on icon at bounding box center [651, 327] width 6 height 10
click at [653, 326] on icon at bounding box center [653, 327] width 6 height 10
click at [658, 328] on span "Pause" at bounding box center [663, 326] width 12 height 11
click at [658, 328] on span at bounding box center [659, 326] width 37 height 18
click at [657, 327] on span "Pause" at bounding box center [663, 326] width 12 height 11
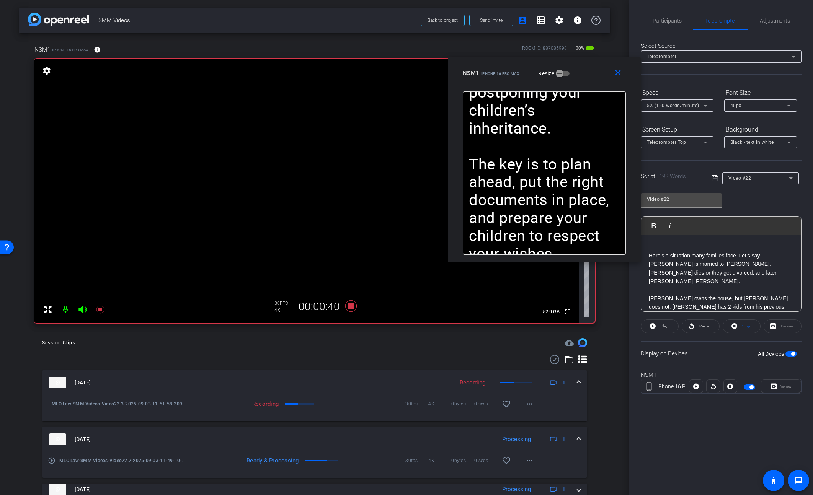
click at [657, 327] on span at bounding box center [659, 326] width 37 height 18
click at [619, 72] on mat-icon "close" at bounding box center [618, 73] width 10 height 10
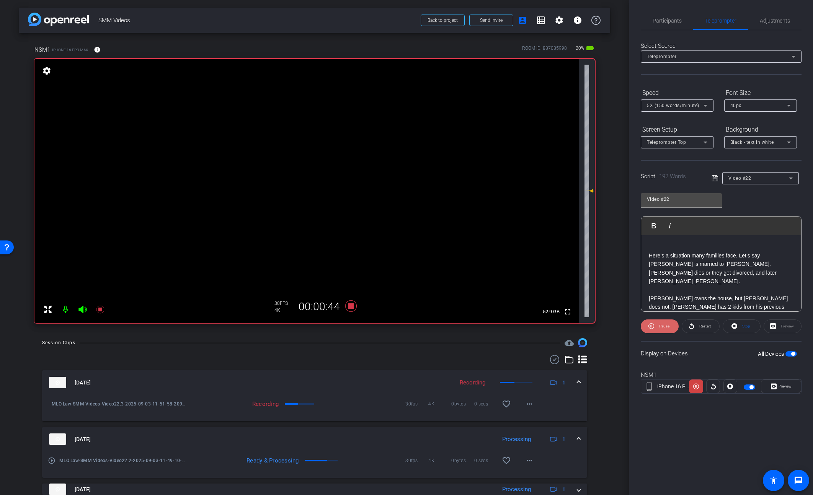
click at [655, 324] on span at bounding box center [660, 326] width 38 height 18
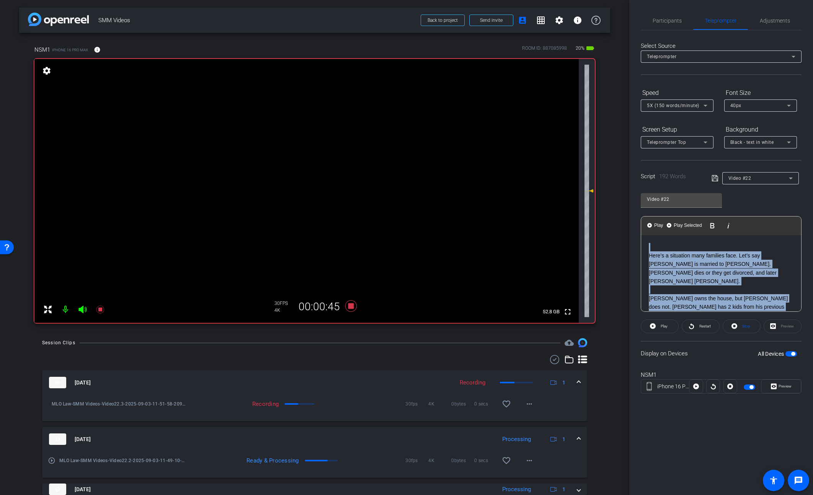
drag, startPoint x: 681, startPoint y: 285, endPoint x: 637, endPoint y: 210, distance: 87.2
click at [637, 210] on div "Participants Teleprompter Adjustments settings Steve Geffner flip Director Ever…" at bounding box center [721, 247] width 184 height 495
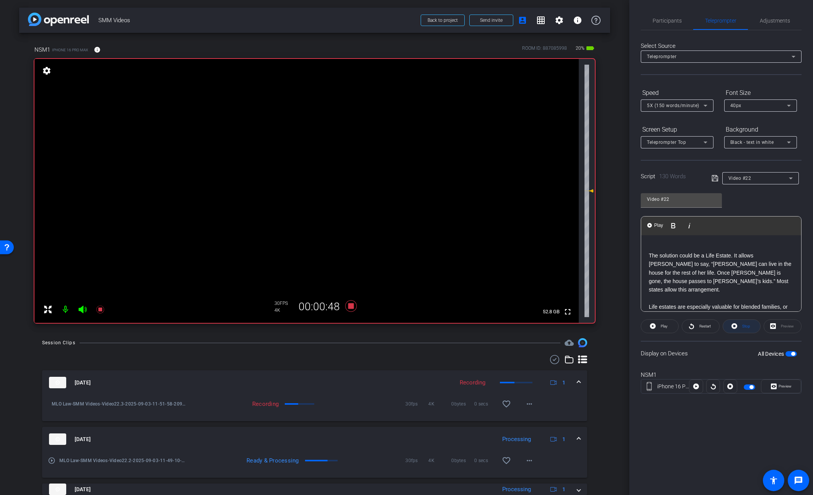
click at [745, 328] on span "Stop" at bounding box center [746, 326] width 8 height 4
click at [664, 329] on span "Play" at bounding box center [663, 326] width 9 height 11
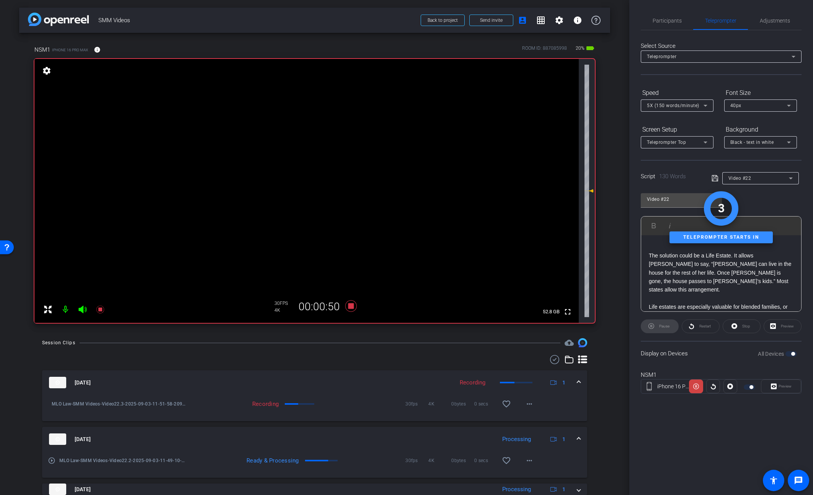
click at [773, 387] on div "Preview" at bounding box center [781, 387] width 40 height 14
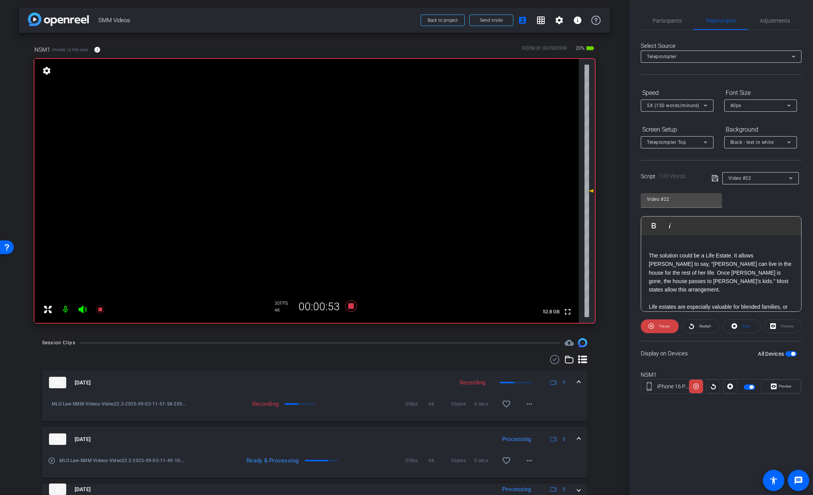
click at [777, 387] on span "Preview" at bounding box center [784, 386] width 15 height 11
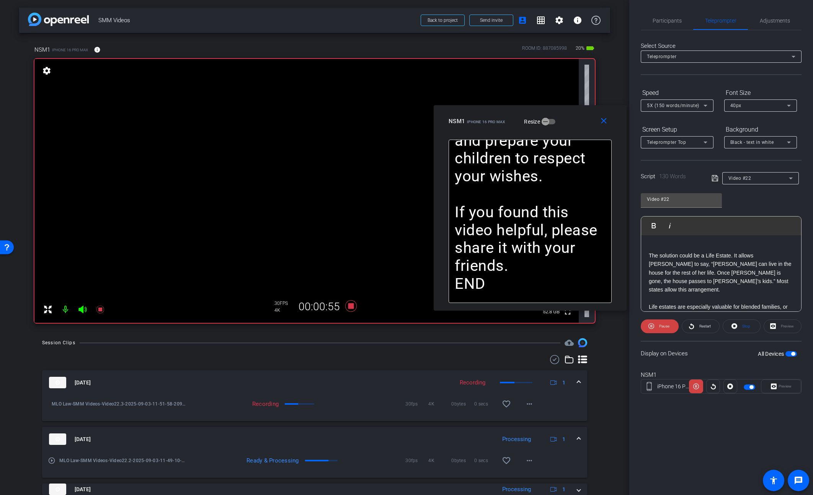
drag, startPoint x: 446, startPoint y: 158, endPoint x: 570, endPoint y: 119, distance: 129.9
click at [570, 119] on div "NSM1 iPhone 16 Pro Max Resize" at bounding box center [533, 121] width 169 height 14
click at [660, 326] on span "Pause" at bounding box center [664, 326] width 10 height 4
click at [660, 326] on span "Play" at bounding box center [663, 326] width 9 height 11
click at [660, 326] on span "Pause" at bounding box center [664, 326] width 10 height 4
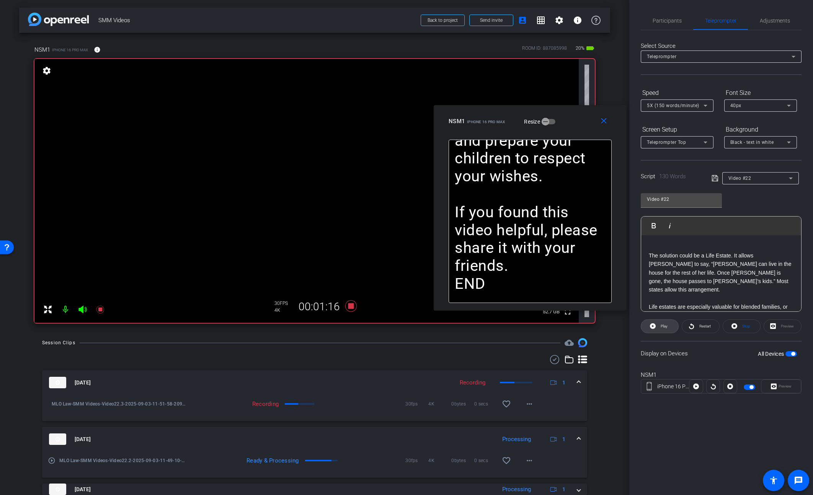
click at [661, 326] on span "Play" at bounding box center [664, 326] width 7 height 4
click at [609, 121] on span at bounding box center [605, 121] width 24 height 18
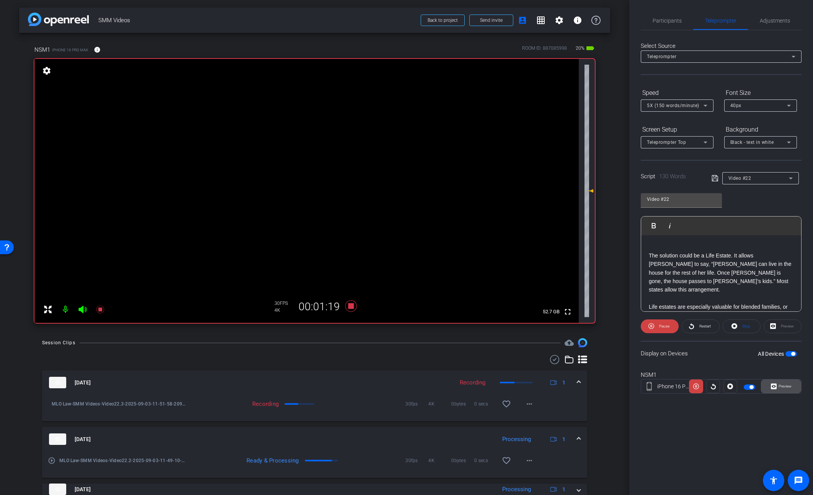
click at [782, 386] on span "Preview" at bounding box center [785, 386] width 13 height 4
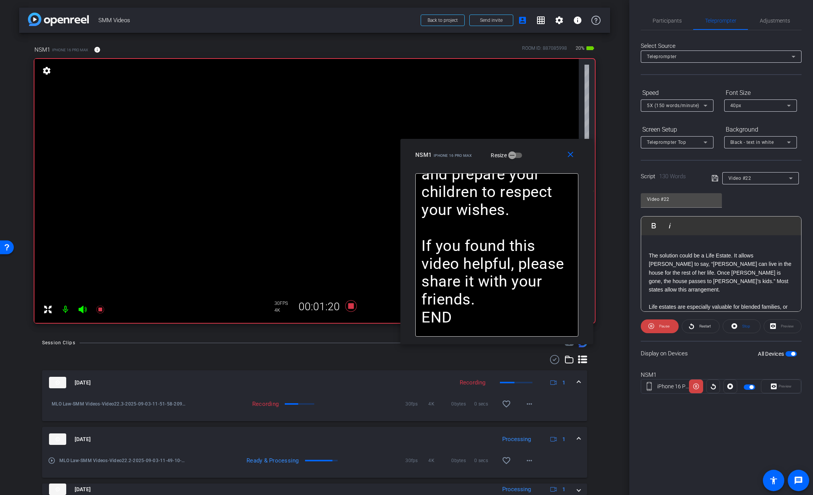
drag, startPoint x: 451, startPoint y: 160, endPoint x: 541, endPoint y: 154, distance: 90.5
click at [541, 154] on div "NSM1 iPhone 16 Pro Max Resize" at bounding box center [499, 155] width 169 height 14
click at [659, 326] on span "Pause" at bounding box center [664, 326] width 10 height 4
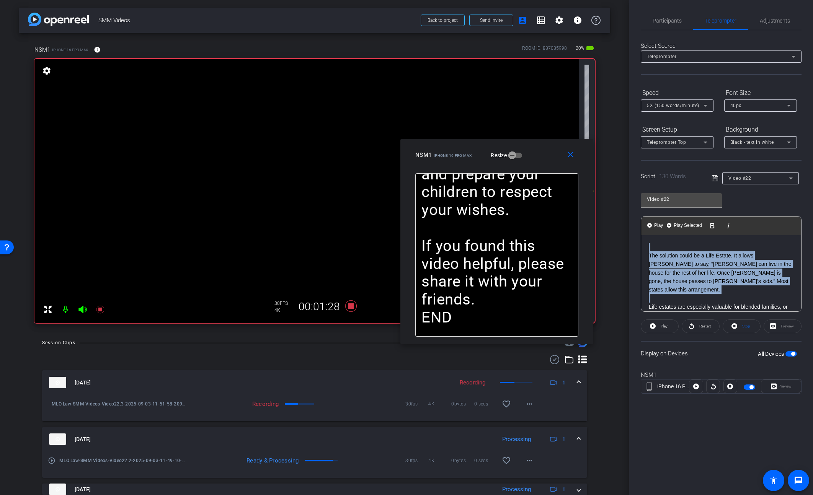
drag, startPoint x: 662, startPoint y: 256, endPoint x: 642, endPoint y: 219, distance: 42.8
click at [642, 219] on div "Play Play from this location Play Selected Play and display the selected text o…" at bounding box center [721, 264] width 161 height 96
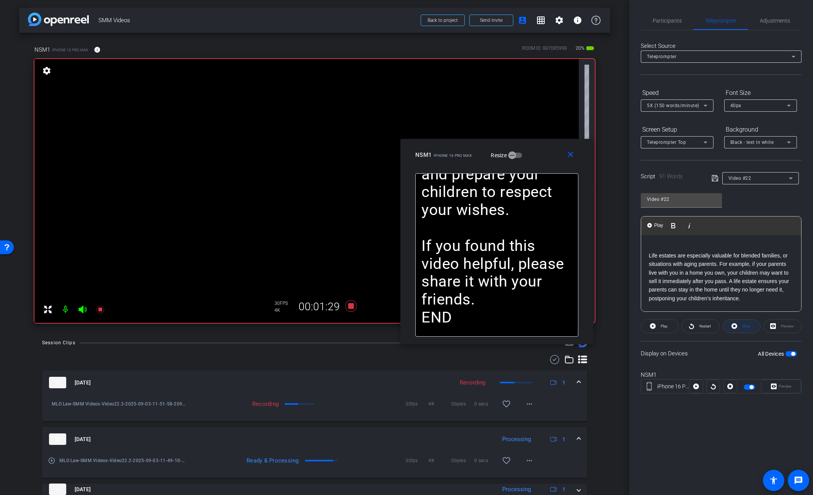
click at [752, 326] on span at bounding box center [741, 326] width 37 height 18
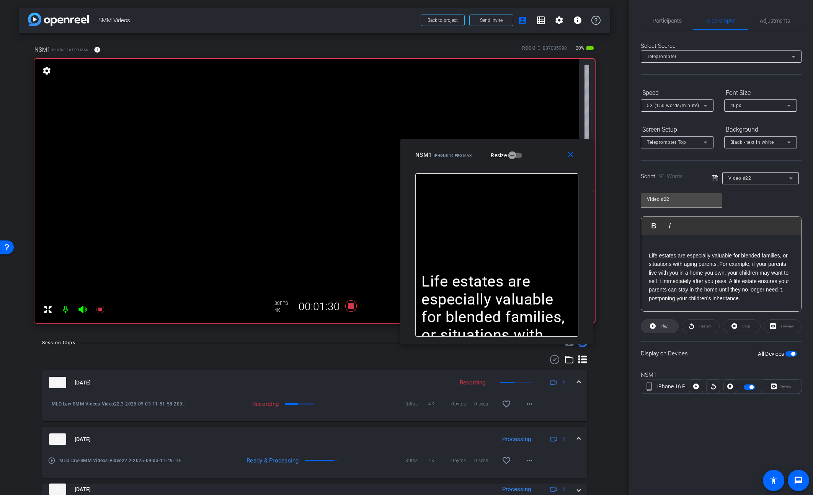
click at [669, 329] on span at bounding box center [659, 326] width 37 height 18
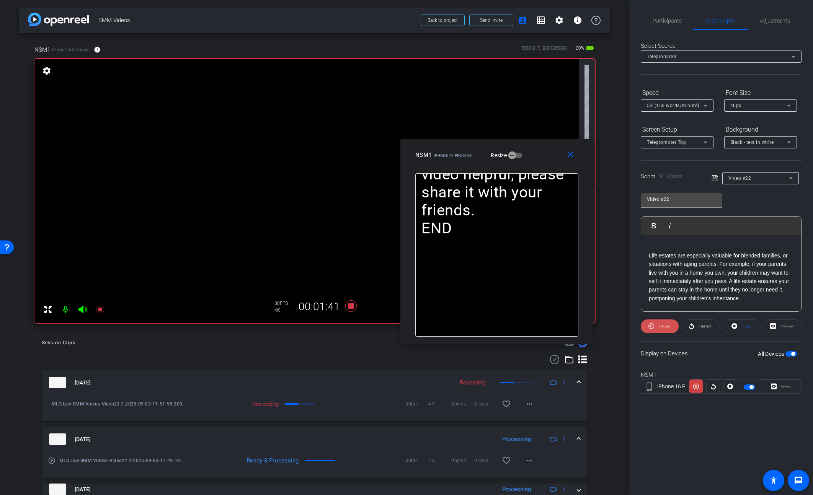
click at [665, 328] on span "Pause" at bounding box center [664, 326] width 10 height 4
click at [665, 328] on span "Play" at bounding box center [664, 326] width 7 height 4
click at [665, 328] on span "Pause" at bounding box center [664, 326] width 10 height 4
click at [665, 328] on span "Play" at bounding box center [664, 326] width 7 height 4
click at [666, 326] on span "Pause" at bounding box center [664, 326] width 10 height 4
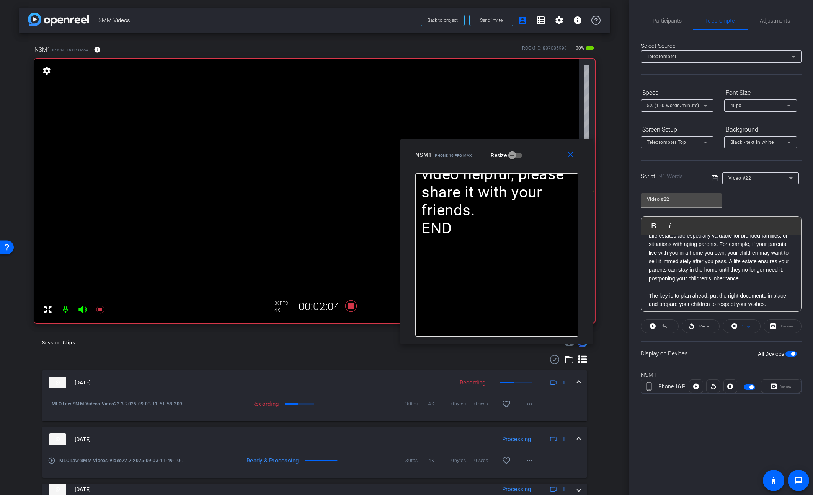
scroll to position [20, 0]
click at [662, 328] on span "Play" at bounding box center [664, 326] width 7 height 4
click at [662, 328] on span "Pause" at bounding box center [664, 326] width 10 height 4
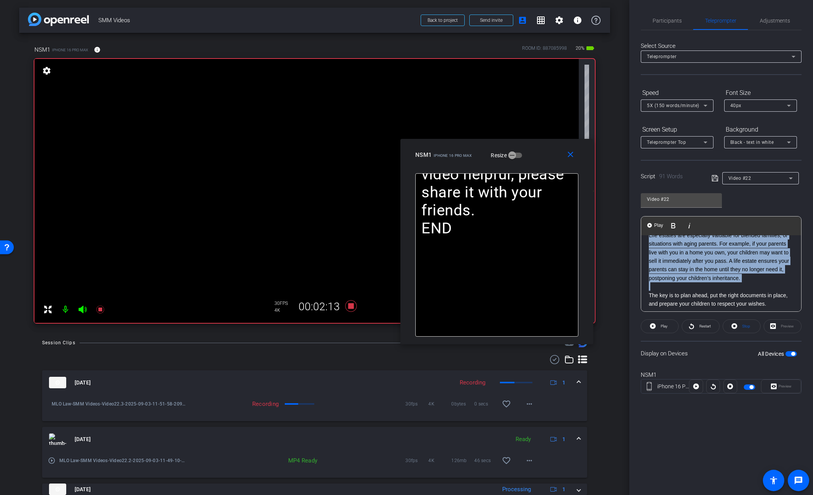
scroll to position [0, 0]
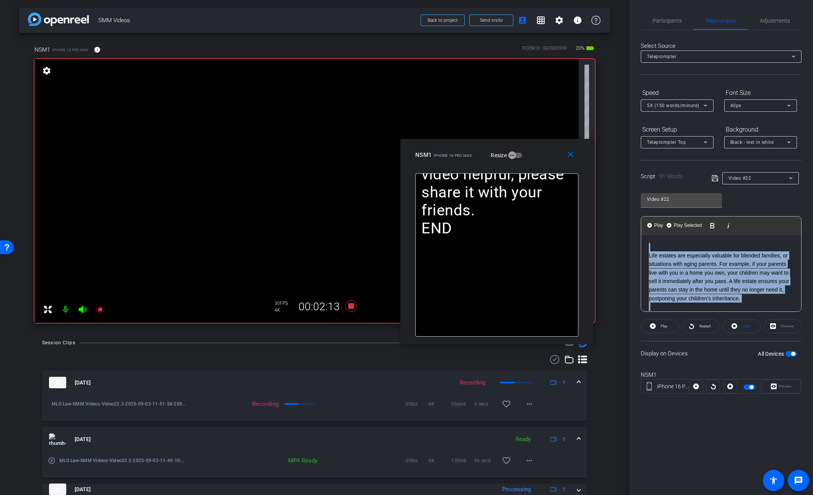
drag, startPoint x: 658, startPoint y: 287, endPoint x: 639, endPoint y: 232, distance: 59.0
click at [639, 232] on div "Participants Teleprompter Adjustments settings Steve Geffner flip Director Ever…" at bounding box center [721, 247] width 184 height 495
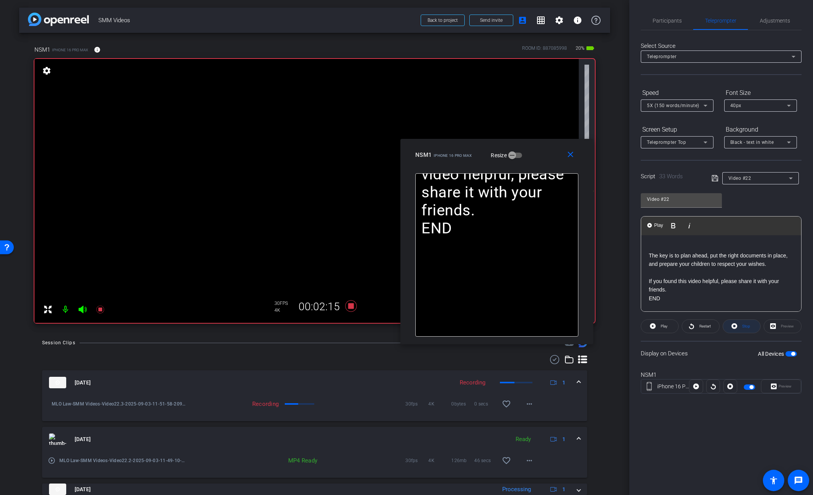
drag, startPoint x: 748, startPoint y: 331, endPoint x: 743, endPoint y: 330, distance: 5.5
click at [746, 330] on span "Stop" at bounding box center [745, 326] width 10 height 11
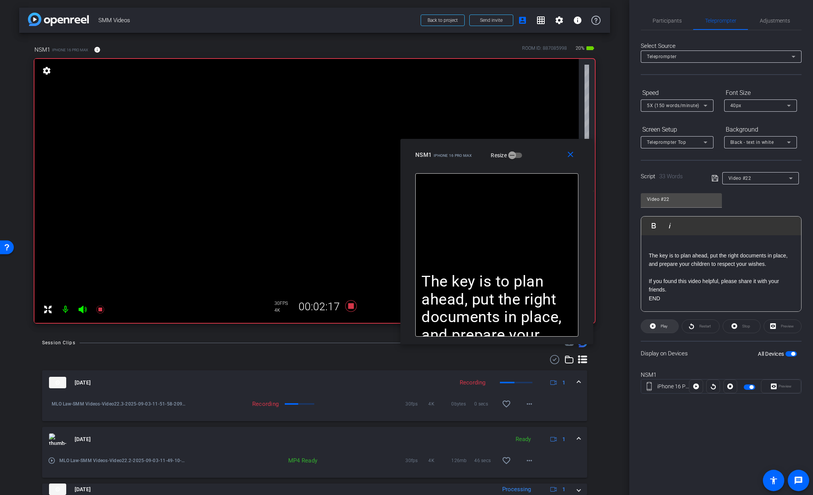
click at [670, 324] on span at bounding box center [659, 326] width 37 height 18
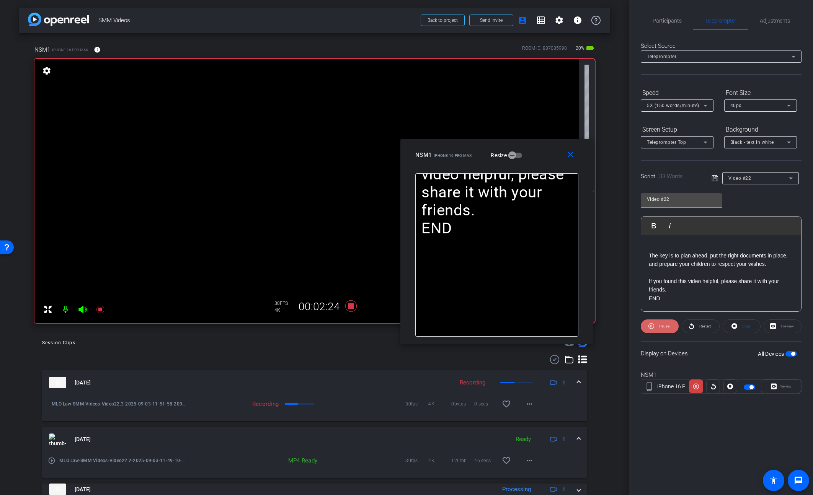
click at [660, 326] on span "Pause" at bounding box center [664, 326] width 10 height 4
click at [660, 326] on span "Play" at bounding box center [663, 326] width 9 height 11
click at [99, 310] on icon at bounding box center [100, 310] width 8 height 8
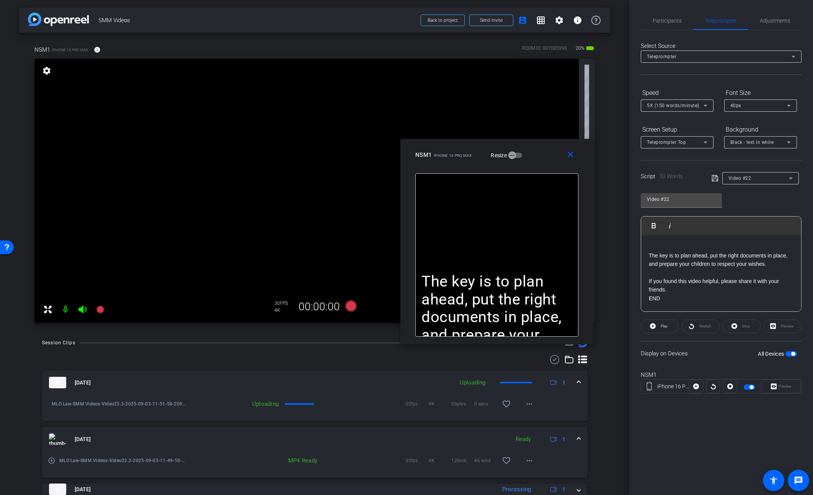
drag, startPoint x: 782, startPoint y: 21, endPoint x: 753, endPoint y: 30, distance: 30.4
click at [782, 21] on span "Adjustments" at bounding box center [775, 20] width 30 height 5
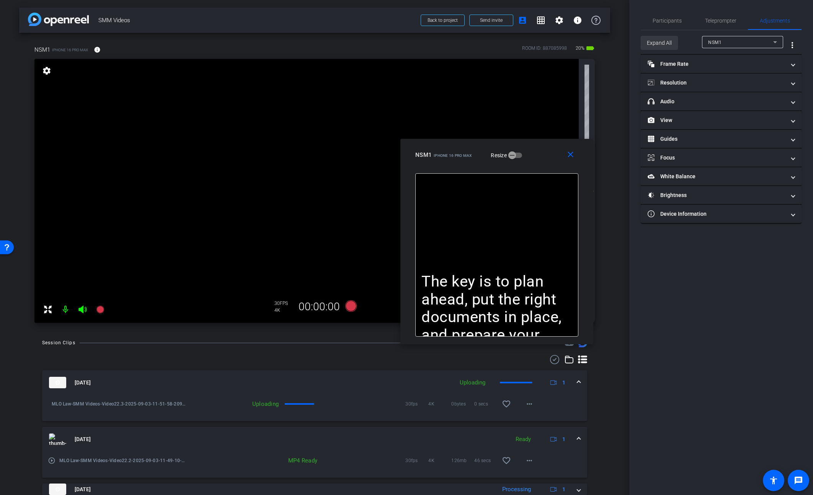
click at [665, 44] on span "Expand All" at bounding box center [659, 43] width 25 height 15
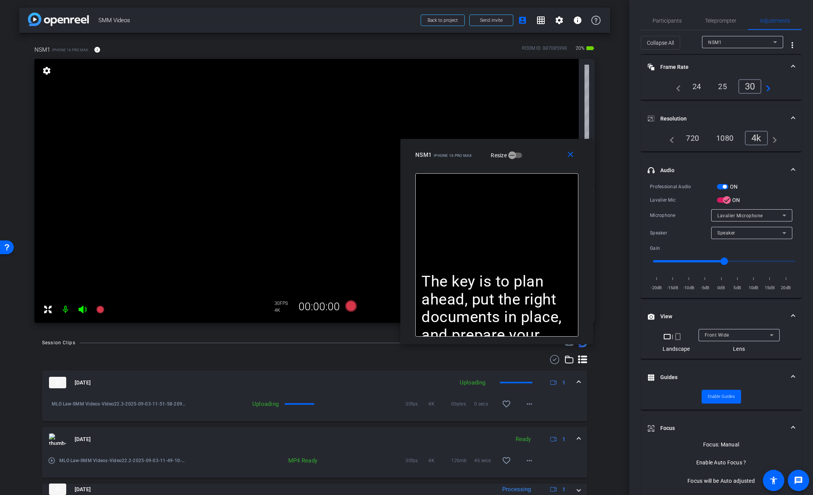
drag, startPoint x: 725, startPoint y: 188, endPoint x: 720, endPoint y: 189, distance: 5.0
click at [725, 188] on span "button" at bounding box center [725, 187] width 4 height 4
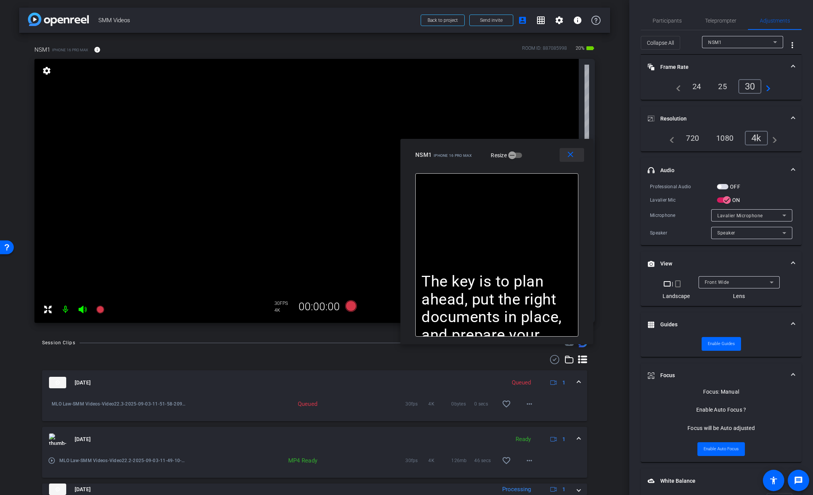
click at [571, 155] on mat-icon "close" at bounding box center [571, 155] width 10 height 10
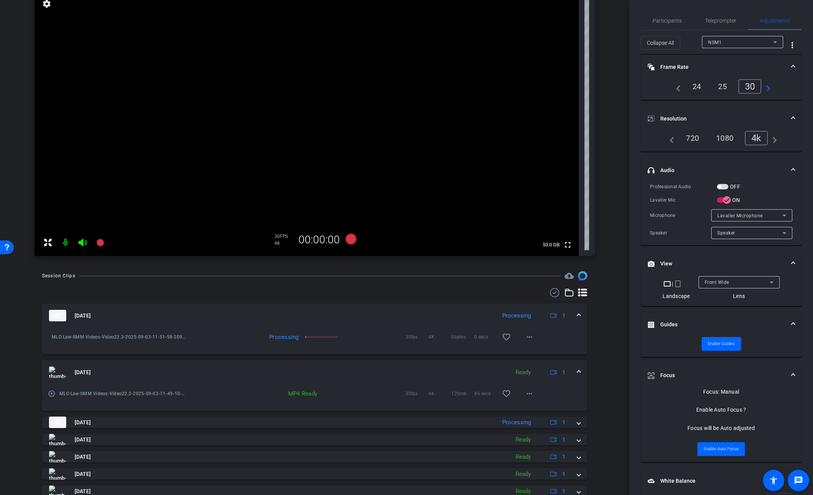
scroll to position [70, 0]
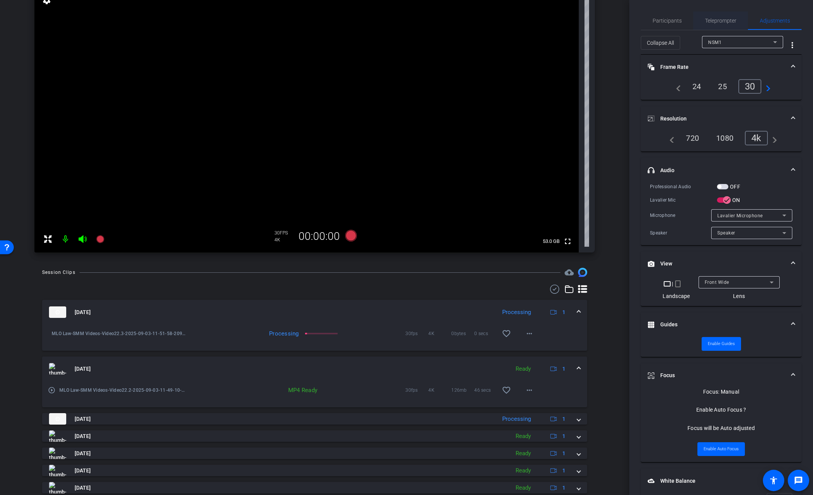
click at [726, 20] on span "Teleprompter" at bounding box center [720, 20] width 31 height 5
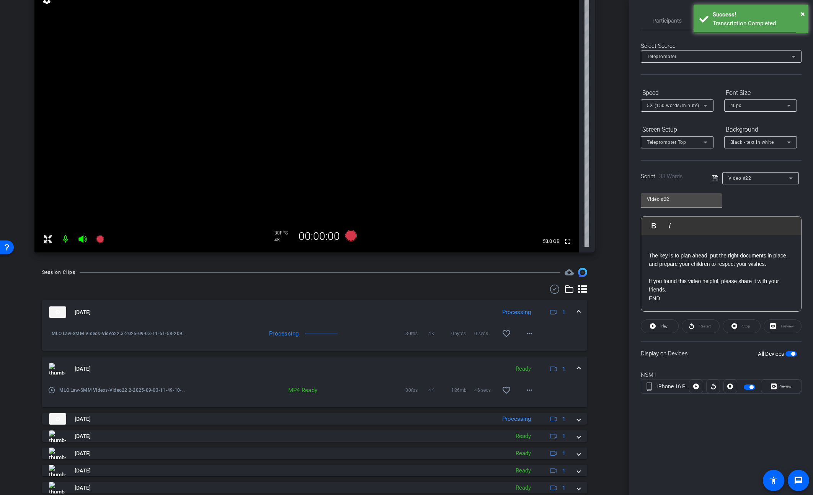
click at [789, 353] on span "button" at bounding box center [790, 353] width 11 height 5
click at [450, 297] on div "Sep 3, 2025 Processing 1 MLO Law-SMM Videos-Video22.3-2025-09-03-11-51-58-209-0…" at bounding box center [314, 429] width 545 height 288
click at [780, 20] on span "Adjustments" at bounding box center [775, 20] width 30 height 5
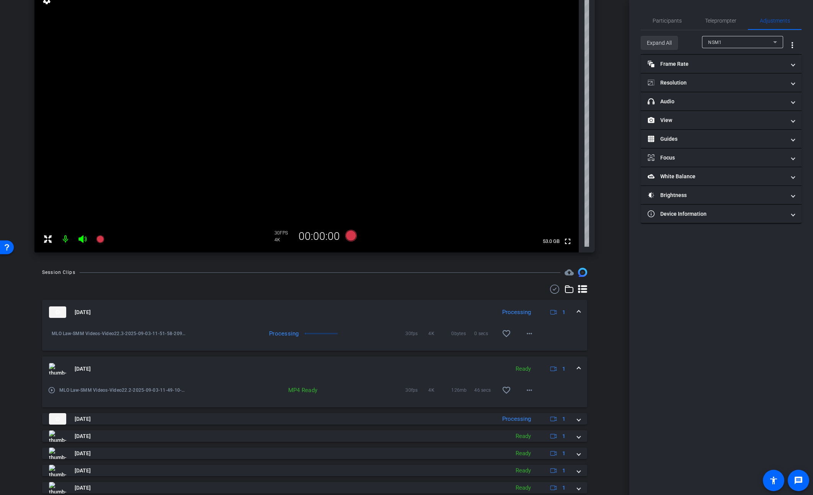
click at [645, 41] on span at bounding box center [659, 43] width 36 height 18
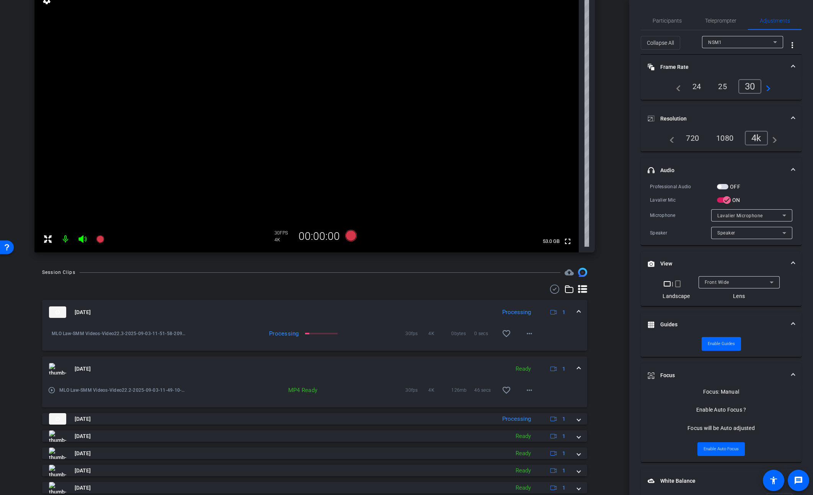
click at [439, 293] on div at bounding box center [314, 289] width 545 height 9
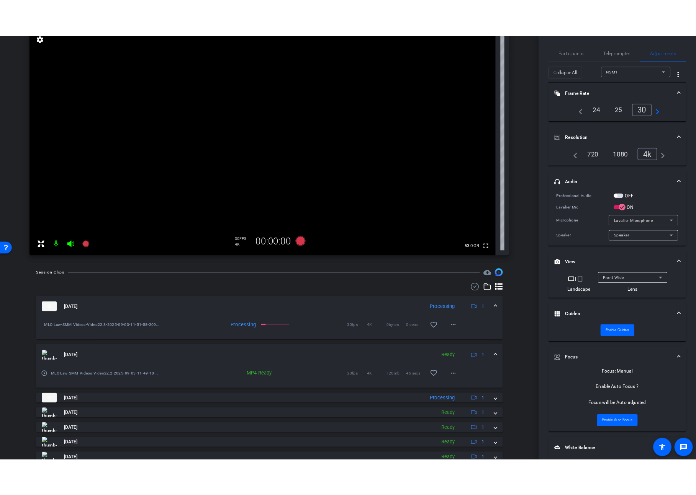
scroll to position [59, 0]
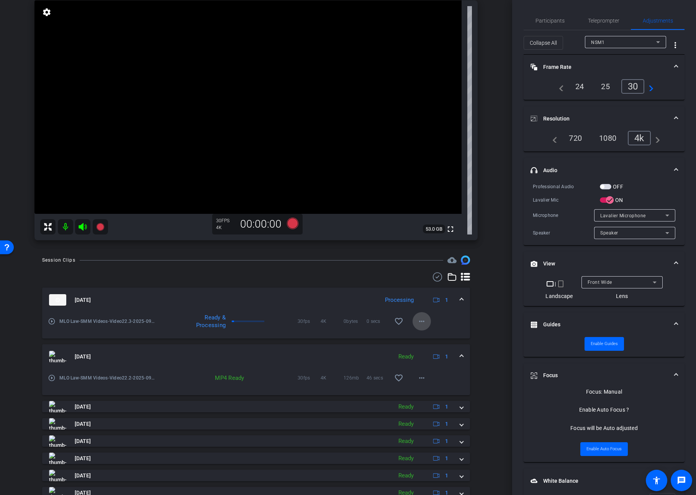
click at [417, 320] on mat-icon "more_horiz" at bounding box center [421, 321] width 9 height 9
click at [431, 340] on span "Download Original" at bounding box center [441, 337] width 46 height 9
click at [612, 20] on span "Teleprompter" at bounding box center [603, 20] width 31 height 5
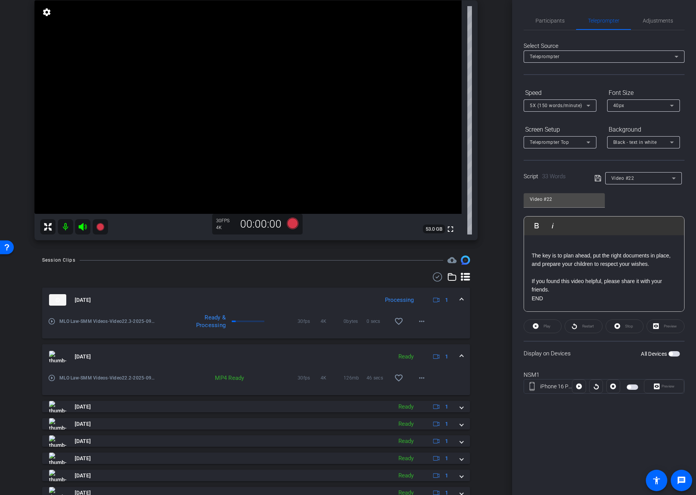
click at [632, 180] on span "Video #22" at bounding box center [622, 178] width 23 height 5
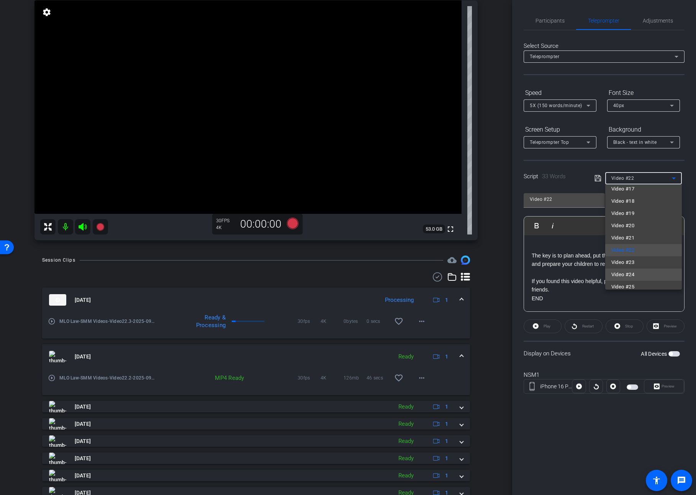
scroll to position [23, 0]
click at [633, 258] on span "Video #23" at bounding box center [622, 255] width 23 height 9
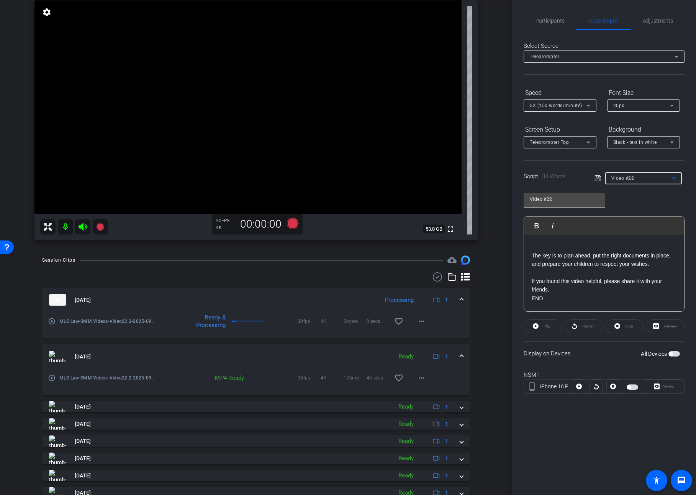
type input "Video #23"
click at [622, 256] on p "When it comes to estate planning, one of the most important decisions you’ll ma…" at bounding box center [603, 272] width 145 height 43
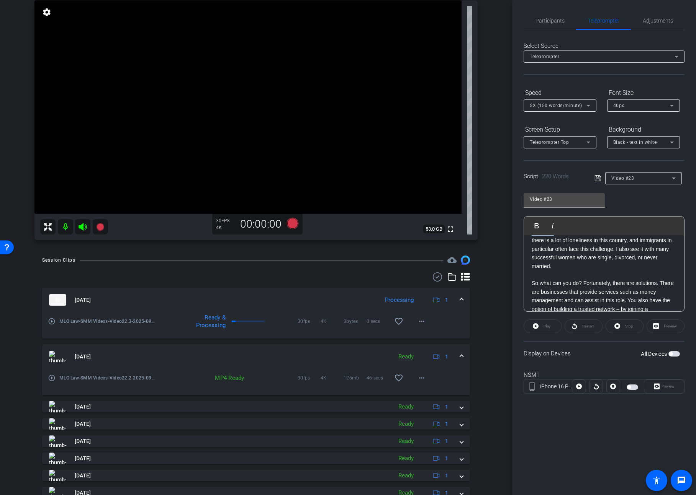
scroll to position [204, 0]
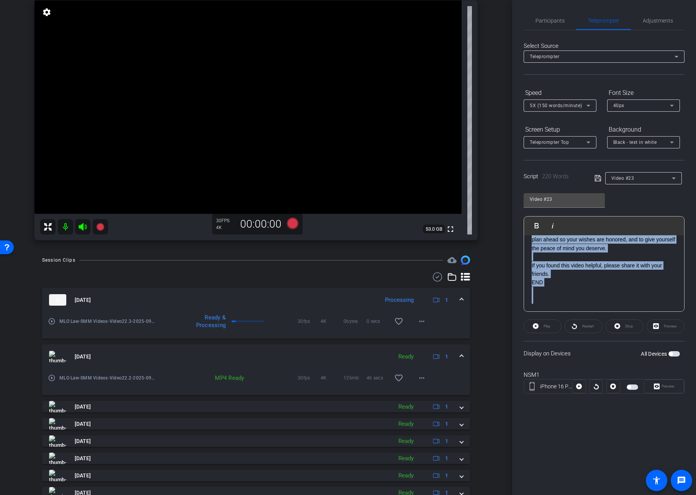
drag, startPoint x: 531, startPoint y: 254, endPoint x: 557, endPoint y: 341, distance: 91.0
click at [557, 342] on openreel-capture-teleprompter "Speed 5X (150 words/minute) Font Size 40px Screen Setup Teleprompter Top Backgr…" at bounding box center [603, 247] width 161 height 321
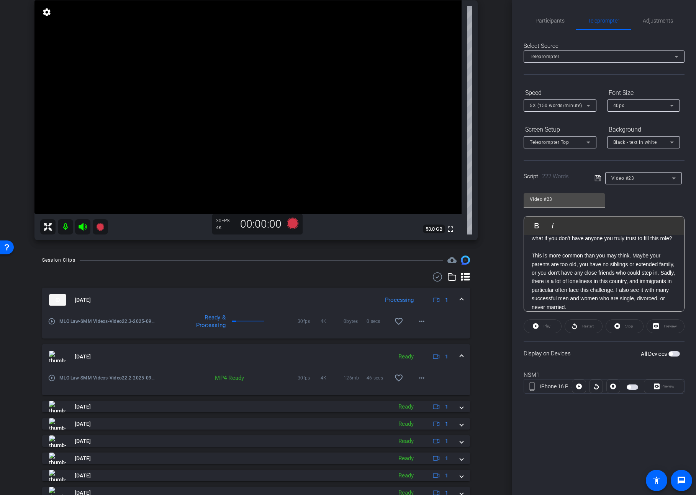
scroll to position [67, 0]
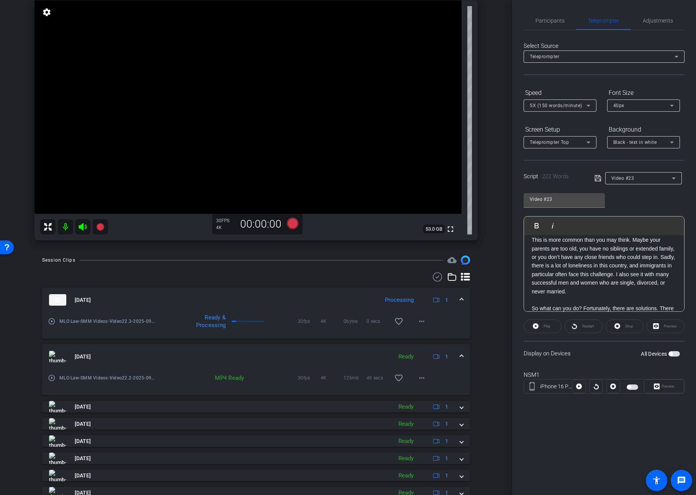
click at [532, 267] on p "This is more common than you may think. Maybe your parents are too old, you hav…" at bounding box center [603, 266] width 145 height 60
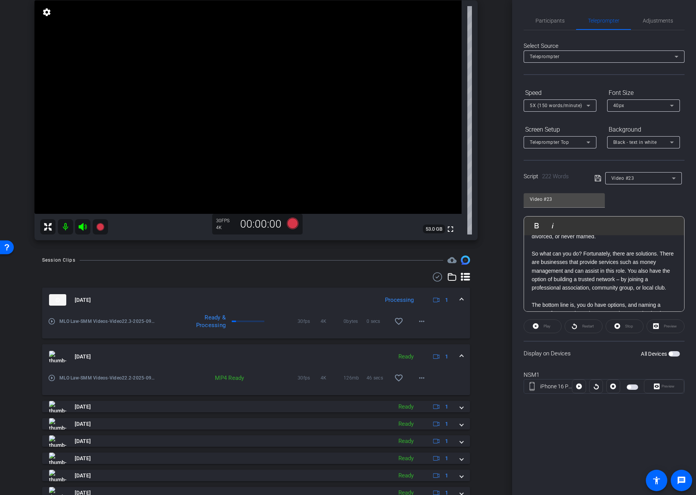
scroll to position [132, 0]
click at [630, 269] on p "So what can you do? Fortunately, there are solutions. There are businesses that…" at bounding box center [603, 269] width 145 height 43
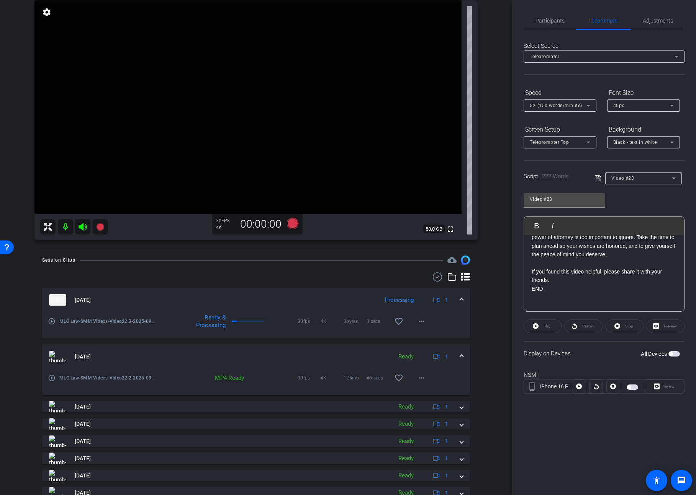
scroll to position [230, 0]
click at [597, 179] on icon at bounding box center [597, 178] width 6 height 6
click at [461, 354] on span at bounding box center [461, 357] width 3 height 8
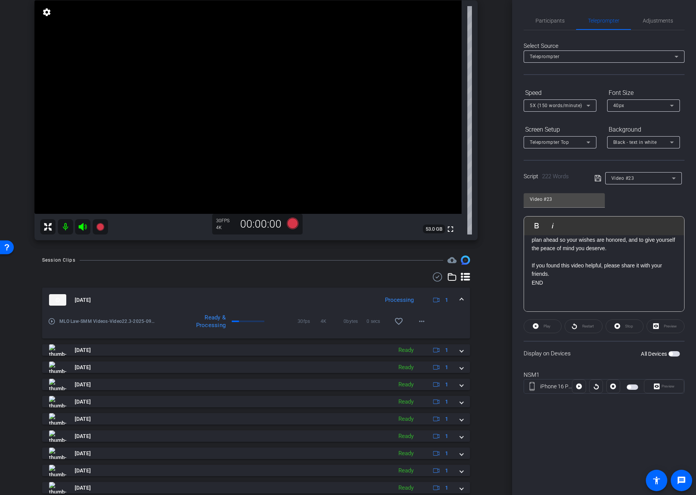
click at [460, 299] on span at bounding box center [461, 300] width 3 height 8
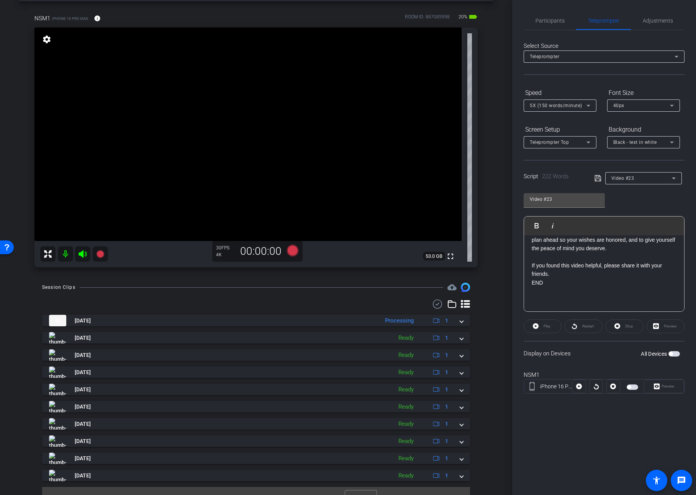
scroll to position [0, 0]
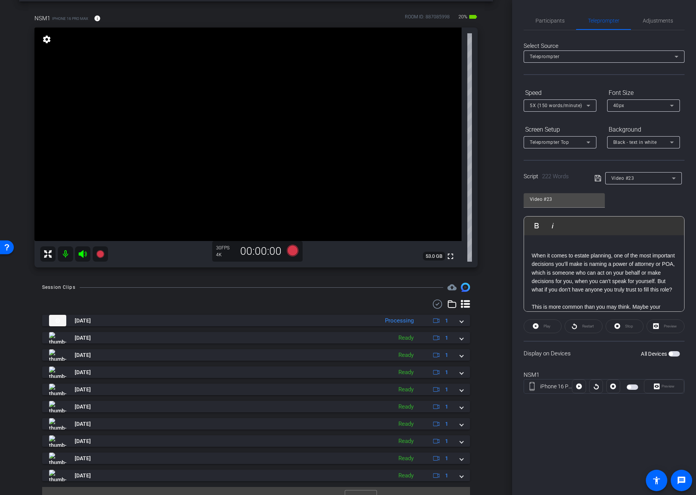
click at [672, 354] on span "button" at bounding box center [670, 354] width 4 height 4
click at [653, 21] on span "Adjustments" at bounding box center [657, 20] width 30 height 5
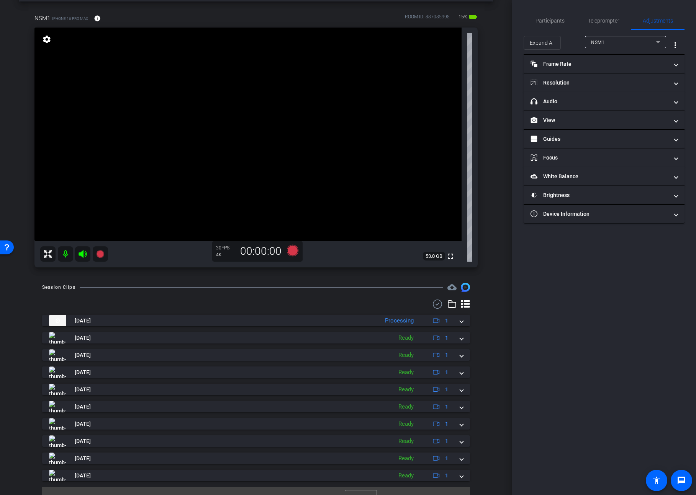
click at [243, 115] on video at bounding box center [247, 135] width 427 height 214
click at [260, 115] on video at bounding box center [247, 135] width 427 height 214
click at [548, 46] on span "Expand All" at bounding box center [541, 43] width 25 height 15
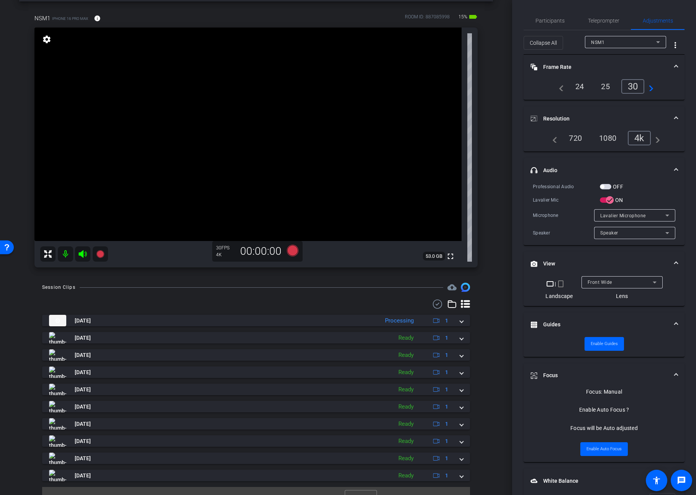
click at [609, 189] on div "OFF" at bounding box center [610, 187] width 23 height 8
click at [608, 186] on span "button" at bounding box center [604, 186] width 11 height 5
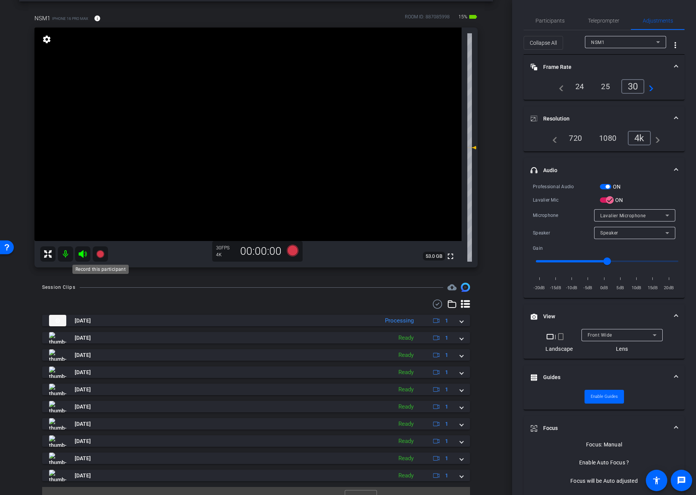
click at [102, 254] on icon at bounding box center [100, 254] width 8 height 8
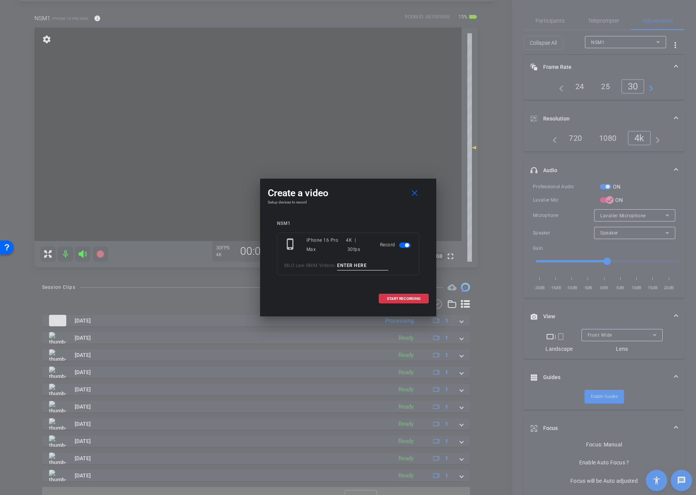
click at [361, 268] on input at bounding box center [362, 266] width 51 height 10
type input "Video23.1"
click at [406, 301] on span at bounding box center [403, 299] width 49 height 18
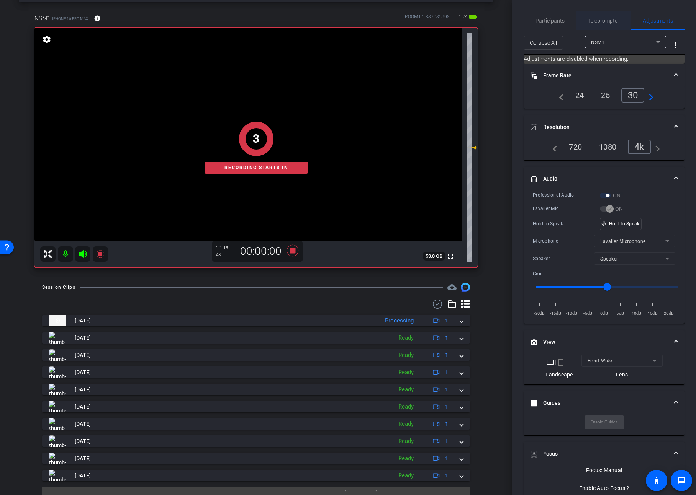
click at [604, 24] on span "Teleprompter" at bounding box center [603, 20] width 31 height 18
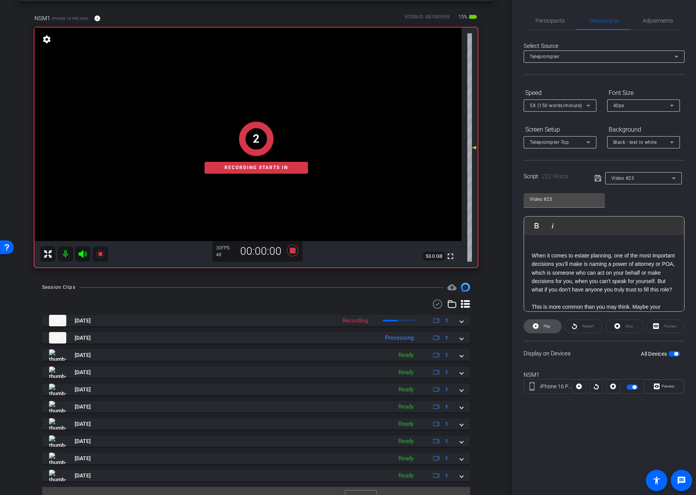
click at [549, 329] on span "Play" at bounding box center [545, 326] width 9 height 11
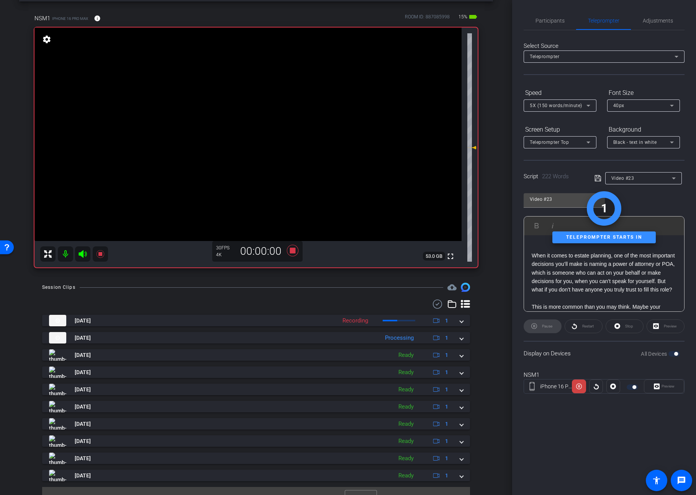
click at [666, 388] on div "Preview" at bounding box center [663, 387] width 40 height 14
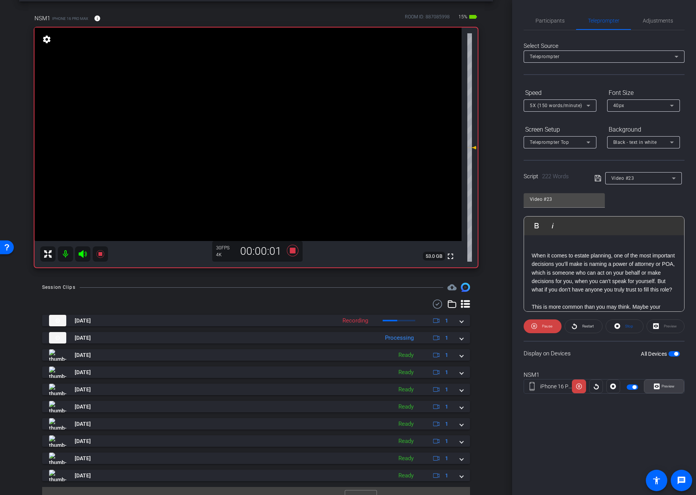
click at [666, 388] on span "Preview" at bounding box center [667, 386] width 13 height 4
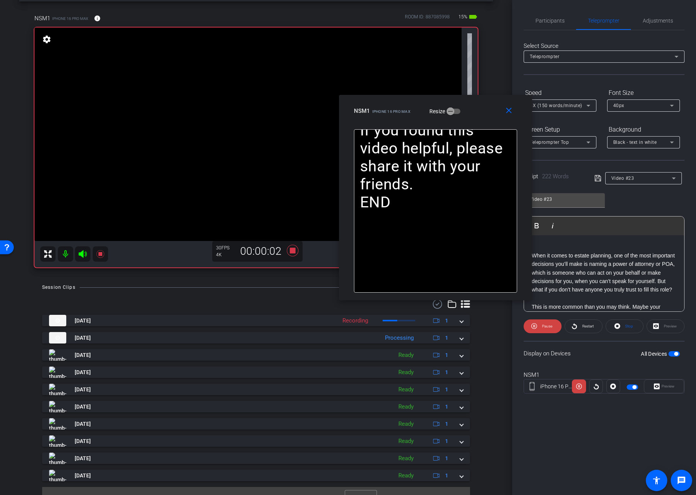
drag, startPoint x: 389, startPoint y: 171, endPoint x: 477, endPoint y: 121, distance: 100.7
click at [477, 121] on div "close NSM1 iPhone 16 Pro Max Resize" at bounding box center [435, 112] width 193 height 34
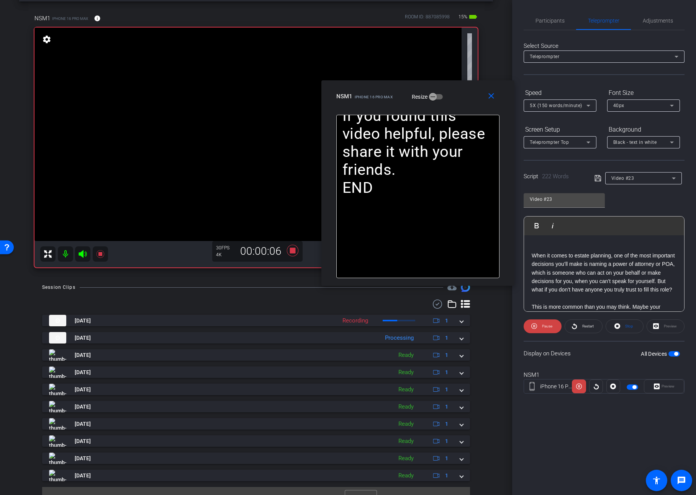
drag, startPoint x: 482, startPoint y: 112, endPoint x: 464, endPoint y: 98, distance: 22.8
click at [464, 98] on div "NSM1 iPhone 16 Pro Max Resize" at bounding box center [420, 97] width 169 height 14
click at [541, 328] on span "Pause" at bounding box center [546, 326] width 12 height 11
click at [541, 328] on span at bounding box center [542, 326] width 37 height 18
click at [534, 324] on icon at bounding box center [534, 327] width 6 height 10
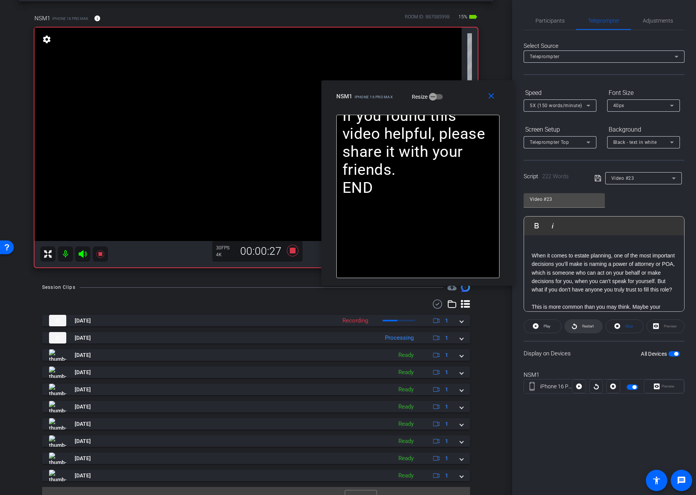
click at [578, 326] on span at bounding box center [583, 326] width 37 height 18
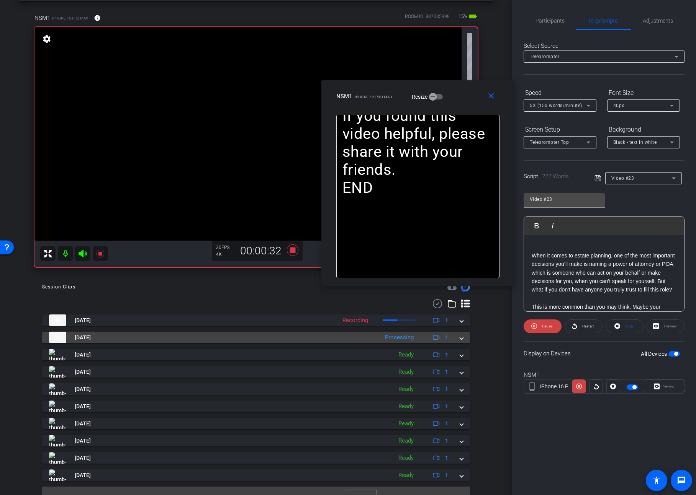
click at [462, 339] on span at bounding box center [461, 338] width 3 height 8
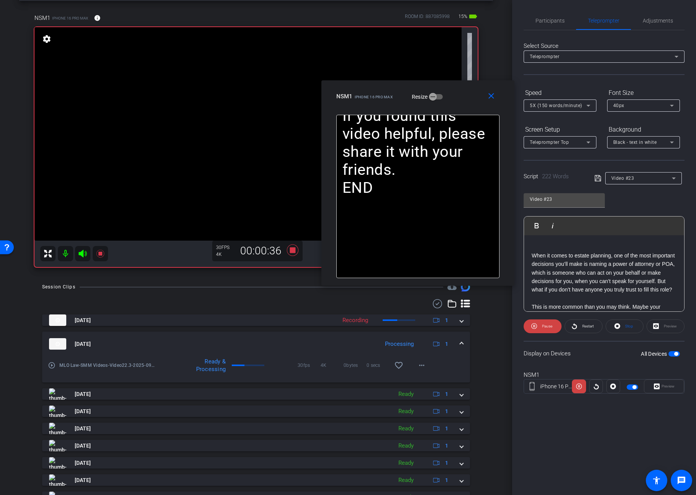
click at [462, 339] on mat-expansion-panel-header "[DATE] Processing 1" at bounding box center [256, 344] width 428 height 24
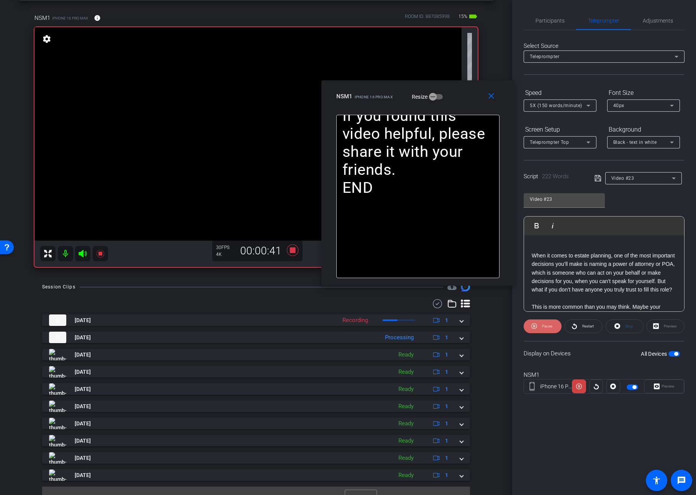
click at [540, 327] on span "Pause" at bounding box center [546, 326] width 12 height 11
click at [616, 328] on icon at bounding box center [617, 326] width 6 height 6
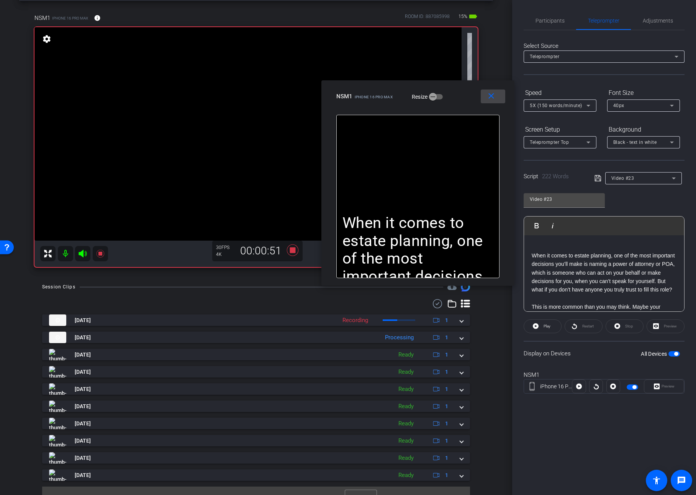
click at [492, 97] on mat-icon "close" at bounding box center [491, 96] width 10 height 10
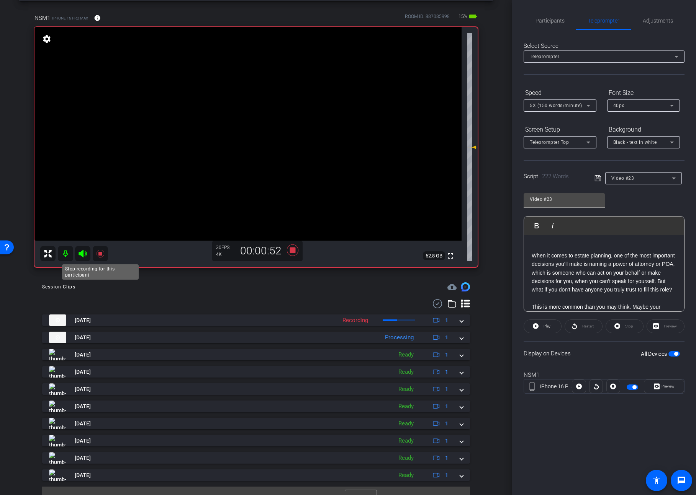
click at [97, 253] on icon at bounding box center [100, 253] width 9 height 9
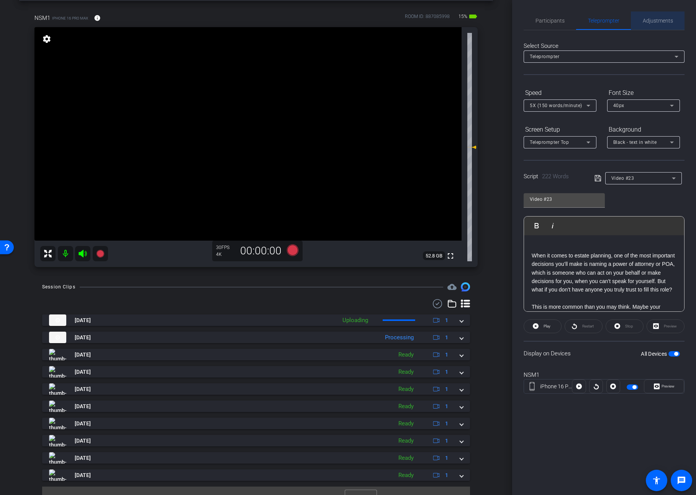
click at [653, 24] on span "Adjustments" at bounding box center [657, 20] width 30 height 18
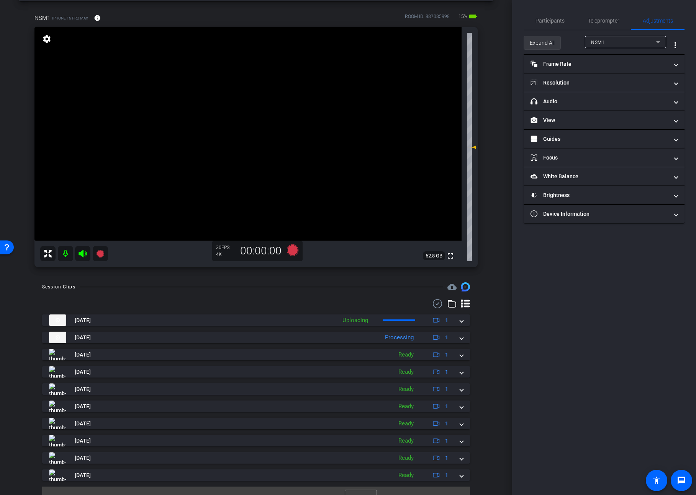
click at [542, 41] on span "Expand All" at bounding box center [541, 43] width 25 height 15
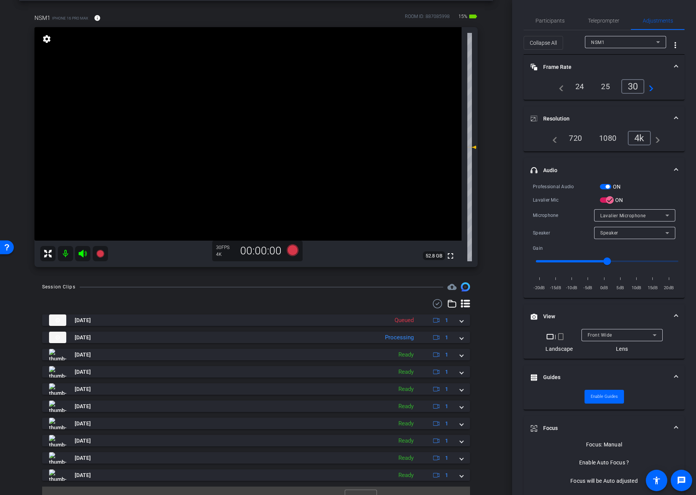
click at [606, 185] on span "button" at bounding box center [607, 187] width 4 height 4
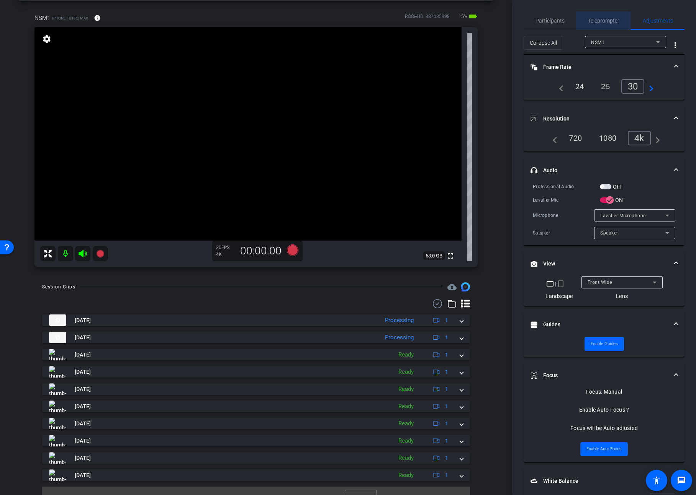
click at [598, 21] on span "Teleprompter" at bounding box center [603, 20] width 31 height 5
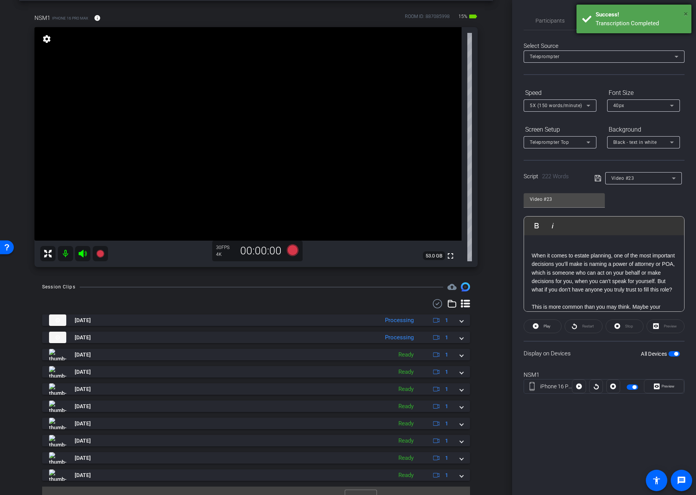
click at [685, 12] on span "×" at bounding box center [685, 13] width 4 height 9
click at [242, 121] on video at bounding box center [247, 134] width 427 height 214
click at [660, 18] on span "Adjustments" at bounding box center [657, 20] width 30 height 5
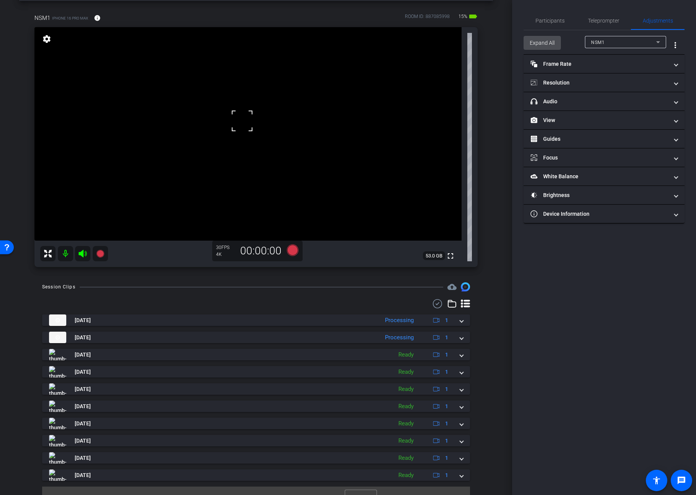
click at [539, 37] on span "Expand All" at bounding box center [541, 43] width 25 height 15
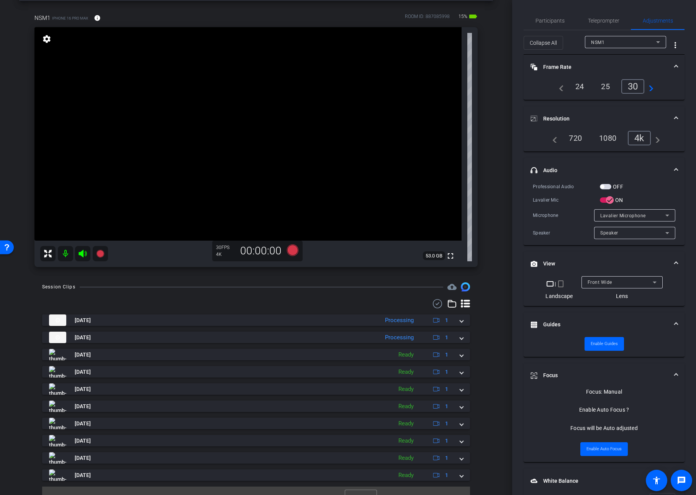
click at [606, 186] on span "button" at bounding box center [604, 186] width 11 height 5
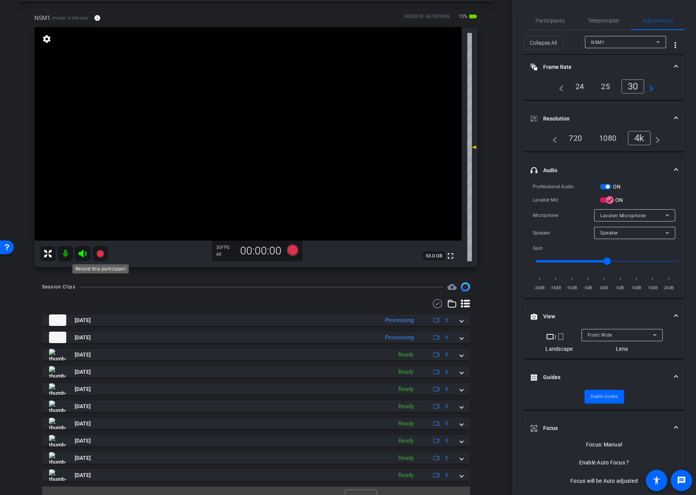
click at [95, 250] on mat-icon at bounding box center [100, 253] width 15 height 15
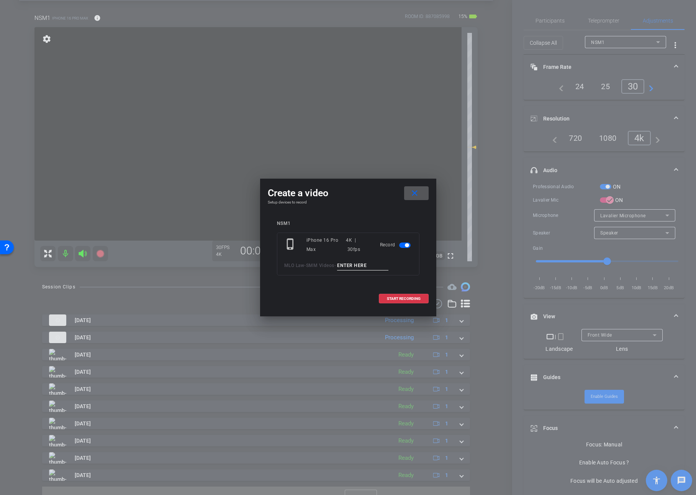
drag, startPoint x: 342, startPoint y: 264, endPoint x: 348, endPoint y: 265, distance: 5.8
click at [348, 265] on input at bounding box center [362, 266] width 51 height 10
paste input "Video23"
type input "Video23.2"
click at [398, 303] on span at bounding box center [403, 299] width 49 height 18
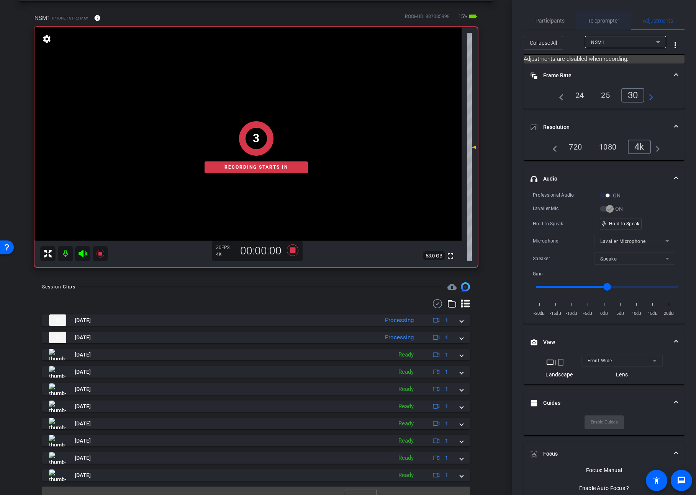
click at [611, 18] on span "Teleprompter" at bounding box center [603, 20] width 31 height 5
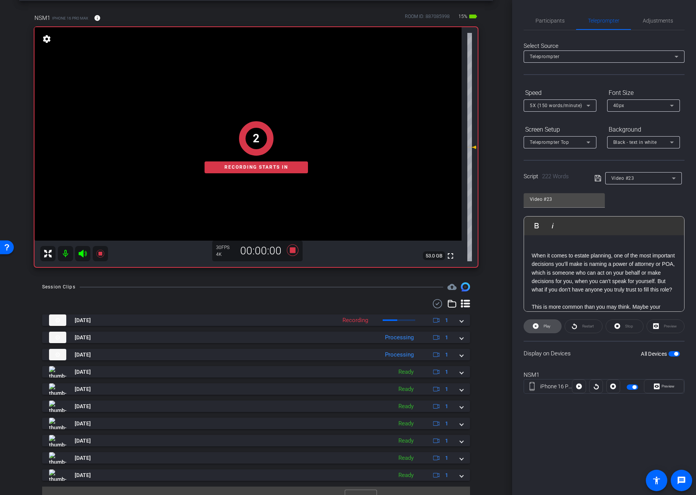
click at [547, 327] on span "Play" at bounding box center [546, 326] width 7 height 4
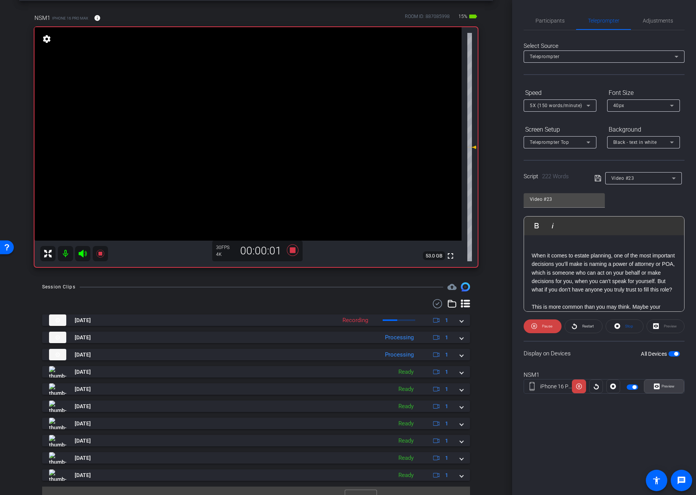
click at [665, 386] on span "Preview" at bounding box center [667, 386] width 13 height 4
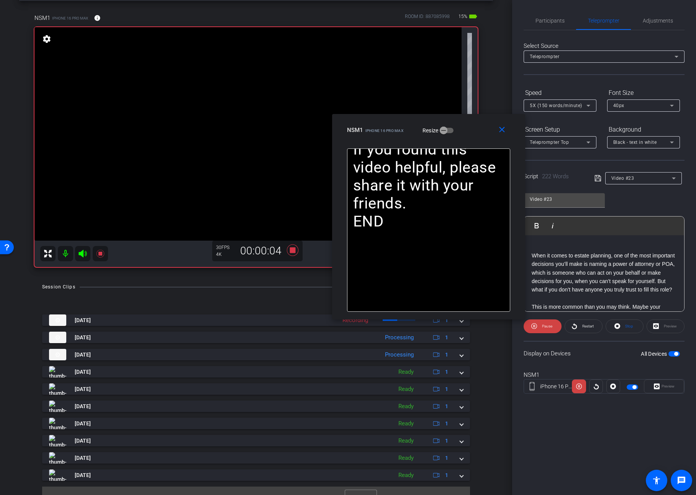
drag, startPoint x: 383, startPoint y: 156, endPoint x: 463, endPoint y: 125, distance: 86.2
click at [463, 125] on div "NSM1 iPhone 16 Pro Max Resize" at bounding box center [431, 130] width 169 height 14
click at [547, 325] on span "Pause" at bounding box center [547, 326] width 10 height 4
click at [547, 325] on span "Play" at bounding box center [546, 326] width 7 height 4
click at [547, 325] on span "Pause" at bounding box center [547, 326] width 10 height 4
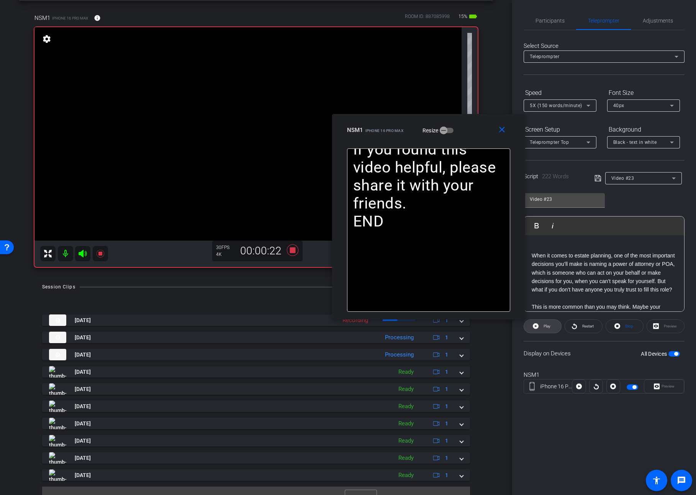
click at [547, 325] on span "Play" at bounding box center [546, 326] width 7 height 4
click at [547, 325] on span "Pause" at bounding box center [547, 326] width 10 height 4
click at [547, 325] on span "Play" at bounding box center [546, 326] width 7 height 4
click at [546, 327] on span "Pause" at bounding box center [547, 326] width 10 height 4
click at [546, 327] on span "Play" at bounding box center [546, 326] width 7 height 4
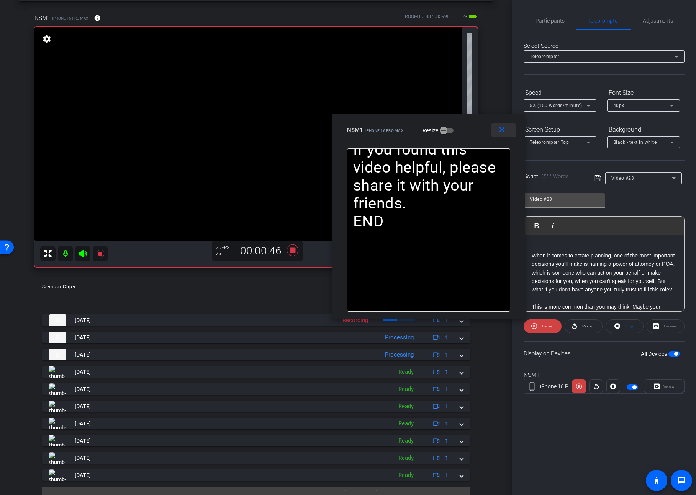
click at [508, 128] on span at bounding box center [503, 130] width 24 height 18
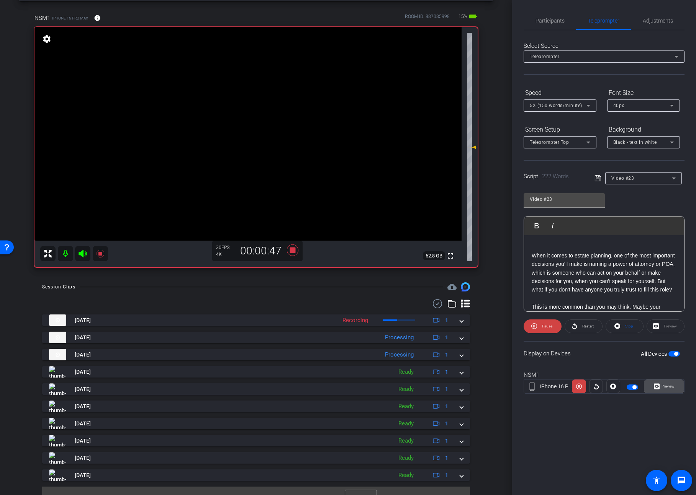
click at [673, 386] on span "Preview" at bounding box center [667, 386] width 13 height 4
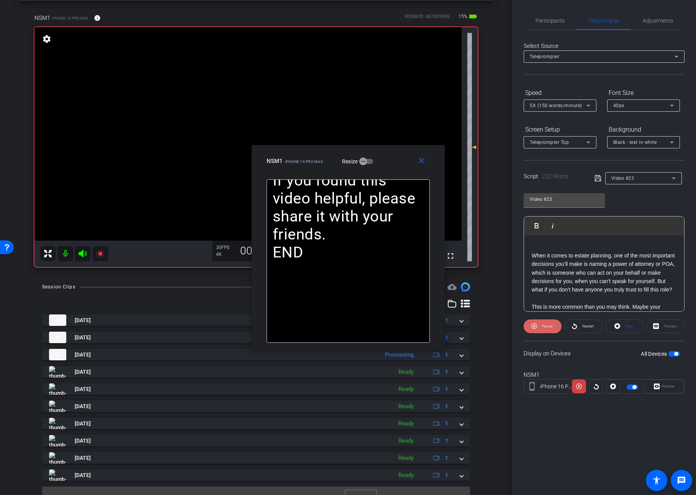
click at [545, 326] on span "Pause" at bounding box center [547, 326] width 10 height 4
click at [545, 326] on span "Play" at bounding box center [546, 326] width 7 height 4
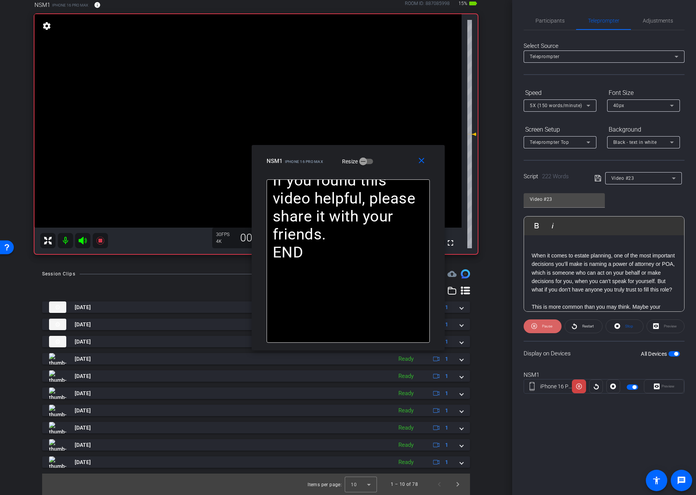
click at [547, 328] on span "Pause" at bounding box center [547, 326] width 10 height 4
click at [547, 328] on span "Play" at bounding box center [546, 326] width 7 height 4
drag, startPoint x: 419, startPoint y: 162, endPoint x: 490, endPoint y: 232, distance: 99.3
click at [419, 162] on mat-icon "close" at bounding box center [421, 161] width 10 height 10
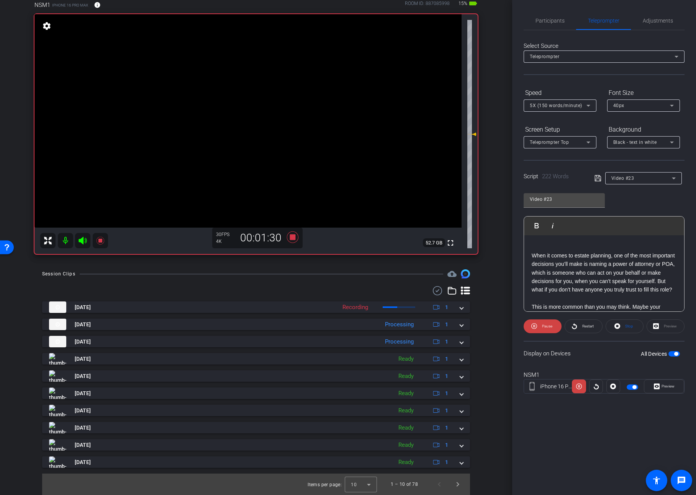
drag, startPoint x: 672, startPoint y: 390, endPoint x: 641, endPoint y: 378, distance: 33.6
click at [672, 390] on span "Preview" at bounding box center [666, 386] width 15 height 11
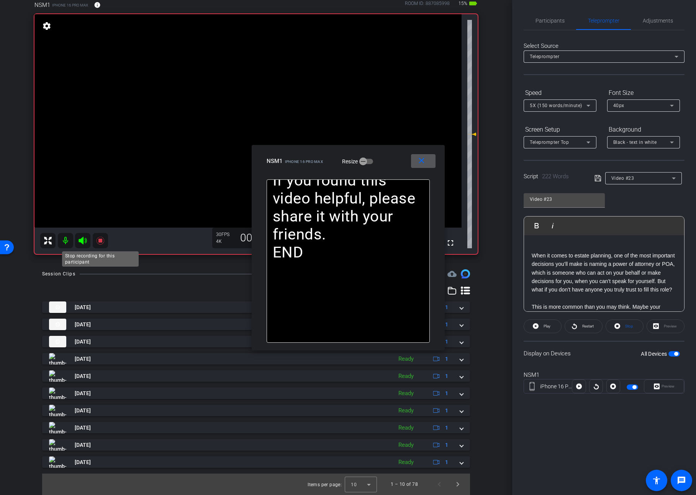
click at [99, 240] on icon at bounding box center [100, 241] width 8 height 8
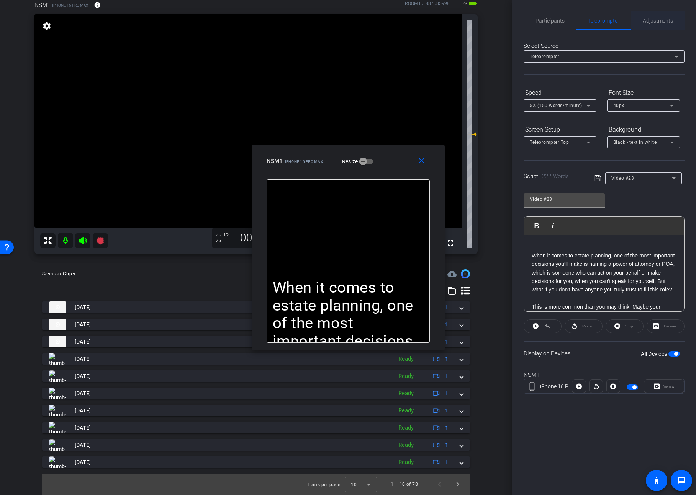
drag, startPoint x: 663, startPoint y: 19, endPoint x: 639, endPoint y: 27, distance: 24.9
click at [663, 19] on span "Adjustments" at bounding box center [657, 20] width 30 height 5
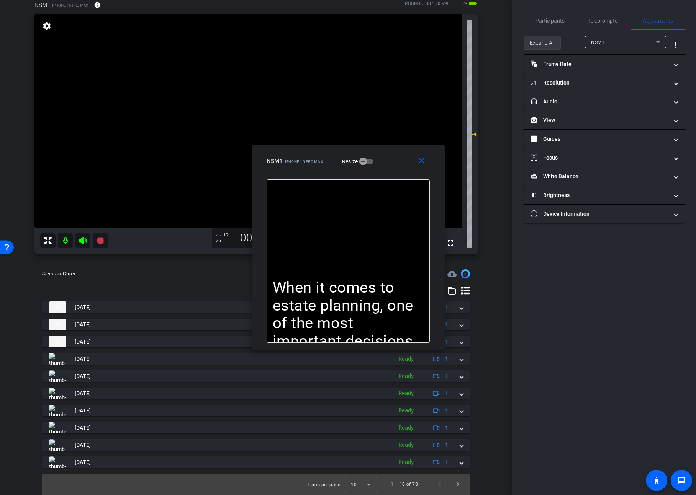
drag, startPoint x: 535, startPoint y: 38, endPoint x: 537, endPoint y: 44, distance: 7.3
click at [536, 38] on span "Expand All" at bounding box center [541, 43] width 25 height 15
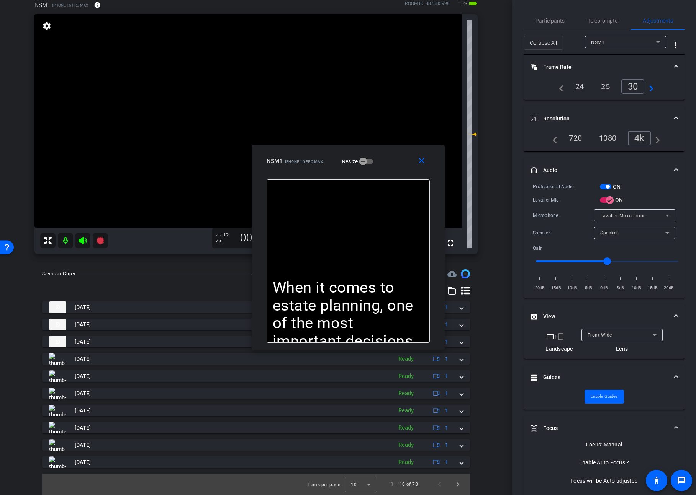
click at [607, 188] on span "button" at bounding box center [607, 187] width 4 height 4
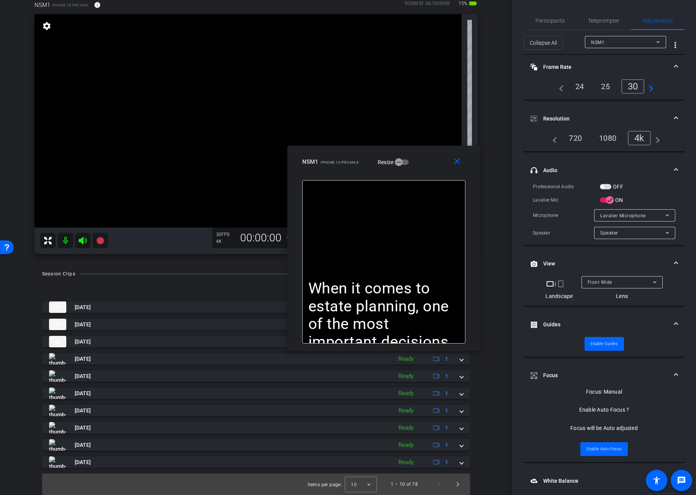
drag, startPoint x: 401, startPoint y: 162, endPoint x: 440, endPoint y: 161, distance: 39.1
click at [437, 163] on div "NSM1 iPhone 16 Pro Max Resize" at bounding box center [386, 162] width 169 height 14
click at [606, 186] on span "button" at bounding box center [604, 186] width 11 height 5
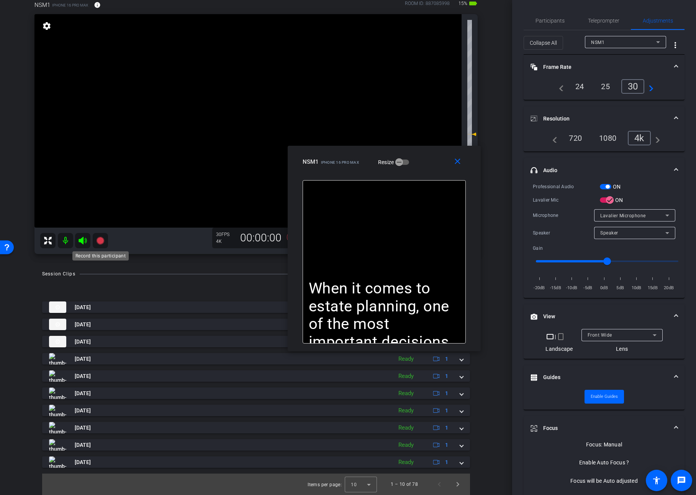
click at [99, 240] on icon at bounding box center [100, 241] width 8 height 8
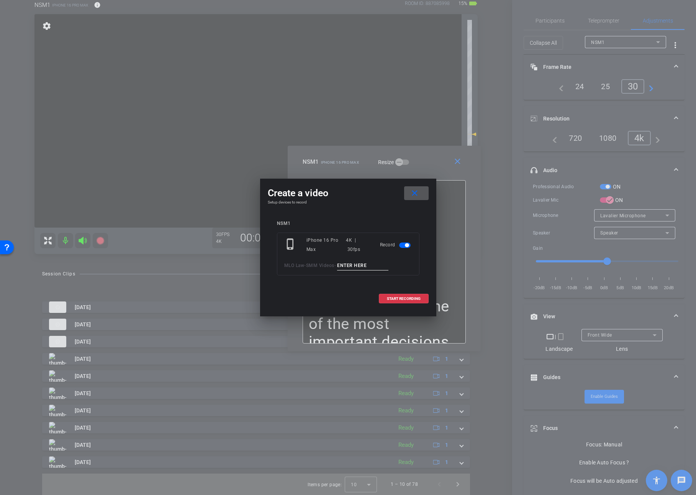
click at [358, 263] on input at bounding box center [362, 266] width 51 height 10
paste input "Video23."
type input "Video23.3"
click at [409, 301] on span "START RECORDING" at bounding box center [404, 299] width 34 height 4
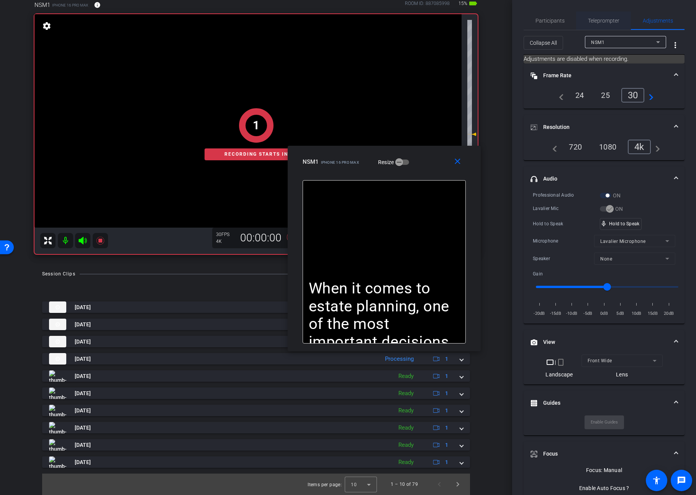
click at [602, 13] on span "Teleprompter" at bounding box center [603, 20] width 31 height 18
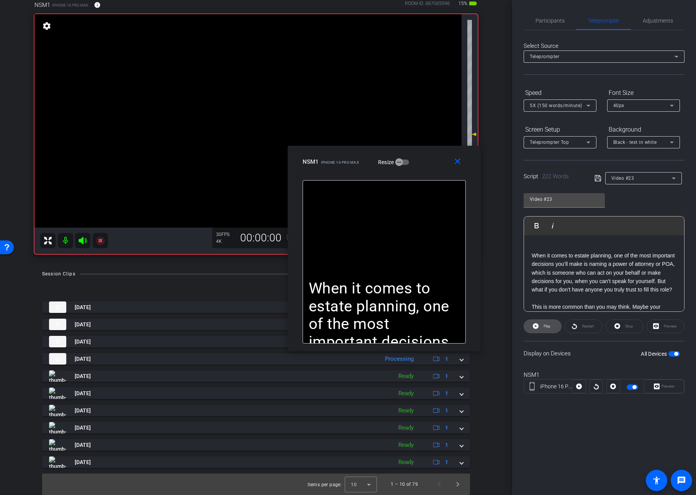
click at [549, 331] on span "Play" at bounding box center [545, 326] width 9 height 11
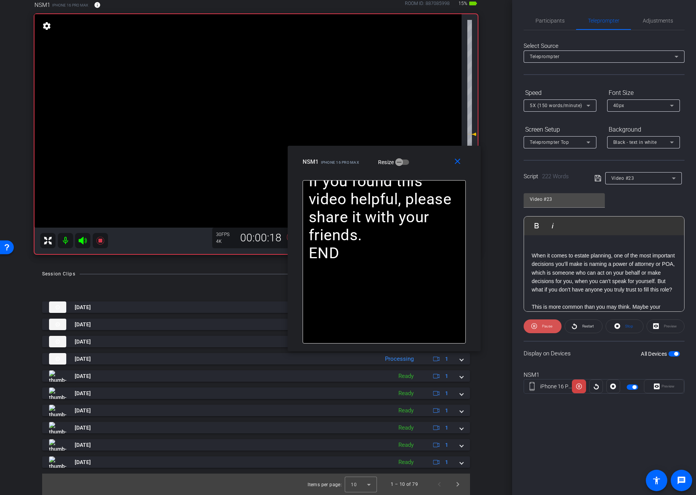
click at [548, 327] on span "Pause" at bounding box center [547, 326] width 10 height 4
click at [548, 327] on span "Play" at bounding box center [546, 326] width 7 height 4
click at [548, 327] on span "Pause" at bounding box center [547, 326] width 10 height 4
click at [548, 327] on span "Play" at bounding box center [546, 326] width 7 height 4
click at [454, 155] on span at bounding box center [459, 162] width 24 height 18
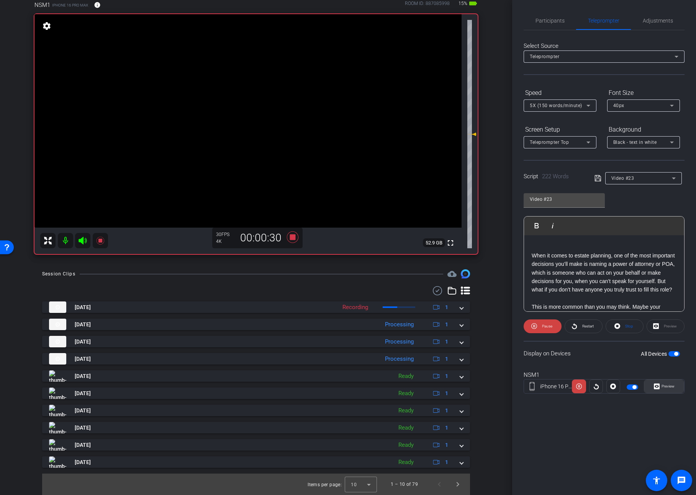
click at [663, 388] on span "Preview" at bounding box center [667, 386] width 13 height 4
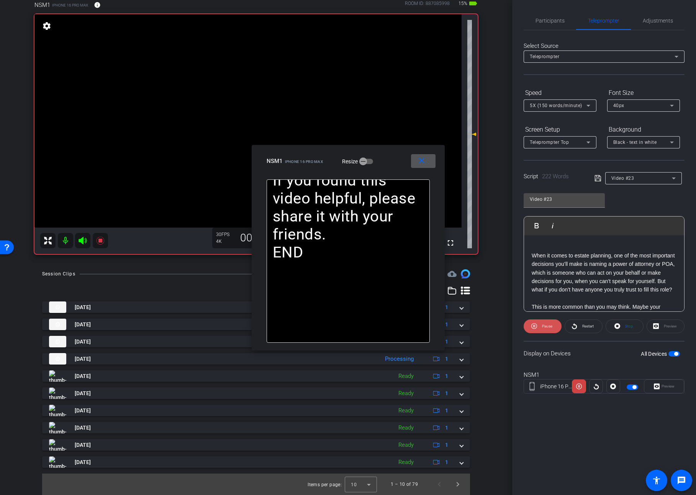
click at [542, 328] on span "Pause" at bounding box center [547, 326] width 10 height 4
click at [542, 328] on span "Play" at bounding box center [545, 326] width 9 height 11
click at [542, 328] on span "Pause" at bounding box center [547, 326] width 10 height 4
click at [542, 328] on span "Play" at bounding box center [545, 326] width 9 height 11
click at [533, 325] on icon at bounding box center [534, 327] width 6 height 10
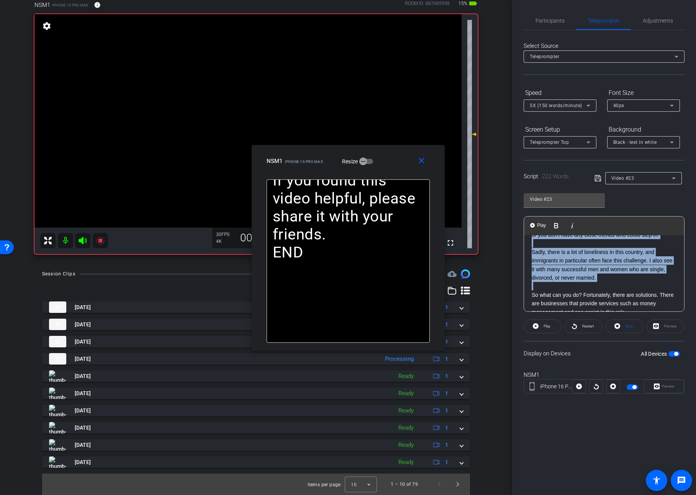
scroll to position [0, 0]
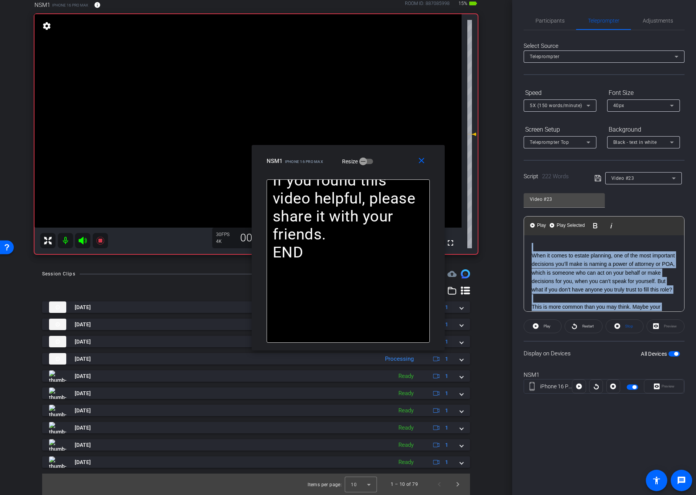
drag, startPoint x: 559, startPoint y: 284, endPoint x: 517, endPoint y: 207, distance: 88.0
click at [517, 207] on div "Participants Teleprompter Adjustments settings Steve Geffner flip Director Ever…" at bounding box center [604, 247] width 184 height 495
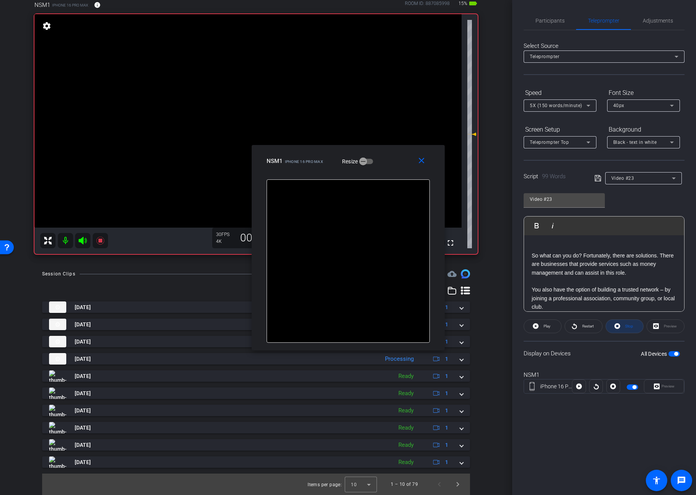
click at [624, 327] on span "Stop" at bounding box center [628, 326] width 10 height 11
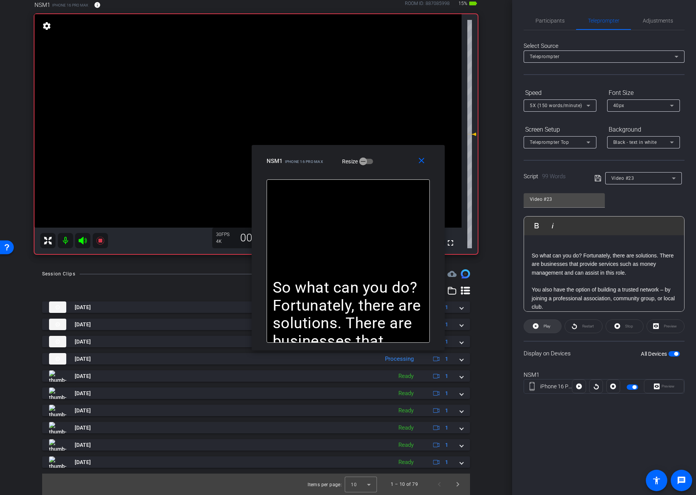
click at [550, 327] on span "Play" at bounding box center [546, 326] width 7 height 4
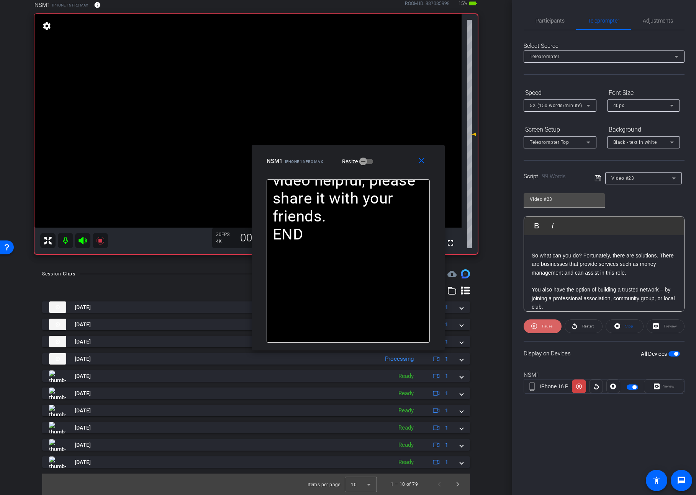
click at [547, 328] on span "Pause" at bounding box center [547, 326] width 10 height 4
click at [547, 328] on span "Play" at bounding box center [546, 326] width 7 height 4
click at [419, 166] on span at bounding box center [423, 161] width 24 height 18
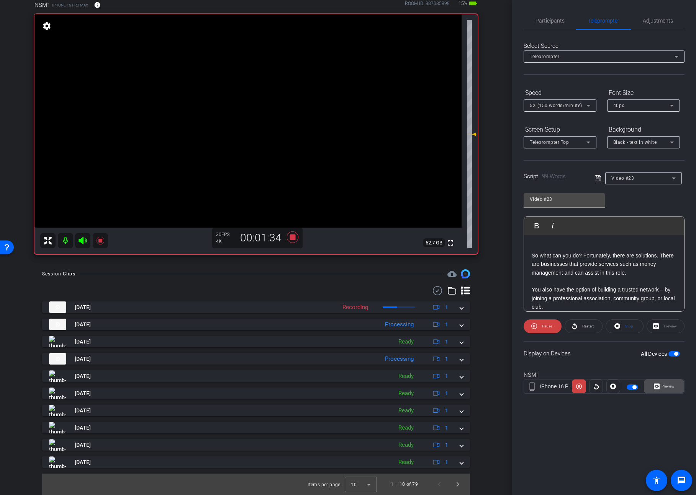
click at [669, 388] on span "Preview" at bounding box center [667, 386] width 13 height 4
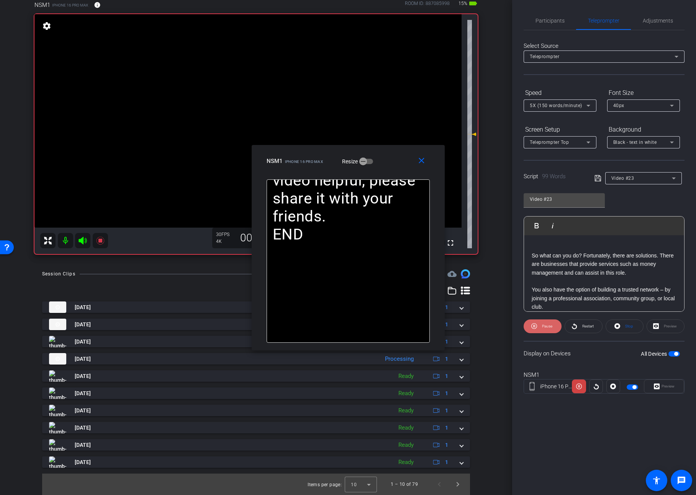
click at [541, 327] on span "Pause" at bounding box center [546, 326] width 12 height 11
click at [541, 327] on span at bounding box center [542, 326] width 37 height 18
click at [541, 327] on span "Pause" at bounding box center [546, 326] width 12 height 11
click at [541, 327] on span at bounding box center [542, 326] width 37 height 18
click at [541, 327] on span "Pause" at bounding box center [546, 326] width 12 height 11
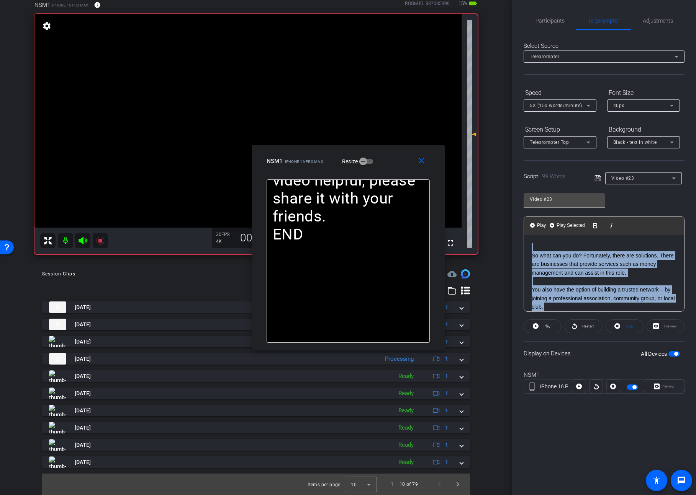
drag, startPoint x: 550, startPoint y: 247, endPoint x: 506, endPoint y: 206, distance: 60.7
click at [506, 206] on div "arrow_back SMM Videos Back to project Send invite account_box grid_on settings …" at bounding box center [348, 247] width 696 height 495
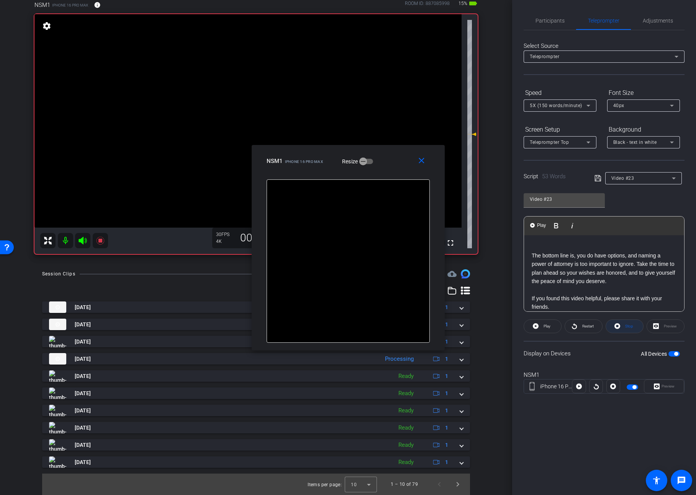
click at [620, 328] on span at bounding box center [624, 326] width 37 height 18
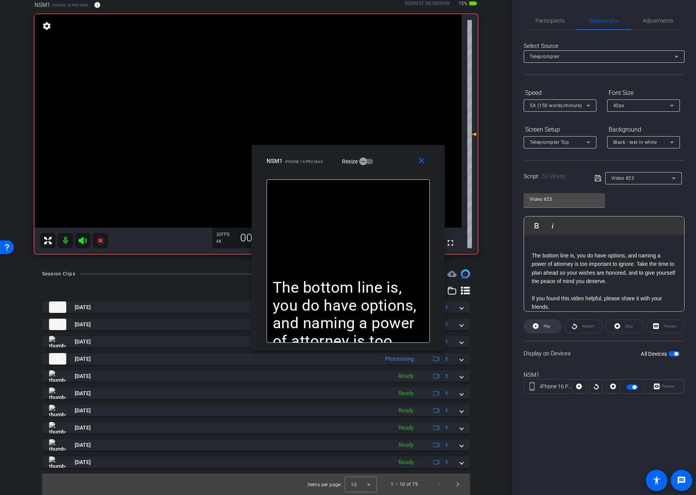
click at [548, 325] on span "Play" at bounding box center [546, 326] width 7 height 4
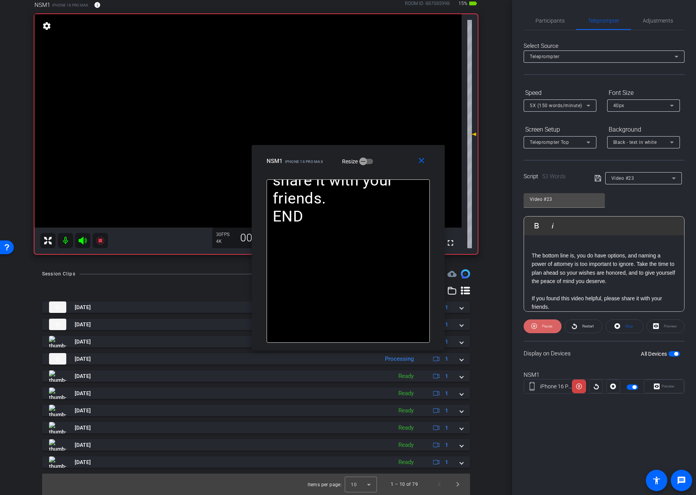
click at [543, 327] on span "Pause" at bounding box center [547, 326] width 10 height 4
click at [543, 327] on span "Play" at bounding box center [545, 326] width 9 height 11
click at [101, 242] on icon at bounding box center [100, 241] width 8 height 8
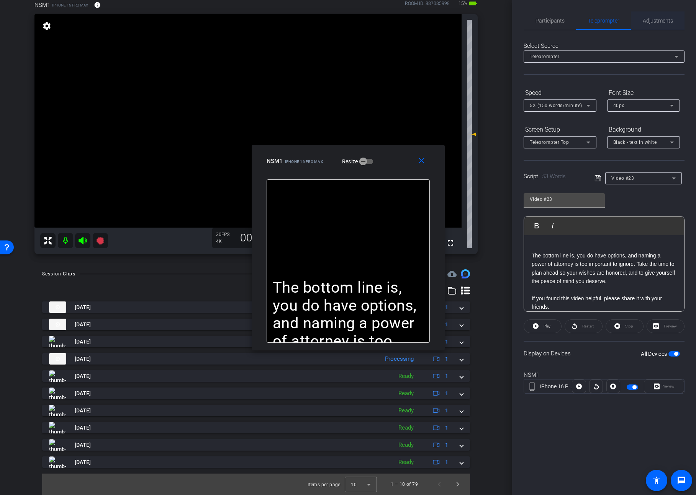
click at [666, 25] on span "Adjustments" at bounding box center [657, 20] width 30 height 18
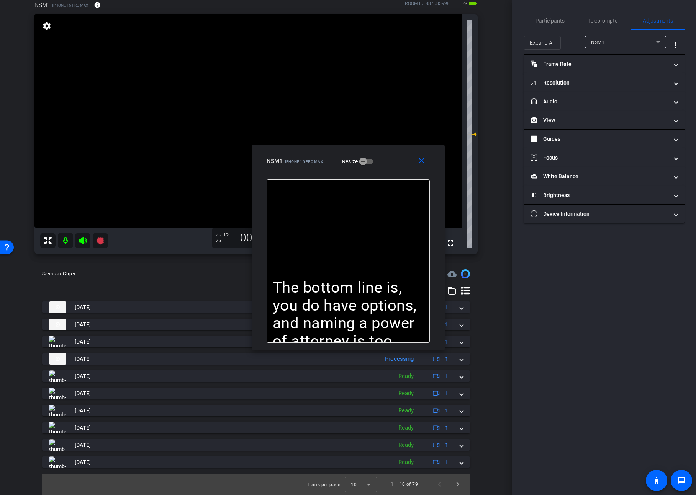
drag, startPoint x: 539, startPoint y: 41, endPoint x: 574, endPoint y: 114, distance: 81.2
click at [539, 41] on span "Expand All" at bounding box center [541, 43] width 25 height 15
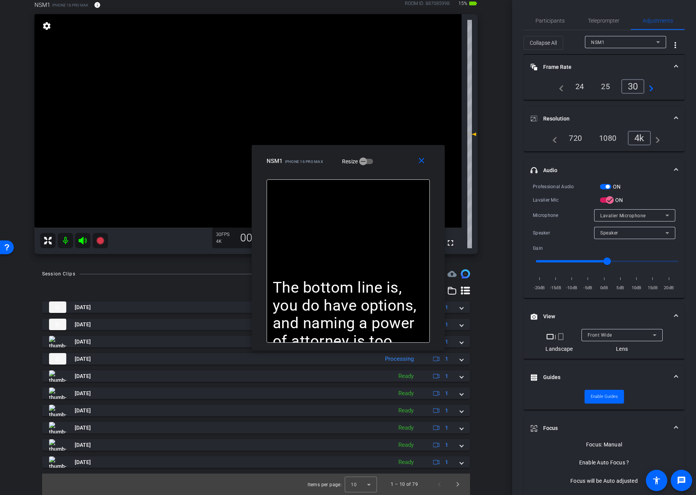
click at [600, 181] on mat-expansion-panel-header "headphone icon Audio" at bounding box center [603, 170] width 161 height 24
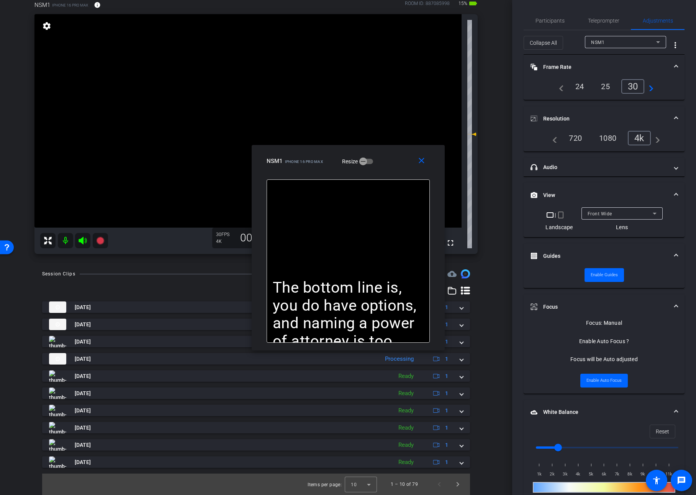
click at [603, 184] on mat-accordion "Frame Rate Frame Rate navigate_before 24 25 30 navigate_next Resolution navigat…" at bounding box center [603, 381] width 161 height 652
click at [605, 166] on mat-panel-title "headphone icon Audio" at bounding box center [599, 167] width 138 height 8
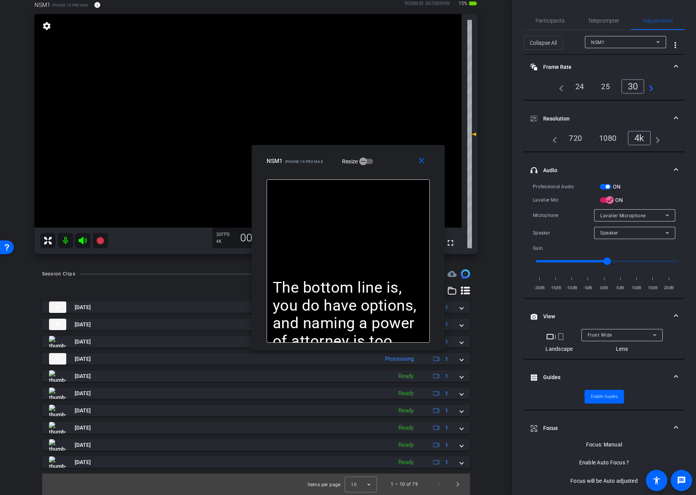
click at [603, 187] on span "button" at bounding box center [604, 186] width 11 height 5
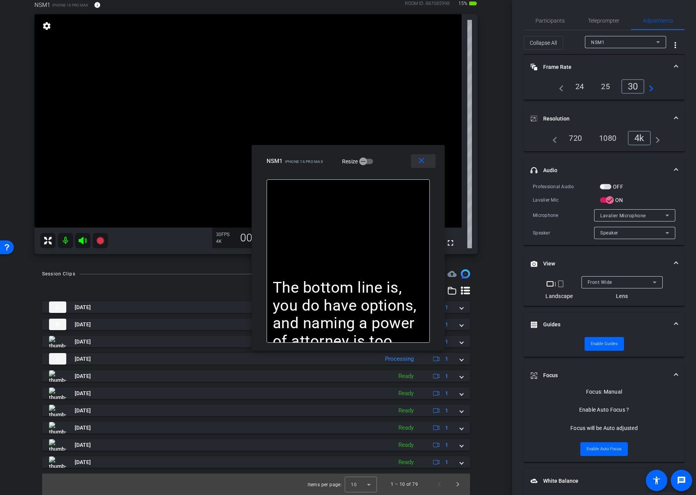
click at [422, 161] on mat-icon "close" at bounding box center [421, 161] width 10 height 10
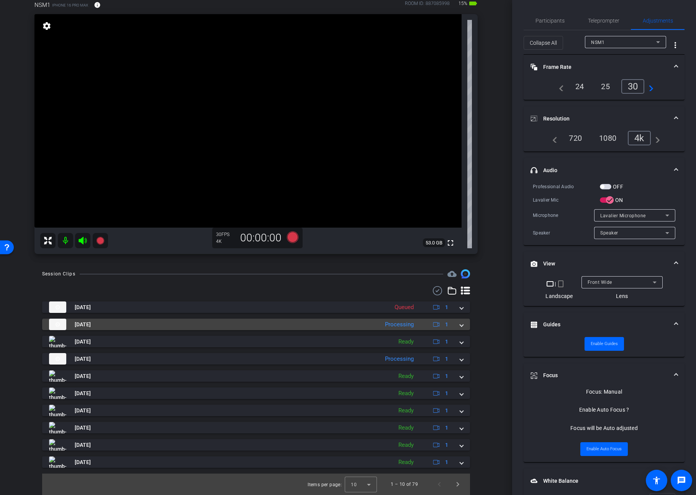
click at [459, 324] on div "[DATE] Processing 1" at bounding box center [254, 324] width 411 height 11
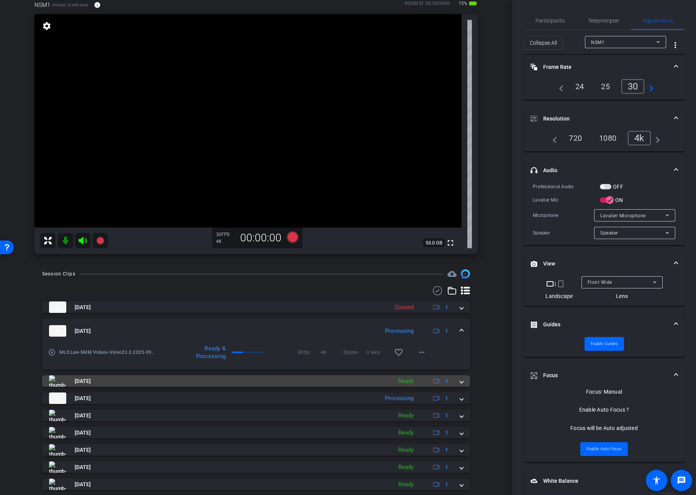
click at [458, 383] on div "[DATE] Ready 1" at bounding box center [254, 381] width 411 height 11
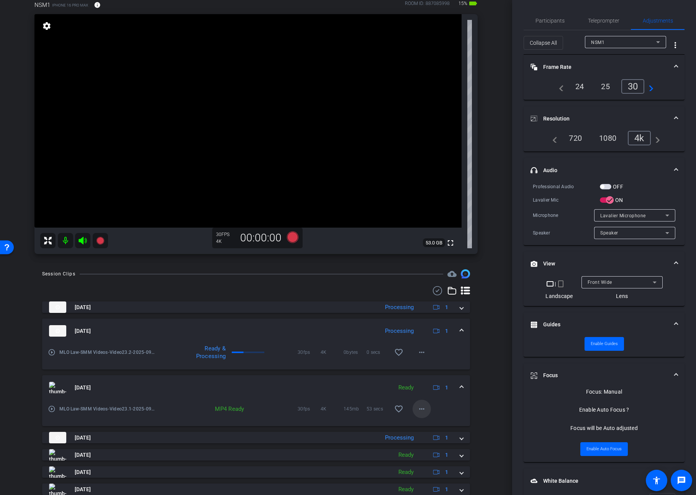
click at [428, 412] on span at bounding box center [421, 409] width 18 height 18
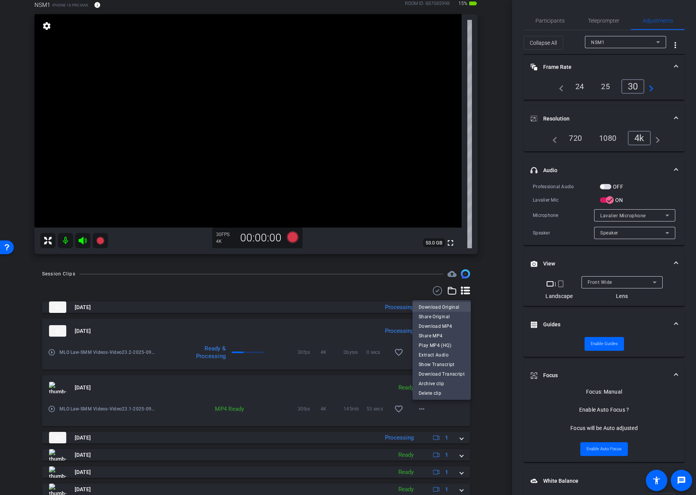
click at [435, 306] on span "Download Original" at bounding box center [441, 307] width 46 height 9
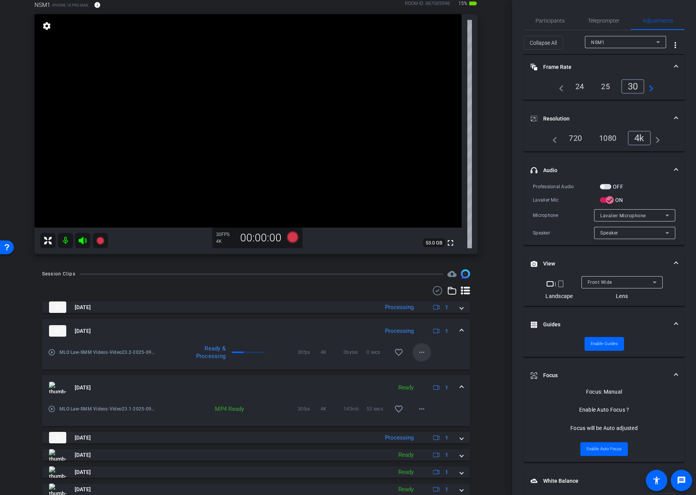
click at [418, 353] on mat-icon "more_horiz" at bounding box center [421, 352] width 9 height 9
click at [428, 369] on span "Download Original" at bounding box center [441, 368] width 46 height 9
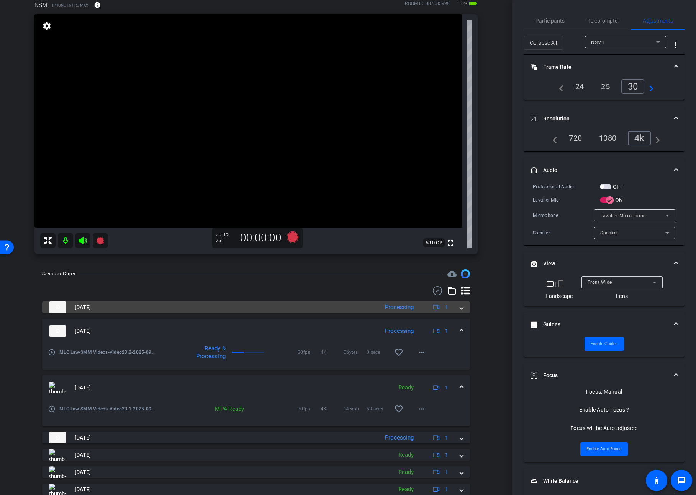
click at [461, 311] on span at bounding box center [461, 308] width 3 height 8
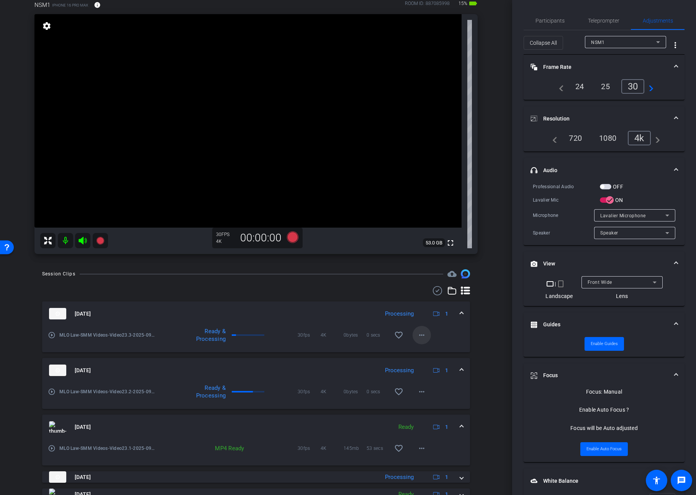
click at [418, 336] on mat-icon "more_horiz" at bounding box center [421, 335] width 9 height 9
click at [428, 353] on span "Download Original" at bounding box center [441, 351] width 46 height 9
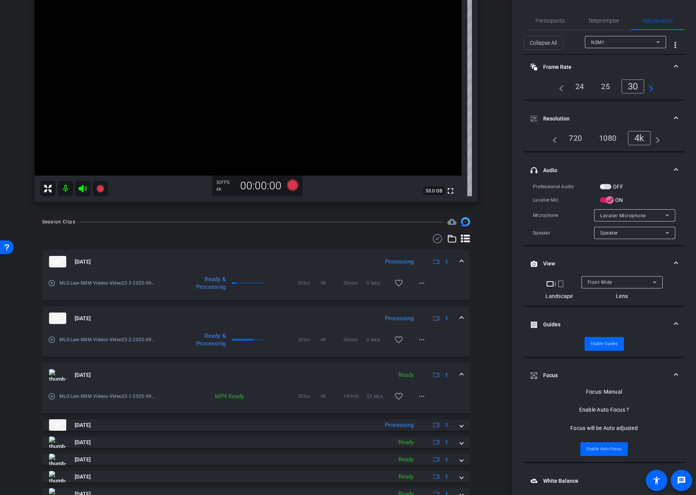
scroll to position [128, 0]
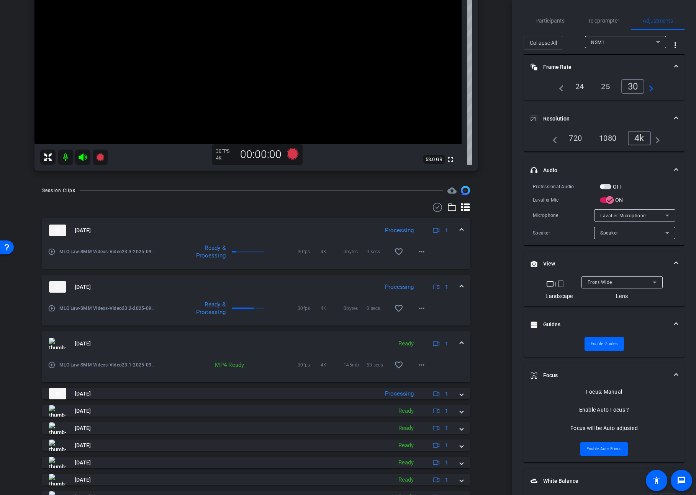
click at [204, 400] on div "Sep 3, 2025 Processing 1 play_circle_outline MLO Law-SMM Videos-Video23.3-2025-…" at bounding box center [256, 360] width 428 height 285
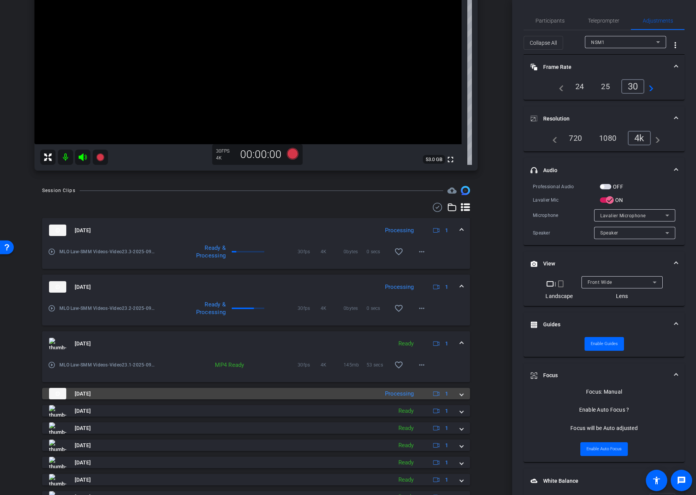
click at [185, 395] on mat-panel-title "[DATE]" at bounding box center [212, 393] width 326 height 11
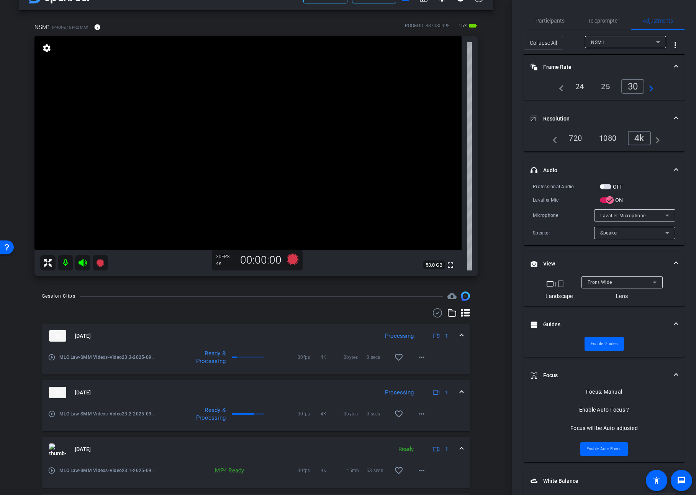
scroll to position [0, 0]
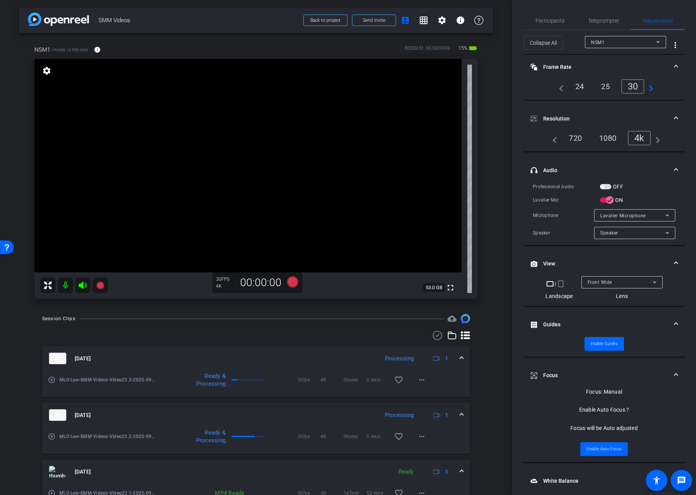
click at [461, 359] on span at bounding box center [461, 359] width 3 height 8
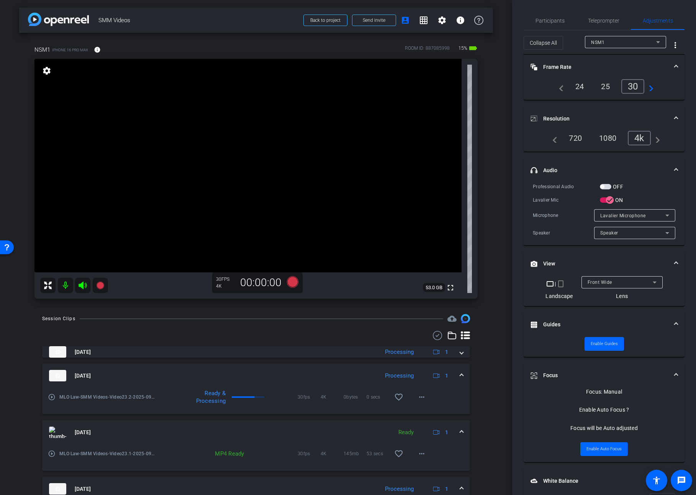
click at [458, 376] on div "[DATE] Processing 1" at bounding box center [254, 375] width 411 height 11
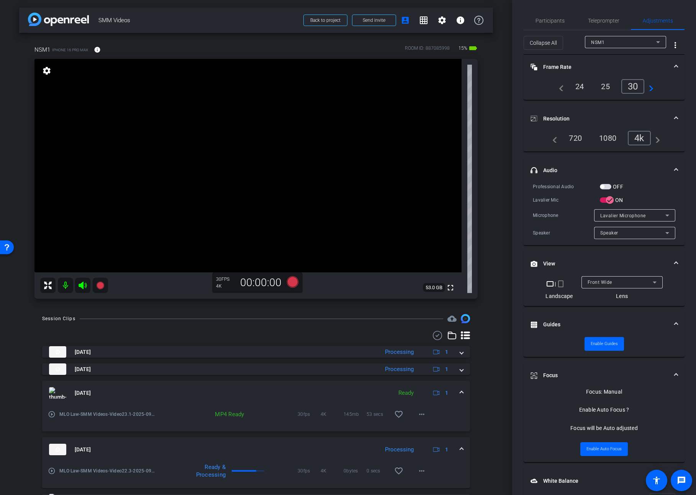
click at [461, 392] on span at bounding box center [461, 393] width 3 height 8
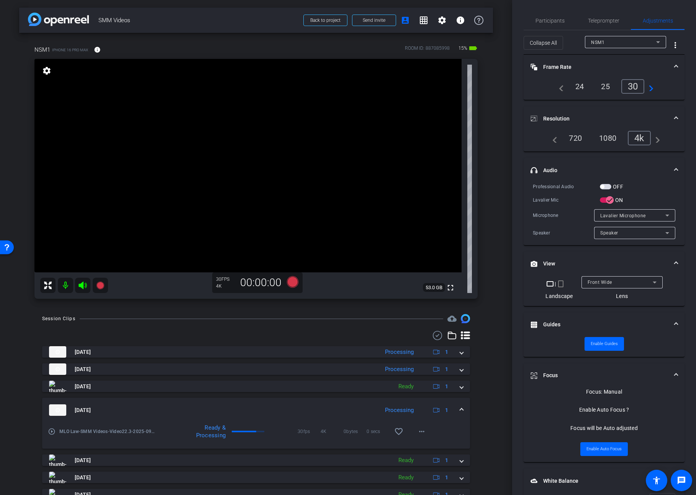
click at [461, 412] on span at bounding box center [461, 411] width 3 height 8
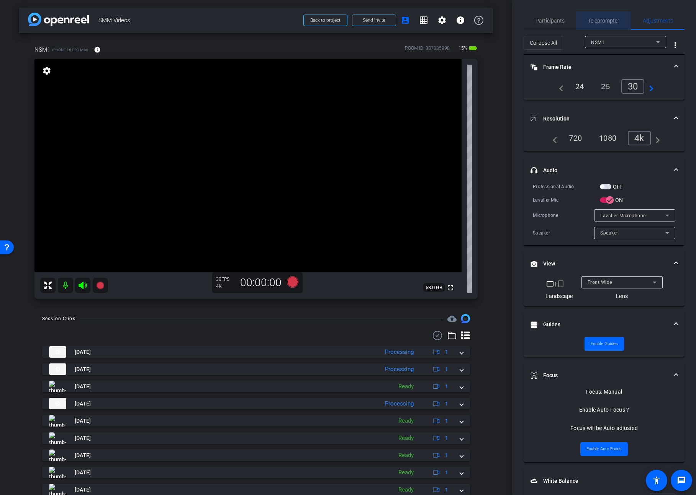
click at [609, 20] on span "Teleprompter" at bounding box center [603, 20] width 31 height 5
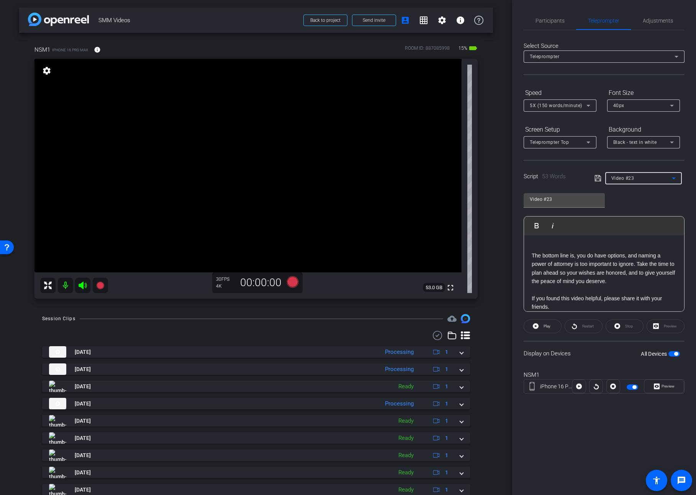
click at [638, 175] on div "Video #23" at bounding box center [641, 178] width 60 height 10
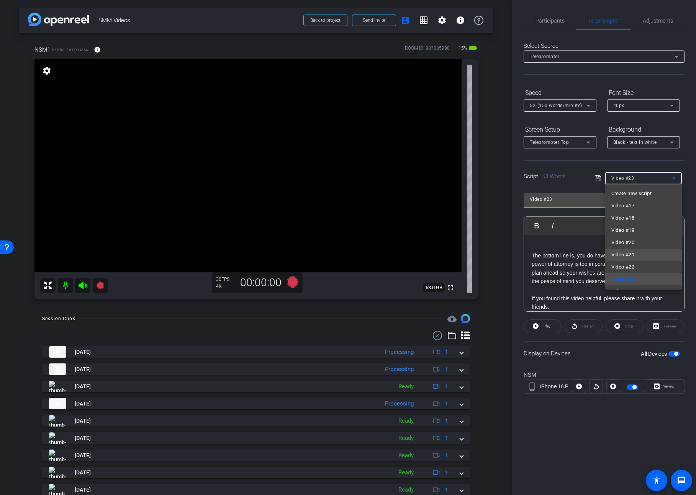
scroll to position [23, 0]
click at [628, 267] on span "Video #24" at bounding box center [622, 268] width 23 height 9
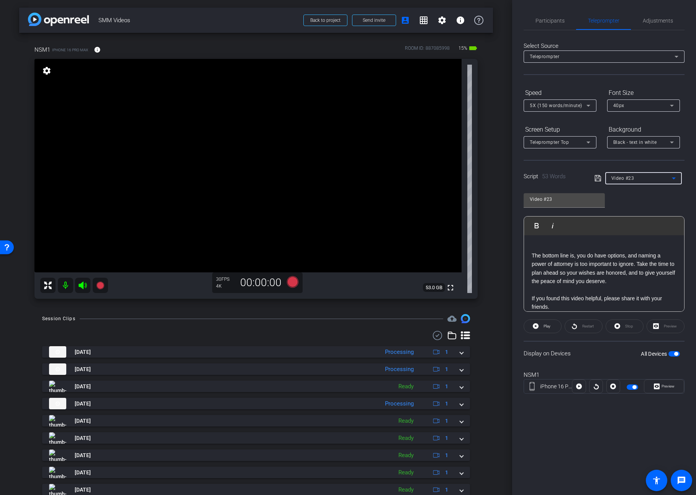
type input "Video #24"
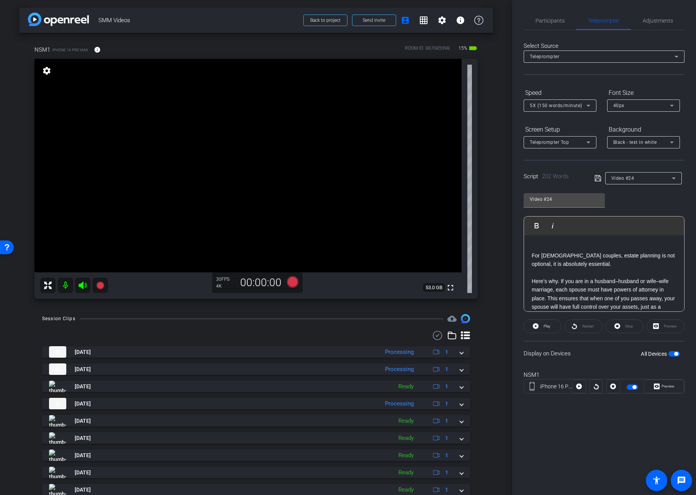
click at [622, 281] on p "Here’s why. If you are in a husband–husband or wife–wife marriage, each spouse …" at bounding box center [603, 298] width 145 height 43
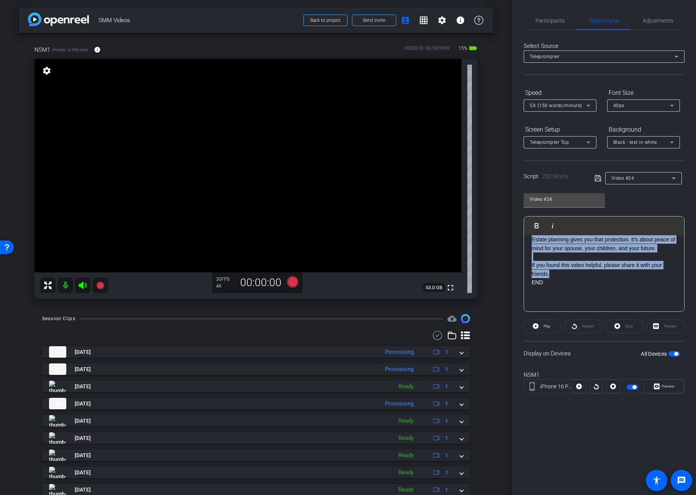
scroll to position [0, 0]
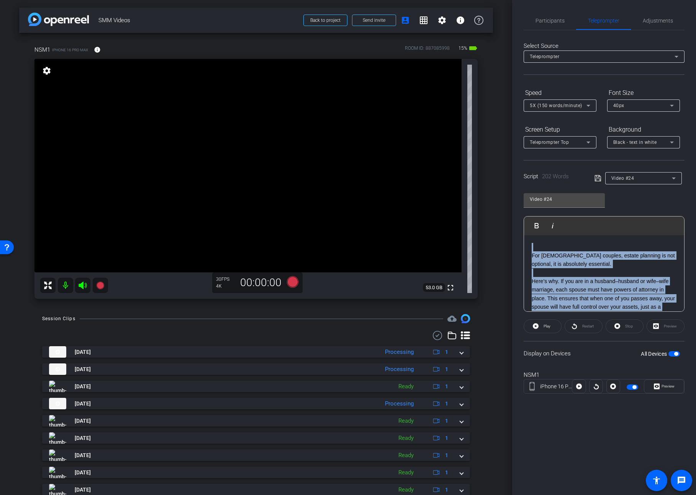
drag, startPoint x: 554, startPoint y: 273, endPoint x: 473, endPoint y: 166, distance: 134.5
click at [473, 166] on div "arrow_back SMM Videos Back to project Send invite account_box grid_on settings …" at bounding box center [348, 247] width 696 height 495
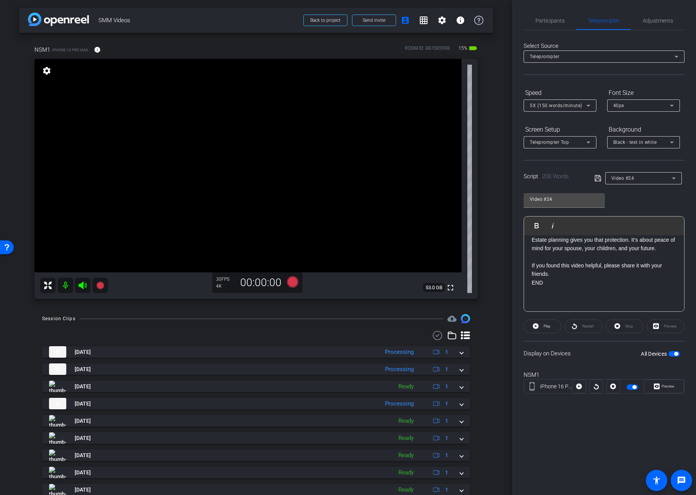
scroll to position [222, 0]
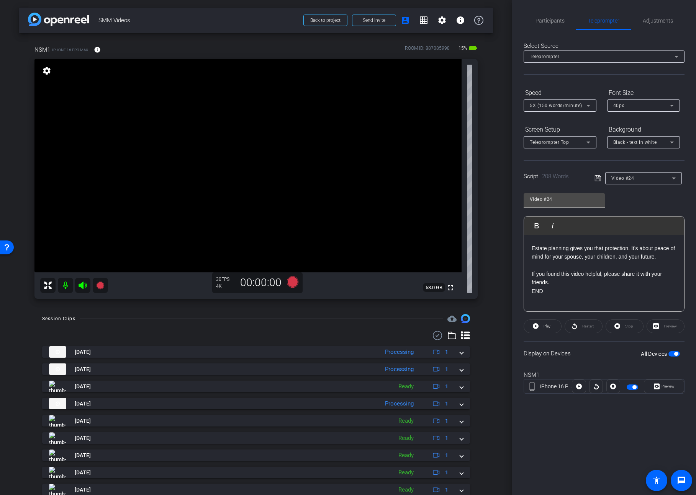
click at [600, 176] on icon at bounding box center [597, 178] width 7 height 9
click at [251, 178] on video at bounding box center [247, 166] width 427 height 214
click at [658, 18] on span "Adjustments" at bounding box center [657, 20] width 30 height 5
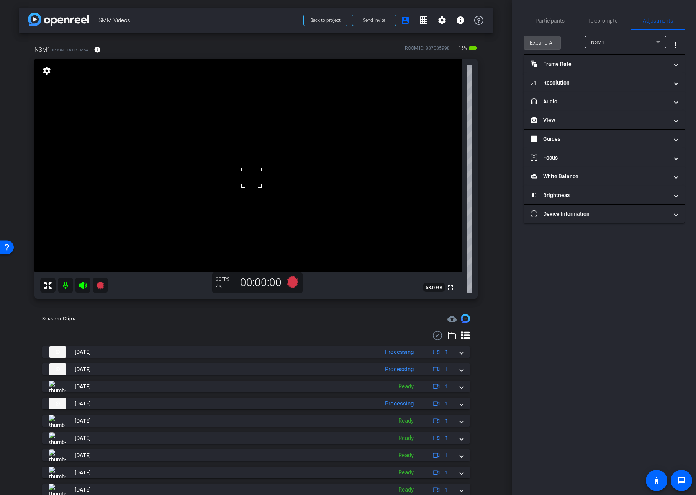
click at [534, 44] on span "Expand All" at bounding box center [541, 43] width 25 height 15
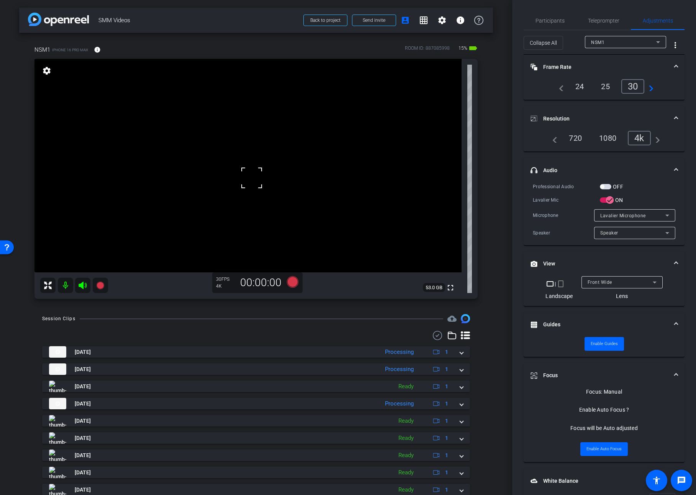
click at [607, 186] on span "button" at bounding box center [604, 186] width 11 height 5
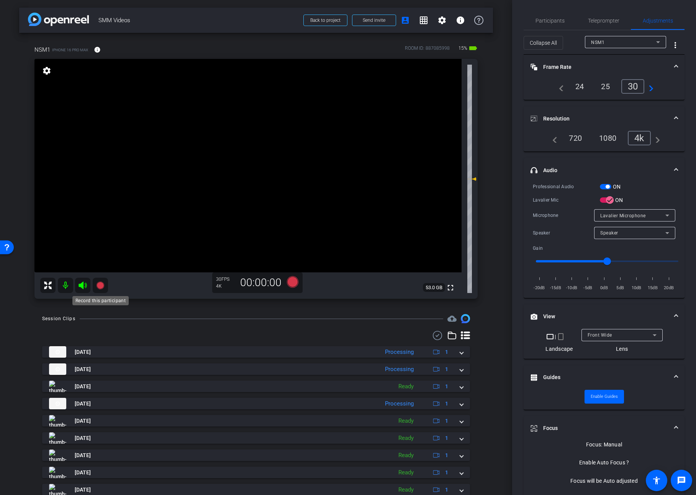
click at [99, 289] on icon at bounding box center [100, 285] width 9 height 9
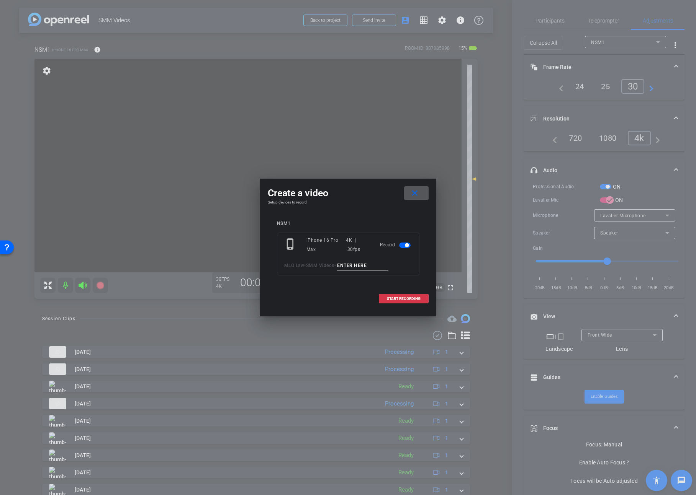
click at [349, 265] on input at bounding box center [362, 266] width 51 height 10
type input "Video24.1"
click at [393, 298] on span "START RECORDING" at bounding box center [404, 299] width 34 height 4
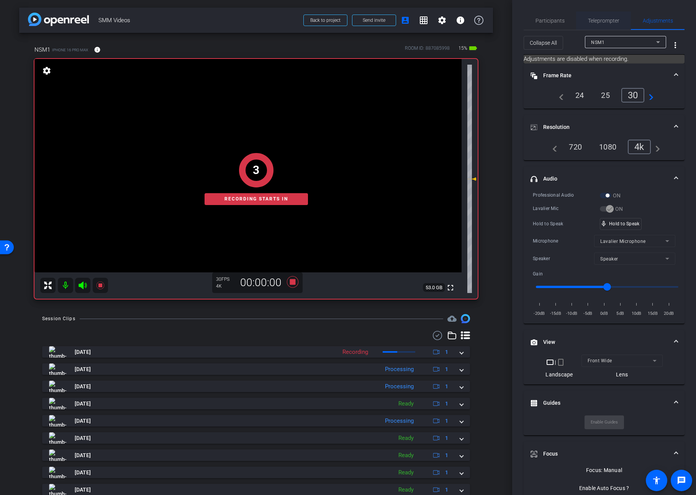
click at [596, 24] on span "Teleprompter" at bounding box center [603, 20] width 31 height 18
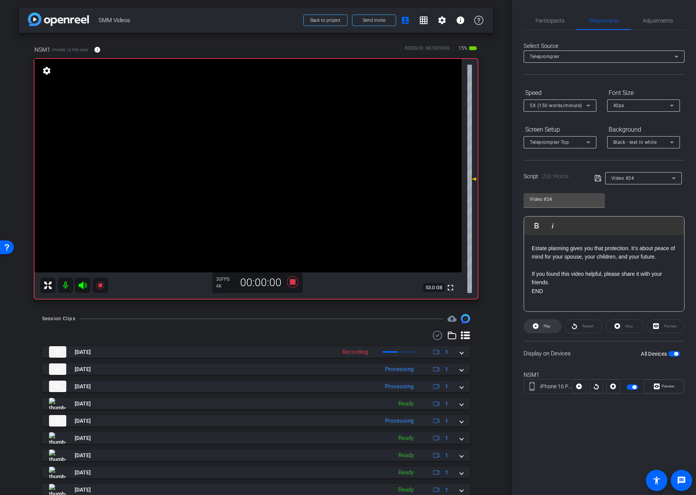
click at [546, 326] on span "Play" at bounding box center [546, 326] width 7 height 4
click at [668, 388] on span "Preview" at bounding box center [667, 386] width 13 height 4
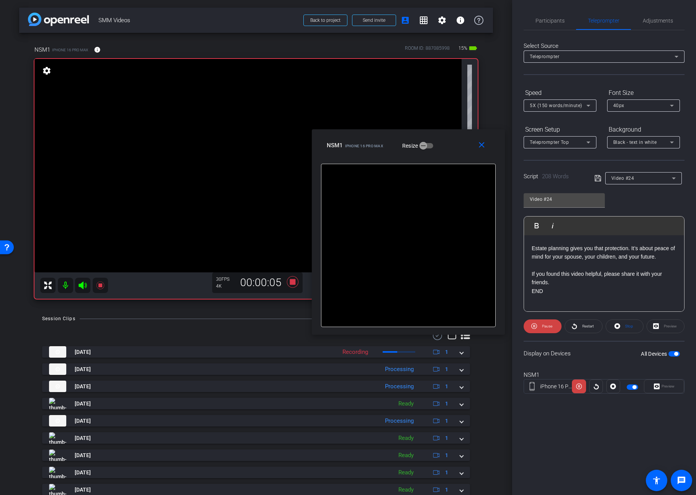
drag, startPoint x: 383, startPoint y: 170, endPoint x: 443, endPoint y: 155, distance: 62.1
click at [443, 155] on div "close NSM1 iPhone 16 Pro Max Resize" at bounding box center [408, 146] width 193 height 34
click at [542, 327] on span "Pause" at bounding box center [547, 326] width 10 height 4
click at [542, 327] on span "Play" at bounding box center [545, 326] width 9 height 11
click at [544, 328] on span "Pause" at bounding box center [547, 326] width 10 height 4
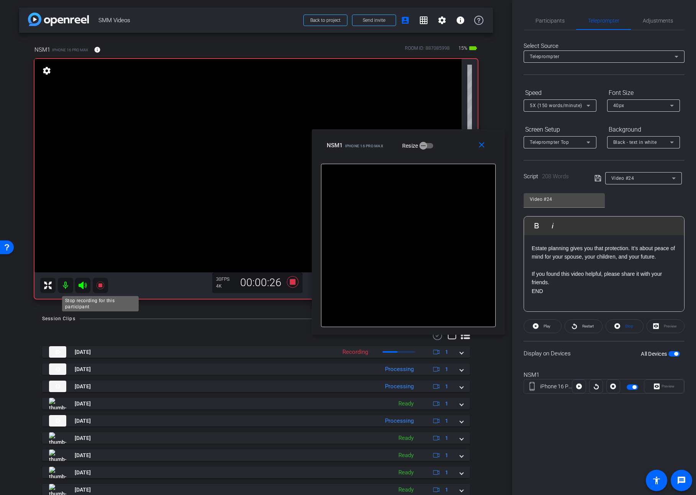
click at [100, 283] on icon at bounding box center [100, 285] width 9 height 9
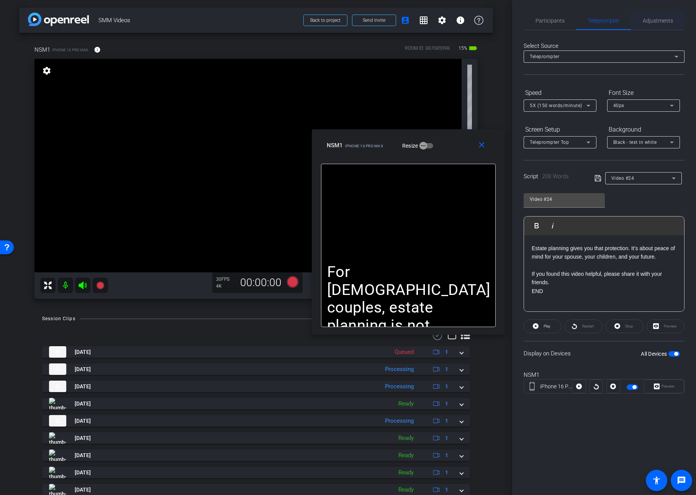
drag, startPoint x: 655, startPoint y: 15, endPoint x: 651, endPoint y: 16, distance: 4.3
click at [655, 15] on span "Adjustments" at bounding box center [657, 20] width 30 height 18
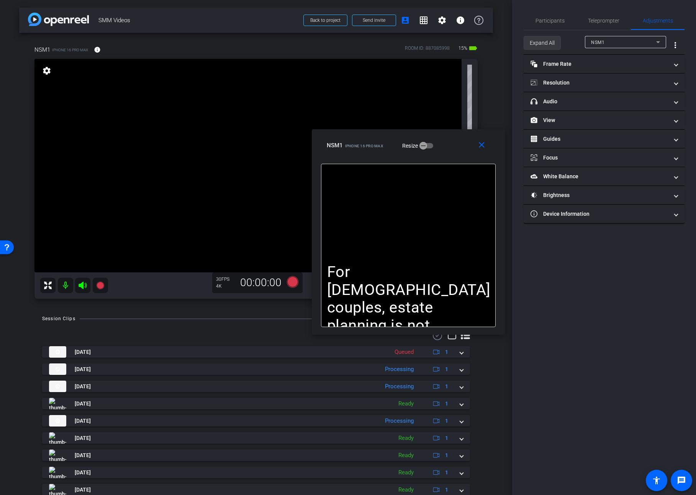
click at [542, 42] on span "Expand All" at bounding box center [541, 43] width 25 height 15
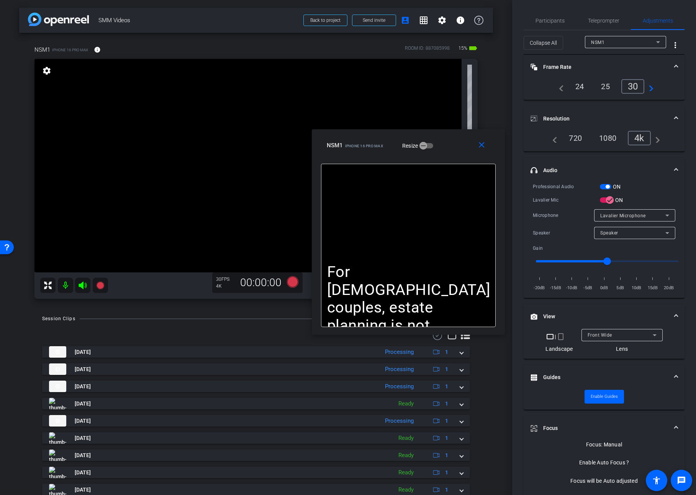
click at [604, 188] on span "button" at bounding box center [604, 186] width 11 height 5
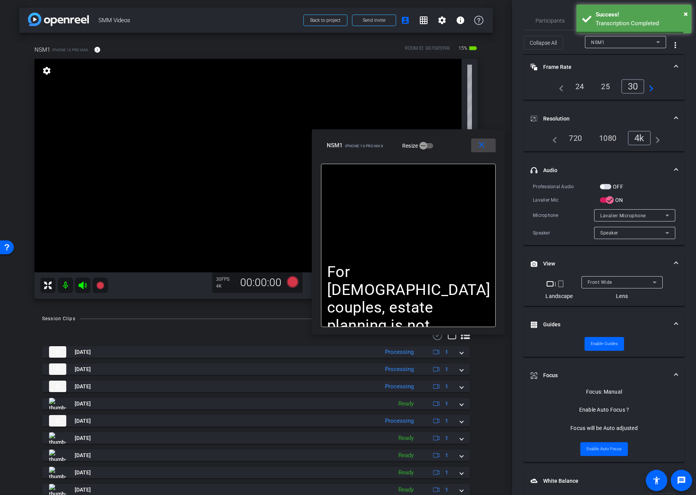
click at [484, 146] on mat-icon "close" at bounding box center [482, 145] width 10 height 10
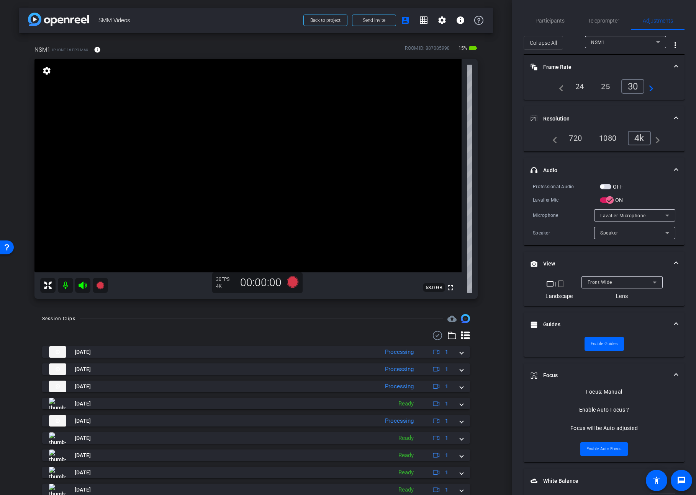
drag, startPoint x: 594, startPoint y: 16, endPoint x: 604, endPoint y: 40, distance: 26.1
click at [594, 16] on span "Teleprompter" at bounding box center [603, 20] width 31 height 18
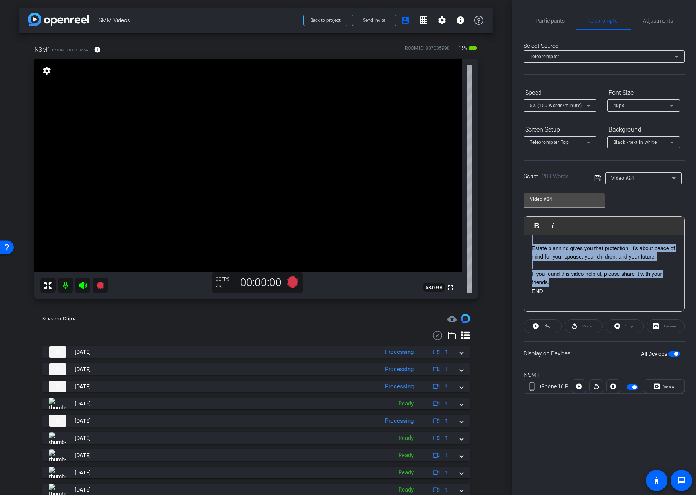
scroll to position [0, 0]
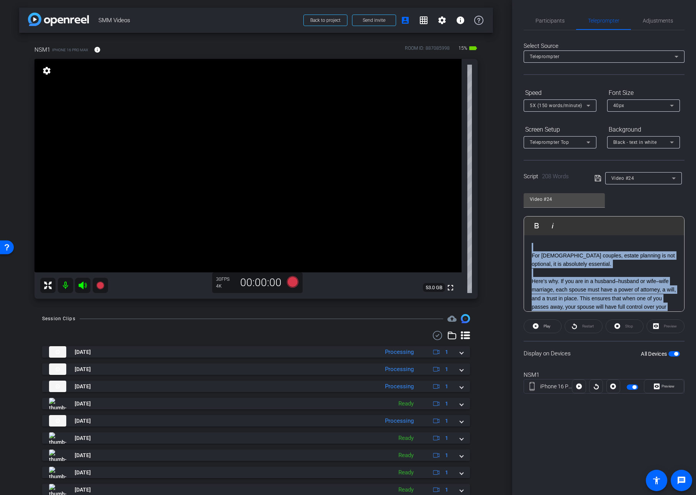
drag, startPoint x: 563, startPoint y: 285, endPoint x: 486, endPoint y: 201, distance: 113.8
click at [486, 201] on div "arrow_back SMM Videos Back to project Send invite account_box grid_on settings …" at bounding box center [348, 247] width 696 height 495
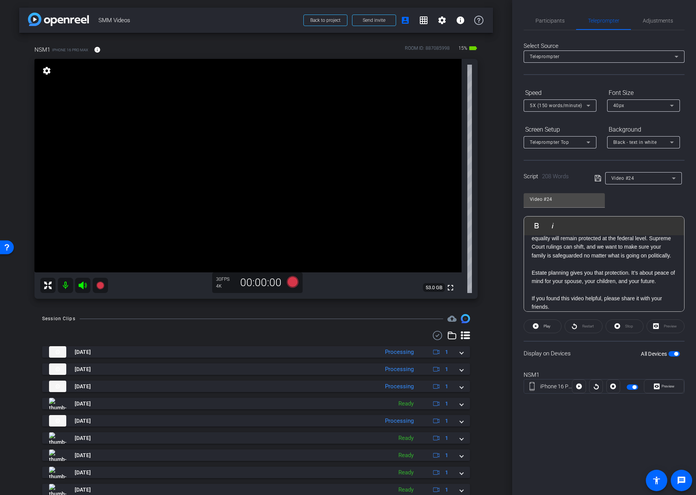
scroll to position [222, 0]
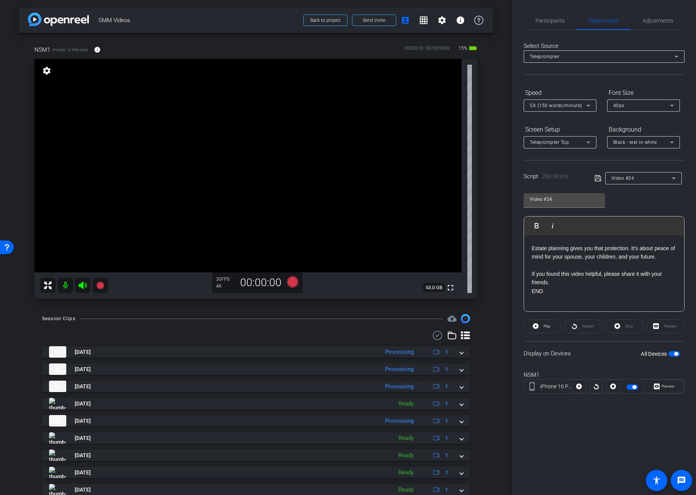
click at [601, 179] on span at bounding box center [599, 178] width 11 height 7
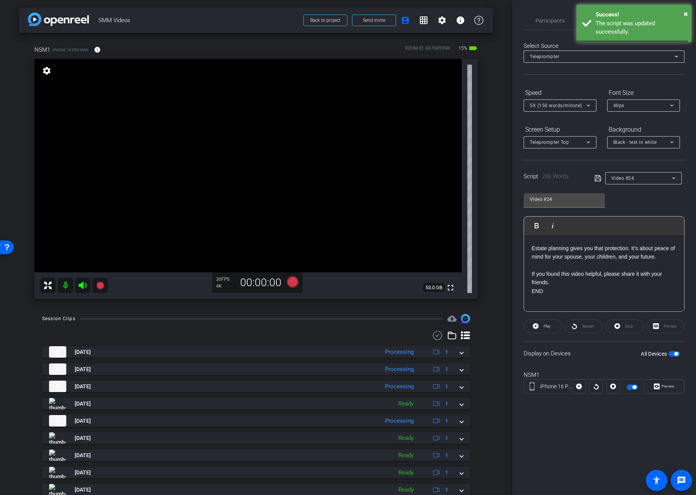
click at [598, 179] on icon at bounding box center [597, 178] width 7 height 9
click at [668, 390] on span "Preview" at bounding box center [666, 386] width 15 height 11
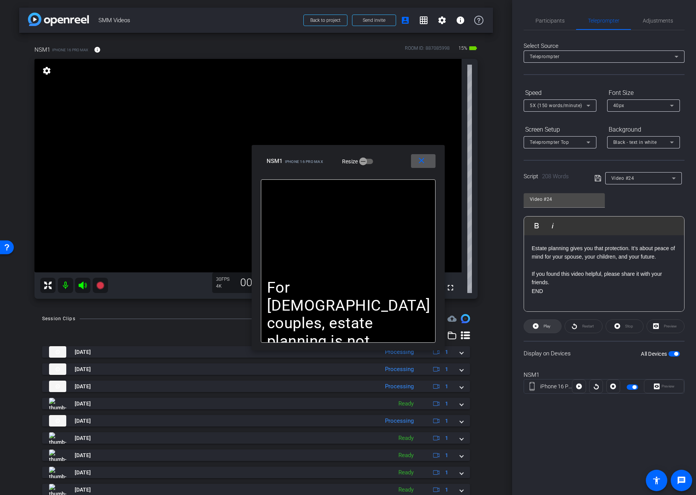
click at [549, 331] on span at bounding box center [542, 326] width 37 height 18
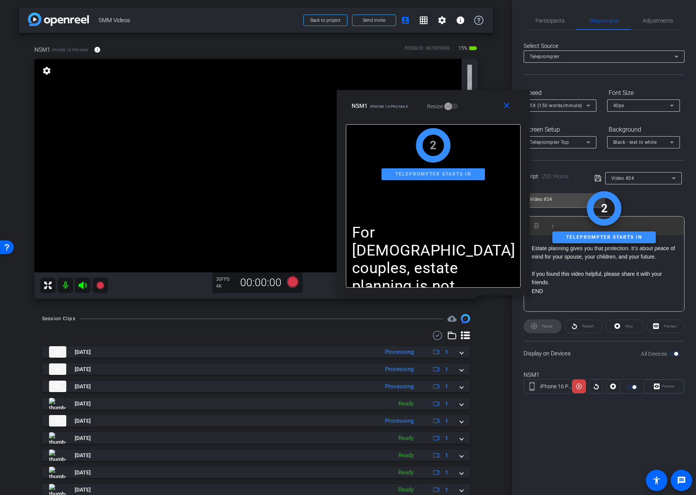
drag, startPoint x: 395, startPoint y: 166, endPoint x: 480, endPoint y: 111, distance: 100.8
click at [480, 111] on div "NSM1 iPhone 16 Pro Max Resize" at bounding box center [435, 106] width 169 height 14
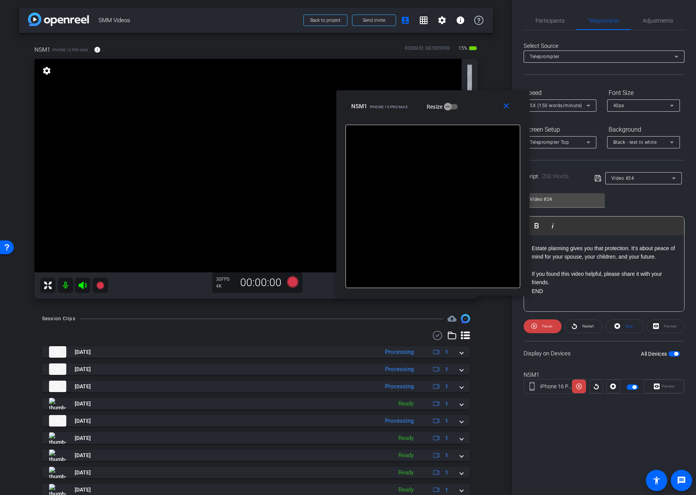
scroll to position [0, 0]
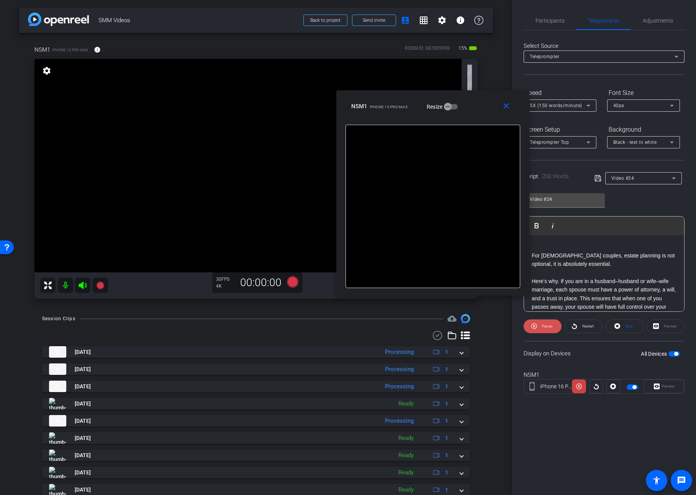
click at [540, 323] on span "Pause" at bounding box center [546, 326] width 12 height 11
click at [625, 331] on span "Stop" at bounding box center [628, 326] width 10 height 11
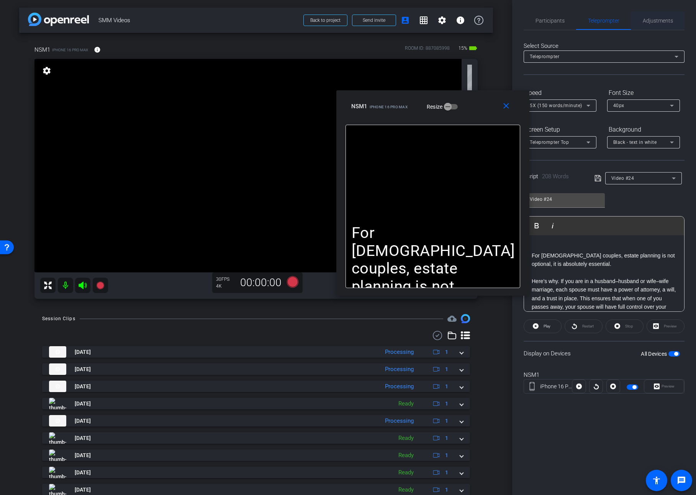
click at [665, 15] on span "Adjustments" at bounding box center [657, 20] width 30 height 18
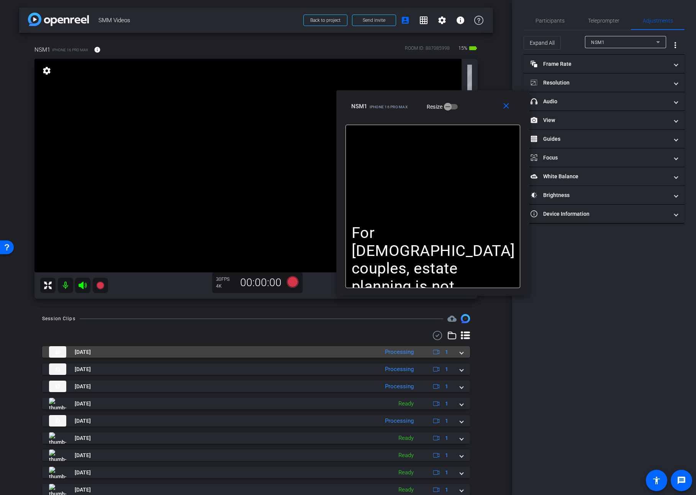
click at [207, 356] on mat-panel-title "[DATE]" at bounding box center [212, 351] width 326 height 11
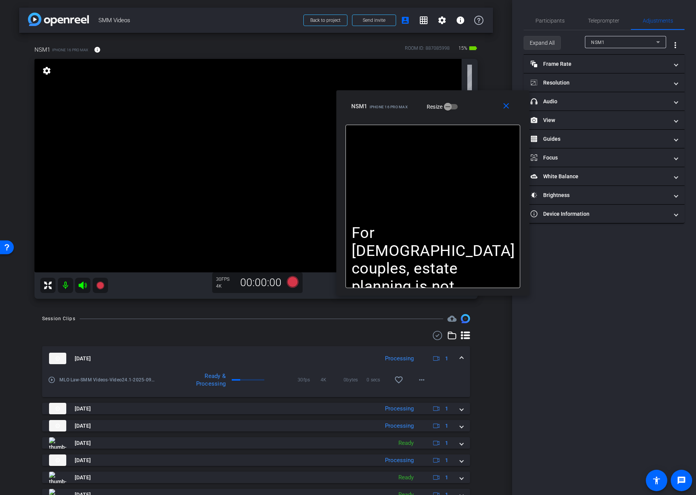
click at [542, 40] on span "Expand All" at bounding box center [541, 43] width 25 height 15
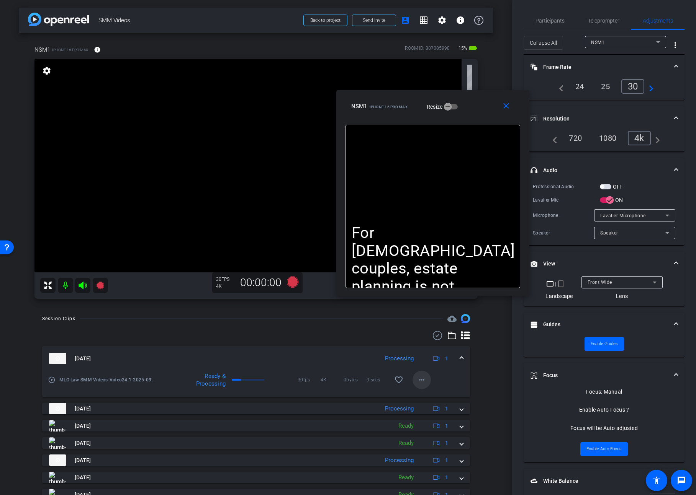
click at [420, 379] on mat-icon "more_horiz" at bounding box center [421, 380] width 9 height 9
click at [444, 452] on span "Delete clip" at bounding box center [441, 453] width 46 height 9
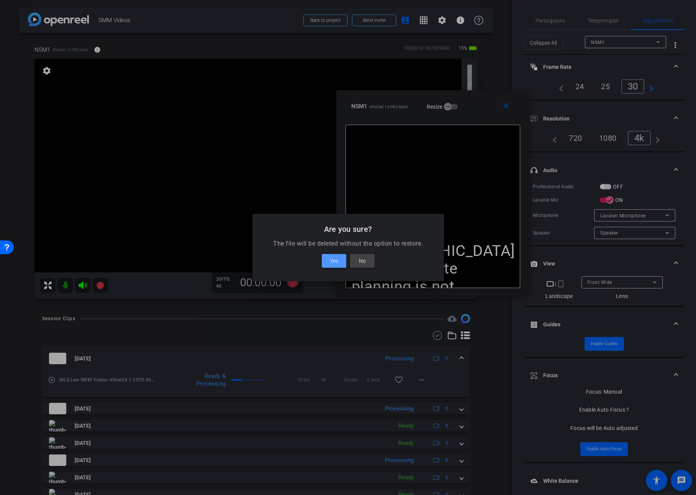
click at [330, 259] on span "Yes" at bounding box center [334, 260] width 8 height 9
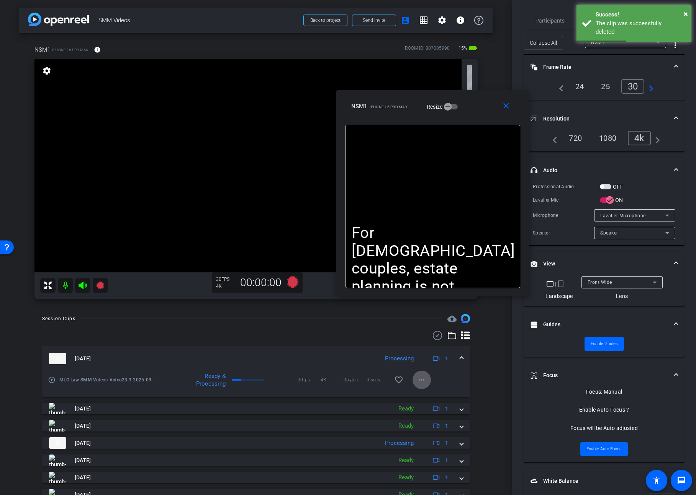
click at [606, 187] on span "button" at bounding box center [604, 186] width 11 height 5
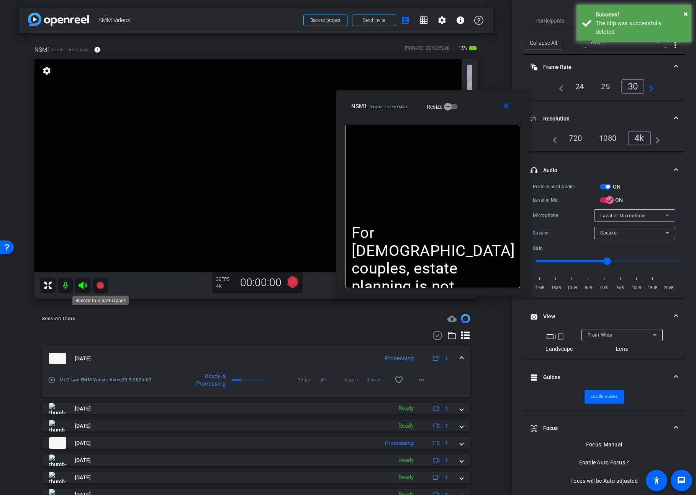
click at [100, 286] on icon at bounding box center [100, 286] width 8 height 8
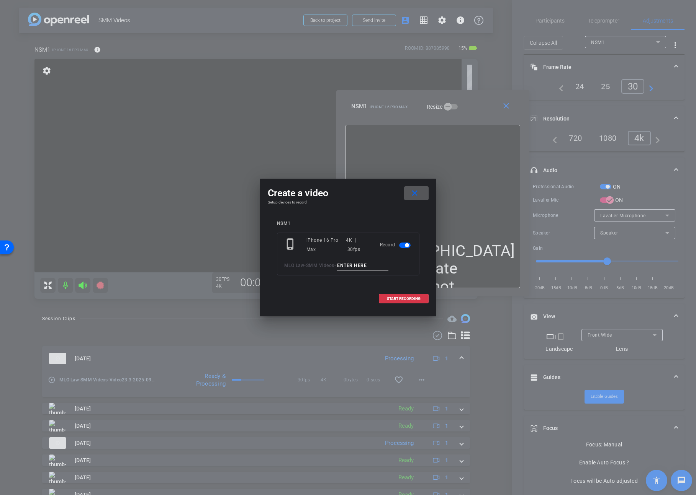
click at [367, 267] on input at bounding box center [362, 266] width 51 height 10
paste input "For LGBTQ+ couples, estate planning is not optional, it is absolutely essential…"
type input "Video24.1"
click at [410, 299] on span "START RECORDING" at bounding box center [404, 299] width 34 height 4
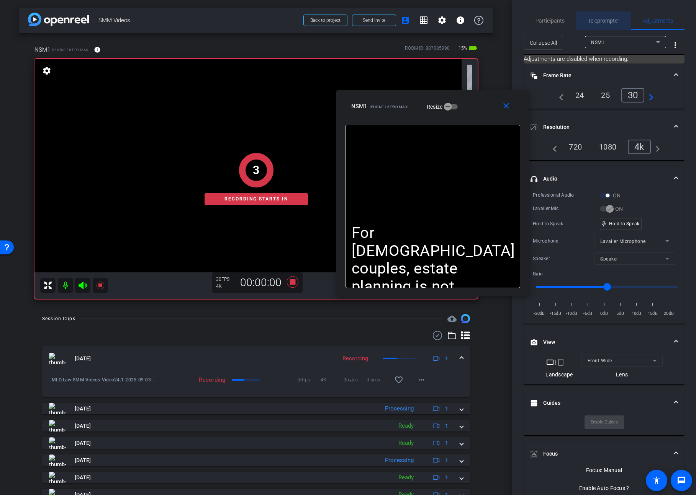
click at [605, 22] on span "Teleprompter" at bounding box center [603, 20] width 31 height 5
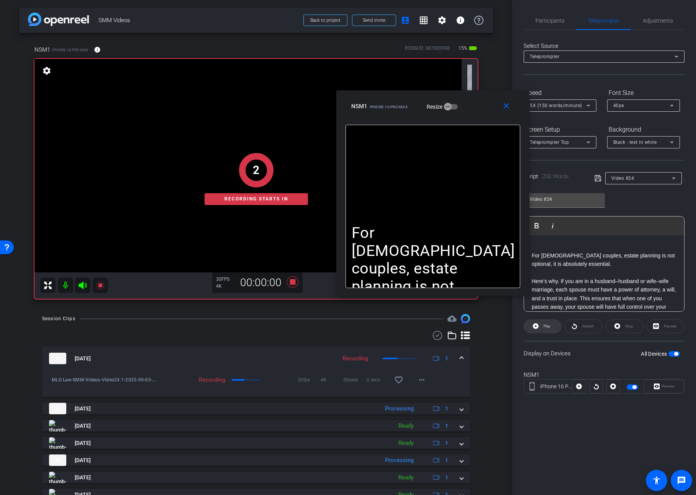
click at [546, 319] on span at bounding box center [542, 326] width 37 height 18
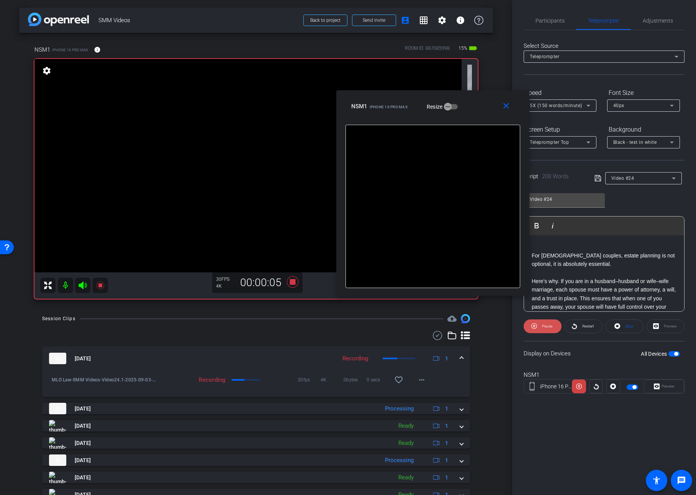
click at [542, 331] on span "Pause" at bounding box center [546, 326] width 12 height 11
click at [543, 330] on span "Play" at bounding box center [545, 326] width 9 height 11
click at [542, 323] on span "Pause" at bounding box center [546, 326] width 12 height 11
click at [542, 323] on span "Play" at bounding box center [545, 326] width 9 height 11
click at [544, 326] on span "Pause" at bounding box center [547, 326] width 10 height 4
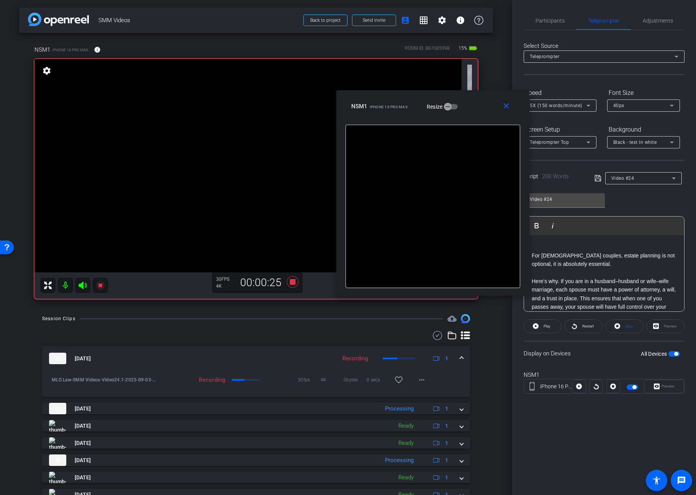
click at [544, 326] on span "Play" at bounding box center [546, 326] width 7 height 4
click at [542, 327] on span "Pause" at bounding box center [547, 326] width 10 height 4
click at [542, 327] on span "Play" at bounding box center [545, 326] width 9 height 11
click at [542, 327] on span "Pause" at bounding box center [547, 326] width 10 height 4
click at [542, 327] on span "Play" at bounding box center [545, 326] width 9 height 11
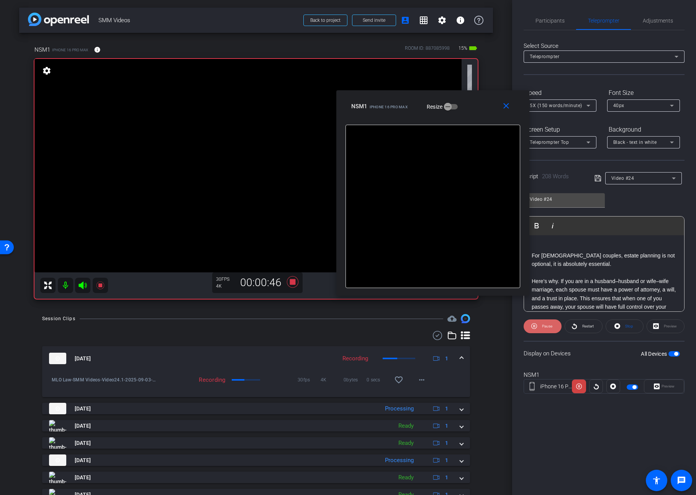
click at [543, 328] on span "Pause" at bounding box center [547, 326] width 10 height 4
click at [543, 328] on span "Play" at bounding box center [545, 326] width 9 height 11
click at [503, 106] on mat-icon "close" at bounding box center [506, 106] width 10 height 10
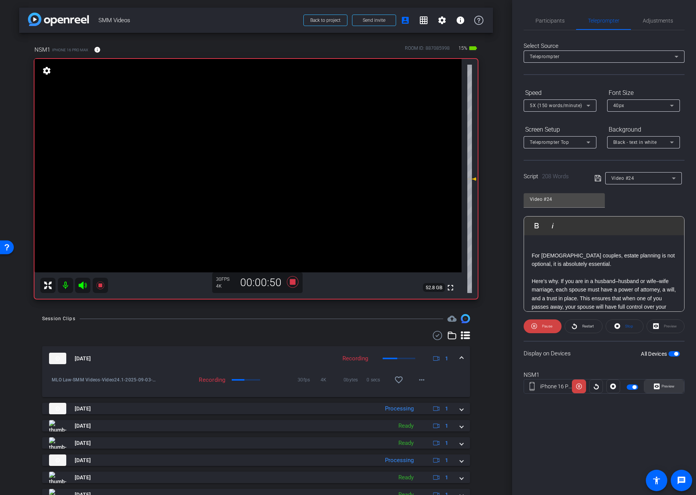
click at [660, 389] on span "Preview" at bounding box center [666, 386] width 15 height 11
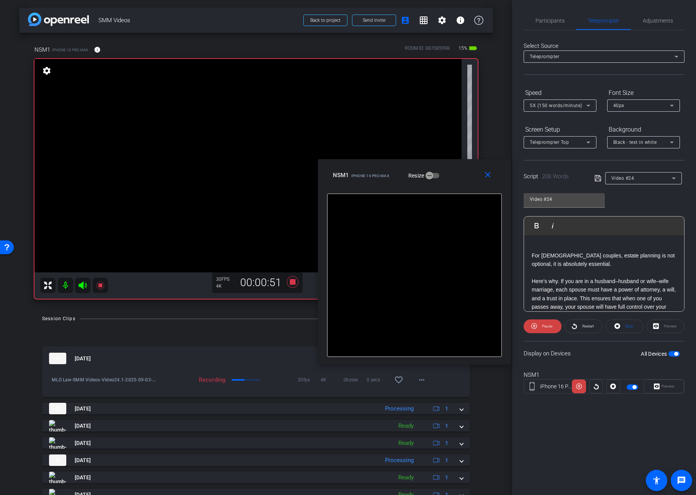
drag, startPoint x: 388, startPoint y: 167, endPoint x: 464, endPoint y: 202, distance: 83.9
click at [454, 180] on div "NSM1 iPhone 16 Pro Max Resize" at bounding box center [417, 175] width 169 height 14
click at [540, 327] on span "Pause" at bounding box center [546, 326] width 12 height 11
click at [540, 327] on span at bounding box center [542, 326] width 37 height 18
click at [540, 327] on span "Pause" at bounding box center [546, 326] width 12 height 11
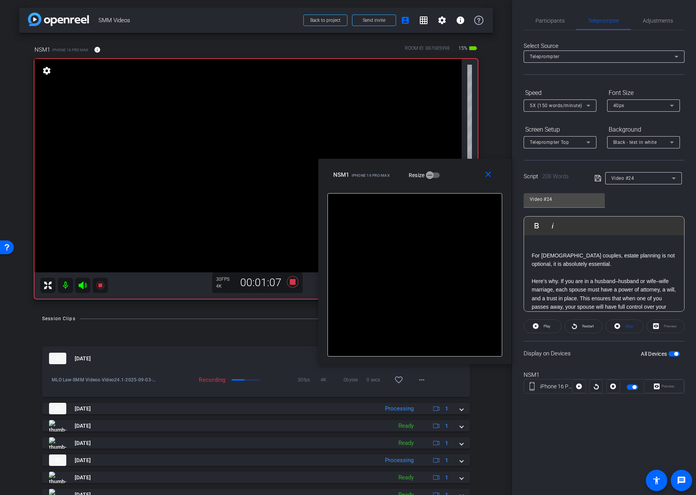
click at [540, 327] on span at bounding box center [542, 326] width 37 height 18
click at [540, 327] on span "Pause" at bounding box center [546, 326] width 12 height 11
click at [540, 327] on span at bounding box center [542, 326] width 37 height 18
click at [540, 327] on span "Pause" at bounding box center [546, 326] width 12 height 11
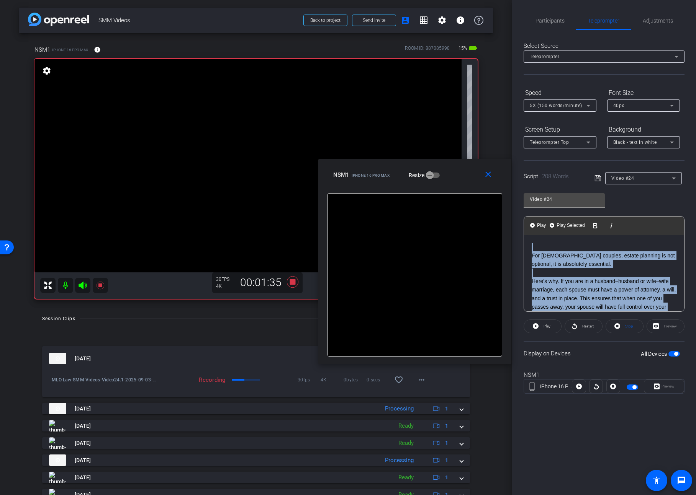
drag, startPoint x: 557, startPoint y: 254, endPoint x: 514, endPoint y: 201, distance: 68.9
click at [514, 201] on div "Participants Teleprompter Adjustments settings Steve Geffner flip Director Ever…" at bounding box center [604, 247] width 184 height 495
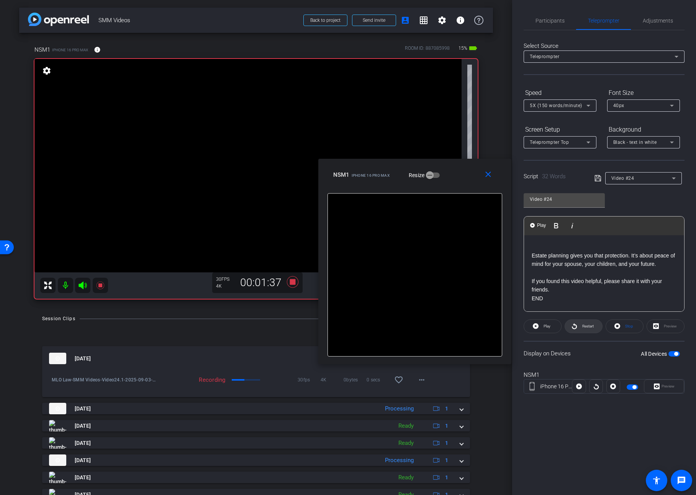
drag, startPoint x: 612, startPoint y: 323, endPoint x: 578, endPoint y: 325, distance: 34.5
click at [612, 323] on span at bounding box center [624, 326] width 37 height 18
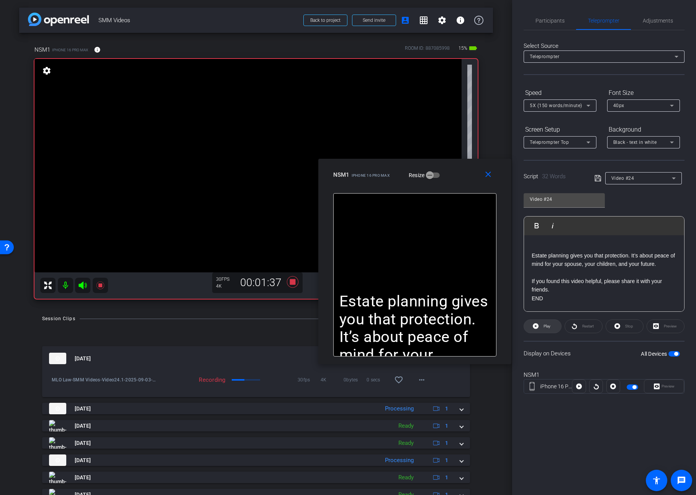
click at [538, 324] on span at bounding box center [542, 326] width 37 height 18
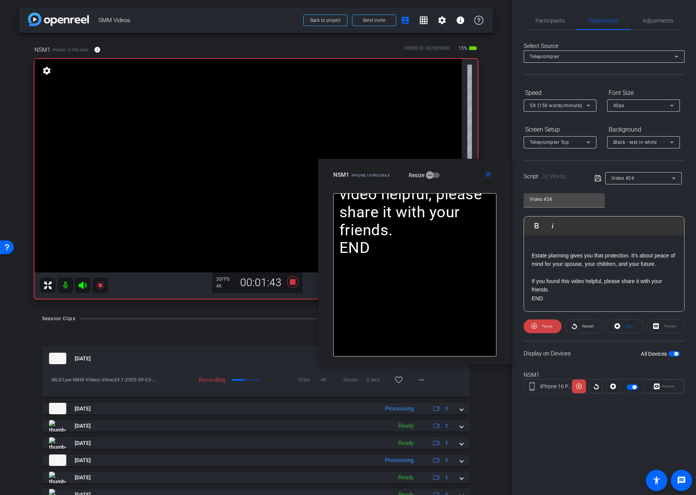
click at [540, 327] on span "Pause" at bounding box center [546, 326] width 12 height 11
click at [540, 327] on span at bounding box center [542, 326] width 37 height 18
click at [540, 327] on span "Pause" at bounding box center [546, 326] width 12 height 11
click at [101, 285] on icon at bounding box center [100, 286] width 8 height 8
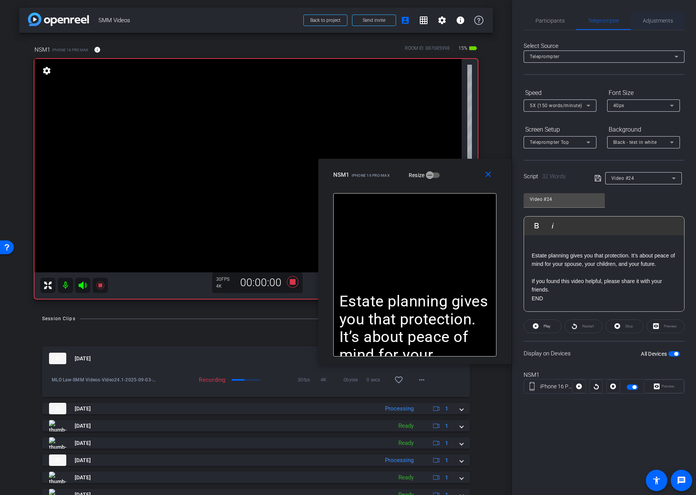
click at [648, 21] on span "Adjustments" at bounding box center [657, 20] width 30 height 5
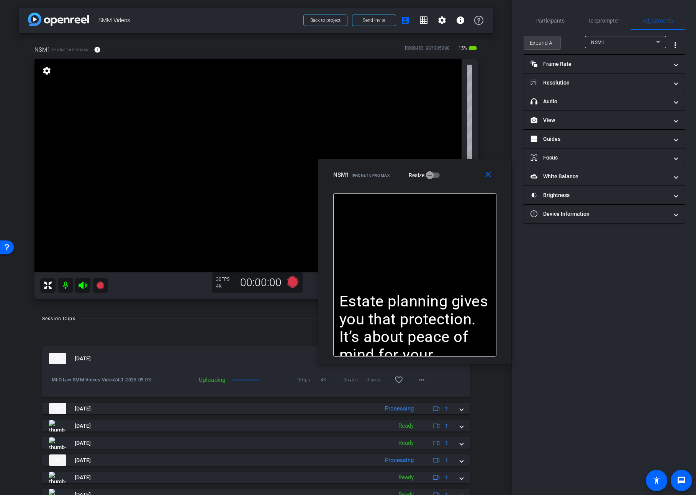
drag, startPoint x: 545, startPoint y: 43, endPoint x: 581, endPoint y: 129, distance: 93.0
click at [545, 43] on span "Expand All" at bounding box center [541, 43] width 25 height 15
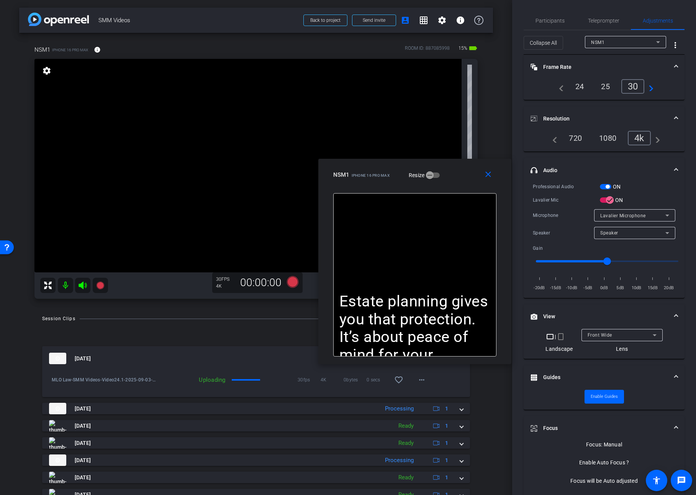
click at [606, 187] on span "button" at bounding box center [607, 187] width 4 height 4
click at [455, 171] on div "NSM1 iPhone 16 Pro Max Resize" at bounding box center [417, 175] width 169 height 14
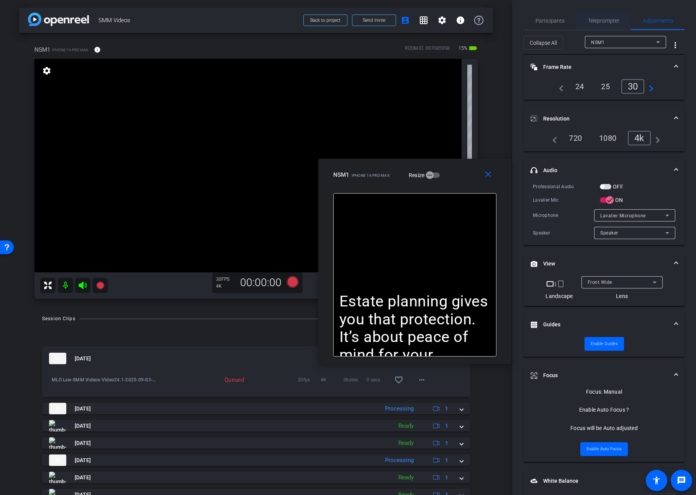
click at [612, 20] on span "Teleprompter" at bounding box center [603, 20] width 31 height 5
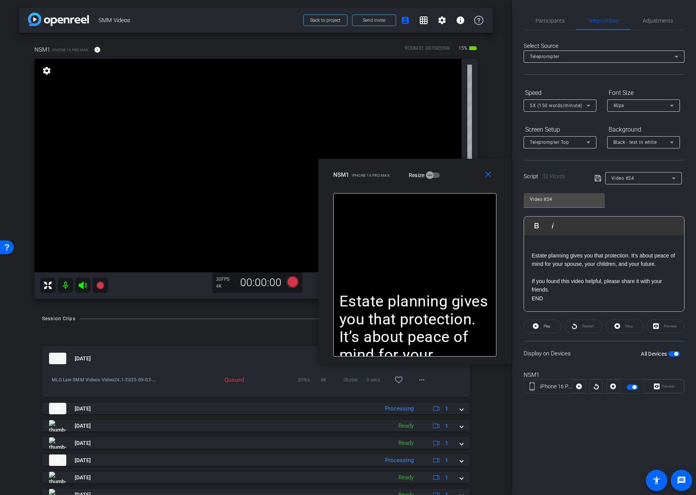
click at [607, 243] on p at bounding box center [603, 247] width 145 height 8
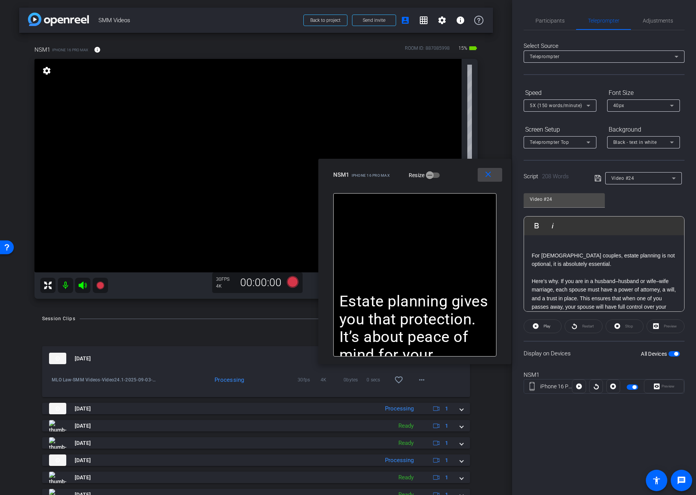
click at [488, 173] on mat-icon "close" at bounding box center [488, 175] width 10 height 10
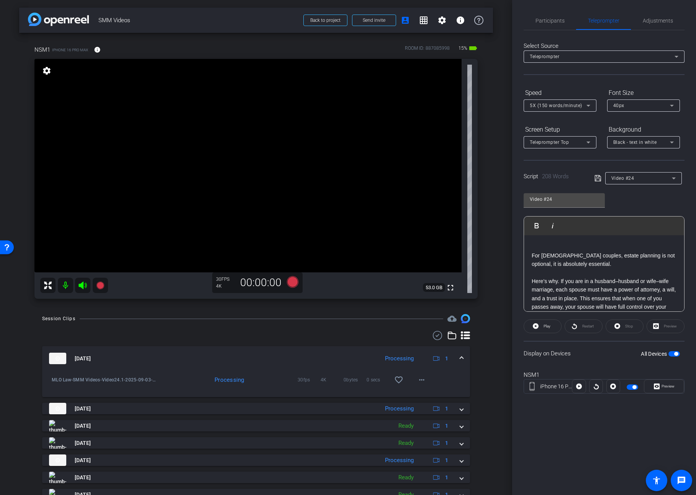
click at [672, 351] on span "button" at bounding box center [673, 353] width 11 height 5
click at [600, 178] on icon at bounding box center [597, 178] width 6 height 6
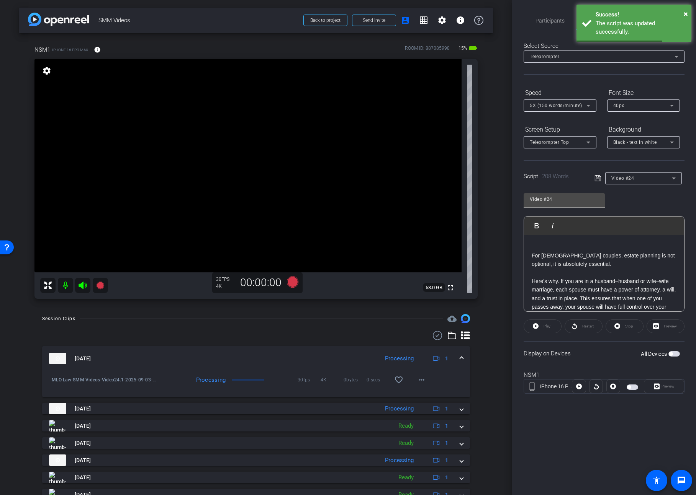
click at [671, 353] on span "button" at bounding box center [670, 354] width 4 height 4
click at [666, 384] on span "Preview" at bounding box center [666, 386] width 15 height 11
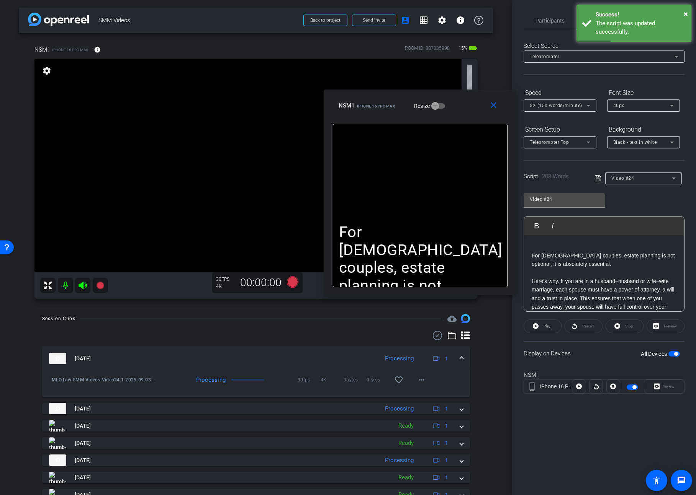
drag, startPoint x: 385, startPoint y: 163, endPoint x: 457, endPoint y: 107, distance: 90.9
click at [457, 107] on div "NSM1 iPhone 16 Pro Max Resize" at bounding box center [422, 106] width 169 height 14
click at [684, 14] on span "×" at bounding box center [685, 13] width 4 height 9
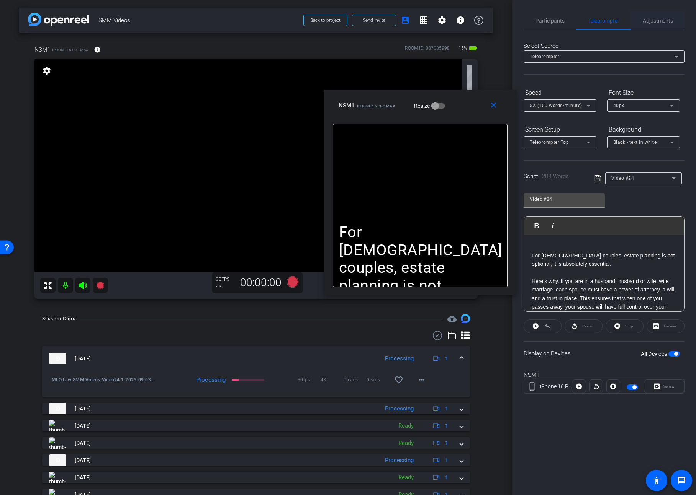
click at [651, 20] on span "Adjustments" at bounding box center [657, 20] width 30 height 5
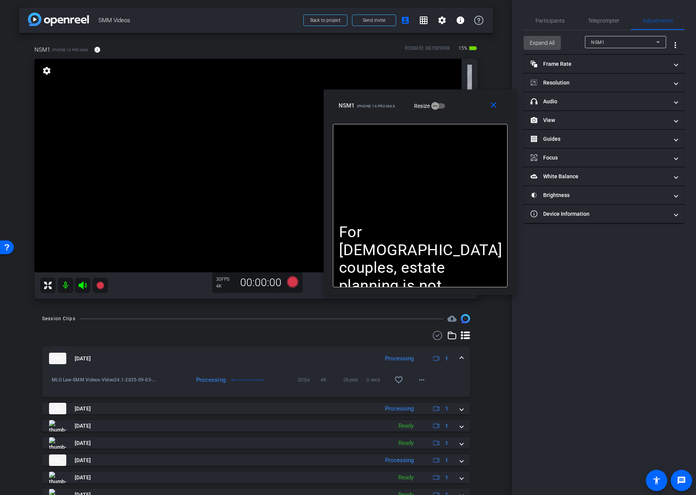
click at [549, 49] on span "Expand All" at bounding box center [541, 43] width 25 height 15
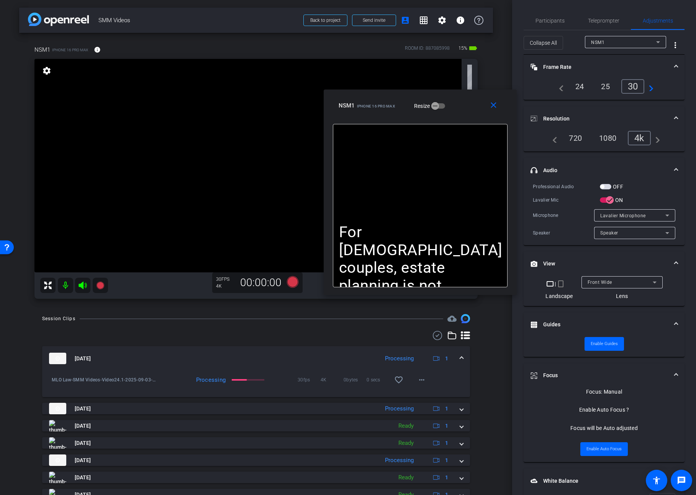
click at [603, 186] on span "button" at bounding box center [602, 187] width 4 height 4
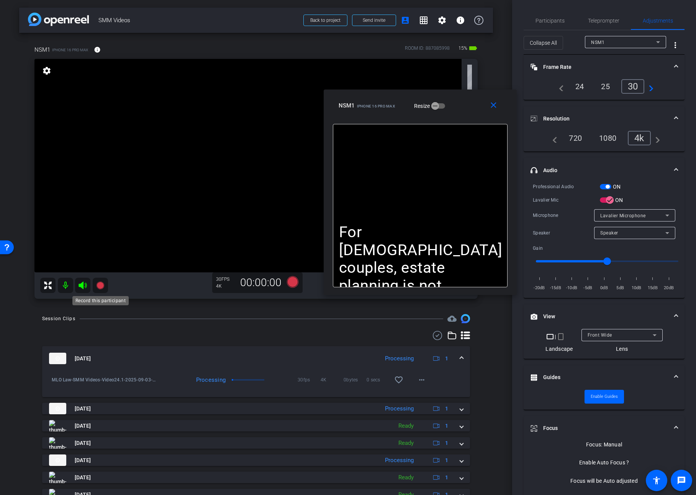
click at [101, 286] on icon at bounding box center [100, 286] width 8 height 8
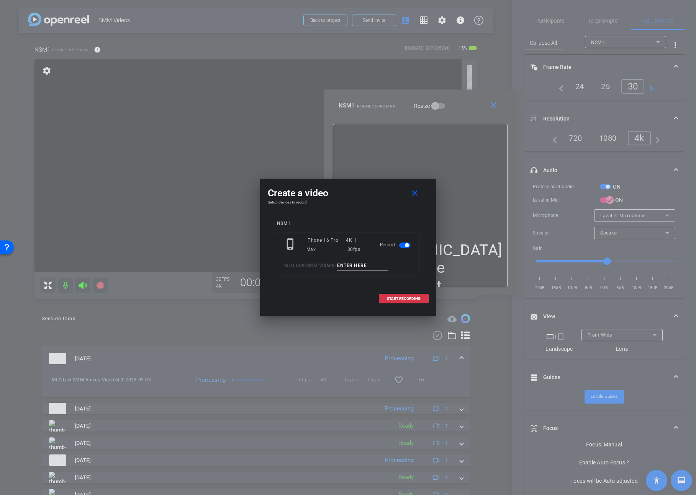
click at [360, 262] on input at bounding box center [362, 266] width 51 height 10
paste input "Video24."
type input "Video24.2"
click at [390, 295] on span at bounding box center [403, 299] width 49 height 18
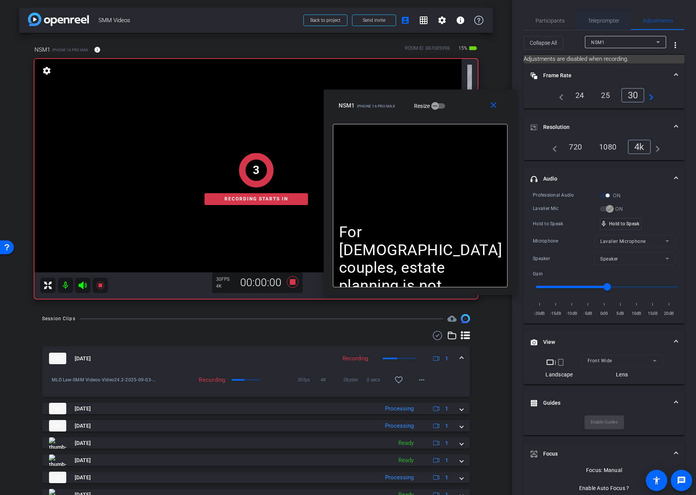
click at [600, 20] on span "Teleprompter" at bounding box center [603, 20] width 31 height 5
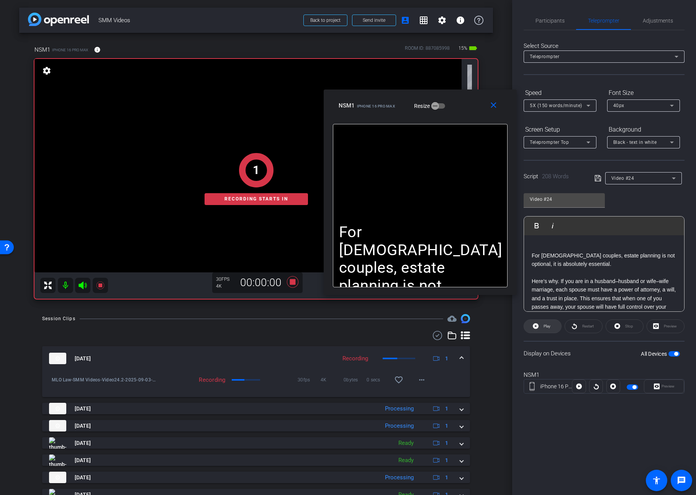
click at [544, 331] on span "Play" at bounding box center [545, 326] width 9 height 11
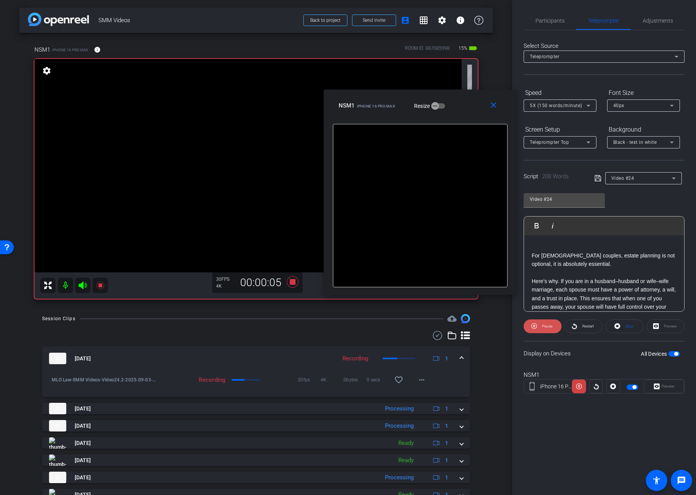
click at [543, 325] on span "Pause" at bounding box center [547, 326] width 10 height 4
click at [543, 325] on span "Play" at bounding box center [546, 326] width 7 height 4
click at [543, 325] on span "Pause" at bounding box center [547, 326] width 10 height 4
click at [543, 325] on span "Play" at bounding box center [546, 326] width 7 height 4
click at [543, 325] on span "Pause" at bounding box center [547, 326] width 10 height 4
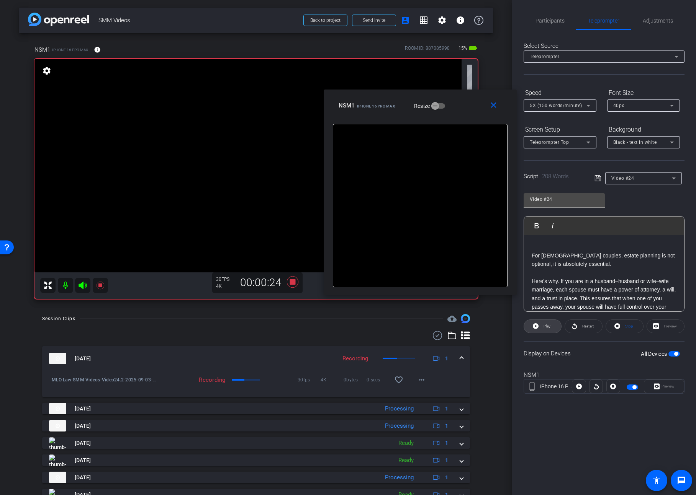
click at [543, 325] on span "Play" at bounding box center [546, 326] width 7 height 4
click at [543, 325] on span "Pause" at bounding box center [547, 326] width 10 height 4
click at [543, 325] on span "Play" at bounding box center [546, 326] width 7 height 4
click at [543, 325] on span "Pause" at bounding box center [547, 326] width 10 height 4
click at [543, 325] on span "Play" at bounding box center [546, 326] width 7 height 4
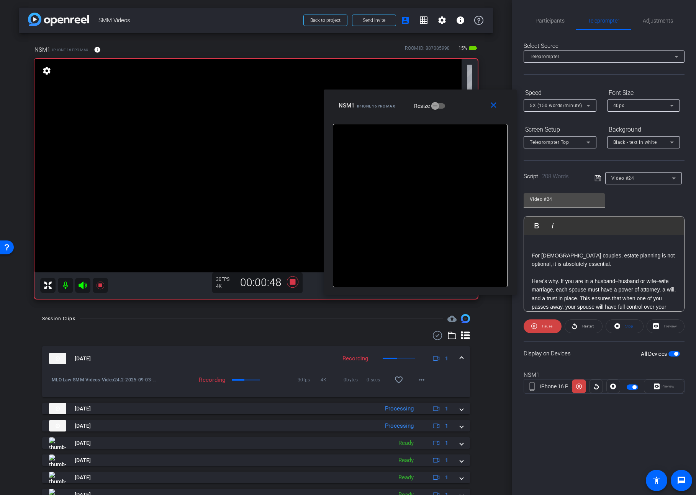
click at [543, 325] on span "Pause" at bounding box center [547, 326] width 10 height 4
click at [543, 325] on span "Play" at bounding box center [546, 326] width 7 height 4
click at [543, 325] on span "Pause" at bounding box center [547, 326] width 10 height 4
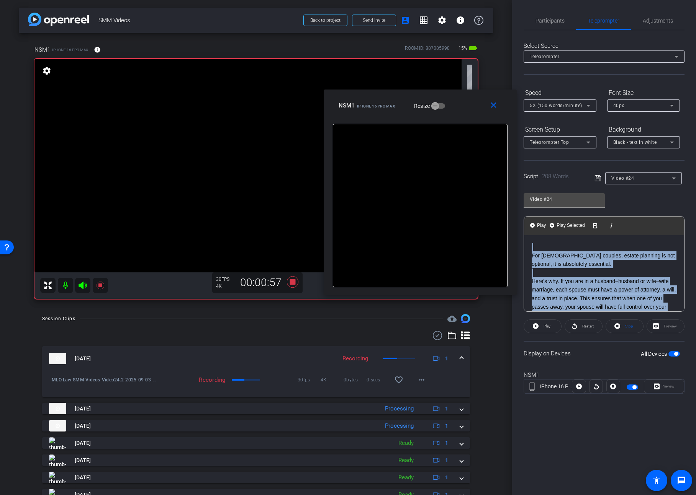
drag, startPoint x: 554, startPoint y: 273, endPoint x: 536, endPoint y: 217, distance: 58.7
click at [536, 217] on div "Play Play from this location Play Selected Play and display the selected text o…" at bounding box center [603, 264] width 161 height 96
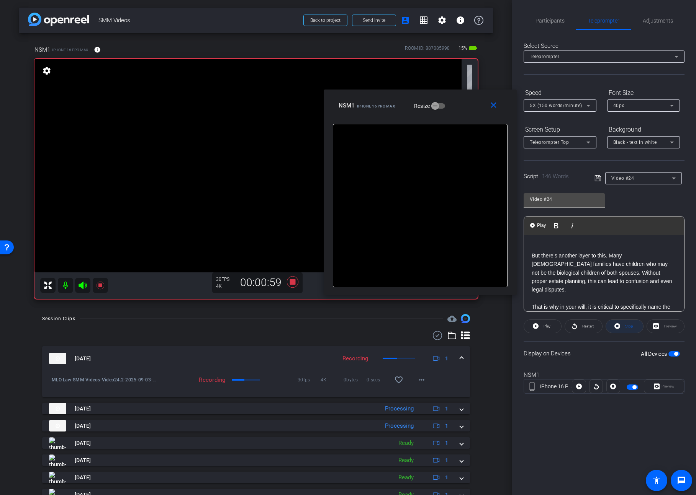
click at [617, 323] on icon at bounding box center [617, 327] width 6 height 10
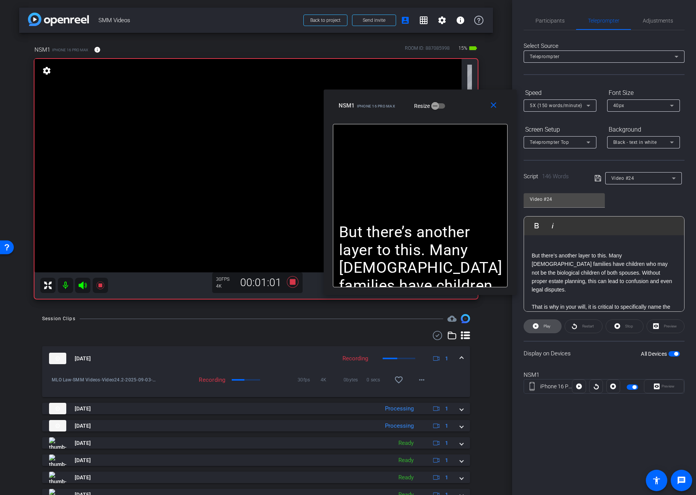
click at [549, 326] on span "Play" at bounding box center [546, 326] width 7 height 4
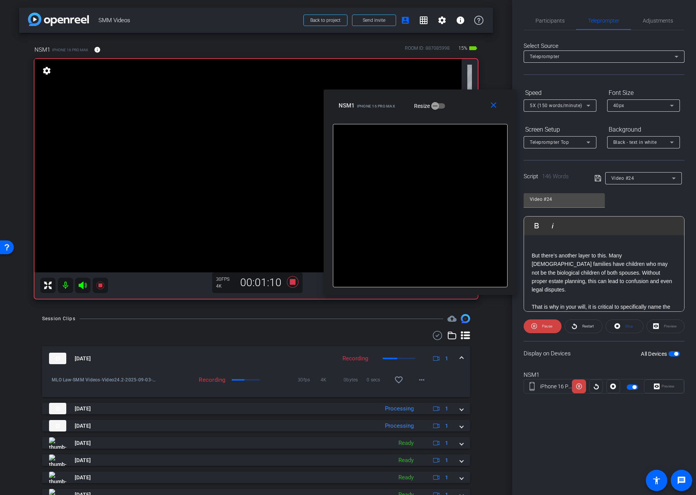
click at [549, 328] on span "Pause" at bounding box center [547, 326] width 10 height 4
click at [549, 328] on span "Play" at bounding box center [546, 326] width 7 height 4
click at [547, 328] on span "Pause" at bounding box center [547, 326] width 10 height 4
click at [547, 328] on span "Play" at bounding box center [546, 326] width 7 height 4
click at [547, 328] on span "Pause" at bounding box center [547, 326] width 10 height 4
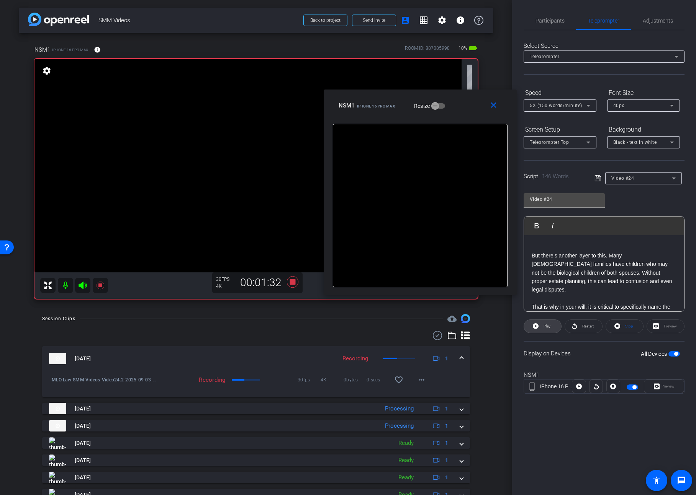
click at [547, 328] on span "Play" at bounding box center [546, 326] width 7 height 4
click at [547, 328] on span "Pause" at bounding box center [547, 326] width 10 height 4
click at [547, 328] on span "Play" at bounding box center [546, 326] width 7 height 4
click at [547, 328] on span "Pause" at bounding box center [547, 326] width 10 height 4
click at [547, 328] on span "Play" at bounding box center [546, 326] width 7 height 4
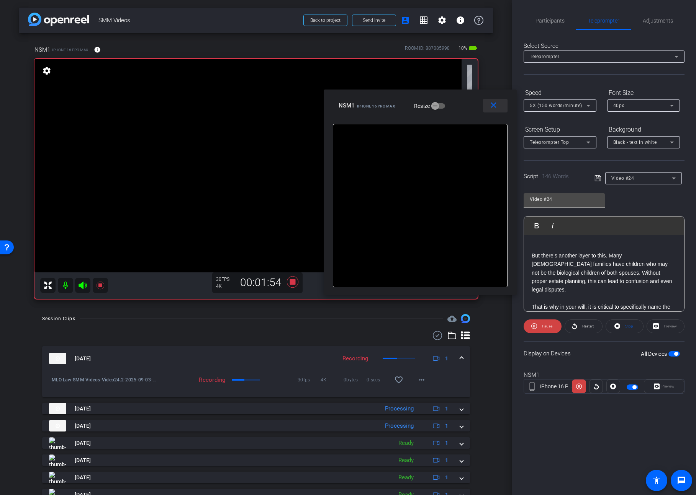
click at [498, 109] on span at bounding box center [495, 105] width 24 height 18
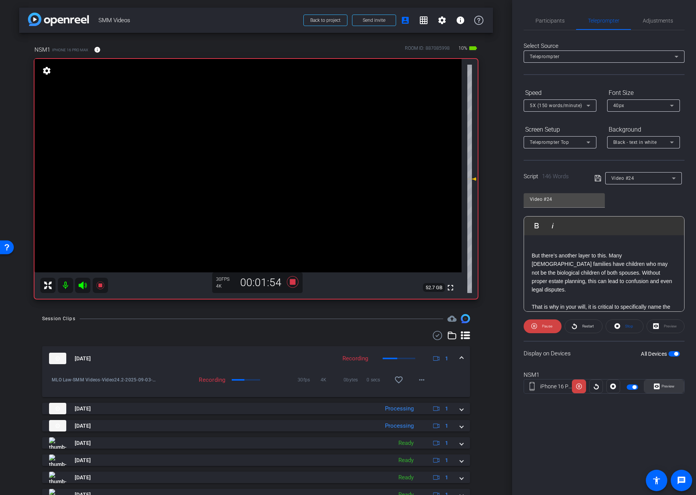
click at [659, 388] on span "Preview" at bounding box center [666, 386] width 15 height 11
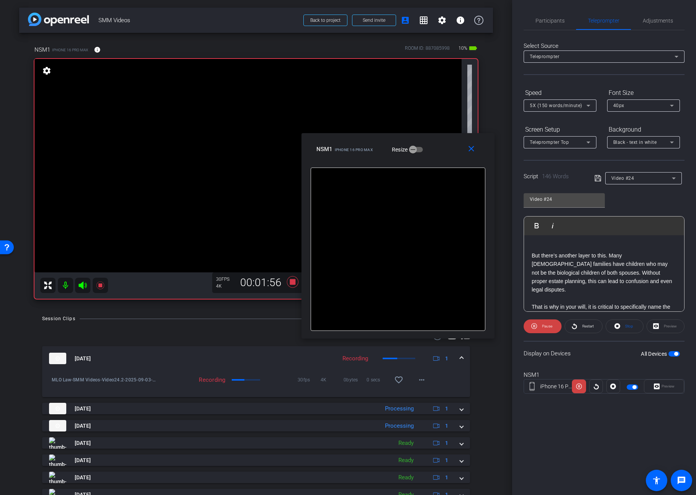
drag, startPoint x: 409, startPoint y: 157, endPoint x: 444, endPoint y: 150, distance: 36.4
click at [444, 150] on div "NSM1 iPhone 16 Pro Max Resize" at bounding box center [400, 149] width 169 height 14
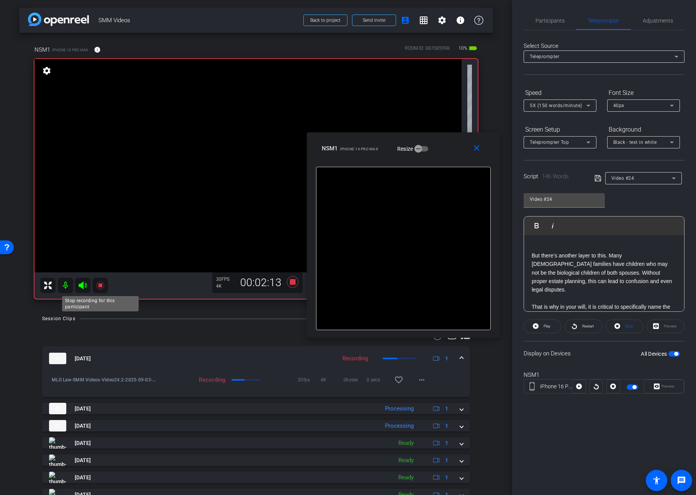
click at [103, 285] on icon at bounding box center [100, 285] width 9 height 9
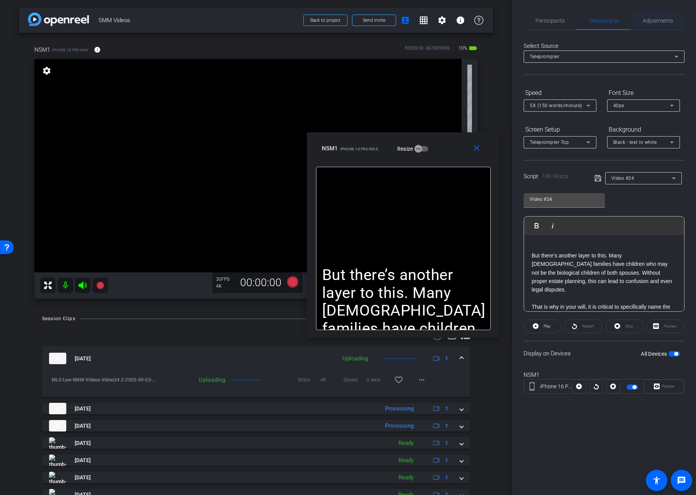
click at [651, 22] on span "Adjustments" at bounding box center [657, 20] width 30 height 5
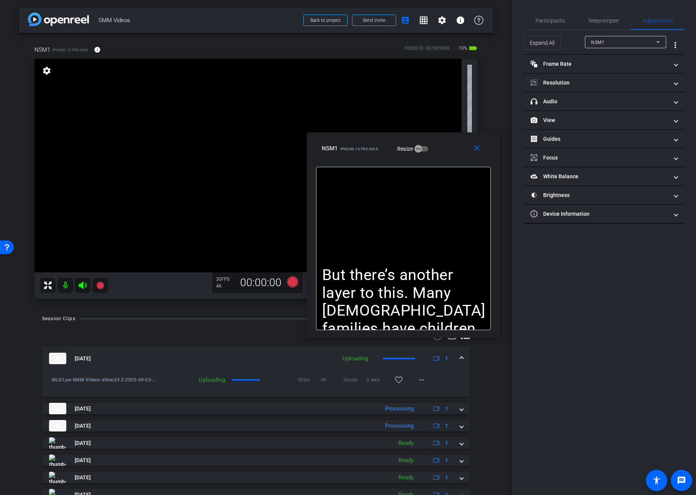
drag, startPoint x: 536, startPoint y: 41, endPoint x: 562, endPoint y: 78, distance: 45.6
click at [536, 41] on span "Expand All" at bounding box center [541, 43] width 25 height 15
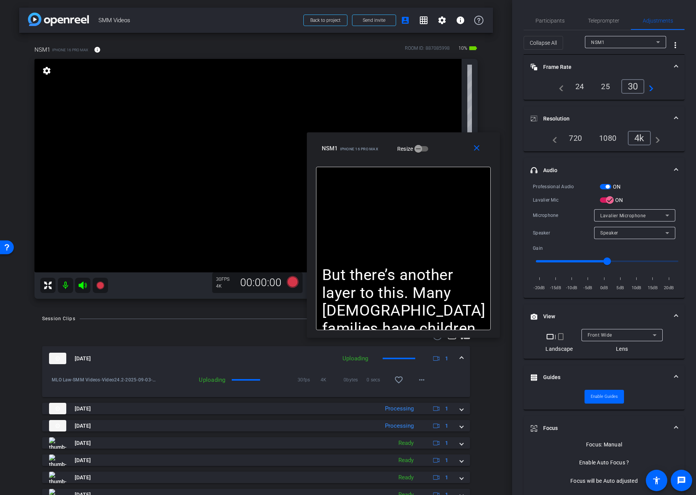
click at [605, 188] on span "button" at bounding box center [604, 186] width 11 height 5
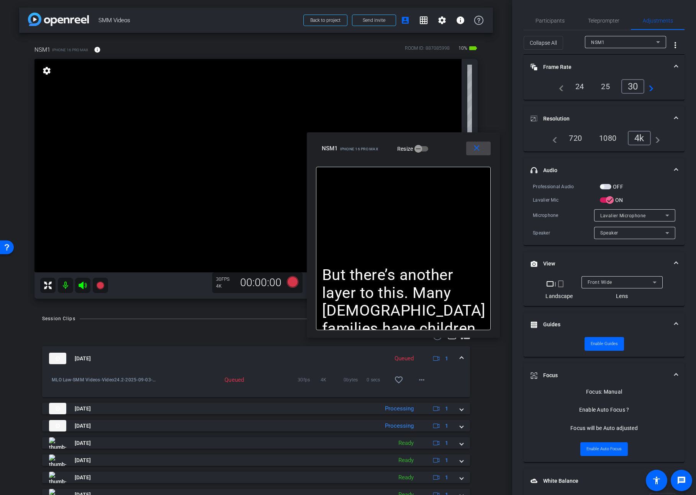
click at [478, 148] on mat-icon "close" at bounding box center [477, 149] width 10 height 10
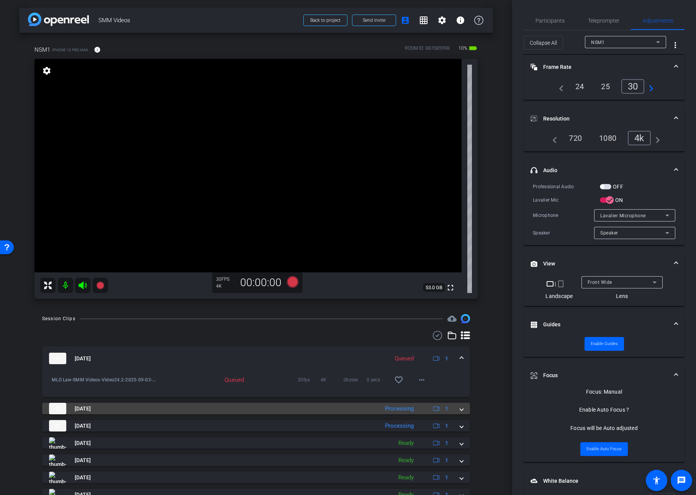
click at [464, 408] on mat-expansion-panel-header "[DATE] Processing 1" at bounding box center [256, 408] width 428 height 11
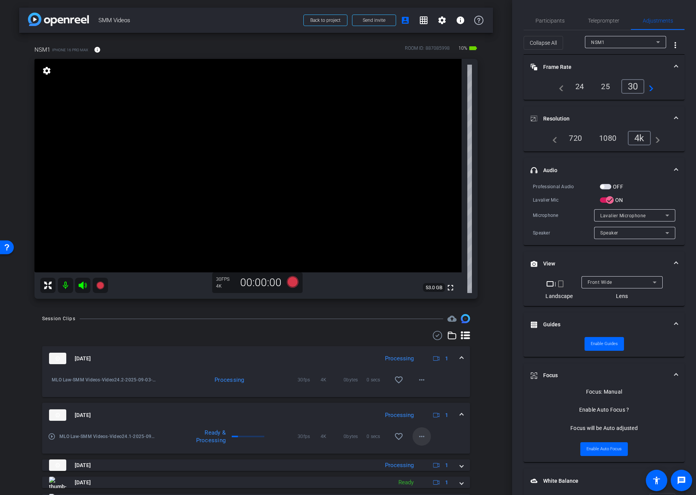
click at [420, 436] on mat-icon "more_horiz" at bounding box center [421, 436] width 9 height 9
click at [435, 363] on span "Download Original" at bounding box center [441, 363] width 46 height 9
click at [466, 416] on mat-expansion-panel-header "[DATE] Processing 1" at bounding box center [256, 415] width 428 height 24
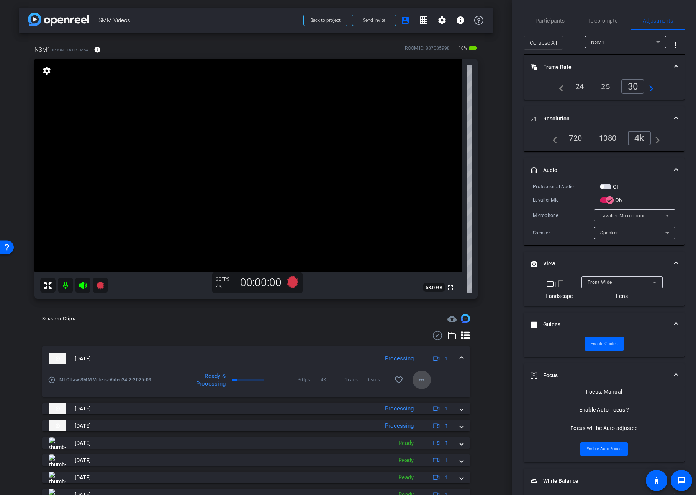
click at [419, 382] on mat-icon "more_horiz" at bounding box center [421, 380] width 9 height 9
click at [427, 395] on span "Download Original" at bounding box center [441, 396] width 46 height 9
click at [606, 18] on span "Teleprompter" at bounding box center [603, 20] width 31 height 5
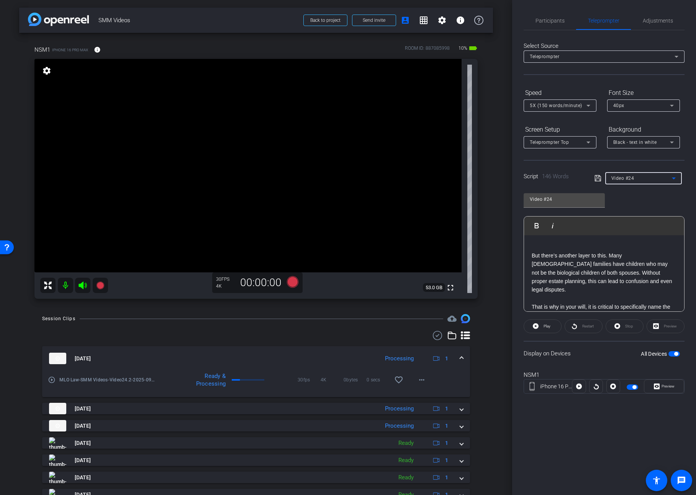
click at [637, 180] on div "Video #24" at bounding box center [641, 178] width 60 height 10
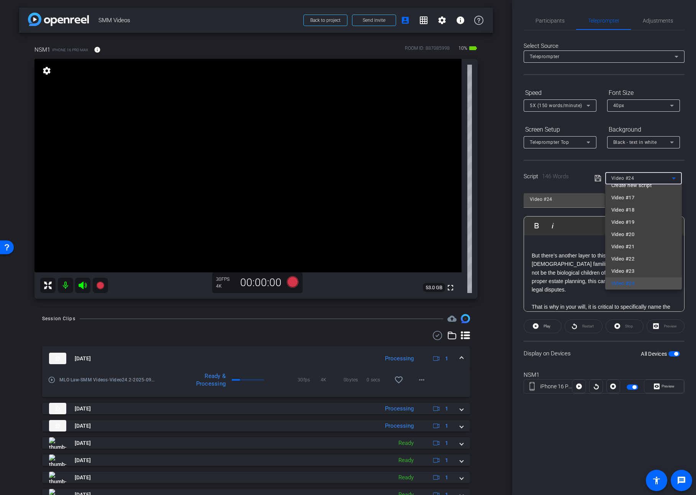
scroll to position [23, 0]
click at [635, 281] on mat-option "Video #25" at bounding box center [643, 280] width 77 height 12
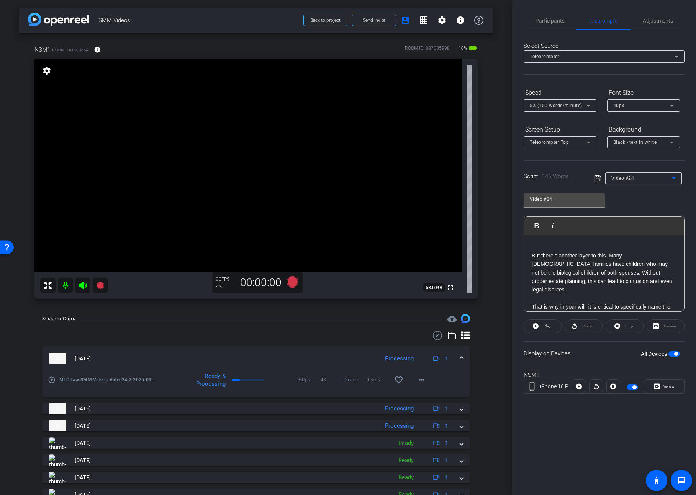
type input "Video #25"
click at [675, 355] on span "button" at bounding box center [676, 354] width 4 height 4
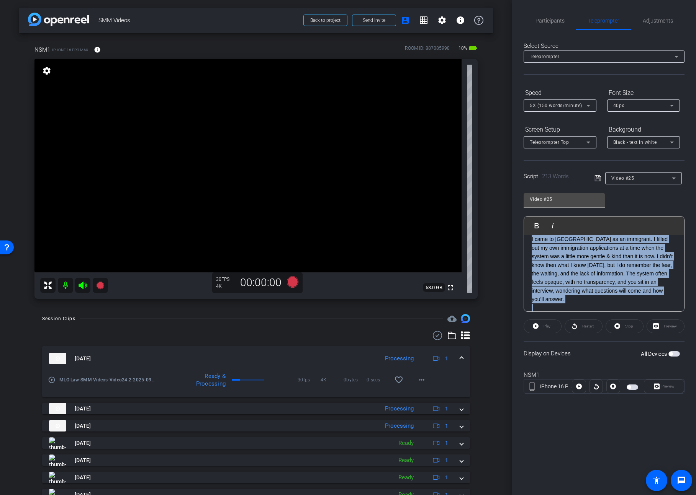
scroll to position [0, 0]
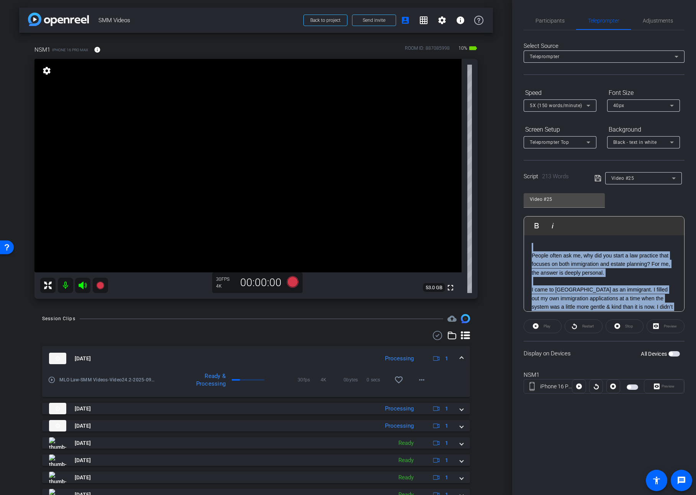
drag, startPoint x: 567, startPoint y: 271, endPoint x: 494, endPoint y: 206, distance: 97.8
click at [494, 206] on div "arrow_back SMM Videos Back to project Send invite account_box grid_on settings …" at bounding box center [348, 247] width 696 height 495
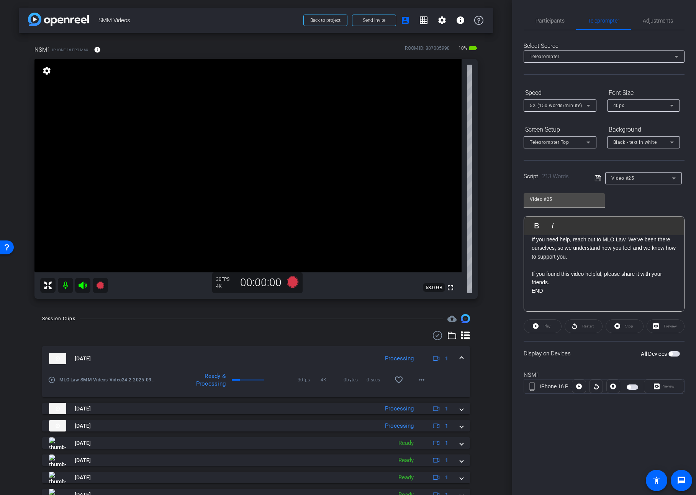
scroll to position [187, 0]
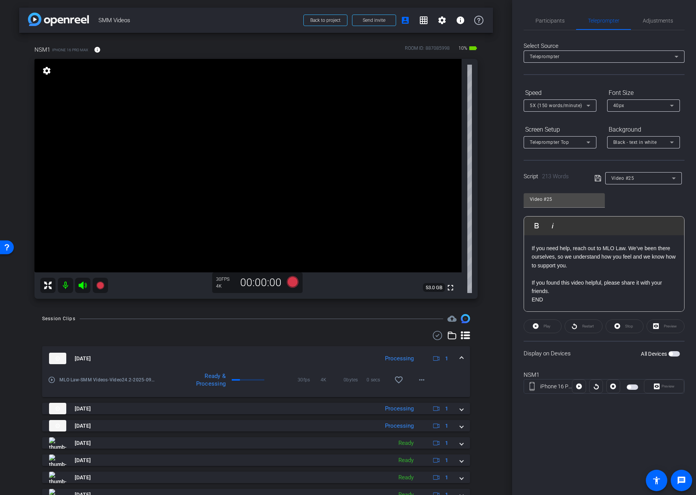
click at [598, 178] on icon at bounding box center [597, 178] width 7 height 9
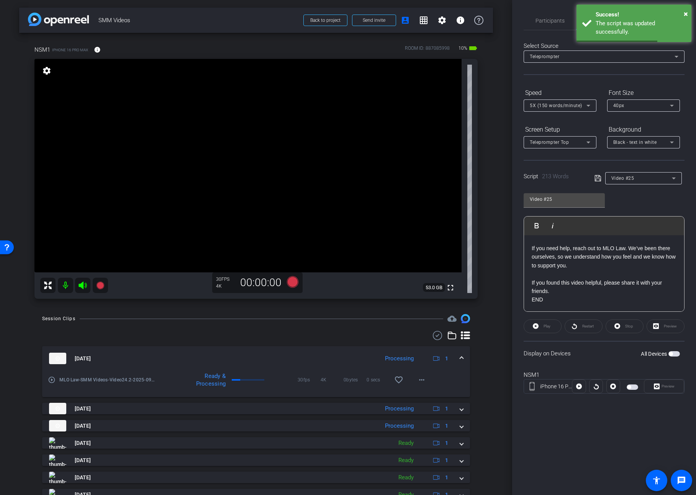
click at [673, 354] on span "button" at bounding box center [673, 353] width 11 height 5
click at [683, 13] on span "×" at bounding box center [685, 13] width 4 height 9
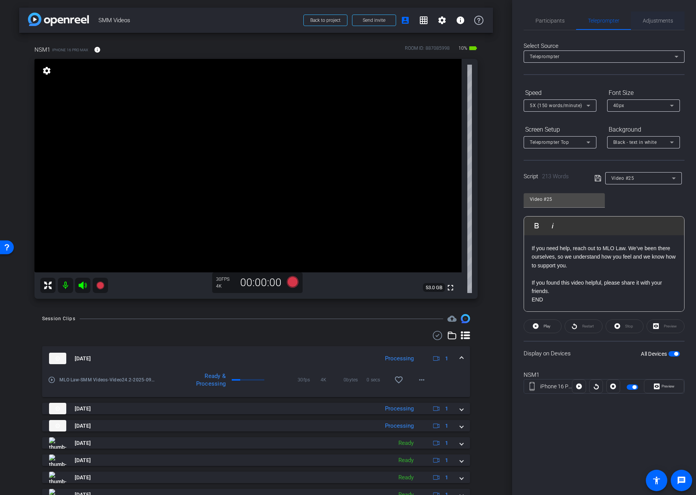
click at [652, 22] on span "Adjustments" at bounding box center [657, 20] width 30 height 5
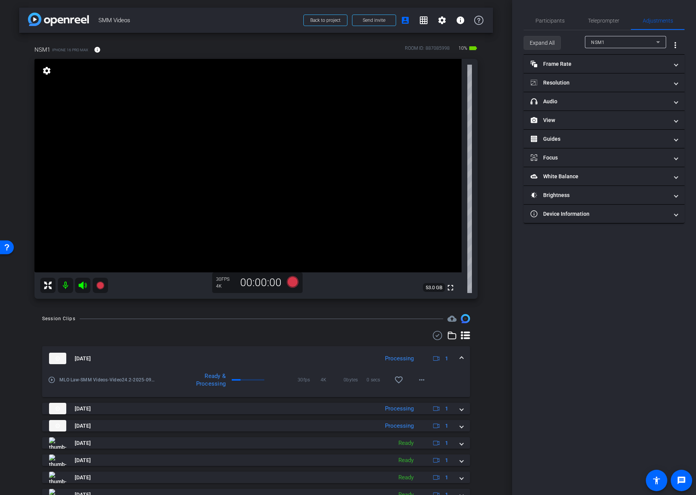
click at [544, 45] on span "Expand All" at bounding box center [541, 43] width 25 height 15
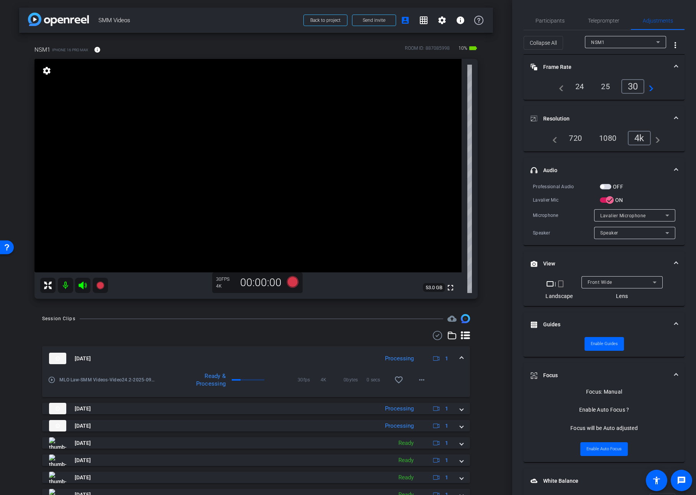
click at [606, 185] on span "button" at bounding box center [604, 186] width 11 height 5
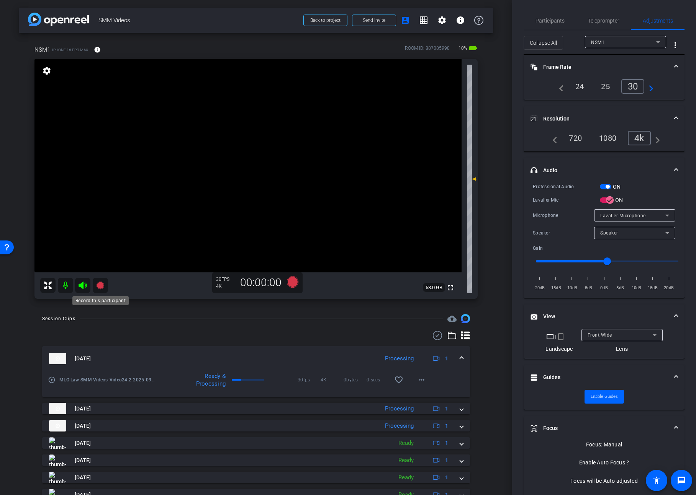
click at [101, 285] on icon at bounding box center [100, 286] width 8 height 8
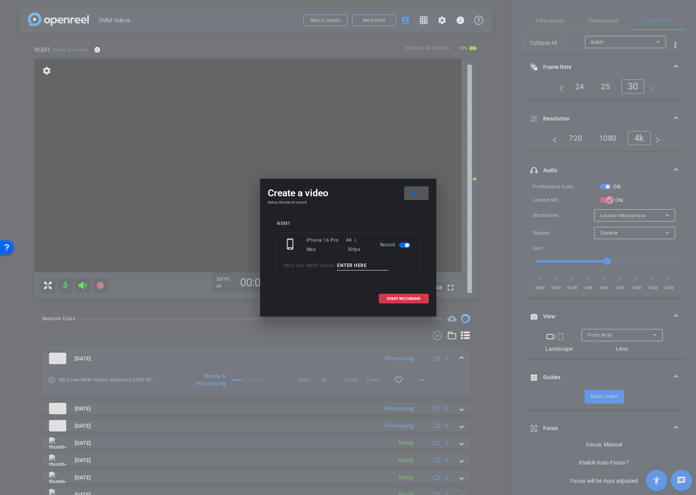
click at [350, 265] on input at bounding box center [362, 266] width 51 height 10
type input "Video25.1"
click at [384, 295] on span at bounding box center [403, 299] width 49 height 18
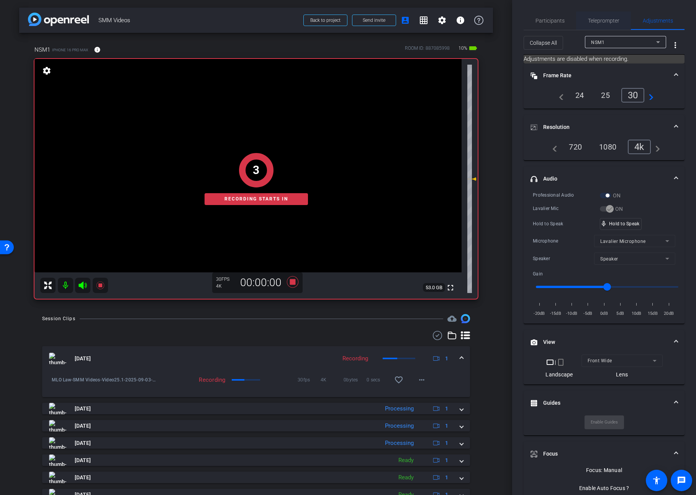
click at [602, 23] on span "Teleprompter" at bounding box center [603, 20] width 31 height 5
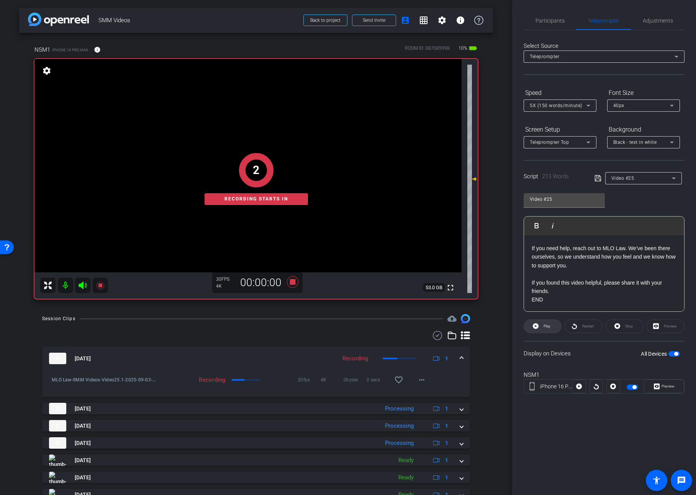
click at [553, 328] on span at bounding box center [542, 326] width 37 height 18
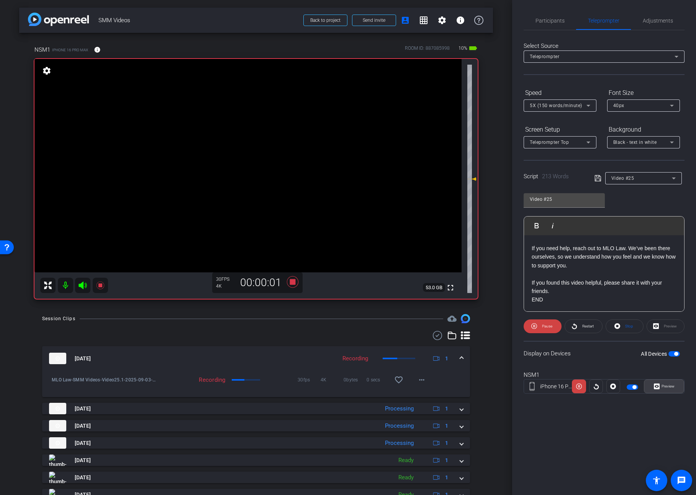
click at [660, 387] on span "Preview" at bounding box center [666, 386] width 15 height 11
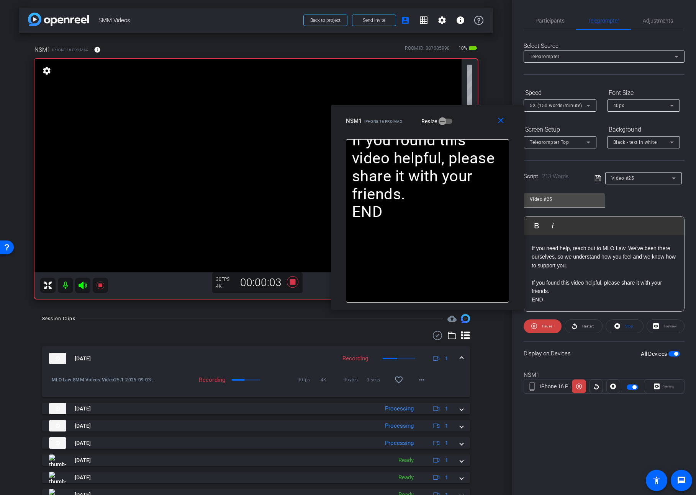
drag, startPoint x: 380, startPoint y: 153, endPoint x: 458, endPoint y: 113, distance: 88.0
click at [458, 113] on div "close NSM1 iPhone 16 Pro Max Resize" at bounding box center [427, 122] width 193 height 34
click at [541, 326] on span "Pause" at bounding box center [546, 326] width 12 height 11
click at [541, 326] on span "Play" at bounding box center [545, 326] width 9 height 11
click at [541, 326] on span "Pause" at bounding box center [546, 326] width 12 height 11
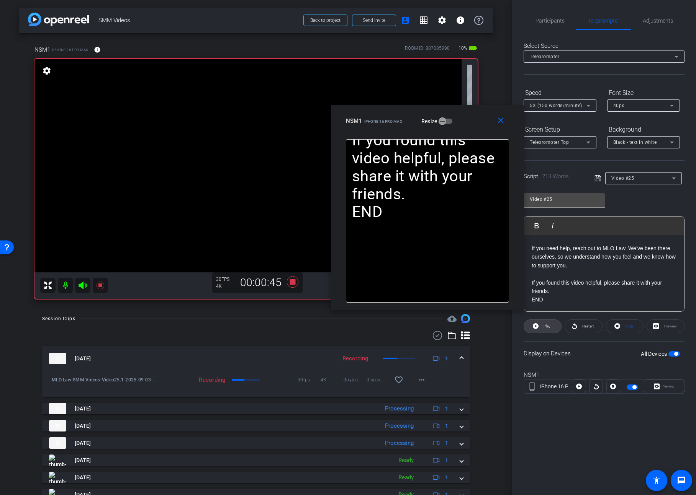
click at [541, 326] on span "Play" at bounding box center [545, 326] width 9 height 11
click at [504, 123] on mat-icon "close" at bounding box center [501, 121] width 10 height 10
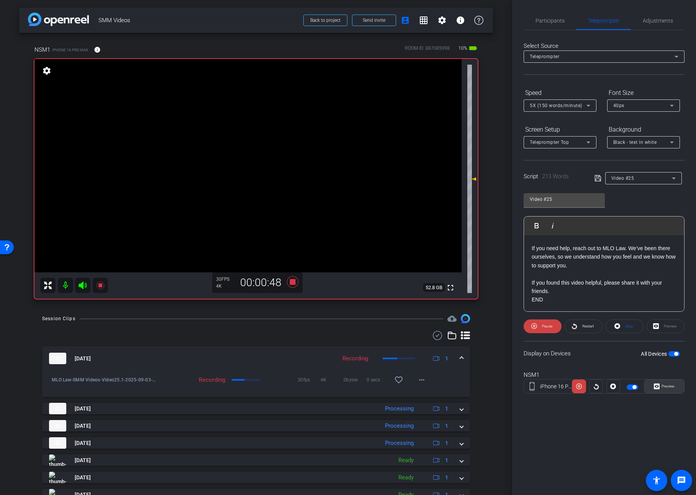
click at [669, 387] on span "Preview" at bounding box center [667, 386] width 13 height 4
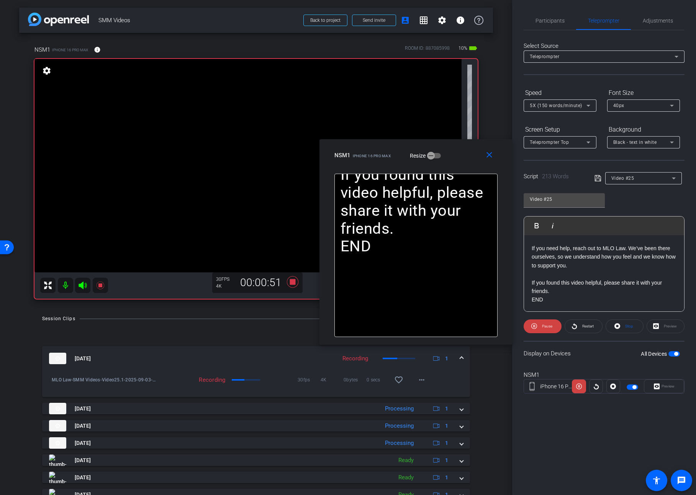
drag, startPoint x: 385, startPoint y: 159, endPoint x: 453, endPoint y: 153, distance: 68.0
click at [453, 153] on div "NSM1 iPhone 16 Pro Max Resize" at bounding box center [418, 156] width 169 height 14
click at [541, 327] on span "Pause" at bounding box center [546, 326] width 12 height 11
click at [541, 327] on span "Play" at bounding box center [545, 326] width 9 height 11
click at [541, 327] on span "Pause" at bounding box center [546, 326] width 12 height 11
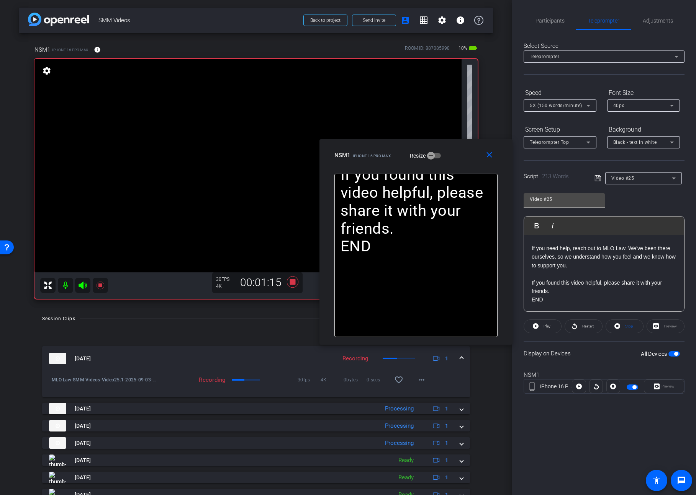
click at [541, 327] on span "Play" at bounding box center [545, 326] width 9 height 11
click at [293, 283] on icon at bounding box center [291, 281] width 11 height 11
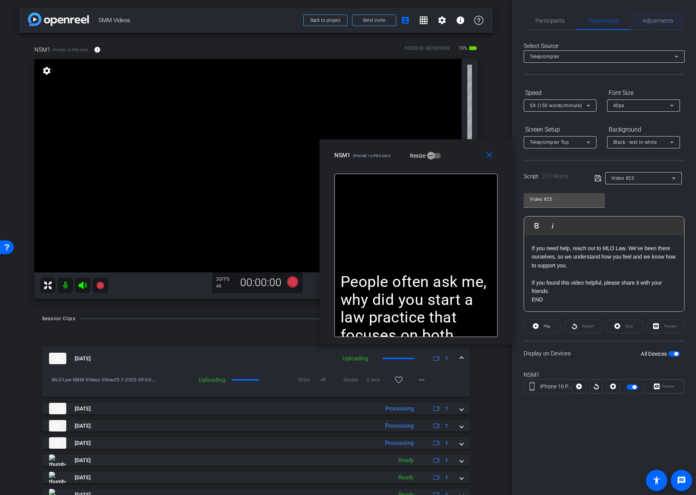
click at [651, 22] on span "Adjustments" at bounding box center [657, 20] width 30 height 5
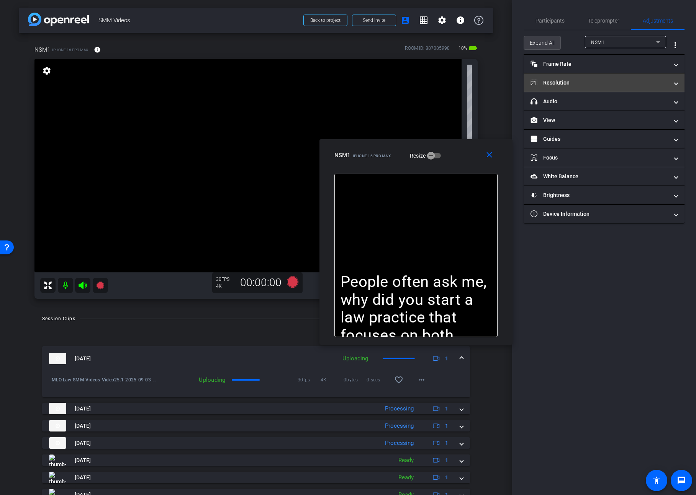
drag, startPoint x: 538, startPoint y: 40, endPoint x: 568, endPoint y: 106, distance: 72.1
click at [538, 40] on span "Expand All" at bounding box center [541, 43] width 25 height 15
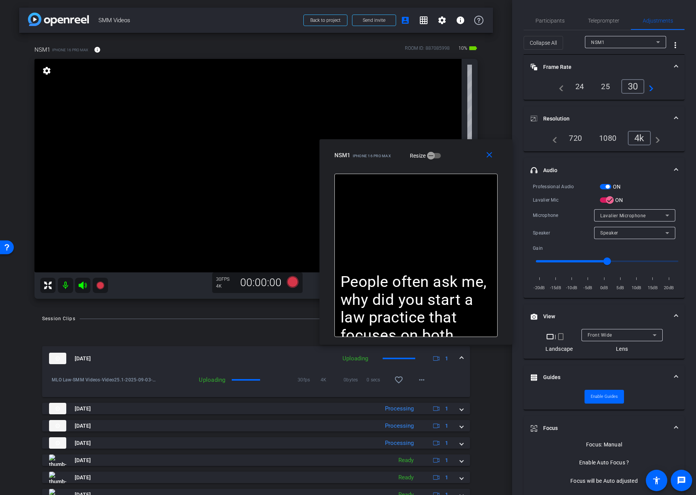
click at [602, 182] on mat-expansion-panel-header "headphone icon Audio" at bounding box center [603, 170] width 161 height 24
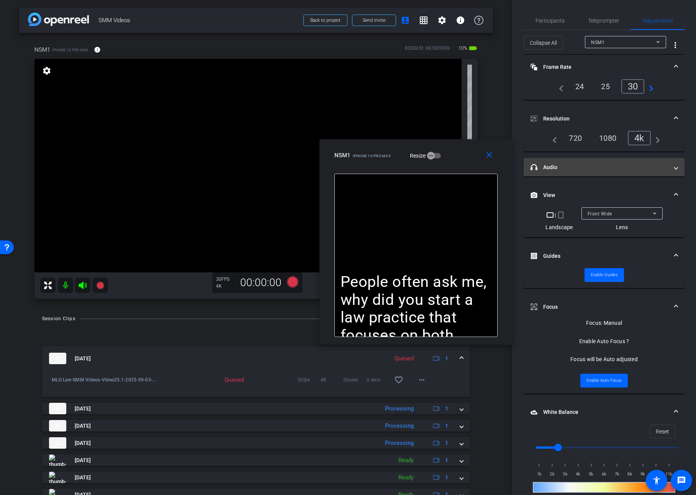
click at [590, 168] on mat-panel-title "headphone icon Audio" at bounding box center [599, 167] width 138 height 8
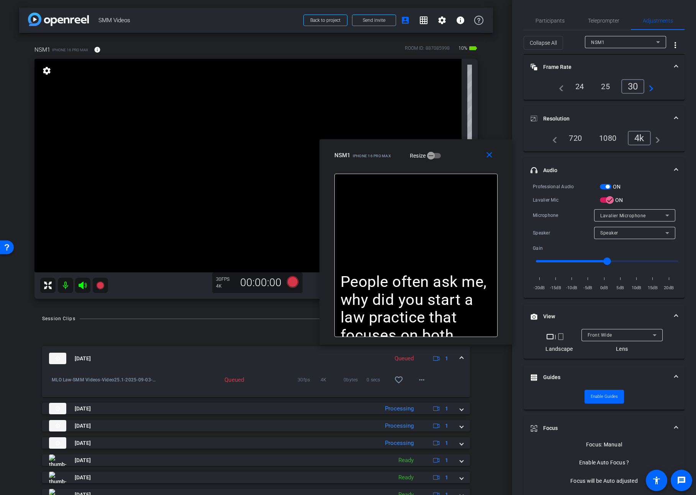
click at [605, 188] on span "button" at bounding box center [604, 186] width 11 height 5
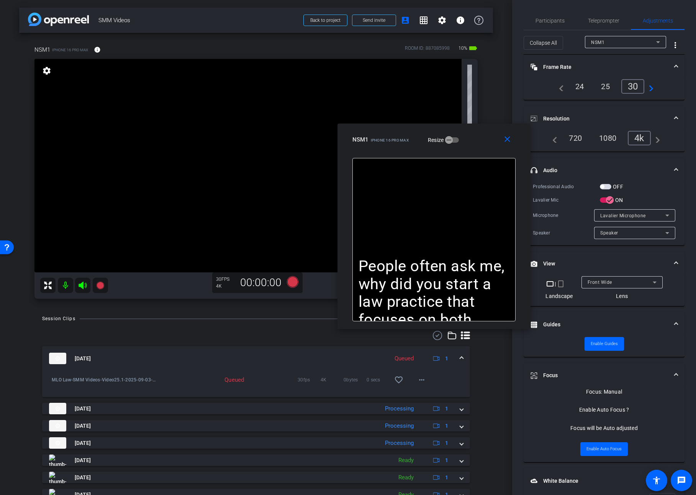
drag, startPoint x: 464, startPoint y: 155, endPoint x: 482, endPoint y: 140, distance: 23.9
click at [482, 140] on div "NSM1 iPhone 16 Pro Max Resize" at bounding box center [436, 140] width 169 height 14
click at [610, 19] on span "Teleprompter" at bounding box center [603, 20] width 31 height 5
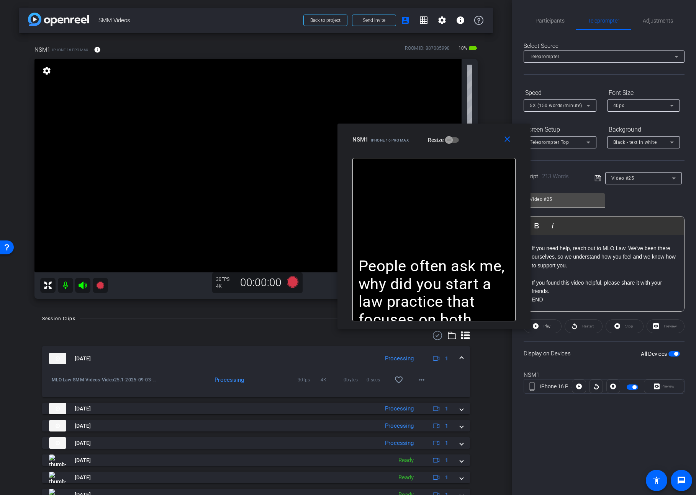
scroll to position [0, 0]
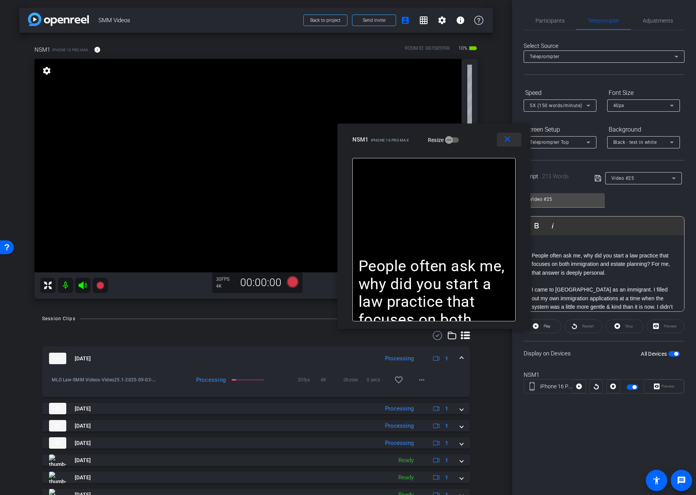
click at [505, 139] on mat-icon "close" at bounding box center [507, 140] width 10 height 10
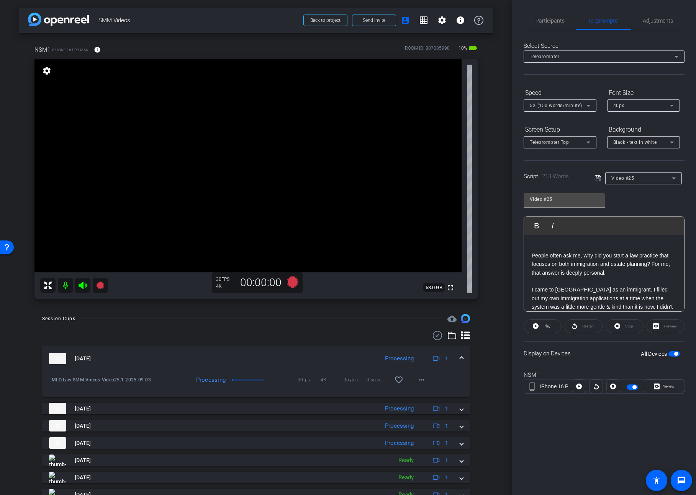
click at [672, 354] on span "button" at bounding box center [673, 353] width 11 height 5
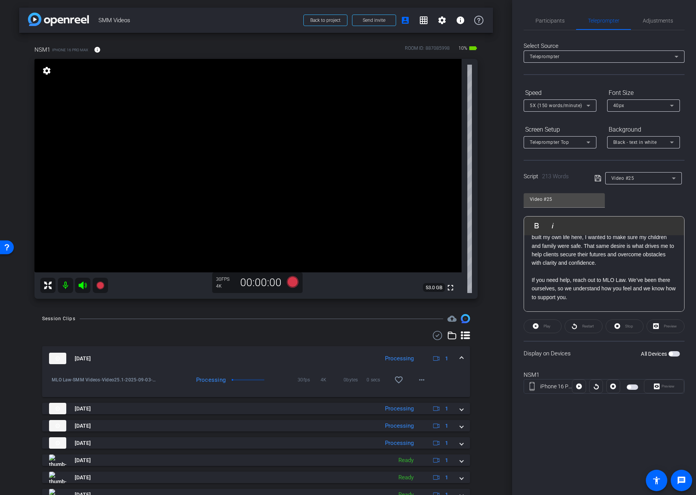
scroll to position [154, 0]
drag, startPoint x: 593, startPoint y: 290, endPoint x: 516, endPoint y: 274, distance: 78.3
click at [516, 274] on div "Participants Teleprompter Adjustments settings [PERSON_NAME] flip Director Ever…" at bounding box center [604, 247] width 184 height 495
click at [597, 178] on icon at bounding box center [597, 178] width 7 height 9
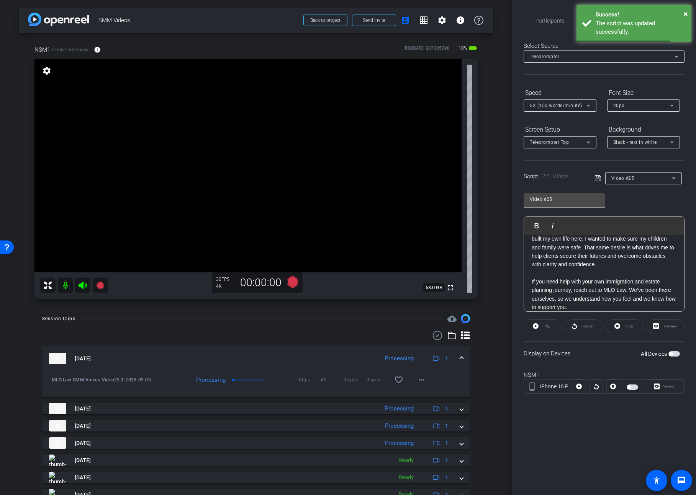
click at [673, 354] on span "button" at bounding box center [673, 353] width 11 height 5
click at [670, 387] on span "Preview" at bounding box center [667, 386] width 13 height 4
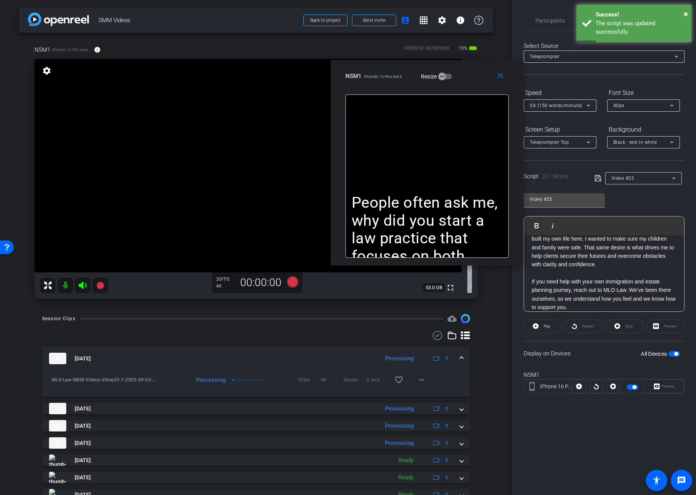
drag, startPoint x: 410, startPoint y: 149, endPoint x: 467, endPoint y: 89, distance: 82.6
click at [467, 89] on div "close NSM1 iPhone 16 Pro Max Resize" at bounding box center [426, 77] width 193 height 34
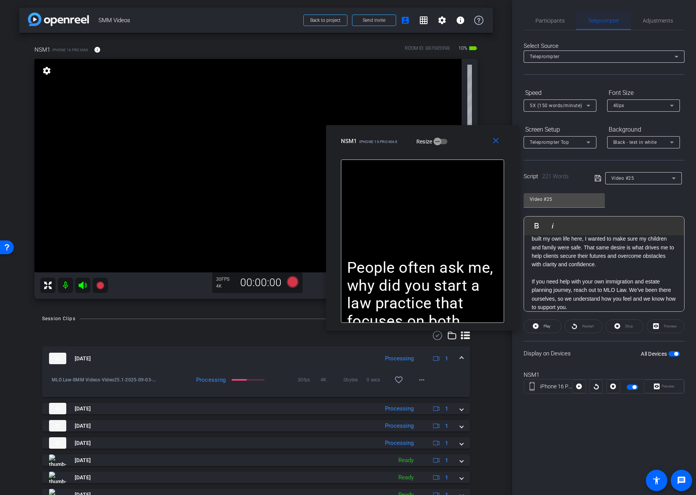
drag, startPoint x: 466, startPoint y: 81, endPoint x: 581, endPoint y: 29, distance: 125.9
click at [461, 146] on div "NSM1 iPhone 16 Pro Max Resize" at bounding box center [425, 141] width 169 height 14
click at [658, 18] on span "Adjustments" at bounding box center [657, 20] width 30 height 5
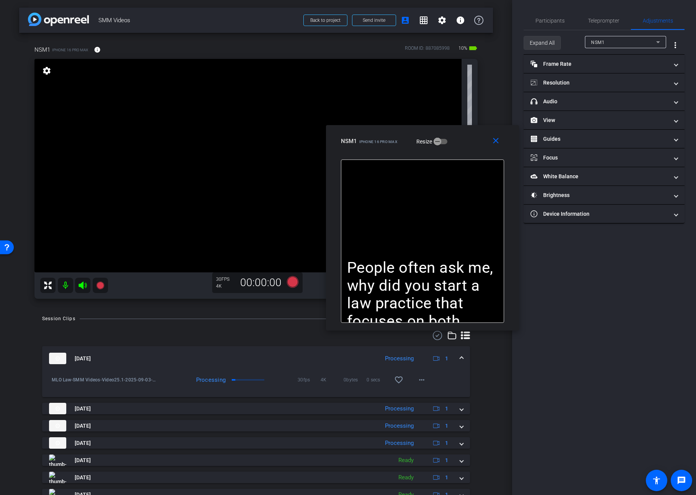
click at [542, 44] on span "Expand All" at bounding box center [541, 43] width 25 height 15
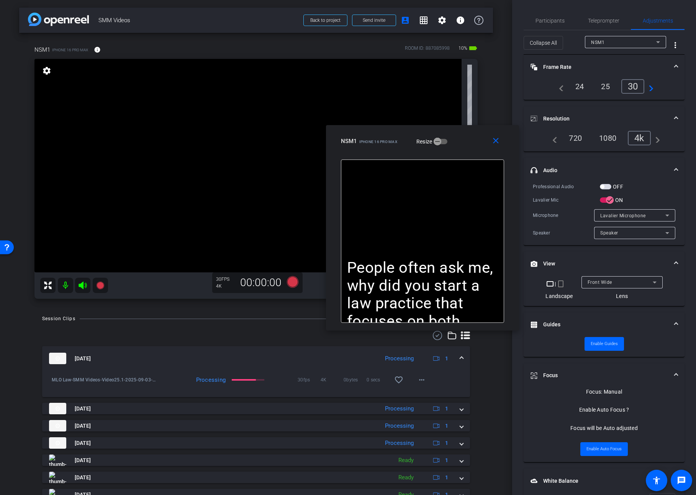
click at [606, 186] on span "button" at bounding box center [604, 186] width 11 height 5
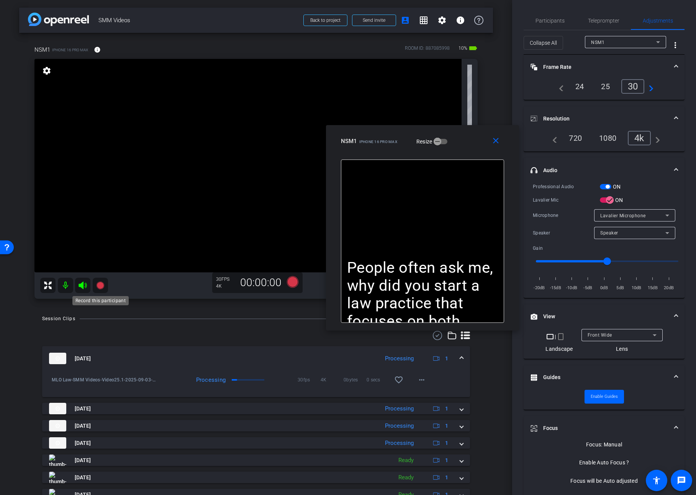
click at [98, 286] on icon at bounding box center [100, 286] width 8 height 8
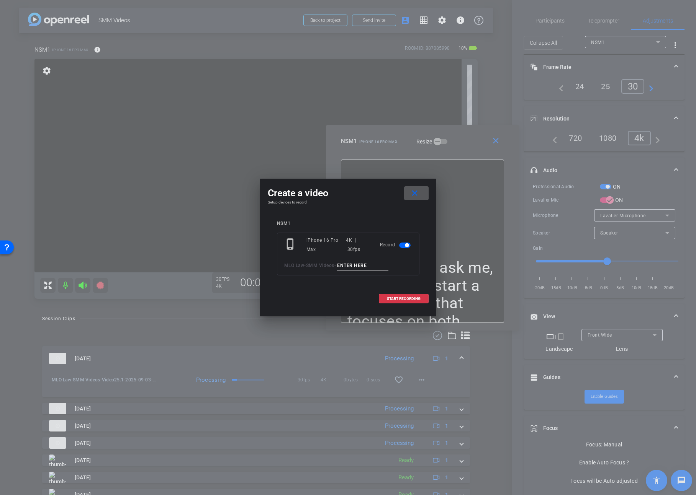
click at [351, 266] on input at bounding box center [362, 266] width 51 height 10
paste input "If you need help with your own immigration and estate planning journey, reach o…"
type input "Video25.2"
click at [407, 299] on span "START RECORDING" at bounding box center [404, 299] width 34 height 4
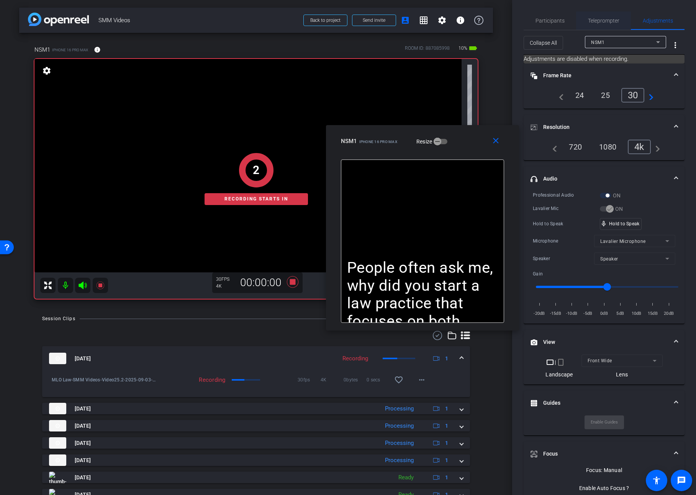
click at [602, 20] on span "Teleprompter" at bounding box center [603, 20] width 31 height 5
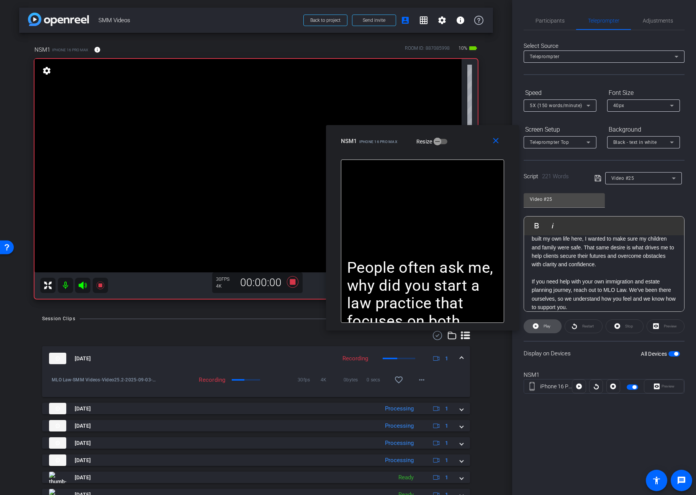
click at [529, 325] on span at bounding box center [542, 326] width 37 height 18
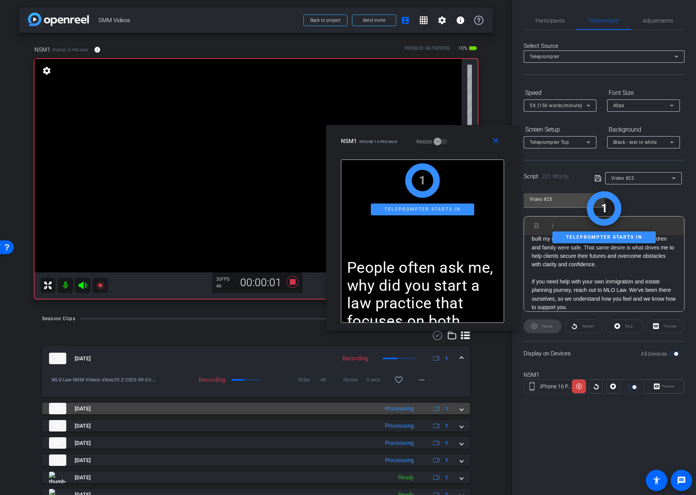
click at [461, 410] on span at bounding box center [461, 409] width 3 height 8
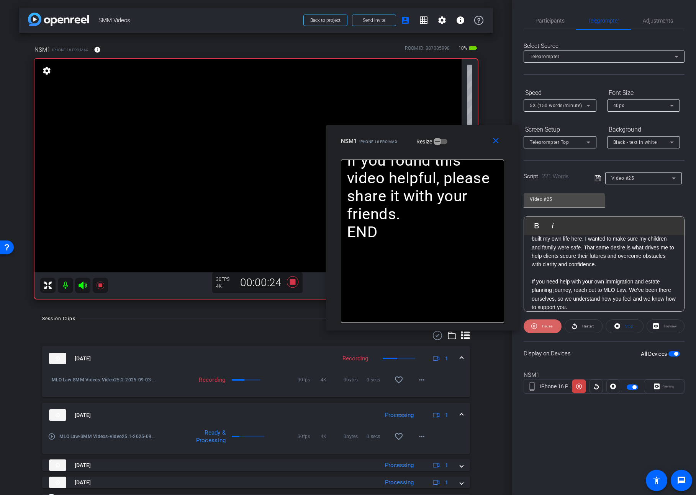
click at [545, 326] on span "Pause" at bounding box center [547, 326] width 10 height 4
click at [545, 326] on span "Play" at bounding box center [546, 326] width 7 height 4
click at [545, 326] on span "Pause" at bounding box center [547, 326] width 10 height 4
click at [545, 326] on span "Play" at bounding box center [546, 326] width 7 height 4
click at [545, 326] on span "Pause" at bounding box center [547, 326] width 10 height 4
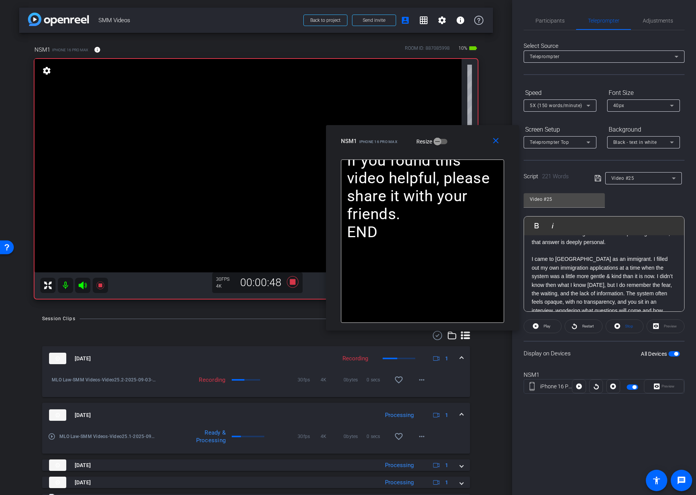
scroll to position [50, 0]
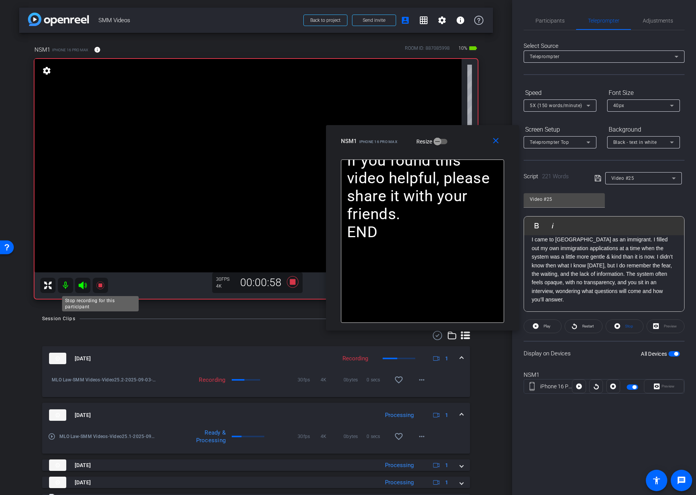
click at [100, 285] on icon at bounding box center [100, 286] width 8 height 8
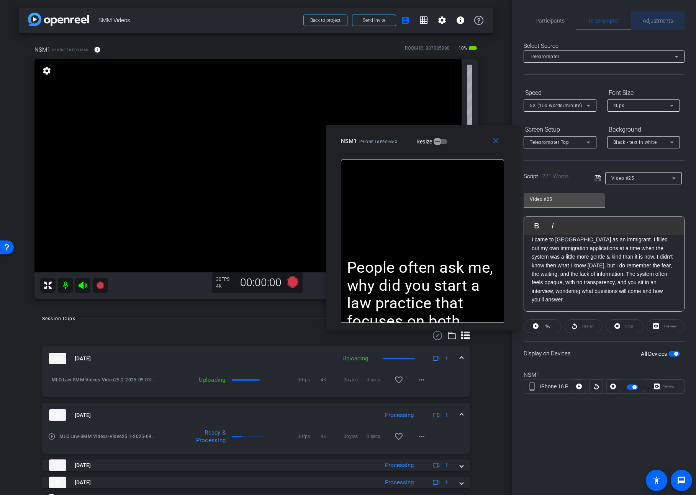
click at [668, 21] on span "Adjustments" at bounding box center [657, 20] width 30 height 5
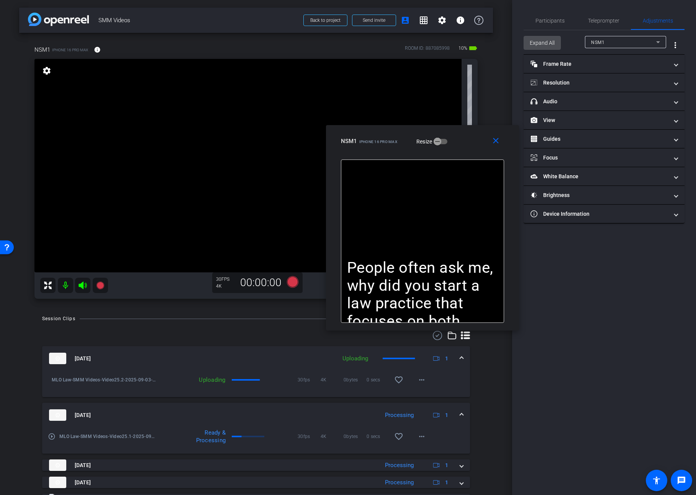
click at [540, 41] on span "Expand All" at bounding box center [541, 43] width 25 height 15
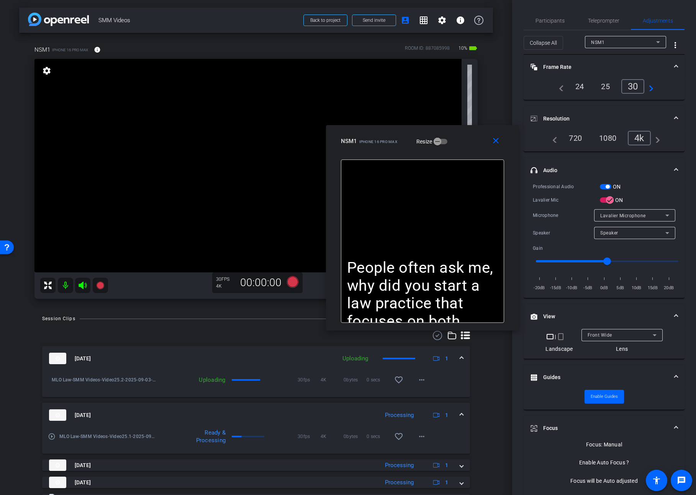
click at [601, 187] on span "button" at bounding box center [604, 186] width 11 height 5
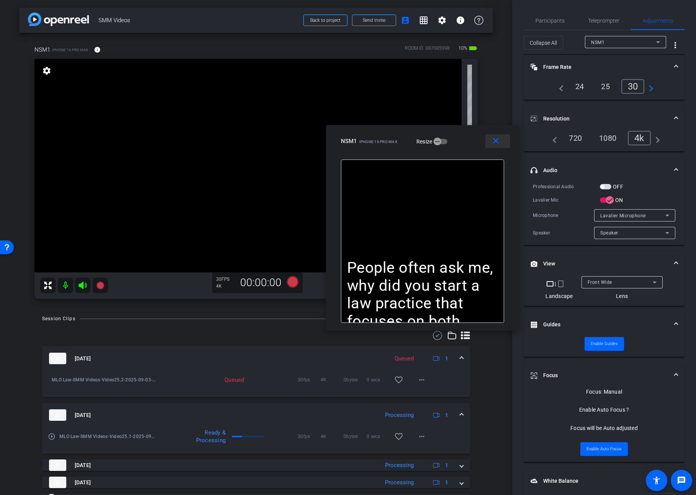
click at [498, 141] on mat-icon "close" at bounding box center [496, 141] width 10 height 10
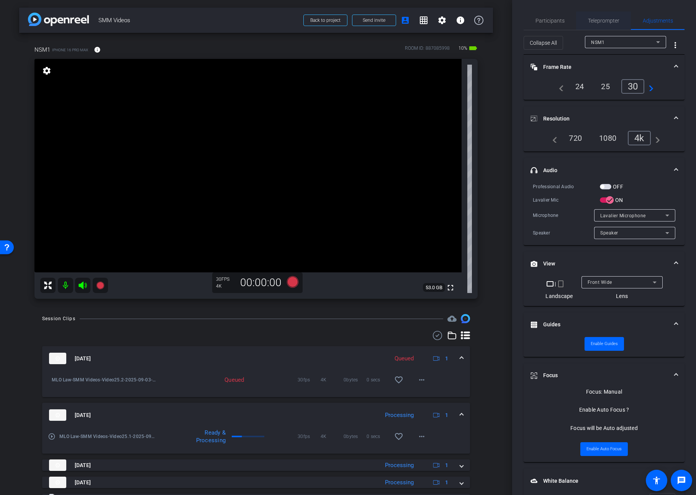
click at [618, 20] on span "Teleprompter" at bounding box center [603, 20] width 31 height 5
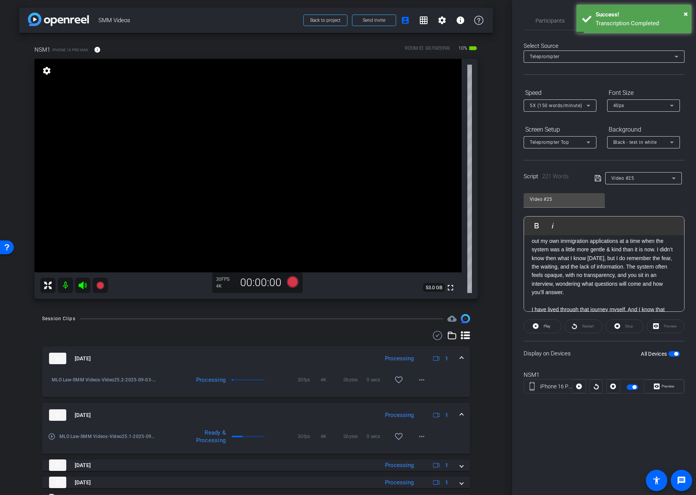
scroll to position [68, 0]
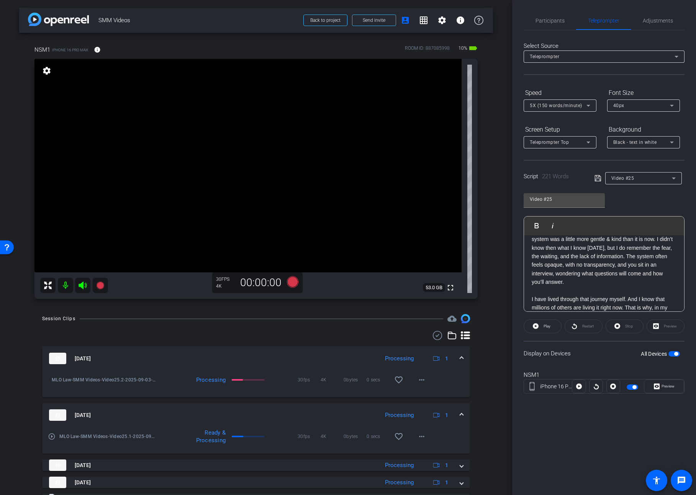
click at [619, 256] on p "I came to [GEOGRAPHIC_DATA] as an immigrant. I filled out my own immigration ap…" at bounding box center [603, 252] width 145 height 69
click at [596, 178] on icon at bounding box center [597, 178] width 7 height 9
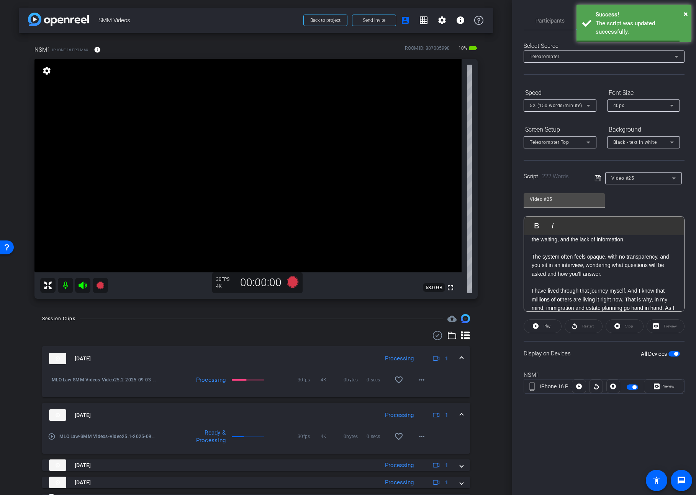
click at [675, 354] on span "button" at bounding box center [676, 354] width 4 height 4
click at [664, 388] on div "Preview" at bounding box center [663, 387] width 40 height 14
click at [672, 353] on span "button" at bounding box center [670, 354] width 4 height 4
click at [663, 388] on span "Preview" at bounding box center [667, 386] width 13 height 4
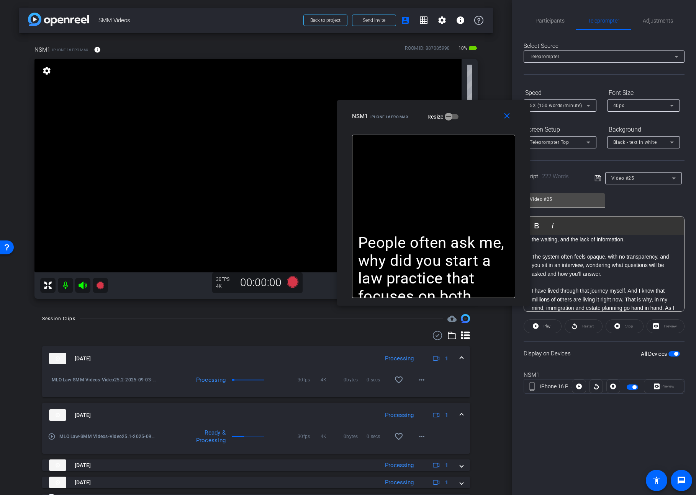
drag, startPoint x: 393, startPoint y: 173, endPoint x: 478, endPoint y: 128, distance: 96.4
click at [478, 128] on div "close NSM1 iPhone 16 Pro Max Resize" at bounding box center [433, 117] width 193 height 34
click at [660, 22] on span "Adjustments" at bounding box center [657, 20] width 30 height 5
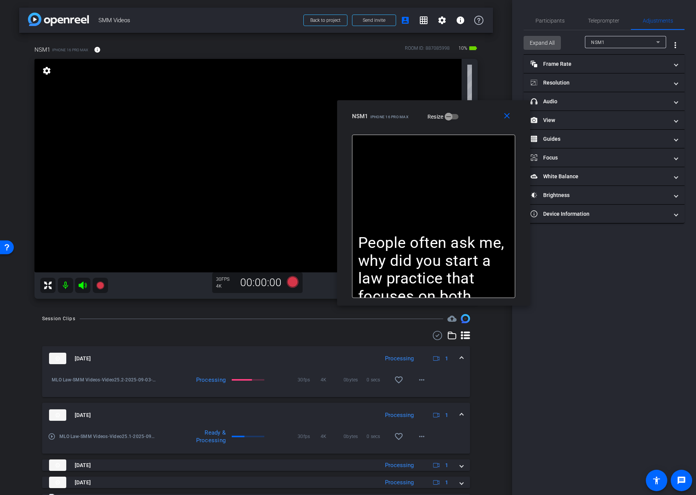
drag, startPoint x: 546, startPoint y: 39, endPoint x: 596, endPoint y: 92, distance: 72.9
click at [546, 39] on span "Expand All" at bounding box center [541, 43] width 25 height 15
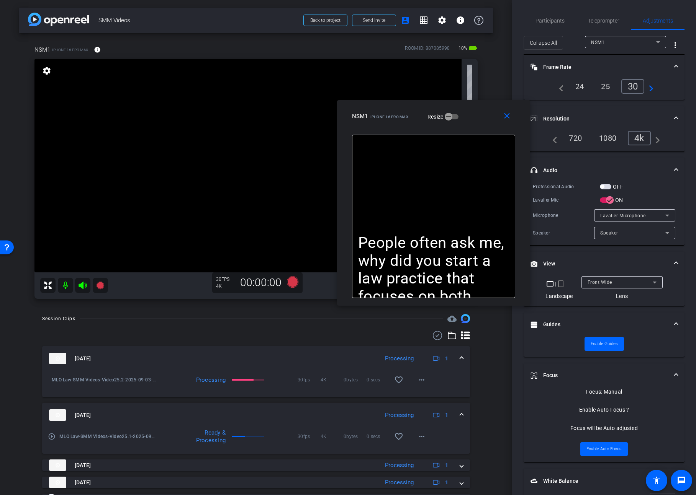
click at [606, 183] on div "OFF" at bounding box center [610, 187] width 23 height 8
click at [605, 189] on span "button" at bounding box center [604, 186] width 11 height 5
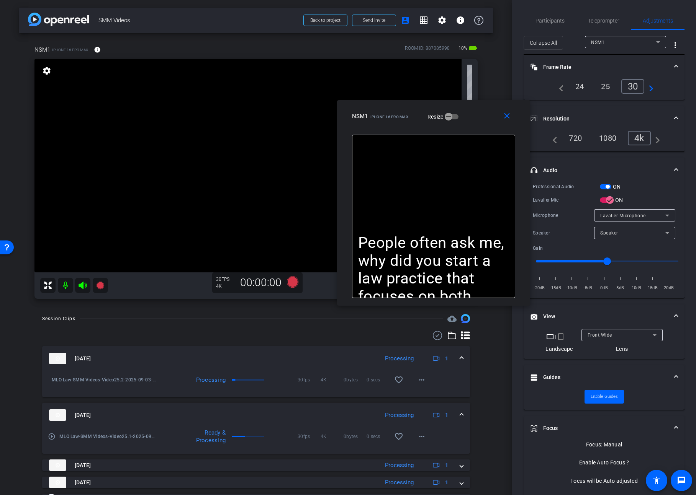
click at [606, 186] on span "button" at bounding box center [607, 187] width 4 height 4
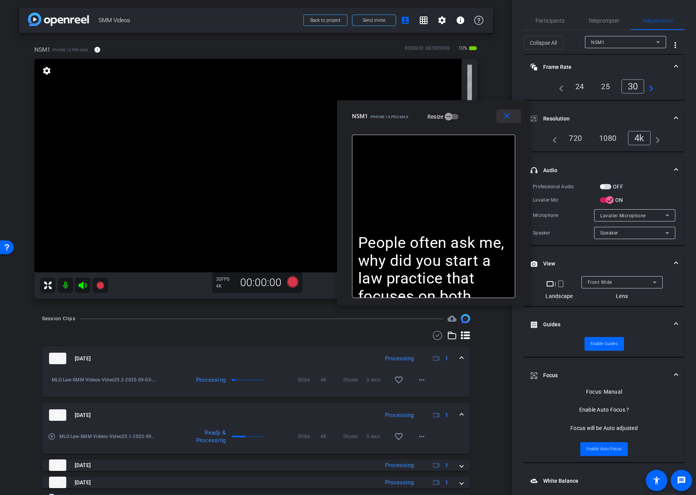
click at [503, 117] on mat-icon "close" at bounding box center [507, 116] width 10 height 10
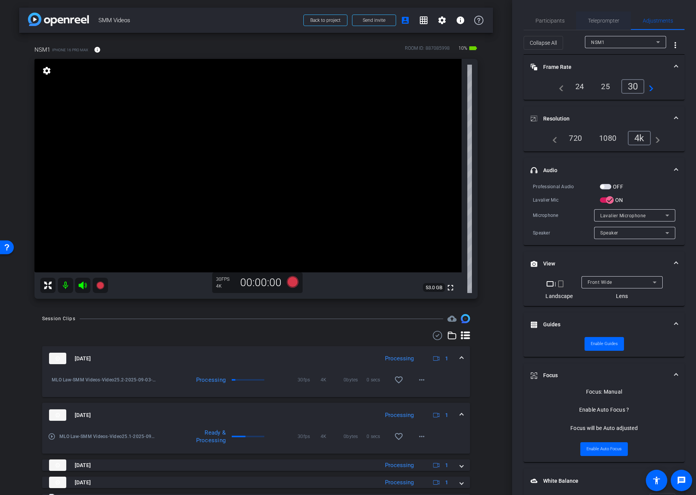
click at [602, 22] on span "Teleprompter" at bounding box center [603, 20] width 31 height 5
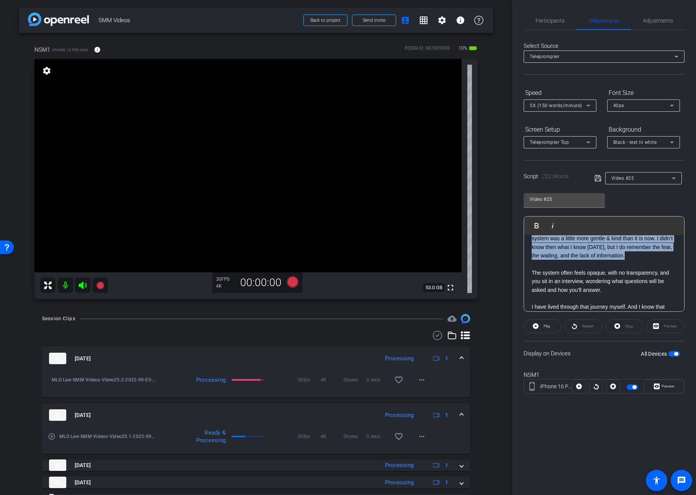
scroll to position [0, 0]
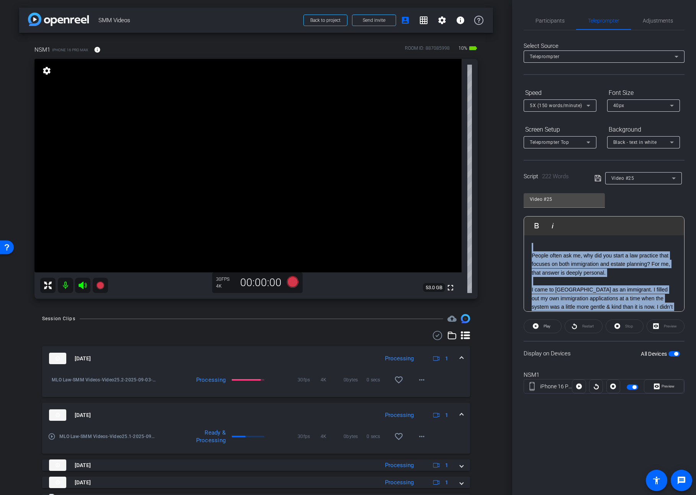
drag, startPoint x: 619, startPoint y: 255, endPoint x: 494, endPoint y: 204, distance: 134.8
click at [494, 204] on div "arrow_back SMM Videos Back to project Send invite account_box grid_on settings …" at bounding box center [348, 247] width 696 height 495
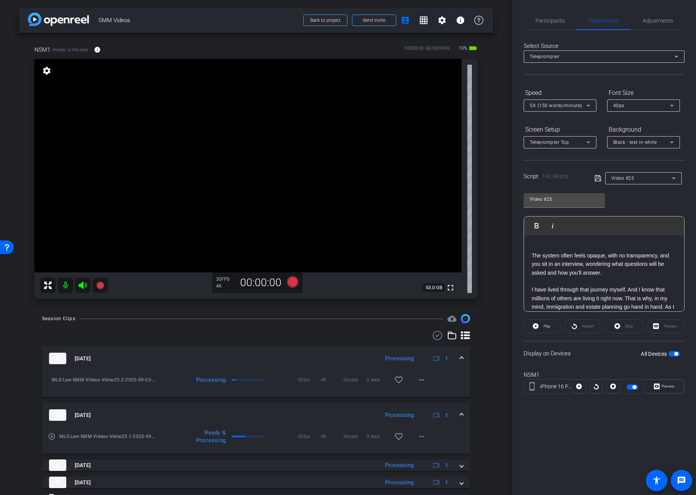
click at [594, 178] on icon at bounding box center [597, 178] width 7 height 9
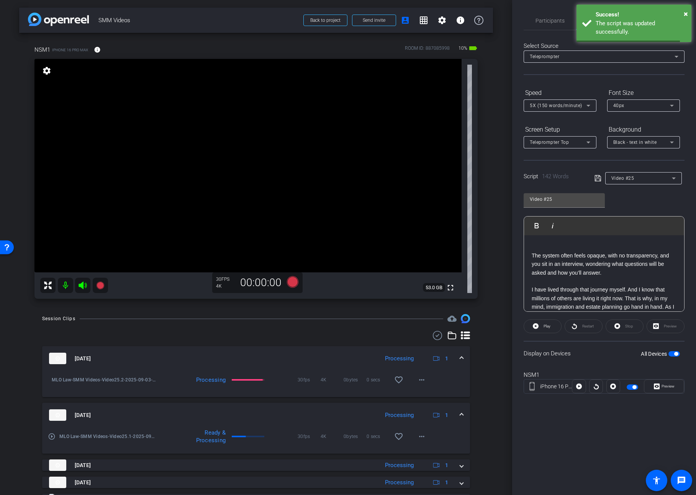
click at [675, 355] on span "button" at bounding box center [676, 354] width 4 height 4
click at [675, 355] on span "button" at bounding box center [673, 353] width 11 height 5
click at [671, 389] on span "Preview" at bounding box center [667, 386] width 13 height 4
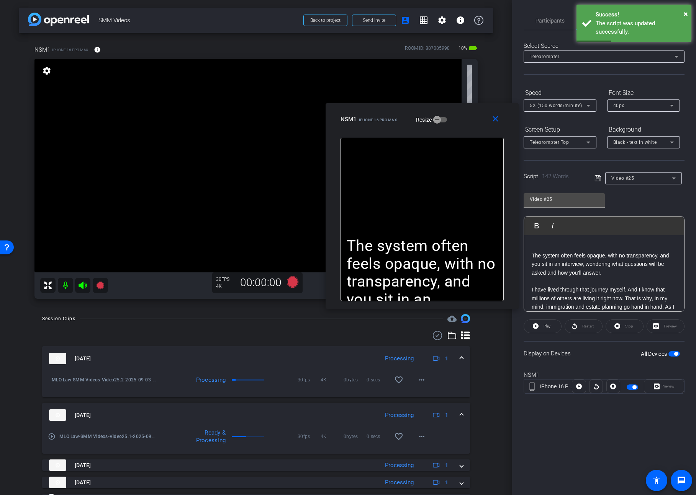
drag, startPoint x: 394, startPoint y: 163, endPoint x: 470, endPoint y: 164, distance: 75.8
click at [469, 121] on div "NSM1 iPhone 16 Pro Max Resize" at bounding box center [424, 120] width 169 height 14
click at [685, 12] on span "×" at bounding box center [685, 13] width 4 height 9
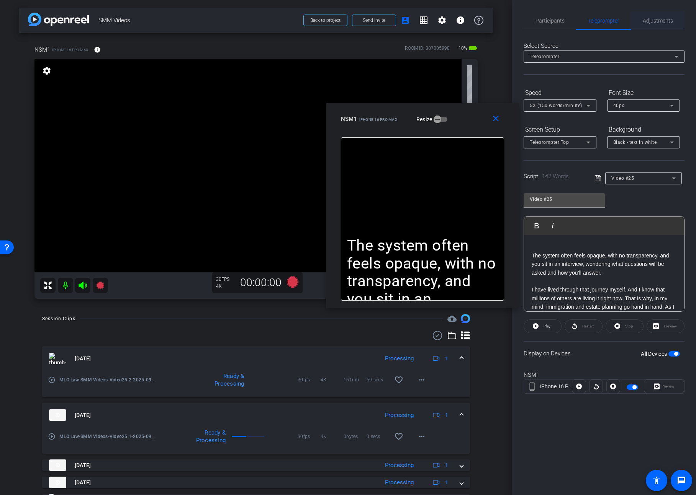
click at [653, 21] on span "Adjustments" at bounding box center [657, 20] width 30 height 5
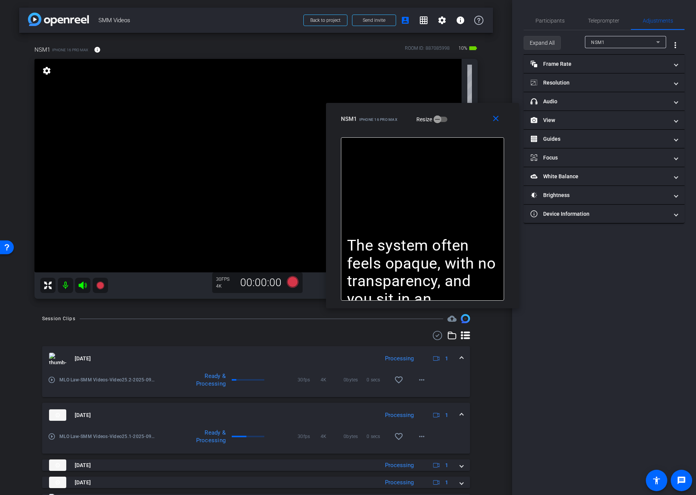
click at [555, 42] on span at bounding box center [542, 43] width 36 height 18
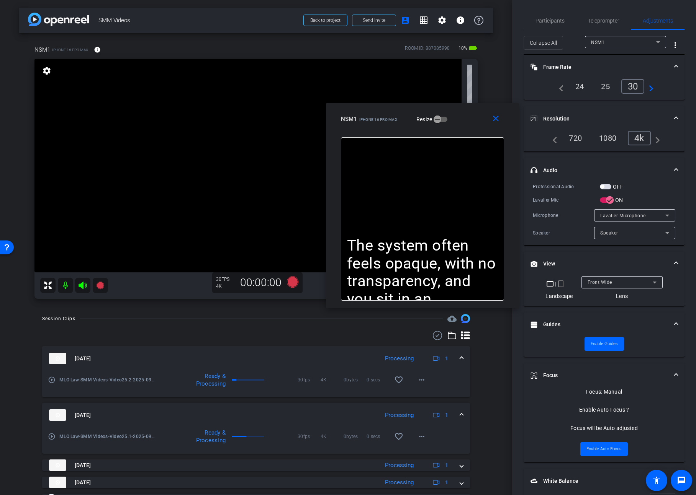
click at [608, 187] on span "button" at bounding box center [604, 186] width 11 height 5
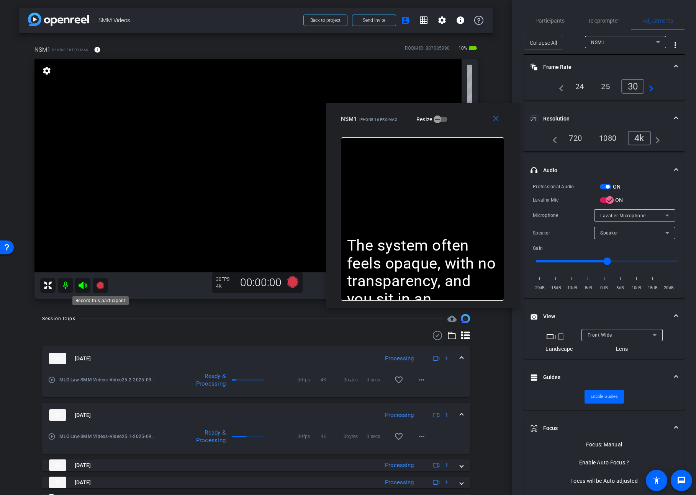
click at [99, 287] on icon at bounding box center [100, 286] width 8 height 8
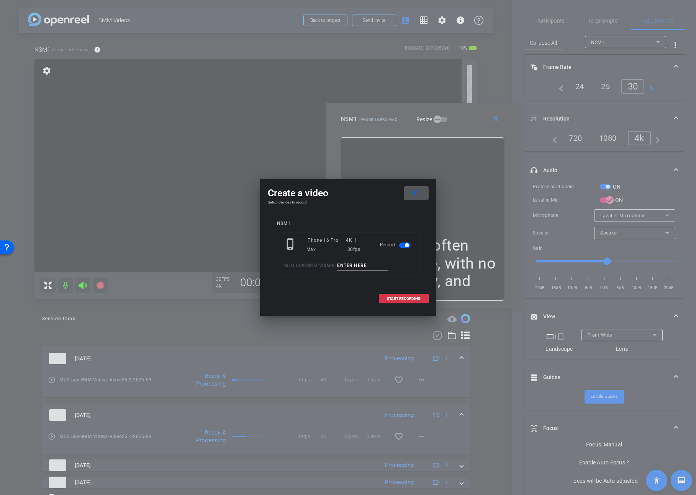
click at [360, 268] on input at bounding box center [362, 266] width 51 height 10
type input "Video25.3"
click at [392, 299] on span "START RECORDING" at bounding box center [404, 299] width 34 height 4
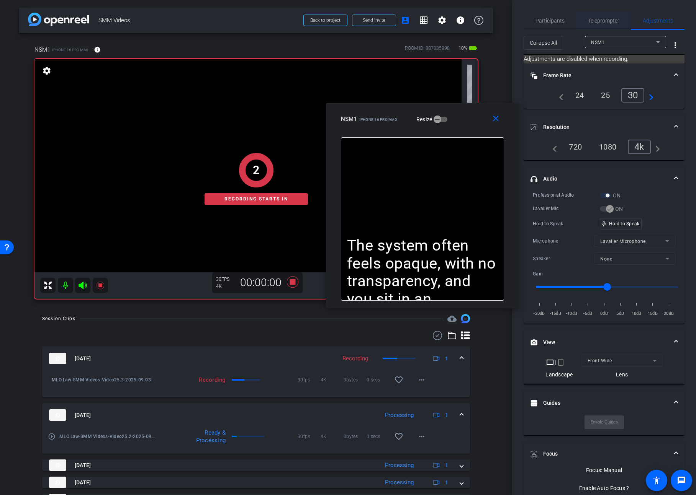
click at [606, 17] on span "Teleprompter" at bounding box center [603, 20] width 31 height 18
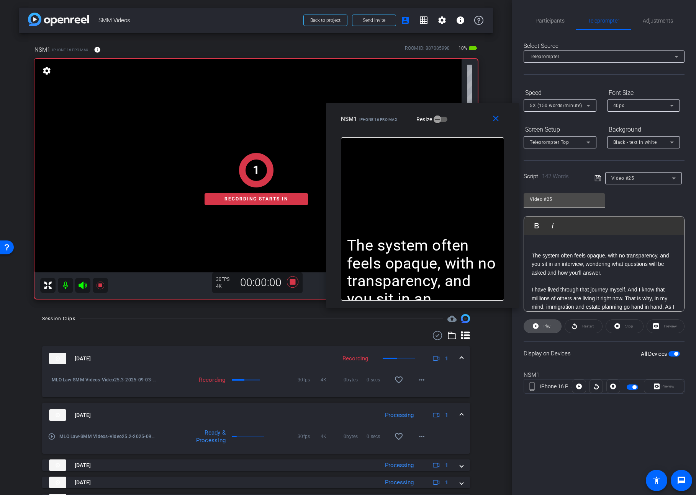
click at [547, 326] on span "Play" at bounding box center [546, 326] width 7 height 4
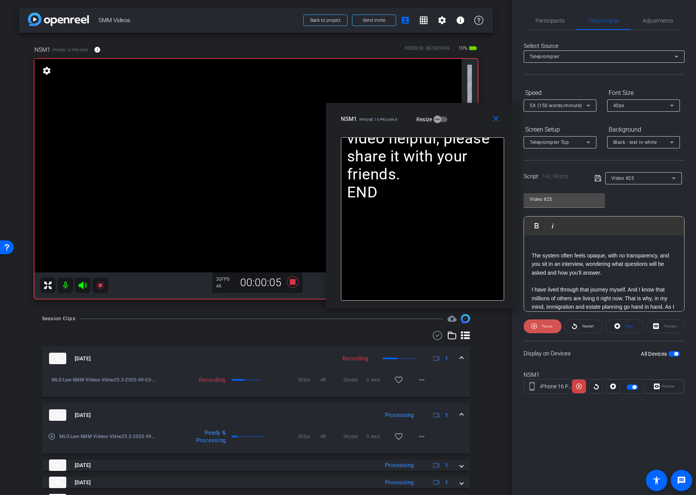
click at [547, 327] on span "Pause" at bounding box center [547, 326] width 10 height 4
click at [547, 327] on span "Play" at bounding box center [546, 326] width 7 height 4
click at [547, 327] on span "Pause" at bounding box center [547, 326] width 10 height 4
click at [547, 327] on span "Play" at bounding box center [546, 326] width 7 height 4
click at [500, 122] on span at bounding box center [497, 119] width 24 height 18
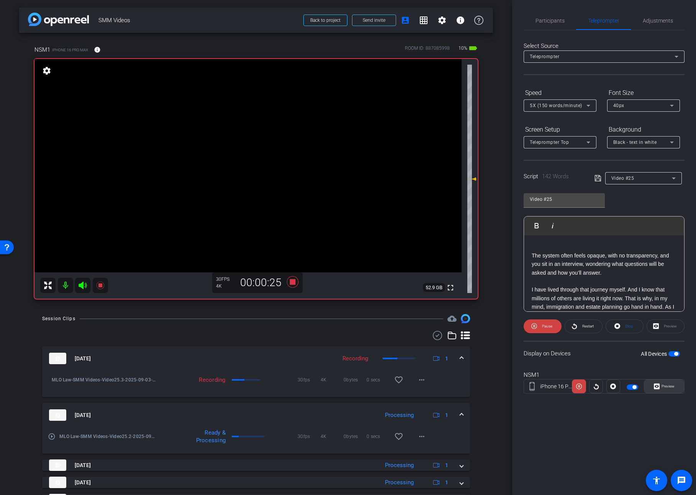
click at [668, 387] on span "Preview" at bounding box center [667, 386] width 13 height 4
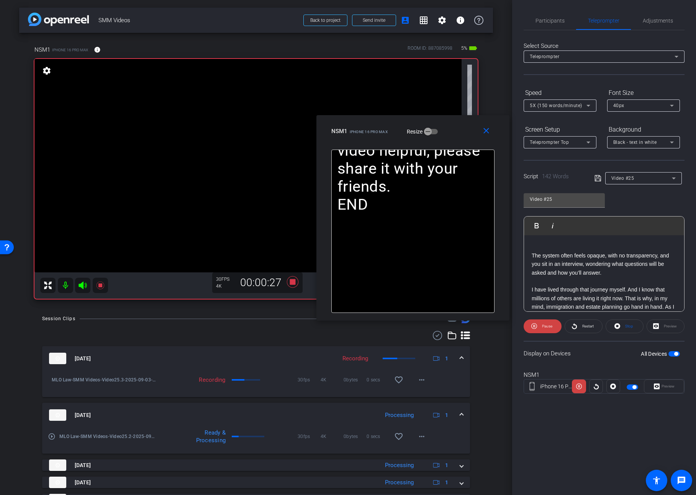
drag, startPoint x: 384, startPoint y: 154, endPoint x: 454, endPoint y: 122, distance: 76.6
click at [454, 124] on div "NSM1 iPhone 16 Pro Max Resize" at bounding box center [415, 131] width 169 height 14
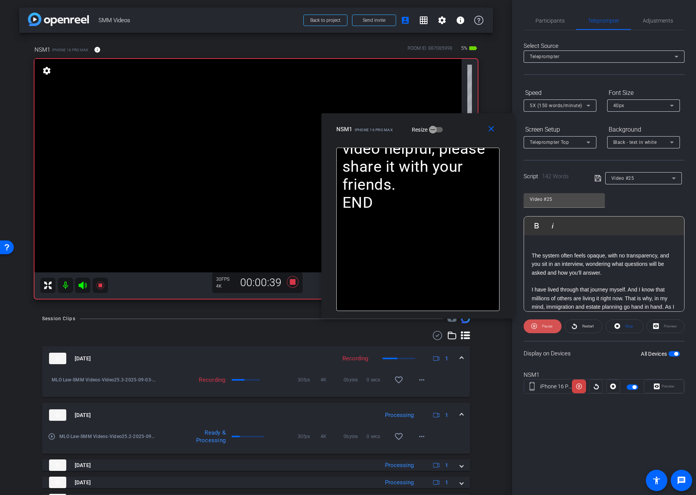
click at [550, 326] on span "Pause" at bounding box center [547, 326] width 10 height 4
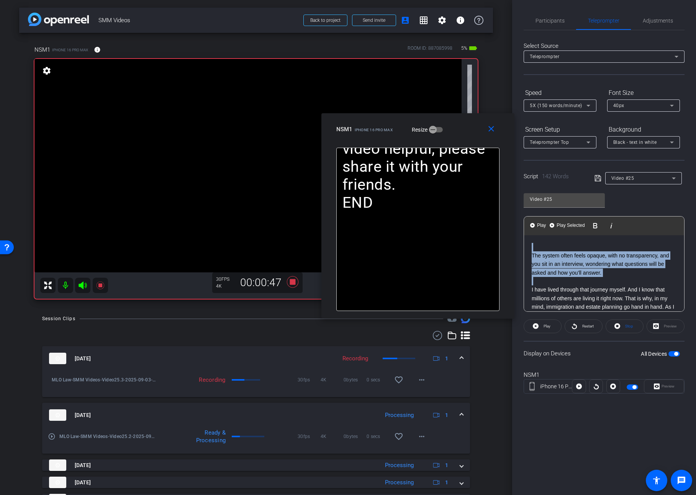
drag, startPoint x: 537, startPoint y: 258, endPoint x: 511, endPoint y: 215, distance: 50.4
click at [511, 215] on body "Accessibility Screen-Reader Guide, Feedback, and Issue Reporting | New window m…" at bounding box center [348, 247] width 696 height 495
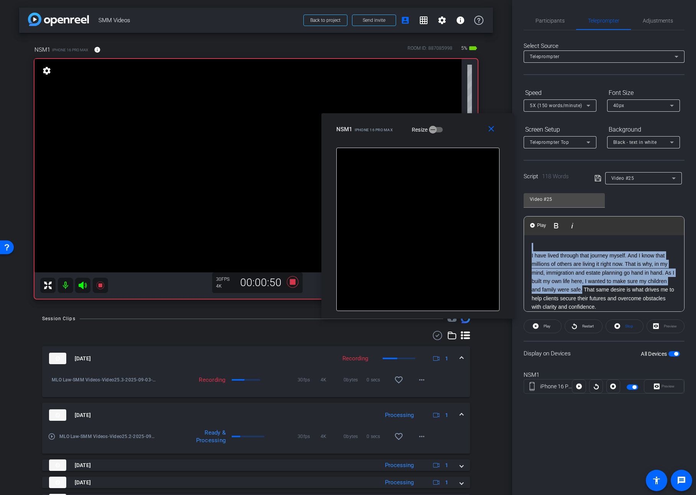
drag, startPoint x: 583, startPoint y: 288, endPoint x: 520, endPoint y: 217, distance: 94.3
click at [520, 217] on div "Participants Teleprompter Adjustments settings [PERSON_NAME] flip Director Ever…" at bounding box center [604, 247] width 184 height 495
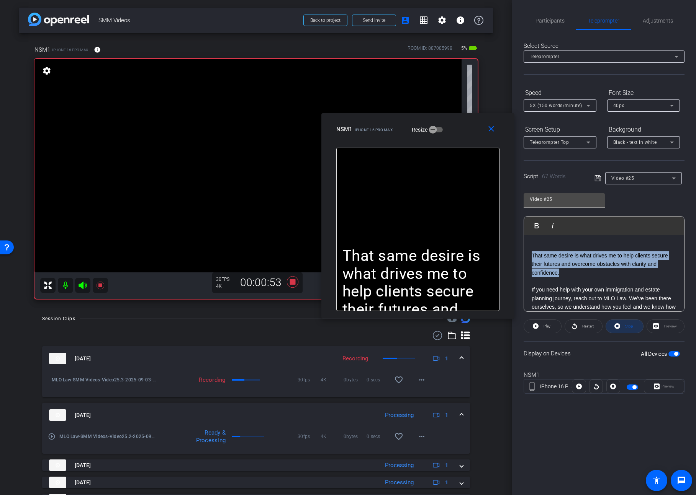
click at [627, 327] on span "Stop" at bounding box center [629, 326] width 8 height 4
click at [539, 326] on span at bounding box center [542, 326] width 37 height 18
click at [540, 325] on span "Pause" at bounding box center [546, 326] width 12 height 11
click at [540, 325] on span at bounding box center [542, 326] width 37 height 18
click at [540, 325] on span "Pause" at bounding box center [546, 326] width 12 height 11
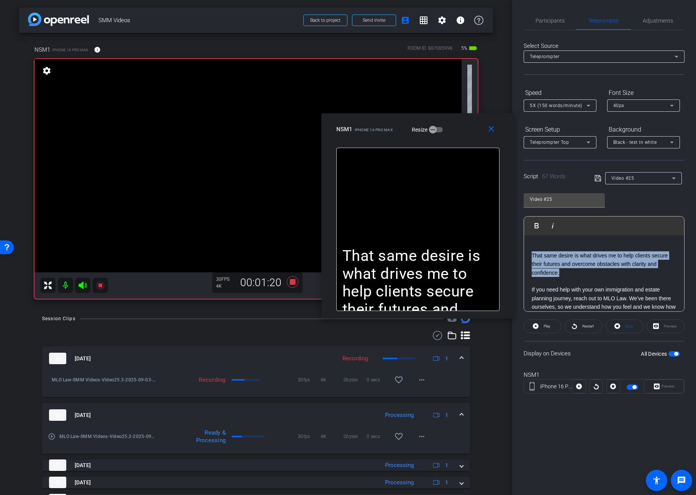
click at [540, 325] on span at bounding box center [542, 326] width 37 height 18
click at [294, 281] on icon at bounding box center [291, 281] width 11 height 11
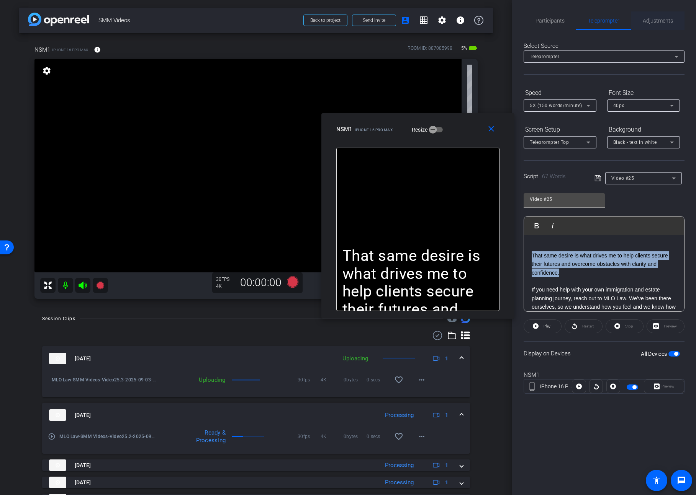
drag, startPoint x: 661, startPoint y: 15, endPoint x: 653, endPoint y: 18, distance: 8.5
click at [661, 15] on span "Adjustments" at bounding box center [657, 20] width 30 height 18
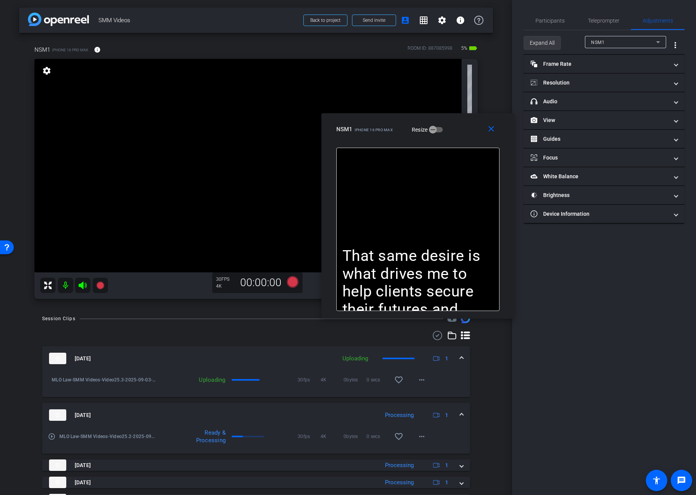
click at [530, 39] on span "Expand All" at bounding box center [541, 43] width 25 height 15
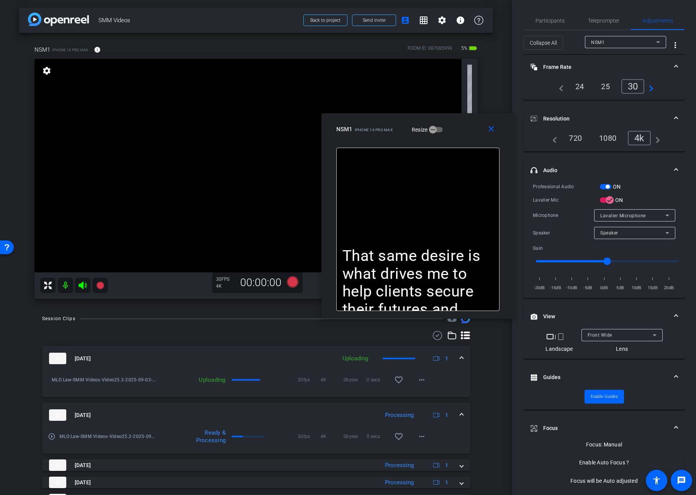
click at [601, 185] on span "button" at bounding box center [604, 186] width 11 height 5
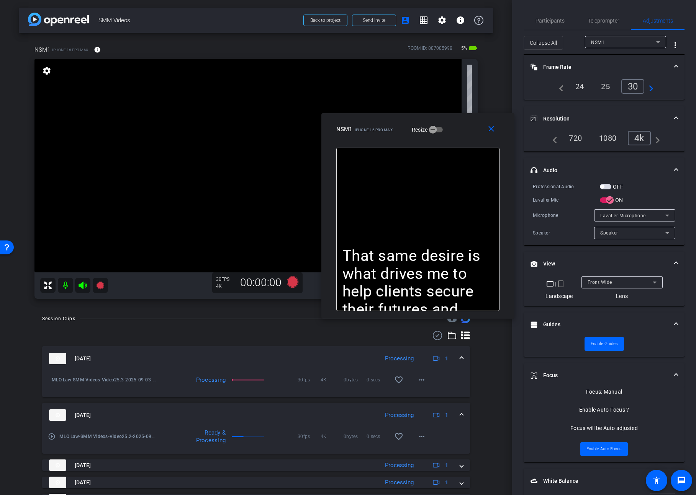
drag, startPoint x: 489, startPoint y: 130, endPoint x: 565, endPoint y: 73, distance: 94.6
click at [489, 130] on mat-icon "close" at bounding box center [491, 129] width 10 height 10
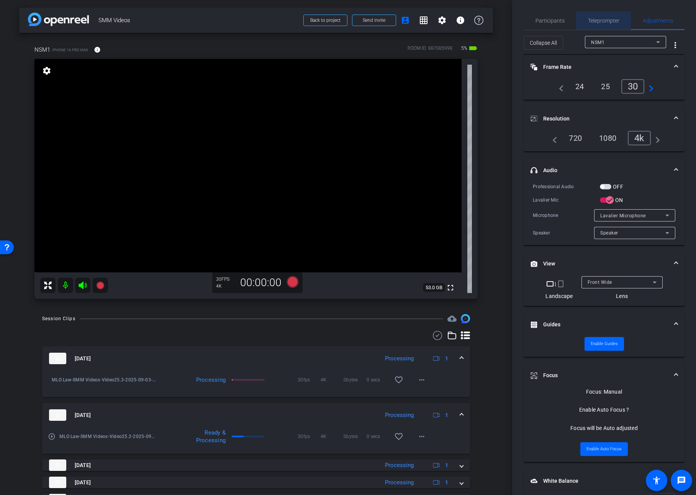
click at [611, 13] on span "Teleprompter" at bounding box center [603, 20] width 31 height 18
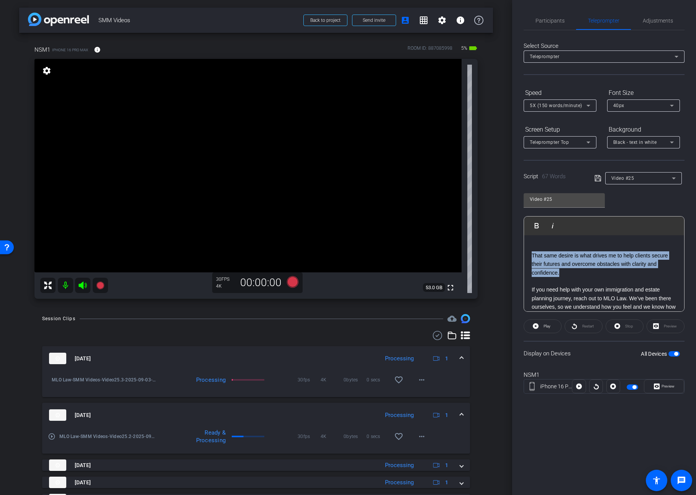
click at [622, 267] on p "That same desire is what drives me to help clients secure their futures and ove…" at bounding box center [603, 264] width 145 height 26
click at [670, 354] on span "button" at bounding box center [673, 353] width 11 height 5
click at [633, 306] on p "If you need help with your own immigration and estate planning journey, reach o…" at bounding box center [603, 303] width 145 height 34
drag, startPoint x: 566, startPoint y: 285, endPoint x: 483, endPoint y: 203, distance: 116.9
click at [483, 203] on div "arrow_back SMM Videos Back to project Send invite account_box grid_on settings …" at bounding box center [348, 247] width 696 height 495
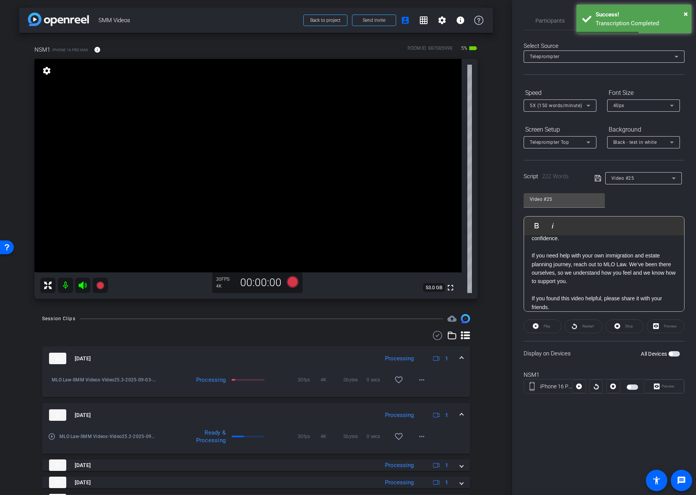
scroll to position [230, 0]
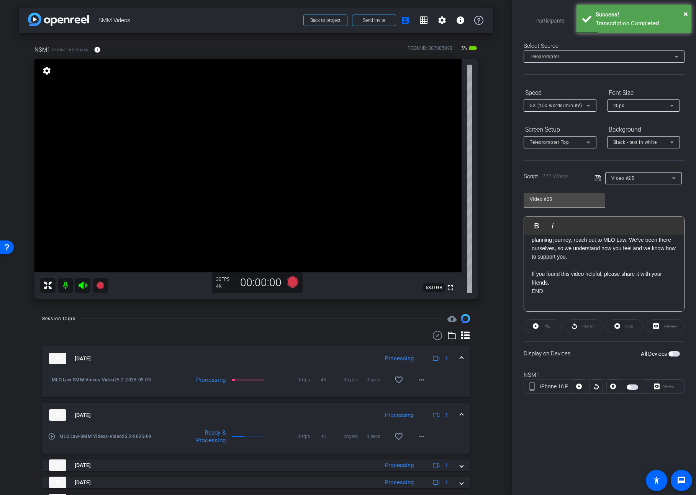
click at [599, 176] on icon at bounding box center [597, 178] width 6 height 6
click at [673, 354] on span "button" at bounding box center [673, 353] width 11 height 5
click at [666, 385] on span "Preview" at bounding box center [667, 386] width 13 height 4
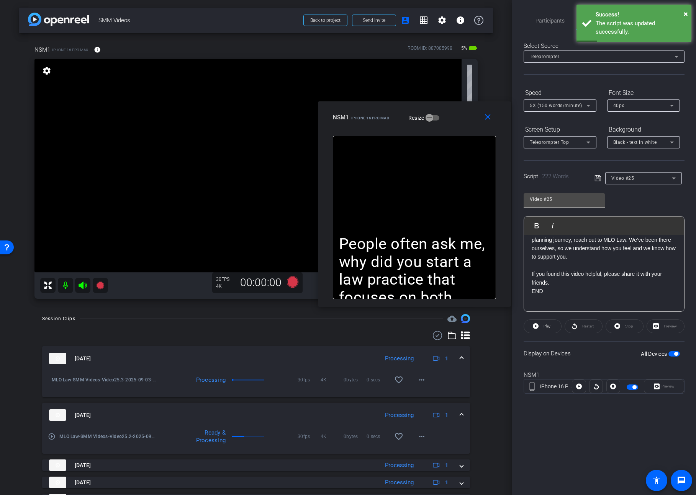
drag, startPoint x: 385, startPoint y: 158, endPoint x: 470, endPoint y: 103, distance: 100.6
click at [460, 111] on div "NSM1 iPhone 16 Pro Max Resize" at bounding box center [417, 118] width 169 height 14
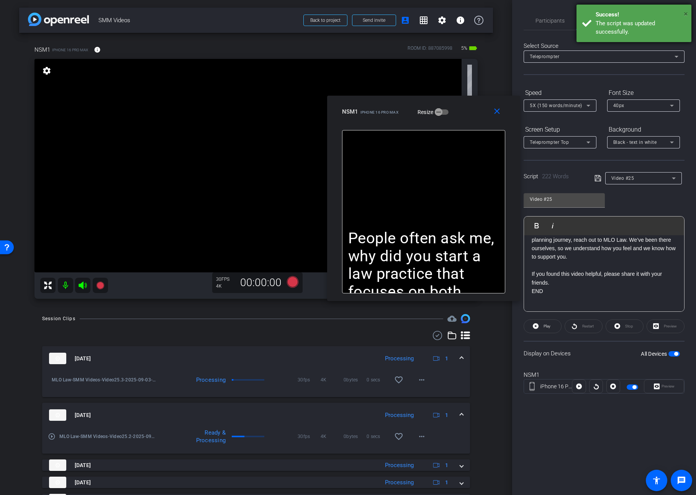
click at [687, 13] on span "×" at bounding box center [685, 13] width 4 height 9
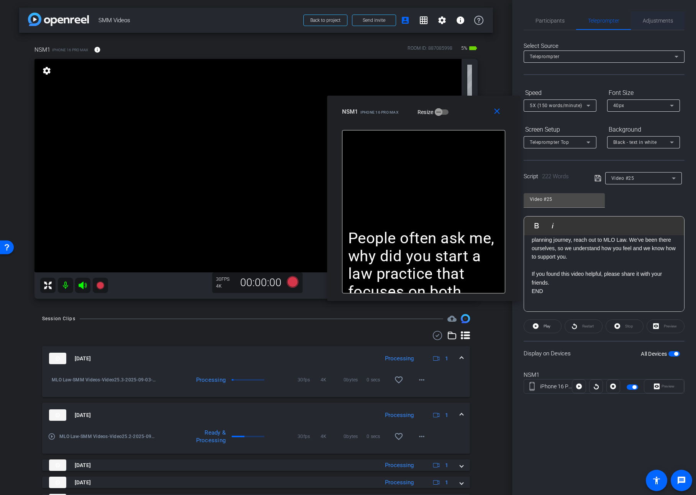
click at [655, 23] on span "Adjustments" at bounding box center [657, 20] width 30 height 5
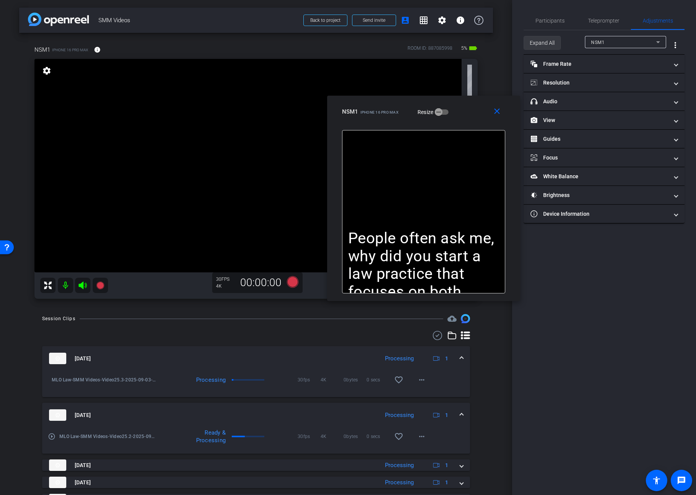
click at [538, 42] on span "Expand All" at bounding box center [541, 43] width 25 height 15
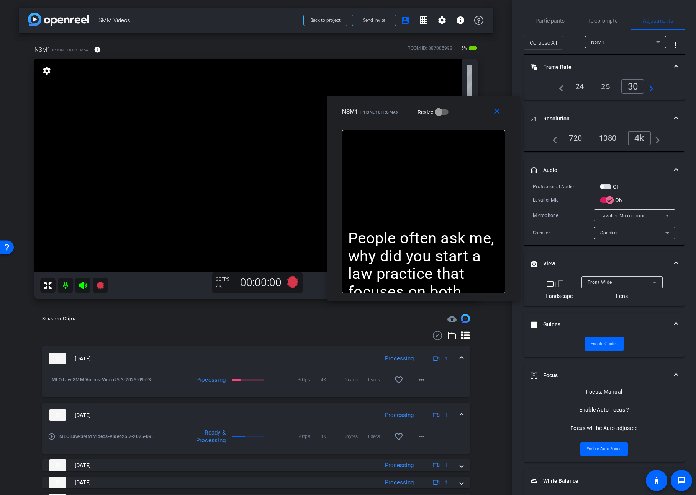
click at [607, 186] on span "button" at bounding box center [604, 186] width 11 height 5
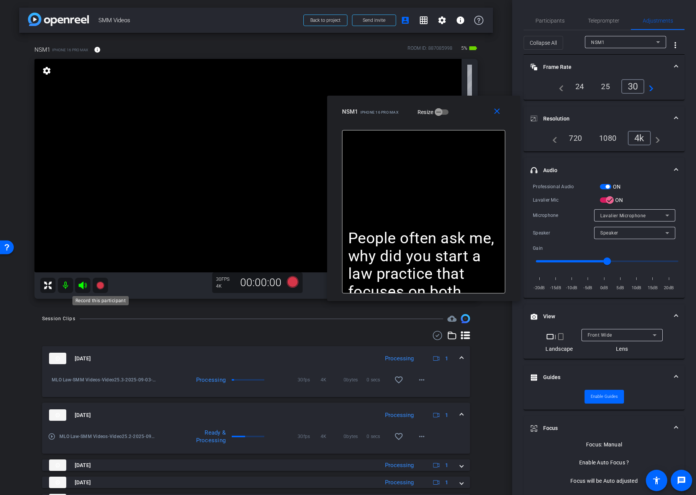
click at [97, 284] on icon at bounding box center [100, 285] width 9 height 9
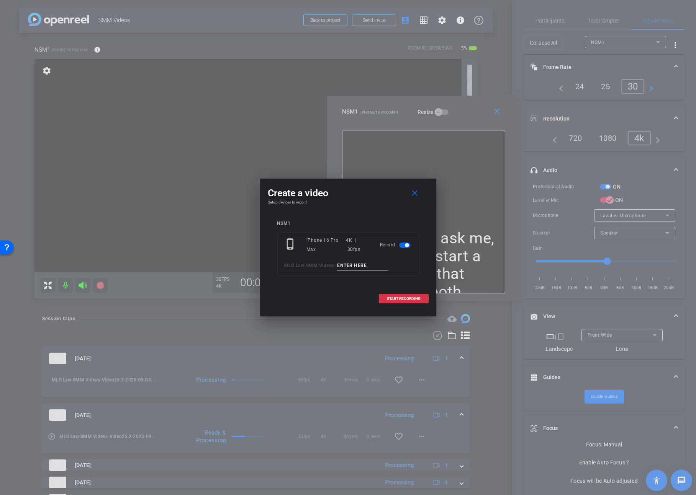
click at [353, 266] on input at bounding box center [362, 266] width 51 height 10
type input "Video25.4"
click at [394, 303] on span at bounding box center [403, 299] width 49 height 18
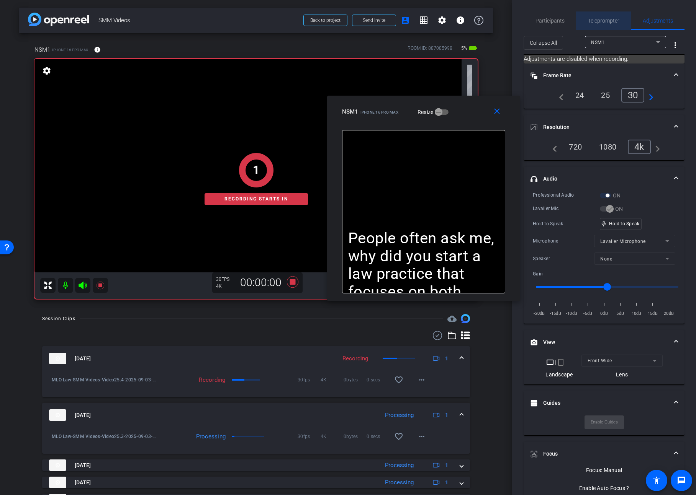
click at [588, 20] on span "Teleprompter" at bounding box center [603, 20] width 31 height 5
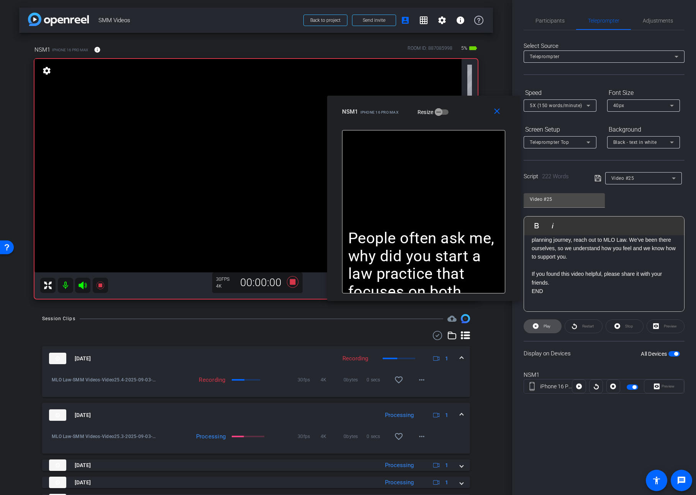
click at [541, 325] on span at bounding box center [542, 326] width 37 height 18
click at [549, 326] on span "Pause" at bounding box center [547, 326] width 10 height 4
click at [549, 326] on span "Play" at bounding box center [546, 326] width 7 height 4
click at [550, 324] on span "Pause" at bounding box center [547, 326] width 10 height 4
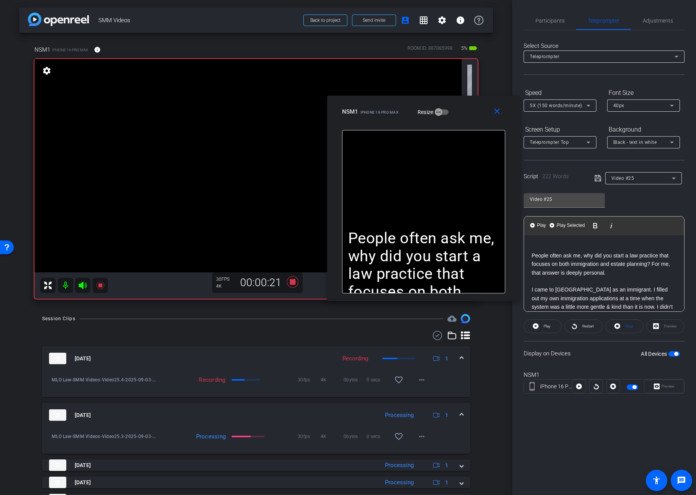
drag, startPoint x: 557, startPoint y: 286, endPoint x: 516, endPoint y: 230, distance: 68.8
click at [516, 230] on body "Accessibility Screen-Reader Guide, Feedback, and Issue Reporting | New window m…" at bounding box center [348, 247] width 696 height 495
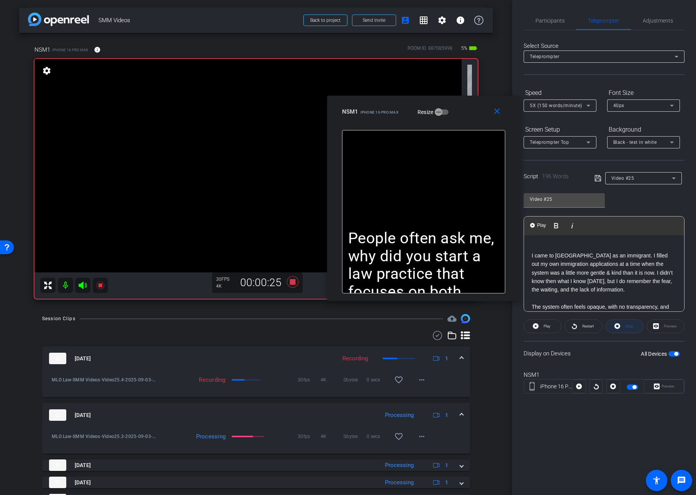
click at [624, 323] on span "Stop" at bounding box center [628, 326] width 10 height 11
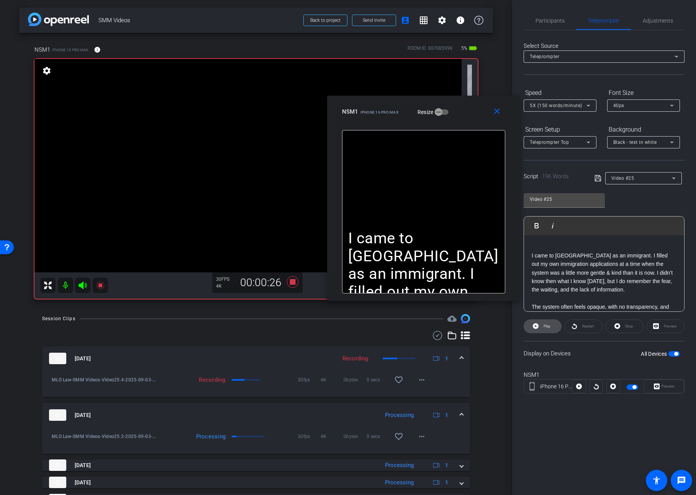
click at [549, 323] on span "Play" at bounding box center [545, 326] width 9 height 11
click at [547, 326] on span "Pause" at bounding box center [547, 326] width 10 height 4
click at [547, 326] on span "Play" at bounding box center [546, 326] width 7 height 4
click at [547, 326] on span "Pause" at bounding box center [547, 326] width 10 height 4
click at [547, 326] on span "Play" at bounding box center [546, 326] width 7 height 4
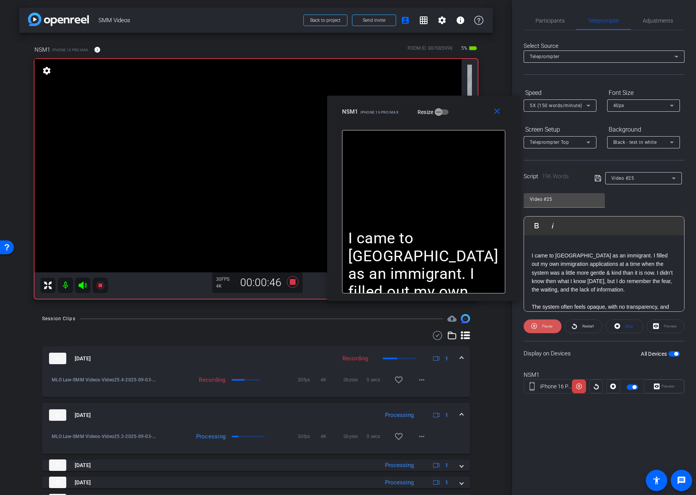
click at [547, 326] on span "Pause" at bounding box center [547, 326] width 10 height 4
click at [586, 328] on span "Restart" at bounding box center [587, 326] width 11 height 4
click at [544, 327] on span "Pause" at bounding box center [547, 326] width 10 height 4
click at [544, 327] on span "Play" at bounding box center [546, 326] width 7 height 4
click at [495, 112] on mat-icon "close" at bounding box center [497, 112] width 10 height 10
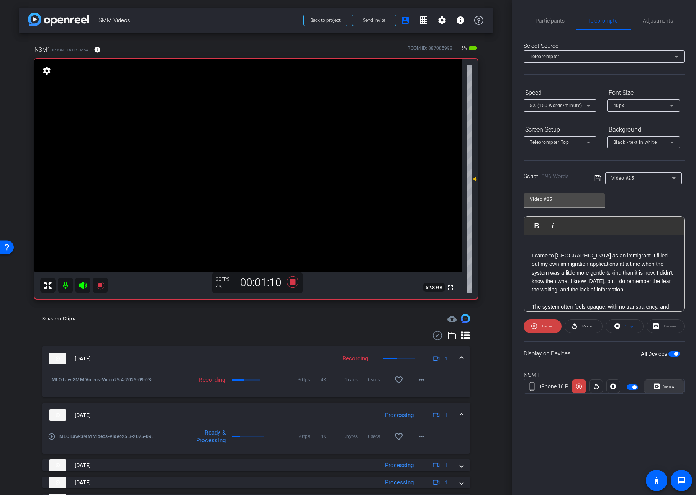
click at [669, 387] on span "Preview" at bounding box center [667, 386] width 13 height 4
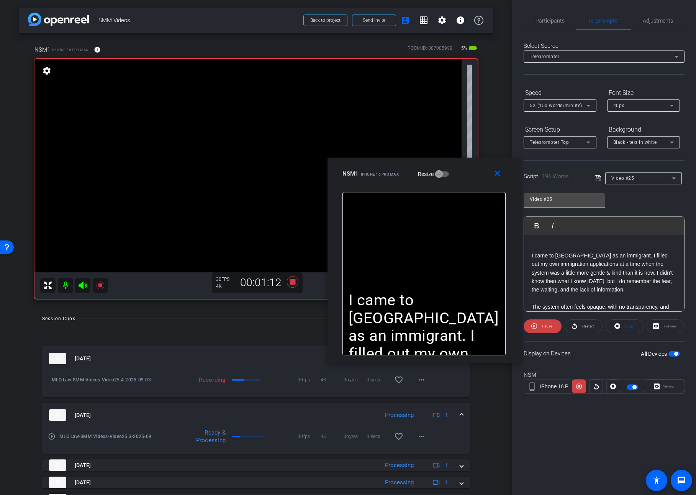
drag, startPoint x: 386, startPoint y: 168, endPoint x: 462, endPoint y: 181, distance: 76.8
click at [462, 181] on div "close NSM1 iPhone 16 Pro Max Resize" at bounding box center [423, 175] width 193 height 34
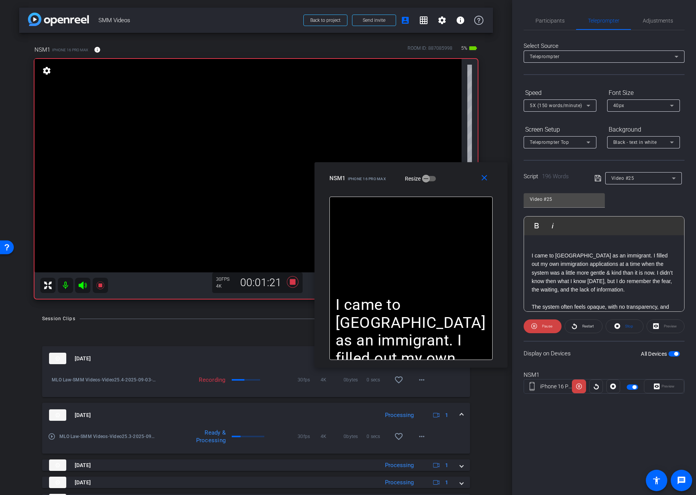
drag, startPoint x: 469, startPoint y: 184, endPoint x: 456, endPoint y: 189, distance: 13.8
click at [456, 189] on div "close NSM1 iPhone 16 Pro Max Resize" at bounding box center [410, 179] width 193 height 34
click at [540, 327] on span "Pause" at bounding box center [546, 326] width 12 height 11
click at [540, 327] on span at bounding box center [542, 326] width 37 height 18
click at [477, 178] on span at bounding box center [486, 178] width 24 height 18
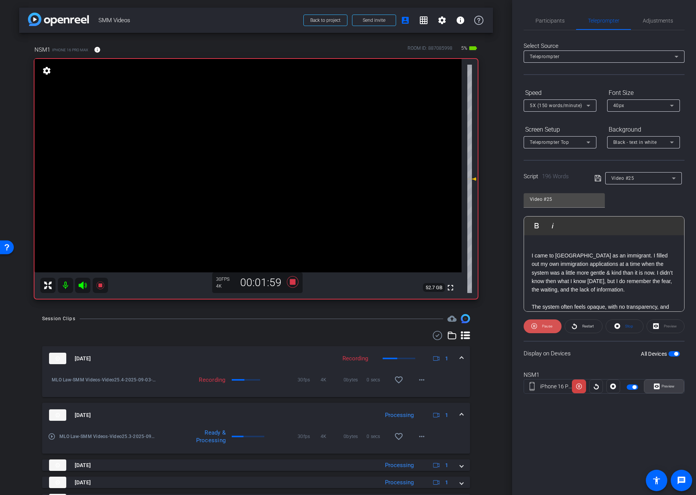
drag, startPoint x: 654, startPoint y: 384, endPoint x: 548, endPoint y: 322, distance: 122.7
click at [654, 384] on icon at bounding box center [656, 387] width 6 height 6
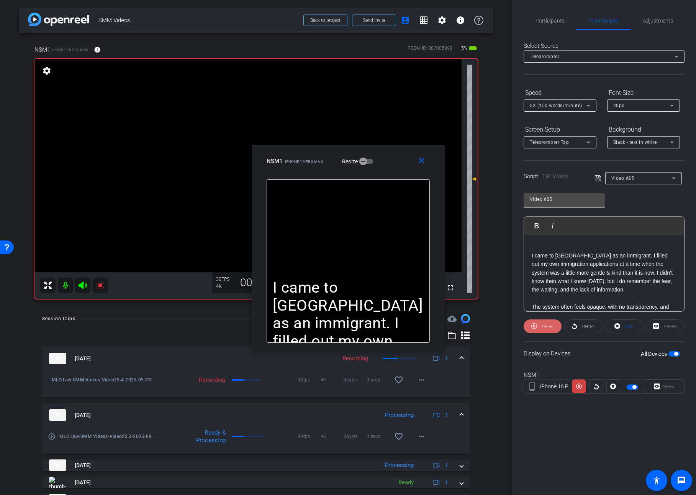
click at [540, 326] on span "Pause" at bounding box center [546, 326] width 12 height 11
click at [540, 326] on span at bounding box center [542, 326] width 37 height 18
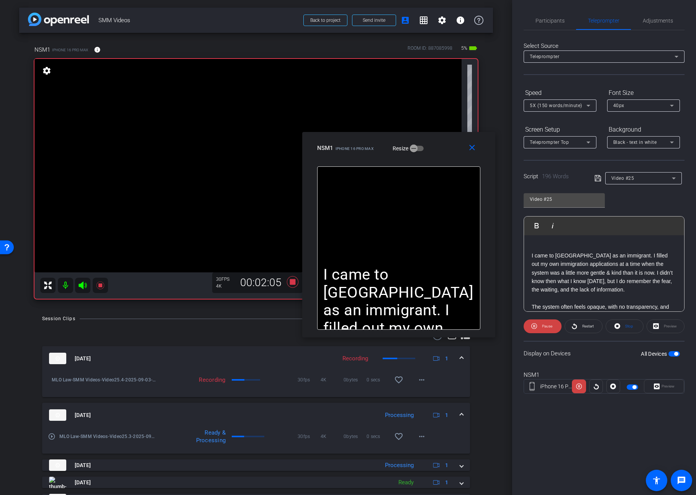
drag, startPoint x: 395, startPoint y: 162, endPoint x: 447, endPoint y: 149, distance: 53.3
click at [447, 149] on div "NSM1 iPhone 16 Pro Max Resize" at bounding box center [401, 148] width 169 height 14
click at [540, 326] on span "Pause" at bounding box center [546, 326] width 12 height 11
click at [540, 326] on span at bounding box center [542, 326] width 37 height 18
click at [99, 286] on icon at bounding box center [100, 286] width 8 height 8
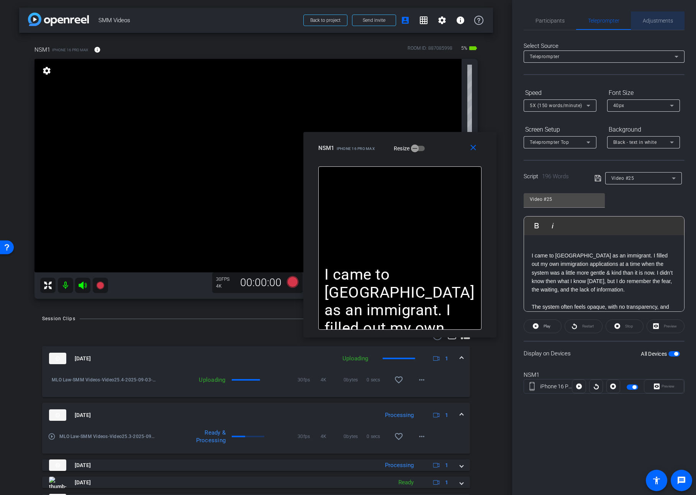
click at [657, 25] on span "Adjustments" at bounding box center [657, 20] width 30 height 18
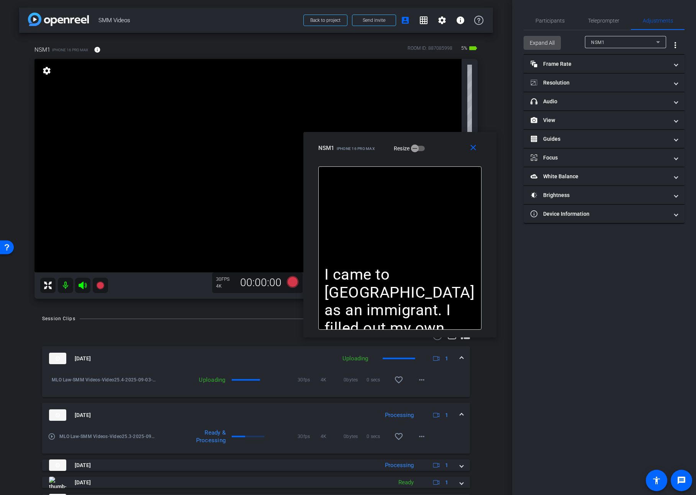
drag, startPoint x: 552, startPoint y: 43, endPoint x: 585, endPoint y: 129, distance: 91.5
click at [552, 44] on span "Expand All" at bounding box center [541, 43] width 25 height 15
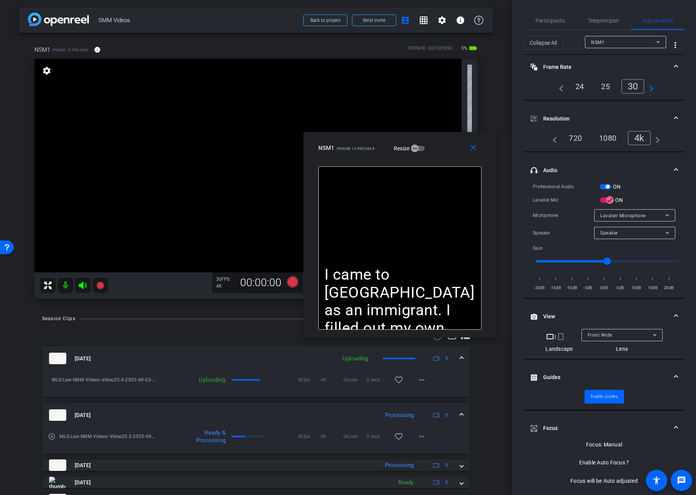
click at [604, 187] on span "button" at bounding box center [604, 186] width 11 height 5
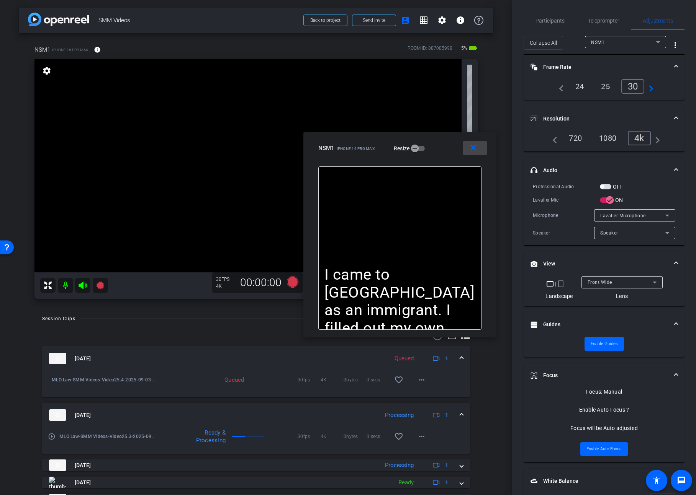
click at [476, 152] on mat-icon "close" at bounding box center [473, 148] width 10 height 10
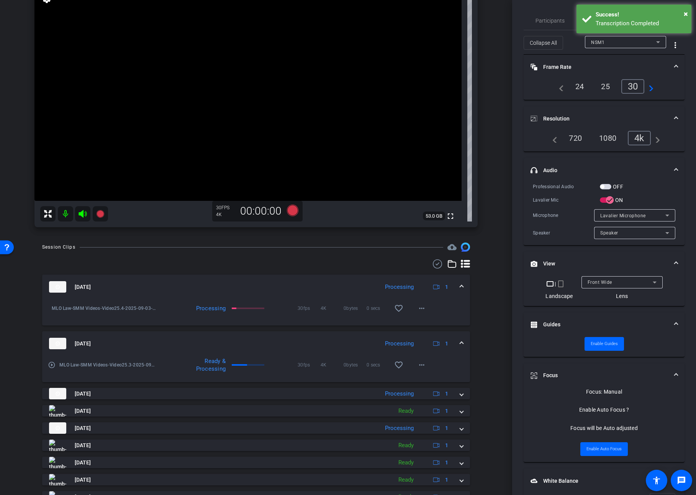
scroll to position [79, 0]
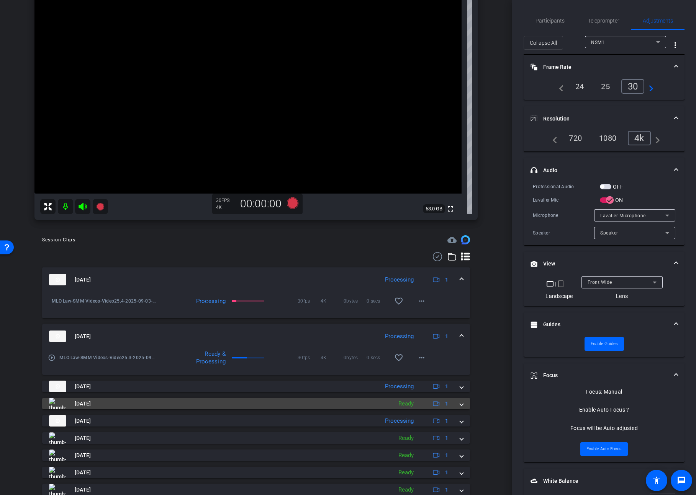
click at [464, 405] on mat-expansion-panel-header "[DATE] Ready 1" at bounding box center [256, 403] width 428 height 11
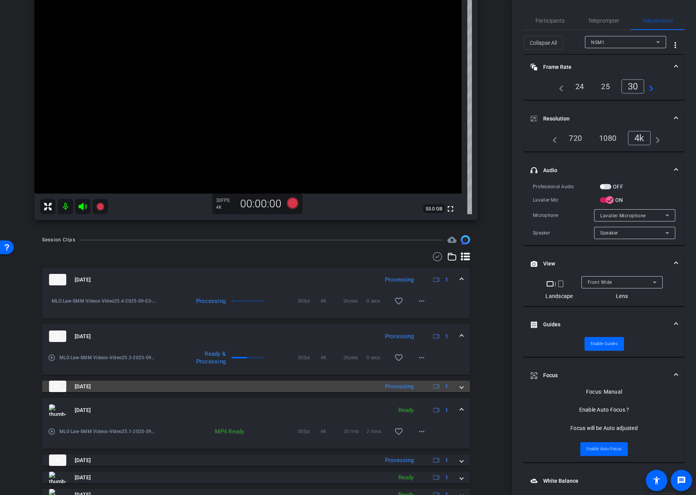
click at [461, 390] on span at bounding box center [461, 387] width 3 height 8
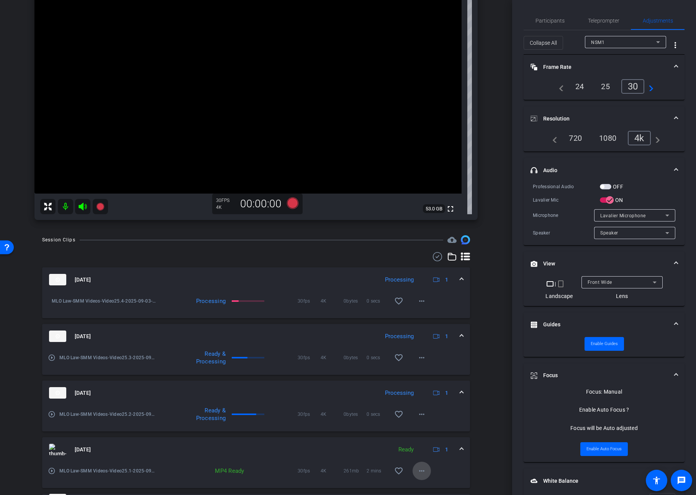
click at [422, 473] on mat-icon "more_horiz" at bounding box center [421, 471] width 9 height 9
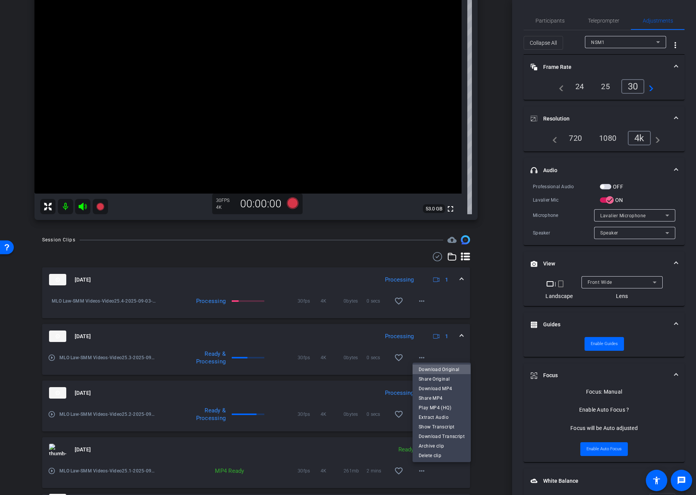
click at [434, 371] on span "Download Original" at bounding box center [441, 369] width 46 height 9
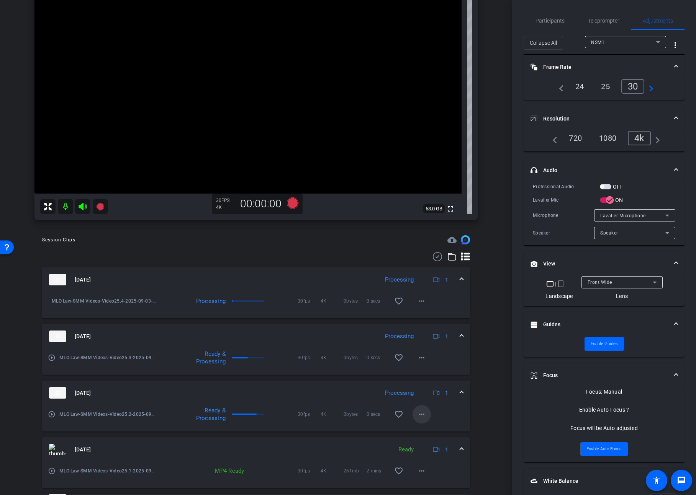
click at [419, 415] on mat-icon "more_horiz" at bounding box center [421, 414] width 9 height 9
click at [428, 430] on span "Download Original" at bounding box center [441, 430] width 46 height 9
click at [420, 359] on mat-icon "more_horiz" at bounding box center [421, 357] width 9 height 9
click at [432, 372] on span "Download Original" at bounding box center [441, 373] width 46 height 9
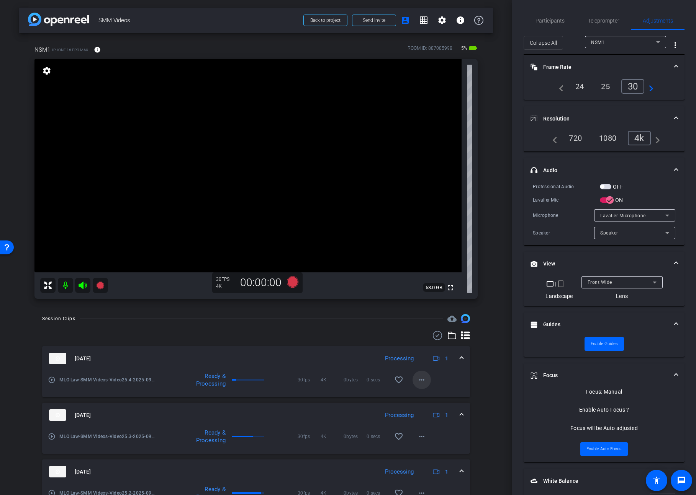
click at [426, 377] on span at bounding box center [421, 380] width 18 height 18
click at [430, 393] on span "Download Original" at bounding box center [441, 396] width 46 height 9
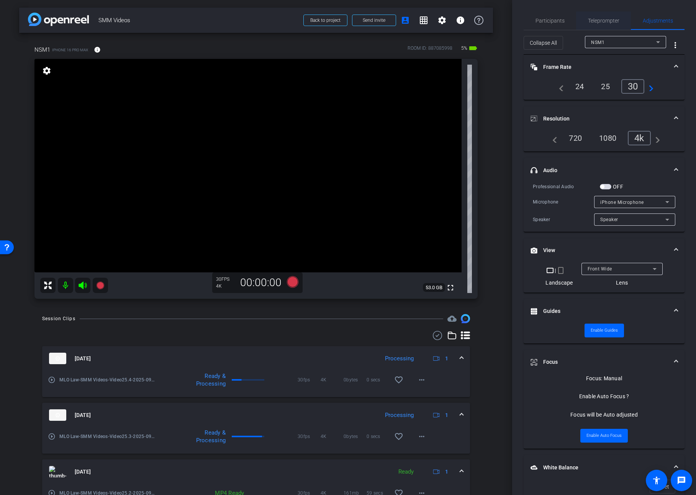
click at [611, 18] on span "Teleprompter" at bounding box center [603, 20] width 31 height 5
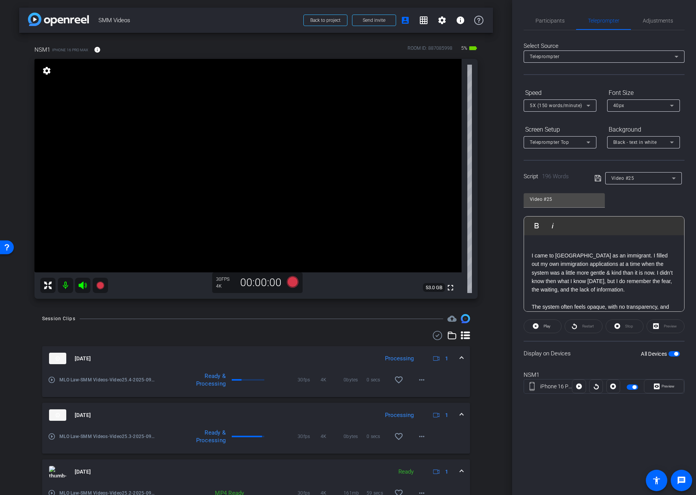
click at [673, 356] on span "button" at bounding box center [673, 353] width 11 height 5
